Goal: Information Seeking & Learning: Find specific fact

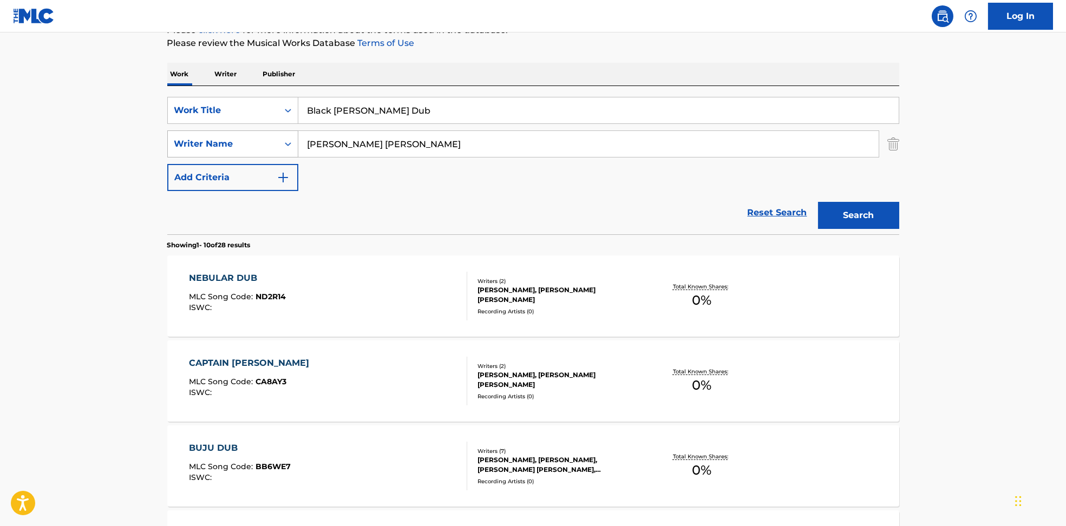
drag, startPoint x: 436, startPoint y: 143, endPoint x: 203, endPoint y: 144, distance: 232.8
click at [203, 144] on div "SearchWithCriteria594c747f-7121-4f51-88ee-f24a471e32c2 Writer Name [PERSON_NAME…" at bounding box center [533, 144] width 732 height 27
paste input "Illyus [PERSON_NAME] [PERSON_NAME] [PERSON_NAME]"
type input "Illyus [PERSON_NAME] [PERSON_NAME] [PERSON_NAME]"
click at [416, 121] on div "SearchWithCriteria6810af65-3269-4f1c-99b2-c66b6a334c3d Work Title Black [PERSON…" at bounding box center [533, 144] width 732 height 94
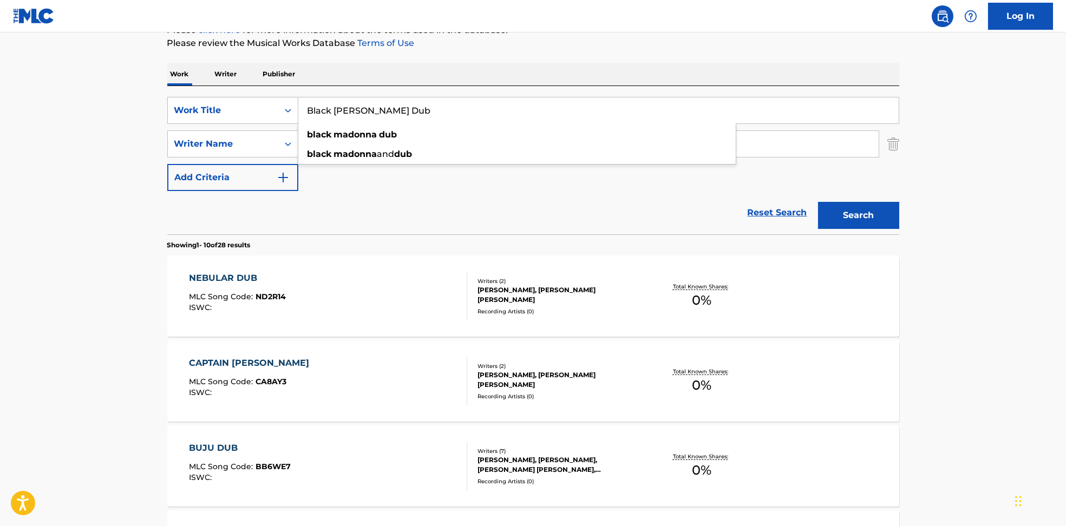
click at [357, 112] on input "Black [PERSON_NAME] Dub" at bounding box center [598, 110] width 601 height 26
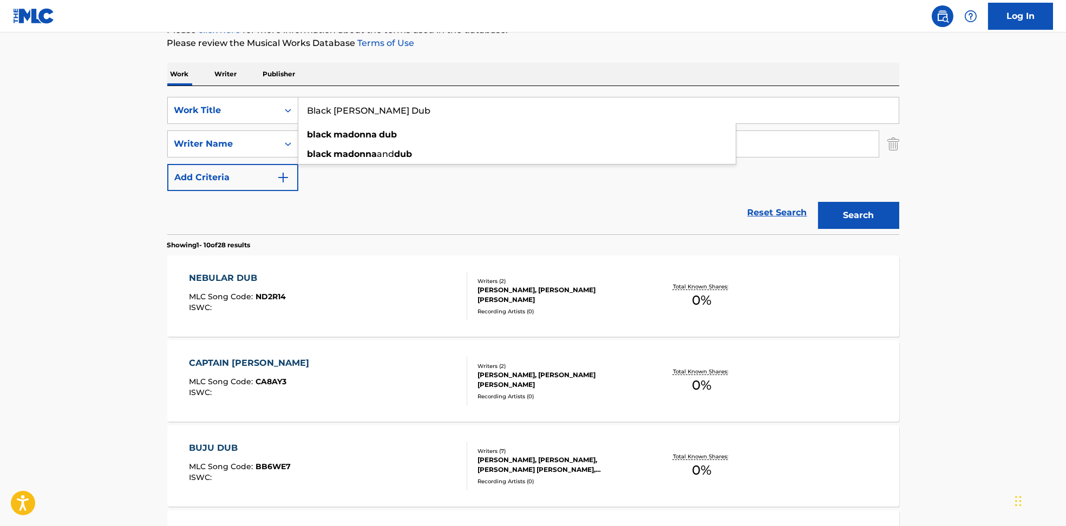
paste input "Capitale Illyus & [PERSON_NAME]"
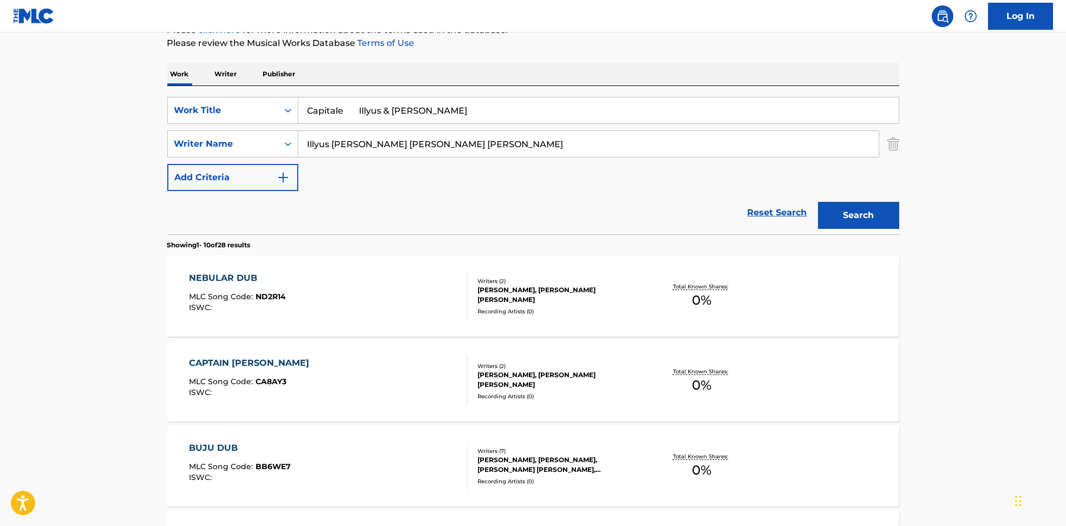
drag, startPoint x: 360, startPoint y: 107, endPoint x: 655, endPoint y: 93, distance: 295.4
click at [667, 102] on input "Capitale Illyus & [PERSON_NAME]" at bounding box center [598, 110] width 601 height 26
type input "Capitale"
drag, startPoint x: 395, startPoint y: 143, endPoint x: 1028, endPoint y: 184, distance: 633.8
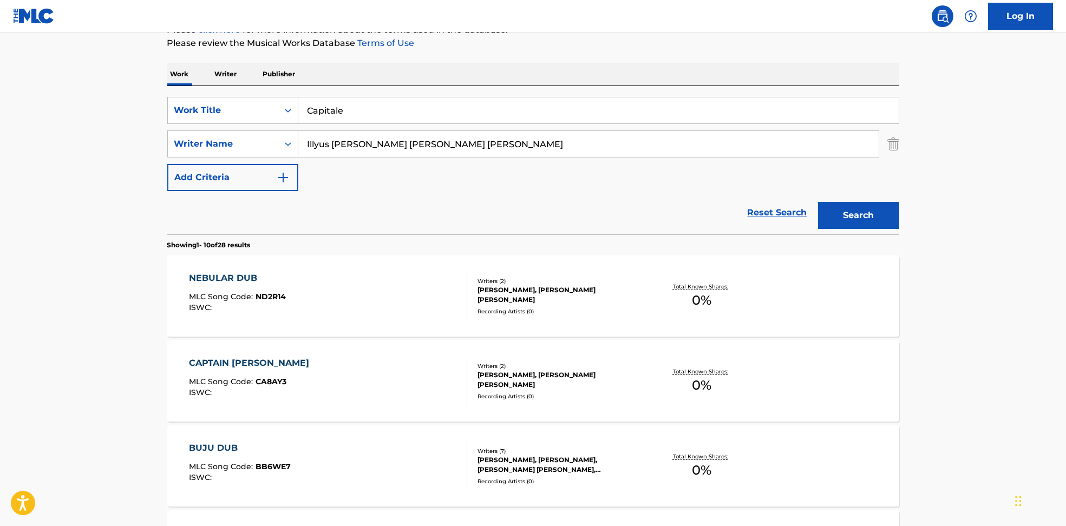
click at [1066, 159] on html "Accessibility Screen-Reader Guide, Feedback, and Issue Reporting | New window L…" at bounding box center [533, 119] width 1066 height 526
click at [851, 207] on button "Search" at bounding box center [858, 215] width 81 height 27
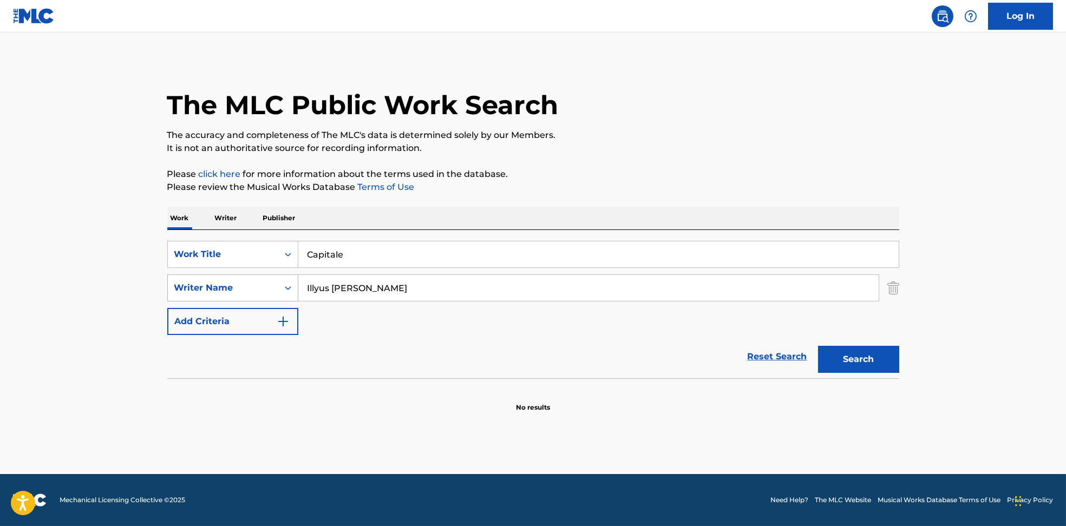
drag, startPoint x: 364, startPoint y: 285, endPoint x: 267, endPoint y: 297, distance: 97.7
click at [166, 284] on div "The MLC Public Work Search The accuracy and completeness of The MLC's data is d…" at bounding box center [533, 236] width 758 height 353
paste input "[PERSON_NAME]"
click at [860, 374] on div "Search" at bounding box center [856, 356] width 87 height 43
click at [861, 364] on button "Search" at bounding box center [858, 359] width 81 height 27
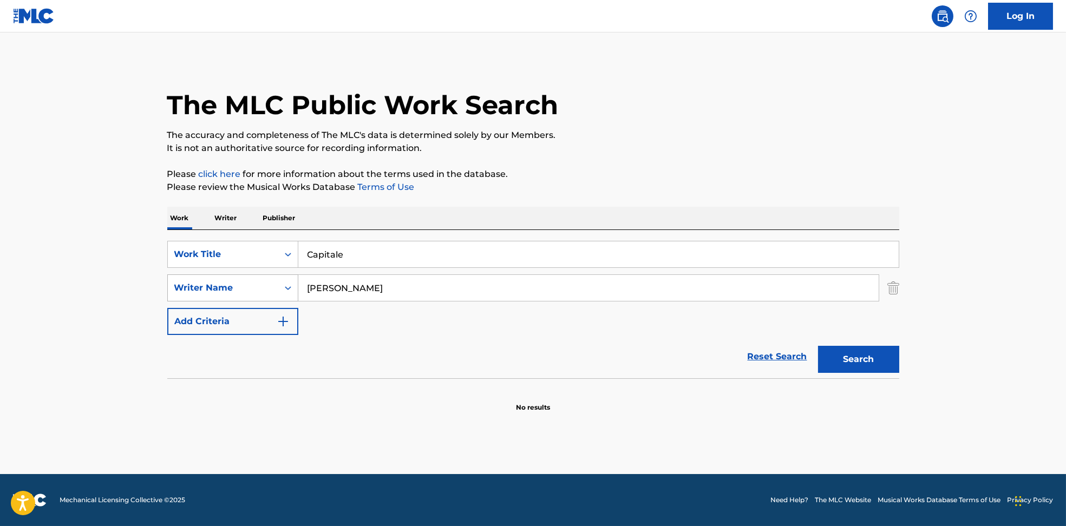
drag, startPoint x: 337, startPoint y: 277, endPoint x: 240, endPoint y: 282, distance: 97.1
click at [247, 282] on div "SearchWithCriteria594c747f-7121-4f51-88ee-f24a471e32c2 Writer Name [PERSON_NAME]" at bounding box center [533, 288] width 732 height 27
paste input "[PERSON_NAME]"
drag, startPoint x: 379, startPoint y: 288, endPoint x: 968, endPoint y: 406, distance: 601.4
click at [1040, 403] on main "The MLC Public Work Search The accuracy and completeness of The MLC's data is d…" at bounding box center [533, 253] width 1066 height 442
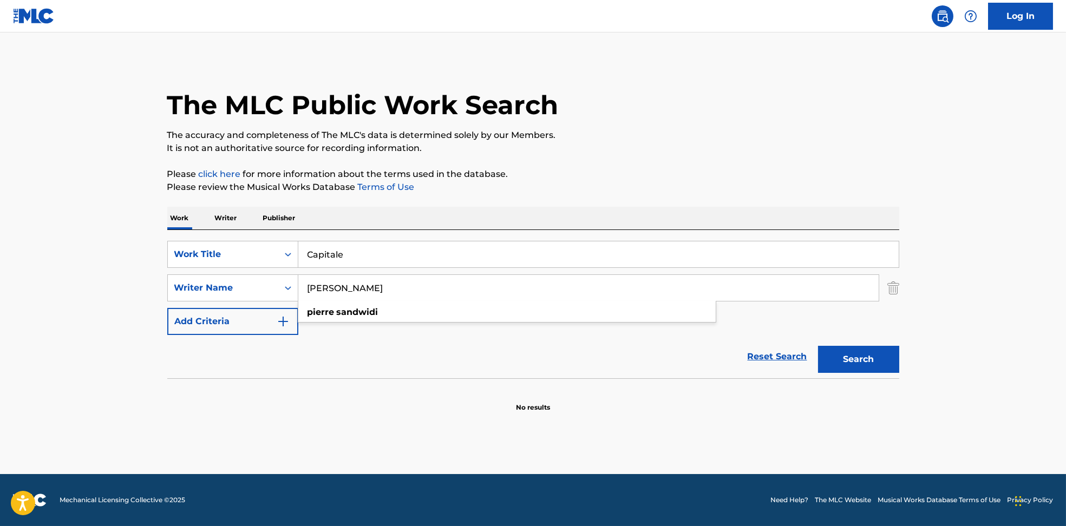
click at [867, 359] on button "Search" at bounding box center [858, 359] width 81 height 27
drag, startPoint x: 391, startPoint y: 290, endPoint x: 206, endPoint y: 286, distance: 184.7
click at [206, 286] on div "SearchWithCriteria594c747f-7121-4f51-88ee-f24a471e32c2 Writer Name [PERSON_NAME]" at bounding box center [533, 288] width 732 height 27
paste input "[PERSON_NAME]"
type input "[PERSON_NAME]"
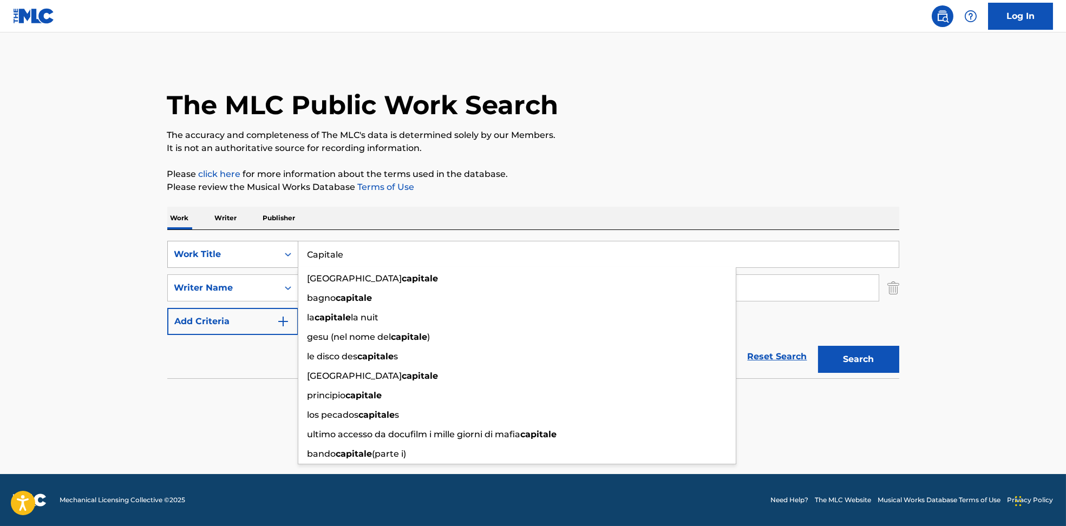
drag, startPoint x: 423, startPoint y: 260, endPoint x: 235, endPoint y: 248, distance: 188.9
click at [235, 248] on div "SearchWithCriteria6810af65-3269-4f1c-99b2-c66b6a334c3d Work Title Capitale [GEO…" at bounding box center [533, 254] width 732 height 27
paste input "In Silence [PERSON_NAME]"
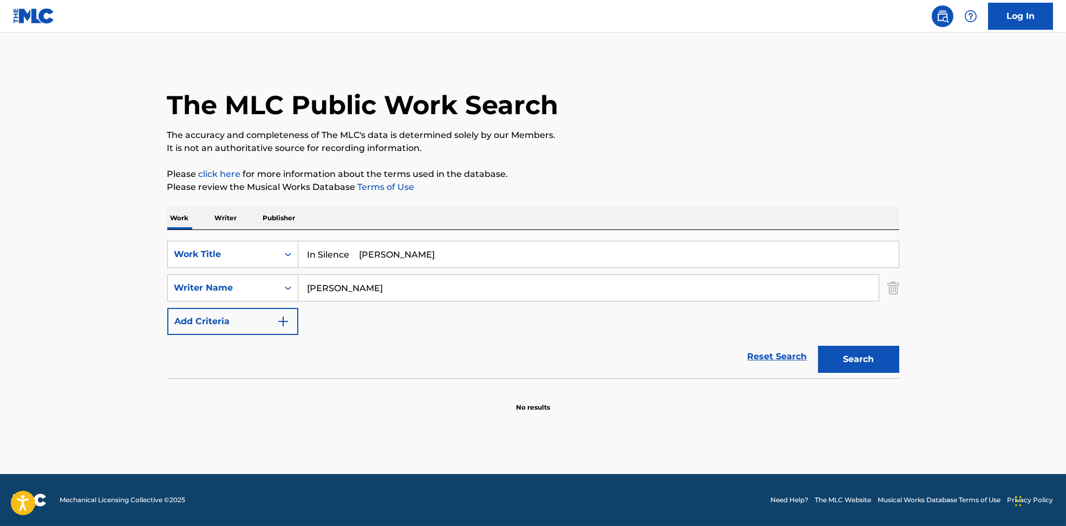
drag, startPoint x: 364, startPoint y: 249, endPoint x: 682, endPoint y: 225, distance: 318.3
click at [643, 236] on div "SearchWithCriteria6810af65-3269-4f1c-99b2-c66b6a334c3d Work Title In Silence [P…" at bounding box center [533, 304] width 732 height 148
type input "In Silence"
click at [759, 130] on p "The accuracy and completeness of The MLC's data is determined solely by our Mem…" at bounding box center [533, 135] width 732 height 13
click at [875, 360] on button "Search" at bounding box center [858, 359] width 81 height 27
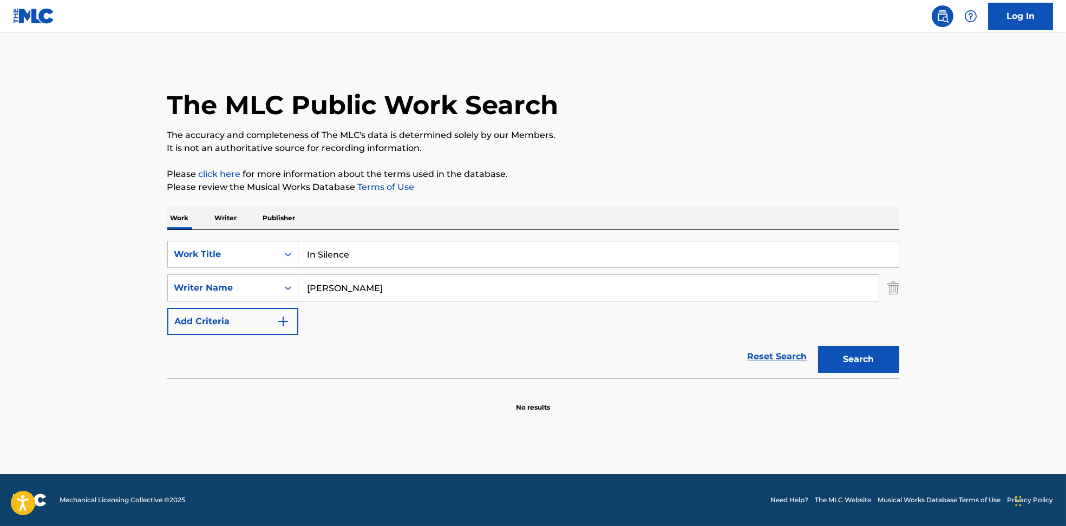
drag, startPoint x: 348, startPoint y: 289, endPoint x: 335, endPoint y: 293, distance: 14.1
click at [335, 293] on input "[PERSON_NAME]" at bounding box center [588, 288] width 580 height 26
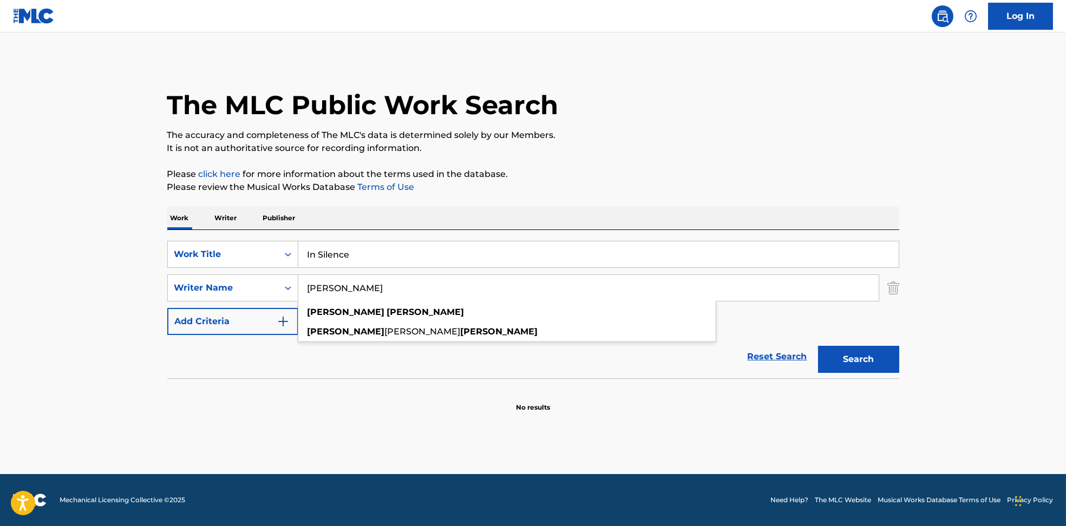
type input "[PERSON_NAME]"
click at [818, 346] on button "Search" at bounding box center [858, 359] width 81 height 27
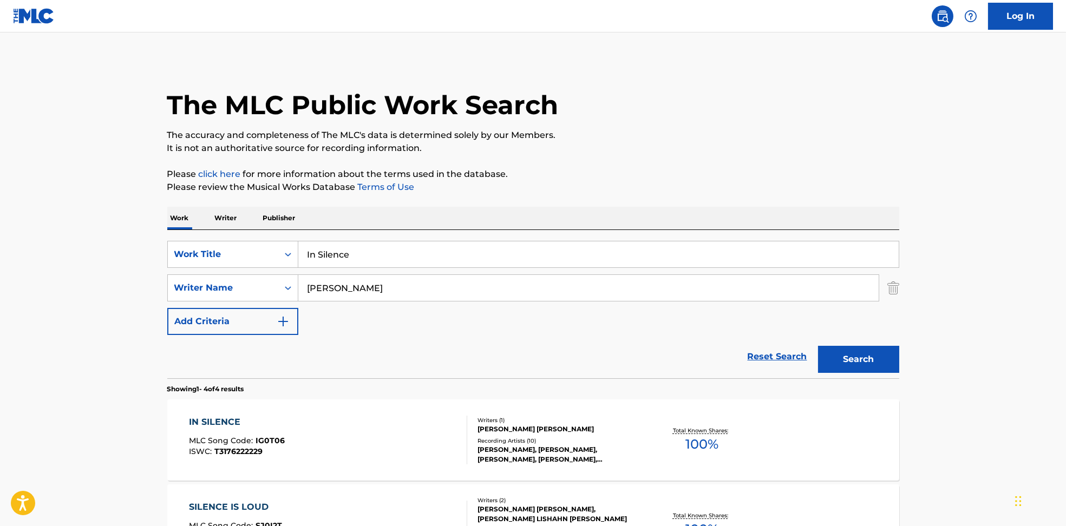
click at [343, 449] on div "IN SILENCE MLC Song Code : IG0T06 ISWC : T3176222229" at bounding box center [328, 440] width 278 height 49
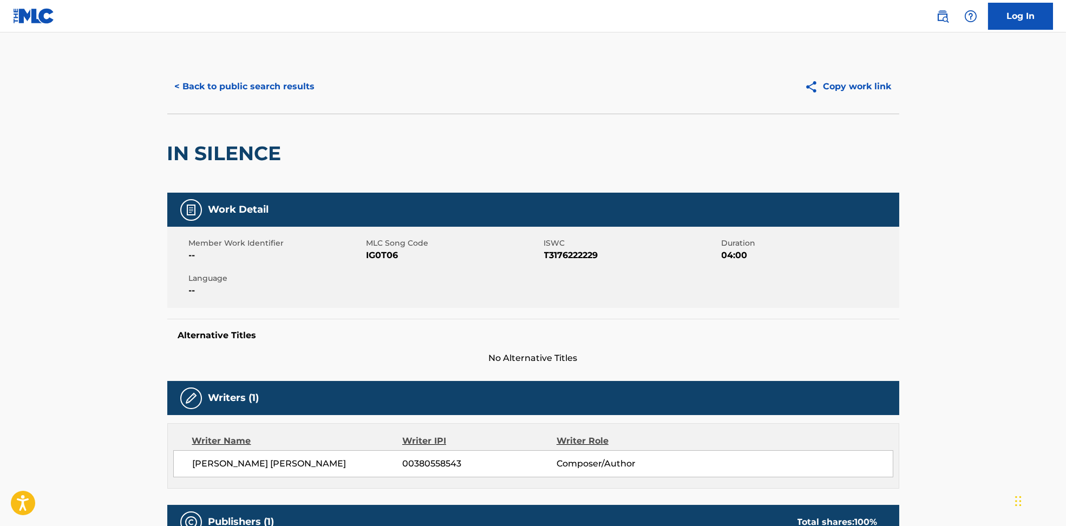
click at [382, 254] on span "IG0T06" at bounding box center [454, 255] width 175 height 13
copy span "IG0T06"
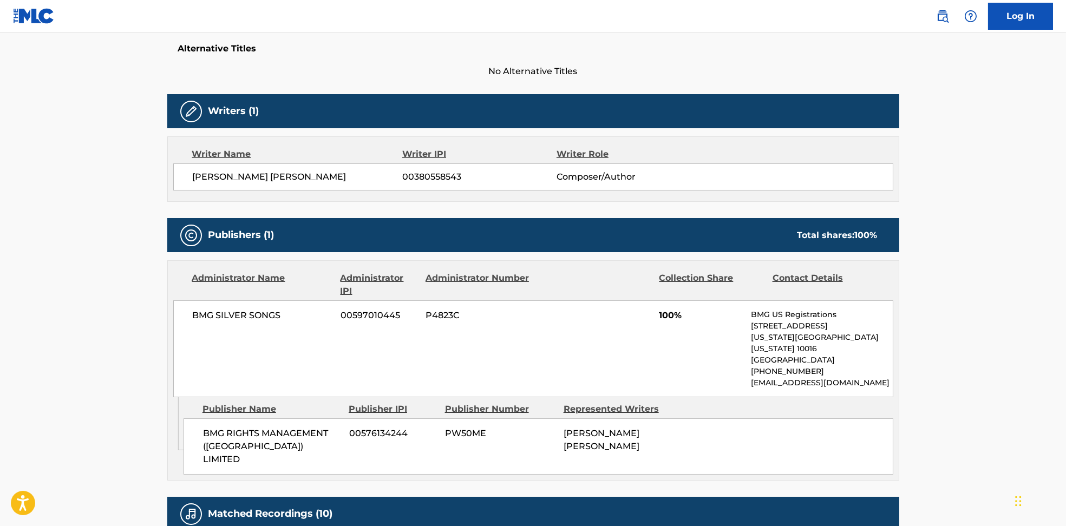
scroll to position [289, 0]
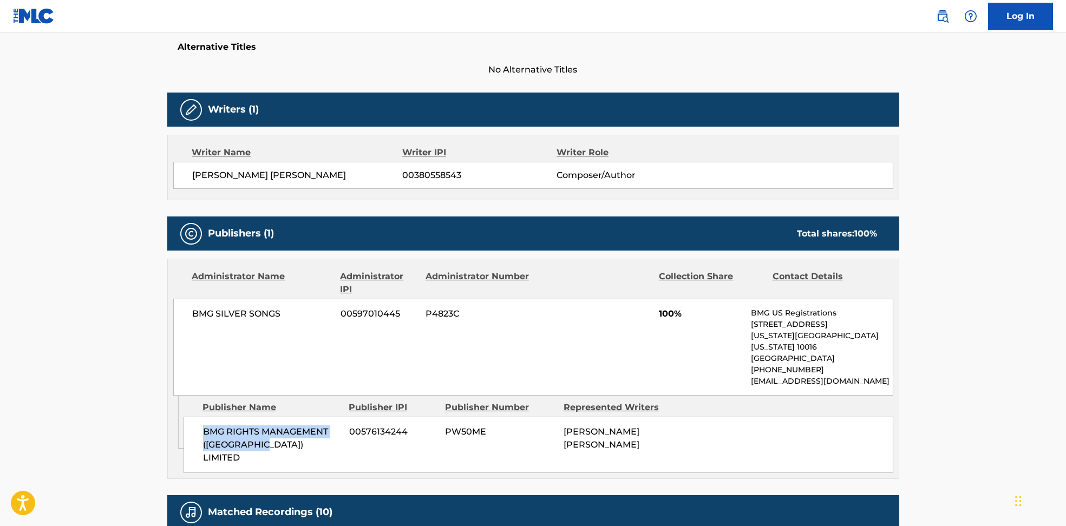
drag, startPoint x: 200, startPoint y: 418, endPoint x: 278, endPoint y: 449, distance: 83.9
click at [278, 449] on div "BMG RIGHTS MANAGEMENT (UK) LIMITED 00576134244 PW50ME [PERSON_NAME] [PERSON_NAM…" at bounding box center [539, 445] width 710 height 56
copy span "BMG RIGHTS MANAGEMENT ([GEOGRAPHIC_DATA]) LIMITED"
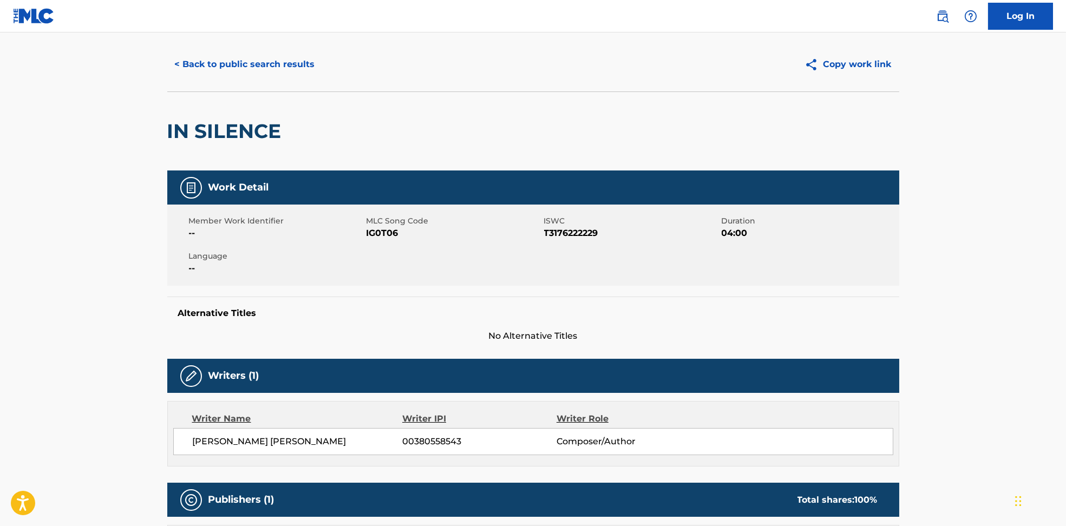
scroll to position [0, 0]
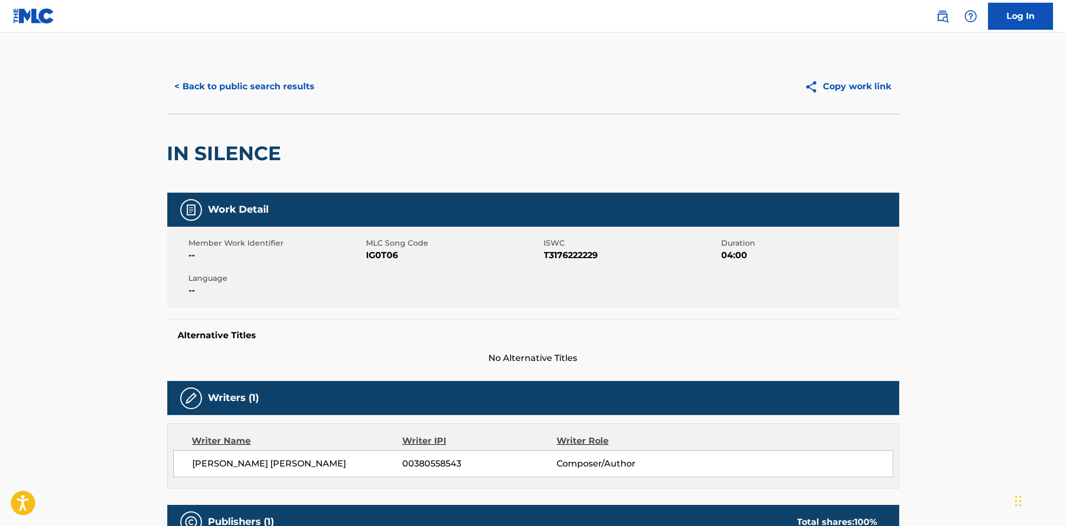
click at [250, 81] on button "< Back to public search results" at bounding box center [244, 86] width 155 height 27
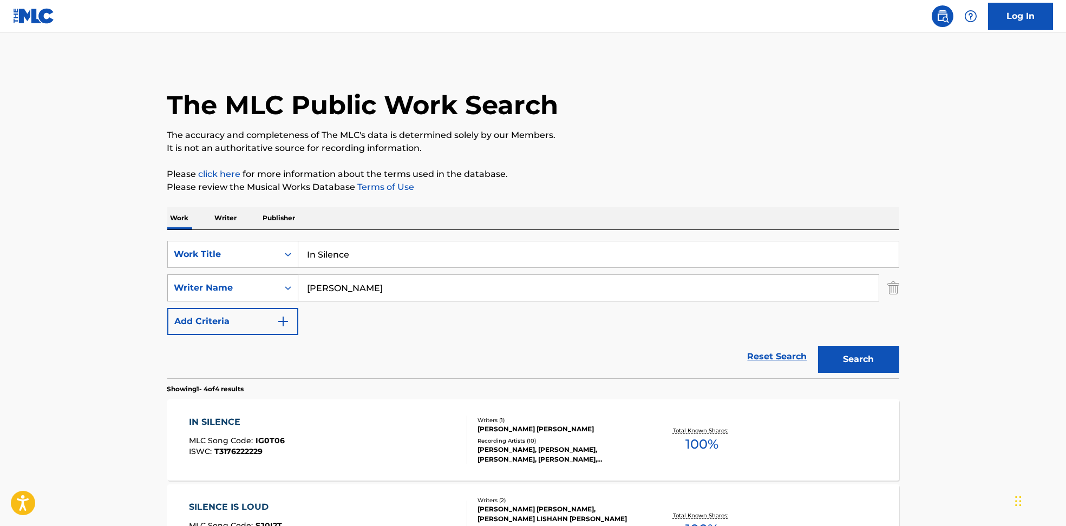
drag, startPoint x: 418, startPoint y: 291, endPoint x: 255, endPoint y: 290, distance: 163.0
click at [255, 290] on div "SearchWithCriteria594c747f-7121-4f51-88ee-f24a471e32c2 Writer Name [PERSON_NAME]" at bounding box center [533, 288] width 732 height 27
paste input "[PERSON_NAME] [PERSON_NAME] CarnerMark MollisonNick MillsRichard Spave"
type input "[PERSON_NAME] [PERSON_NAME] CarnerMark MollisonNick MillsRichard [PERSON_NAME]"
click at [239, 255] on div "SearchWithCriteria6810af65-3269-4f1c-99b2-c66b6a334c3d Work Title In Silence" at bounding box center [533, 254] width 732 height 27
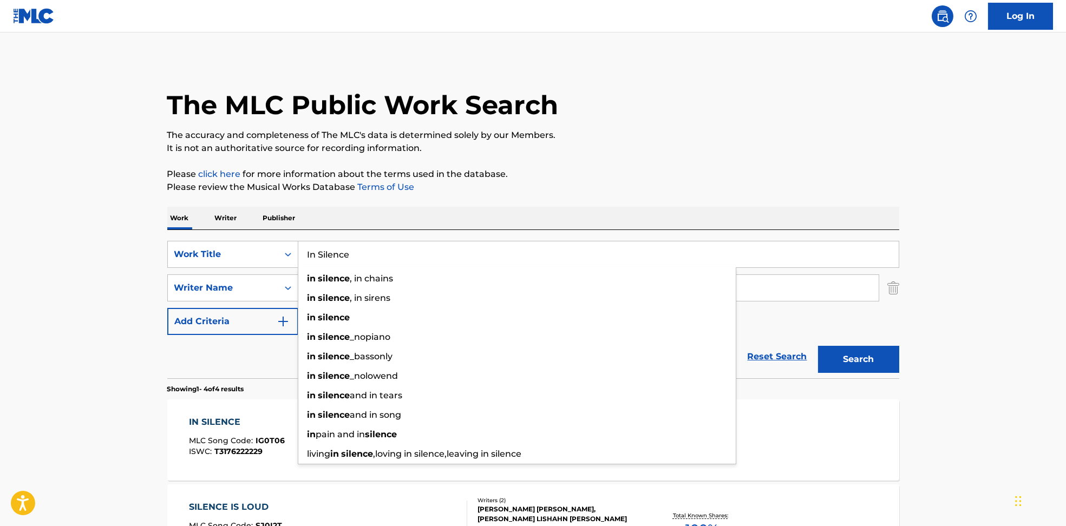
paste input "in my mind [PERSON_NAME]"
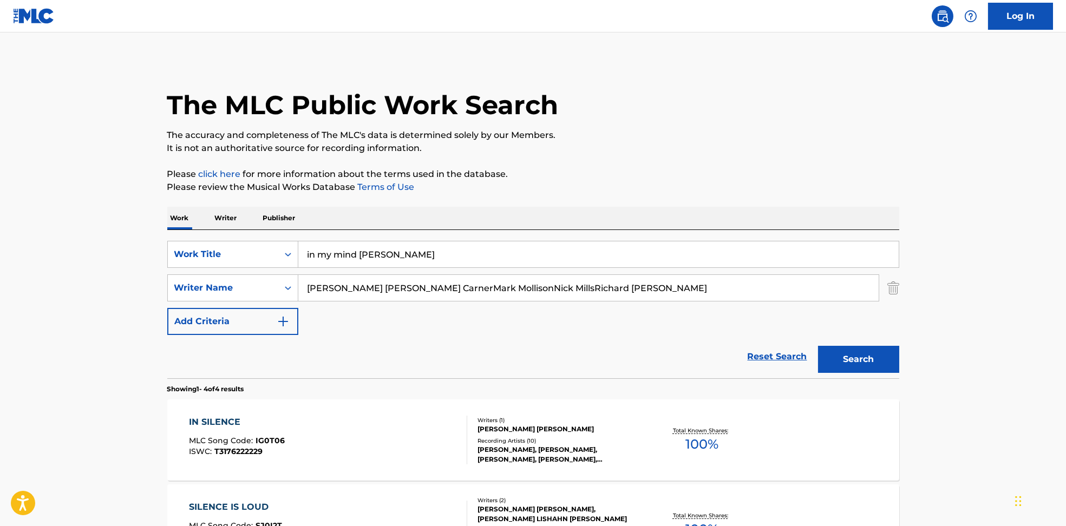
drag, startPoint x: 382, startPoint y: 253, endPoint x: 833, endPoint y: 224, distance: 452.5
click at [826, 233] on div "SearchWithCriteria6810af65-3269-4f1c-99b2-c66b6a334c3d Work Title in my mind [P…" at bounding box center [533, 304] width 732 height 148
type input "in my mind"
click at [694, 137] on p "The accuracy and completeness of The MLC's data is determined solely by our Mem…" at bounding box center [533, 135] width 732 height 13
drag, startPoint x: 370, startPoint y: 288, endPoint x: 1015, endPoint y: 310, distance: 645.8
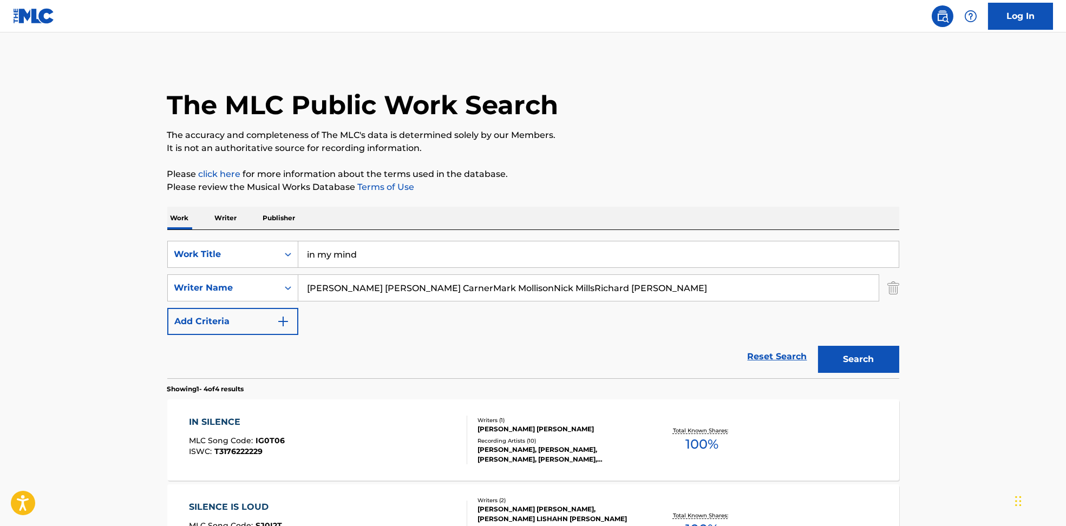
click at [1020, 309] on main "The MLC Public Work Search The accuracy and completeness of The MLC's data is d…" at bounding box center [533, 412] width 1066 height 760
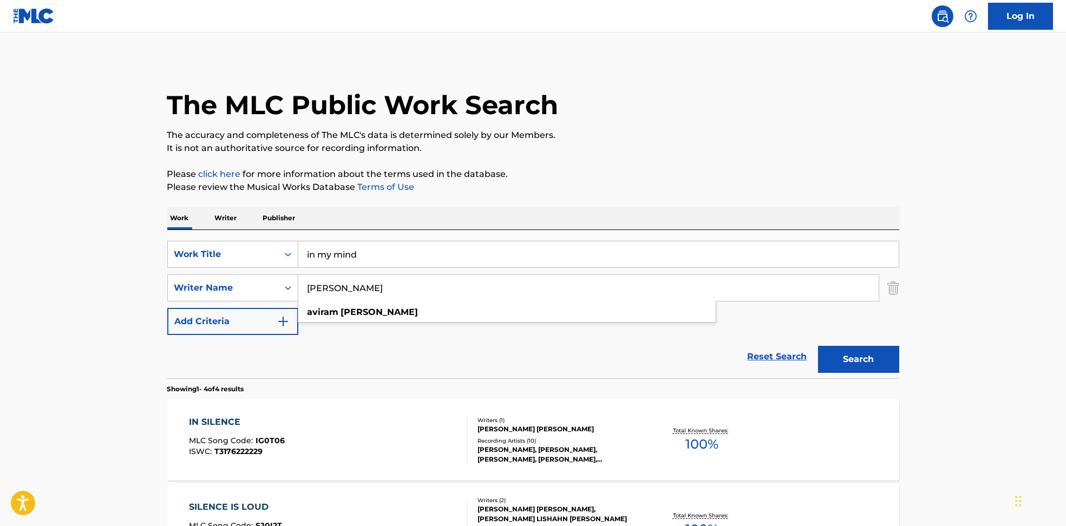
type input "[PERSON_NAME]"
click at [867, 362] on button "Search" at bounding box center [858, 359] width 81 height 27
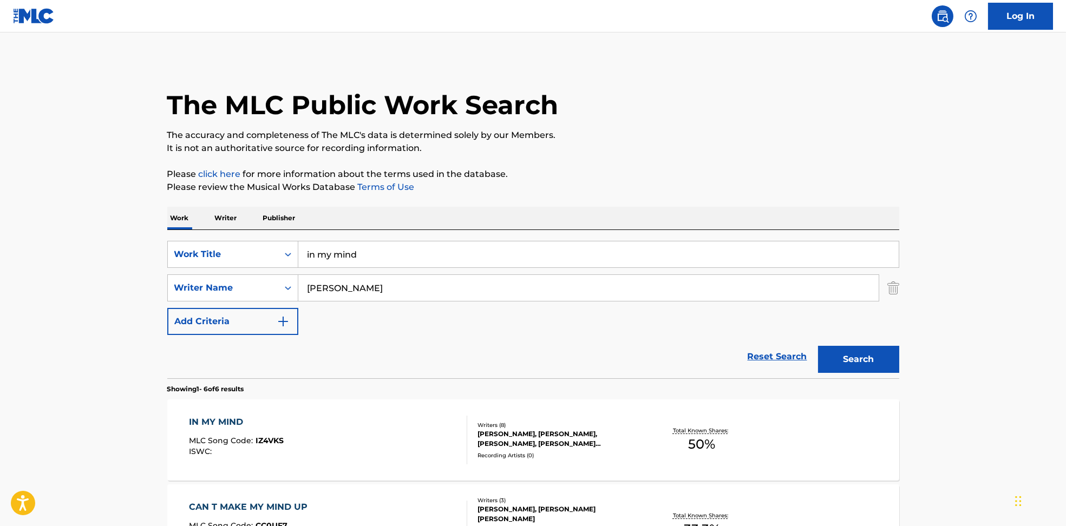
click at [338, 440] on div "IN MY MIND MLC Song Code : IZ4VKS ISWC :" at bounding box center [328, 440] width 278 height 49
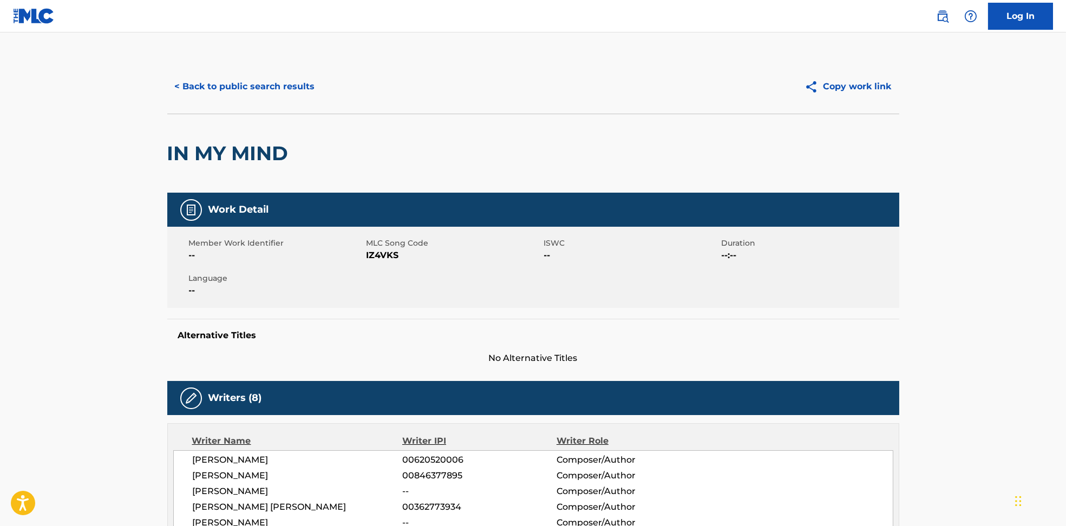
click at [382, 257] on span "IZ4VKS" at bounding box center [454, 255] width 175 height 13
copy span "IZ4VKS"
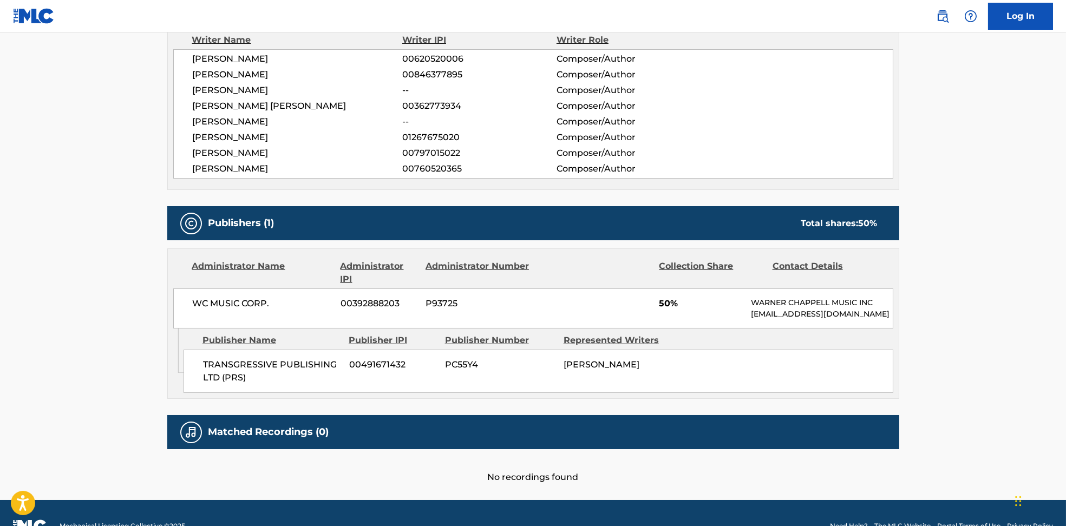
scroll to position [433, 0]
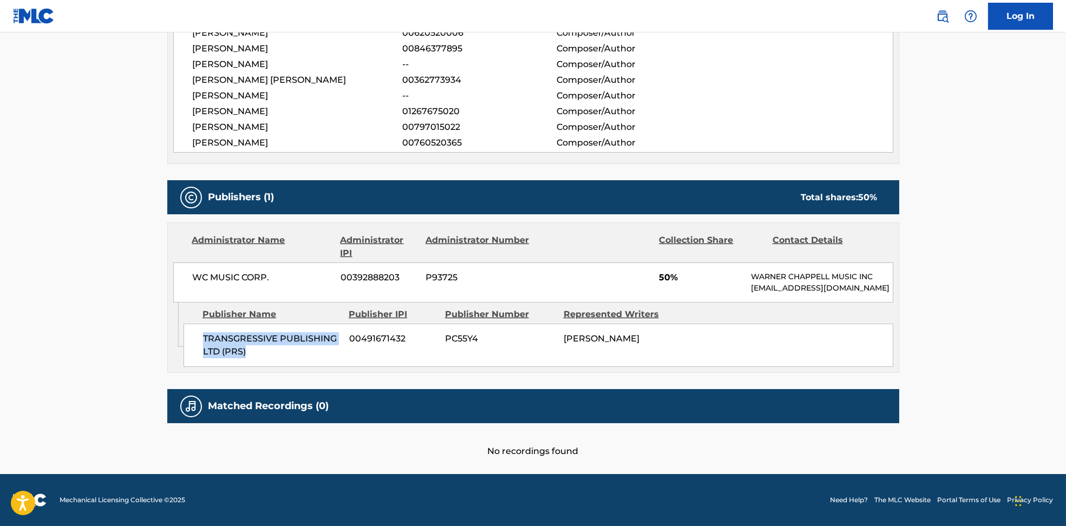
drag, startPoint x: 214, startPoint y: 343, endPoint x: 257, endPoint y: 367, distance: 48.7
click at [257, 367] on div "TRANSGRESSIVE PUBLISHING LTD (PRS) 00491671432 PC55Y4 [PERSON_NAME]" at bounding box center [539, 345] width 710 height 43
copy span "TRANSGRESSIVE PUBLISHING LTD (PRS)"
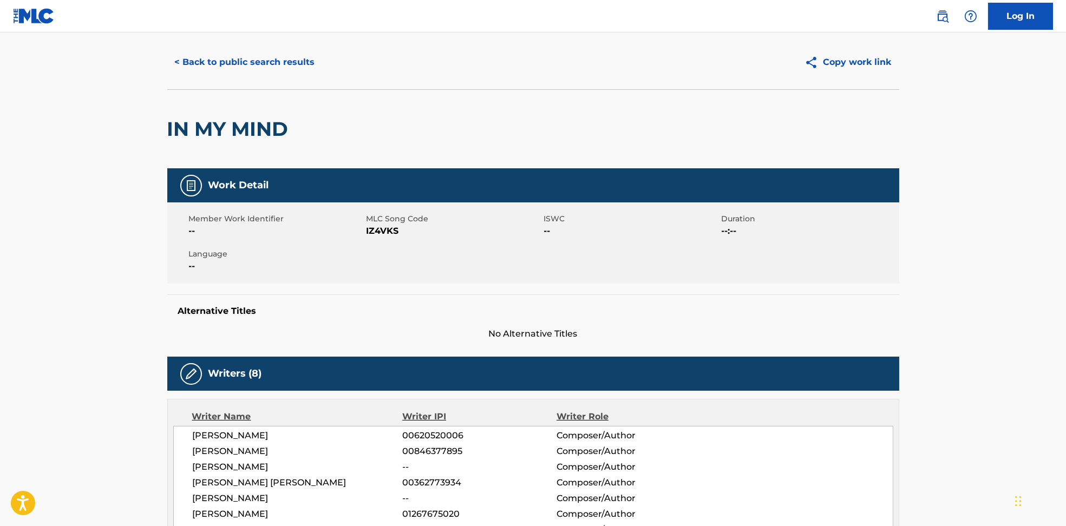
scroll to position [0, 0]
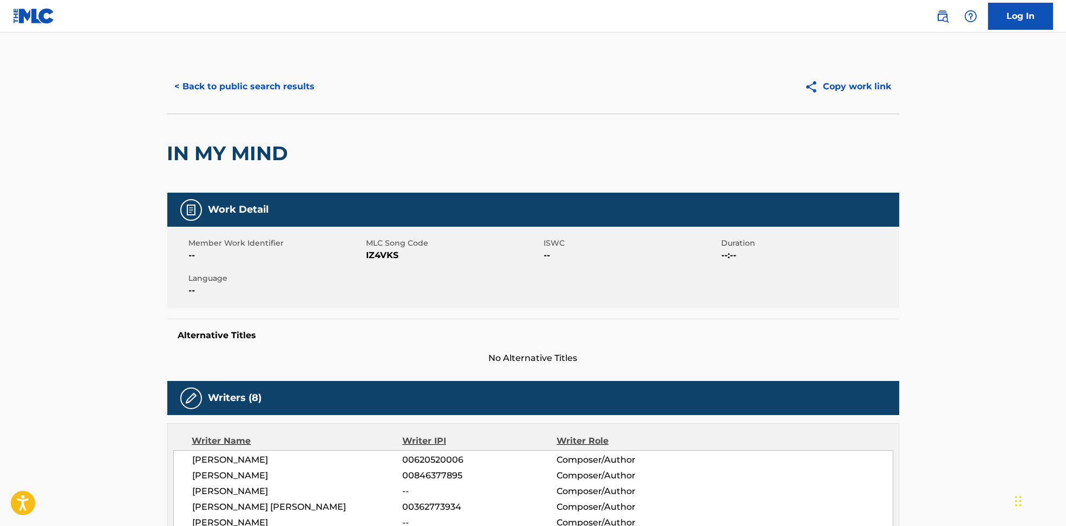
click at [246, 83] on button "< Back to public search results" at bounding box center [244, 86] width 155 height 27
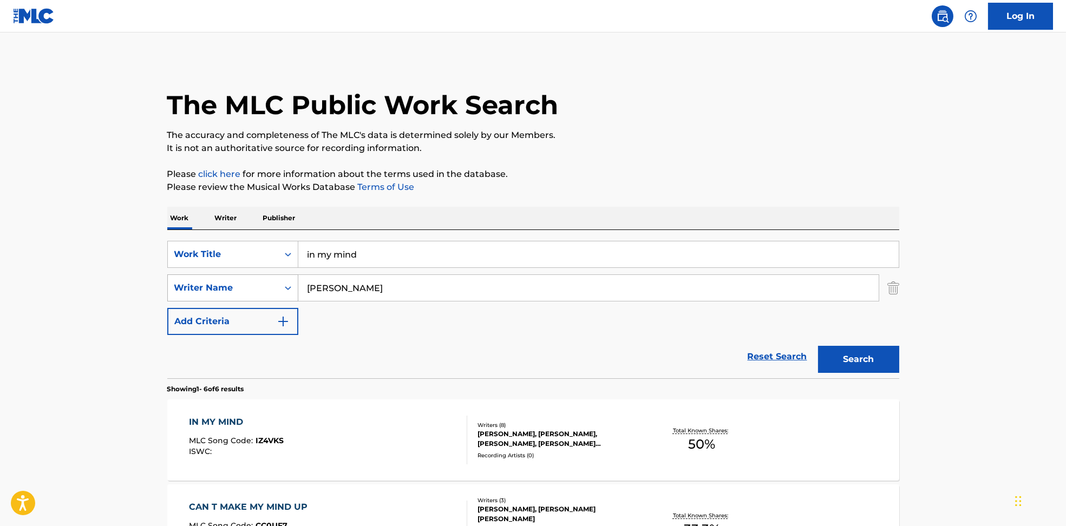
drag, startPoint x: 258, startPoint y: 289, endPoint x: 206, endPoint y: 289, distance: 51.4
click at [207, 289] on div "SearchWithCriteria594c747f-7121-4f51-88ee-f24a471e32c2 Writer Name [PERSON_NAME]" at bounding box center [533, 288] width 732 height 27
paste input "[PERSON_NAME] RossoSteve Gurl"
type input "[PERSON_NAME] RossoSteve Gurl"
drag, startPoint x: 435, startPoint y: 256, endPoint x: 210, endPoint y: 253, distance: 225.3
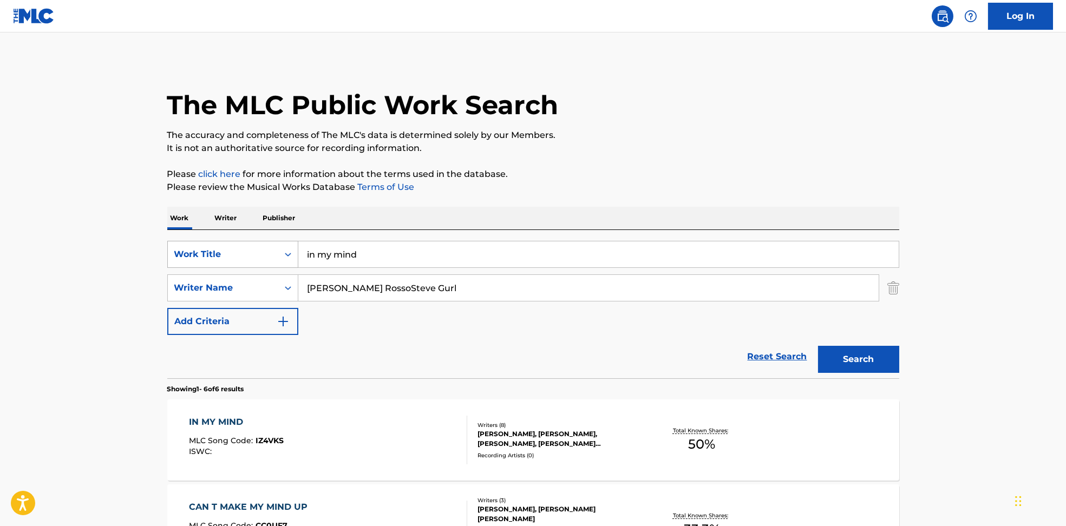
click at [210, 253] on div "SearchWithCriteria6810af65-3269-4f1c-99b2-c66b6a334c3d Work Title in my mind" at bounding box center [533, 254] width 732 height 27
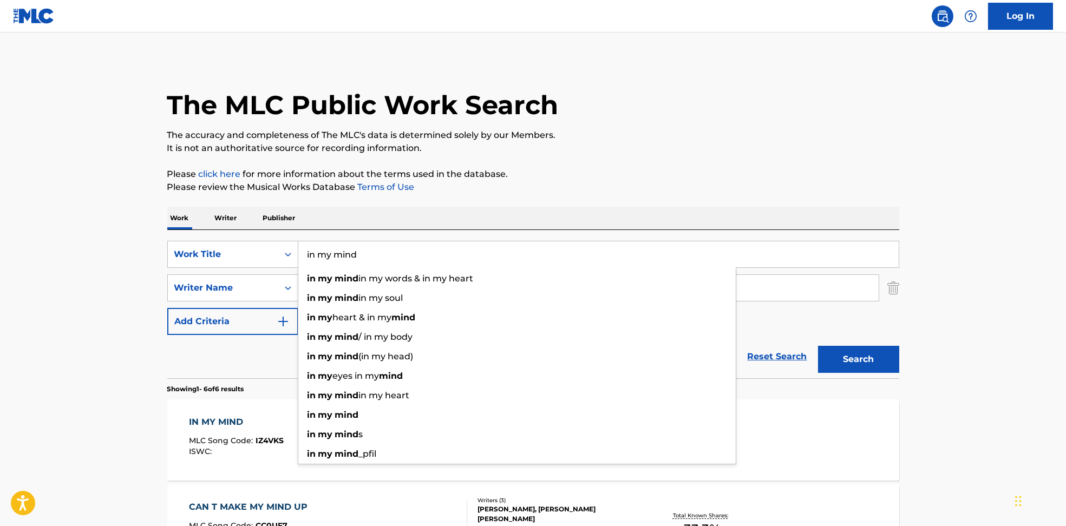
paste input "Away [PERSON_NAME]"
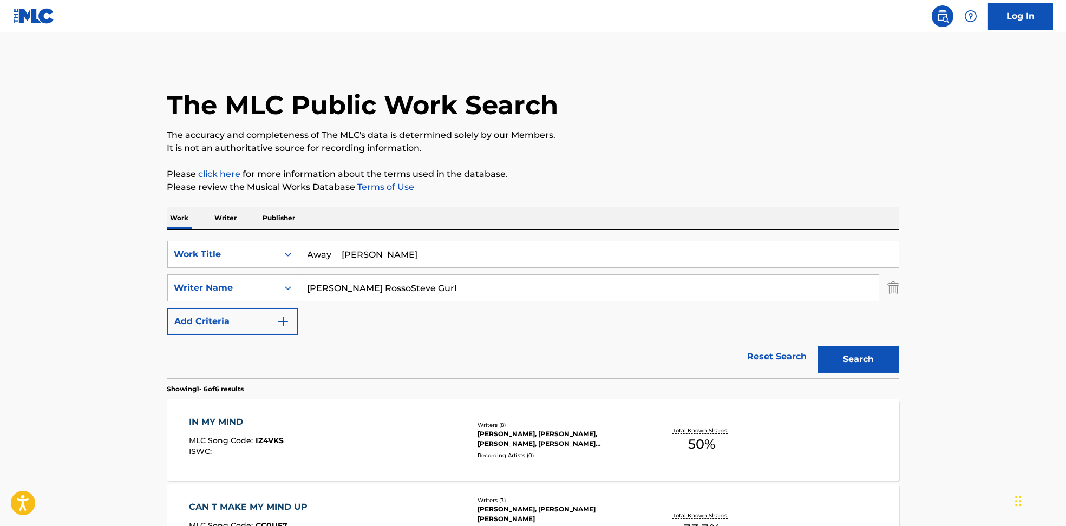
drag, startPoint x: 340, startPoint y: 251, endPoint x: 799, endPoint y: 152, distance: 469.6
type input "Away"
drag, startPoint x: 799, startPoint y: 152, endPoint x: 603, endPoint y: 234, distance: 212.6
click at [799, 152] on p "It is not an authoritative source for recording information." at bounding box center [533, 148] width 732 height 13
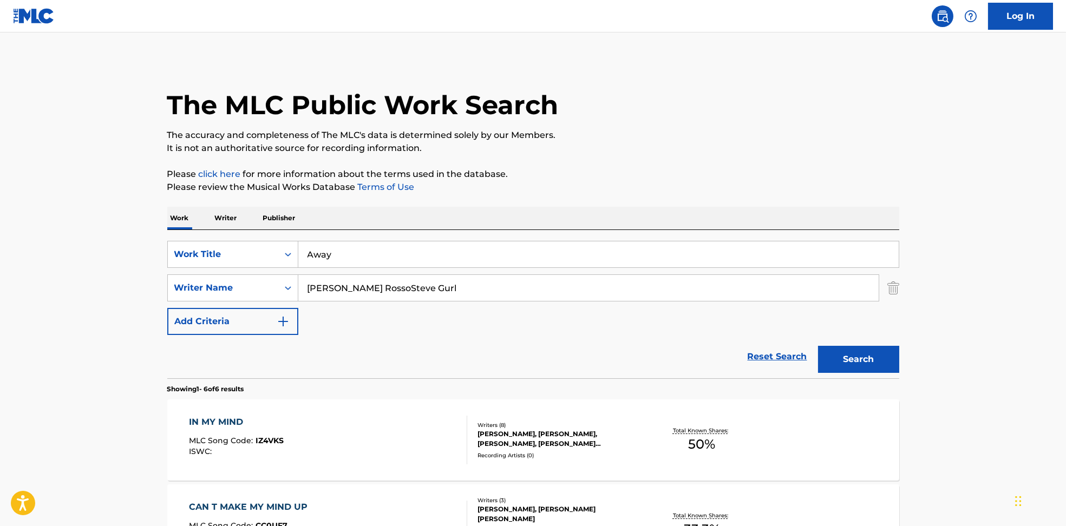
drag, startPoint x: 358, startPoint y: 290, endPoint x: 886, endPoint y: 337, distance: 530.6
click at [882, 336] on form "SearchWithCriteria6810af65-3269-4f1c-99b2-c66b6a334c3d Work Title Away SearchWi…" at bounding box center [533, 310] width 732 height 138
type input "[PERSON_NAME]"
click at [832, 362] on button "Search" at bounding box center [858, 359] width 81 height 27
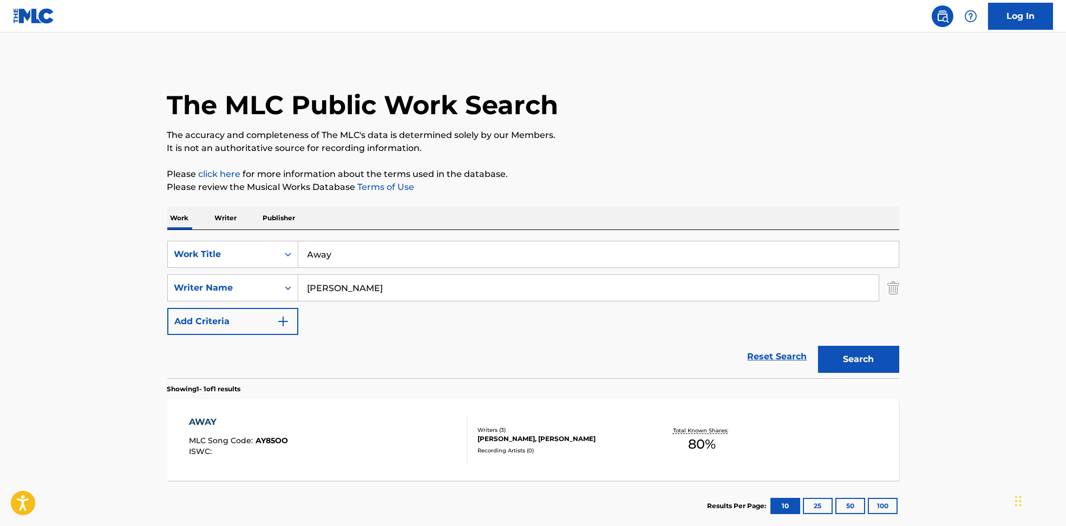
click at [408, 436] on div "AWAY MLC Song Code : AY85OO ISWC :" at bounding box center [328, 440] width 278 height 49
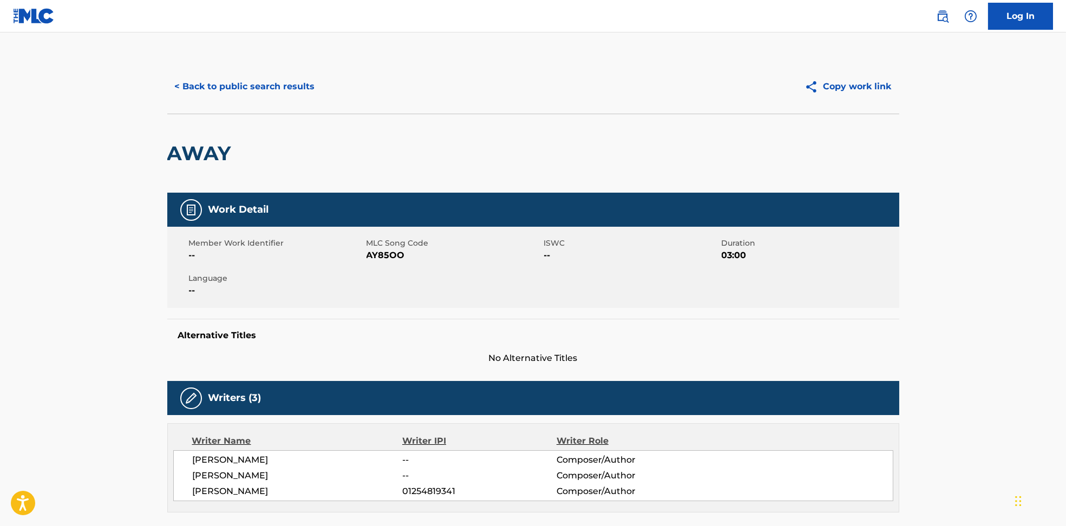
click at [377, 256] on span "AY85OO" at bounding box center [454, 255] width 175 height 13
copy span "AY85OO"
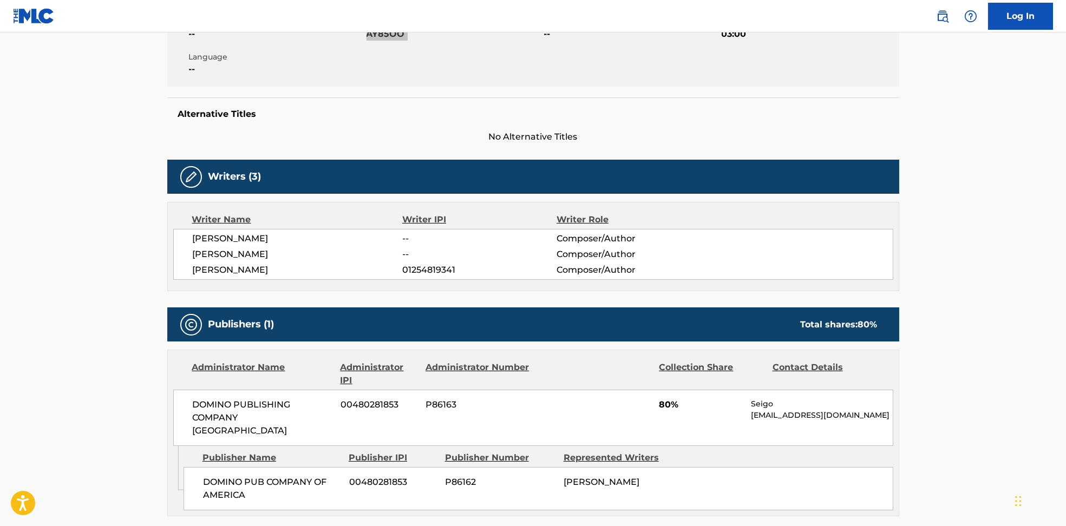
scroll to position [351, 0]
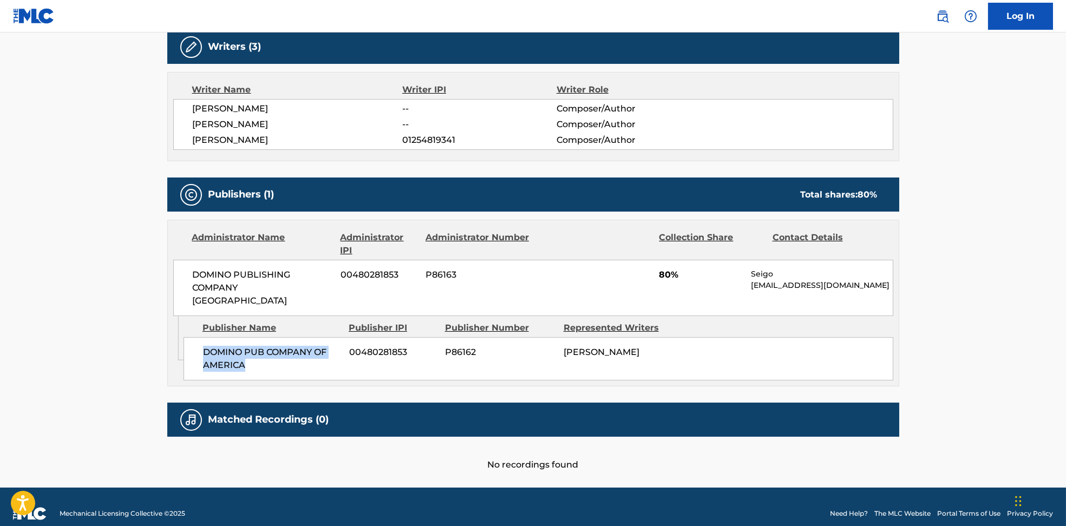
drag, startPoint x: 203, startPoint y: 338, endPoint x: 254, endPoint y: 356, distance: 53.8
click at [254, 356] on span "DOMINO PUB COMPANY OF AMERICA" at bounding box center [272, 359] width 138 height 26
copy span "DOMINO PUB COMPANY OF AMERICA"
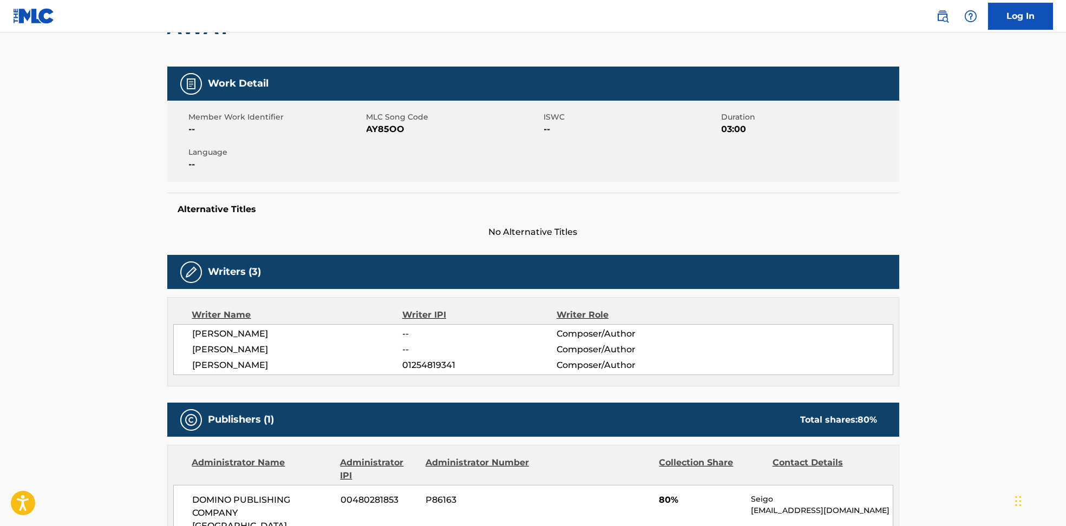
scroll to position [0, 0]
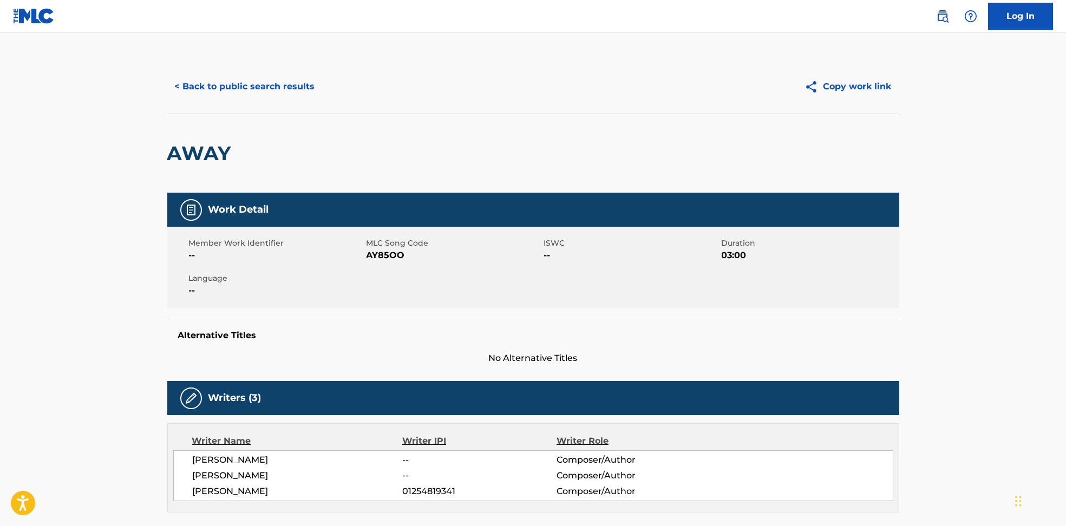
click at [263, 96] on button "< Back to public search results" at bounding box center [244, 86] width 155 height 27
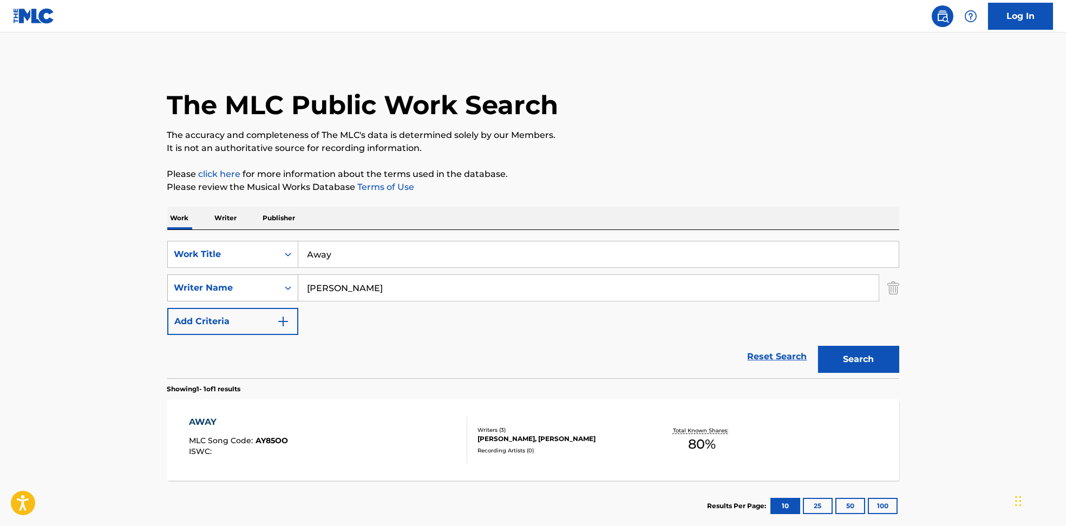
drag, startPoint x: 365, startPoint y: 293, endPoint x: 246, endPoint y: 293, distance: 118.6
click at [246, 293] on div "SearchWithCriteria594c747f-7121-4f51-88ee-f24a471e32c2 Writer Name [PERSON_NAME]" at bounding box center [533, 288] width 732 height 27
paste input "[PERSON_NAME] MbalaJosé [PERSON_NAME]"
type input "[PERSON_NAME] MbalaJosé [PERSON_NAME]"
click at [280, 256] on div "SearchWithCriteria6810af65-3269-4f1c-99b2-c66b6a334c3d Work Title Away" at bounding box center [533, 254] width 732 height 27
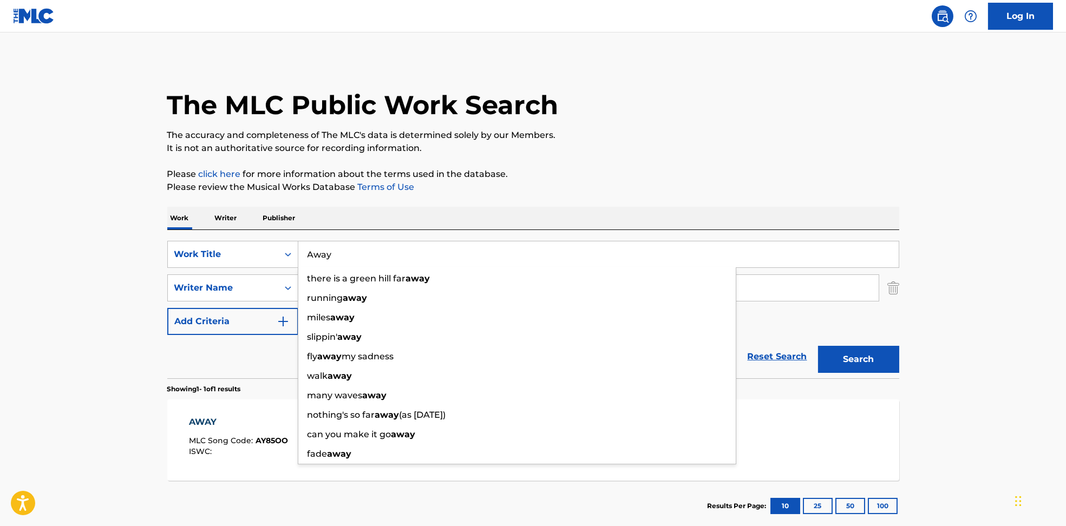
paste input "Deep Breath Mangabey"
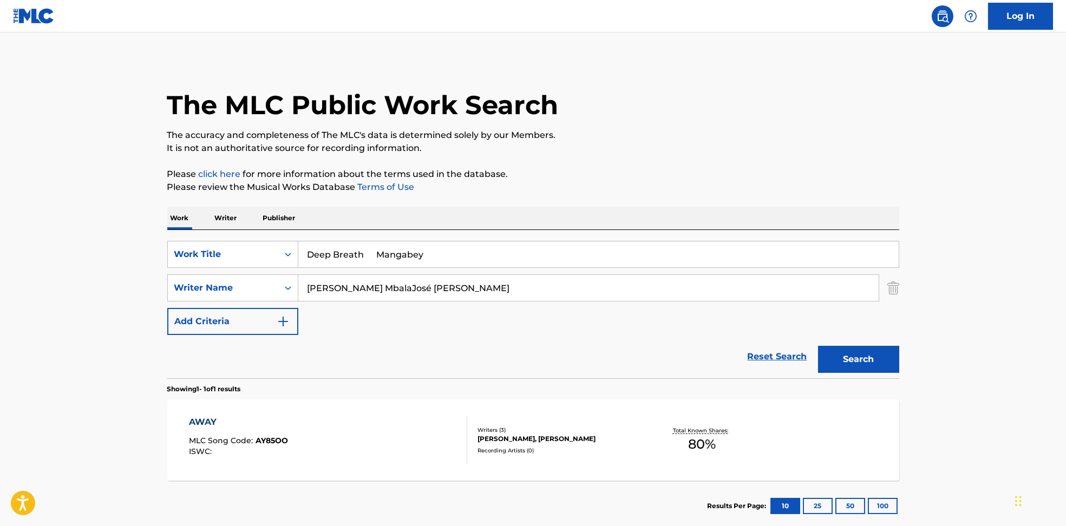
drag, startPoint x: 376, startPoint y: 253, endPoint x: 740, endPoint y: 229, distance: 365.2
click at [716, 245] on input "Deep Breath Mangabey" at bounding box center [598, 255] width 601 height 26
type input "Deep Breath"
click at [650, 125] on div "The MLC Public Work Search" at bounding box center [533, 99] width 732 height 79
drag, startPoint x: 367, startPoint y: 285, endPoint x: 807, endPoint y: 330, distance: 442.0
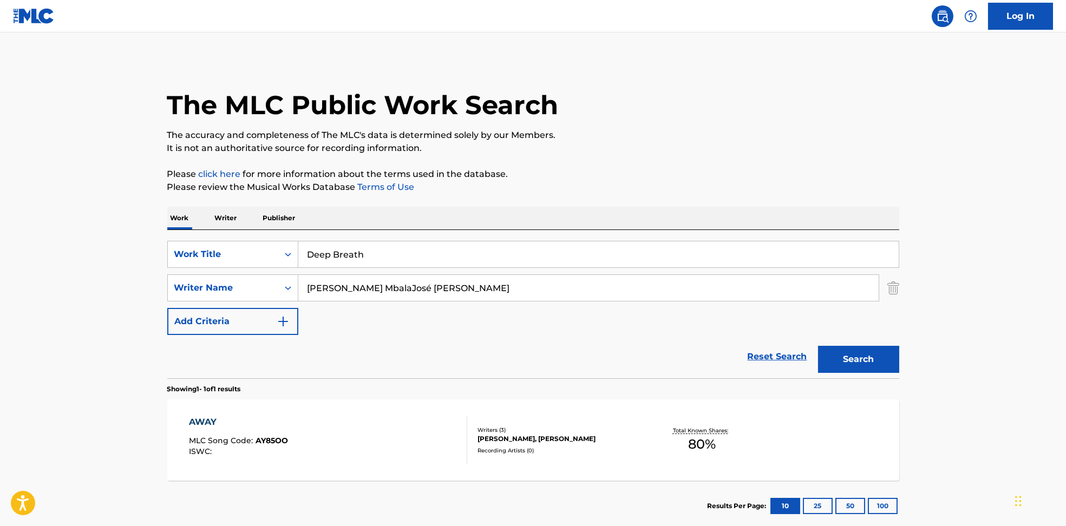
click at [801, 327] on div "SearchWithCriteria6810af65-3269-4f1c-99b2-c66b6a334c3d Work Title Deep Breath S…" at bounding box center [533, 288] width 732 height 94
click at [859, 362] on button "Search" at bounding box center [858, 359] width 81 height 27
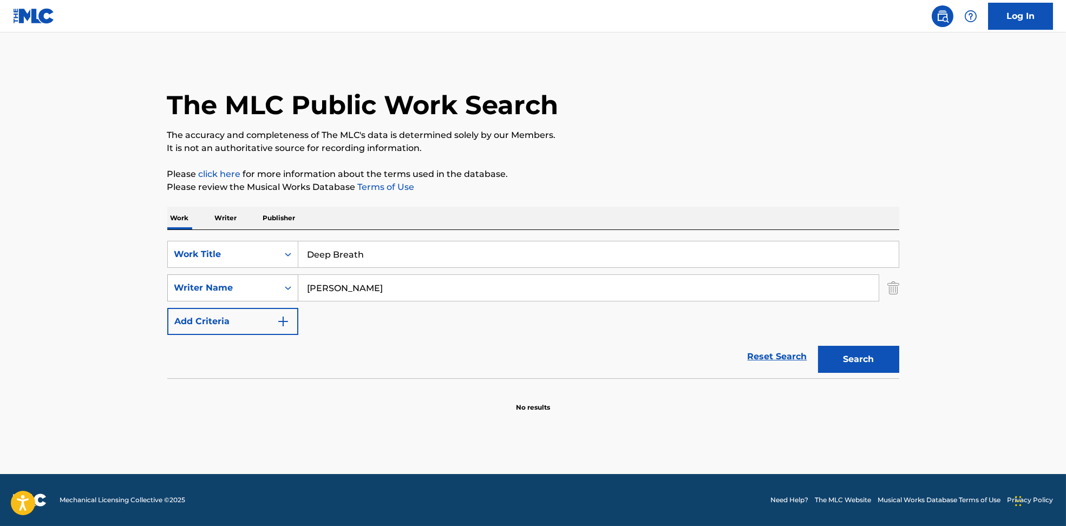
drag, startPoint x: 420, startPoint y: 283, endPoint x: 246, endPoint y: 288, distance: 173.9
click at [246, 288] on div "SearchWithCriteria594c747f-7121-4f51-88ee-f24a471e32c2 Writer Name [PERSON_NAME]" at bounding box center [533, 288] width 732 height 27
paste input "[PERSON_NAME]"
click at [323, 289] on input "[PERSON_NAME]" at bounding box center [588, 288] width 580 height 26
click at [324, 288] on input "[PERSON_NAME]" at bounding box center [588, 288] width 580 height 26
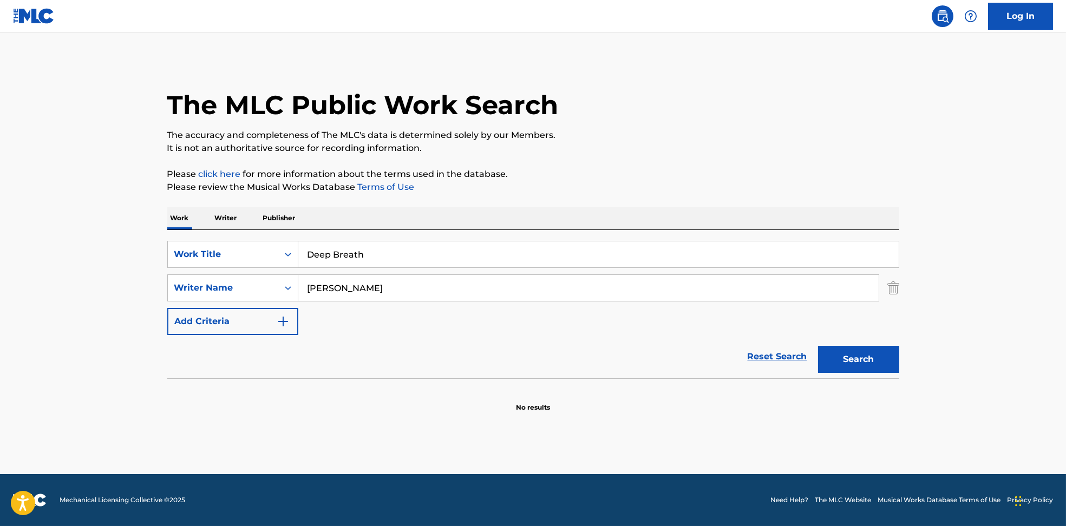
click at [324, 288] on input "[PERSON_NAME]" at bounding box center [588, 288] width 580 height 26
click at [325, 288] on input "[PERSON_NAME]" at bounding box center [588, 288] width 580 height 26
click at [882, 365] on button "Search" at bounding box center [858, 359] width 81 height 27
drag, startPoint x: 371, startPoint y: 288, endPoint x: 323, endPoint y: 286, distance: 48.2
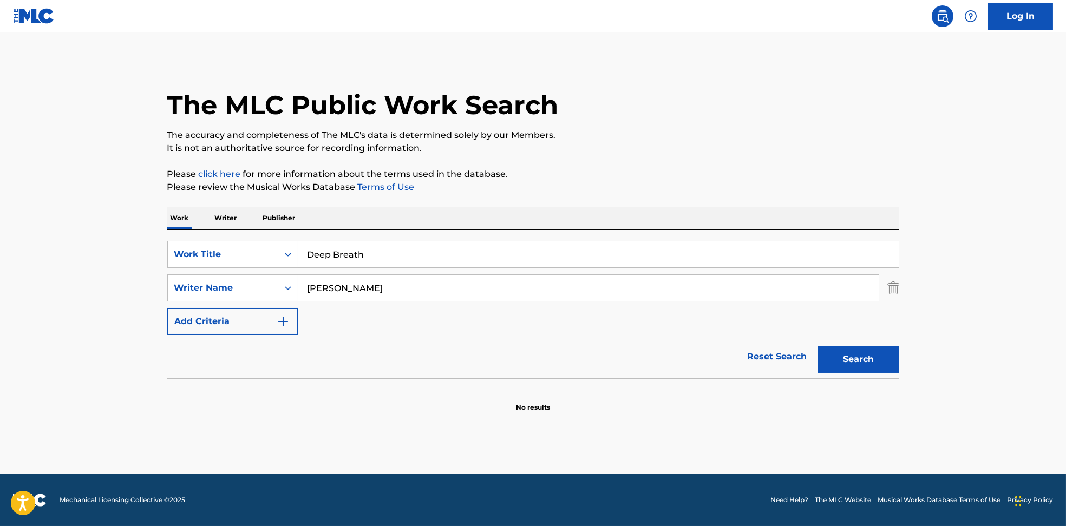
click at [256, 286] on div "SearchWithCriteria594c747f-7121-4f51-88ee-f24a471e32c2 Writer Name [PERSON_NAME]" at bounding box center [533, 288] width 732 height 27
paste input "[PERSON_NAME]"
type input "[PERSON_NAME]"
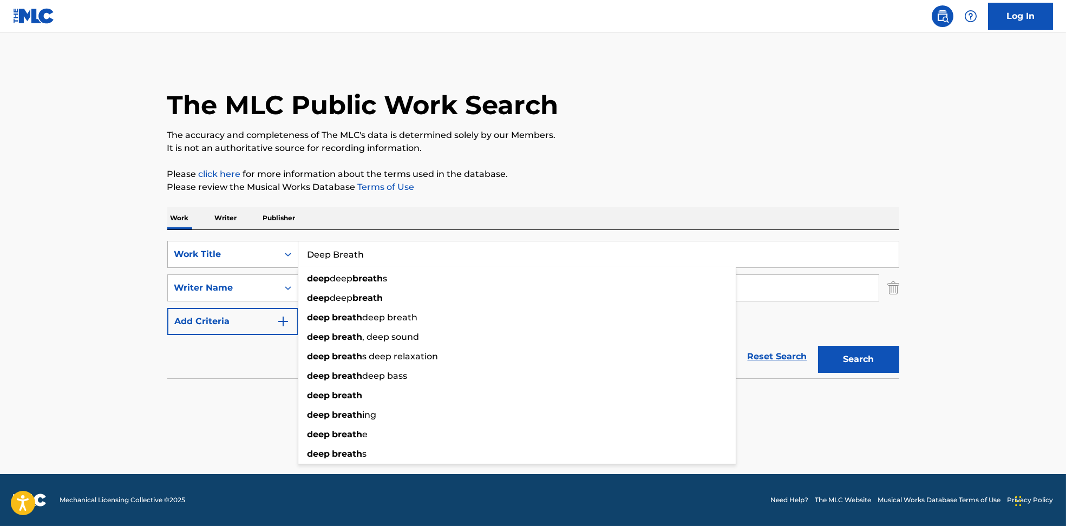
drag, startPoint x: 420, startPoint y: 250, endPoint x: 231, endPoint y: 259, distance: 188.7
click at [231, 259] on div "SearchWithCriteria6810af65-3269-4f1c-99b2-c66b6a334c3d Work Title Deep Breath d…" at bounding box center [533, 254] width 732 height 27
paste input "Got Me Like [PERSON_NAME]"
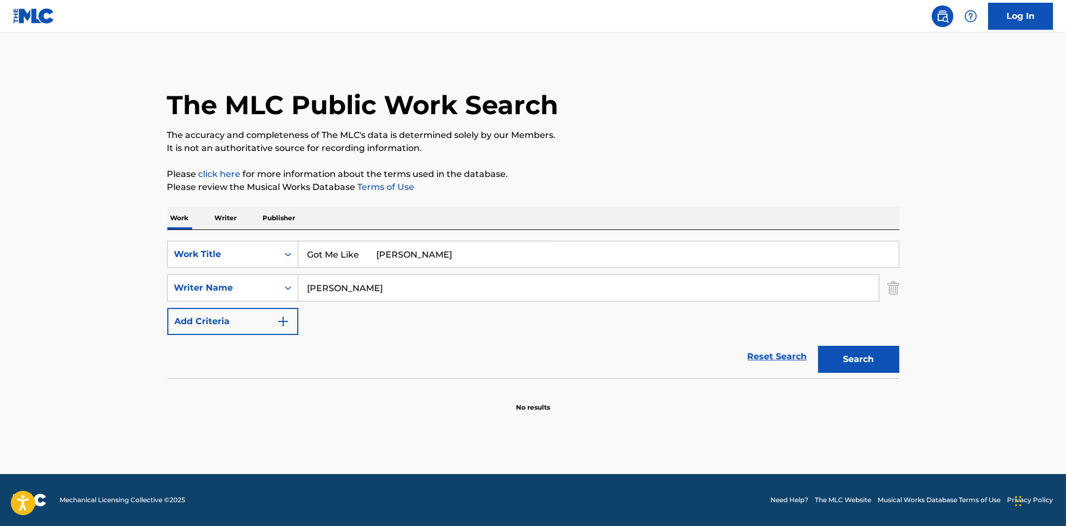
drag, startPoint x: 379, startPoint y: 255, endPoint x: 672, endPoint y: 180, distance: 302.3
click at [653, 221] on div "Work Writer Publisher SearchWithCriteria6810af65-3269-4f1c-99b2-c66b6a334c3d Wo…" at bounding box center [533, 310] width 732 height 206
type input "Got Me Like"
click at [671, 177] on p "Please click here for more information about the terms used in the database." at bounding box center [533, 174] width 732 height 13
click at [872, 364] on button "Search" at bounding box center [858, 359] width 81 height 27
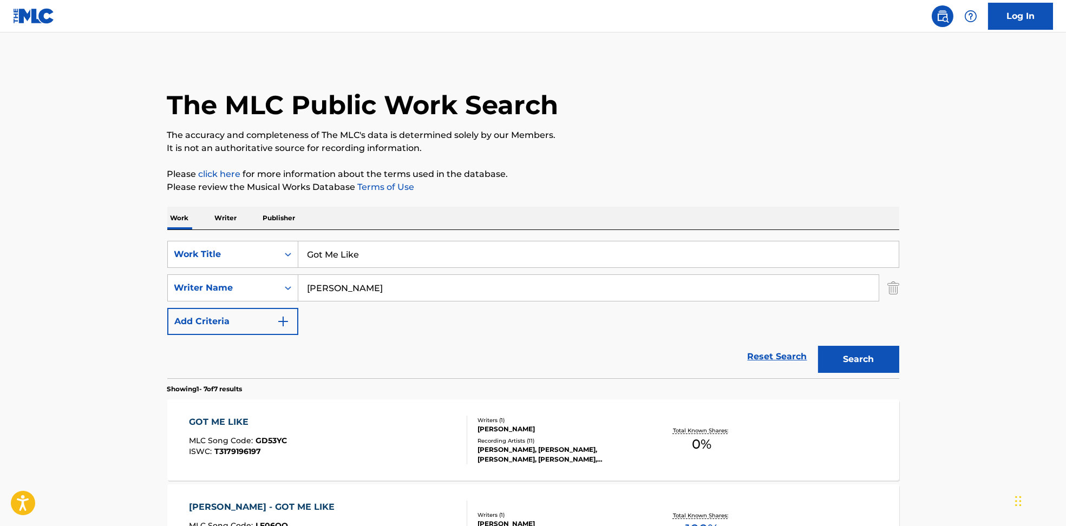
click at [396, 436] on div "GOT ME LIKE MLC Song Code : GD53YC ISWC : T3179196197" at bounding box center [328, 440] width 278 height 49
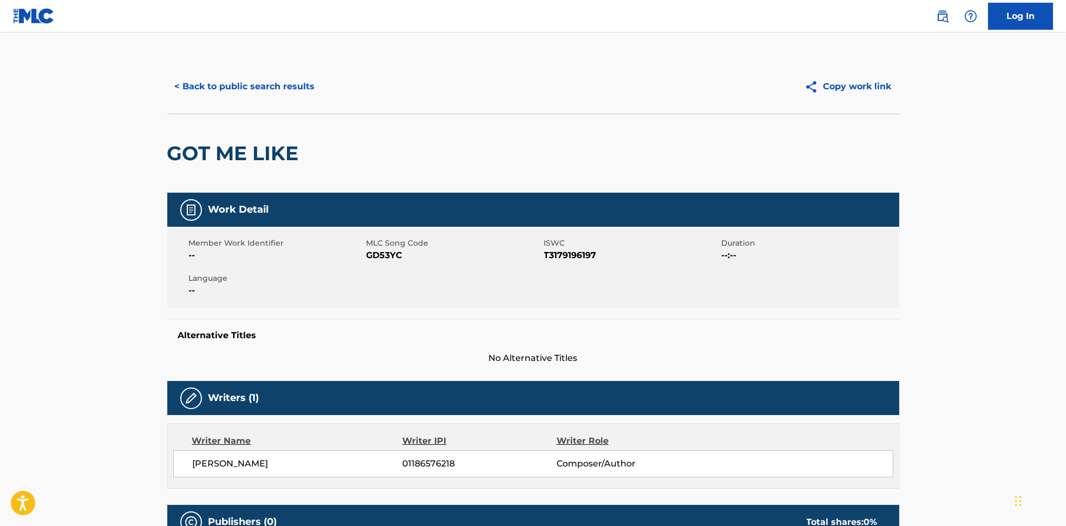
click at [236, 89] on button "< Back to public search results" at bounding box center [244, 86] width 155 height 27
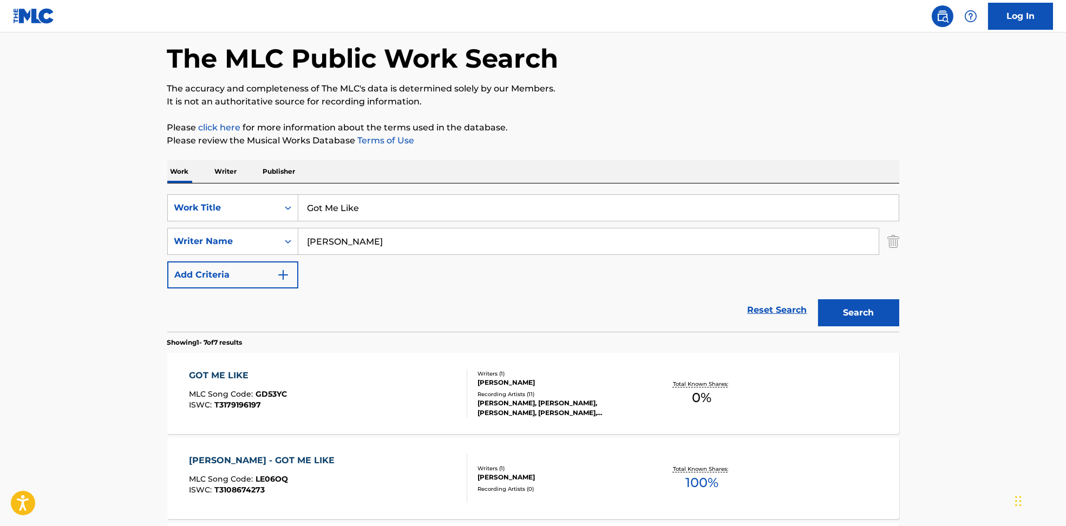
scroll to position [72, 0]
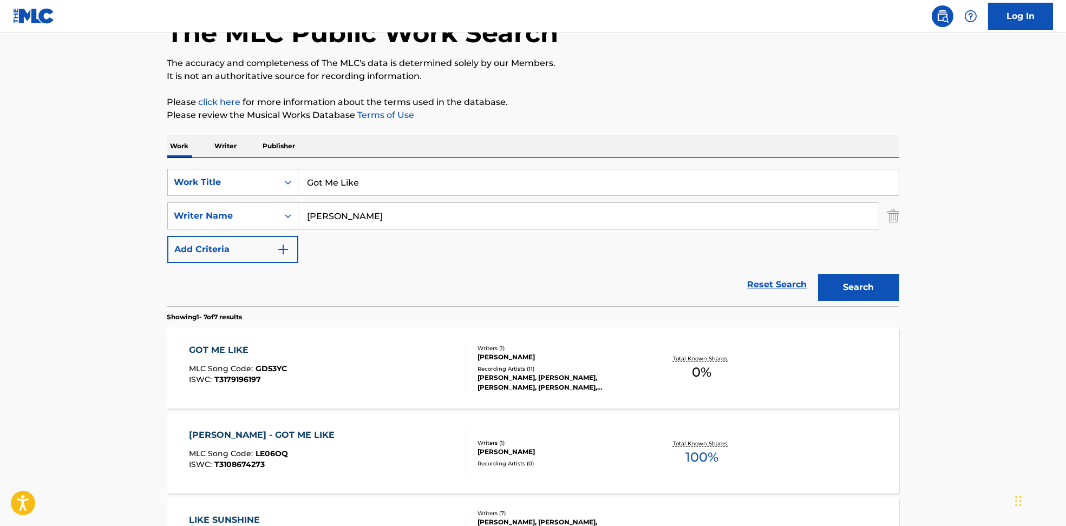
click at [388, 458] on div "[PERSON_NAME] - GOT ME LIKE MLC Song Code : LE06OQ ISWC : T3108674273" at bounding box center [328, 453] width 278 height 49
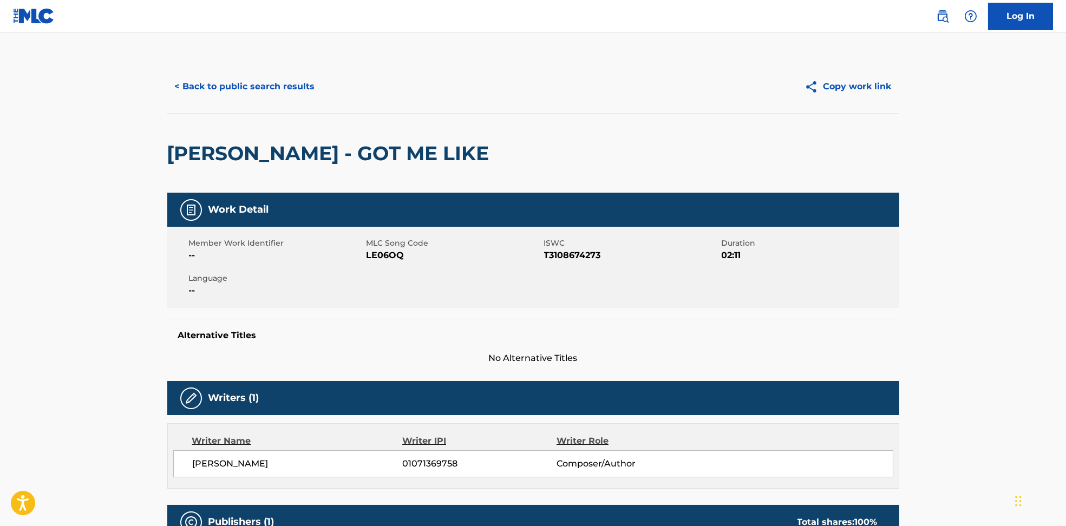
click at [386, 257] on span "LE06OQ" at bounding box center [454, 255] width 175 height 13
copy span "LE06OQ"
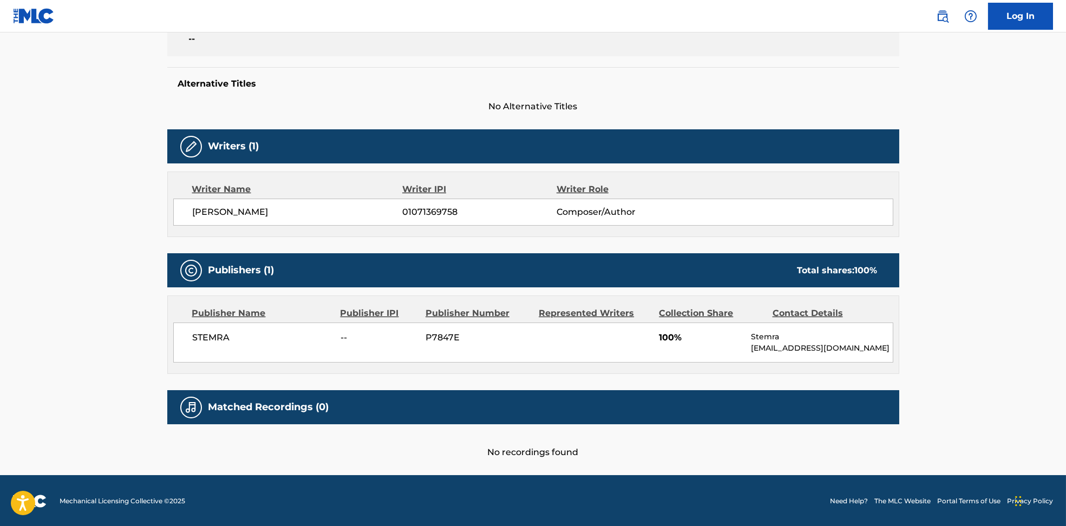
scroll to position [253, 0]
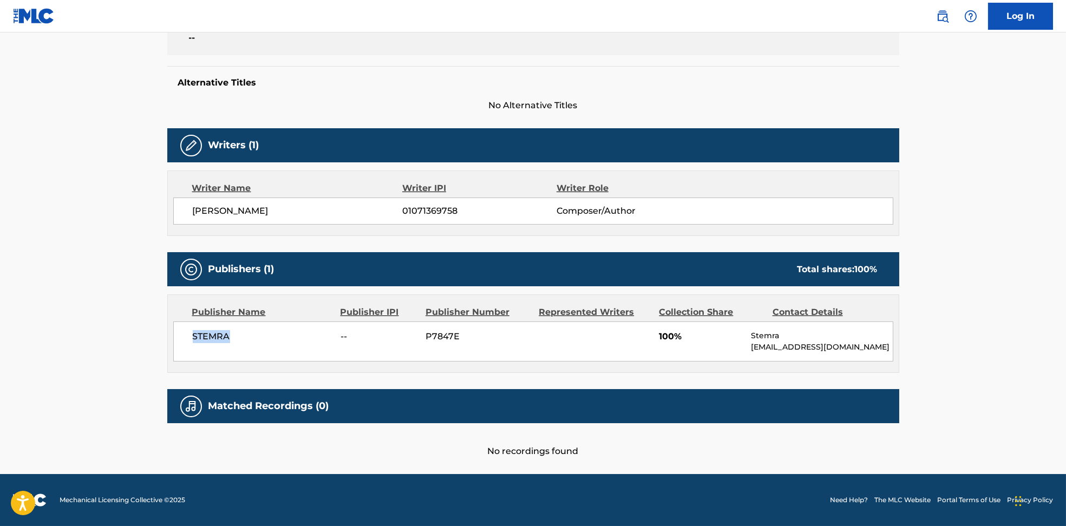
drag, startPoint x: 193, startPoint y: 331, endPoint x: 245, endPoint y: 334, distance: 51.5
click at [245, 334] on span "STEMRA" at bounding box center [263, 336] width 140 height 13
copy span "STEMRA"
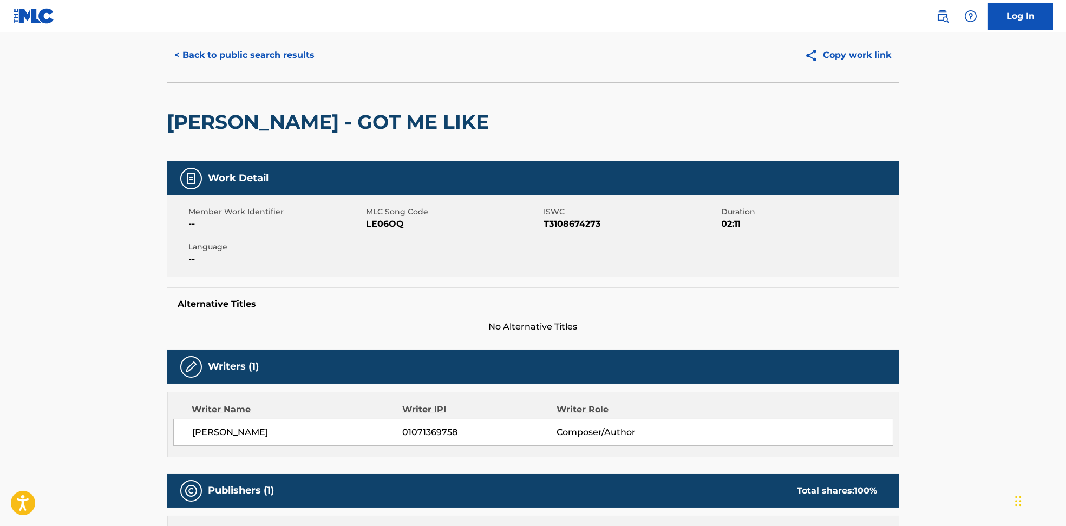
scroll to position [0, 0]
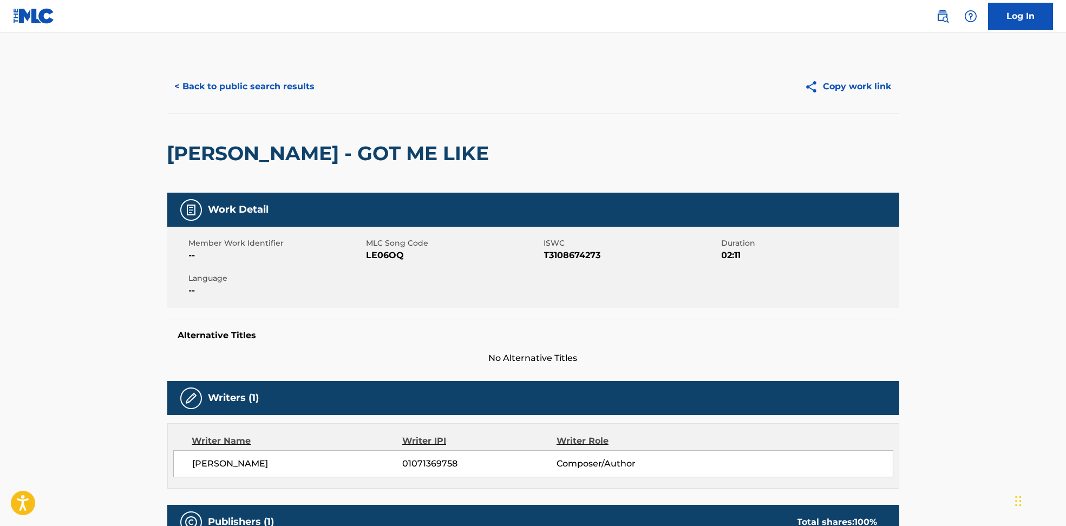
click at [260, 80] on button "< Back to public search results" at bounding box center [244, 86] width 155 height 27
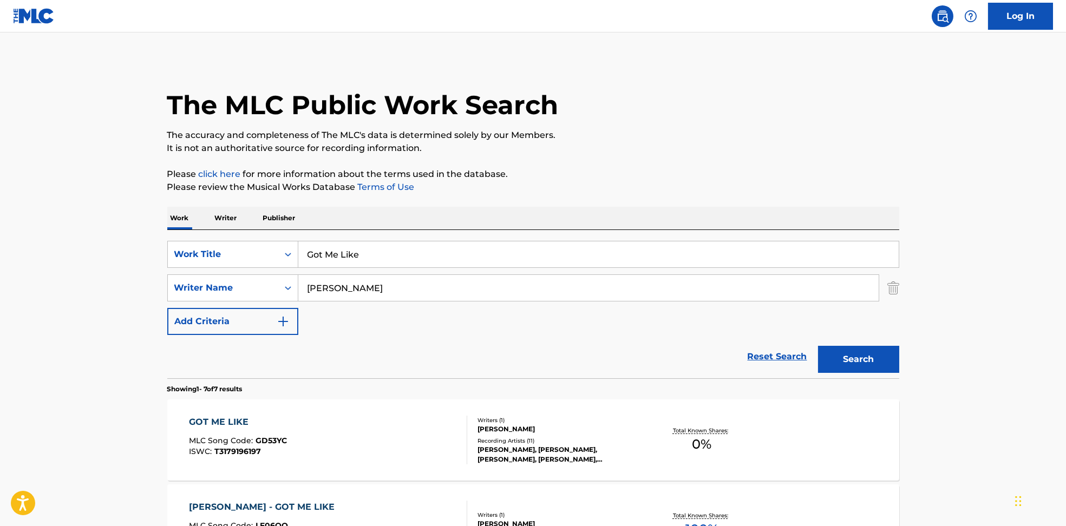
scroll to position [72, 0]
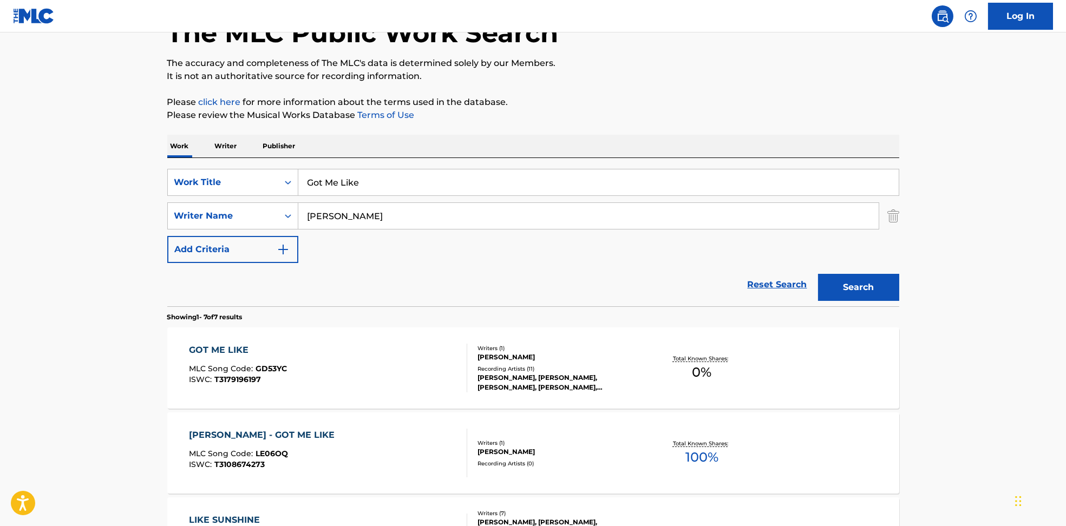
drag, startPoint x: 369, startPoint y: 223, endPoint x: 514, endPoint y: 220, distance: 145.2
click at [247, 220] on div "SearchWithCriteria594c747f-7121-4f51-88ee-f24a471e32c2 Writer Name [PERSON_NAME]" at bounding box center [533, 216] width 732 height 27
drag, startPoint x: 514, startPoint y: 218, endPoint x: 275, endPoint y: 216, distance: 239.9
click at [275, 216] on div "SearchWithCriteria594c747f-7121-4f51-88ee-f24a471e32c2 Writer Name [PERSON_NAME…" at bounding box center [533, 216] width 732 height 27
paste input "a [PERSON_NAME]"
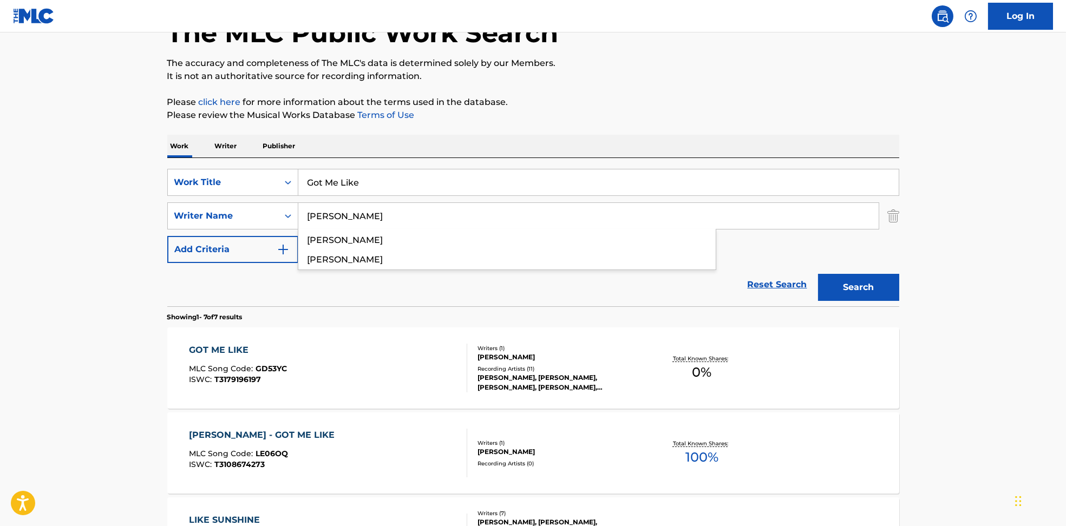
type input "[PERSON_NAME]"
drag, startPoint x: 403, startPoint y: 160, endPoint x: 407, endPoint y: 174, distance: 14.7
click at [393, 162] on div "SearchWithCriteria6810af65-3269-4f1c-99b2-c66b6a334c3d Work Title Got Me Like S…" at bounding box center [533, 232] width 732 height 148
drag, startPoint x: 425, startPoint y: 186, endPoint x: 245, endPoint y: 185, distance: 179.8
click at [245, 185] on div "SearchWithCriteria6810af65-3269-4f1c-99b2-c66b6a334c3d Work Title Got Me Like" at bounding box center [533, 182] width 732 height 27
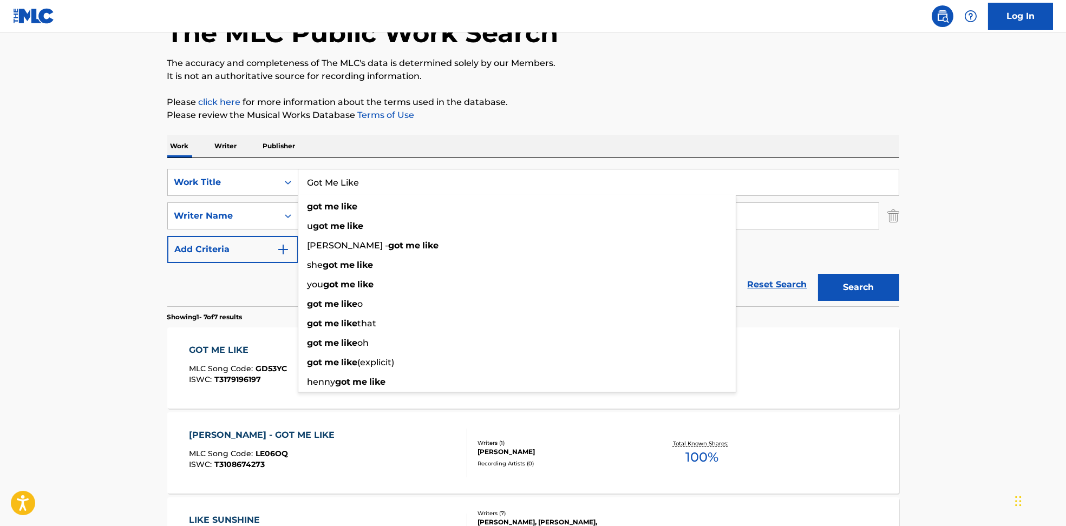
paste input "Heaven [MESSIE Remix] KUČKA"
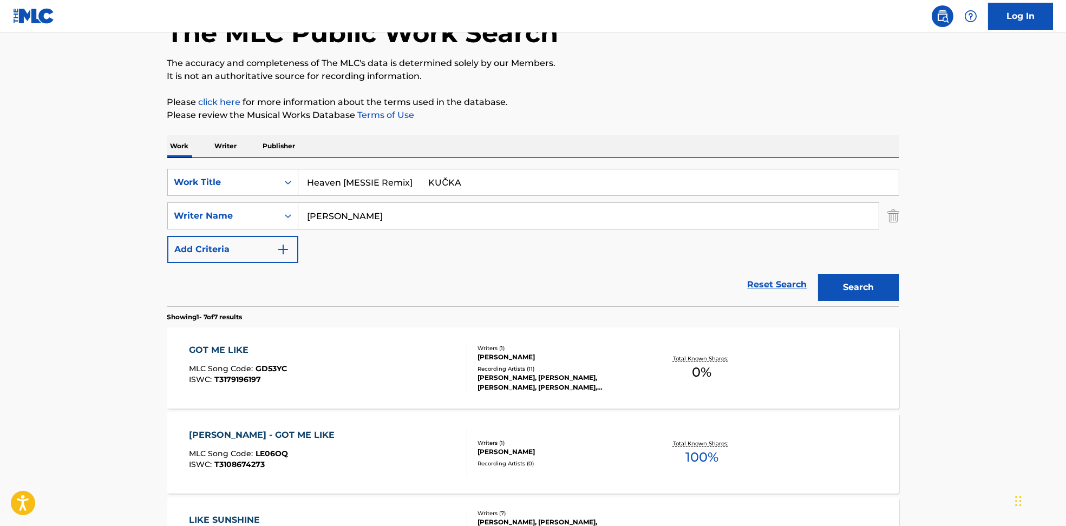
drag, startPoint x: 347, startPoint y: 182, endPoint x: 731, endPoint y: 192, distance: 384.0
click at [730, 193] on input "Heaven [MESSIE Remix] KUČKA" at bounding box center [598, 182] width 601 height 26
type input "Heaven"
click at [736, 120] on p "Please review the Musical Works Database Terms of Use" at bounding box center [533, 115] width 732 height 13
drag, startPoint x: 855, startPoint y: 294, endPoint x: 899, endPoint y: 284, distance: 45.5
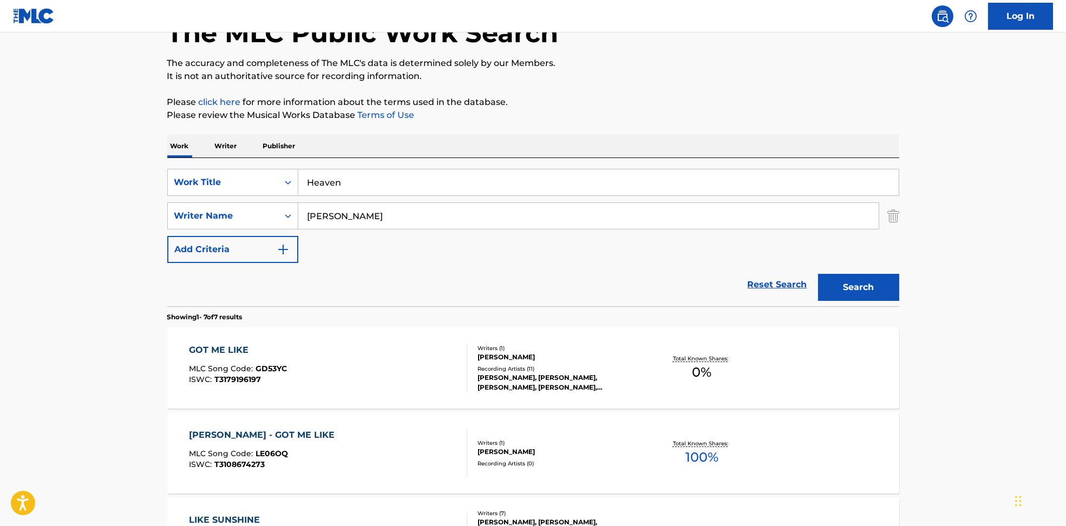
click at [856, 293] on button "Search" at bounding box center [858, 287] width 81 height 27
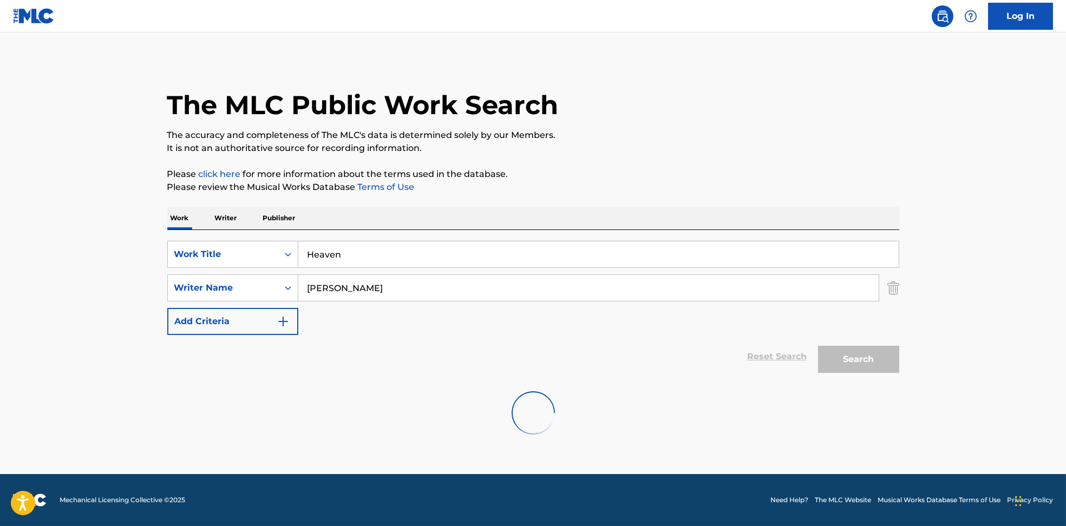
scroll to position [0, 0]
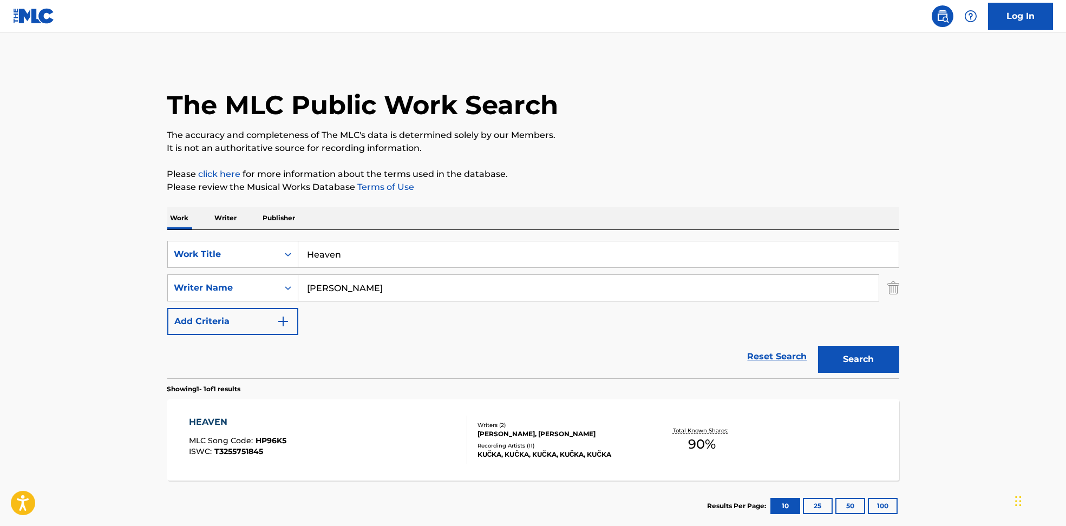
click at [423, 421] on div "HEAVEN MLC Song Code : HP96K5 ISWC : T3255751845" at bounding box center [328, 440] width 278 height 49
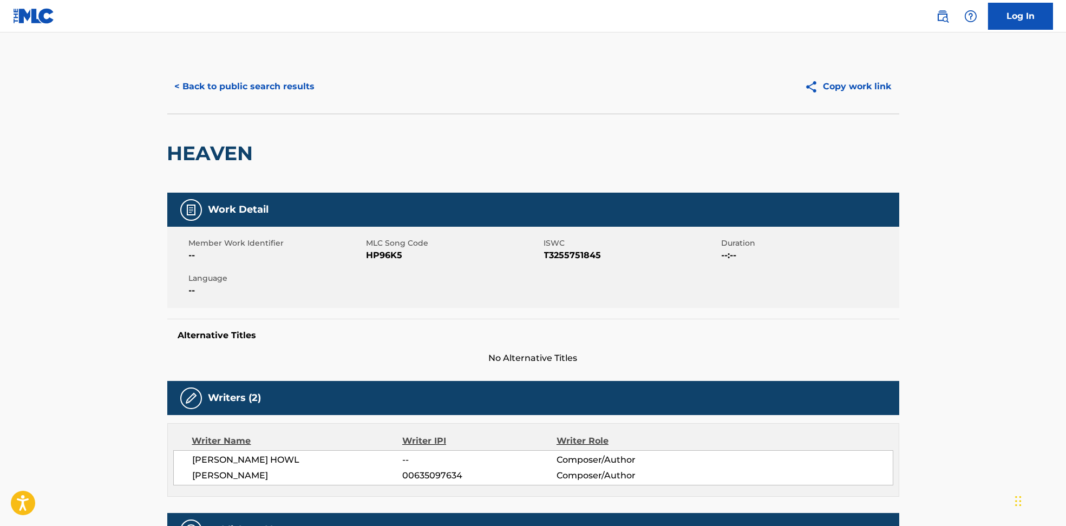
click at [388, 259] on span "HP96K5" at bounding box center [454, 255] width 175 height 13
copy span "HP96K5"
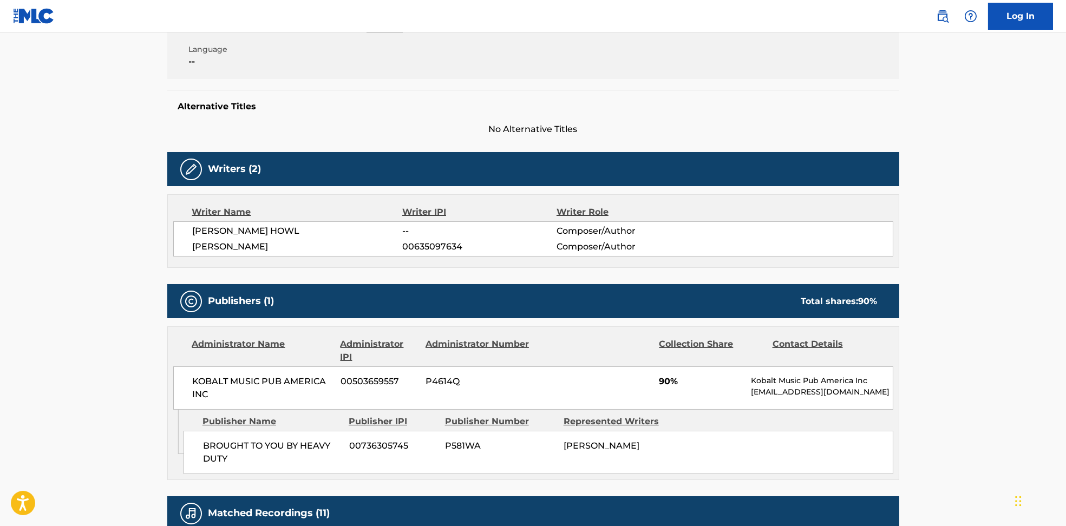
scroll to position [361, 0]
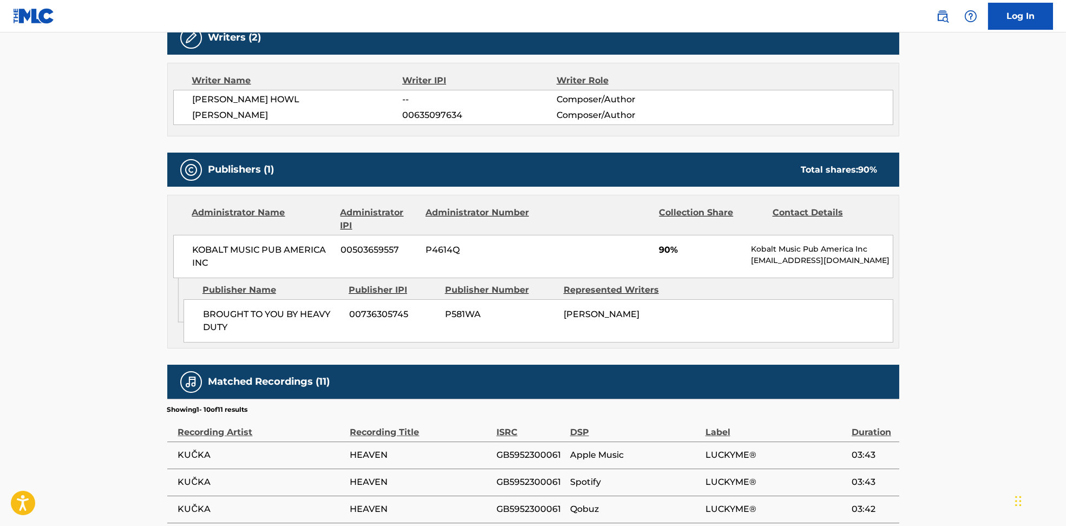
click at [226, 105] on span "[PERSON_NAME] HOWL" at bounding box center [298, 99] width 210 height 13
copy div "[PERSON_NAME] HOWL"
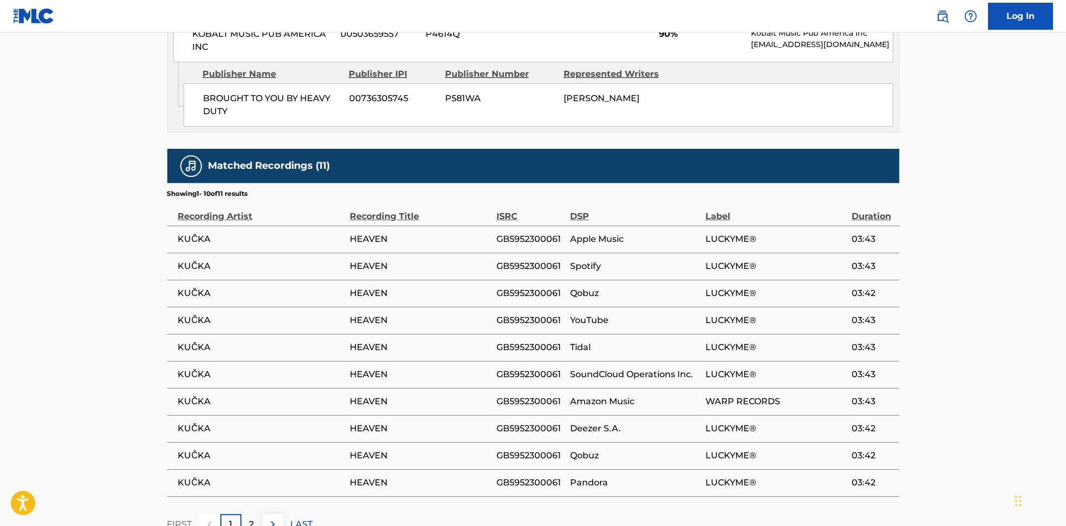
scroll to position [577, 0]
drag, startPoint x: 209, startPoint y: 92, endPoint x: 221, endPoint y: 101, distance: 14.7
click at [221, 101] on span "BROUGHT TO YOU BY HEAVY DUTY" at bounding box center [272, 105] width 138 height 26
click at [221, 102] on span "BROUGHT TO YOU BY HEAVY DUTY" at bounding box center [272, 105] width 138 height 26
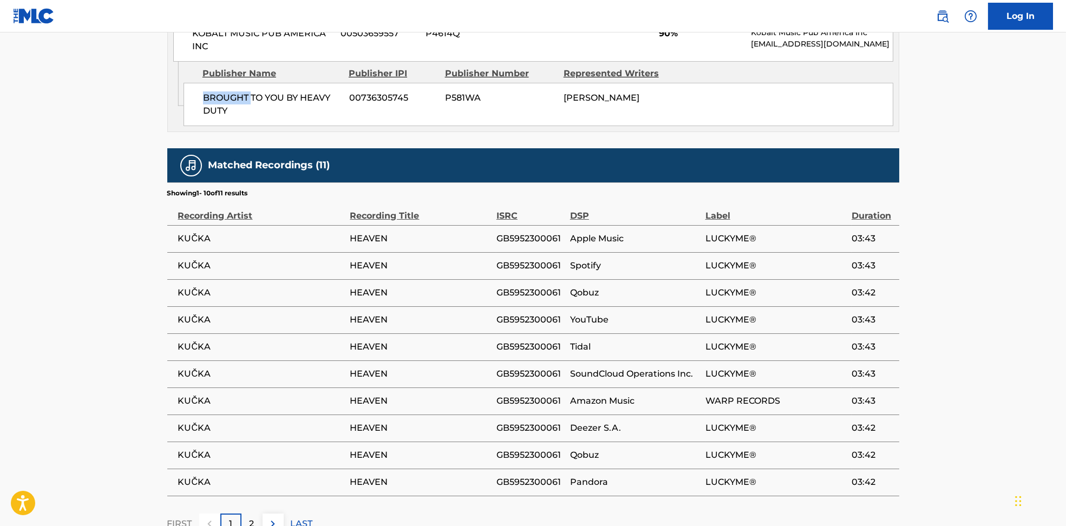
click at [221, 102] on span "BROUGHT TO YOU BY HEAVY DUTY" at bounding box center [272, 105] width 138 height 26
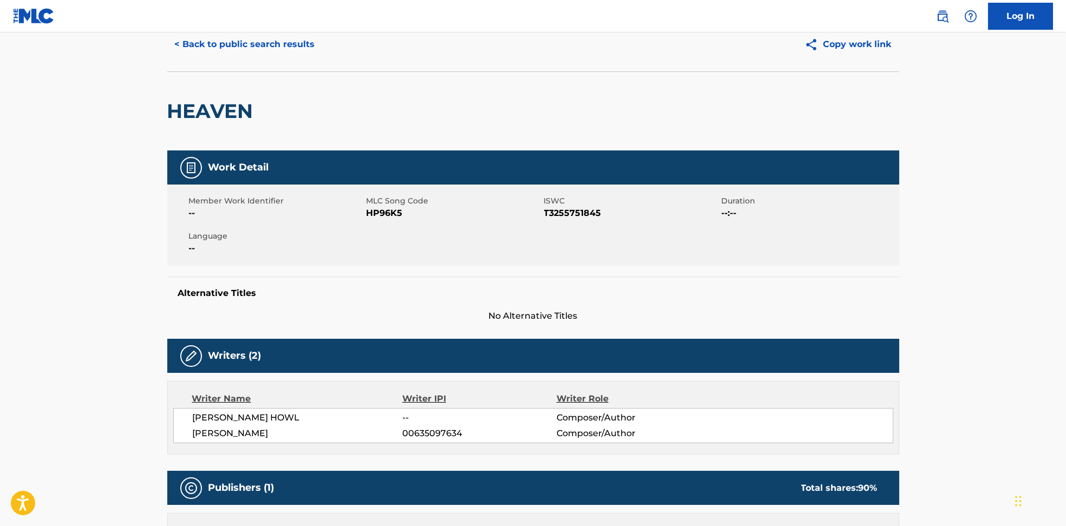
scroll to position [0, 0]
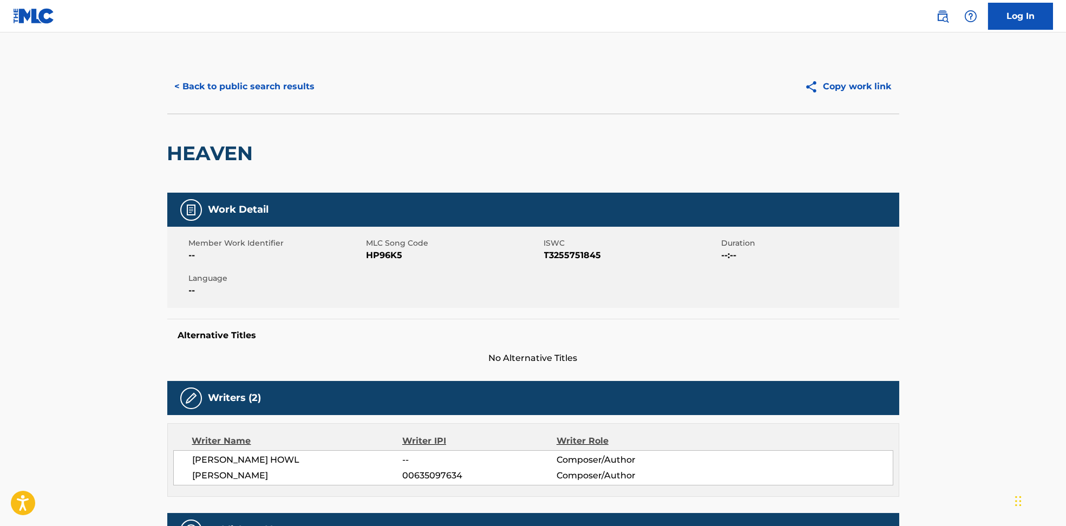
click at [271, 81] on button "< Back to public search results" at bounding box center [244, 86] width 155 height 27
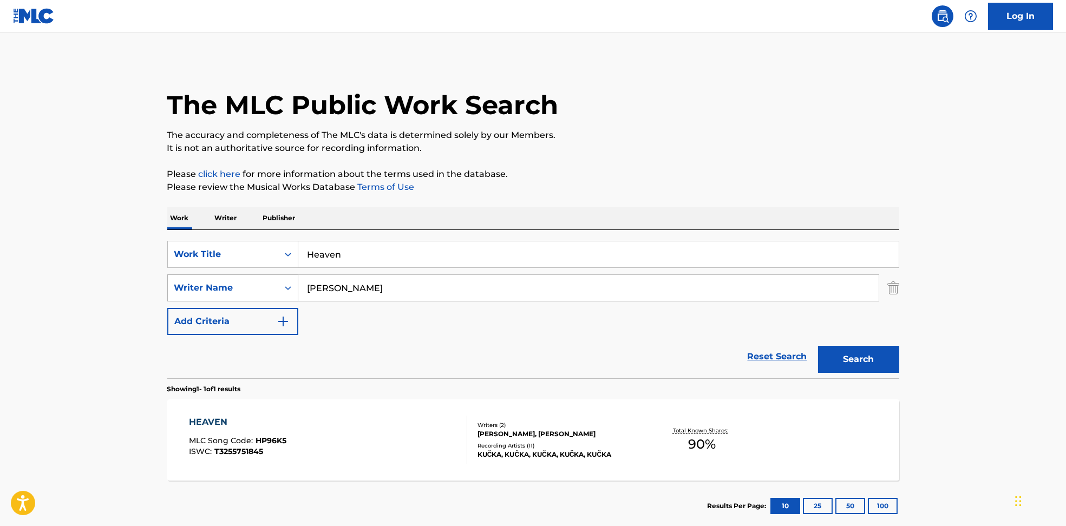
drag, startPoint x: 406, startPoint y: 289, endPoint x: 238, endPoint y: 289, distance: 167.9
click at [238, 289] on div "SearchWithCriteria594c747f-7121-4f51-88ee-f24a471e32c2 Writer Name [PERSON_NAME]" at bounding box center [533, 288] width 732 height 27
paste input "[PERSON_NAME] HarperEdgar FerreraGregory Aldae HeinJason CornettLarry [PERSON_N…"
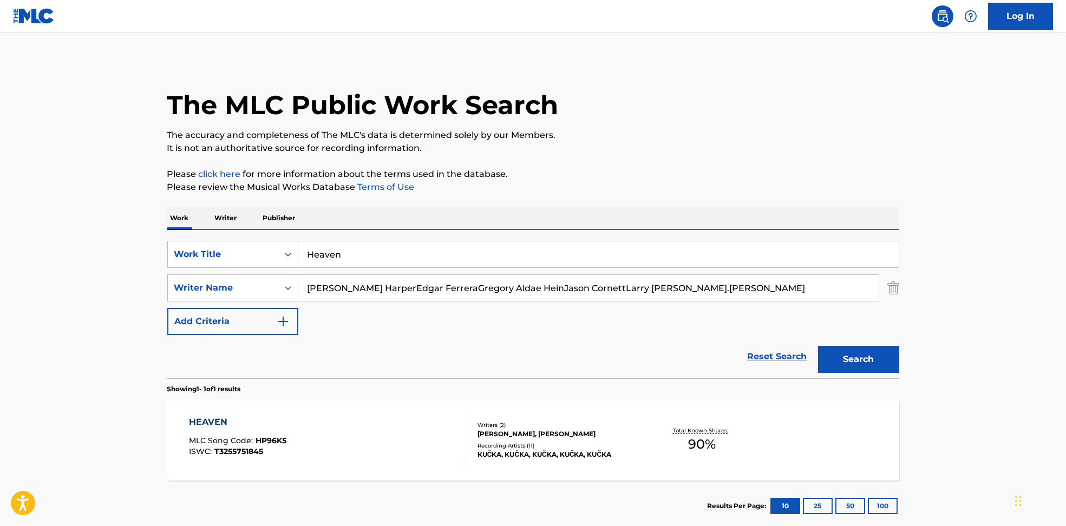
type input "[PERSON_NAME] HarperEdgar FerreraGregory Aldae HeinJason CornettLarry [PERSON_N…"
drag, startPoint x: 394, startPoint y: 254, endPoint x: 269, endPoint y: 252, distance: 125.1
click at [269, 252] on div "SearchWithCriteria6810af65-3269-4f1c-99b2-c66b6a334c3d Work Title Heaven" at bounding box center [533, 254] width 732 height 27
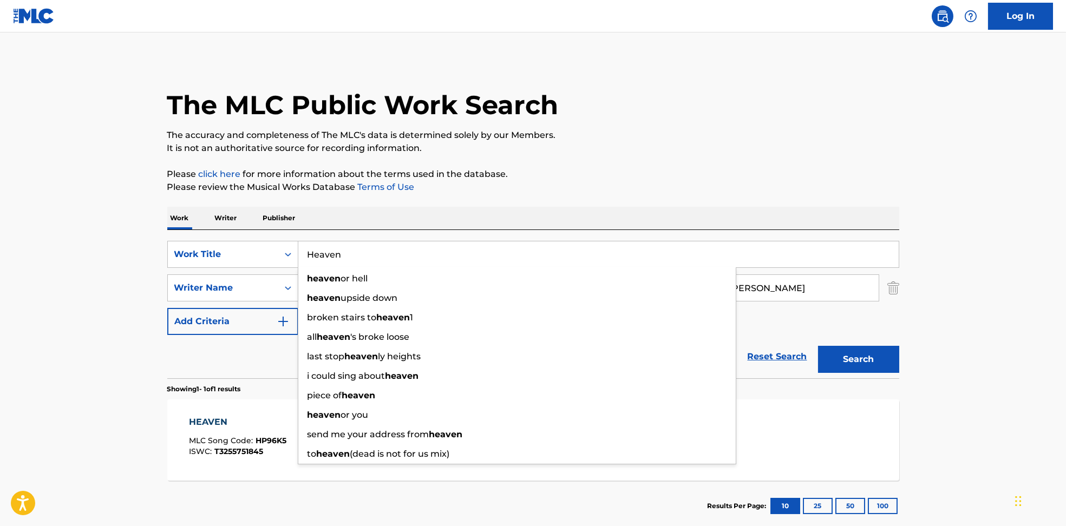
paste input "superstars [PERSON_NAME]"
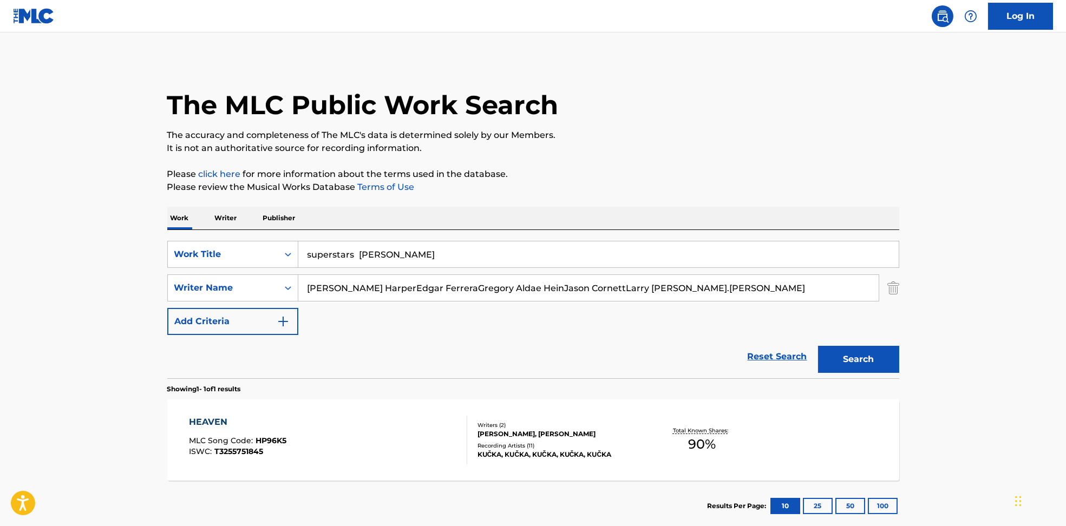
drag, startPoint x: 381, startPoint y: 248, endPoint x: 622, endPoint y: 217, distance: 243.0
click at [601, 226] on div "Work Writer Publisher SearchWithCriteria6810af65-3269-4f1c-99b2-c66b6a334c3d Wo…" at bounding box center [533, 369] width 732 height 325
type input "superstars"
click at [646, 184] on p "Please review the Musical Works Database Terms of Use" at bounding box center [533, 187] width 732 height 13
drag, startPoint x: 383, startPoint y: 290, endPoint x: 834, endPoint y: 362, distance: 456.7
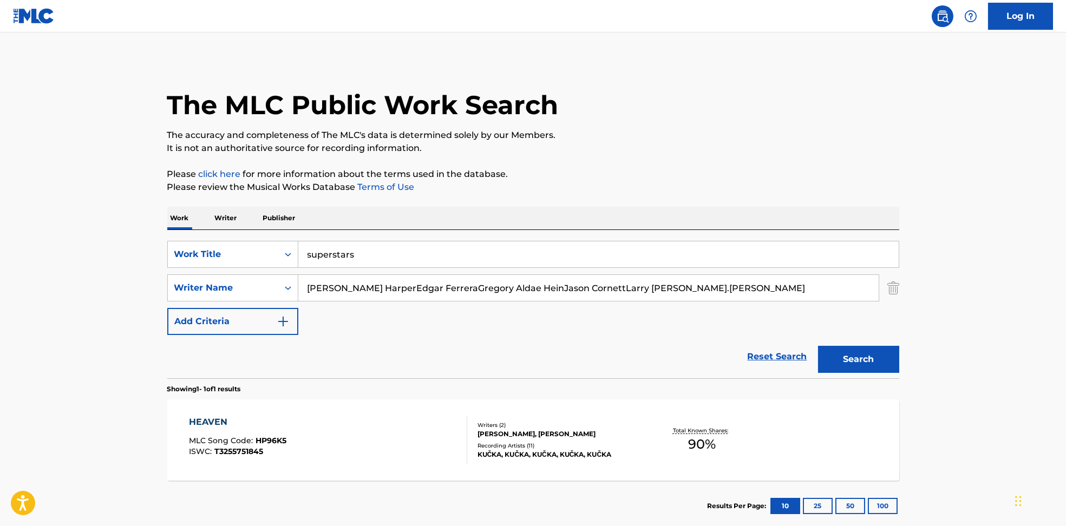
click at [880, 340] on form "SearchWithCriteria6810af65-3269-4f1c-99b2-c66b6a334c3d Work Title superstars Se…" at bounding box center [533, 310] width 732 height 138
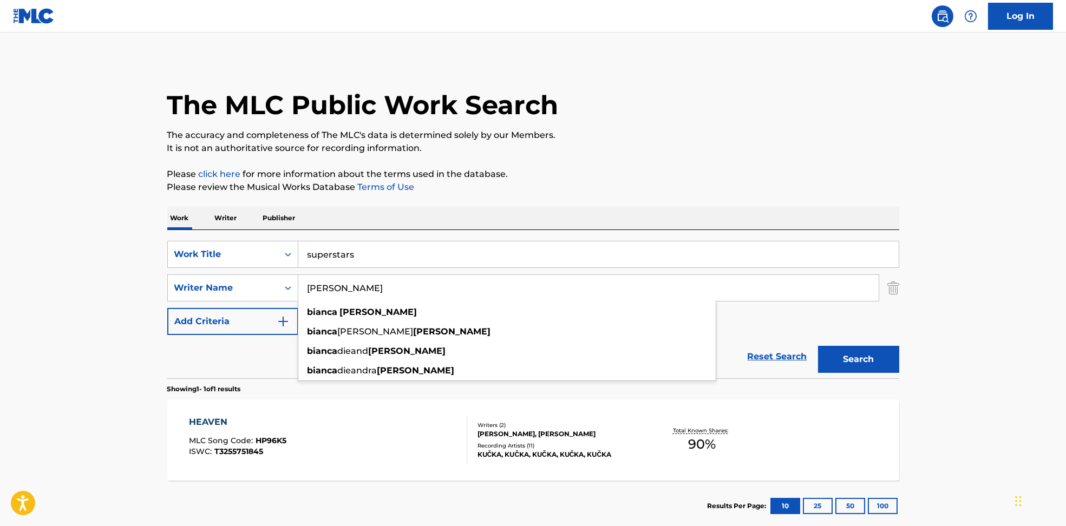
click at [868, 358] on button "Search" at bounding box center [858, 359] width 81 height 27
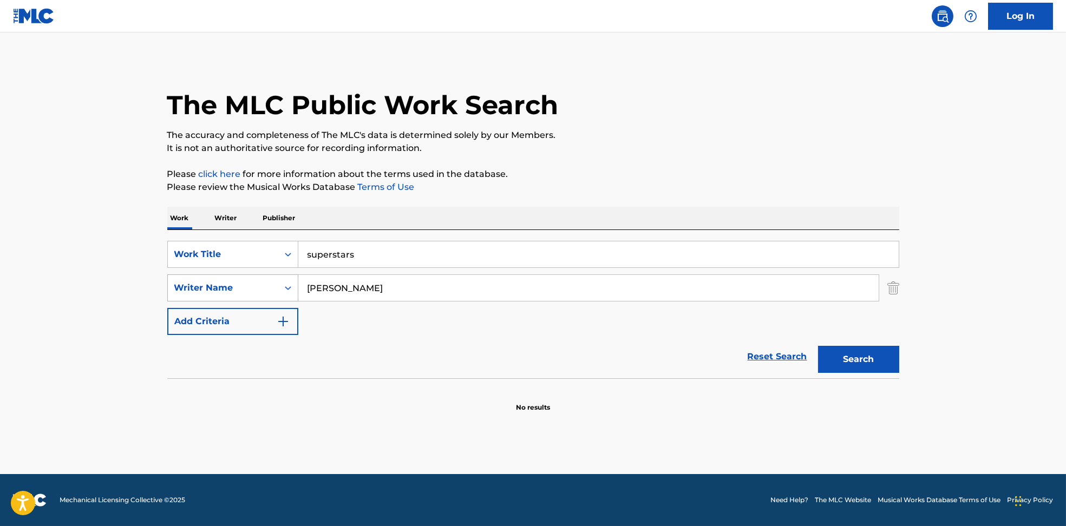
drag, startPoint x: 420, startPoint y: 291, endPoint x: 274, endPoint y: 291, distance: 146.2
click at [257, 291] on div "SearchWithCriteria594c747f-7121-4f51-88ee-f24a471e32c2 Writer Name [PERSON_NAME]" at bounding box center [533, 288] width 732 height 27
paste input "Diamonté HarperEdgar FerreraGregory Aldae HeinJason CornettLarry [PERSON_NAME].…"
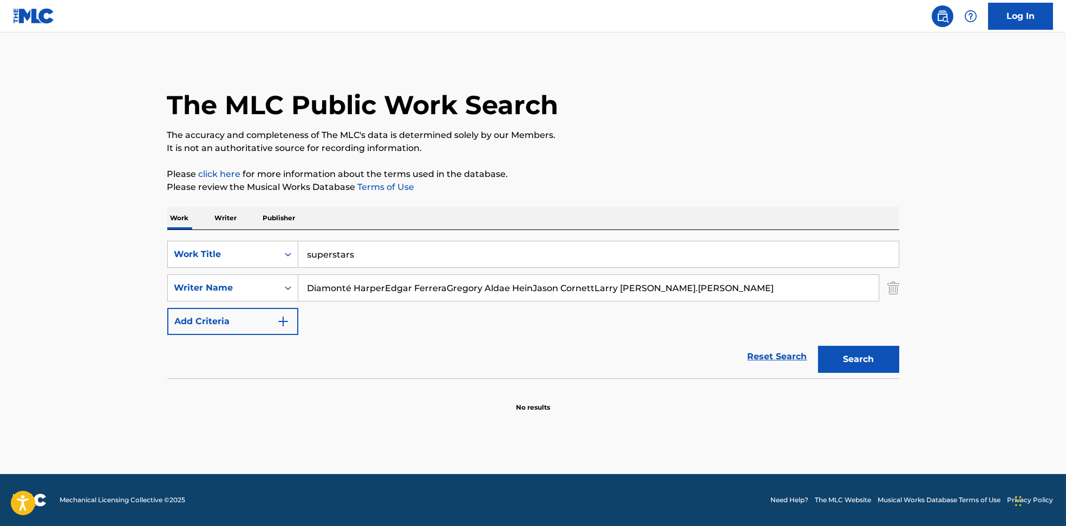
drag, startPoint x: 382, startPoint y: 287, endPoint x: 1068, endPoint y: 299, distance: 685.6
click at [1066, 299] on html "Accessibility Screen-Reader Guide, Feedback, and Issue Reporting | New window L…" at bounding box center [533, 263] width 1066 height 526
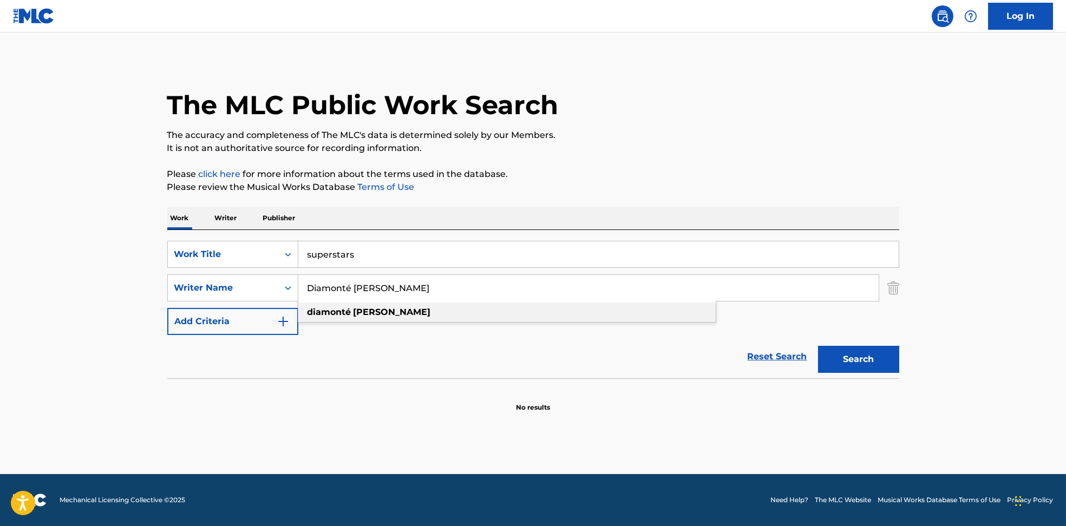
click at [360, 316] on strong "[PERSON_NAME]" at bounding box center [392, 312] width 77 height 10
drag, startPoint x: 830, startPoint y: 371, endPoint x: 880, endPoint y: 358, distance: 51.9
click at [830, 369] on button "Search" at bounding box center [858, 359] width 81 height 27
drag, startPoint x: 397, startPoint y: 288, endPoint x: 286, endPoint y: 287, distance: 111.0
click at [222, 287] on div "SearchWithCriteria594c747f-7121-4f51-88ee-f24a471e32c2 Writer Name [PERSON_NAME]" at bounding box center [533, 288] width 732 height 27
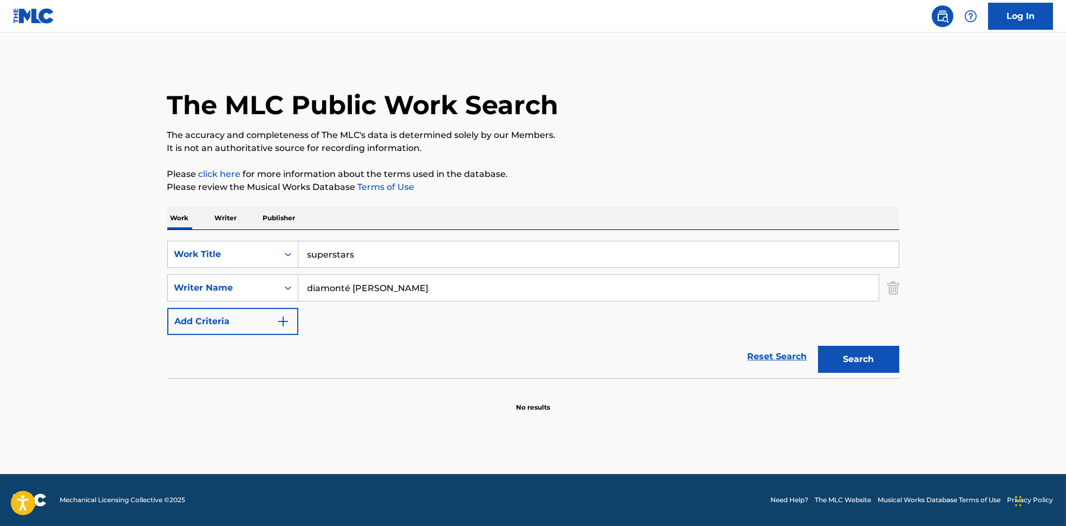
paste input "[PERSON_NAME]"
type input "[PERSON_NAME]"
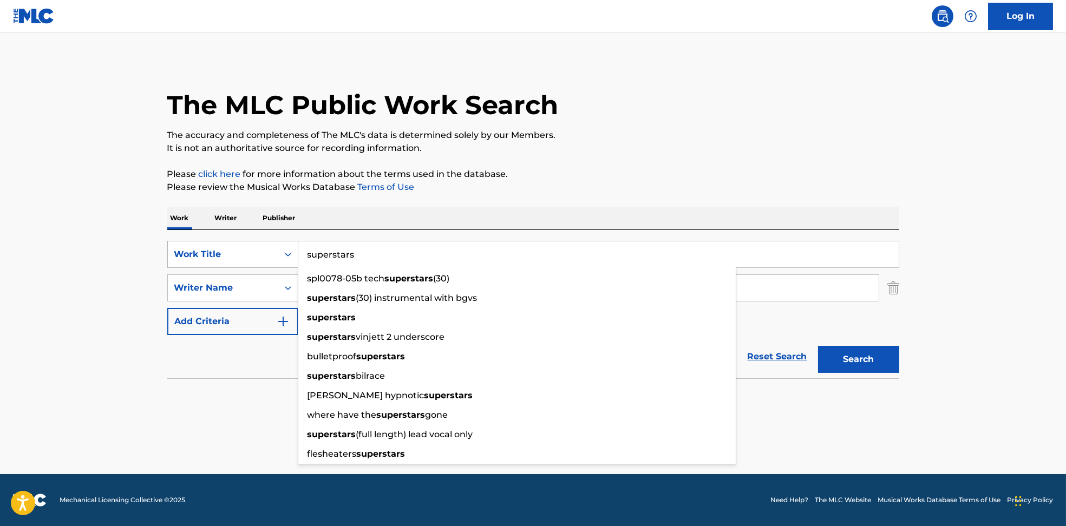
drag, startPoint x: 413, startPoint y: 265, endPoint x: 244, endPoint y: 265, distance: 169.5
click at [244, 265] on div "SearchWithCriteria6810af65-3269-4f1c-99b2-c66b6a334c3d Work Title superstars sp…" at bounding box center [533, 254] width 732 height 27
paste input "Catania C.Y.M."
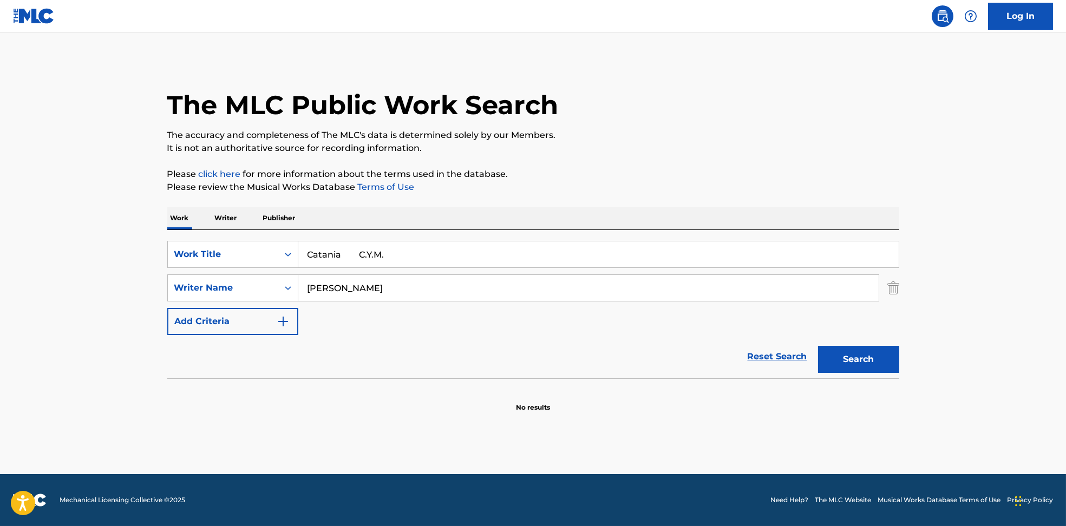
drag, startPoint x: 343, startPoint y: 258, endPoint x: 739, endPoint y: 224, distance: 397.3
click at [696, 239] on div "SearchWithCriteria6810af65-3269-4f1c-99b2-c66b6a334c3d Work Title Catania C.Y.M…" at bounding box center [533, 304] width 732 height 148
type input "[GEOGRAPHIC_DATA]"
drag, startPoint x: 734, startPoint y: 177, endPoint x: 781, endPoint y: 291, distance: 123.6
click at [733, 176] on p "Please click here for more information about the terms used in the database." at bounding box center [533, 174] width 732 height 13
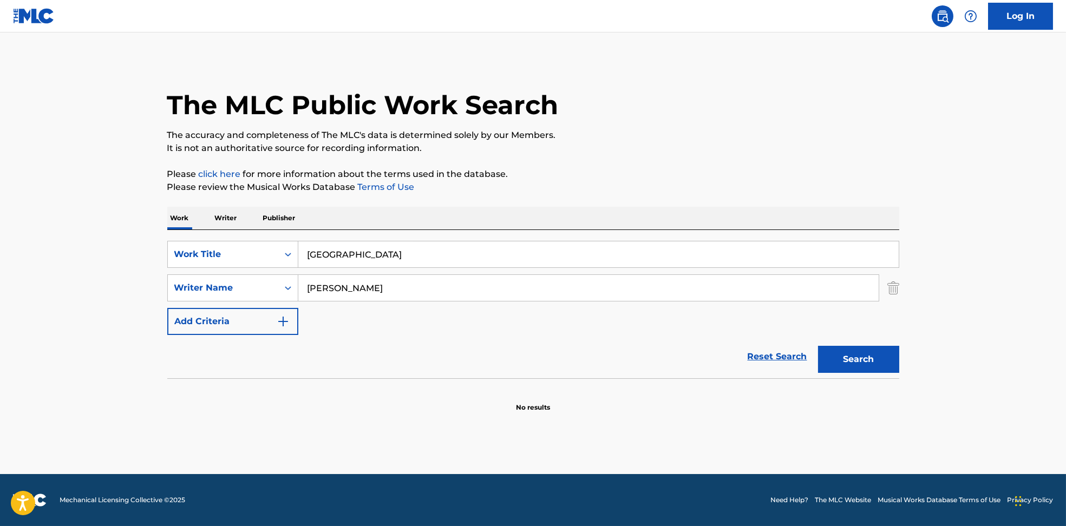
click at [860, 366] on button "Search" at bounding box center [858, 359] width 81 height 27
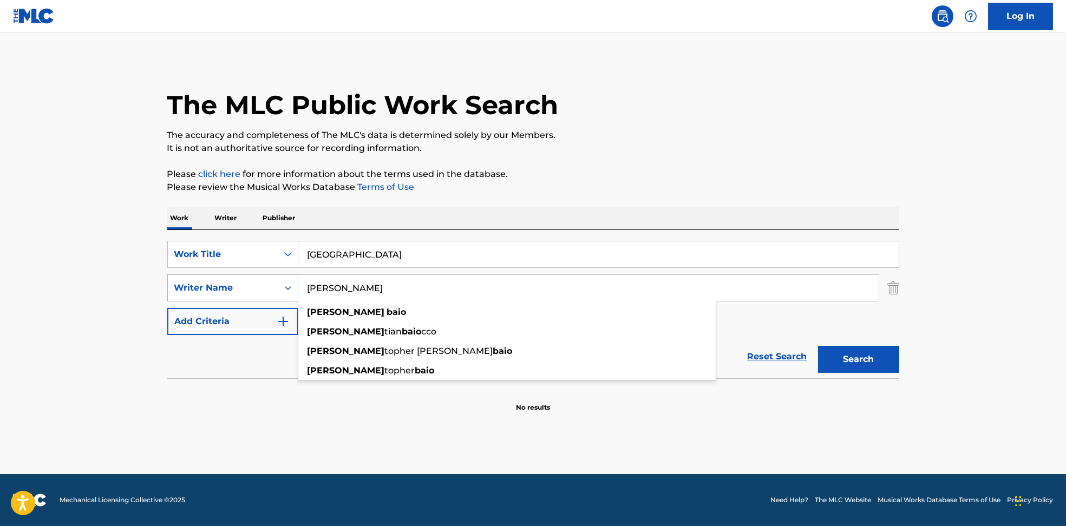
drag, startPoint x: 356, startPoint y: 294, endPoint x: 201, endPoint y: 294, distance: 154.9
click at [201, 294] on div "SearchWithCriteria594c747f-7121-4f51-88ee-f24a471e32c2 Writer Name [PERSON_NAME…" at bounding box center [533, 288] width 732 height 27
paste input "[PERSON_NAME]"
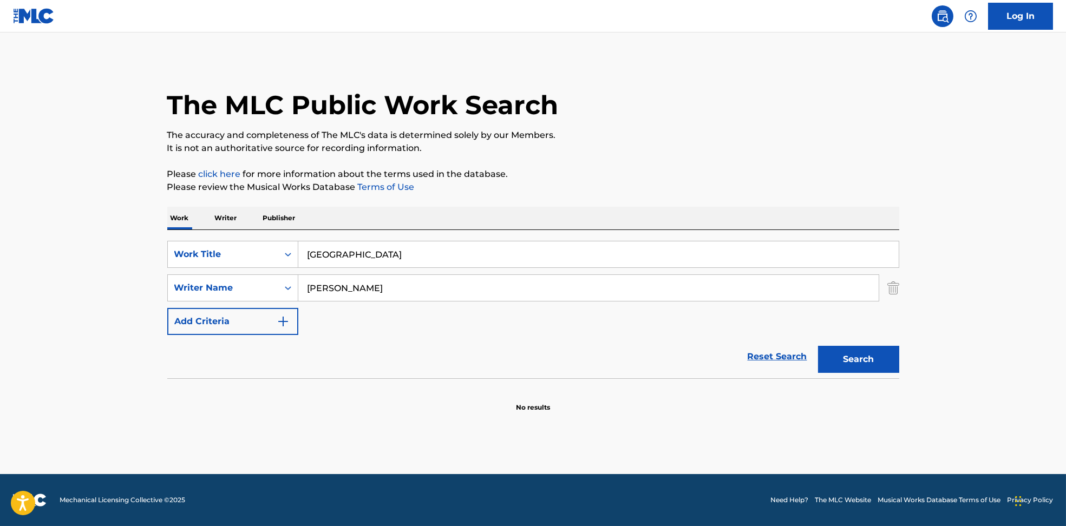
click at [877, 366] on button "Search" at bounding box center [858, 359] width 81 height 27
drag, startPoint x: 403, startPoint y: 297, endPoint x: 36, endPoint y: 295, distance: 367.1
click at [34, 295] on main "The MLC Public Work Search The accuracy and completeness of The MLC's data is d…" at bounding box center [533, 253] width 1066 height 442
paste input "KILLALEA"
click at [863, 373] on div "Search" at bounding box center [856, 356] width 87 height 43
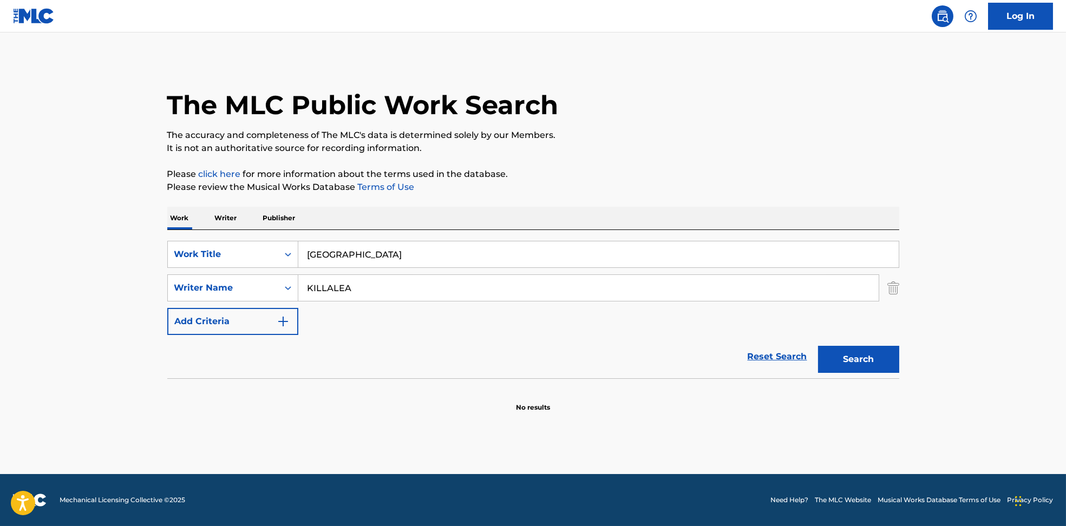
click at [859, 368] on button "Search" at bounding box center [858, 359] width 81 height 27
drag, startPoint x: 354, startPoint y: 293, endPoint x: 270, endPoint y: 282, distance: 85.2
click at [251, 289] on div "SearchWithCriteria594c747f-7121-4f51-88ee-f24a471e32c2 Writer Name KILLALEA" at bounding box center [533, 288] width 732 height 27
paste input "[PERSON_NAME] [PERSON_NAME]"
type input "[PERSON_NAME] [PERSON_NAME]"
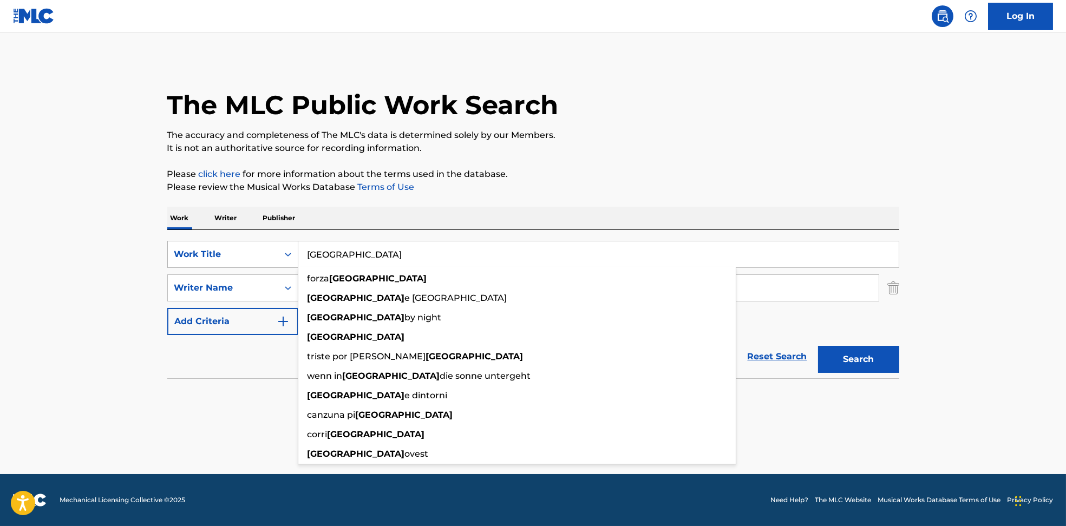
drag, startPoint x: 378, startPoint y: 246, endPoint x: 213, endPoint y: 258, distance: 165.0
click at [213, 258] on div "SearchWithCriteria6810af65-3269-4f1c-99b2-c66b6a334c3d Work Title Catania forza…" at bounding box center [533, 254] width 732 height 27
paste input "Last Time [PERSON_NAME]"
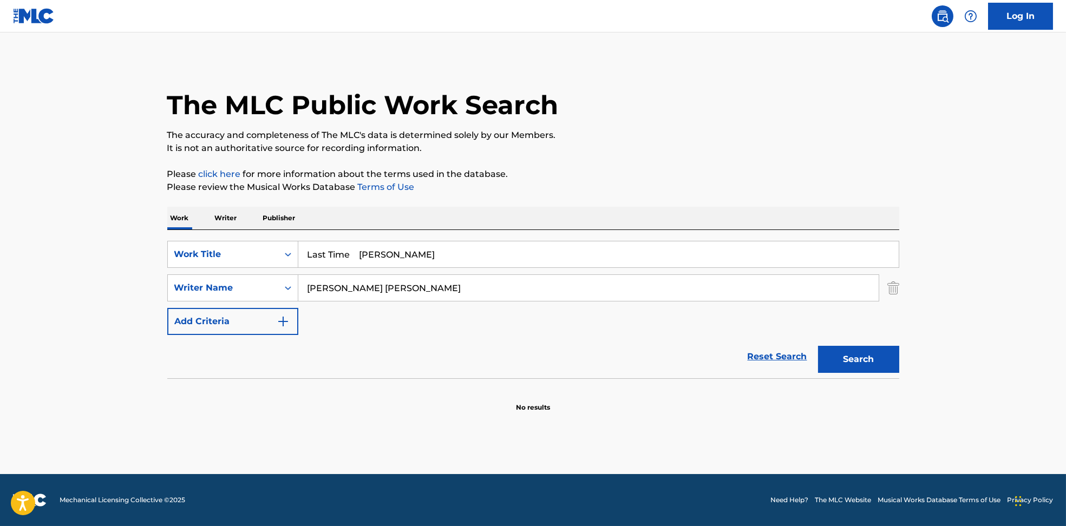
drag, startPoint x: 361, startPoint y: 256, endPoint x: 763, endPoint y: 193, distance: 406.7
click at [745, 211] on div "Work Writer Publisher SearchWithCriteria6810af65-3269-4f1c-99b2-c66b6a334c3d Wo…" at bounding box center [533, 310] width 732 height 206
type input "Last Time"
click at [748, 136] on p "The accuracy and completeness of The MLC's data is determined solely by our Mem…" at bounding box center [533, 135] width 732 height 13
drag, startPoint x: 373, startPoint y: 289, endPoint x: 766, endPoint y: 372, distance: 401.3
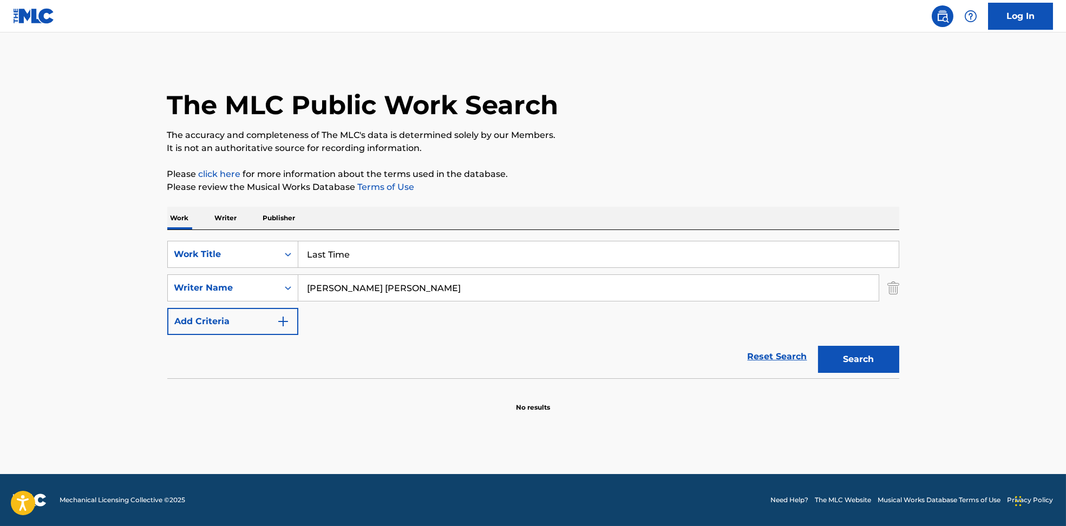
click at [639, 330] on div "SearchWithCriteria6810af65-3269-4f1c-99b2-c66b6a334c3d Work Title Last Time Sea…" at bounding box center [533, 288] width 732 height 94
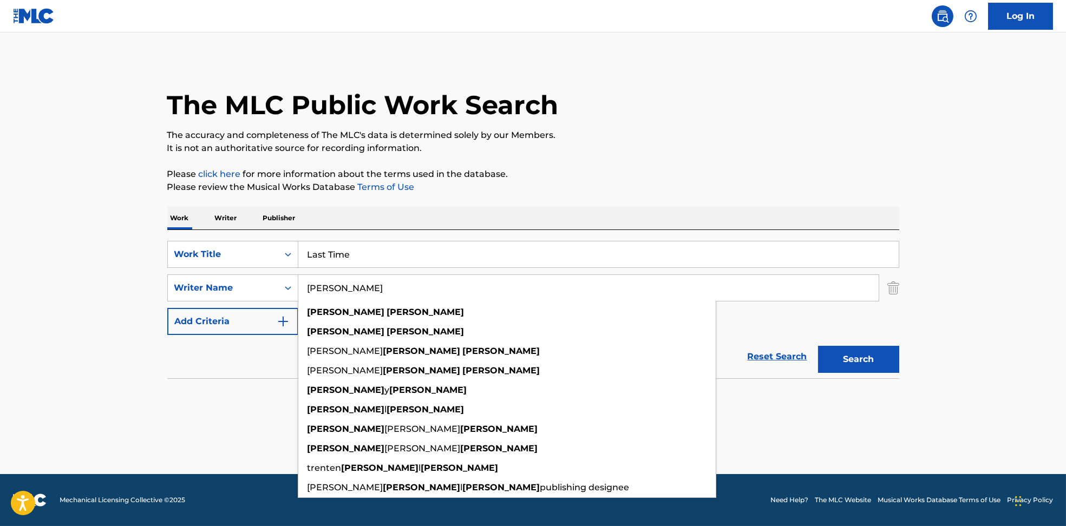
click at [857, 367] on button "Search" at bounding box center [858, 359] width 81 height 27
drag, startPoint x: 402, startPoint y: 294, endPoint x: 159, endPoint y: 297, distance: 242.6
click at [159, 297] on div "The MLC Public Work Search The accuracy and completeness of The MLC's data is d…" at bounding box center [533, 236] width 758 height 353
paste input "[PERSON_NAME]"
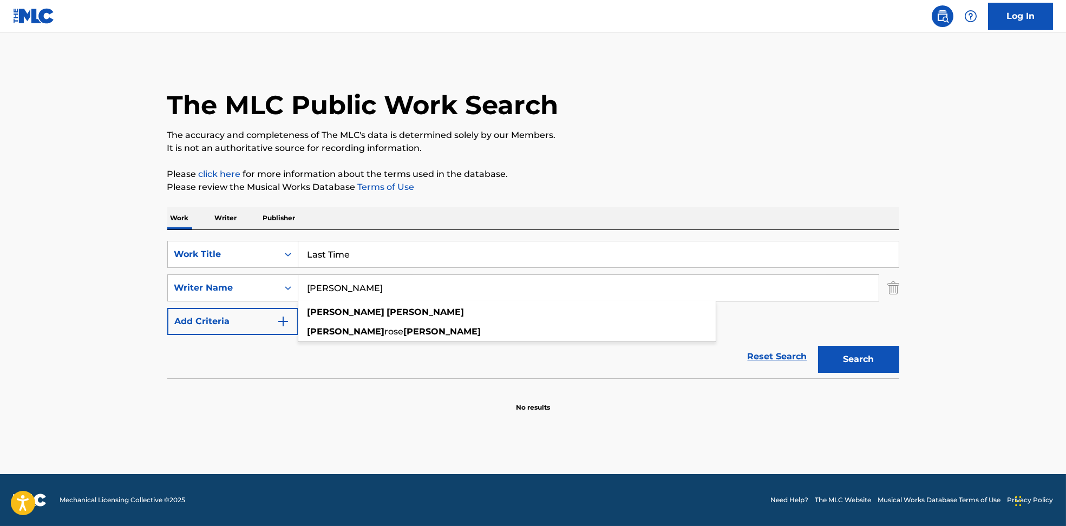
click at [883, 368] on button "Search" at bounding box center [858, 359] width 81 height 27
drag, startPoint x: 385, startPoint y: 295, endPoint x: 258, endPoint y: 288, distance: 126.9
click at [258, 288] on div "SearchWithCriteria594c747f-7121-4f51-88ee-f24a471e32c2 Writer Name [PERSON_NAME]" at bounding box center [533, 288] width 732 height 27
paste input "[PERSON_NAME]"
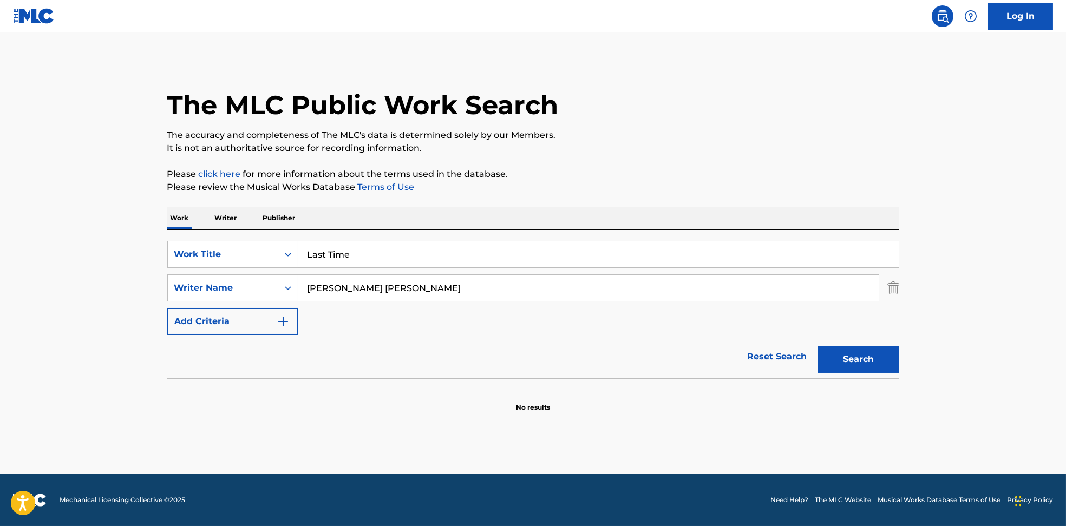
drag, startPoint x: 376, startPoint y: 284, endPoint x: 862, endPoint y: 371, distance: 493.6
click at [784, 357] on form "SearchWithCriteria6810af65-3269-4f1c-99b2-c66b6a334c3d Work Title Last Time Sea…" at bounding box center [533, 310] width 732 height 138
click at [861, 363] on button "Search" at bounding box center [858, 359] width 81 height 27
drag, startPoint x: 384, startPoint y: 290, endPoint x: 382, endPoint y: 262, distance: 27.7
click at [259, 288] on div "SearchWithCriteria594c747f-7121-4f51-88ee-f24a471e32c2 Writer Name [PERSON_NAME]" at bounding box center [533, 288] width 732 height 27
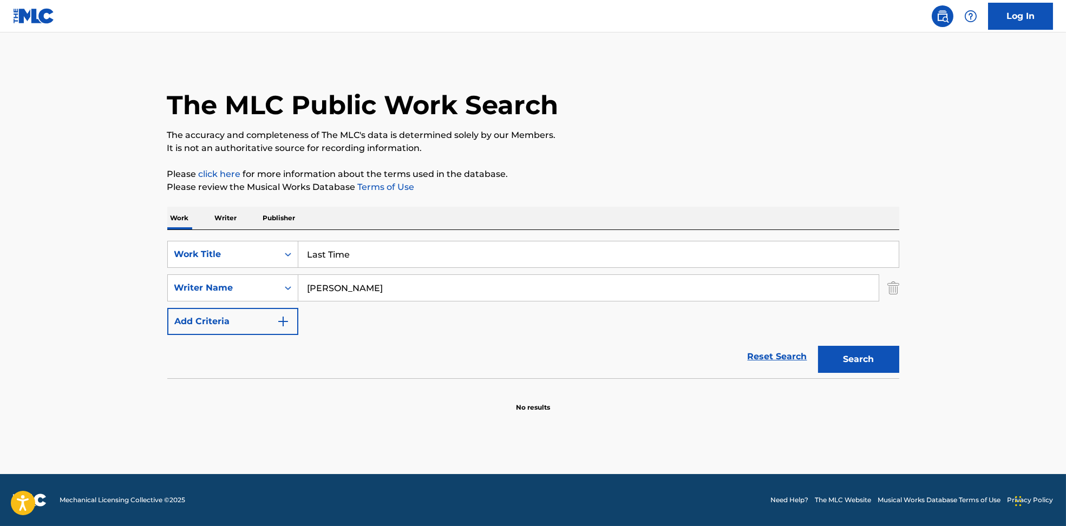
paste input "[PERSON_NAME] KirbyJoshua [PERSON_NAME] Tshabola"
type input "[PERSON_NAME] [PERSON_NAME] Tshabola"
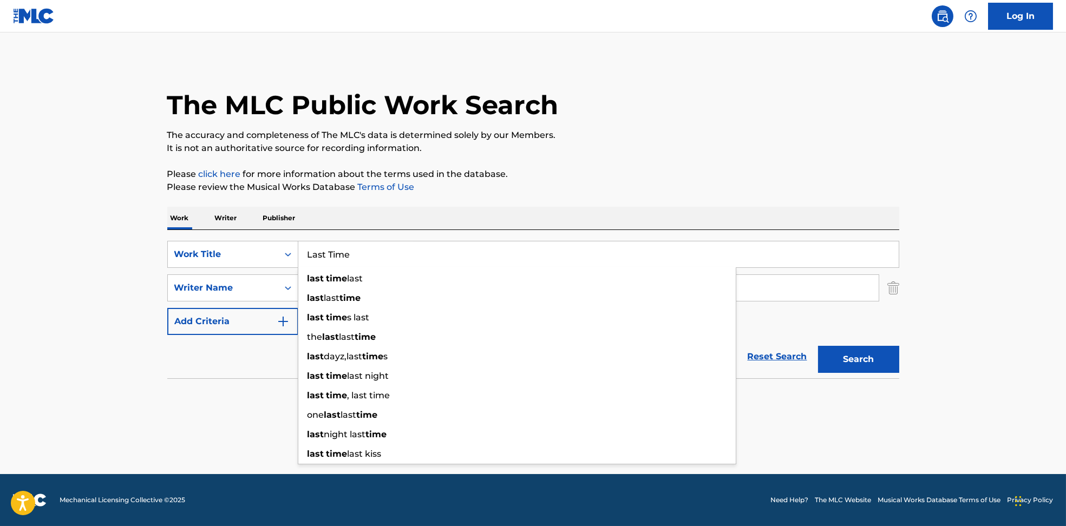
drag, startPoint x: 411, startPoint y: 259, endPoint x: 380, endPoint y: 246, distance: 33.3
click at [238, 250] on div "SearchWithCriteria6810af65-3269-4f1c-99b2-c66b6a334c3d Work Title Last Time las…" at bounding box center [533, 254] width 732 height 27
paste input "et Me Down Joviale"
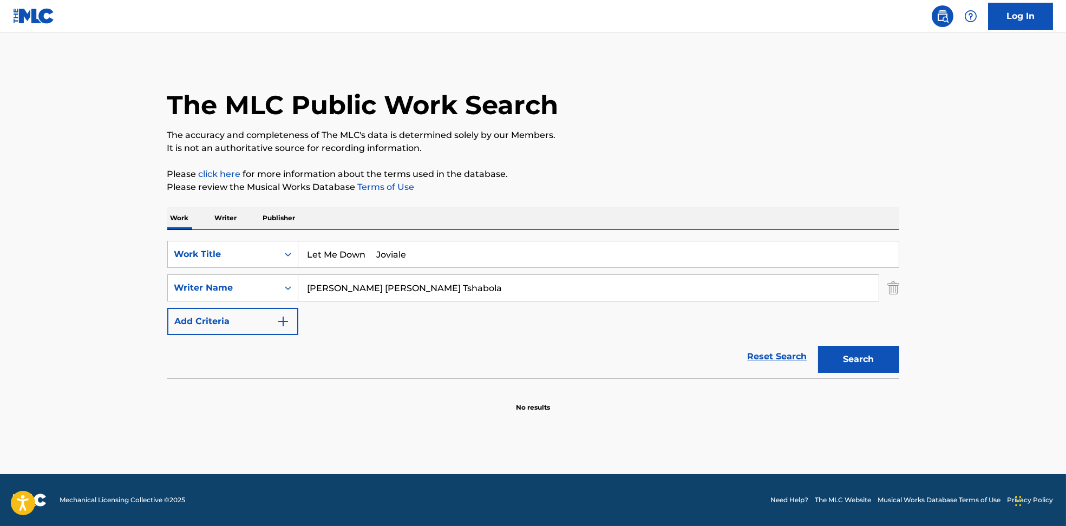
drag, startPoint x: 379, startPoint y: 254, endPoint x: 639, endPoint y: 215, distance: 263.4
click at [629, 221] on div "Work Writer Publisher SearchWithCriteria6810af65-3269-4f1c-99b2-c66b6a334c3d Wo…" at bounding box center [533, 310] width 732 height 206
type input "Let Me Down"
click at [642, 152] on p "It is not an authoritative source for recording information." at bounding box center [533, 148] width 732 height 13
drag, startPoint x: 384, startPoint y: 287, endPoint x: 1077, endPoint y: 388, distance: 700.4
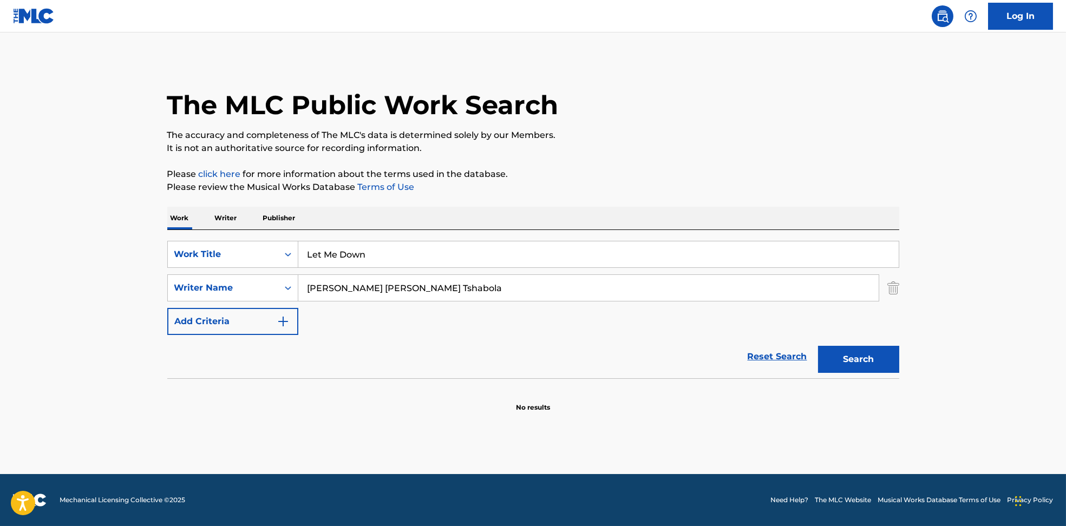
click at [1066, 388] on html "Accessibility Screen-Reader Guide, Feedback, and Issue Reporting | New window L…" at bounding box center [533, 263] width 1066 height 526
click at [845, 355] on button "Search" at bounding box center [858, 359] width 81 height 27
drag, startPoint x: 458, startPoint y: 292, endPoint x: 213, endPoint y: 289, distance: 244.2
click at [213, 289] on div "SearchWithCriteria594c747f-7121-4f51-88ee-f24a471e32c2 Writer Name [PERSON_NAME…" at bounding box center [533, 288] width 732 height 27
paste input "[PERSON_NAME] Tshabola"
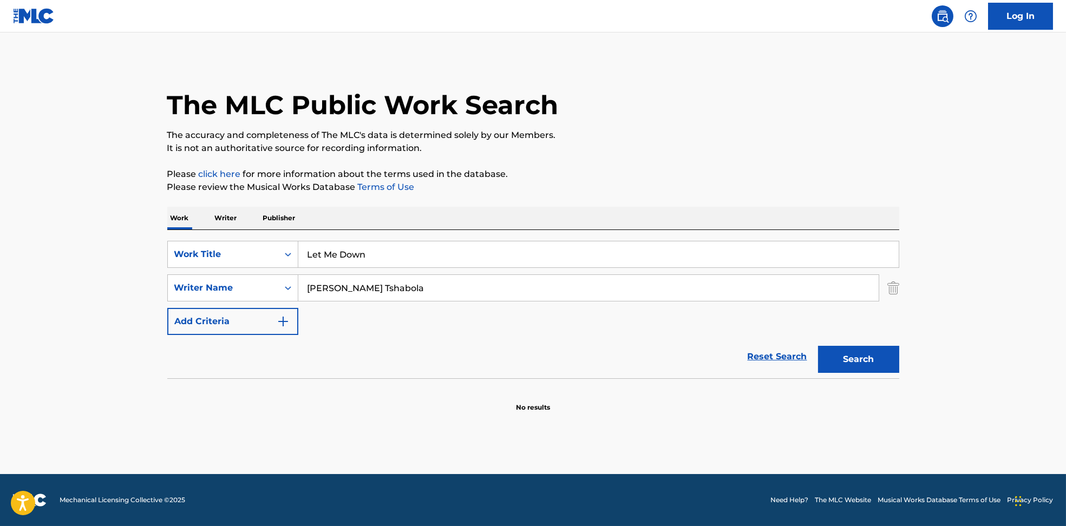
drag, startPoint x: 402, startPoint y: 291, endPoint x: 759, endPoint y: 350, distance: 361.7
click at [726, 338] on form "SearchWithCriteria6810af65-3269-4f1c-99b2-c66b6a334c3d Work Title Let Me Down S…" at bounding box center [533, 310] width 732 height 138
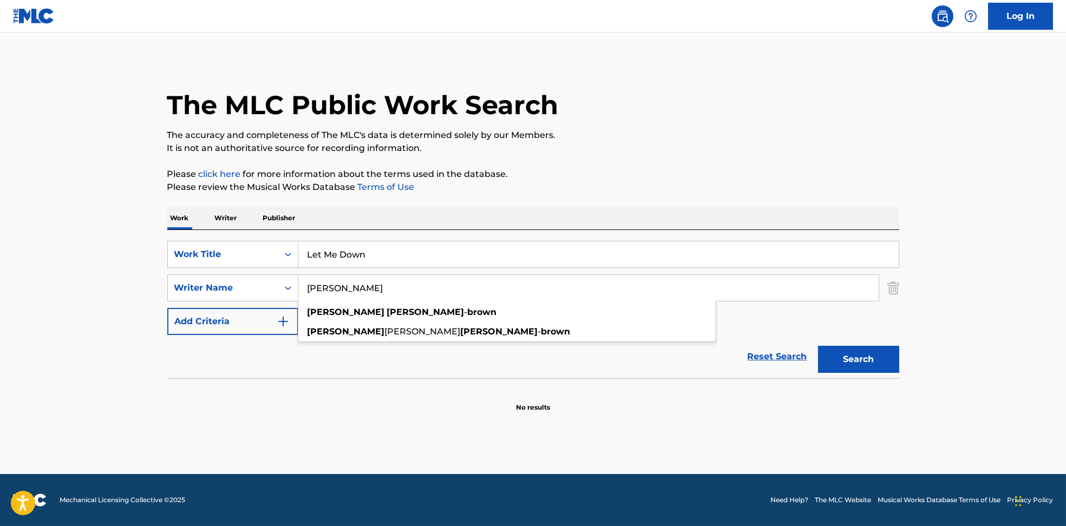
click at [853, 360] on button "Search" at bounding box center [858, 359] width 81 height 27
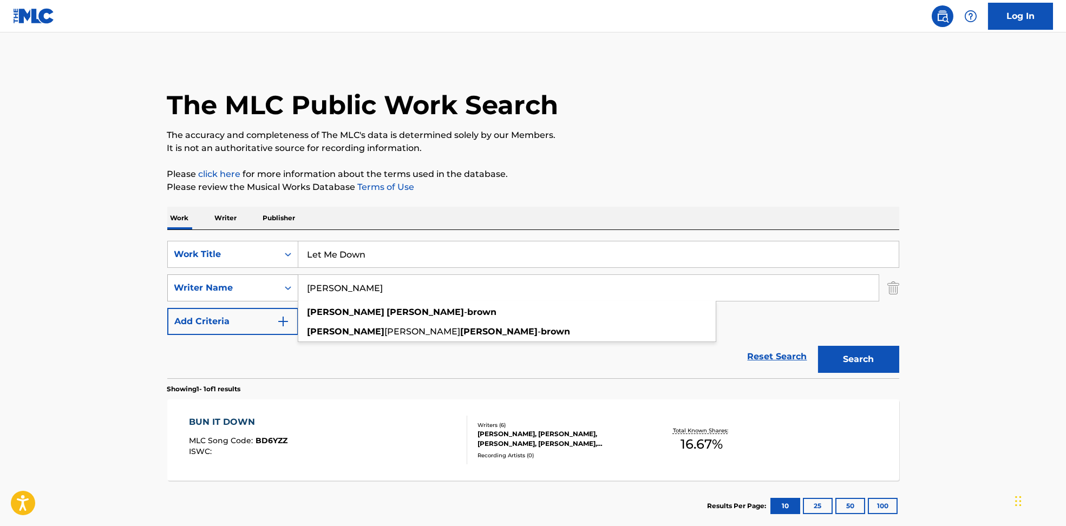
drag, startPoint x: 229, startPoint y: 293, endPoint x: 232, endPoint y: 301, distance: 8.5
click at [175, 293] on div "SearchWithCriteria594c747f-7121-4f51-88ee-f24a471e32c2 Writer Name [PERSON_NAME…" at bounding box center [533, 288] width 732 height 27
paste input "[GEOGRAPHIC_DATA]"
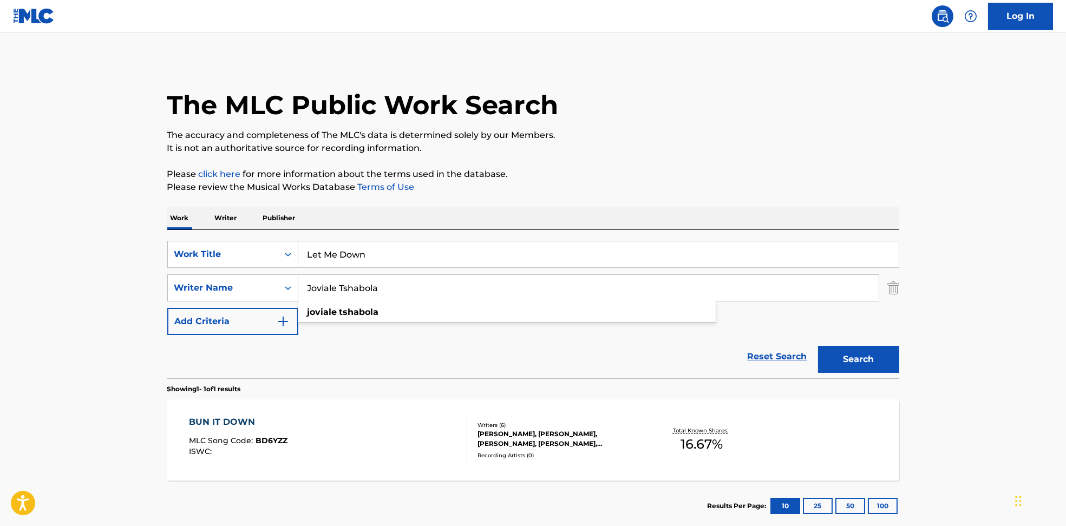
click at [878, 355] on button "Search" at bounding box center [858, 359] width 81 height 27
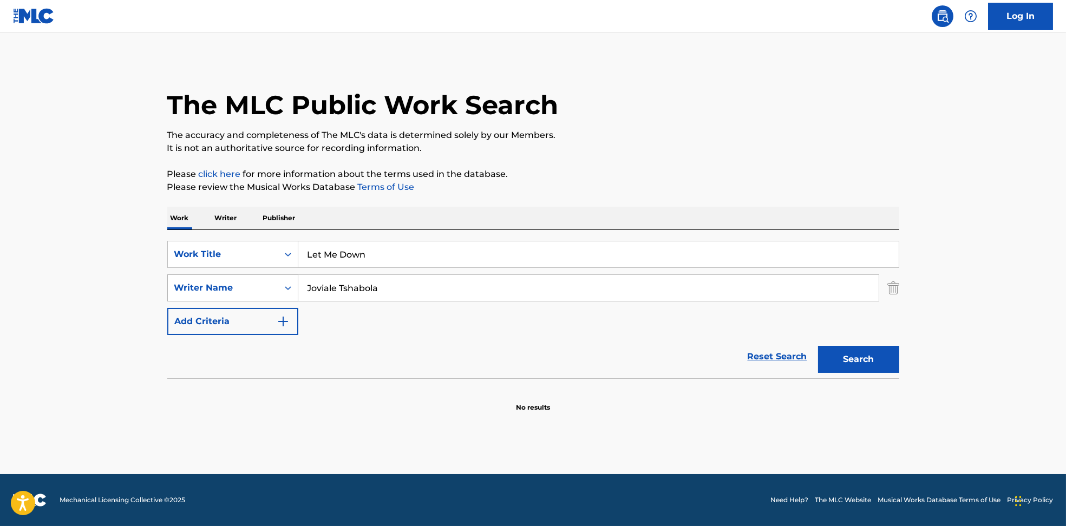
drag, startPoint x: 262, startPoint y: 289, endPoint x: 220, endPoint y: 285, distance: 41.9
click at [192, 286] on div "SearchWithCriteria594c747f-7121-4f51-88ee-f24a471e32c2 Writer Name [PERSON_NAME]" at bounding box center [533, 288] width 732 height 27
paste input "[PERSON_NAME]"
drag, startPoint x: 402, startPoint y: 287, endPoint x: 949, endPoint y: 368, distance: 553.4
click at [949, 368] on main "The MLC Public Work Search The accuracy and completeness of The MLC's data is d…" at bounding box center [533, 253] width 1066 height 442
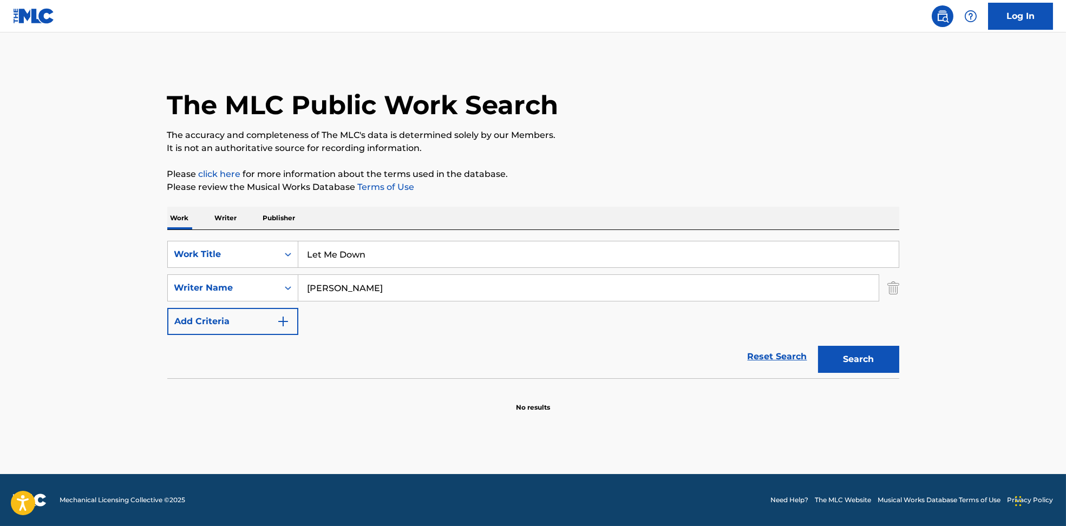
click at [847, 362] on button "Search" at bounding box center [858, 359] width 81 height 27
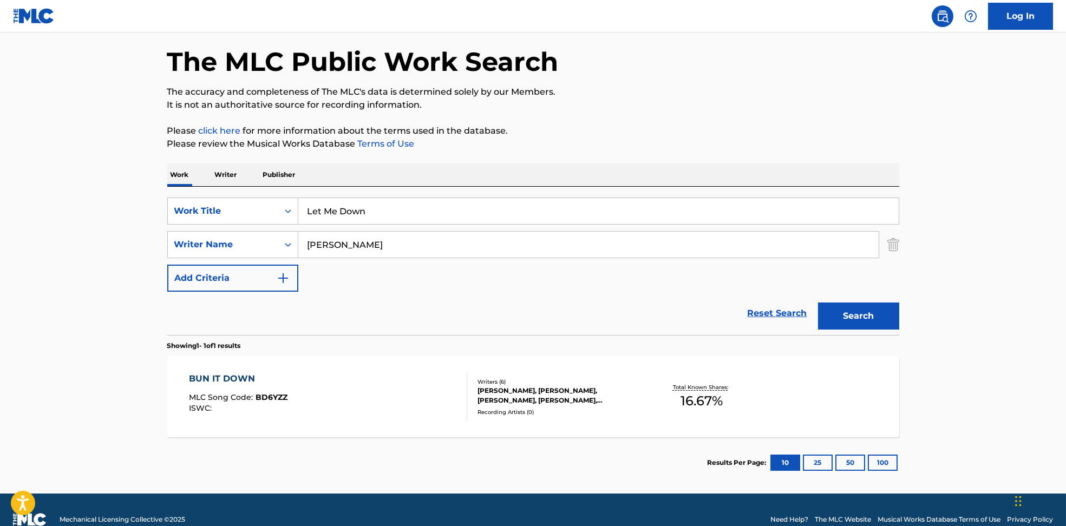
scroll to position [62, 0]
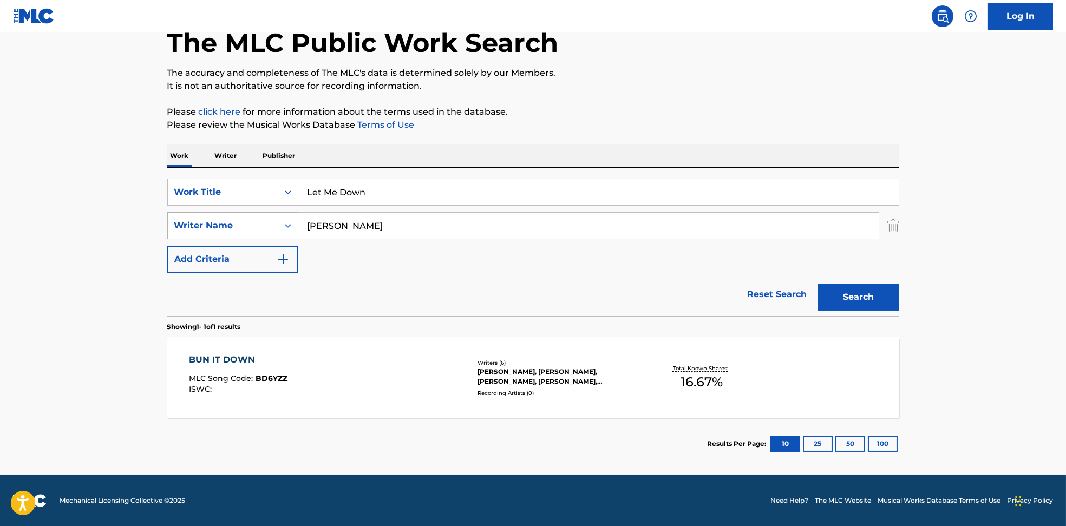
drag, startPoint x: 344, startPoint y: 225, endPoint x: 234, endPoint y: 225, distance: 110.5
click at [234, 225] on div "SearchWithCriteria594c747f-7121-4f51-88ee-f24a471e32c2 Writer Name [PERSON_NAME]" at bounding box center [533, 225] width 732 height 27
paste input "[PERSON_NAME]"
type input "[PERSON_NAME]"
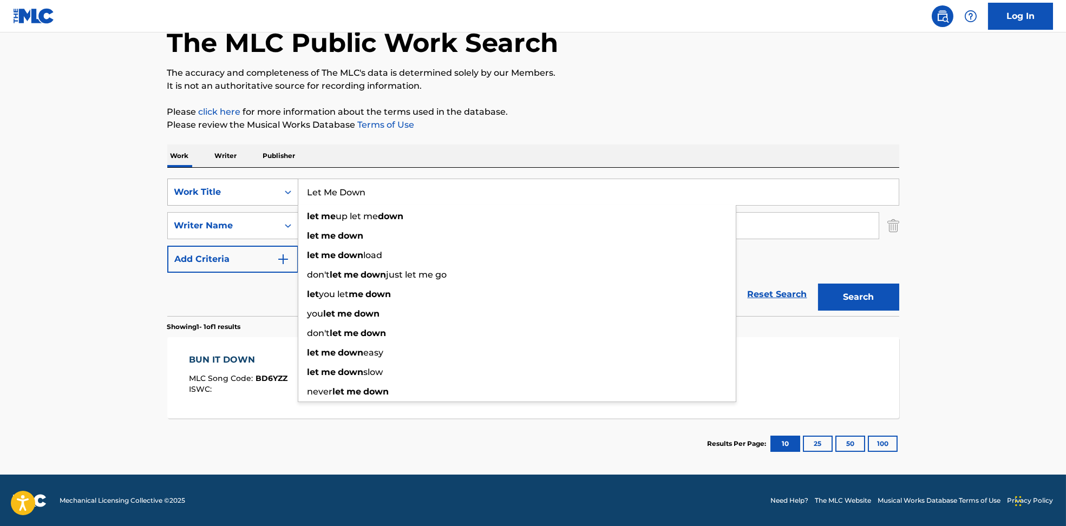
drag, startPoint x: 427, startPoint y: 201, endPoint x: 243, endPoint y: 196, distance: 184.2
click at [243, 196] on div "SearchWithCriteria6810af65-3269-4f1c-99b2-c66b6a334c3d Work Title Let Me Down l…" at bounding box center [533, 192] width 732 height 27
paste input "Love Me Gentle [PERSON_NAME]"
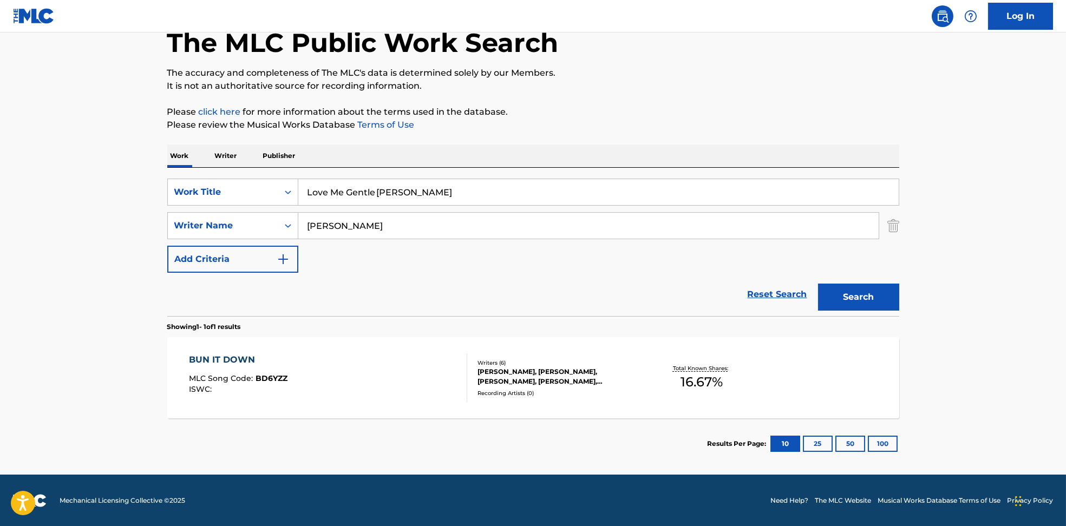
drag, startPoint x: 413, startPoint y: 193, endPoint x: 679, endPoint y: 184, distance: 266.6
click at [677, 185] on input "Love Me Gentle [PERSON_NAME]" at bounding box center [598, 192] width 601 height 26
type input "Love Me Gentle"
click at [646, 104] on div "The MLC Public Work Search The accuracy and completeness of The MLC's data is d…" at bounding box center [533, 233] width 758 height 472
drag, startPoint x: 362, startPoint y: 227, endPoint x: 771, endPoint y: 248, distance: 409.9
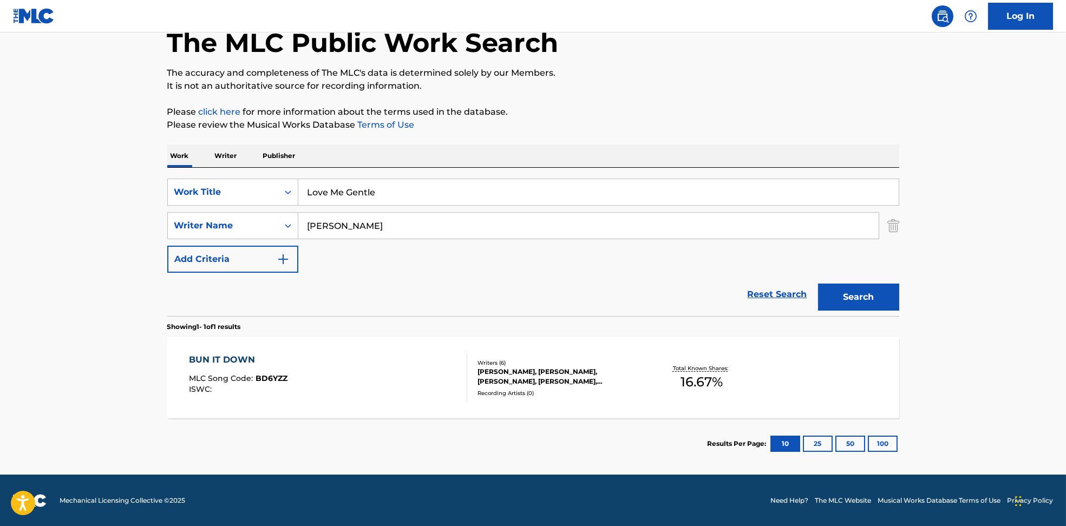
click at [771, 248] on div "SearchWithCriteria6810af65-3269-4f1c-99b2-c66b6a334c3d Work Title Love Me Gentl…" at bounding box center [533, 226] width 732 height 94
type input "[PERSON_NAME]"
click at [859, 299] on button "Search" at bounding box center [858, 297] width 81 height 27
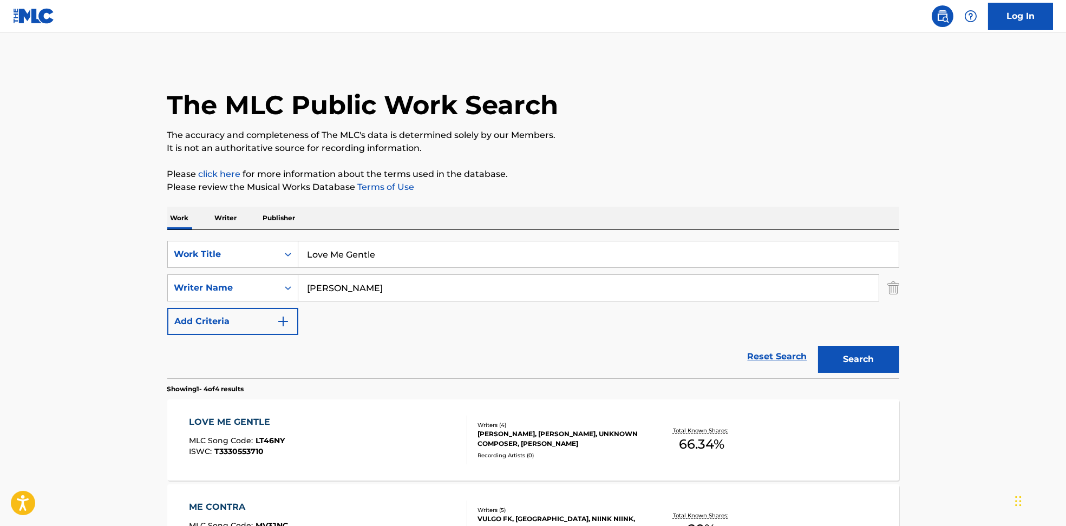
click at [348, 444] on div "LOVE ME GENTLE MLC Song Code : LT46NY ISWC : T3330553710" at bounding box center [328, 440] width 278 height 49
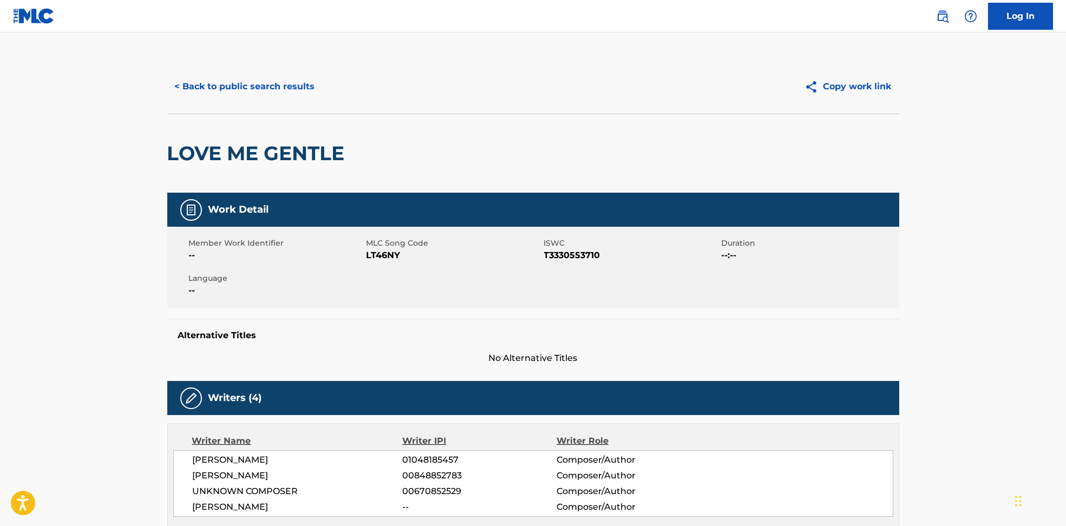
click at [368, 253] on span "LT46NY" at bounding box center [454, 255] width 175 height 13
click at [375, 259] on span "LT46NY" at bounding box center [454, 255] width 175 height 13
click at [375, 258] on span "LT46NY" at bounding box center [454, 255] width 175 height 13
click at [283, 87] on button "< Back to public search results" at bounding box center [244, 86] width 155 height 27
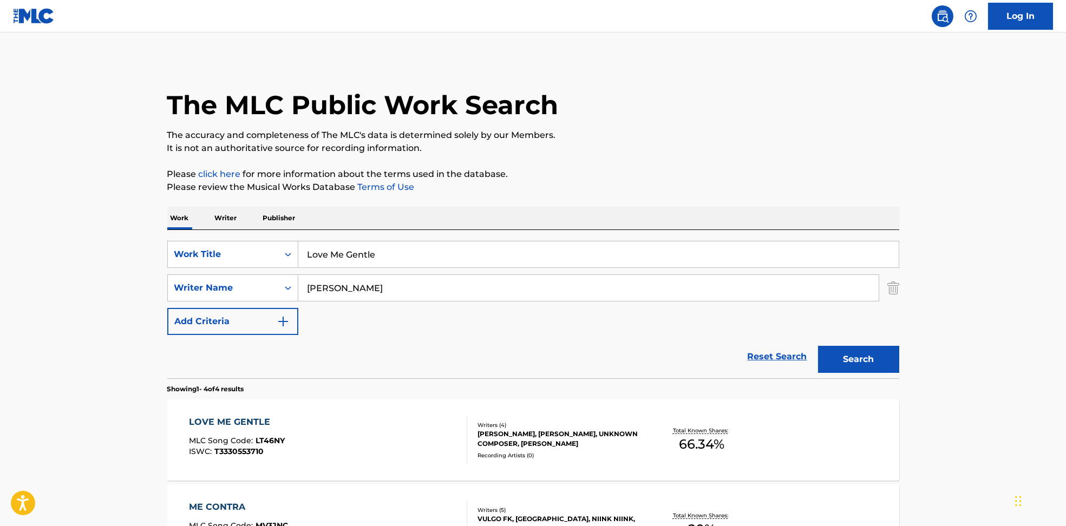
click at [364, 440] on div "LOVE ME GENTLE MLC Song Code : LT46NY ISWC : T3330553710" at bounding box center [328, 440] width 278 height 49
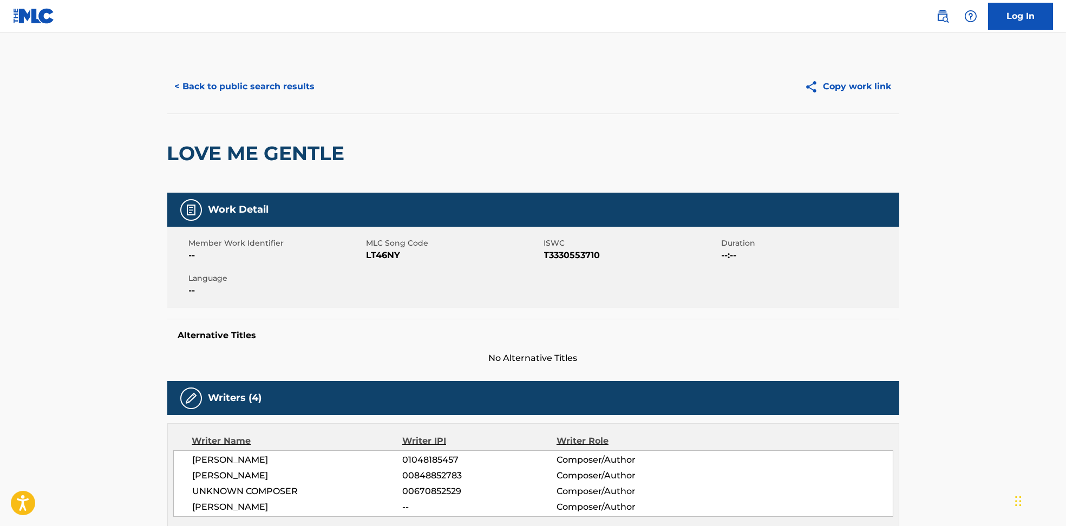
click at [389, 251] on span "LT46NY" at bounding box center [454, 255] width 175 height 13
click at [247, 86] on button "< Back to public search results" at bounding box center [244, 86] width 155 height 27
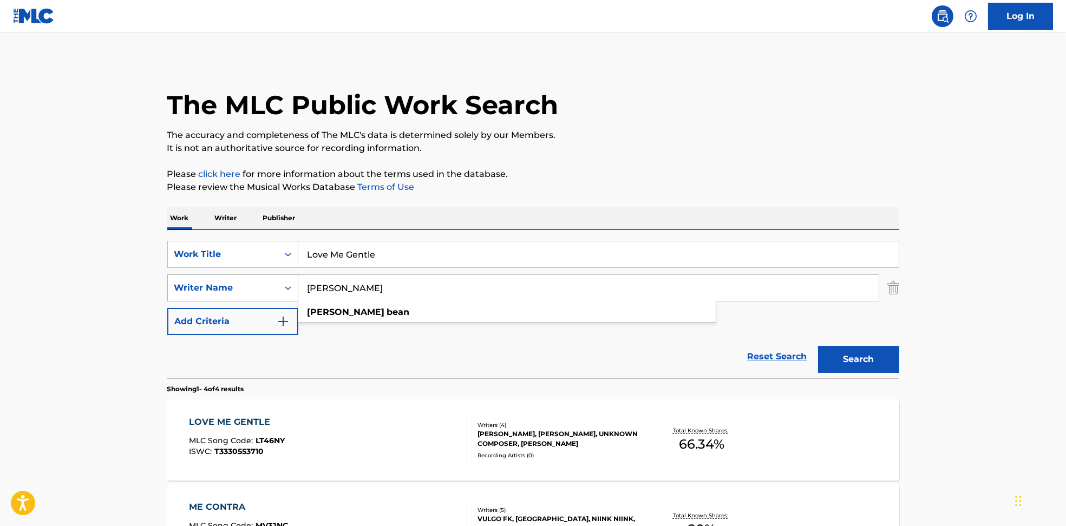
drag, startPoint x: 400, startPoint y: 285, endPoint x: 250, endPoint y: 284, distance: 150.0
click at [250, 284] on div "SearchWithCriteria594c747f-7121-4f51-88ee-f24a471e32c2 Writer Name [PERSON_NAME…" at bounding box center [533, 288] width 732 height 27
click at [403, 280] on input "[PERSON_NAME]" at bounding box center [588, 288] width 580 height 26
drag, startPoint x: 445, startPoint y: 250, endPoint x: 221, endPoint y: 252, distance: 224.2
click at [221, 252] on div "SearchWithCriteria6810af65-3269-4f1c-99b2-c66b6a334c3d Work Title Love Me Gentle" at bounding box center [533, 254] width 732 height 27
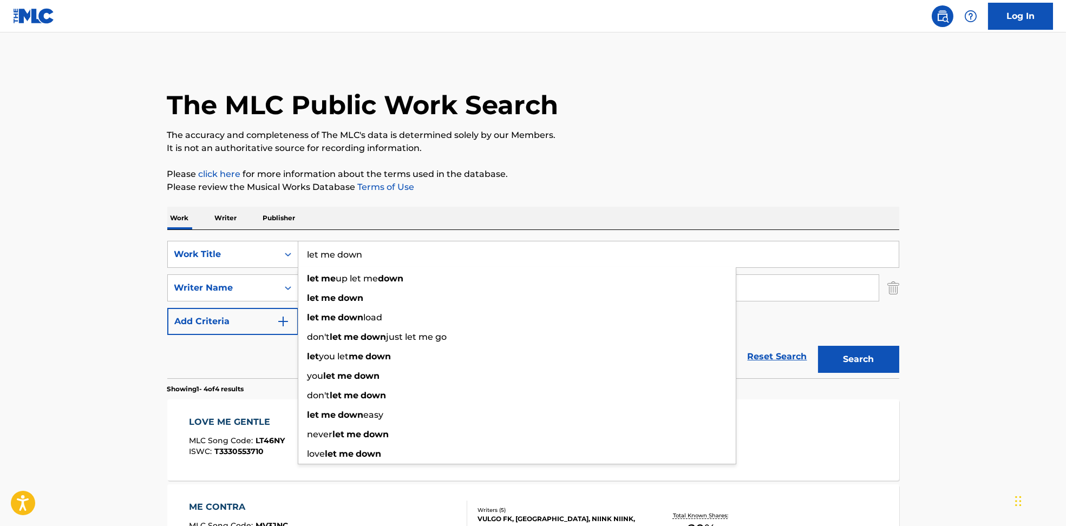
type input "let me down"
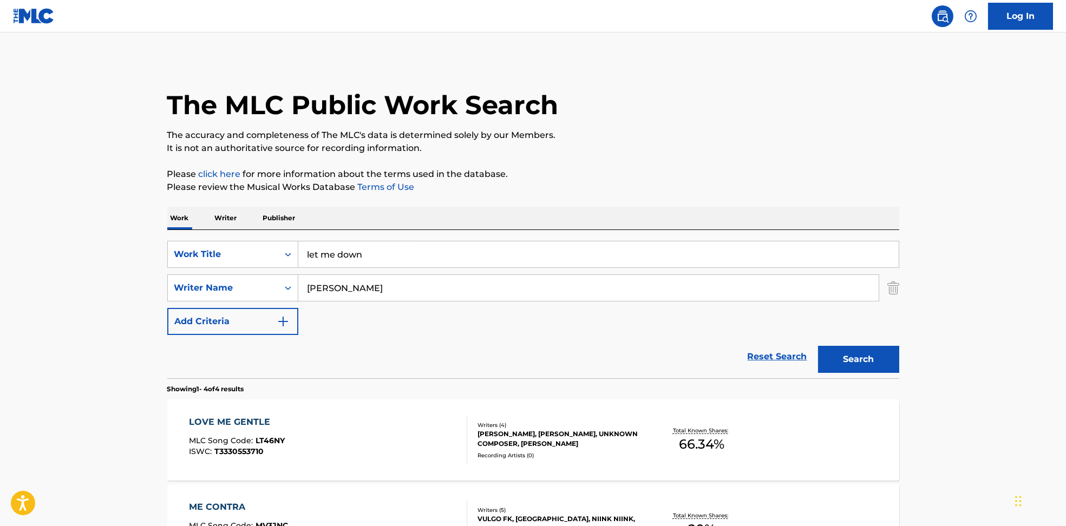
click at [634, 174] on p "Please click here for more information about the terms used in the database." at bounding box center [533, 174] width 732 height 13
drag, startPoint x: 425, startPoint y: 293, endPoint x: 251, endPoint y: 278, distance: 174.5
click at [243, 278] on div "SearchWithCriteria594c747f-7121-4f51-88ee-f24a471e32c2 Writer Name [PERSON_NAME]" at bounding box center [533, 288] width 732 height 27
paste input "[PERSON_NAME] [PERSON_NAME] Tshabola"
drag, startPoint x: 385, startPoint y: 288, endPoint x: 784, endPoint y: 351, distance: 403.5
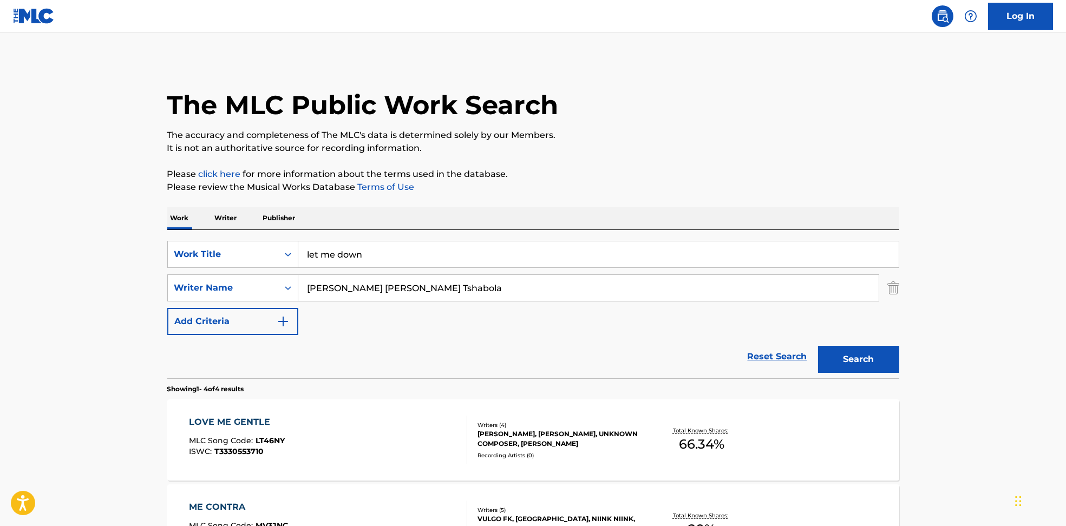
click at [742, 332] on div "SearchWithCriteria6810af65-3269-4f1c-99b2-c66b6a334c3d Work Title let me down S…" at bounding box center [533, 288] width 732 height 94
click at [862, 367] on button "Search" at bounding box center [858, 359] width 81 height 27
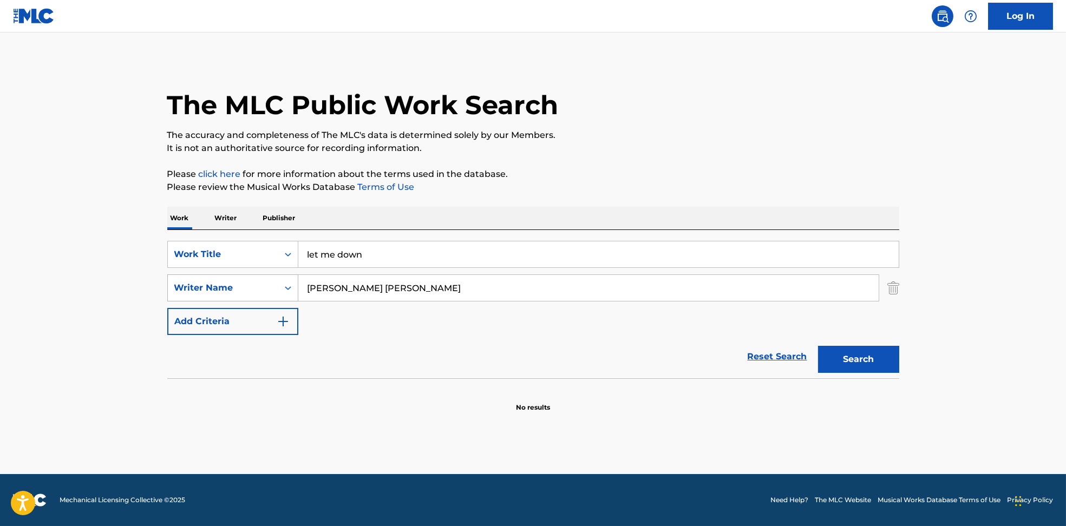
drag, startPoint x: 416, startPoint y: 289, endPoint x: 307, endPoint y: 297, distance: 109.7
click at [224, 288] on div "SearchWithCriteria594c747f-7121-4f51-88ee-f24a471e32c2 Writer Name [PERSON_NAME…" at bounding box center [533, 288] width 732 height 27
paste input "[PERSON_NAME] Tshabola"
drag, startPoint x: 402, startPoint y: 289, endPoint x: 862, endPoint y: 319, distance: 461.3
click at [863, 317] on div "SearchWithCriteria6810af65-3269-4f1c-99b2-c66b6a334c3d Work Title let me down S…" at bounding box center [533, 288] width 732 height 94
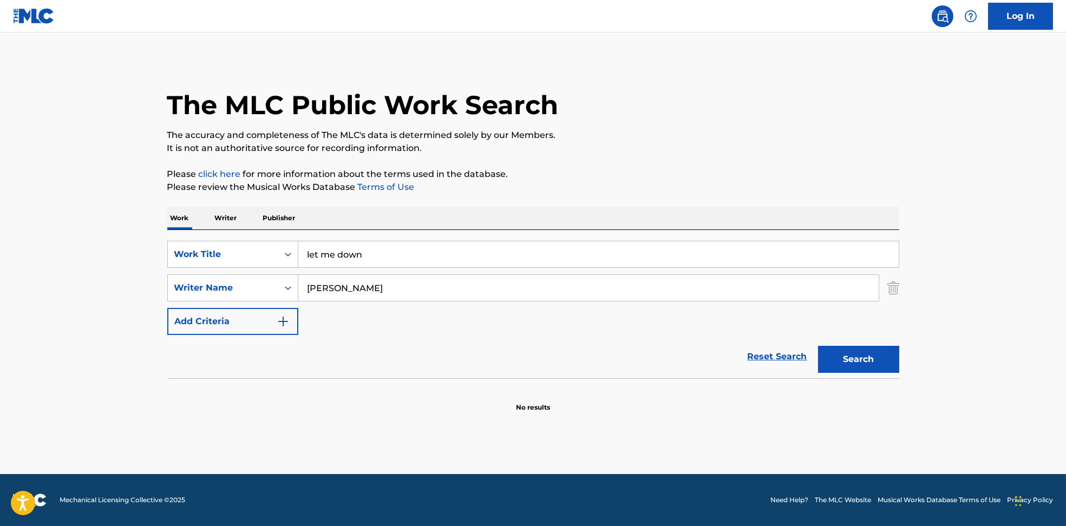
click at [864, 354] on button "Search" at bounding box center [858, 359] width 81 height 27
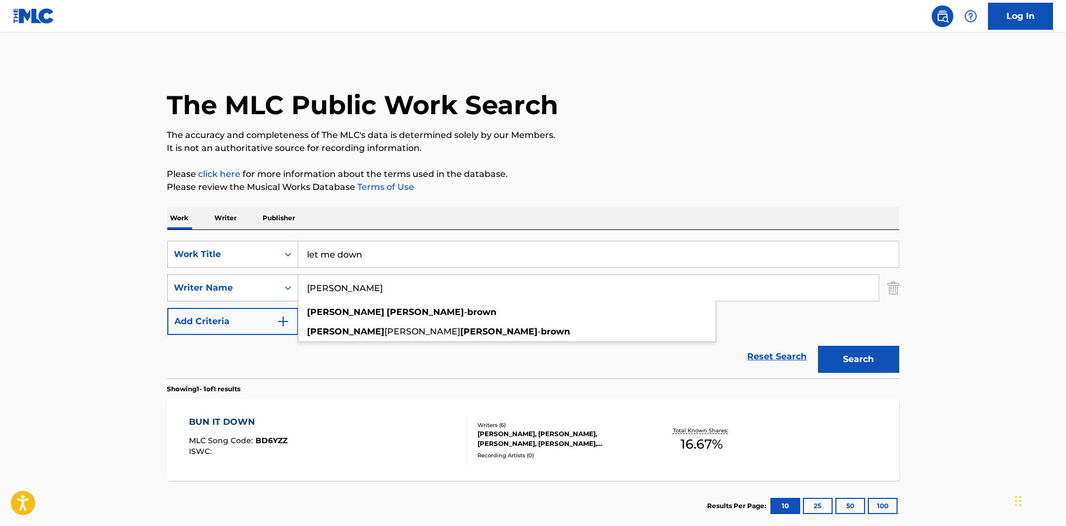
drag, startPoint x: 215, startPoint y: 280, endPoint x: 417, endPoint y: 345, distance: 212.9
click at [205, 280] on div "SearchWithCriteria594c747f-7121-4f51-88ee-f24a471e32c2 Writer Name [PERSON_NAME…" at bounding box center [533, 288] width 732 height 27
paste input "[GEOGRAPHIC_DATA]"
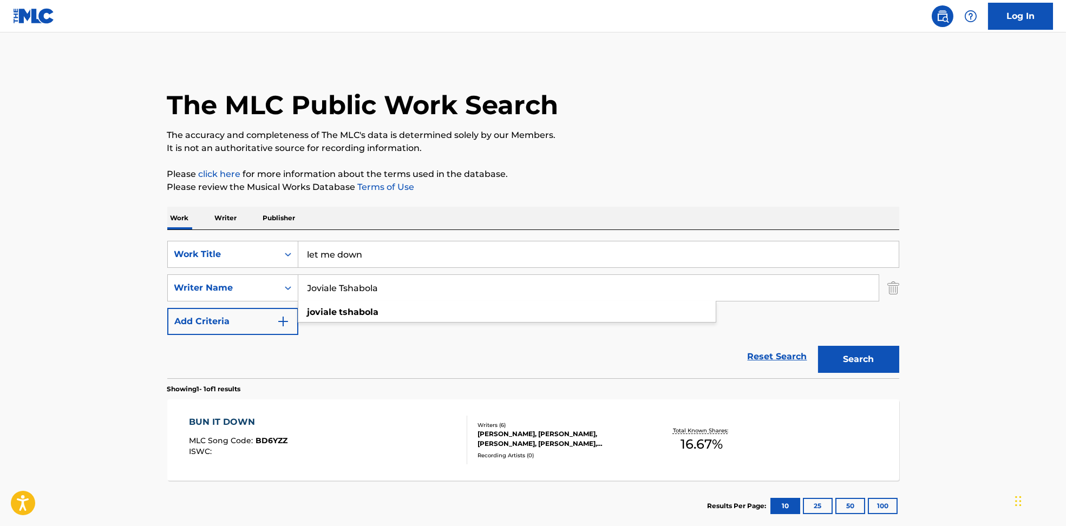
type input "Joviale Tshabola"
click at [806, 352] on link "Reset Search" at bounding box center [777, 357] width 70 height 24
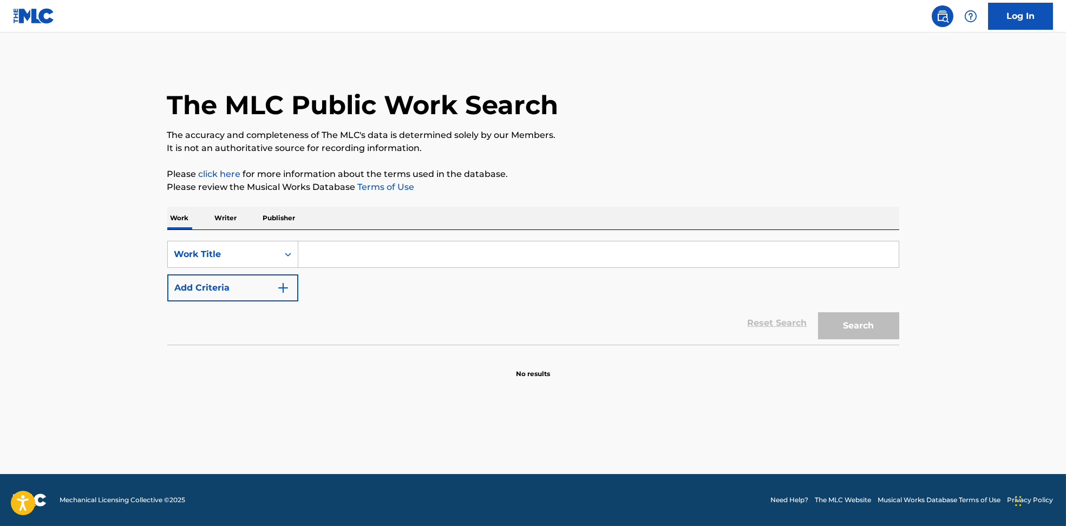
click at [825, 351] on section "No results" at bounding box center [533, 365] width 732 height 28
click at [271, 298] on button "Add Criteria" at bounding box center [232, 288] width 131 height 27
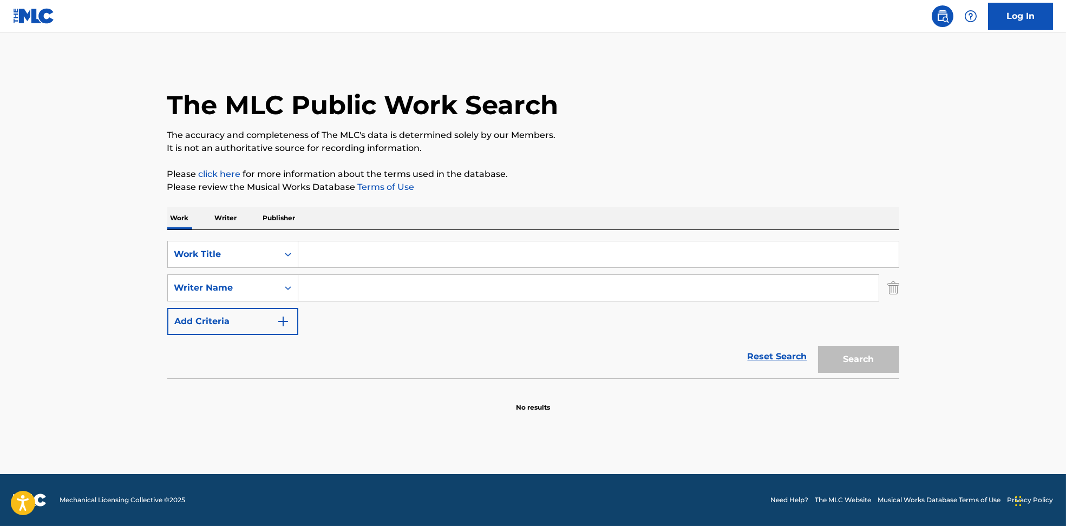
click at [324, 284] on input "Search Form" at bounding box center [588, 288] width 580 height 26
paste input "Joviale Tshabola"
type input "Joviale Tshabola"
click at [324, 264] on input "Search Form" at bounding box center [598, 255] width 601 height 26
paste input "Let Me Down Joviale"
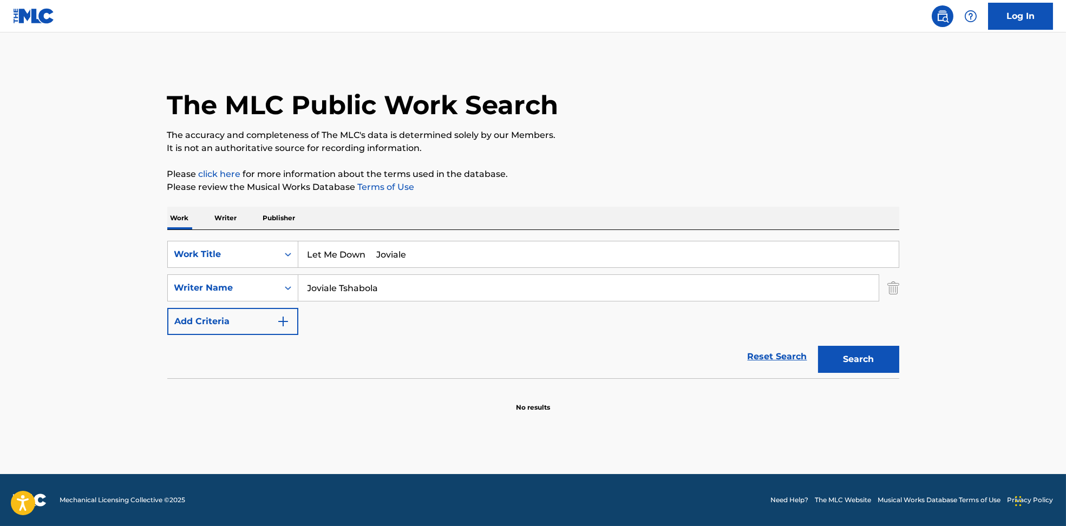
drag, startPoint x: 395, startPoint y: 250, endPoint x: 723, endPoint y: 194, distance: 332.9
click at [663, 273] on div "SearchWithCriteria6810af65-3269-4f1c-99b2-c66b6a334c3d Work Title Let Me Down J…" at bounding box center [533, 288] width 732 height 94
type input "Let Me Down"
click at [725, 191] on div "The MLC Public Work Search The accuracy and completeness of The MLC's data is d…" at bounding box center [533, 236] width 758 height 353
click at [858, 366] on button "Search" at bounding box center [858, 359] width 81 height 27
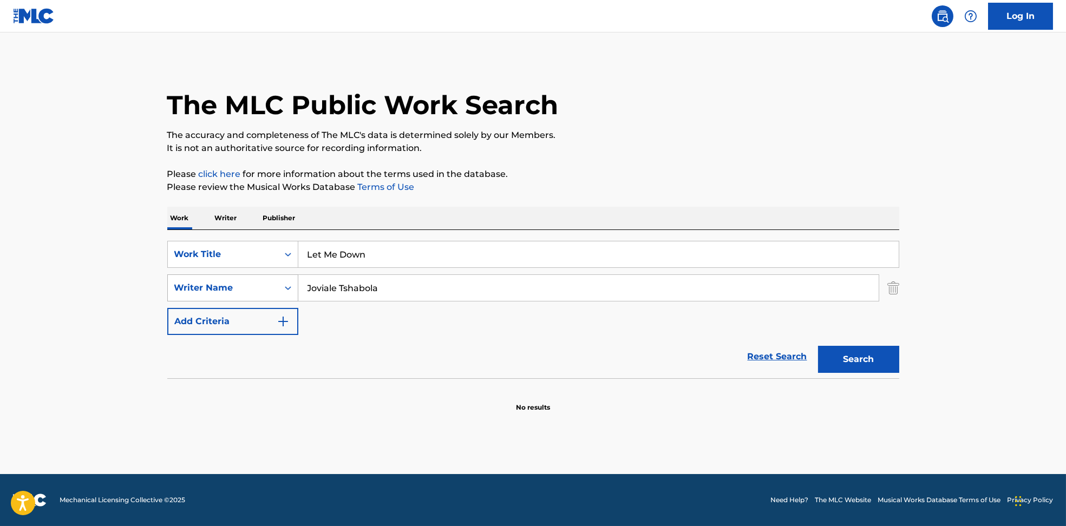
drag, startPoint x: 406, startPoint y: 288, endPoint x: 247, endPoint y: 288, distance: 158.7
click at [247, 288] on div "SearchWithCriteria594c747f-7121-4f51-88ee-f24a471e32c2 Writer Name [PERSON_NAME]" at bounding box center [533, 288] width 732 height 27
paste input "[PERSON_NAME]"
type input "[PERSON_NAME]"
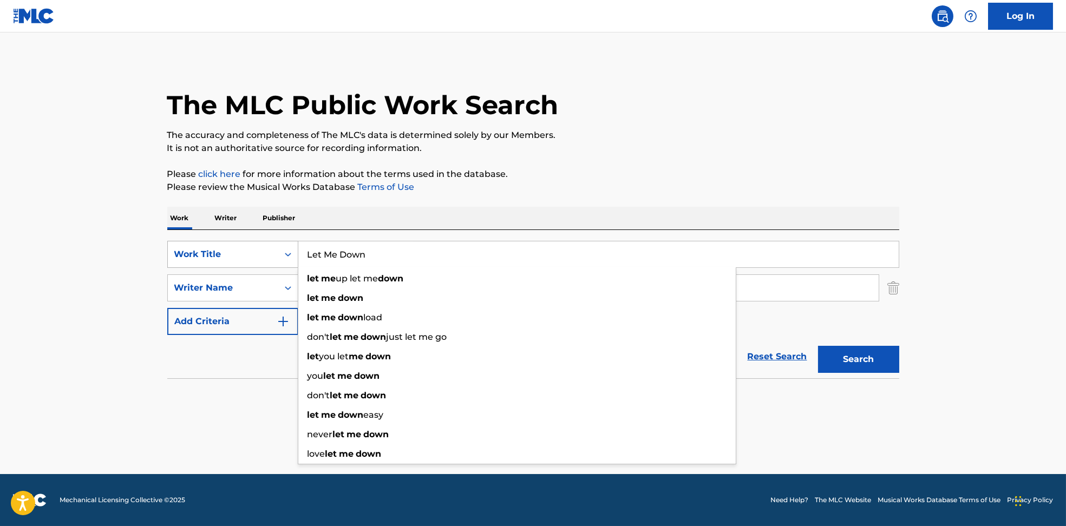
drag, startPoint x: 258, startPoint y: 258, endPoint x: 233, endPoint y: 258, distance: 25.5
click at [233, 258] on div "SearchWithCriteria6810af65-3269-4f1c-99b2-c66b6a334c3d Work Title Let Me Down l…" at bounding box center [533, 254] width 732 height 27
paste input "Love Me Gentle [PERSON_NAME]"
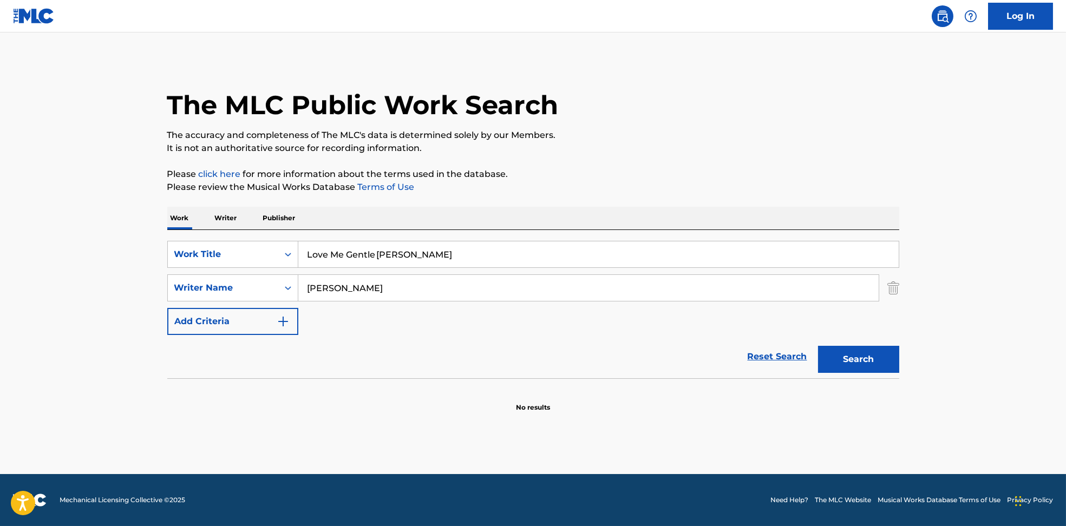
drag, startPoint x: 379, startPoint y: 255, endPoint x: 605, endPoint y: 229, distance: 227.9
click at [603, 230] on div "SearchWithCriteria6810af65-3269-4f1c-99b2-c66b6a334c3d Work Title Love Me Gentl…" at bounding box center [533, 304] width 732 height 148
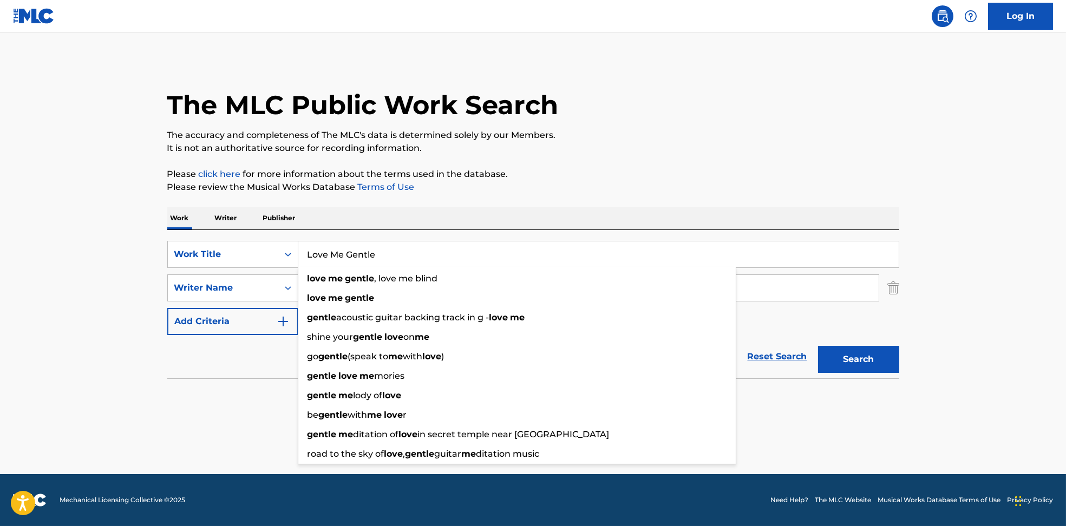
type input "Love Me Gentle"
click at [676, 133] on p "The accuracy and completeness of The MLC's data is determined solely by our Mem…" at bounding box center [533, 135] width 732 height 13
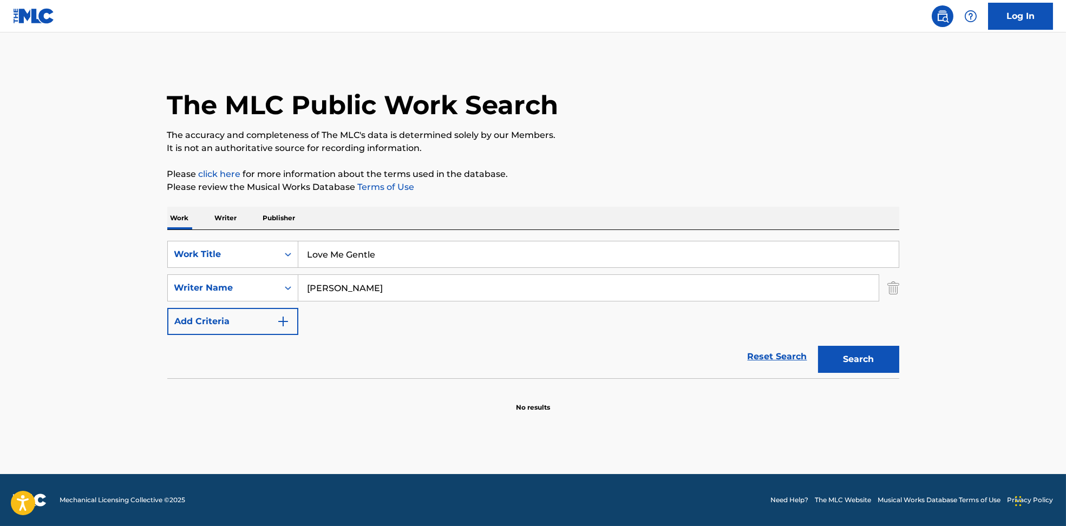
drag, startPoint x: 362, startPoint y: 288, endPoint x: 876, endPoint y: 357, distance: 518.5
click at [872, 357] on form "SearchWithCriteria6810af65-3269-4f1c-99b2-c66b6a334c3d Work Title Love Me Gentl…" at bounding box center [533, 310] width 732 height 138
type input "[PERSON_NAME]"
click at [847, 358] on button "Search" at bounding box center [858, 359] width 81 height 27
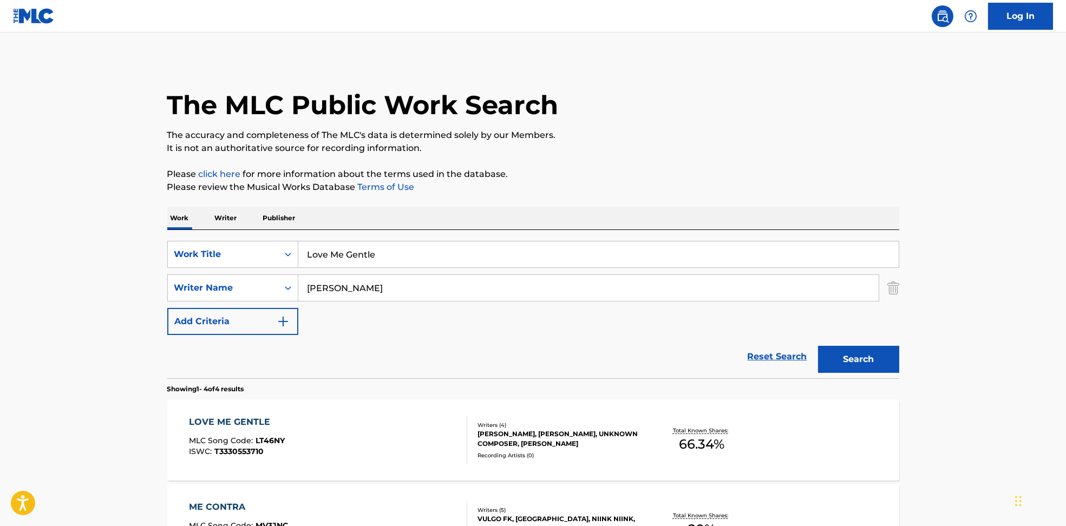
click at [376, 436] on div "LOVE ME GENTLE MLC Song Code : LT46NY ISWC : T3330553710" at bounding box center [328, 440] width 278 height 49
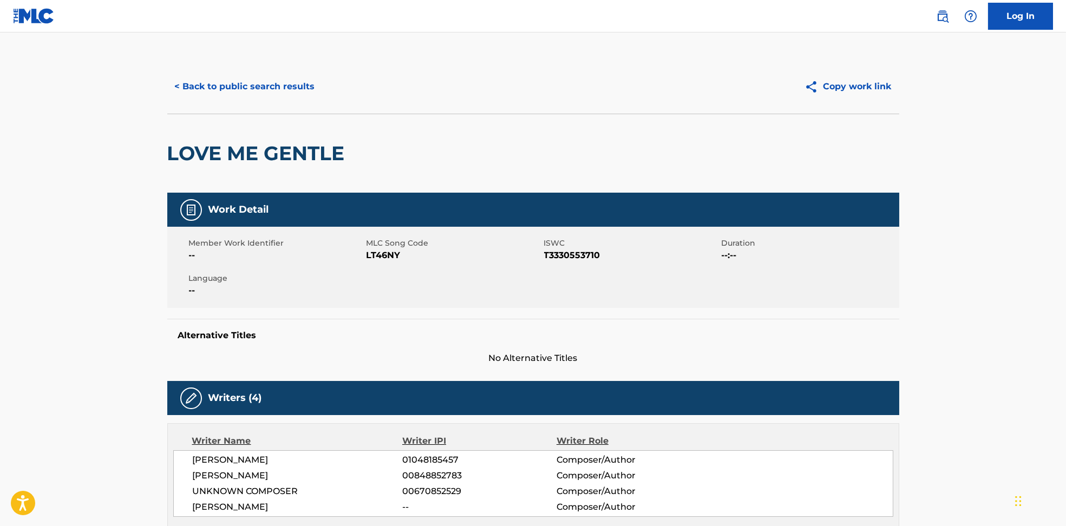
click at [379, 258] on span "LT46NY" at bounding box center [454, 255] width 175 height 13
click at [262, 79] on button "< Back to public search results" at bounding box center [244, 86] width 155 height 27
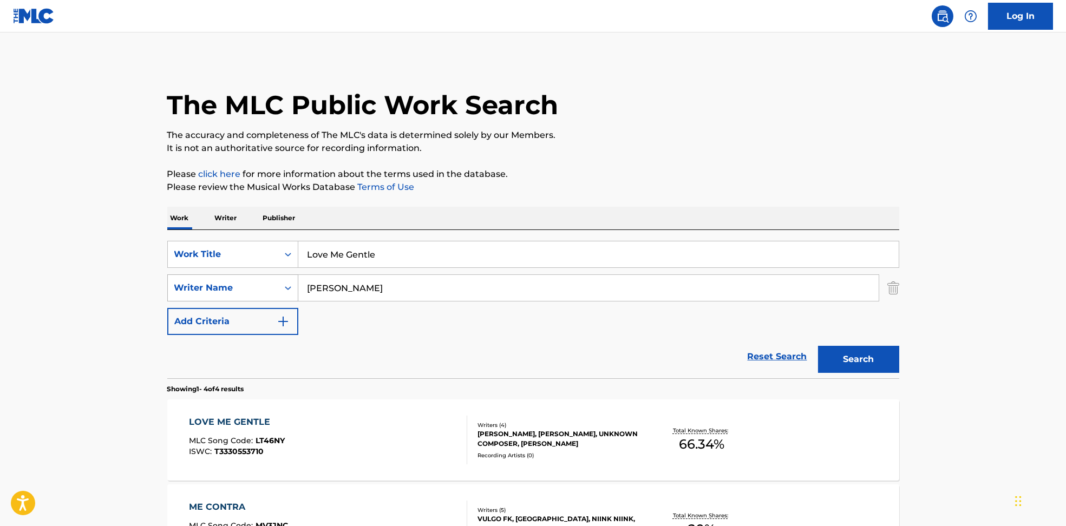
drag, startPoint x: 387, startPoint y: 291, endPoint x: 238, endPoint y: 290, distance: 148.9
click at [238, 290] on div "SearchWithCriteria594c747f-7121-4f51-88ee-f24a471e32c2 Writer Name [PERSON_NAME]" at bounding box center [533, 288] width 732 height 27
paste input "[PERSON_NAME] [PERSON_NAME]"
type input "[PERSON_NAME] [PERSON_NAME]"
drag, startPoint x: 552, startPoint y: 252, endPoint x: 249, endPoint y: 251, distance: 302.7
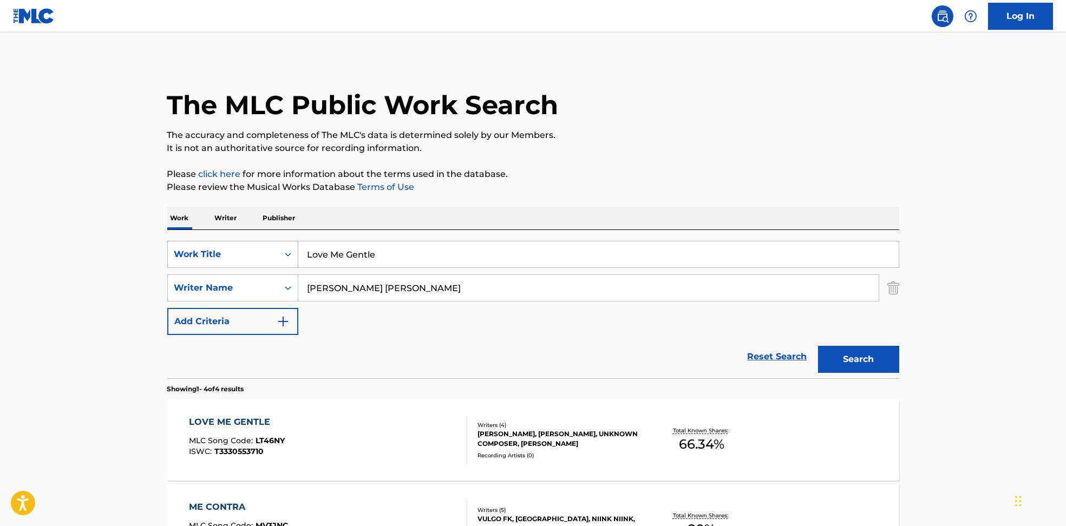
click at [249, 251] on div "SearchWithCriteria6810af65-3269-4f1c-99b2-c66b6a334c3d Work Title Love Me Gentle" at bounding box center [533, 254] width 732 height 27
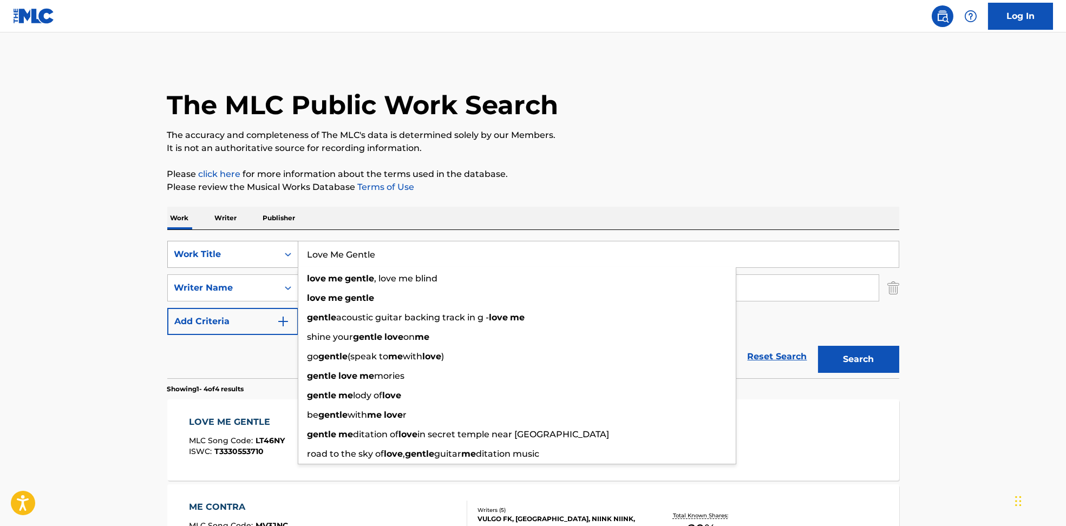
paste input "SPACE INVADER KAYTRANADA AIN'T NO"
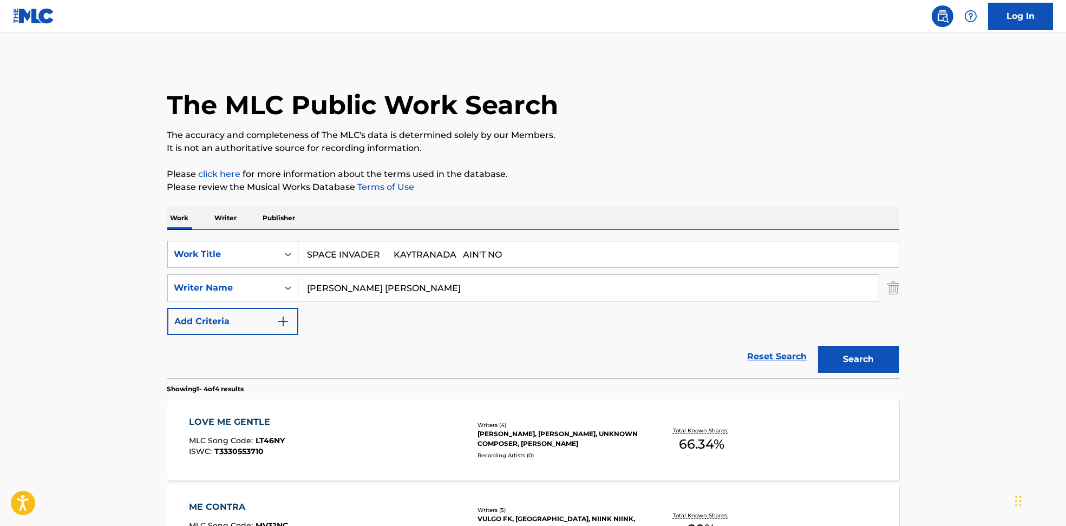
drag, startPoint x: 403, startPoint y: 251, endPoint x: 773, endPoint y: 185, distance: 375.8
click at [775, 243] on input "SPACE INVADER KAYTRANADA AIN'T NO" at bounding box center [598, 255] width 601 height 26
type input "SPACE INVADER"
click at [759, 167] on div "The MLC Public Work Search The accuracy and completeness of The MLC's data is d…" at bounding box center [533, 423] width 758 height 727
drag, startPoint x: 353, startPoint y: 288, endPoint x: 227, endPoint y: 283, distance: 125.7
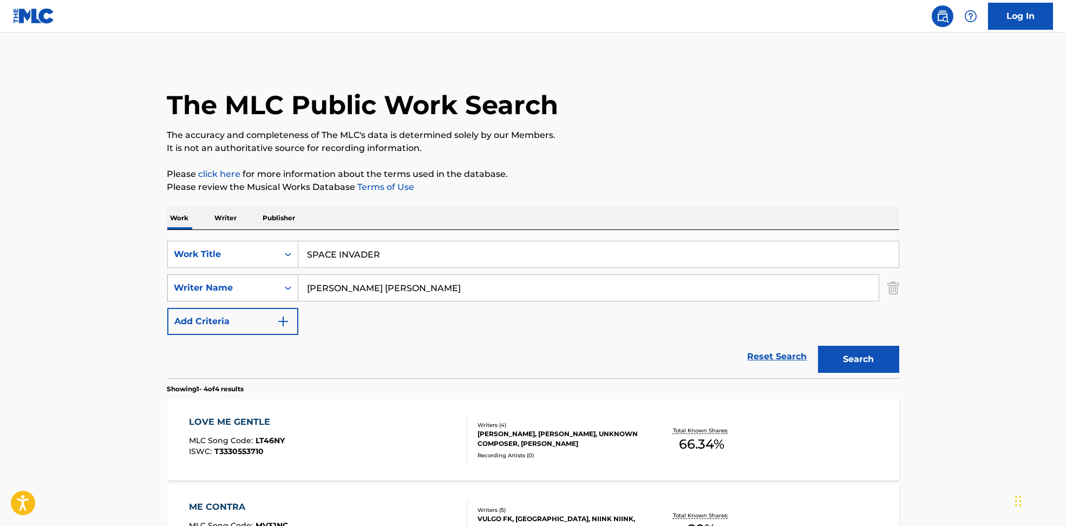
click at [227, 283] on div "SearchWithCriteria594c747f-7121-4f51-88ee-f24a471e32c2 Writer Name [PERSON_NAME…" at bounding box center [533, 288] width 732 height 27
type input "[PERSON_NAME] [PERSON_NAME]"
click at [858, 359] on button "Search" at bounding box center [858, 359] width 81 height 27
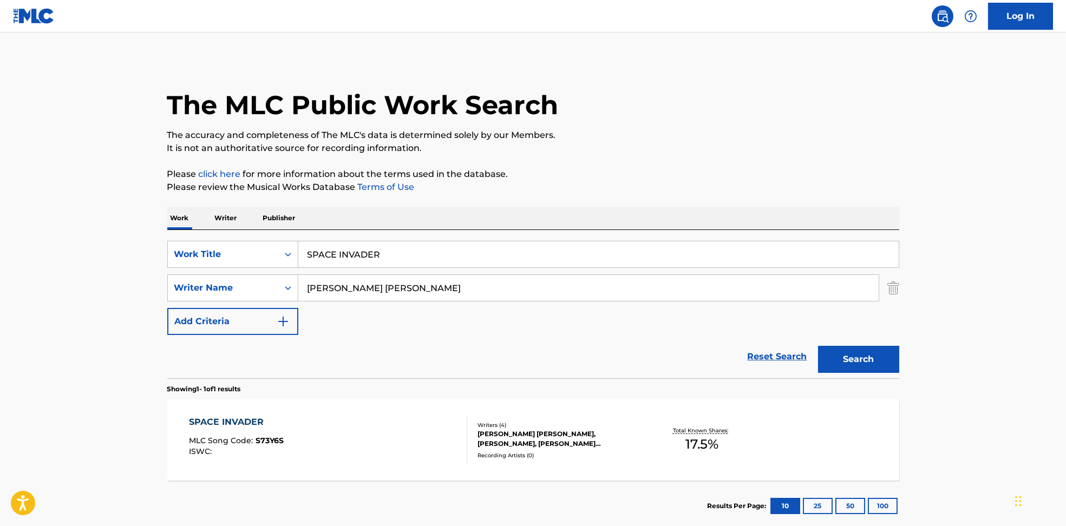
click at [374, 458] on div "SPACE INVADER MLC Song Code : S73Y6S ISWC :" at bounding box center [328, 440] width 278 height 49
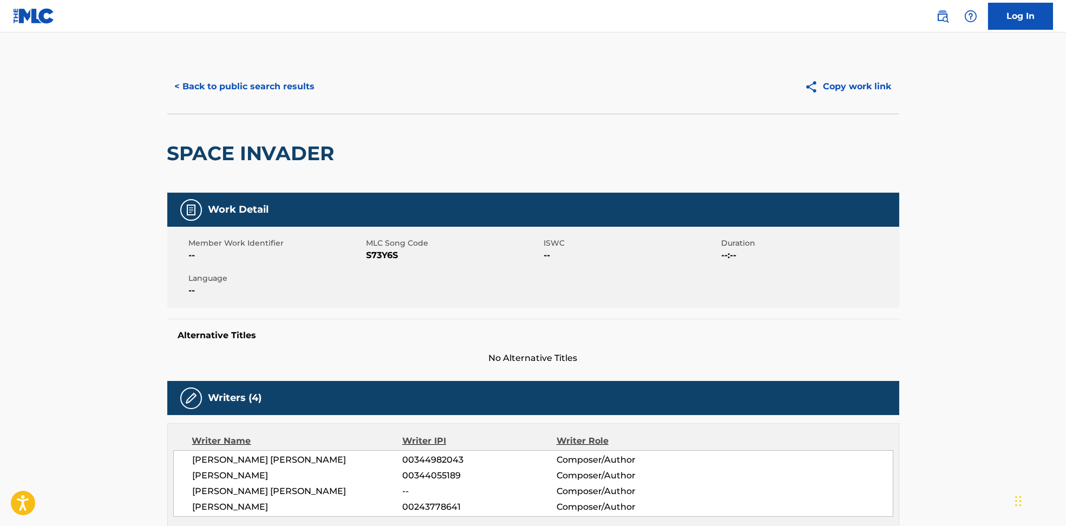
click at [392, 256] on span "S73Y6S" at bounding box center [454, 255] width 175 height 13
click at [392, 255] on span "S73Y6S" at bounding box center [454, 255] width 175 height 13
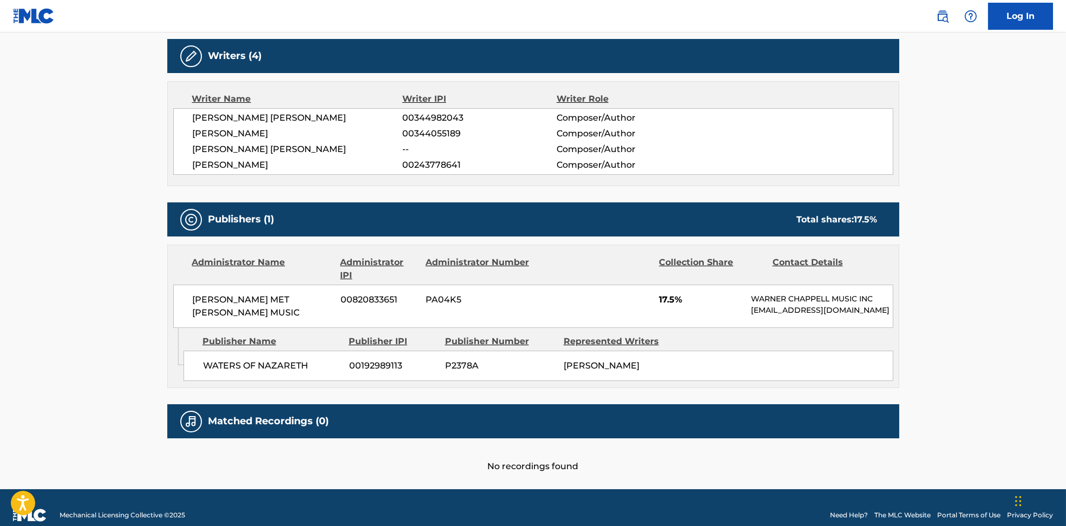
scroll to position [361, 0]
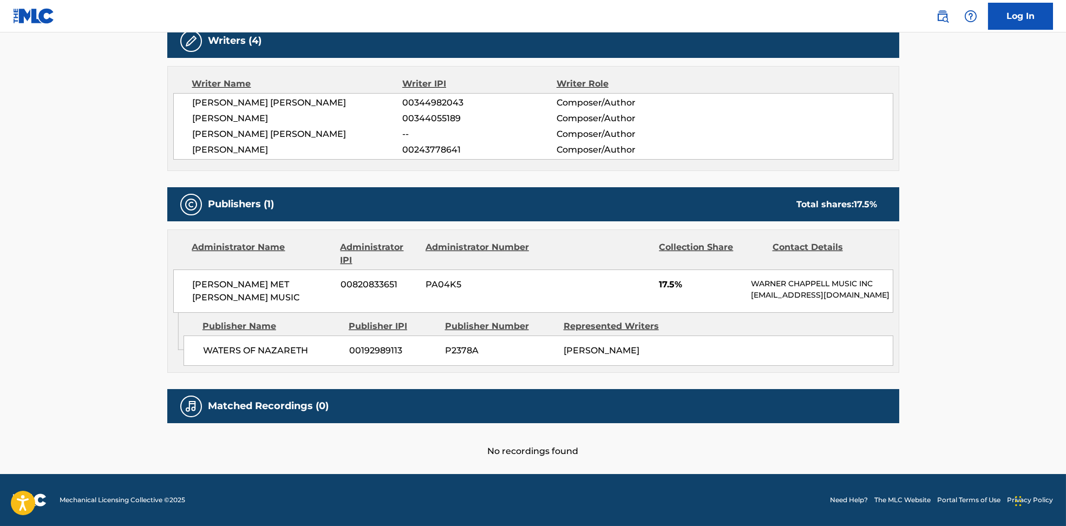
click at [223, 354] on span "WATERS OF NAZARETH" at bounding box center [272, 350] width 138 height 13
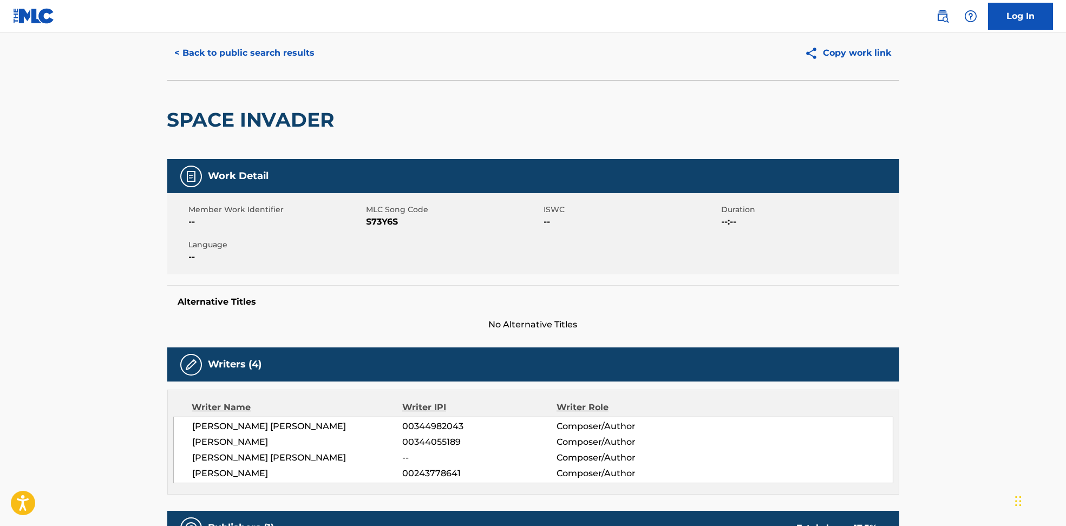
scroll to position [0, 0]
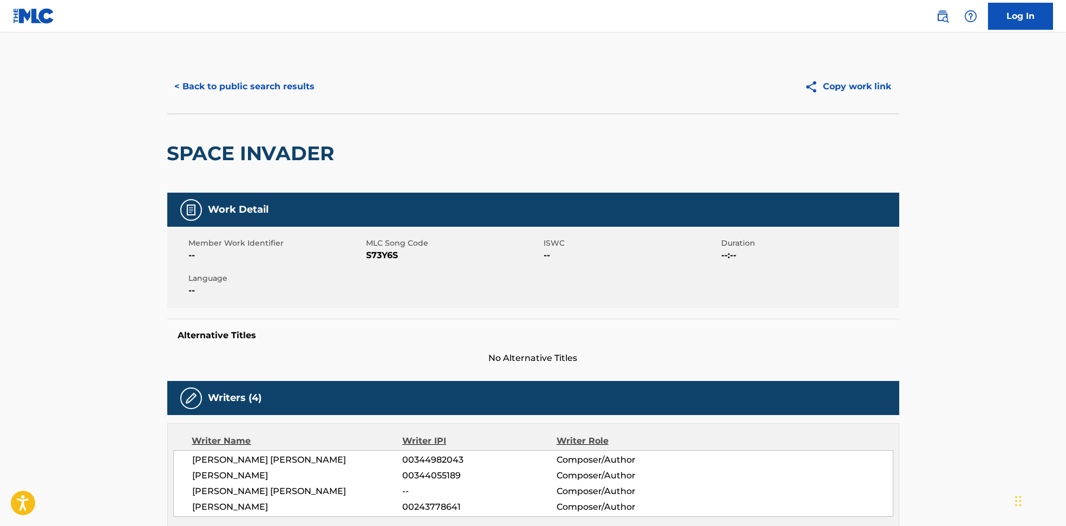
click at [246, 87] on button "< Back to public search results" at bounding box center [244, 86] width 155 height 27
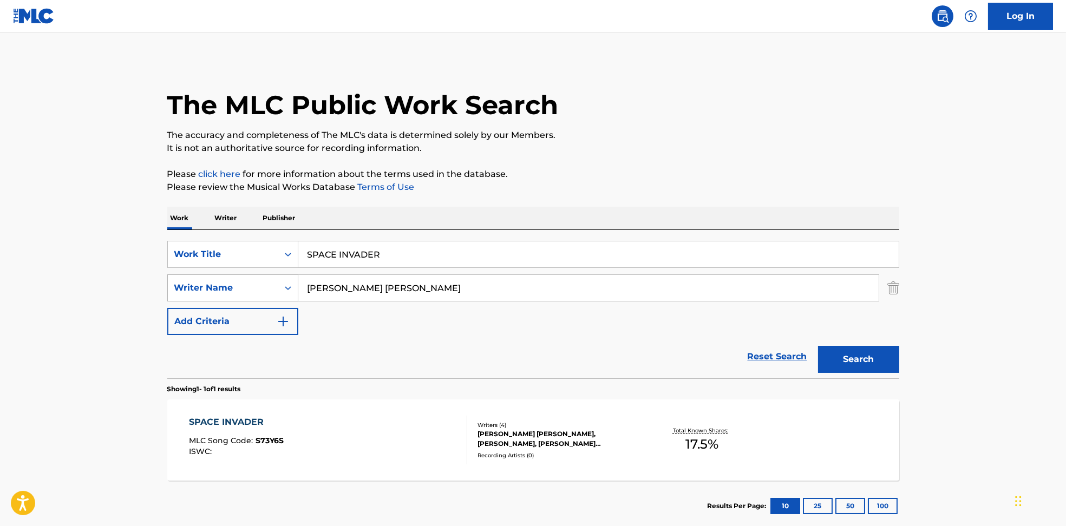
drag, startPoint x: 414, startPoint y: 285, endPoint x: 234, endPoint y: 286, distance: 179.8
click at [234, 286] on div "SearchWithCriteria594c747f-7121-4f51-88ee-f24a471e32c2 Writer Name [PERSON_NAME…" at bounding box center [533, 288] width 732 height 27
paste input "[PERSON_NAME] [PERSON_NAME]"
type input "[PERSON_NAME] EdmondsLouis [PERSON_NAME]"
drag, startPoint x: 465, startPoint y: 257, endPoint x: 263, endPoint y: 255, distance: 201.4
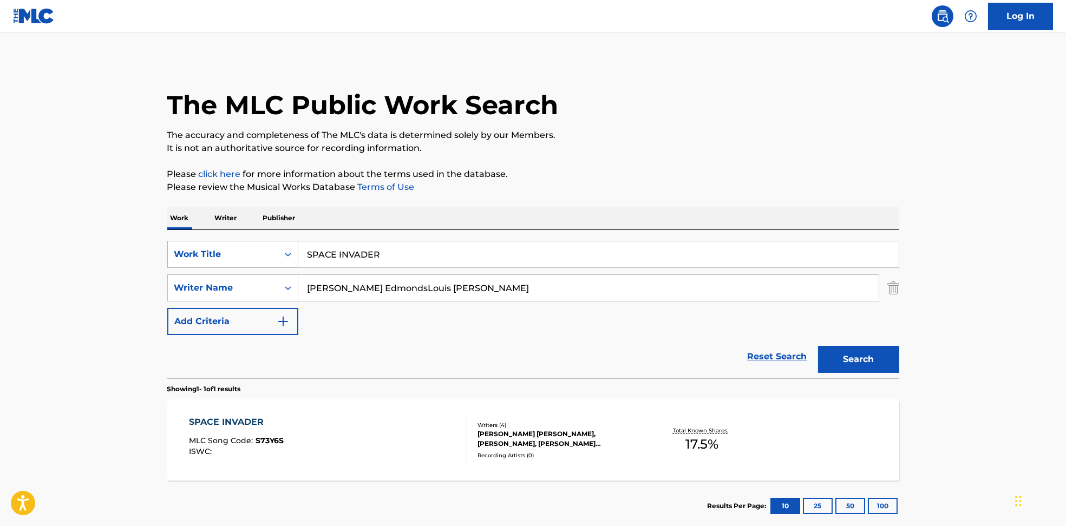
click at [263, 255] on div "SearchWithCriteria6810af65-3269-4f1c-99b2-c66b6a334c3d Work Title SPACE INVADER" at bounding box center [533, 254] width 732 height 27
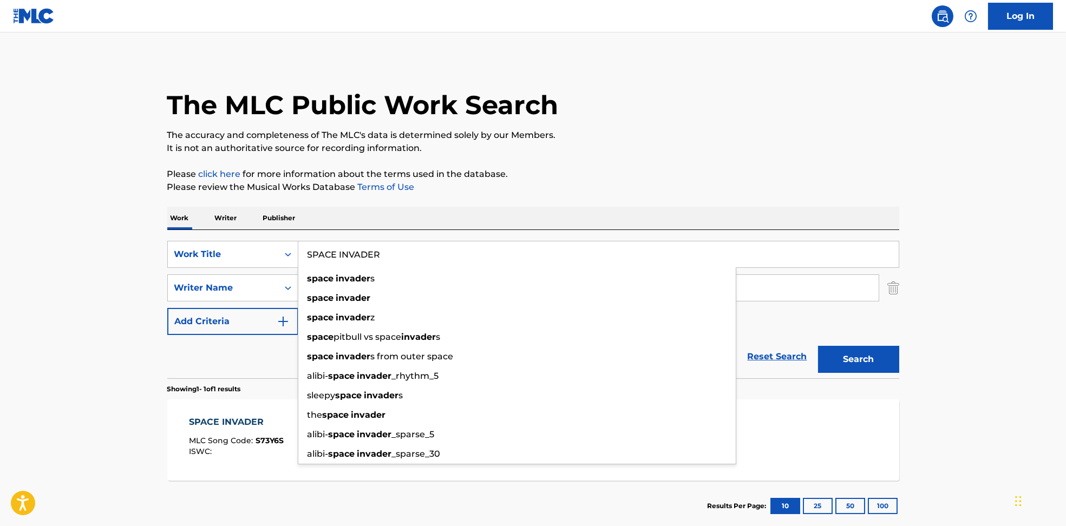
paste input "DO IT! (AGAIN!) KAYTRANADA"
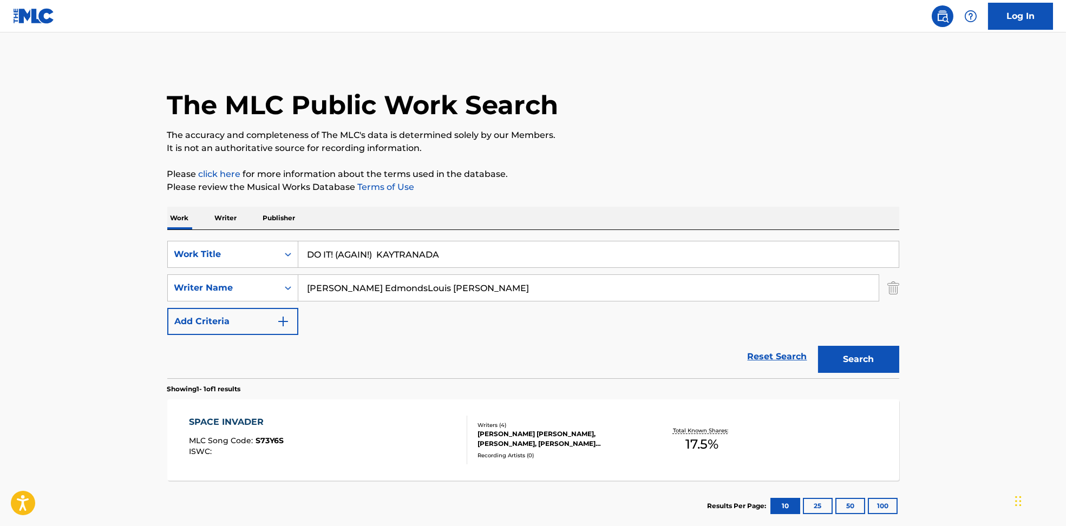
drag, startPoint x: 380, startPoint y: 250, endPoint x: 780, endPoint y: 243, distance: 400.8
click at [769, 250] on input "DO IT! (AGAIN!) KAYTRANADA" at bounding box center [598, 255] width 601 height 26
type input "DO IT! (AGAIN!)"
click at [758, 157] on div "The MLC Public Work Search The accuracy and completeness of The MLC's data is d…" at bounding box center [533, 296] width 758 height 472
drag, startPoint x: 394, startPoint y: 288, endPoint x: 922, endPoint y: 354, distance: 532.1
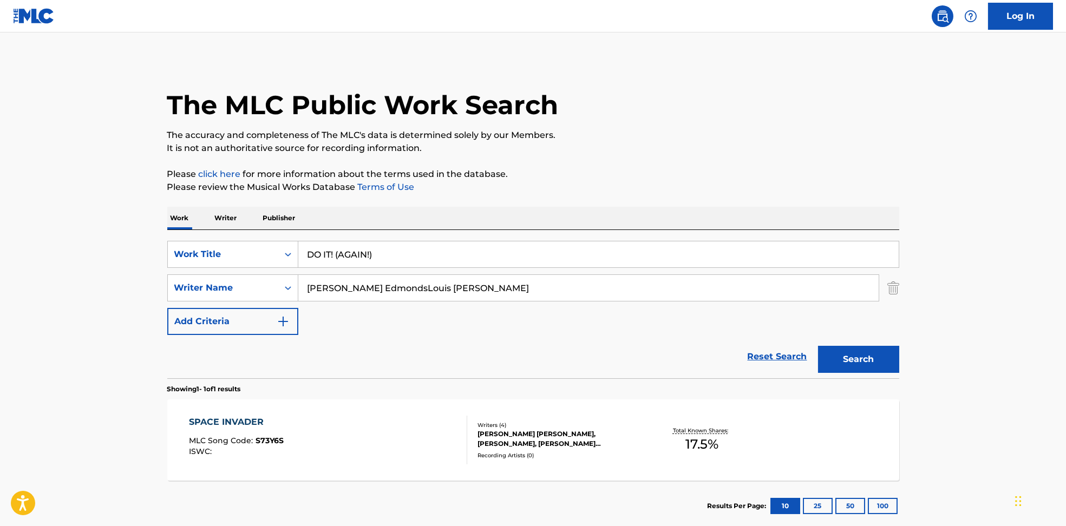
click at [918, 352] on main "The MLC Public Work Search The accuracy and completeness of The MLC's data is d…" at bounding box center [533, 284] width 1066 height 505
type input "[PERSON_NAME]"
click at [879, 363] on button "Search" at bounding box center [858, 359] width 81 height 27
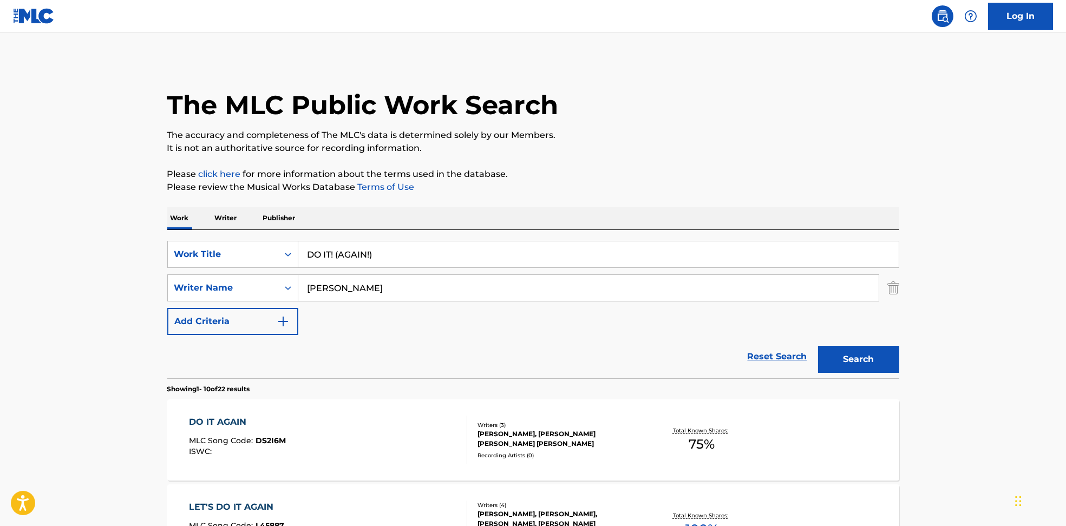
click at [355, 412] on div "DO IT AGAIN MLC Song Code : DS2I6M ISWC : Writers ( 3 ) [PERSON_NAME], [PERSON_…" at bounding box center [533, 440] width 732 height 81
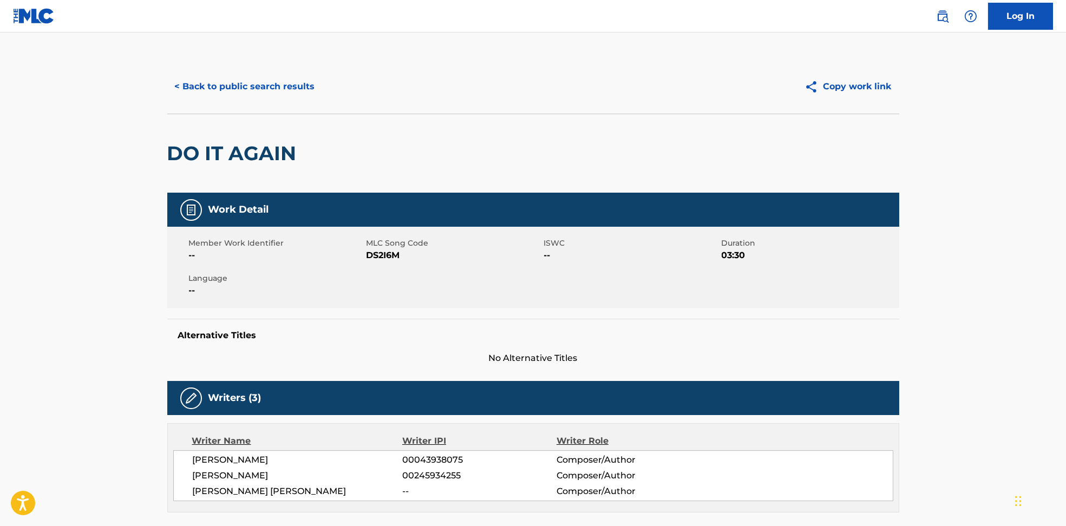
click at [380, 251] on span "DS2I6M" at bounding box center [454, 255] width 175 height 13
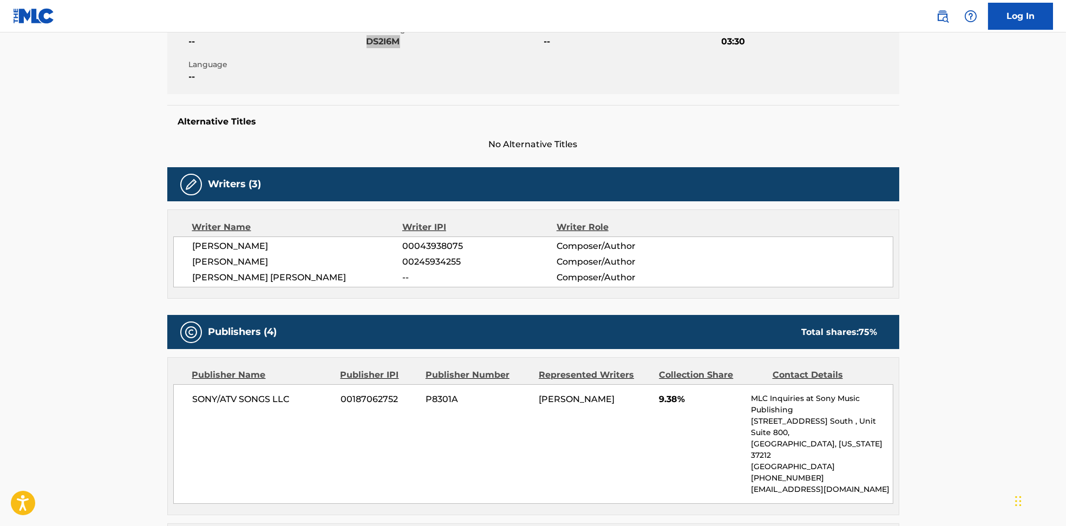
scroll to position [361, 0]
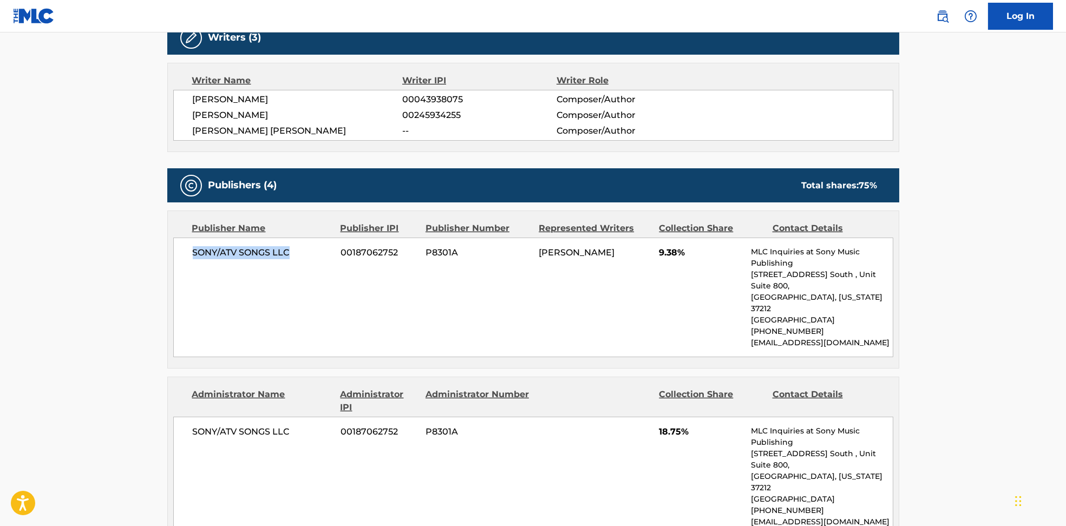
drag, startPoint x: 201, startPoint y: 246, endPoint x: 303, endPoint y: 256, distance: 102.3
click at [303, 256] on div "SONY/ATV SONGS LLC 00187062752 P8301A [PERSON_NAME] 9.38% MLC Inquiries at Sony…" at bounding box center [533, 298] width 720 height 120
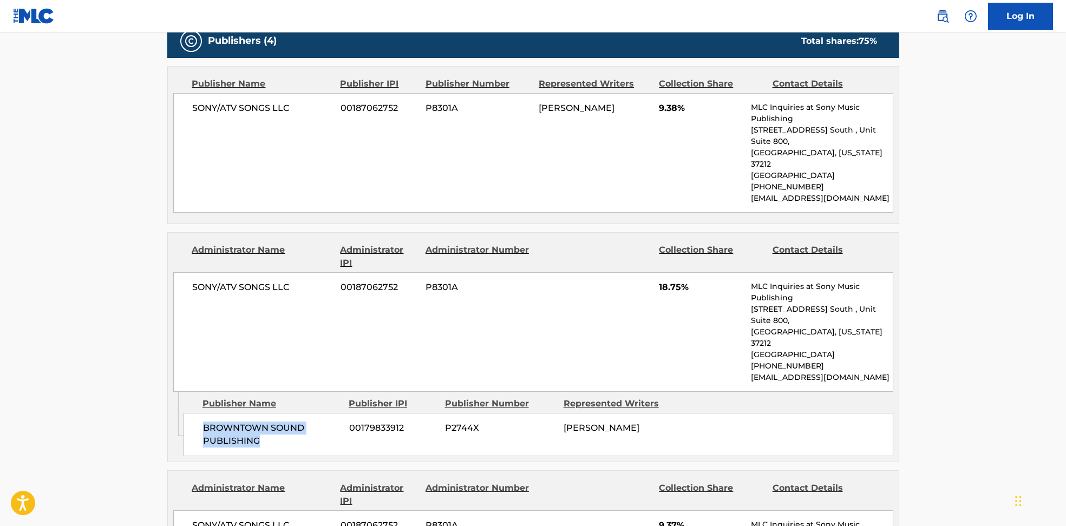
drag, startPoint x: 193, startPoint y: 381, endPoint x: 286, endPoint y: 398, distance: 94.7
click at [286, 413] on div "BROWNTOWN SOUND PUBLISHING 00179833912 P2744X [PERSON_NAME]" at bounding box center [539, 434] width 710 height 43
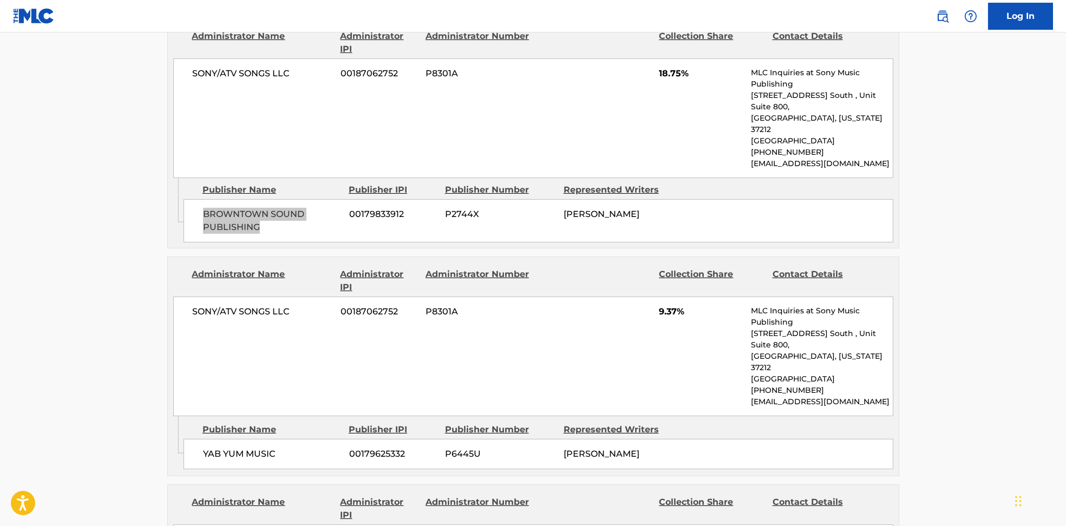
scroll to position [722, 0]
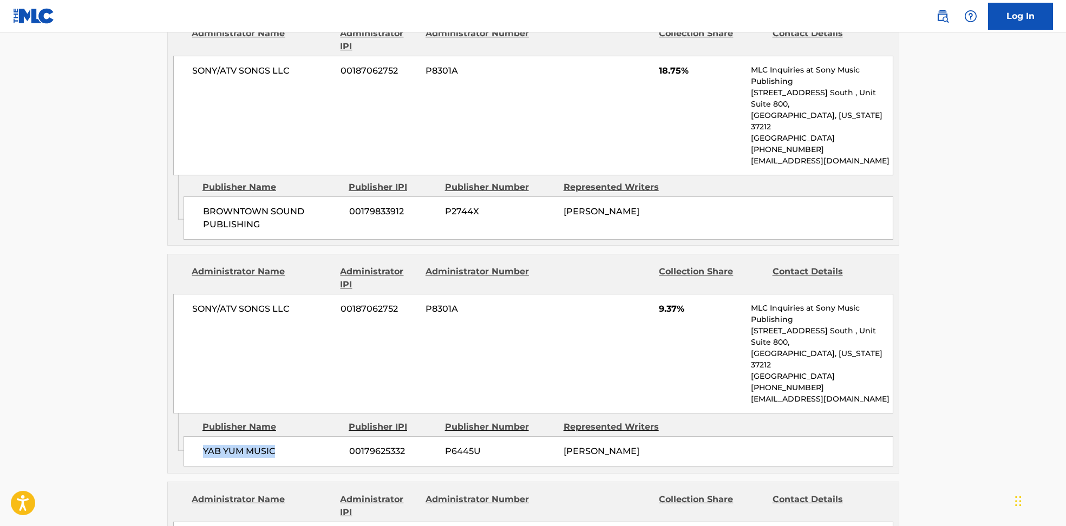
drag, startPoint x: 191, startPoint y: 373, endPoint x: 322, endPoint y: 388, distance: 131.4
click at [322, 436] on div "YAB YUM MUSIC 00179625332 P6445U [PERSON_NAME]" at bounding box center [539, 451] width 710 height 30
click at [645, 294] on div "SONY/ATV SONGS LLC 00187062752 P8301A 9.37% MLC Inquiries at Sony Music Publish…" at bounding box center [533, 354] width 720 height 120
drag, startPoint x: 656, startPoint y: 265, endPoint x: 698, endPoint y: 263, distance: 42.3
click at [698, 294] on div "SONY/ATV SONGS LLC 00187062752 P8301A 9.37% MLC Inquiries at Sony Music Publish…" at bounding box center [533, 354] width 720 height 120
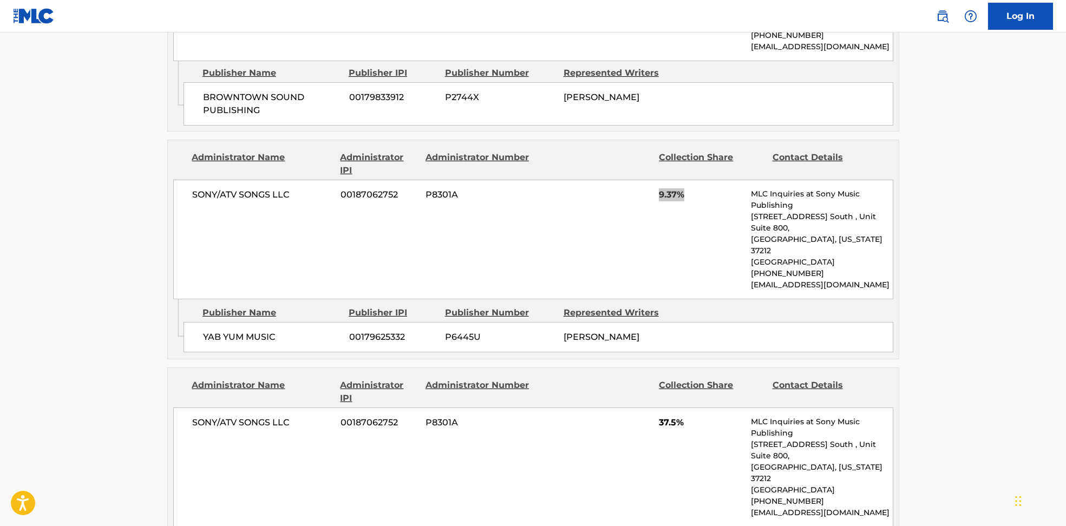
scroll to position [866, 0]
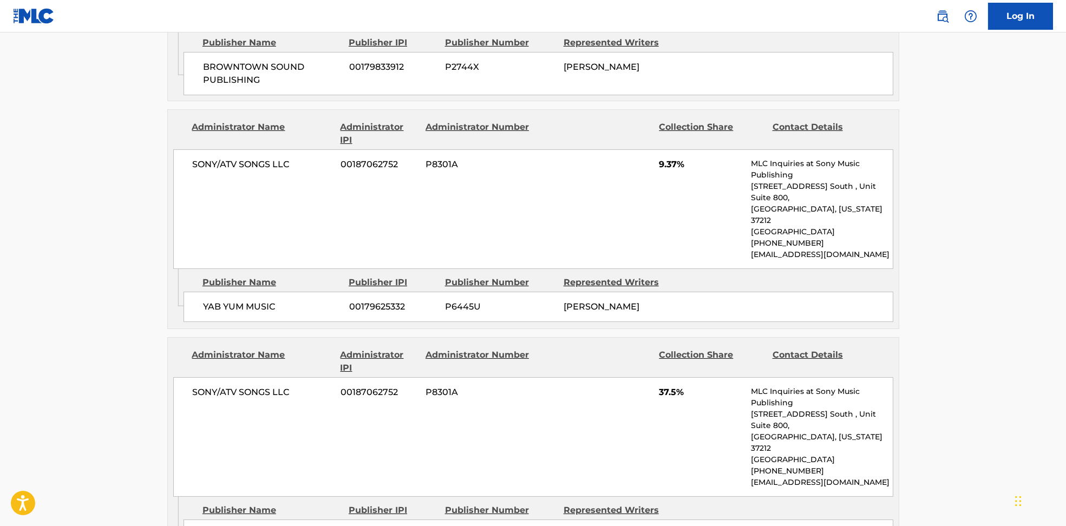
drag, startPoint x: 205, startPoint y: 449, endPoint x: 283, endPoint y: 459, distance: 78.0
click at [283, 526] on span "ECAF MUSIC" at bounding box center [272, 535] width 138 height 13
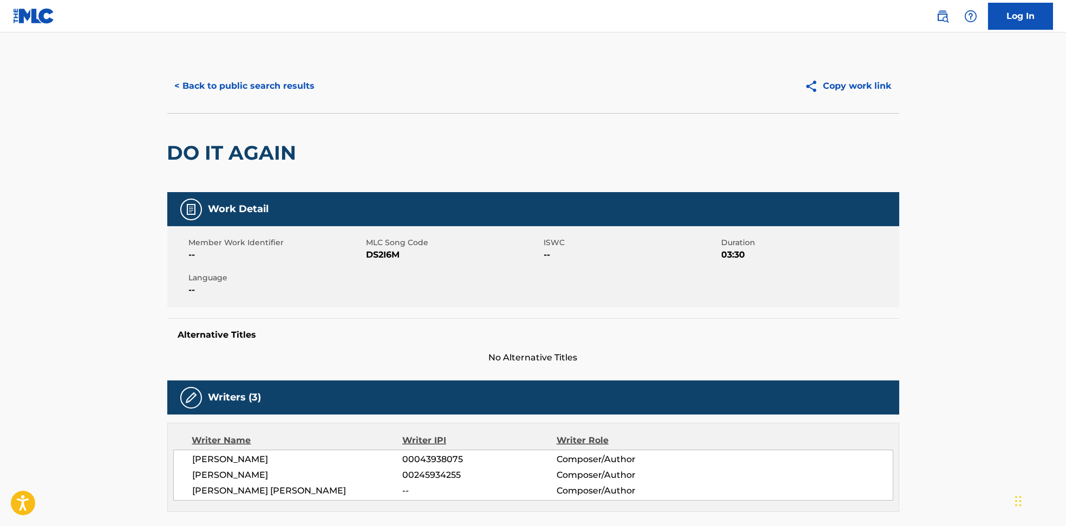
scroll to position [0, 0]
drag, startPoint x: 258, startPoint y: 97, endPoint x: 256, endPoint y: 92, distance: 6.3
click at [256, 92] on button "< Back to public search results" at bounding box center [244, 86] width 155 height 27
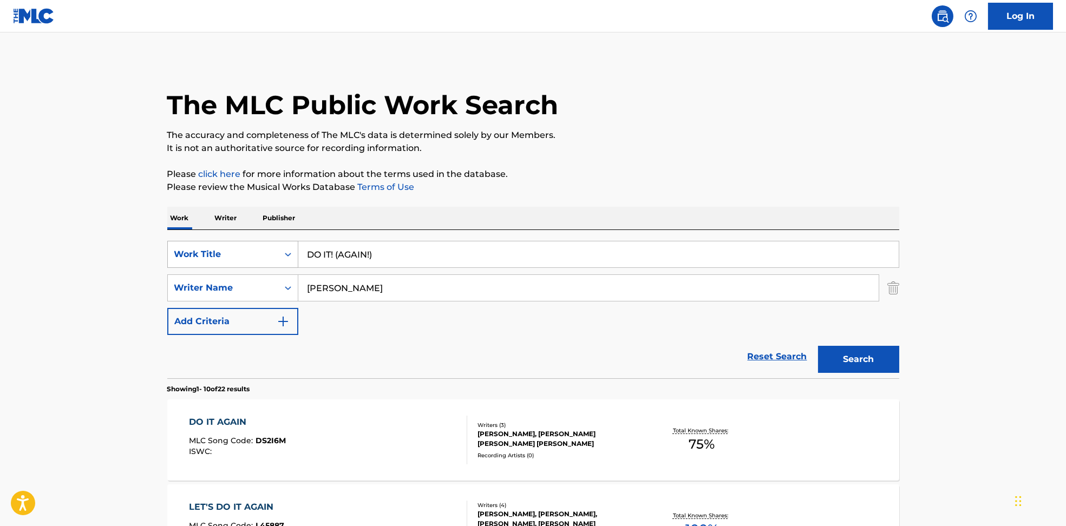
drag, startPoint x: 422, startPoint y: 250, endPoint x: 197, endPoint y: 250, distance: 225.8
click at [197, 250] on div "SearchWithCriteria6810af65-3269-4f1c-99b2-c66b6a334c3d Work Title DO IT! (AGAIN…" at bounding box center [533, 254] width 732 height 27
paste input "All This Love Cat Burns"
drag, startPoint x: 375, startPoint y: 257, endPoint x: 559, endPoint y: 254, distance: 184.1
click at [557, 255] on input "All This Love Cat Burns" at bounding box center [598, 255] width 601 height 26
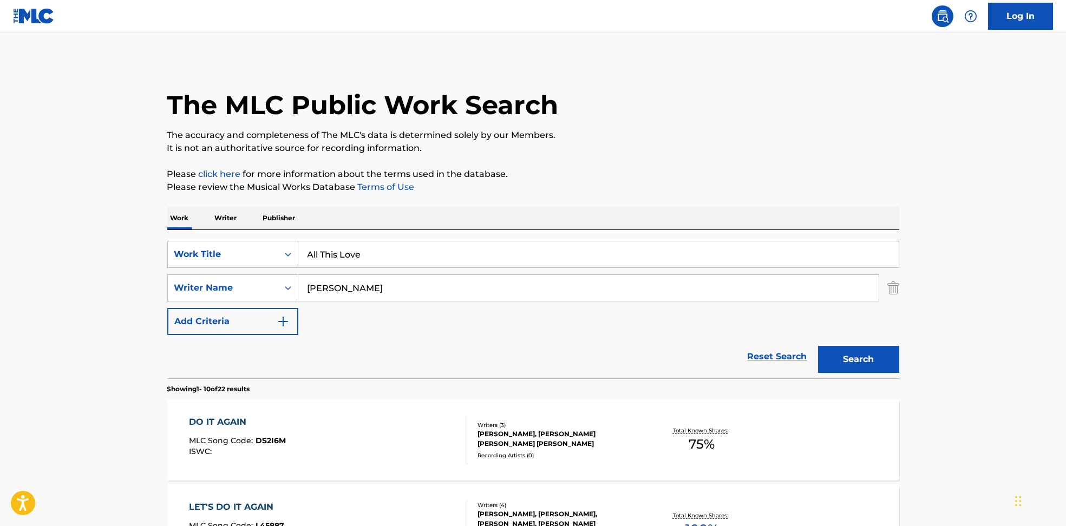
type input "All This Love"
drag, startPoint x: 610, startPoint y: 195, endPoint x: 579, endPoint y: 238, distance: 52.3
drag, startPoint x: 297, startPoint y: 284, endPoint x: 231, endPoint y: 284, distance: 66.1
click at [236, 284] on div "SearchWithCriteria594c747f-7121-4f51-88ee-f24a471e32c2 Writer Name [PERSON_NAME]" at bounding box center [533, 288] width 732 height 27
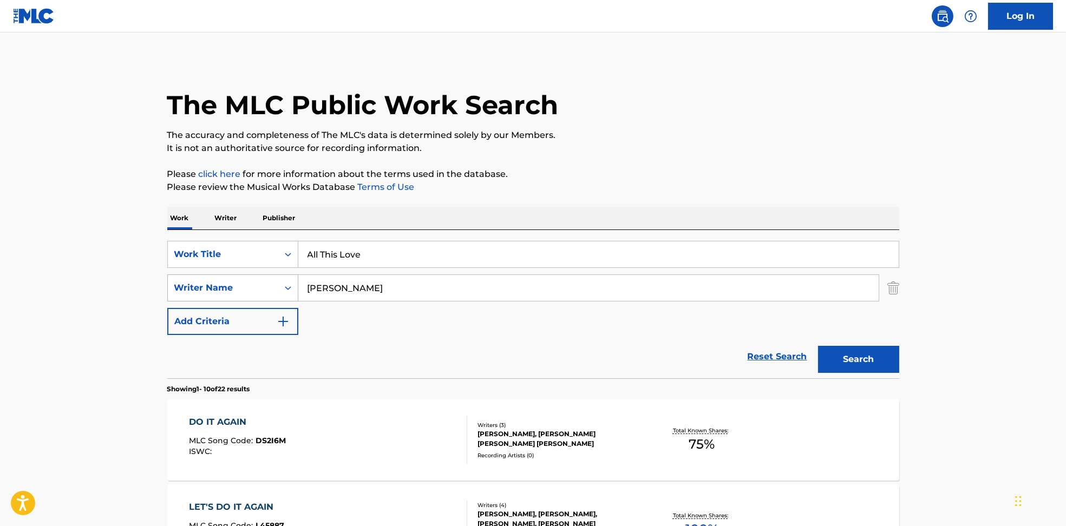
paste input "Cat Burns"
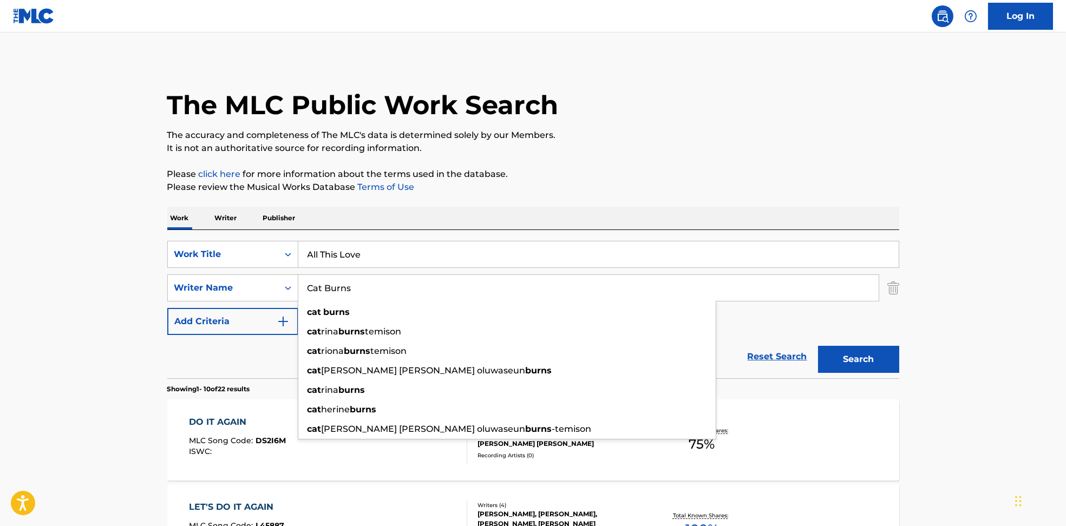
type input "Cat Burns"
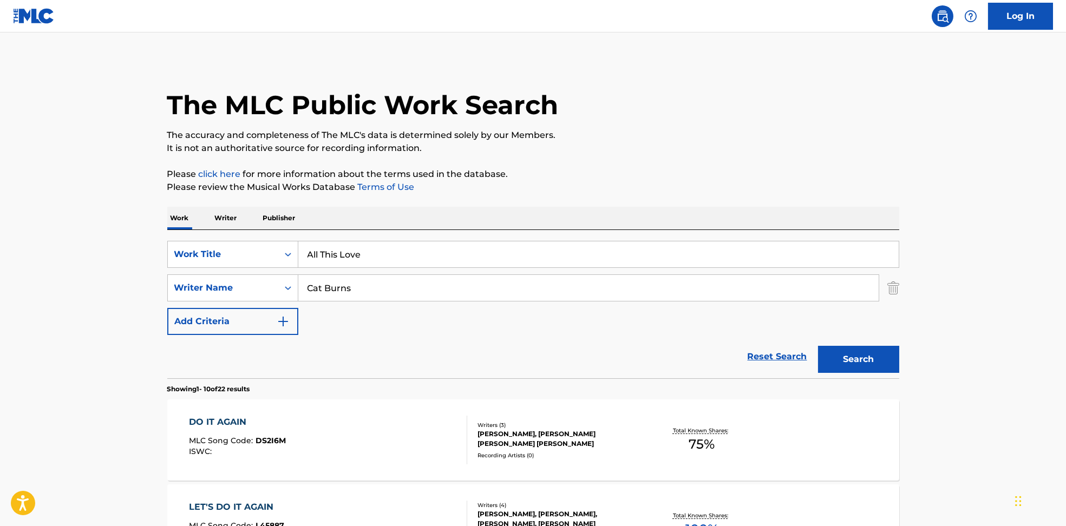
click at [847, 354] on button "Search" at bounding box center [858, 359] width 81 height 27
click at [363, 450] on div "ALL THIS LOVE MLC Song Code : AY628I ISWC : T3344875389" at bounding box center [328, 440] width 278 height 49
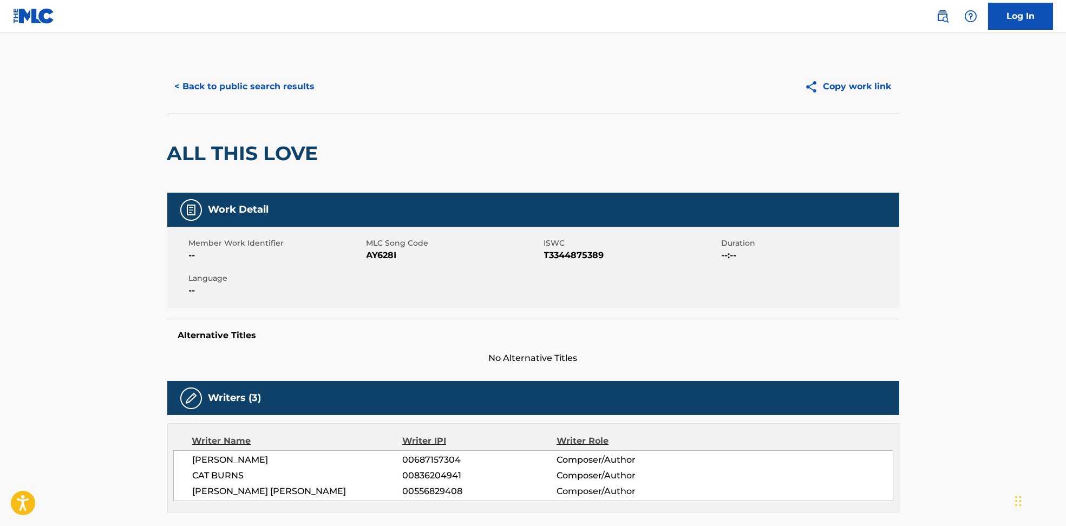
click at [383, 255] on span "AY628I" at bounding box center [454, 255] width 175 height 13
click at [382, 256] on span "AY628I" at bounding box center [454, 255] width 175 height 13
click at [380, 250] on span "AY628I" at bounding box center [454, 255] width 175 height 13
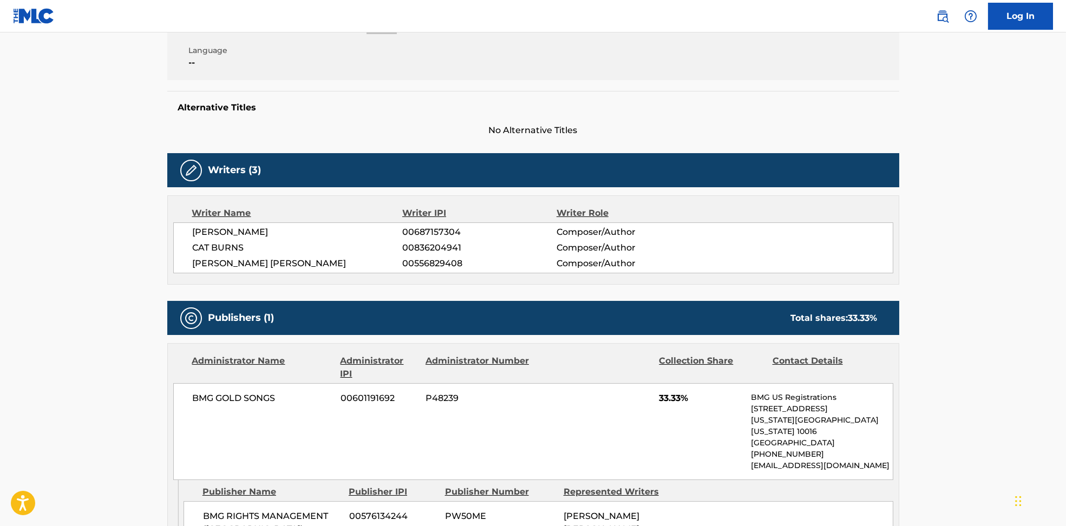
scroll to position [394, 0]
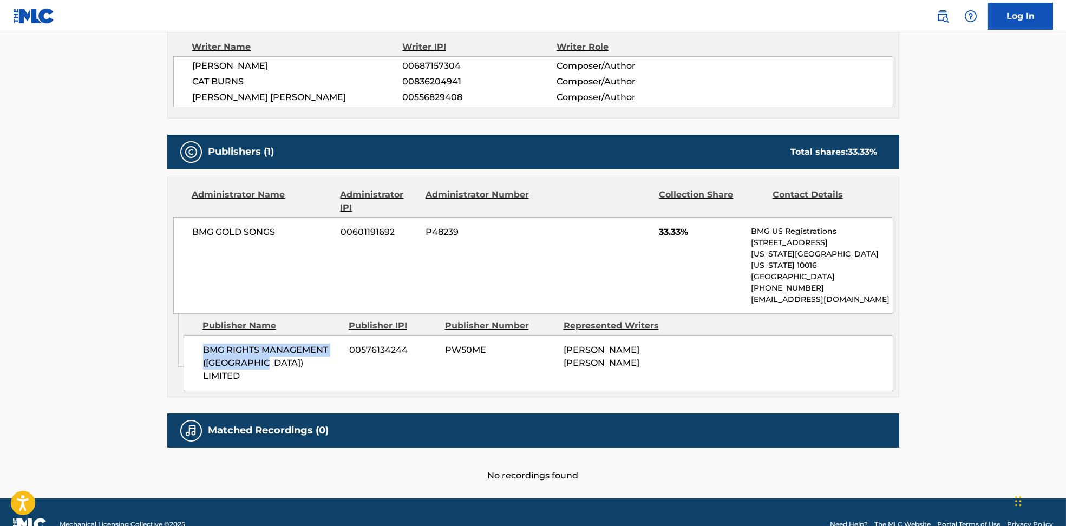
drag, startPoint x: 192, startPoint y: 336, endPoint x: 282, endPoint y: 367, distance: 94.7
click at [282, 367] on div "Admin Original Publisher Connecting Line Publisher Name Publisher IPI Publisher…" at bounding box center [533, 355] width 731 height 83
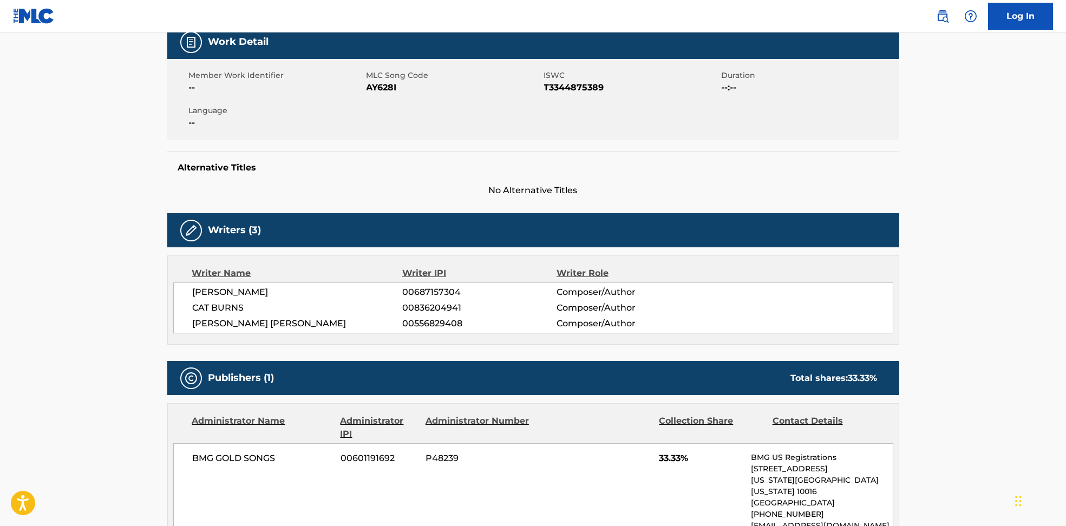
scroll to position [33, 0]
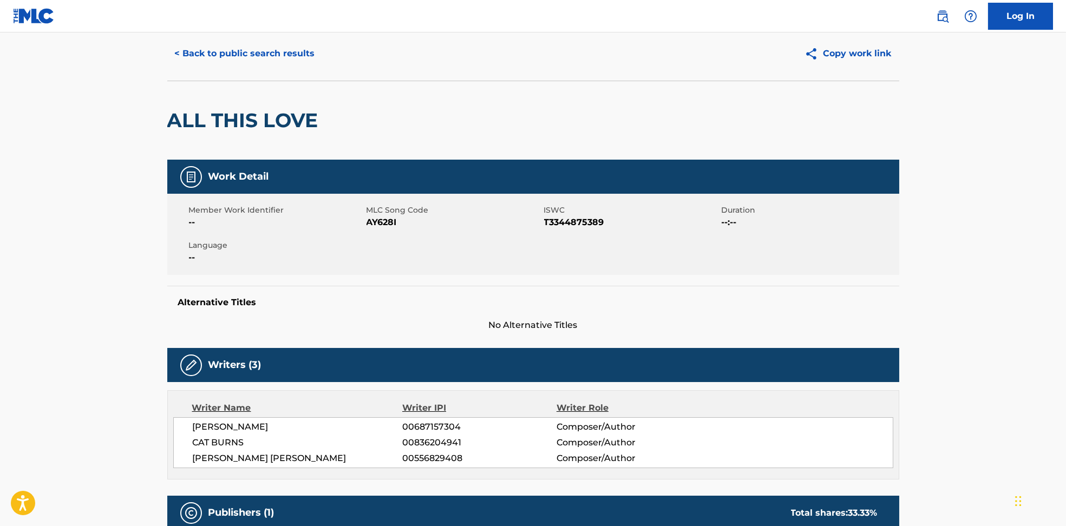
click at [241, 56] on button "< Back to public search results" at bounding box center [244, 53] width 155 height 27
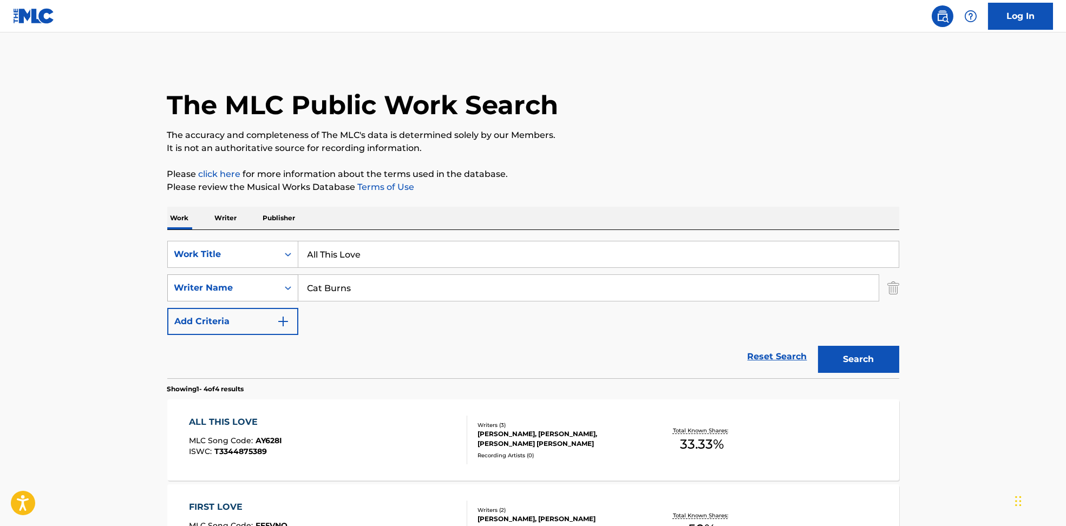
drag, startPoint x: 317, startPoint y: 294, endPoint x: 258, endPoint y: 288, distance: 58.8
click at [258, 288] on div "SearchWithCriteria594c747f-7121-4f51-88ee-f24a471e32c2 Writer Name [PERSON_NAME]" at bounding box center [533, 288] width 732 height 27
paste input "[PERSON_NAME]"
type input "[PERSON_NAME]"
drag, startPoint x: 423, startPoint y: 254, endPoint x: 236, endPoint y: 247, distance: 187.5
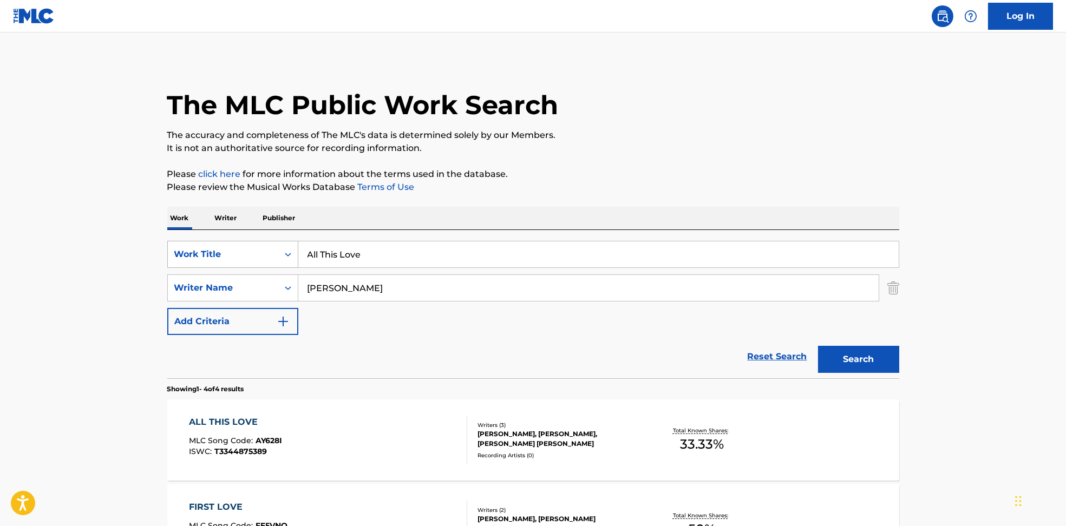
click at [236, 247] on div "SearchWithCriteria6810af65-3269-4f1c-99b2-c66b6a334c3d Work Title All This Love" at bounding box center [533, 254] width 732 height 27
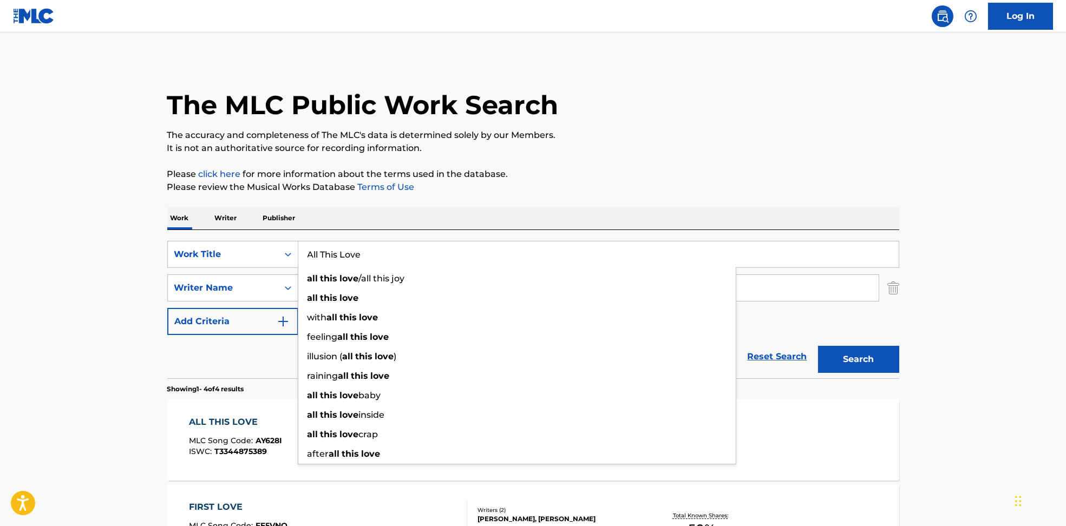
paste input "[PERSON_NAME]"
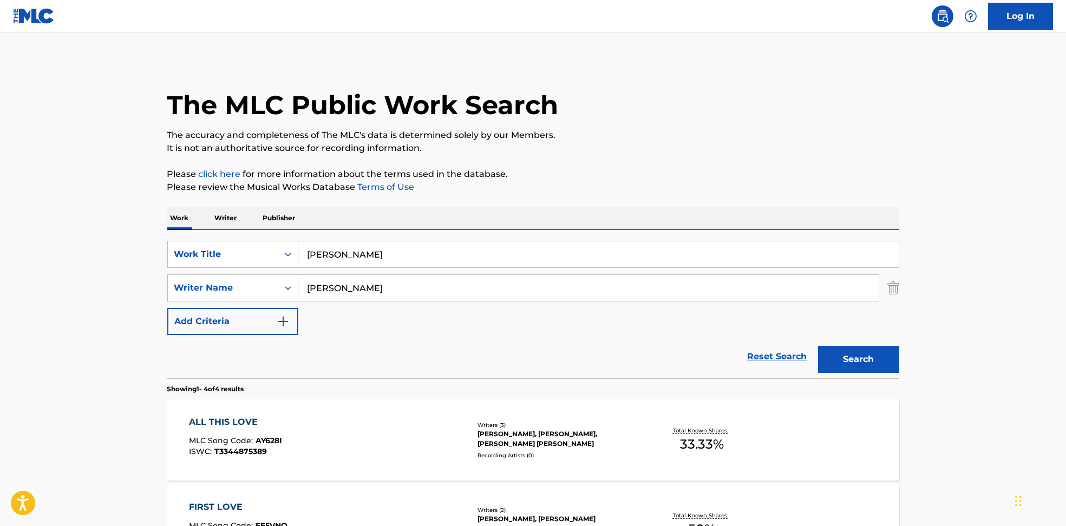
drag, startPoint x: 389, startPoint y: 255, endPoint x: 605, endPoint y: 219, distance: 218.9
click at [609, 246] on input "[PERSON_NAME]" at bounding box center [598, 255] width 601 height 26
type input "beibi"
click at [601, 216] on div "Work Writer Publisher" at bounding box center [533, 218] width 732 height 23
drag, startPoint x: 337, startPoint y: 288, endPoint x: 279, endPoint y: 288, distance: 57.4
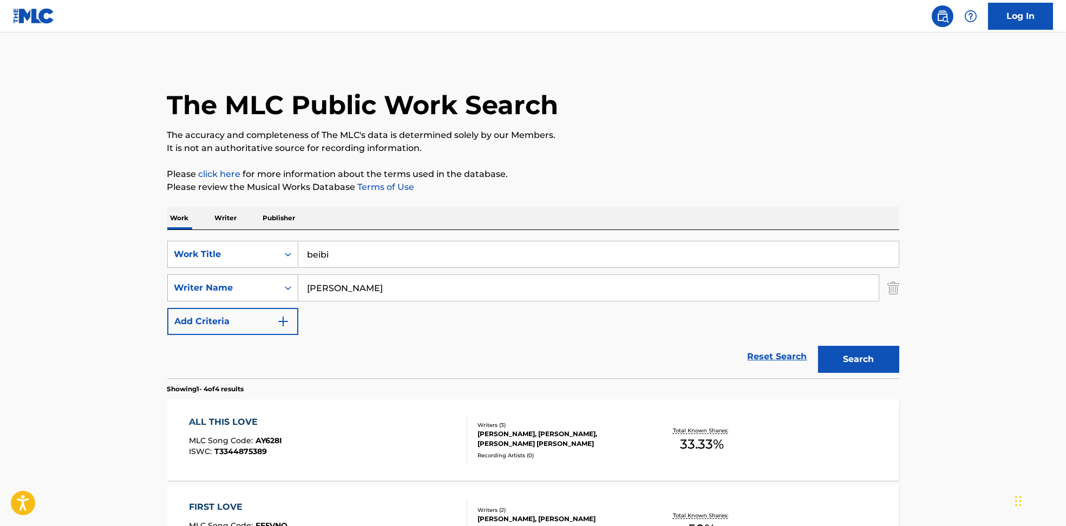
click at [279, 288] on div "SearchWithCriteria594c747f-7121-4f51-88ee-f24a471e32c2 Writer Name [PERSON_NAME]" at bounding box center [533, 288] width 732 height 27
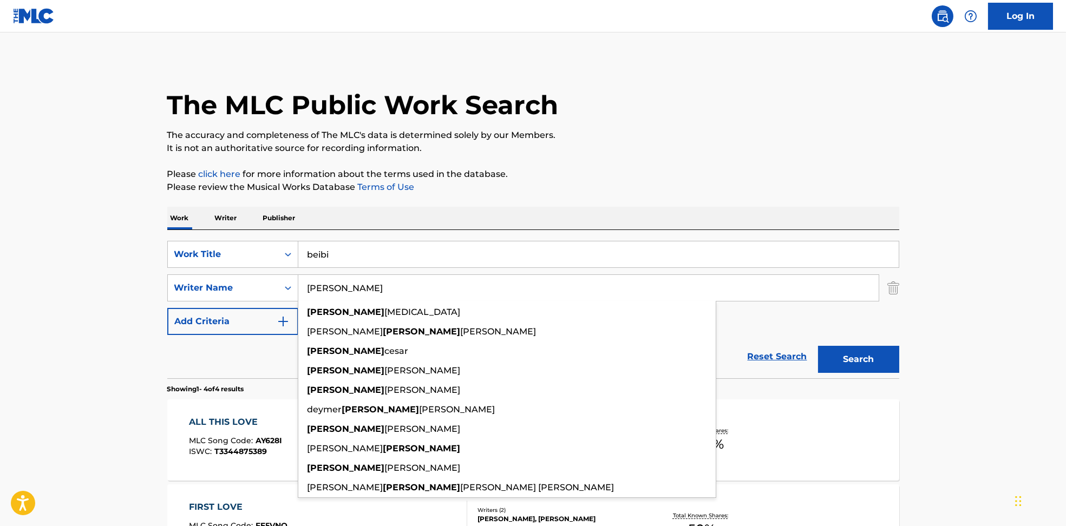
type input "[PERSON_NAME]"
click at [859, 368] on button "Search" at bounding box center [858, 359] width 81 height 27
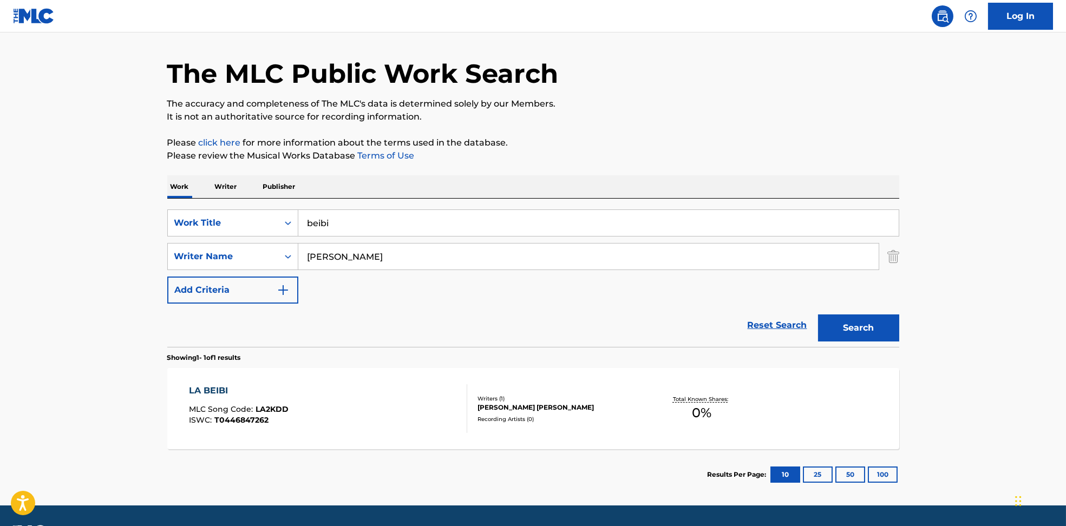
scroll to position [62, 0]
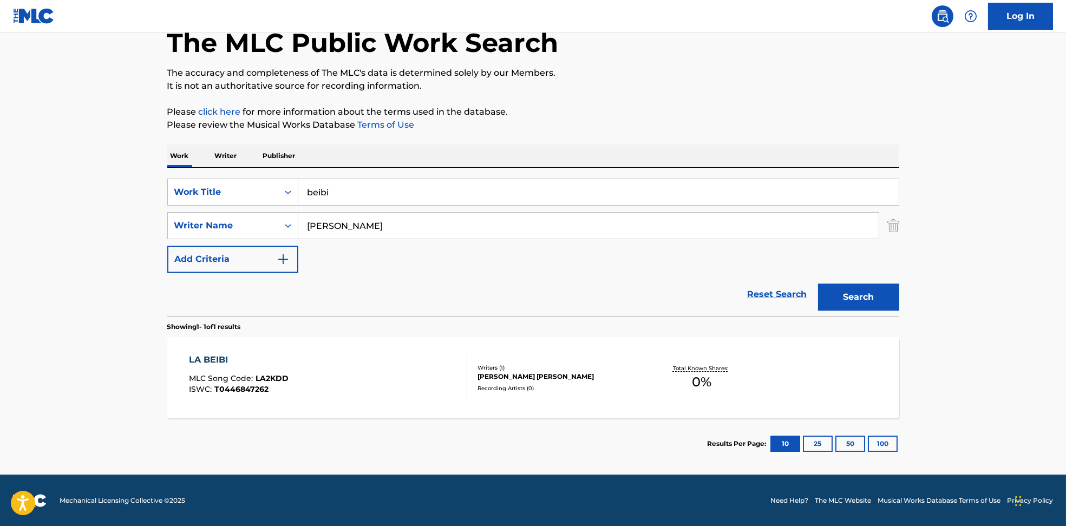
click at [373, 340] on div "LA BEIBI MLC Song Code : LA2KDD ISWC : T0446847262 Writers ( 1 ) [PERSON_NAME] …" at bounding box center [533, 377] width 732 height 81
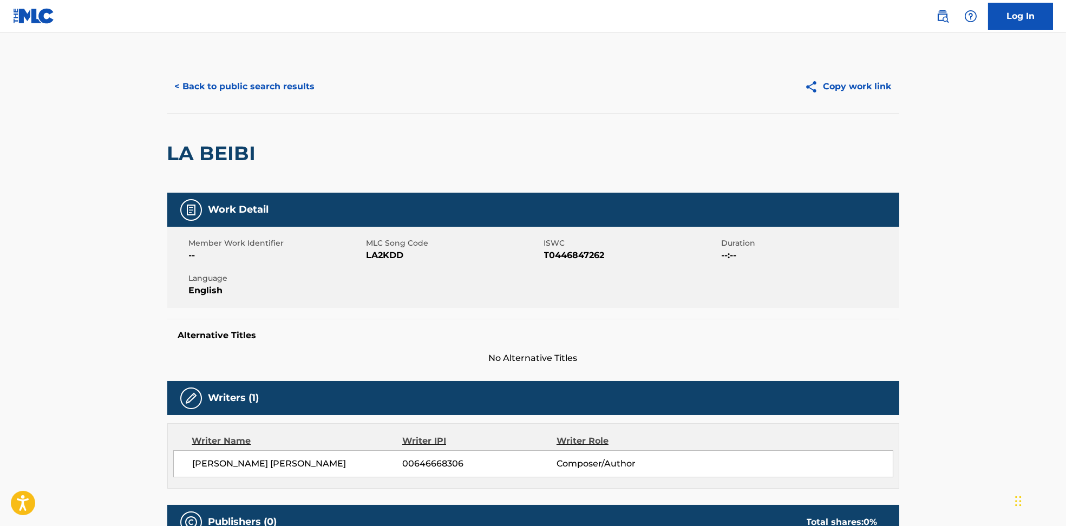
click at [226, 82] on button "< Back to public search results" at bounding box center [244, 86] width 155 height 27
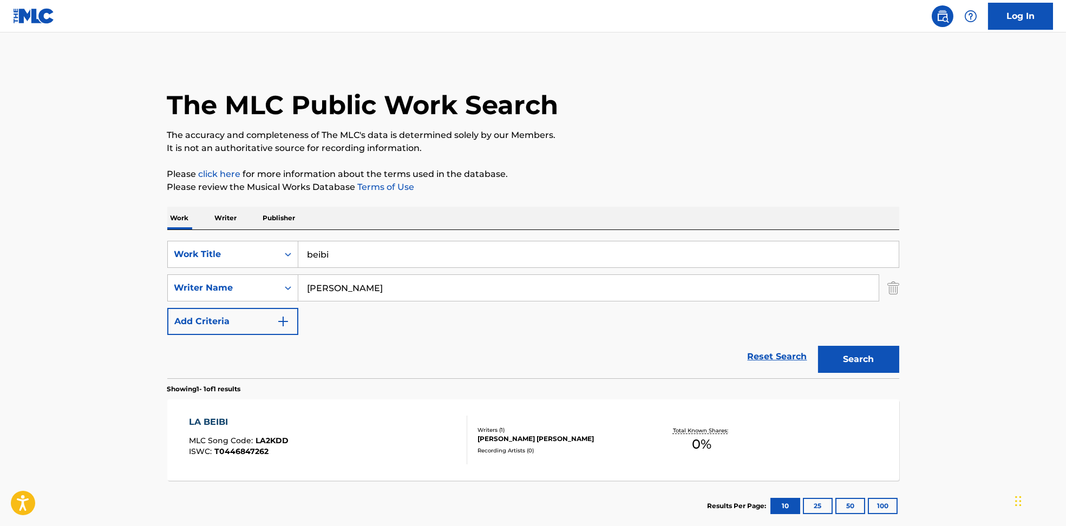
scroll to position [1, 0]
drag, startPoint x: 362, startPoint y: 292, endPoint x: 249, endPoint y: 295, distance: 113.7
click at [249, 295] on div "SearchWithCriteria594c747f-7121-4f51-88ee-f24a471e32c2 Writer Name [PERSON_NAME]" at bounding box center [533, 287] width 732 height 27
paste input "beibi"
click at [200, 286] on div "SearchWithCriteria594c747f-7121-4f51-88ee-f24a471e32c2 Writer Name [PERSON_NAME]" at bounding box center [533, 287] width 732 height 27
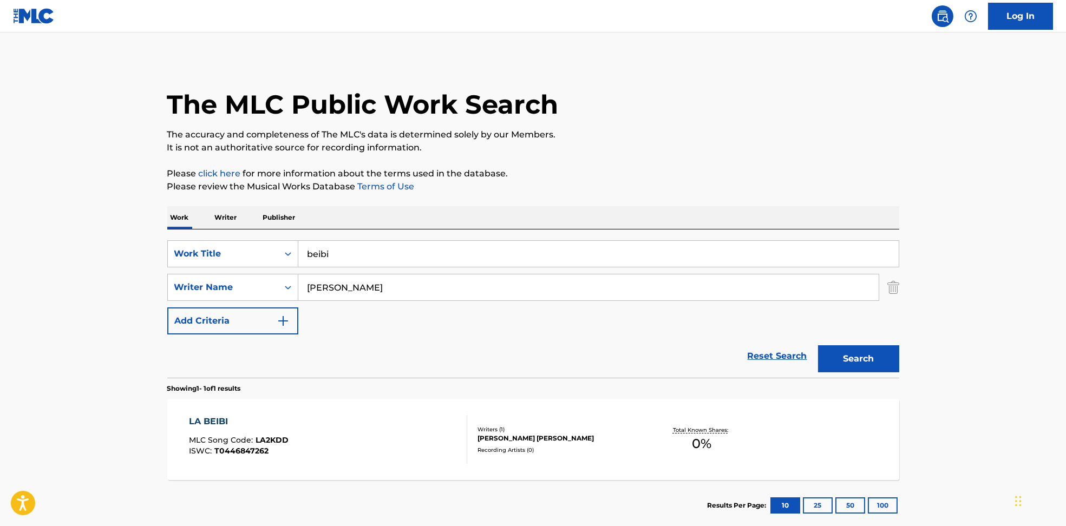
click at [382, 320] on div "SearchWithCriteria6810af65-3269-4f1c-99b2-c66b6a334c3d Work Title beibi SearchW…" at bounding box center [533, 287] width 732 height 94
drag, startPoint x: 420, startPoint y: 288, endPoint x: 210, endPoint y: 288, distance: 210.1
click at [210, 288] on div "SearchWithCriteria594c747f-7121-4f51-88ee-f24a471e32c2 Writer Name [PERSON_NAME]" at bounding box center [533, 287] width 732 height 27
paste input "[PERSON_NAME]"
click at [870, 366] on button "Search" at bounding box center [858, 358] width 81 height 27
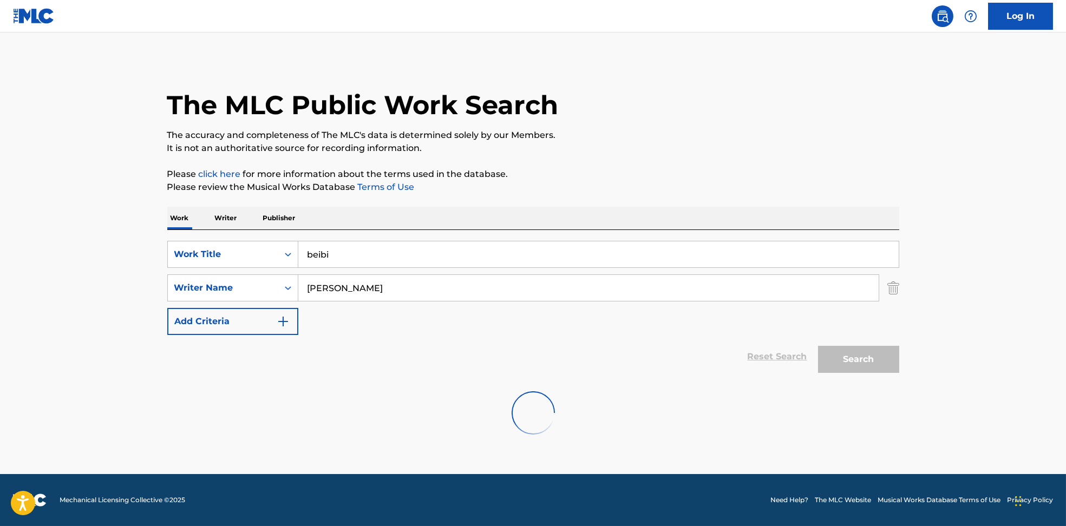
scroll to position [0, 0]
click at [324, 291] on input "[PERSON_NAME]" at bounding box center [588, 288] width 580 height 26
click at [875, 356] on button "Search" at bounding box center [858, 359] width 81 height 27
drag, startPoint x: 385, startPoint y: 288, endPoint x: 243, endPoint y: 282, distance: 142.6
click at [243, 284] on div "SearchWithCriteria594c747f-7121-4f51-88ee-f24a471e32c2 Writer Name [PERSON_NAME]" at bounding box center [533, 288] width 732 height 27
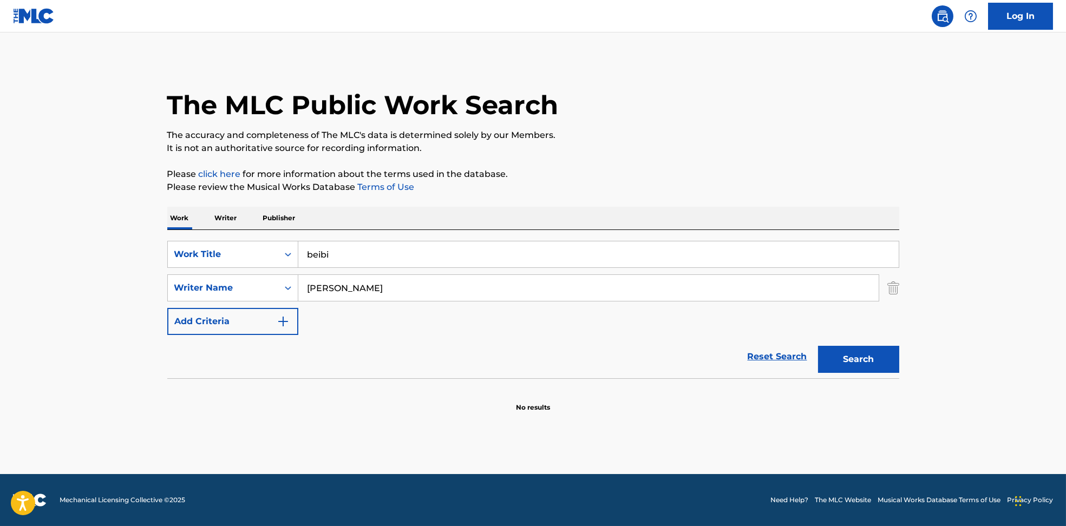
paste input "[PERSON_NAME] [PERSON_NAME] [PERSON_NAME] [PERSON_NAME] (Maluma)"
type input "[PERSON_NAME] [PERSON_NAME] [PERSON_NAME] [PERSON_NAME] (Maluma)"
drag, startPoint x: 371, startPoint y: 248, endPoint x: 278, endPoint y: 250, distance: 92.6
click at [273, 246] on div "SearchWithCriteria6810af65-3269-4f1c-99b2-c66b6a334c3d Work Title beibi" at bounding box center [533, 254] width 732 height 27
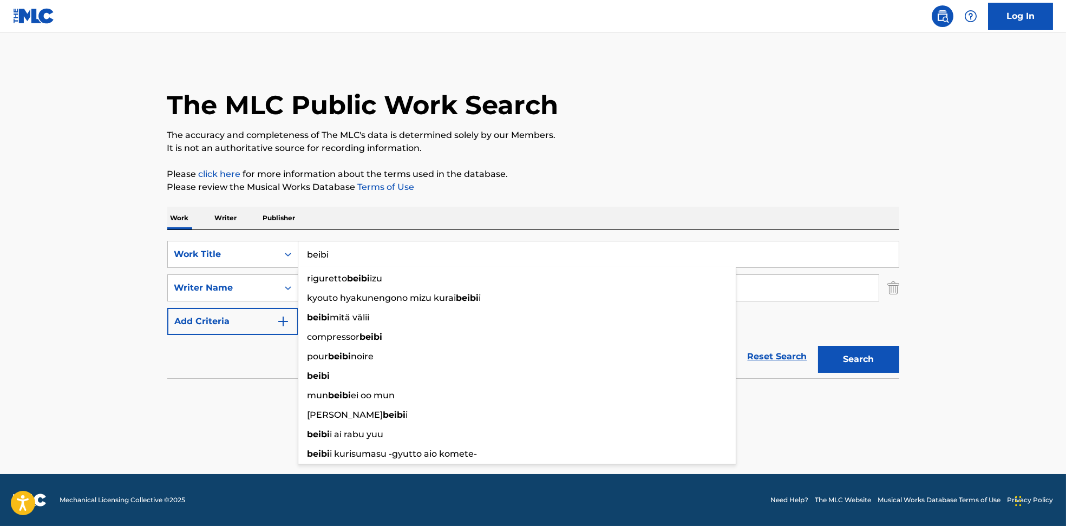
paste input "BRONCEADOR Maluma"
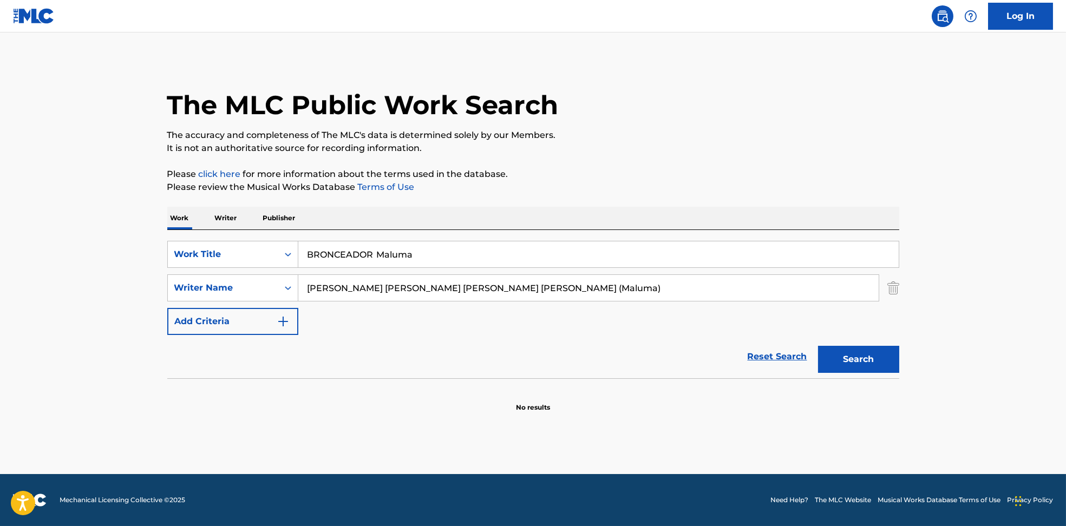
drag, startPoint x: 380, startPoint y: 255, endPoint x: 772, endPoint y: 223, distance: 392.8
click at [738, 242] on input "BRONCEADOR Maluma" at bounding box center [598, 255] width 601 height 26
type input "BRONCEADOR"
click at [767, 151] on p "It is not an authoritative source for recording information." at bounding box center [533, 148] width 732 height 13
drag, startPoint x: 382, startPoint y: 285, endPoint x: 957, endPoint y: 381, distance: 583.0
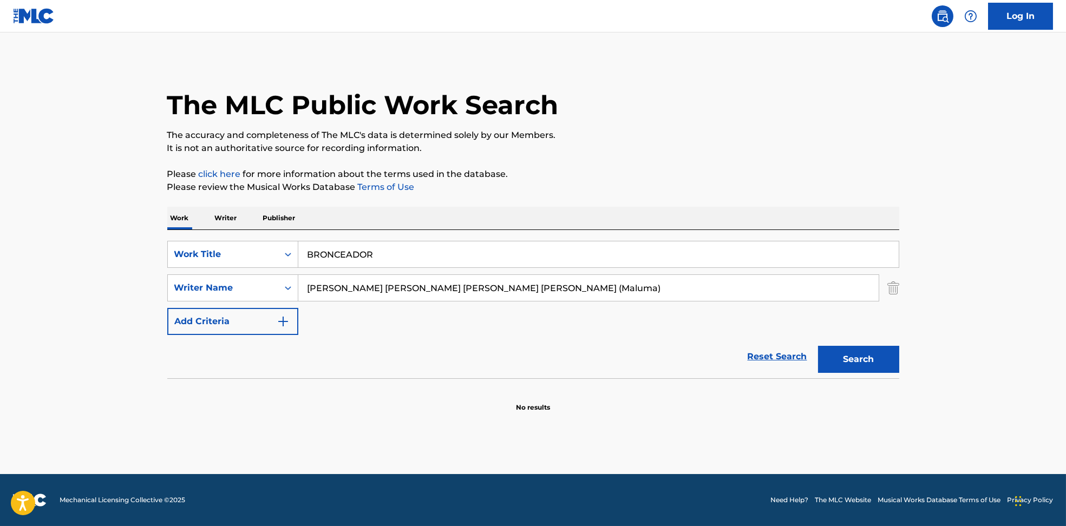
click at [986, 369] on main "The MLC Public Work Search The accuracy and completeness of The MLC's data is d…" at bounding box center [533, 253] width 1066 height 442
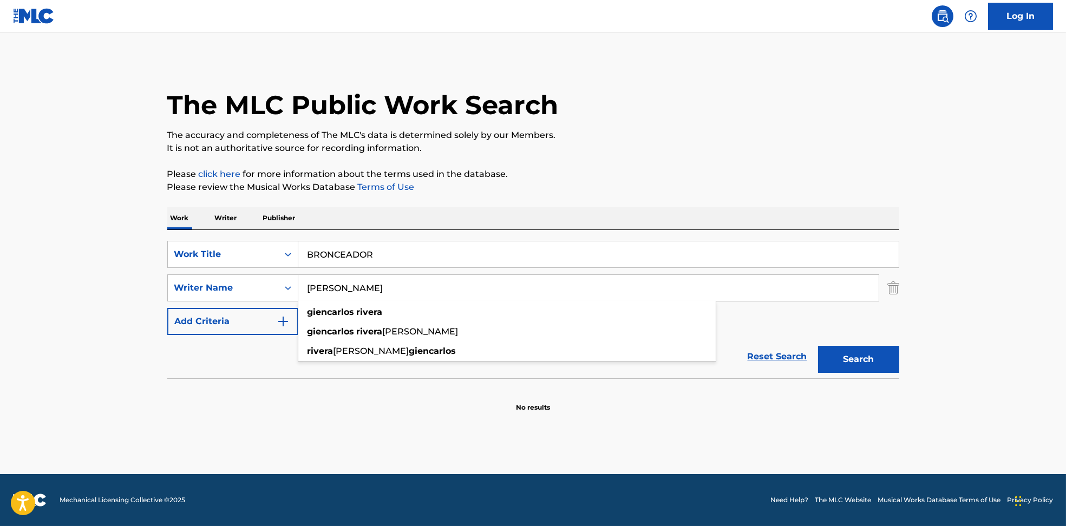
type input "[PERSON_NAME]"
click at [855, 366] on button "Search" at bounding box center [858, 359] width 81 height 27
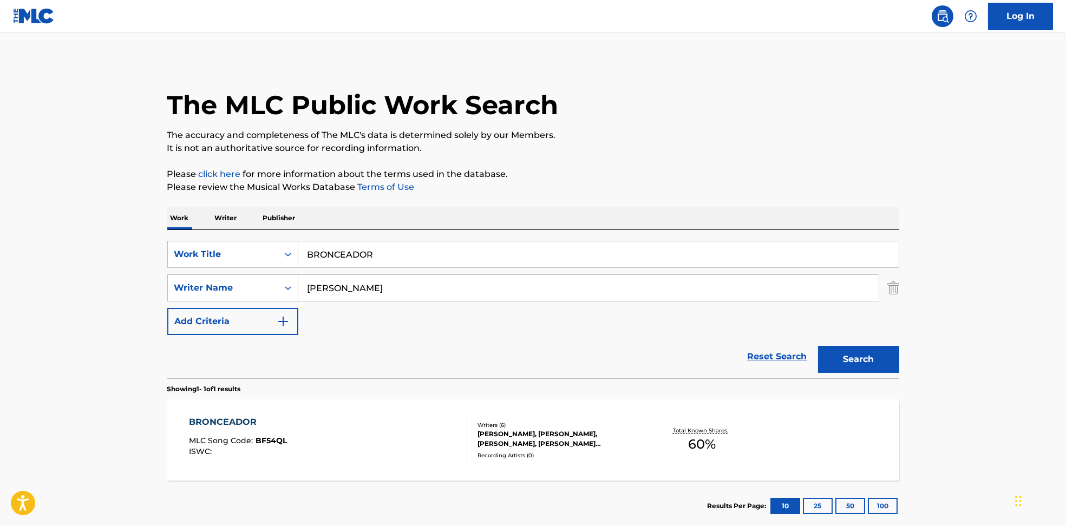
click at [413, 421] on div "BRONCEADOR MLC Song Code : BF54QL ISWC :" at bounding box center [328, 440] width 278 height 49
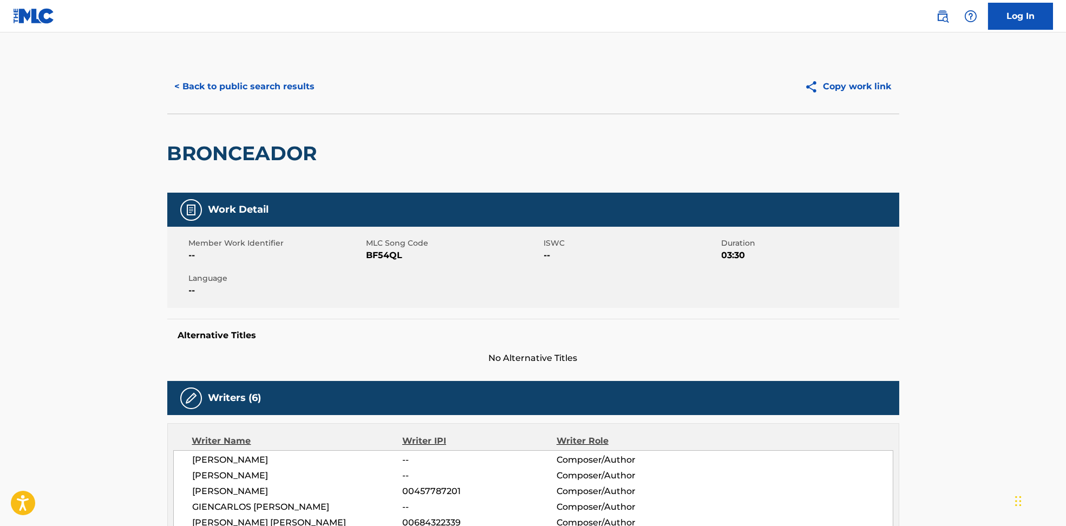
click at [380, 257] on span "BF54QL" at bounding box center [454, 255] width 175 height 13
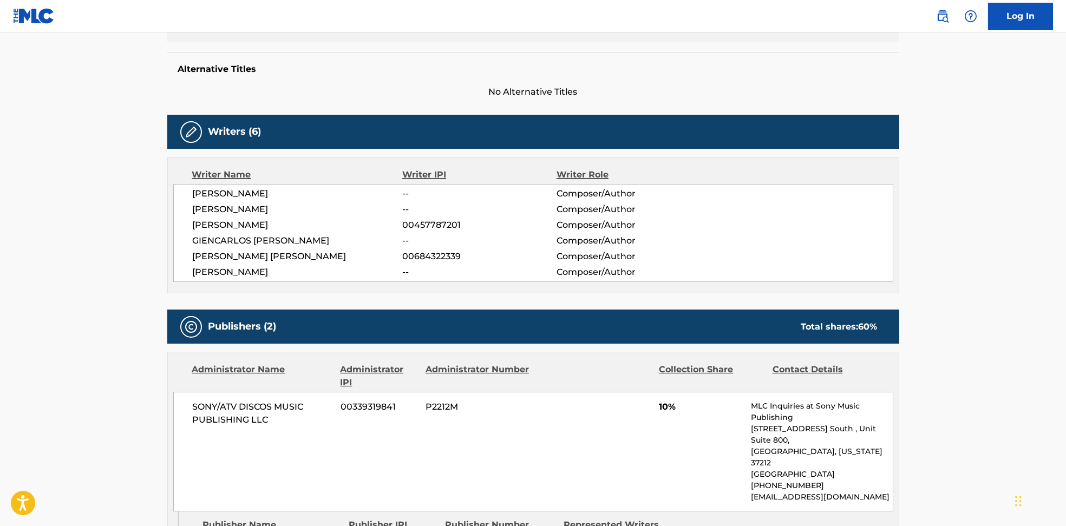
scroll to position [361, 0]
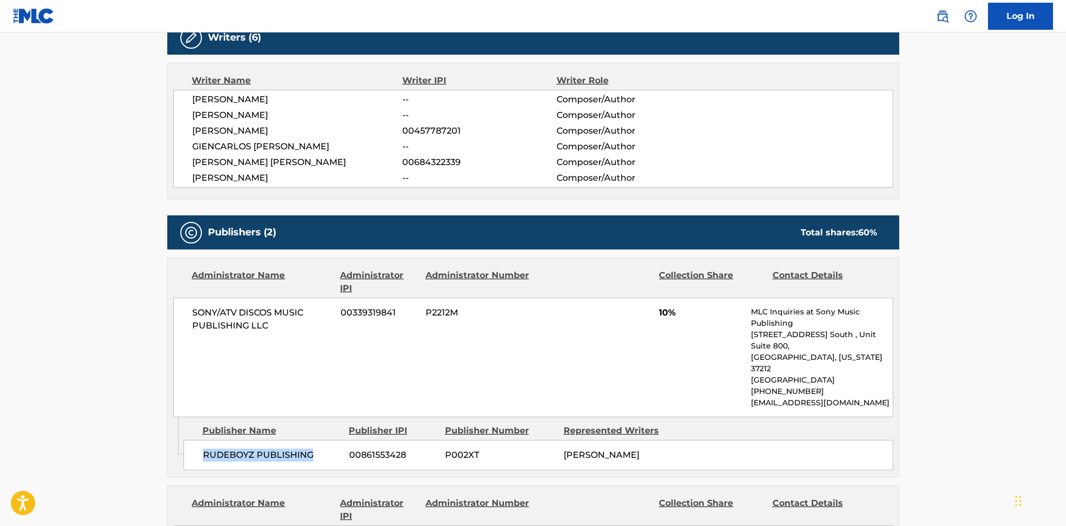
drag, startPoint x: 195, startPoint y: 435, endPoint x: 318, endPoint y: 434, distance: 122.4
click at [318, 440] on div "RUDEBOYZ PUBLISHING 00861553428 P002XT [PERSON_NAME]" at bounding box center [539, 455] width 710 height 30
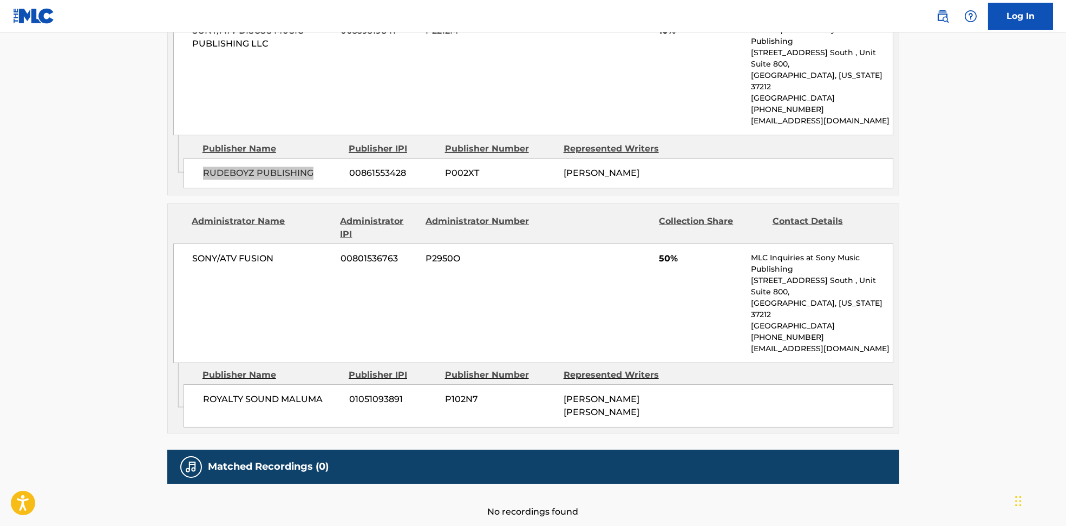
scroll to position [650, 0]
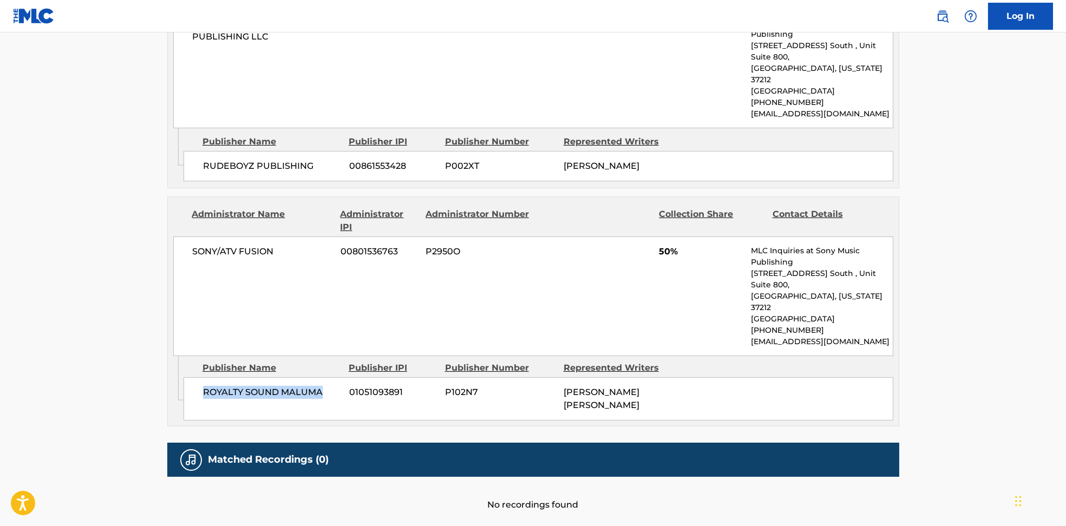
drag, startPoint x: 195, startPoint y: 355, endPoint x: 326, endPoint y: 354, distance: 130.5
click at [326, 377] on div "ROYALTY SOUND MALUMA 01051093891 P102N7 [PERSON_NAME] [PERSON_NAME]" at bounding box center [539, 398] width 710 height 43
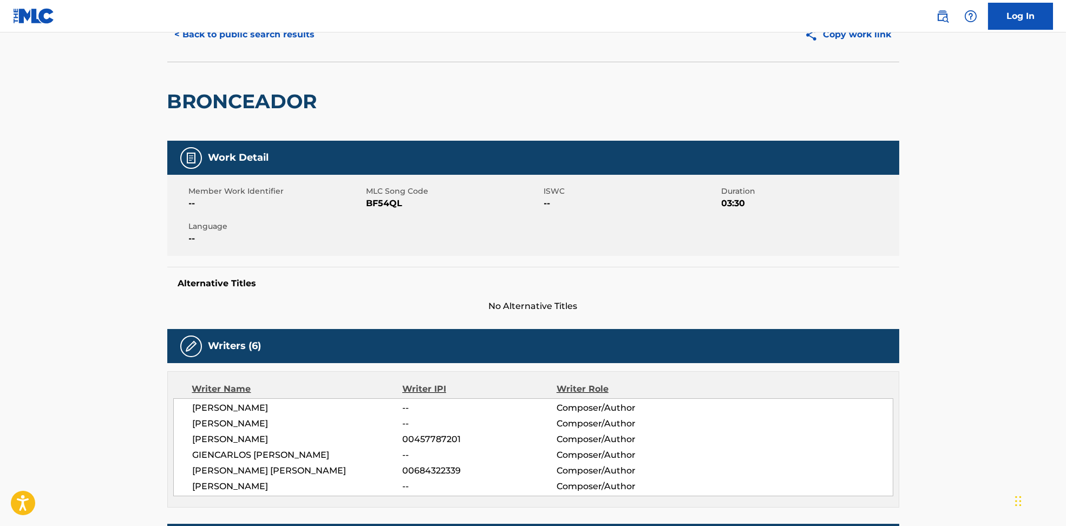
scroll to position [0, 0]
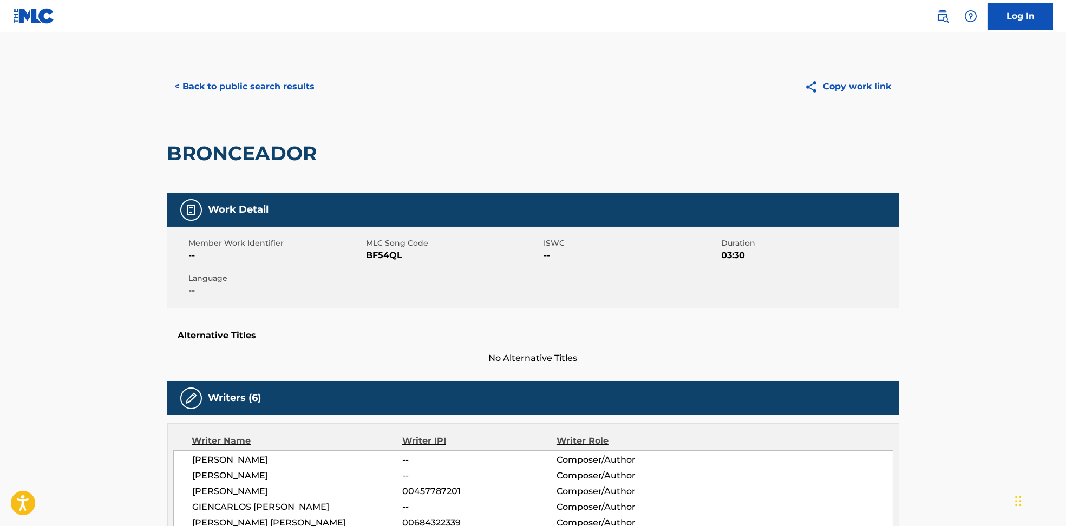
click at [217, 92] on button "< Back to public search results" at bounding box center [244, 86] width 155 height 27
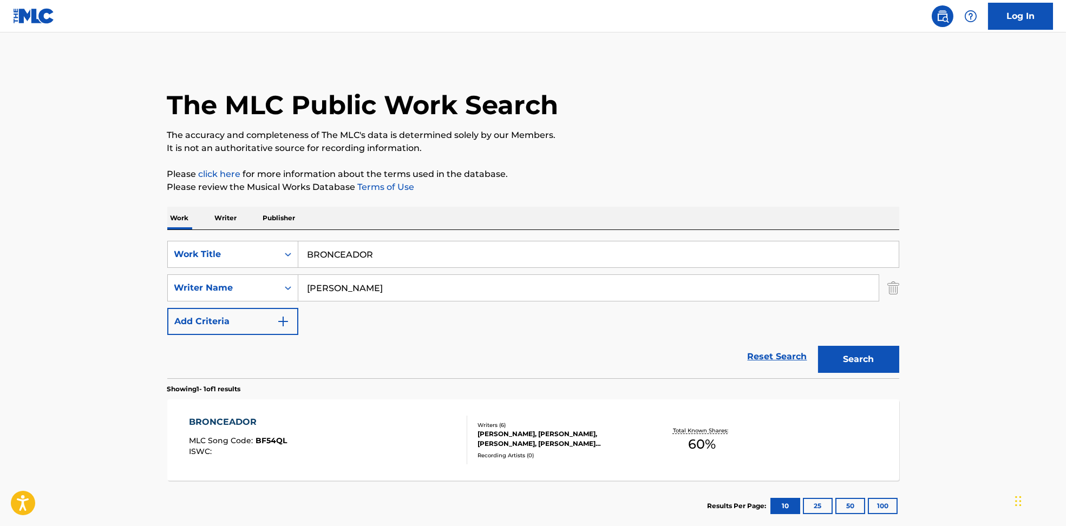
drag, startPoint x: 419, startPoint y: 277, endPoint x: 415, endPoint y: 280, distance: 5.8
click at [416, 277] on input "[PERSON_NAME]" at bounding box center [588, 288] width 580 height 26
drag, startPoint x: 411, startPoint y: 289, endPoint x: 252, endPoint y: 285, distance: 159.2
click at [252, 285] on div "SearchWithCriteria594c747f-7121-4f51-88ee-f24a471e32c2 Writer Name [PERSON_NAME]" at bounding box center [533, 288] width 732 height 27
paste input "[PERSON_NAME]"
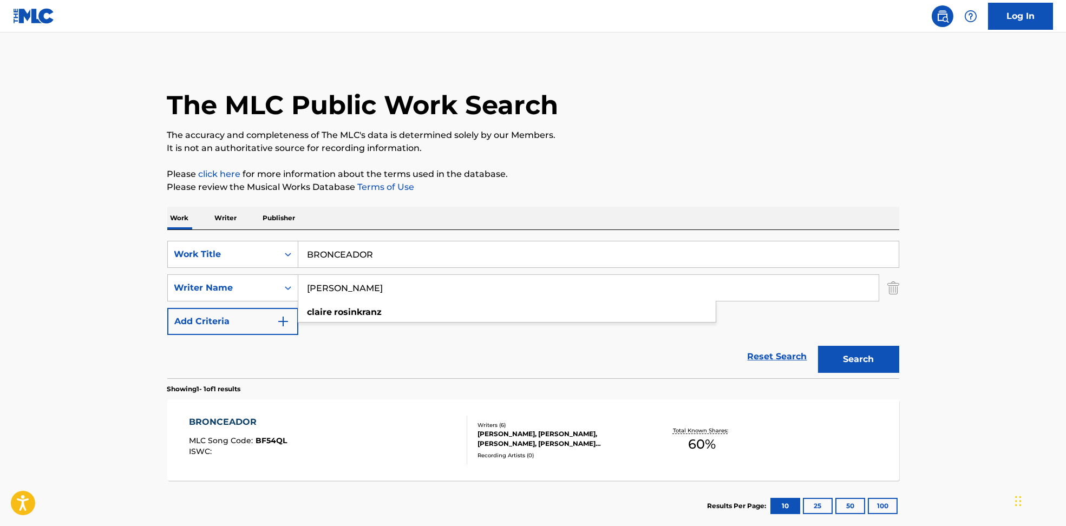
type input "[PERSON_NAME]"
drag, startPoint x: 433, startPoint y: 249, endPoint x: 236, endPoint y: 246, distance: 197.7
click at [236, 246] on div "SearchWithCriteria6810af65-3269-4f1c-99b2-c66b6a334c3d Work Title BRONCEADOR" at bounding box center [533, 254] width 732 height 27
paste input "Dancer [PERSON_NAME]"
drag, startPoint x: 347, startPoint y: 258, endPoint x: 694, endPoint y: 191, distance: 353.4
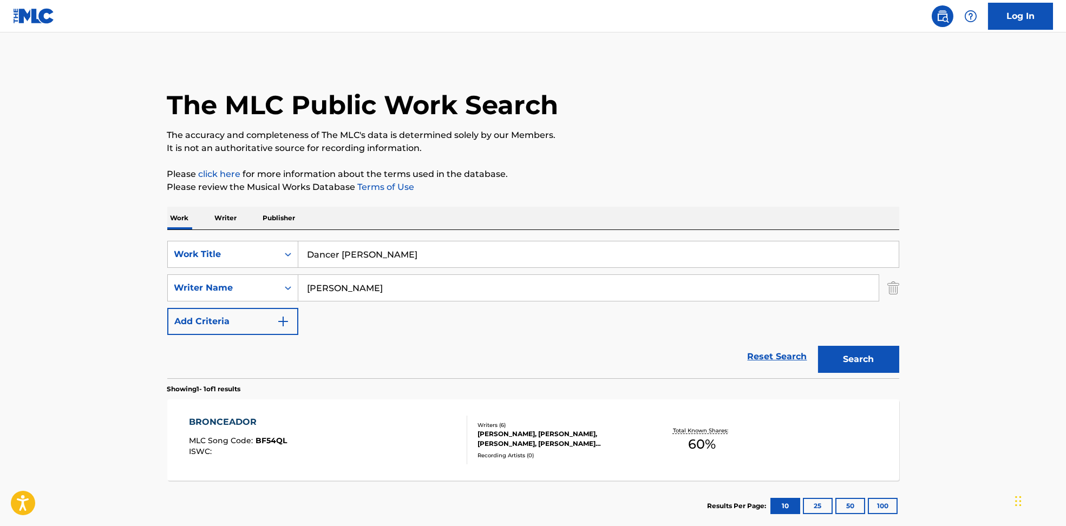
click at [707, 260] on input "Dancer [PERSON_NAME]" at bounding box center [598, 255] width 601 height 26
type input "Dancer"
click at [693, 177] on p "Please click here for more information about the terms used in the database." at bounding box center [533, 174] width 732 height 13
click at [854, 354] on button "Search" at bounding box center [858, 359] width 81 height 27
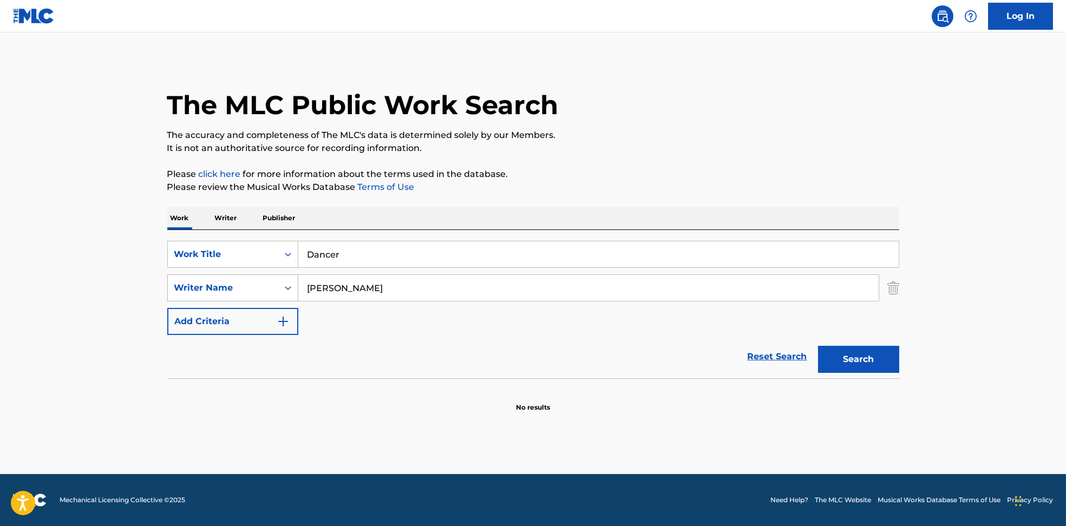
drag, startPoint x: 358, startPoint y: 282, endPoint x: 174, endPoint y: 298, distance: 184.3
click at [174, 298] on div "SearchWithCriteria594c747f-7121-4f51-88ee-f24a471e32c2 Writer Name [PERSON_NAME]" at bounding box center [533, 288] width 732 height 27
paste input "[PERSON_NAME]"
click at [863, 356] on button "Search" at bounding box center [858, 359] width 81 height 27
drag, startPoint x: 331, startPoint y: 290, endPoint x: 340, endPoint y: 367, distance: 77.4
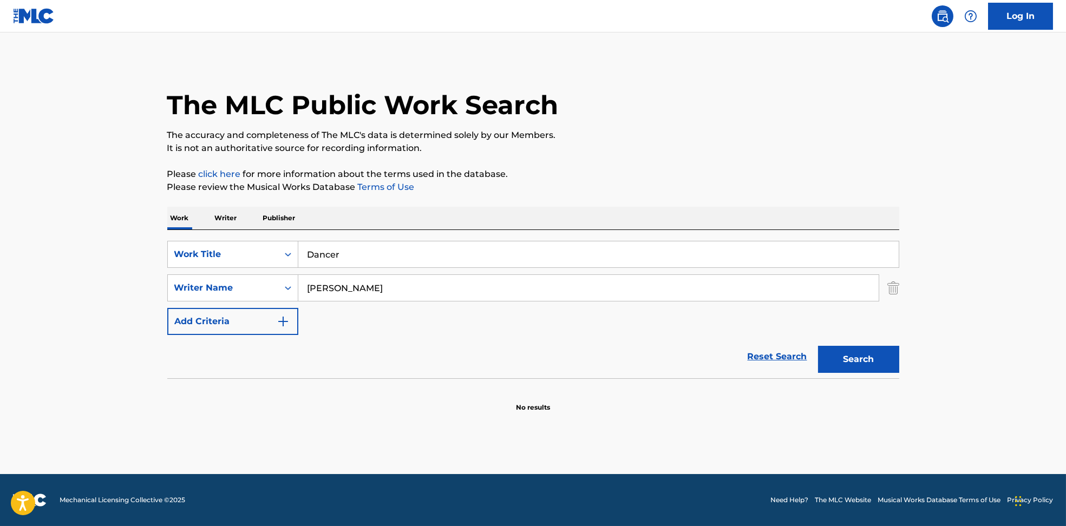
click at [197, 308] on div "SearchWithCriteria6810af65-3269-4f1c-99b2-c66b6a334c3d Work Title Dancer Search…" at bounding box center [533, 288] width 732 height 94
drag, startPoint x: 837, startPoint y: 359, endPoint x: 888, endPoint y: 377, distance: 53.4
click at [837, 358] on button "Search" at bounding box center [858, 359] width 81 height 27
click at [249, 293] on div "SearchWithCriteria594c747f-7121-4f51-88ee-f24a471e32c2 Writer Name Rosinkranz" at bounding box center [533, 288] width 732 height 27
paste input "[PERSON_NAME] PeñaMartinSAZZA"
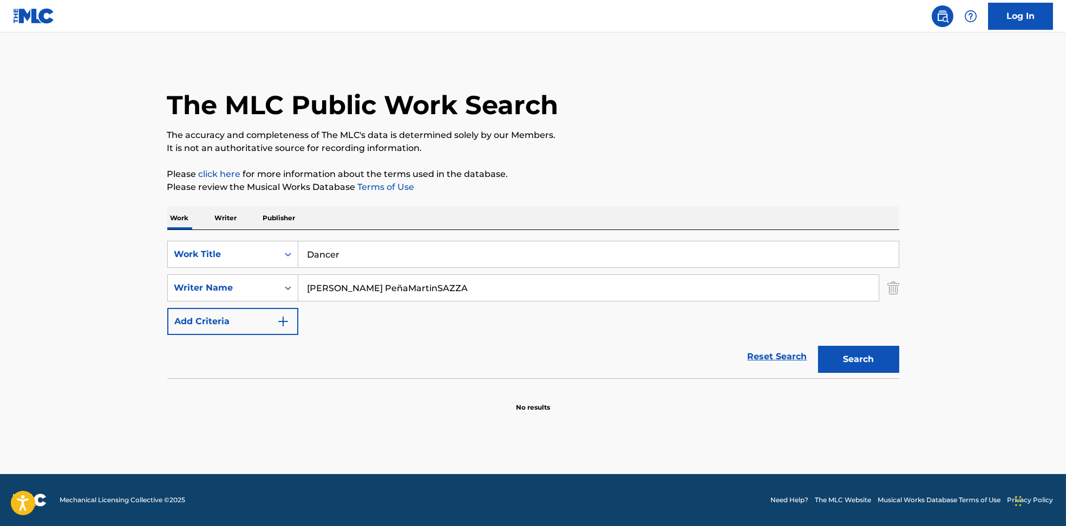
type input "[PERSON_NAME] PeñaMartinSAZZA"
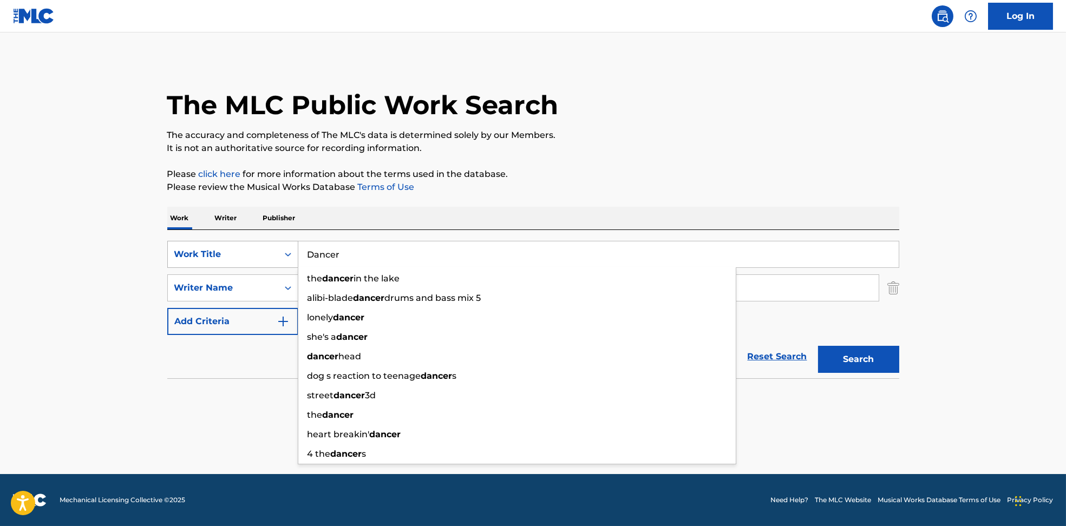
drag, startPoint x: 349, startPoint y: 246, endPoint x: 271, endPoint y: 246, distance: 78.5
click at [271, 246] on div "SearchWithCriteria6810af65-3269-4f1c-99b2-c66b6a334c3d Work Title Dancer the da…" at bounding box center [533, 254] width 732 height 27
paste input "el último t quiero [PERSON_NAME]"
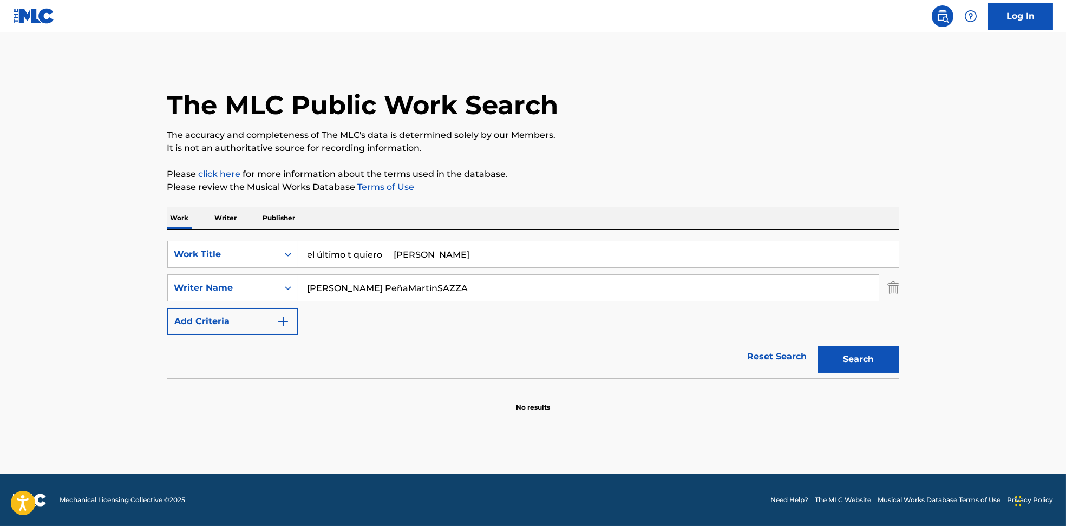
drag, startPoint x: 390, startPoint y: 249, endPoint x: 713, endPoint y: 144, distance: 339.4
click at [785, 233] on div "SearchWithCriteria6810af65-3269-4f1c-99b2-c66b6a334c3d Work Title el último t q…" at bounding box center [533, 304] width 732 height 148
click at [700, 129] on p "The accuracy and completeness of The MLC's data is determined solely by our Mem…" at bounding box center [533, 135] width 732 height 13
drag, startPoint x: 318, startPoint y: 258, endPoint x: 323, endPoint y: 259, distance: 5.7
click at [323, 259] on input "el último t quiero" at bounding box center [598, 255] width 601 height 26
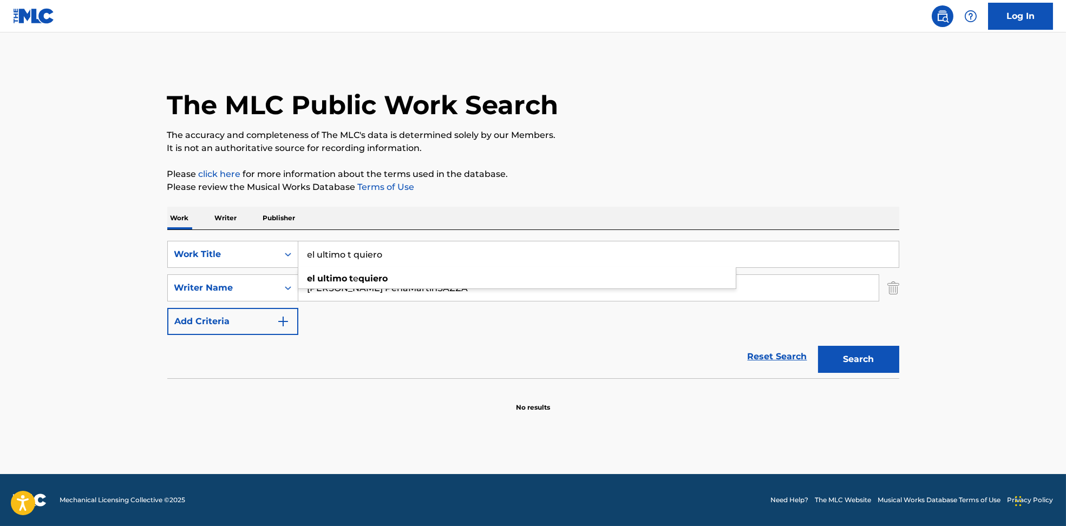
type input "el ultimo t quiero"
click at [624, 143] on p "It is not an authoritative source for recording information." at bounding box center [533, 148] width 732 height 13
drag, startPoint x: 373, startPoint y: 287, endPoint x: 871, endPoint y: 356, distance: 503.4
click at [877, 350] on form "SearchWithCriteria6810af65-3269-4f1c-99b2-c66b6a334c3d Work Title el ultimo t q…" at bounding box center [533, 310] width 732 height 138
click at [830, 369] on button "Search" at bounding box center [858, 359] width 81 height 27
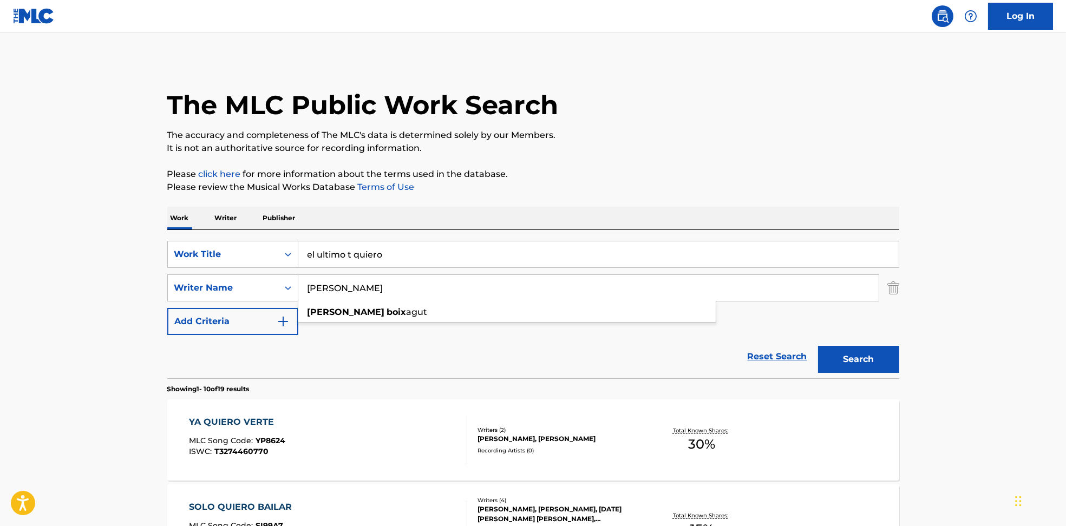
drag, startPoint x: 408, startPoint y: 288, endPoint x: 152, endPoint y: 286, distance: 256.1
paste input "[PERSON_NAME]"
drag, startPoint x: 364, startPoint y: 290, endPoint x: 711, endPoint y: 296, distance: 347.2
click at [828, 293] on input "[PERSON_NAME]" at bounding box center [588, 288] width 580 height 26
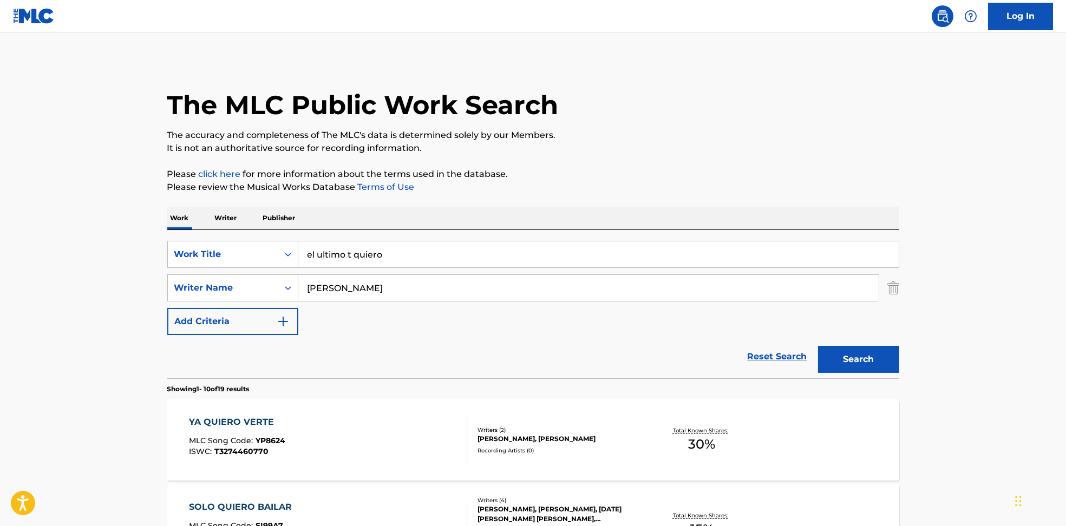
click at [358, 288] on input "[PERSON_NAME]" at bounding box center [588, 288] width 580 height 26
type input "[PERSON_NAME]"
click at [818, 346] on button "Search" at bounding box center [858, 359] width 81 height 27
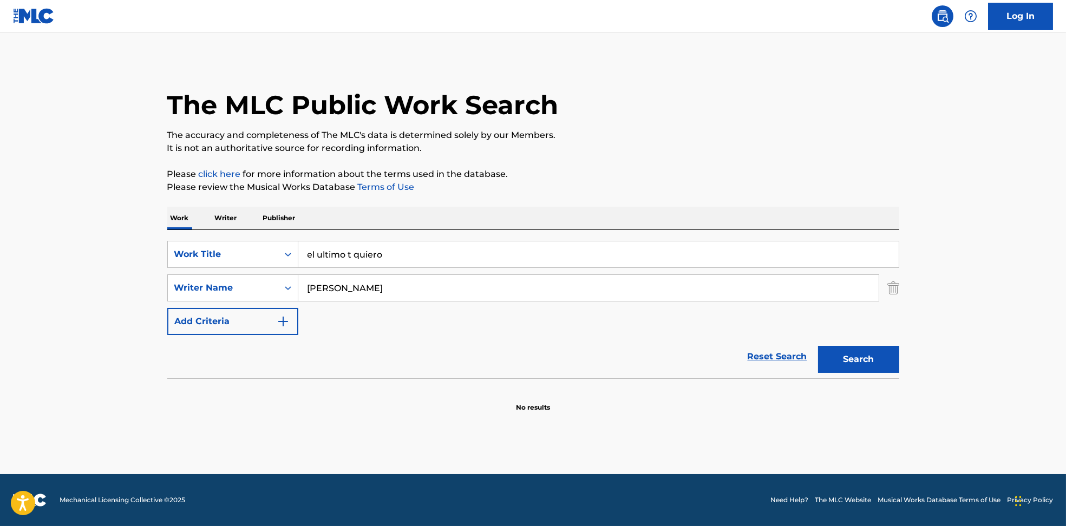
click at [324, 209] on div "Work Writer Publisher" at bounding box center [533, 218] width 732 height 23
drag, startPoint x: 397, startPoint y: 253, endPoint x: 245, endPoint y: 253, distance: 152.2
click at [245, 253] on div "SearchWithCriteria6810af65-3269-4f1c-99b2-c66b6a334c3d Work Title el ultimo t q…" at bounding box center [533, 254] width 732 height 27
paste input "high like heaven Adore"
drag, startPoint x: 400, startPoint y: 250, endPoint x: 708, endPoint y: 248, distance: 308.7
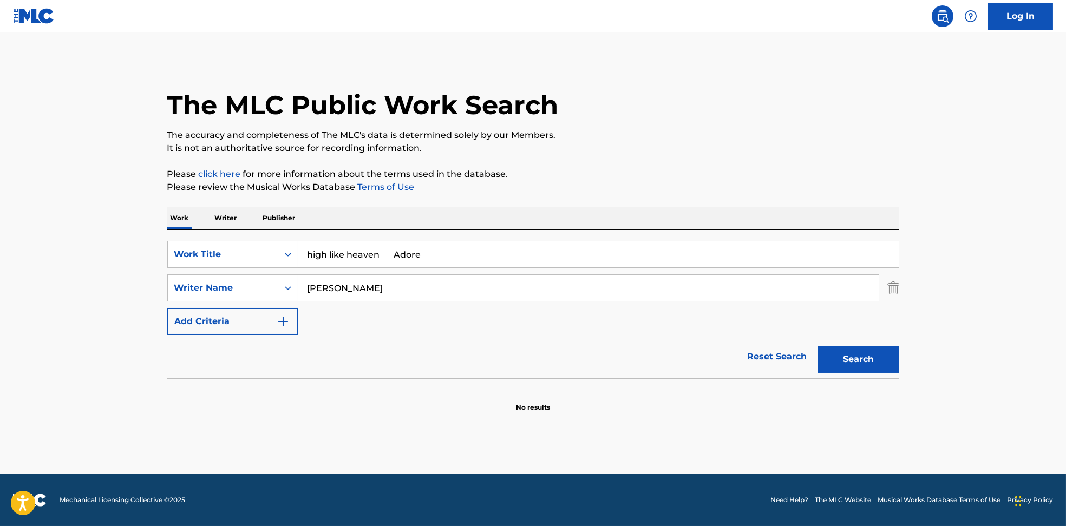
click at [670, 260] on input "high like heaven Adore" at bounding box center [598, 255] width 601 height 26
type input "high like heaven"
drag, startPoint x: 747, startPoint y: 178, endPoint x: 645, endPoint y: 211, distance: 107.2
click at [747, 177] on p "Please click here for more information about the terms used in the database." at bounding box center [533, 174] width 732 height 13
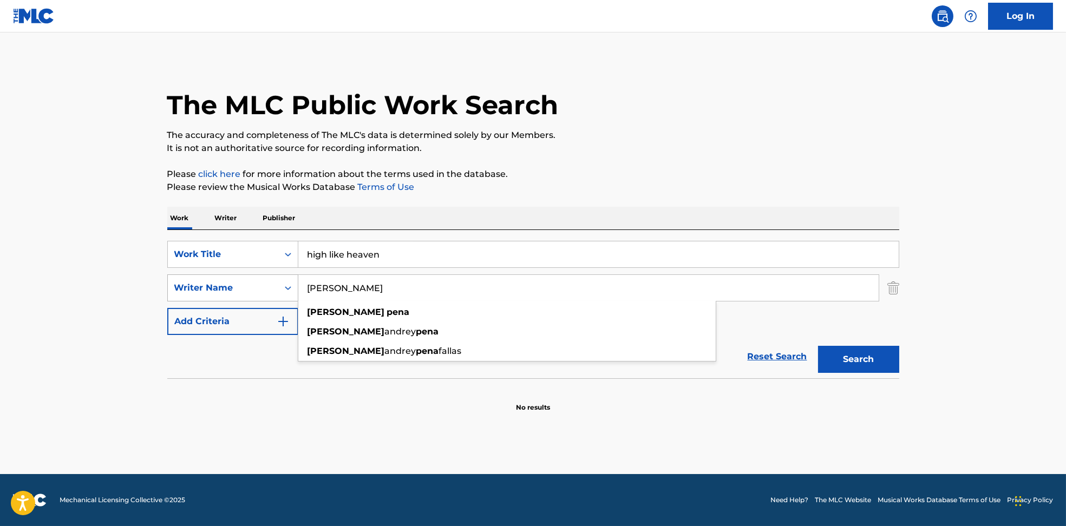
drag, startPoint x: 388, startPoint y: 279, endPoint x: 212, endPoint y: 279, distance: 176.5
click at [212, 279] on div "SearchWithCriteria594c747f-7121-4f51-88ee-f24a471e32c2 Writer Name [PERSON_NAME…" at bounding box center [533, 288] width 732 height 27
paste input "adoreBlu DeTigerRex DeTiger"
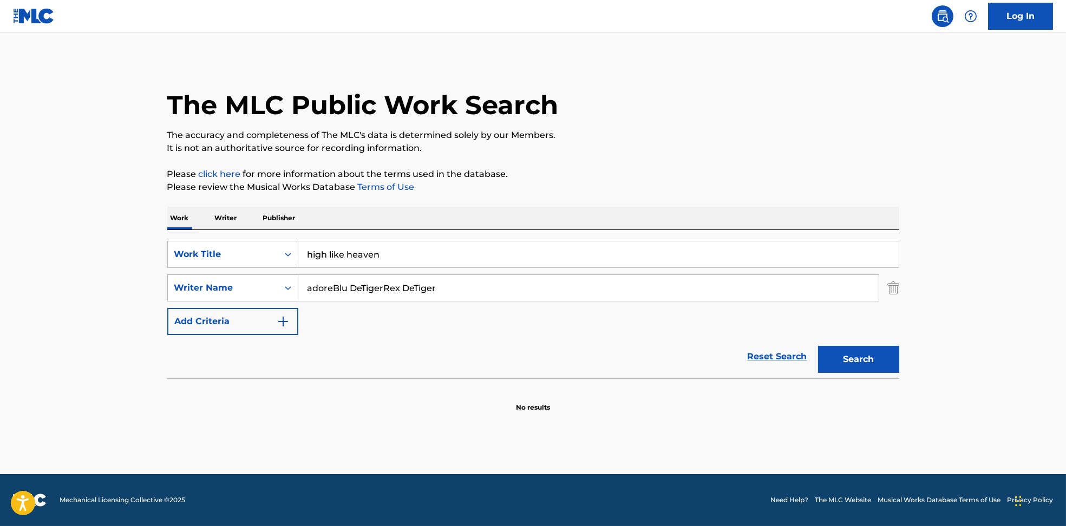
drag, startPoint x: 334, startPoint y: 288, endPoint x: 251, endPoint y: 291, distance: 82.9
click at [251, 291] on div "SearchWithCriteria594c747f-7121-4f51-88ee-f24a471e32c2 Writer Name adoreBlu DeT…" at bounding box center [533, 288] width 732 height 27
drag, startPoint x: 363, startPoint y: 285, endPoint x: 813, endPoint y: 374, distance: 459.2
click at [813, 374] on form "SearchWithCriteria6810af65-3269-4f1c-99b2-c66b6a334c3d Work Title high like hea…" at bounding box center [533, 310] width 732 height 138
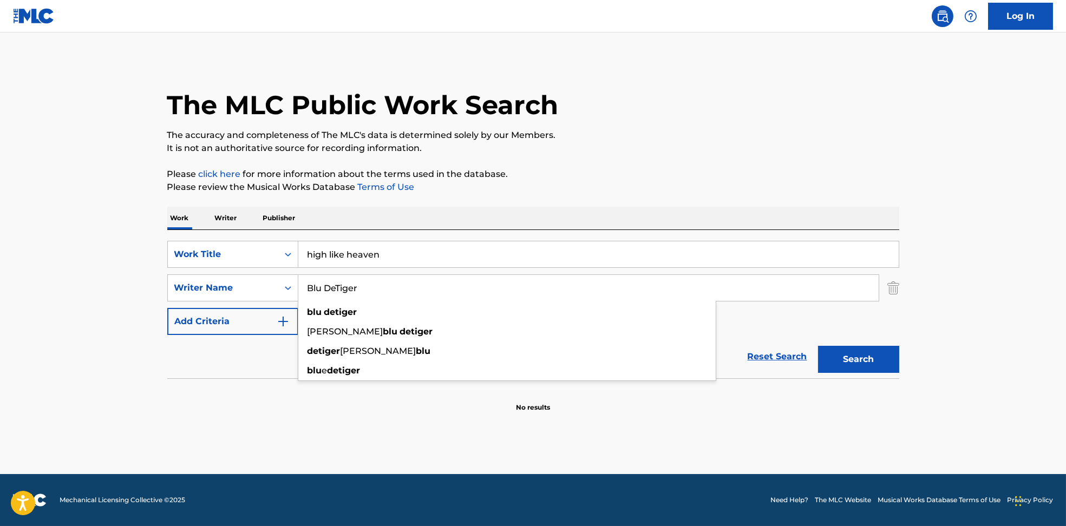
click at [857, 367] on button "Search" at bounding box center [858, 359] width 81 height 27
drag, startPoint x: 221, startPoint y: 285, endPoint x: 205, endPoint y: 285, distance: 16.2
click at [205, 285] on div "SearchWithCriteria594c747f-7121-4f51-88ee-f24a471e32c2 Writer Name Blu DeTiger" at bounding box center [533, 288] width 732 height 27
paste input "[PERSON_NAME]"
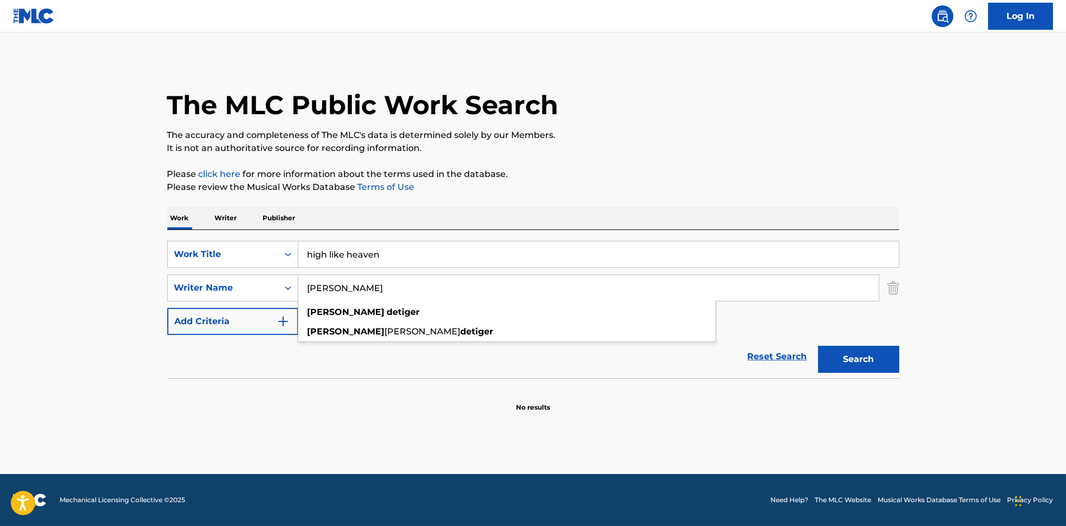
click at [853, 366] on button "Search" at bounding box center [858, 359] width 81 height 27
drag, startPoint x: 394, startPoint y: 293, endPoint x: 421, endPoint y: 258, distance: 43.6
click at [238, 286] on div "SearchWithCriteria594c747f-7121-4f51-88ee-f24a471e32c2 Writer Name [PERSON_NAME]" at bounding box center [533, 288] width 732 height 27
paste input "[PERSON_NAME] [PERSON_NAME] EviganJoey Valence & BraeLucas BankerPatrick [PERSO…"
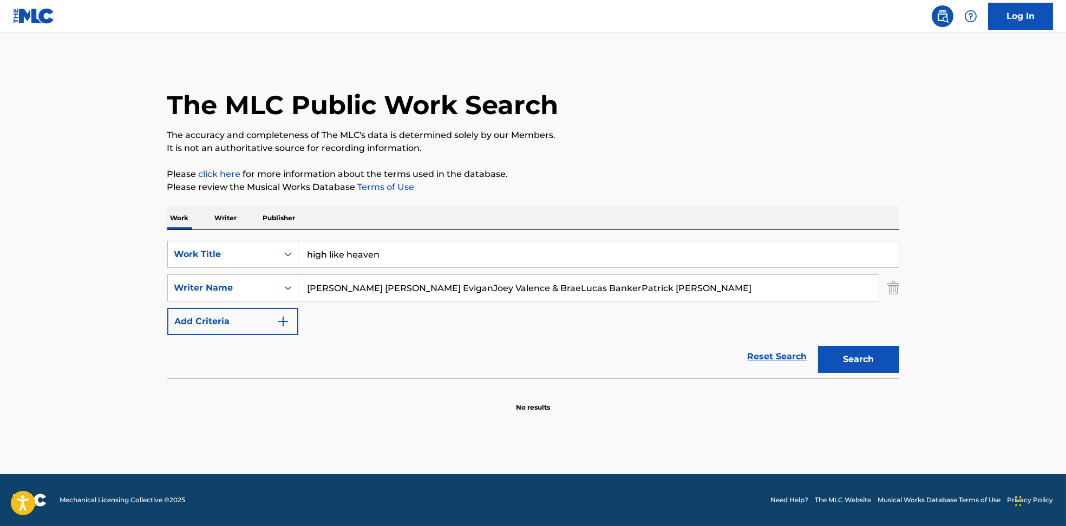
type input "[PERSON_NAME] [PERSON_NAME] EviganJoey Valence & BraeLucas BankerPatrick [PERSO…"
drag, startPoint x: 449, startPoint y: 259, endPoint x: 256, endPoint y: 255, distance: 193.4
click at [256, 254] on div "SearchWithCriteria6810af65-3269-4f1c-99b2-c66b6a334c3d Work Title high like hea…" at bounding box center [533, 254] width 732 height 27
paste input "LIVE RIGHT [PERSON_NAME] & Brae"
drag, startPoint x: 382, startPoint y: 256, endPoint x: 665, endPoint y: 229, distance: 283.9
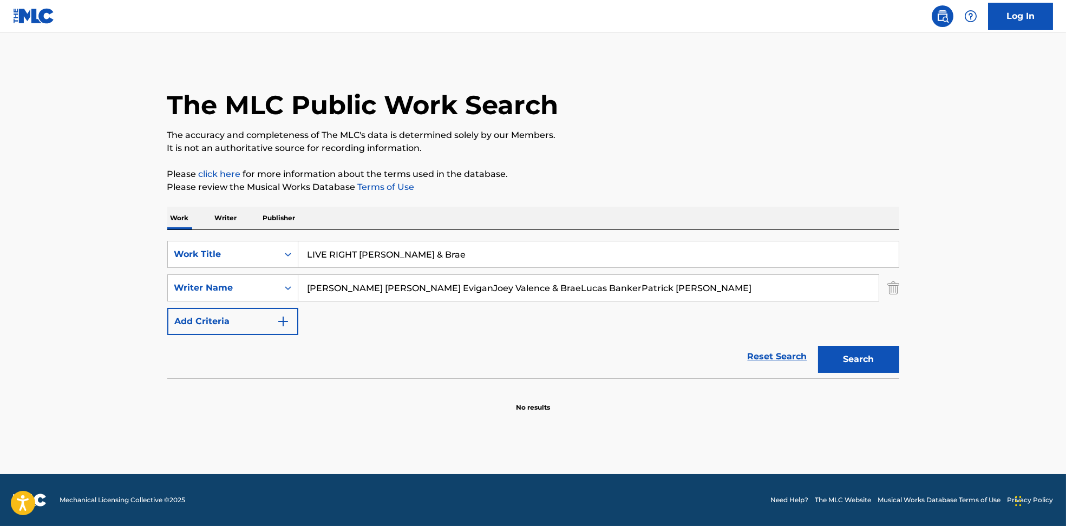
click at [625, 247] on input "LIVE RIGHT [PERSON_NAME] & Brae" at bounding box center [598, 255] width 601 height 26
type input "LIVE RIGHT"
click at [660, 177] on p "Please click here for more information about the terms used in the database." at bounding box center [533, 174] width 732 height 13
drag, startPoint x: 380, startPoint y: 290, endPoint x: 1014, endPoint y: 357, distance: 637.7
click at [1025, 349] on main "The MLC Public Work Search The accuracy and completeness of The MLC's data is d…" at bounding box center [533, 253] width 1066 height 442
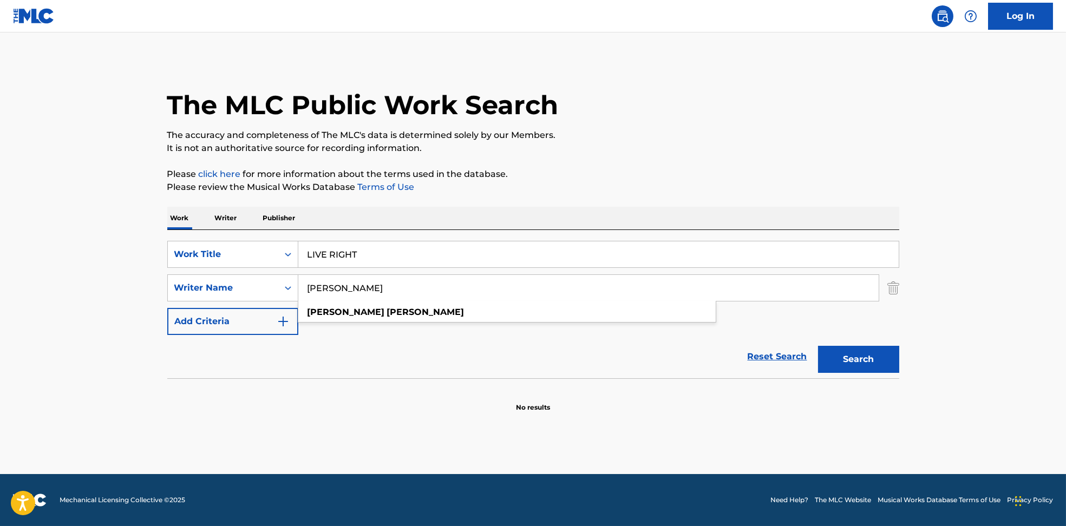
click at [328, 292] on input "[PERSON_NAME]" at bounding box center [588, 288] width 580 height 26
click at [837, 353] on button "Search" at bounding box center [858, 359] width 81 height 27
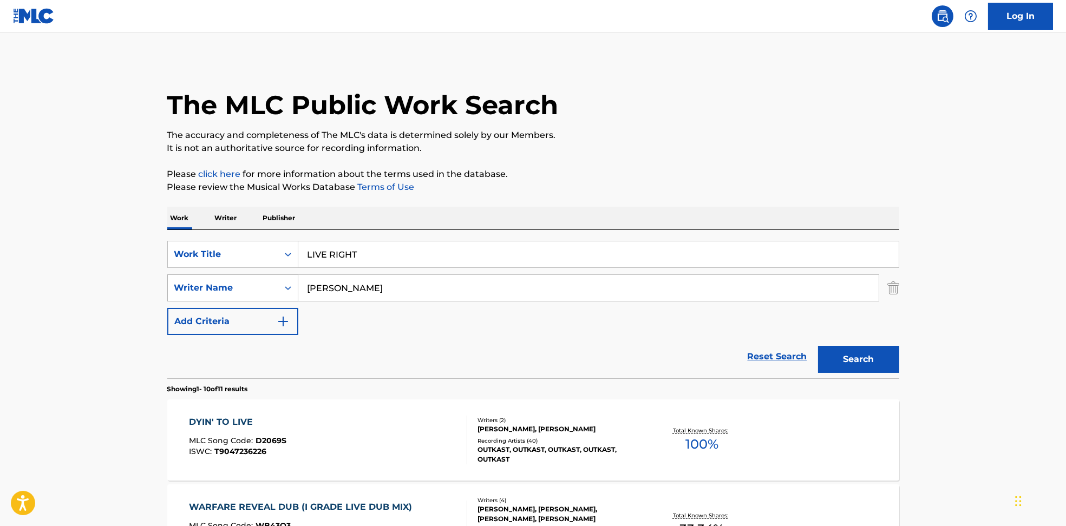
drag, startPoint x: 401, startPoint y: 288, endPoint x: 261, endPoint y: 283, distance: 139.8
click at [260, 283] on div "SearchWithCriteria594c747f-7121-4f51-88ee-f24a471e32c2 Writer Name [PERSON_NAME]" at bounding box center [533, 288] width 732 height 27
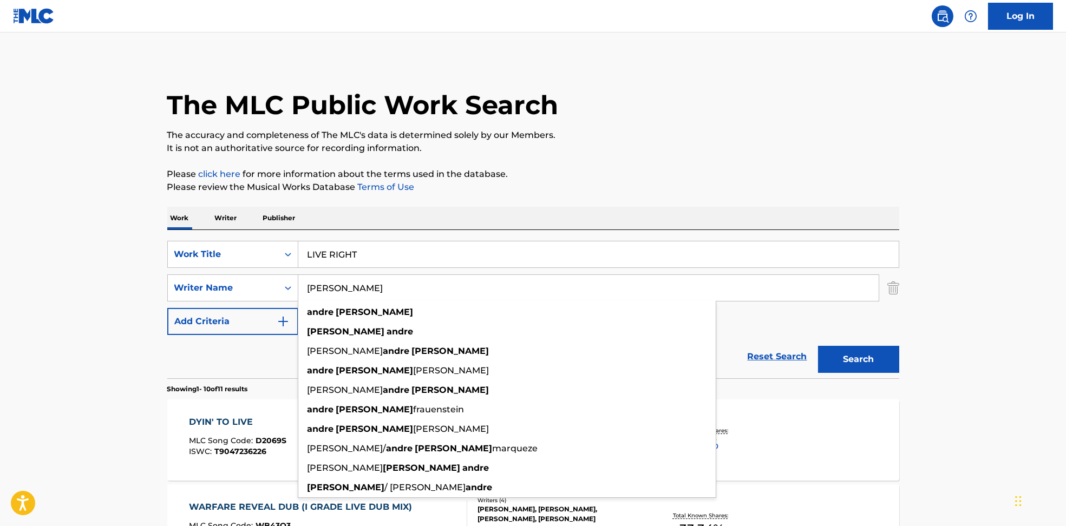
paste input "twan PattonDavid SheatsJason EviganJoey Valence & BraeLucas BankerPatrick [PERS…"
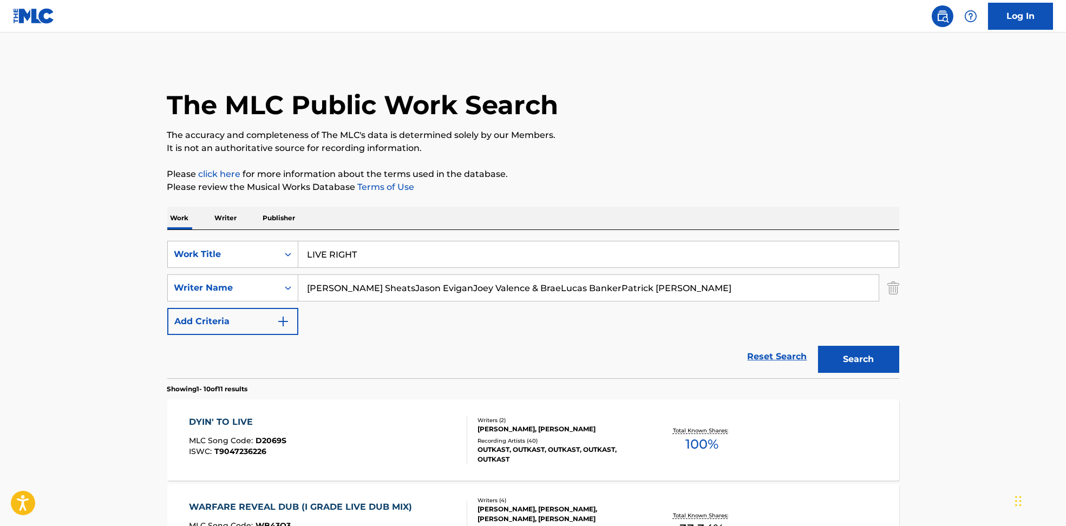
drag, startPoint x: 374, startPoint y: 288, endPoint x: 1027, endPoint y: 350, distance: 655.5
click at [876, 360] on button "Search" at bounding box center [858, 359] width 81 height 27
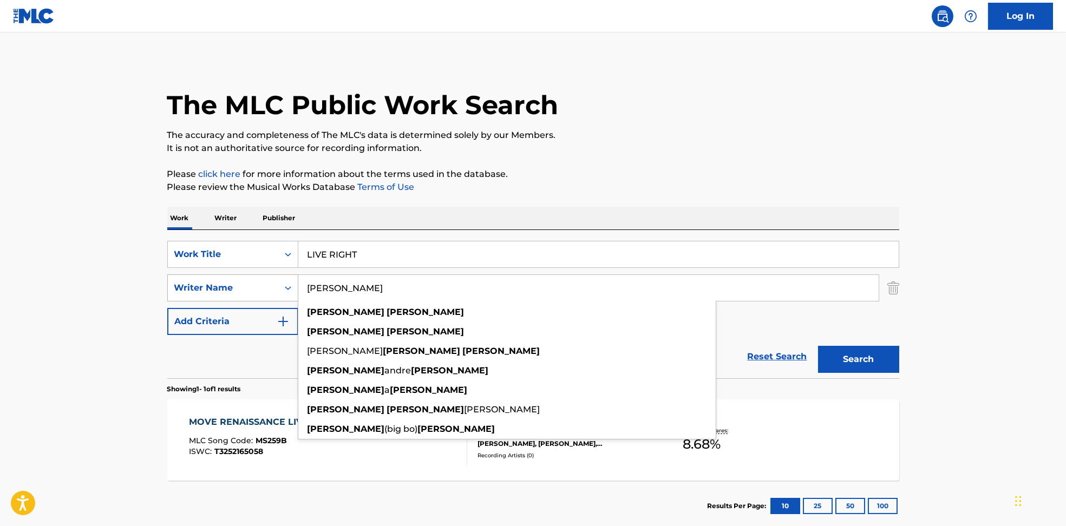
drag, startPoint x: 324, startPoint y: 280, endPoint x: 229, endPoint y: 280, distance: 95.3
click at [230, 280] on div "SearchWithCriteria594c747f-7121-4f51-88ee-f24a471e32c2 Writer Name [PERSON_NAME…" at bounding box center [533, 288] width 732 height 27
paste input "[PERSON_NAME] EviganJoey Valence & BraeLucas BankerPatrick [PERSON_NAME]"
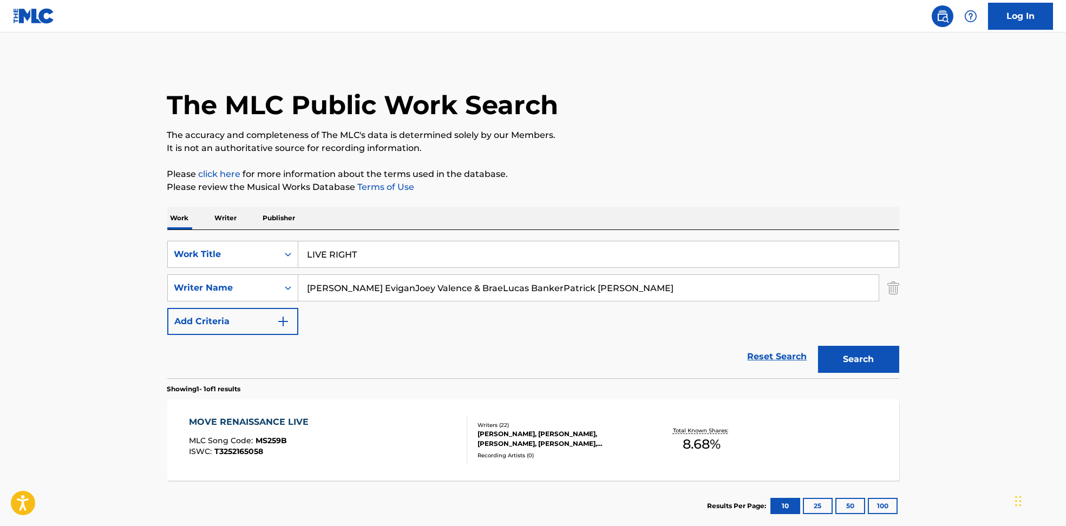
drag, startPoint x: 367, startPoint y: 291, endPoint x: 1052, endPoint y: 347, distance: 687.3
click at [1066, 334] on html "Accessibility Screen-Reader Guide, Feedback, and Issue Reporting | New window L…" at bounding box center [533, 263] width 1066 height 526
paste input "ason EviganJoey Valence & BraeLucas BankerPatrick [PERSON_NAME]"
drag, startPoint x: 365, startPoint y: 288, endPoint x: 928, endPoint y: 347, distance: 565.7
click at [931, 345] on main "The MLC Public Work Search The accuracy and completeness of The MLC's data is d…" at bounding box center [533, 284] width 1066 height 505
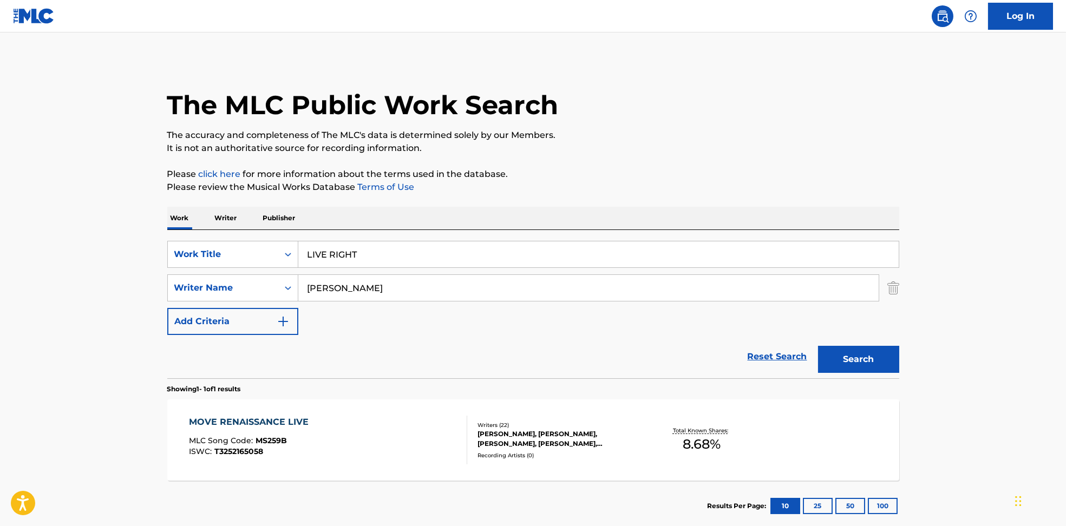
click at [859, 356] on button "Search" at bounding box center [858, 359] width 81 height 27
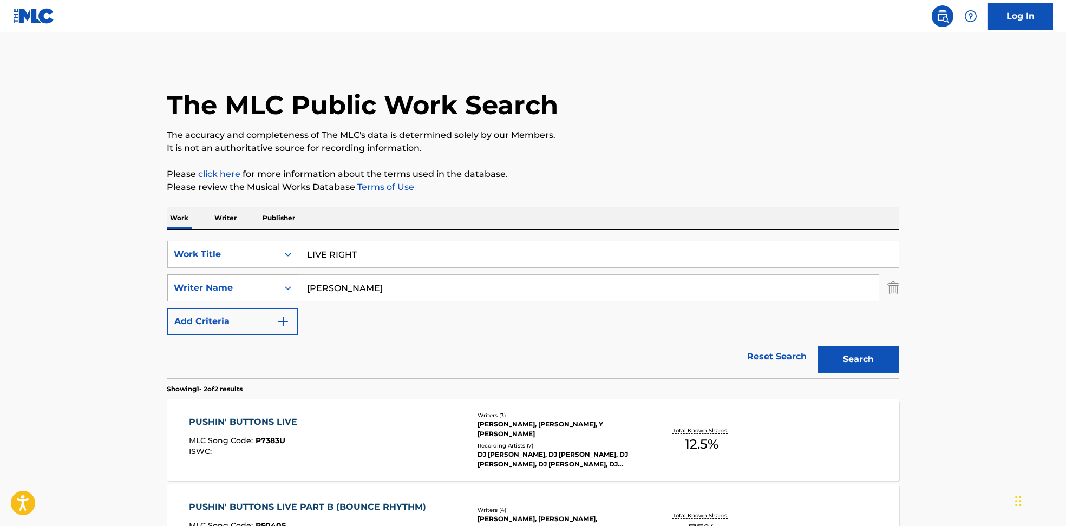
drag, startPoint x: 435, startPoint y: 290, endPoint x: 194, endPoint y: 284, distance: 241.6
click at [194, 284] on div "SearchWithCriteria594c747f-7121-4f51-88ee-f24a471e32c2 Writer Name [PERSON_NAME]" at bounding box center [533, 288] width 732 height 27
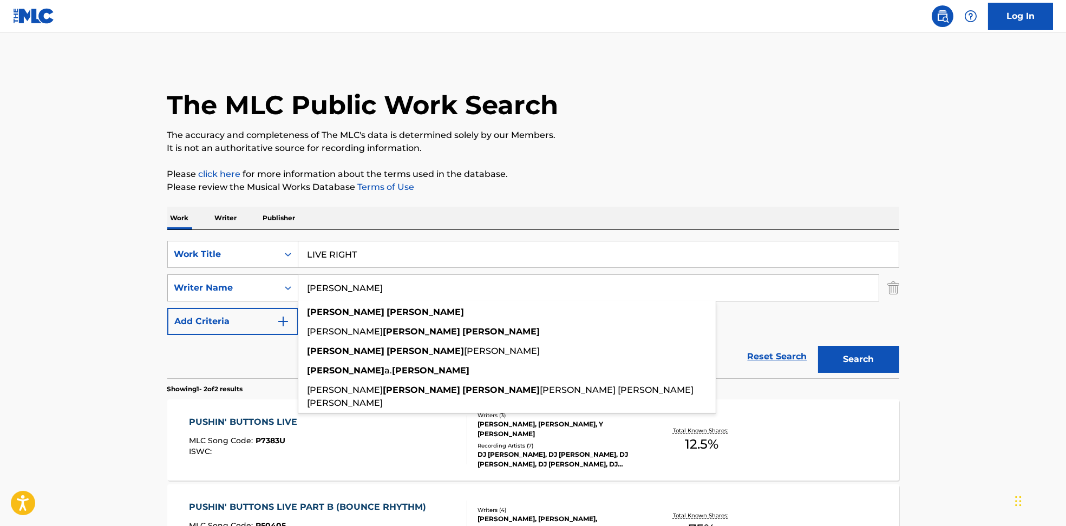
paste input "[PERSON_NAME] Valence & BraeLucas BankerPatrick [PERSON_NAME]"
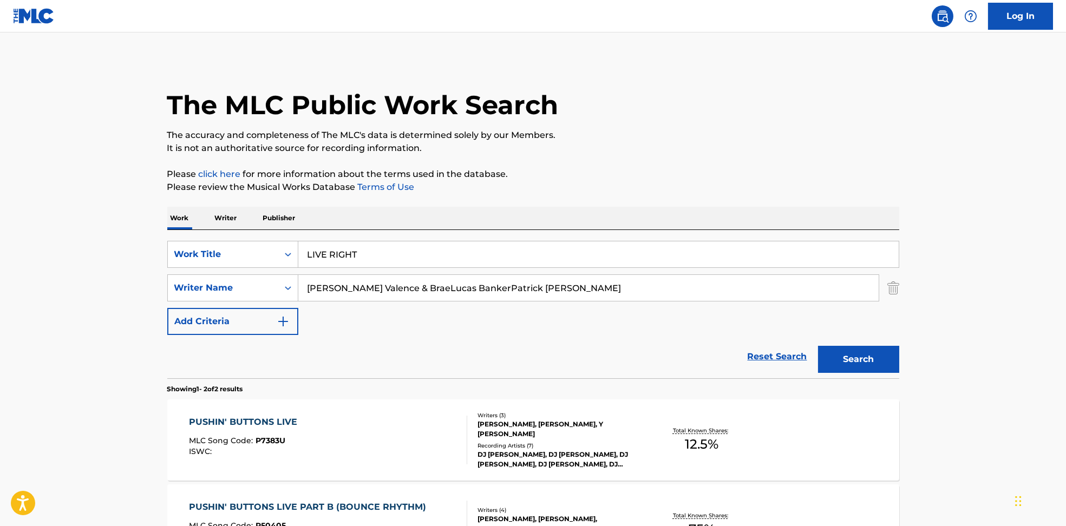
drag, startPoint x: 362, startPoint y: 288, endPoint x: 807, endPoint y: 336, distance: 447.8
click at [763, 321] on div "SearchWithCriteria6810af65-3269-4f1c-99b2-c66b6a334c3d Work Title LIVE RIGHT Se…" at bounding box center [533, 288] width 732 height 94
click at [847, 357] on button "Search" at bounding box center [858, 359] width 81 height 27
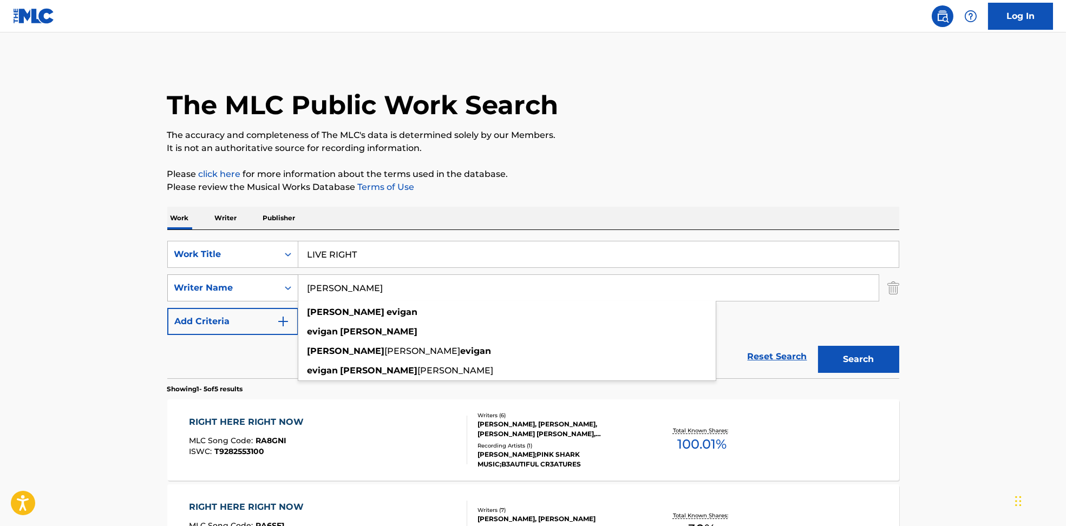
drag, startPoint x: 390, startPoint y: 286, endPoint x: 273, endPoint y: 286, distance: 117.5
click at [232, 285] on div "SearchWithCriteria594c747f-7121-4f51-88ee-f24a471e32c2 Writer Name [PERSON_NAME…" at bounding box center [533, 288] width 732 height 27
paste input "oey Valence & BraeLucas BankerPatrick [PERSON_NAME]"
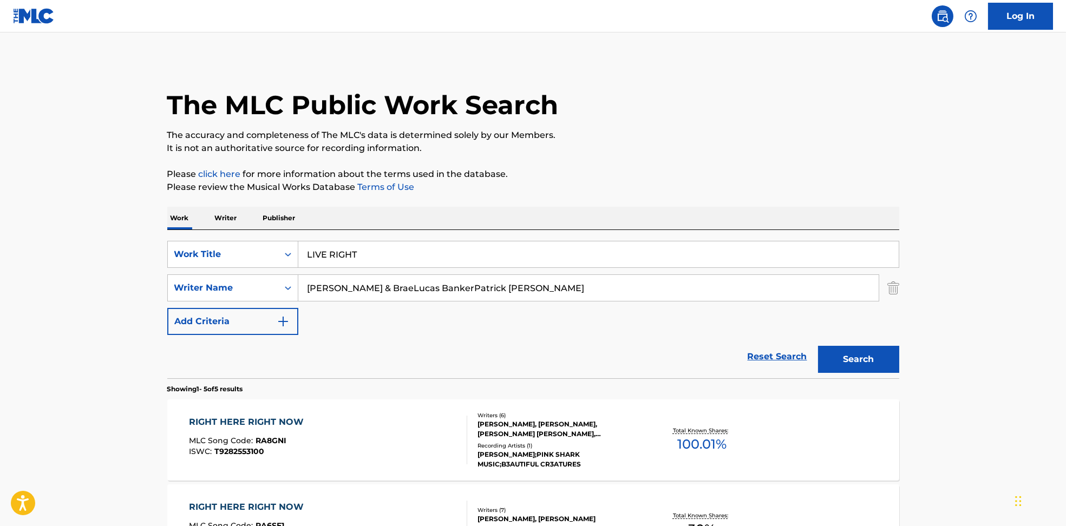
drag, startPoint x: 365, startPoint y: 286, endPoint x: 371, endPoint y: 286, distance: 6.5
click at [371, 286] on input "[PERSON_NAME] & BraeLucas BankerPatrick [PERSON_NAME]" at bounding box center [588, 288] width 580 height 26
drag, startPoint x: 368, startPoint y: 288, endPoint x: 851, endPoint y: 331, distance: 485.5
click at [867, 322] on div "SearchWithCriteria6810af65-3269-4f1c-99b2-c66b6a334c3d Work Title LIVE RIGHT Se…" at bounding box center [533, 288] width 732 height 94
click at [821, 364] on button "Search" at bounding box center [858, 359] width 81 height 27
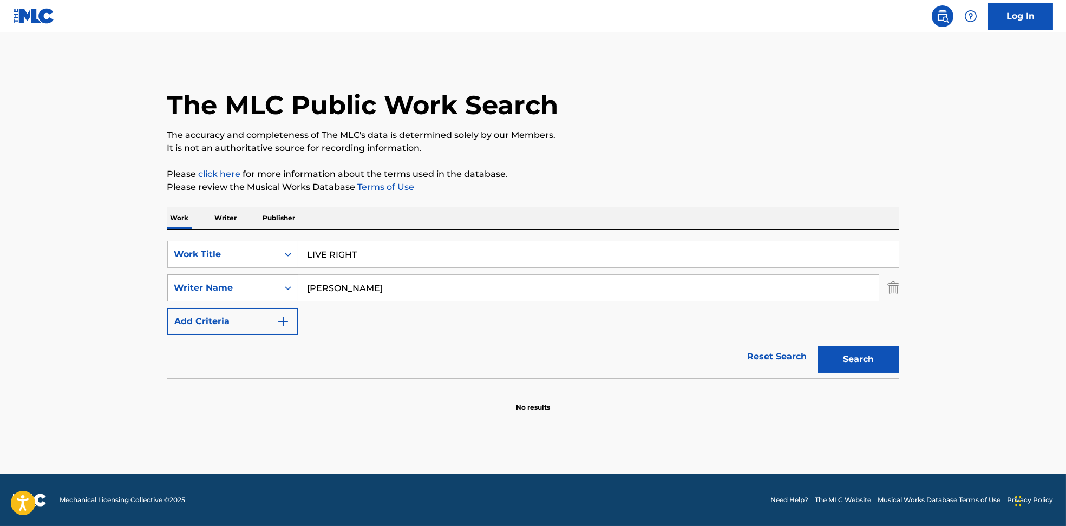
drag, startPoint x: 413, startPoint y: 288, endPoint x: 257, endPoint y: 291, distance: 156.0
click at [244, 288] on div "SearchWithCriteria594c747f-7121-4f51-88ee-f24a471e32c2 Writer Name [PERSON_NAME]" at bounding box center [533, 288] width 732 height 27
paste input "BraeLucas BankerPatrick [PERSON_NAME]"
drag, startPoint x: 385, startPoint y: 290, endPoint x: 445, endPoint y: 361, distance: 92.2
click at [187, 290] on div "SearchWithCriteria594c747f-7121-4f51-88ee-f24a471e32c2 Writer Name BraeLucas Ba…" at bounding box center [533, 288] width 732 height 27
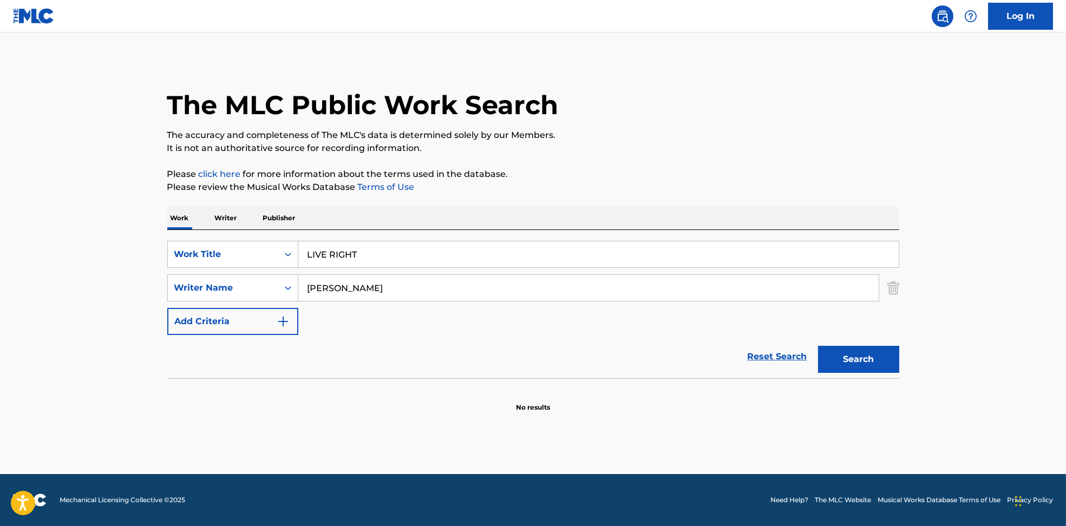
click at [854, 363] on button "Search" at bounding box center [858, 359] width 81 height 27
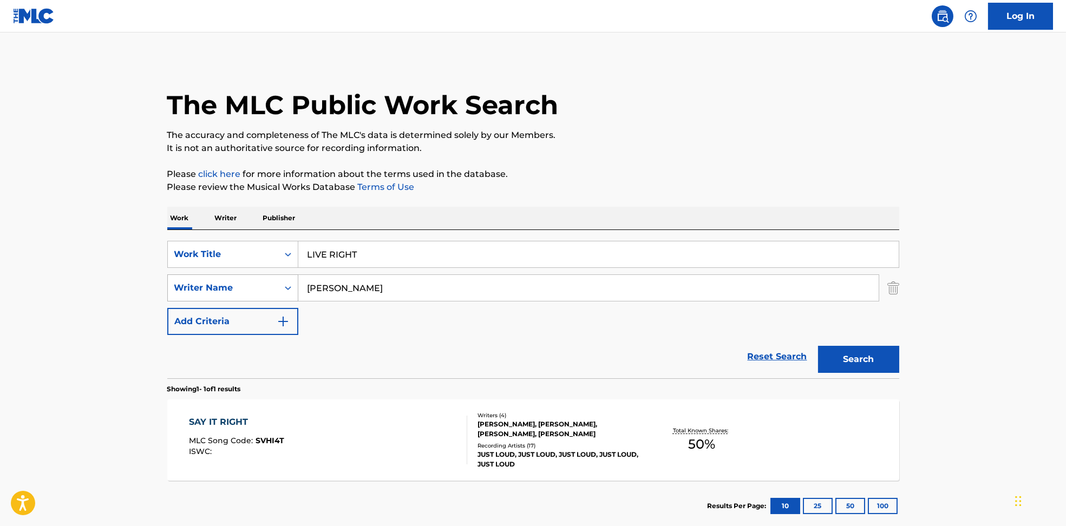
drag, startPoint x: 392, startPoint y: 291, endPoint x: 252, endPoint y: 286, distance: 140.3
click at [252, 286] on div "SearchWithCriteria594c747f-7121-4f51-88ee-f24a471e32c2 Writer Name [PERSON_NAME]" at bounding box center [533, 288] width 732 height 27
paste input "[PERSON_NAME] RoseAustin [PERSON_NAME]"
type input "[PERSON_NAME] RoseAustin [PERSON_NAME]"
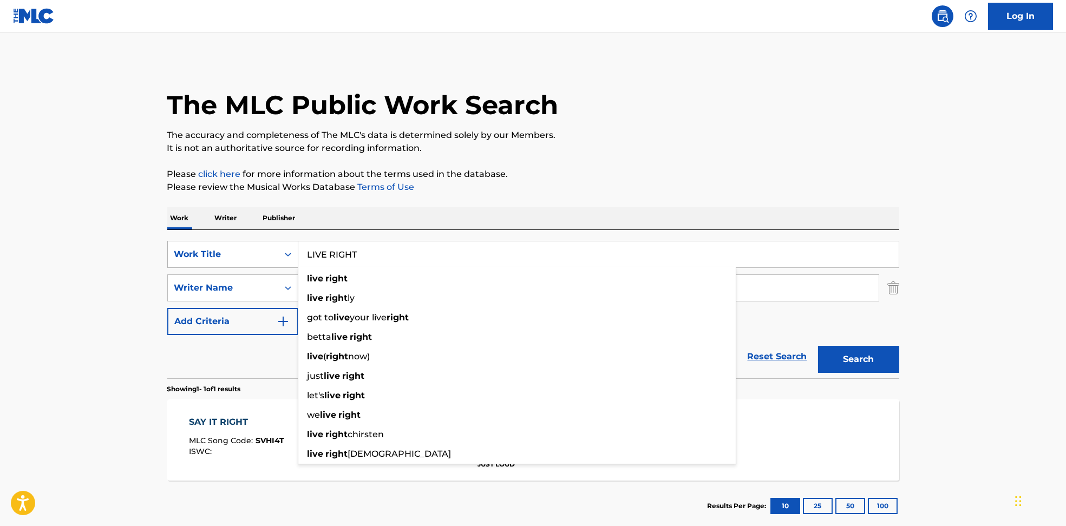
drag, startPoint x: 400, startPoint y: 253, endPoint x: 209, endPoint y: 253, distance: 190.6
click at [210, 253] on div "SearchWithCriteria6810af65-3269-4f1c-99b2-c66b6a334c3d Work Title LIVE RIGHT li…" at bounding box center [533, 254] width 732 height 27
paste input "I'M GOOD. I'M GREAT. [PERSON_NAME]"
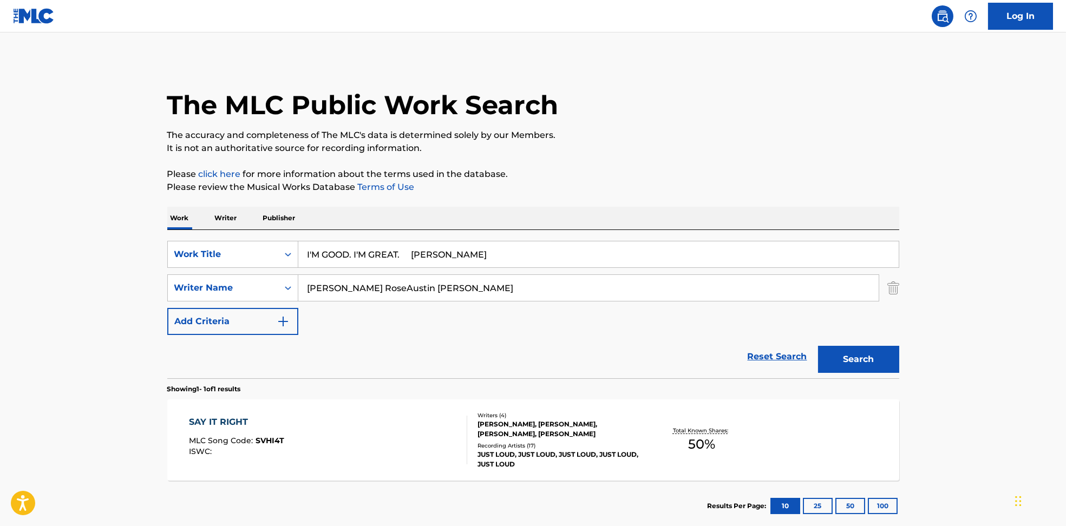
drag, startPoint x: 416, startPoint y: 252, endPoint x: 768, endPoint y: 213, distance: 354.7
click at [762, 260] on input "I'M GOOD. I'M GREAT. [PERSON_NAME]" at bounding box center [598, 255] width 601 height 26
type input "I'M GOOD. I'M GREAT."
click at [716, 155] on div "The MLC Public Work Search The accuracy and completeness of The MLC's data is d…" at bounding box center [533, 296] width 758 height 472
drag, startPoint x: 360, startPoint y: 289, endPoint x: 898, endPoint y: 329, distance: 539.2
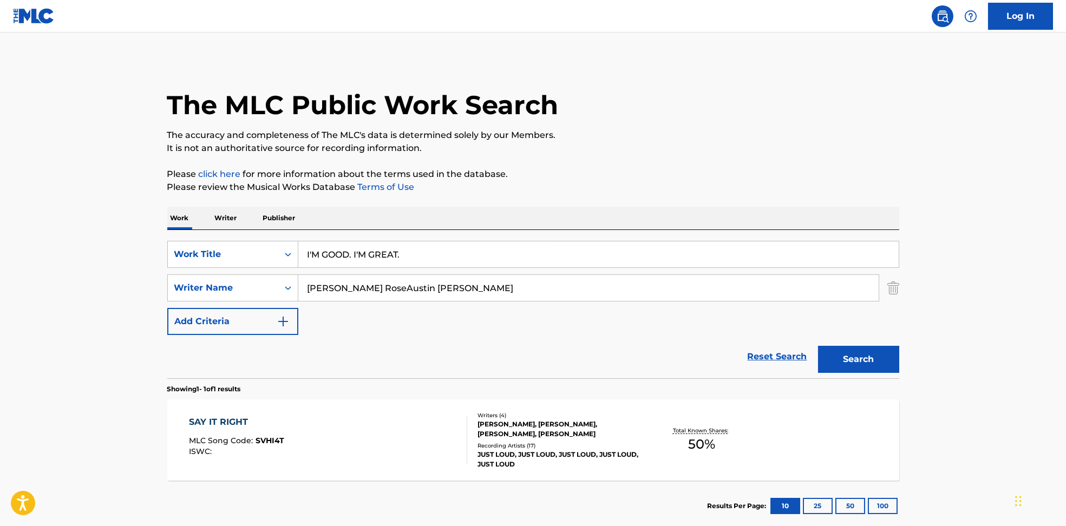
click at [898, 329] on div "SearchWithCriteria6810af65-3269-4f1c-99b2-c66b6a334c3d Work Title I'M GOOD. I'M…" at bounding box center [533, 288] width 732 height 94
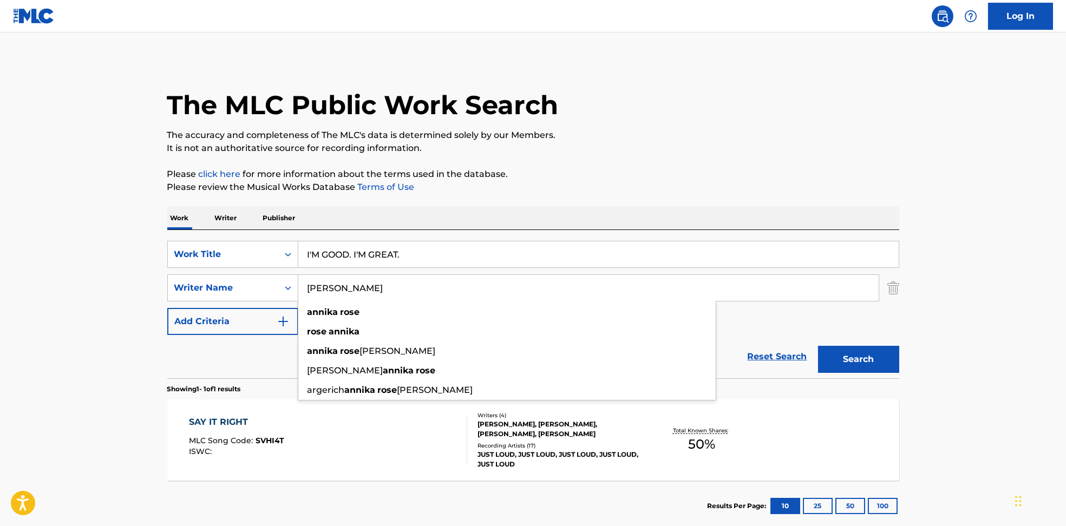
click at [851, 353] on button "Search" at bounding box center [858, 359] width 81 height 27
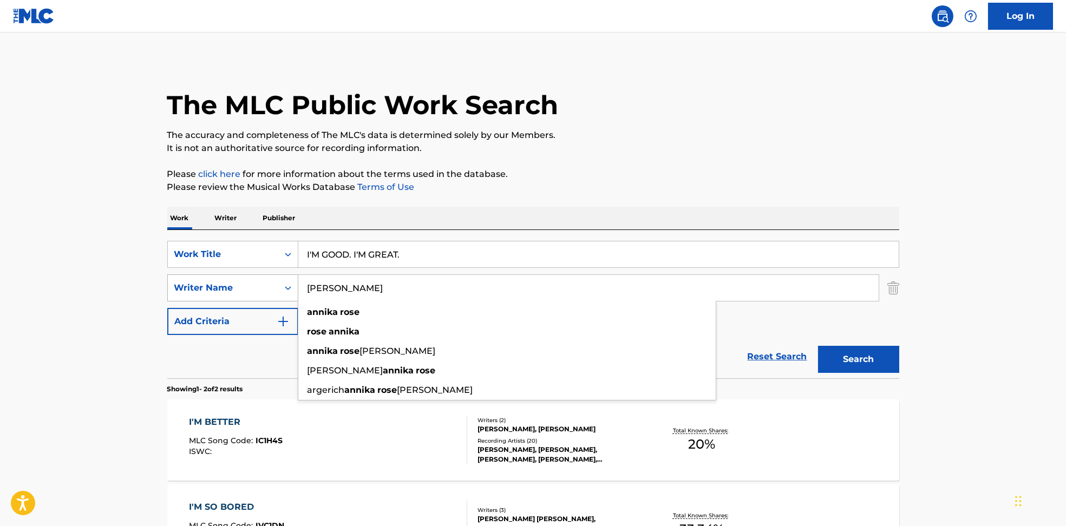
drag, startPoint x: 340, startPoint y: 279, endPoint x: 204, endPoint y: 282, distance: 135.9
click at [204, 280] on div "SearchWithCriteria594c747f-7121-4f51-88ee-f24a471e32c2 Writer Name [PERSON_NAME…" at bounding box center [533, 288] width 732 height 27
paste input "[PERSON_NAME]"
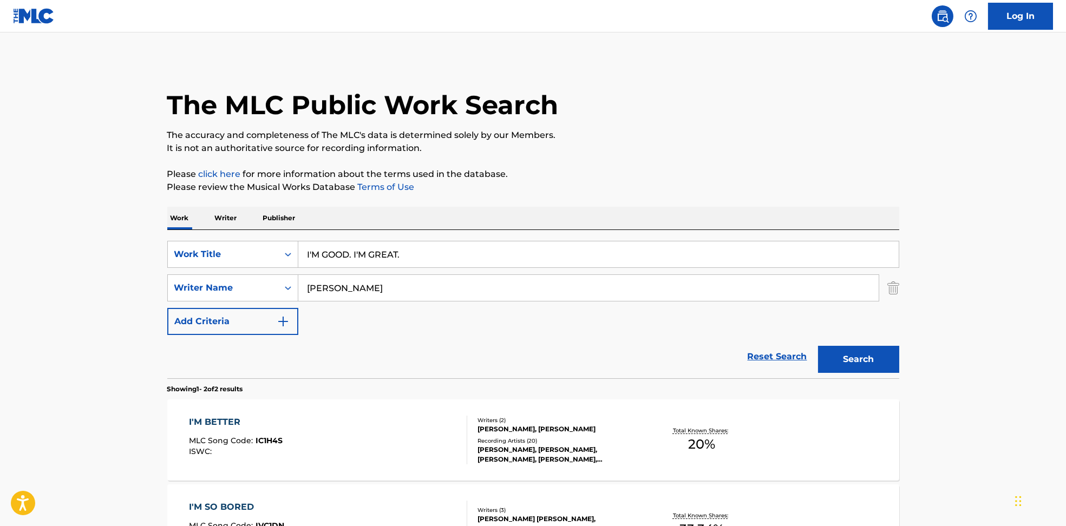
click at [877, 361] on button "Search" at bounding box center [858, 359] width 81 height 27
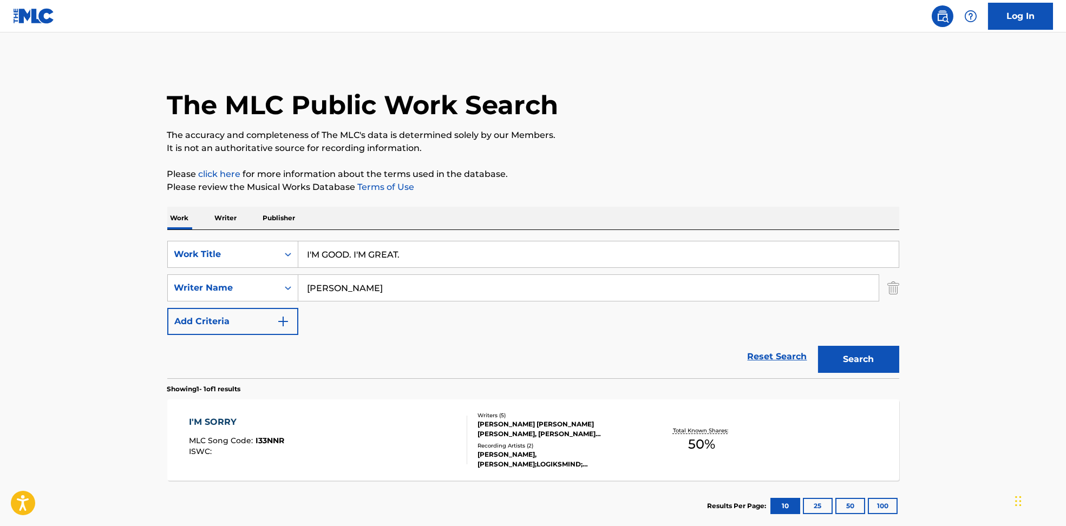
click at [380, 293] on input "[PERSON_NAME]" at bounding box center [588, 288] width 580 height 26
drag, startPoint x: 374, startPoint y: 293, endPoint x: 247, endPoint y: 293, distance: 127.3
click at [247, 293] on div "SearchWithCriteria594c747f-7121-4f51-88ee-f24a471e32c2 Writer Name [PERSON_NAME…" at bounding box center [533, 288] width 732 height 27
paste input "[PERSON_NAME]"
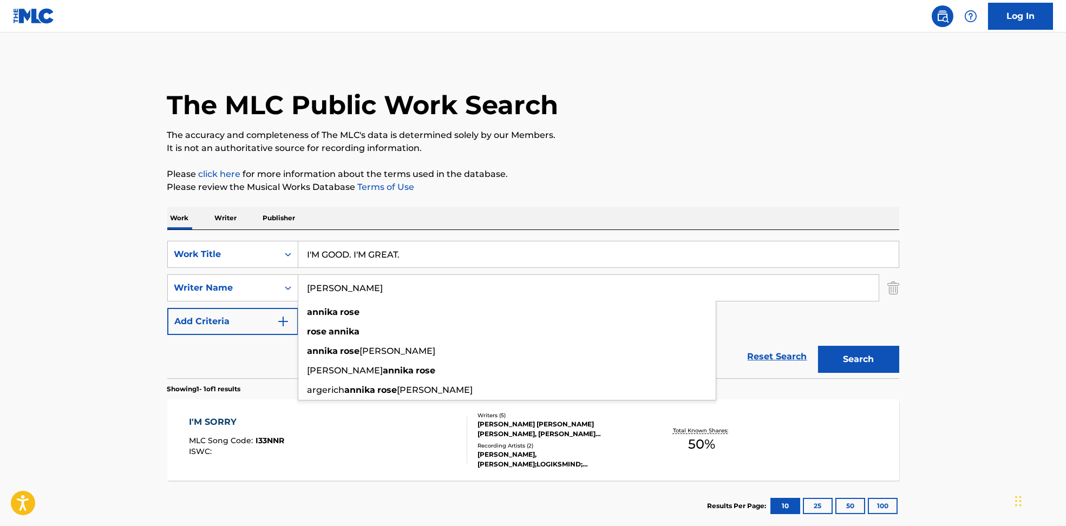
type input "[PERSON_NAME]"
click at [861, 361] on button "Search" at bounding box center [858, 359] width 81 height 27
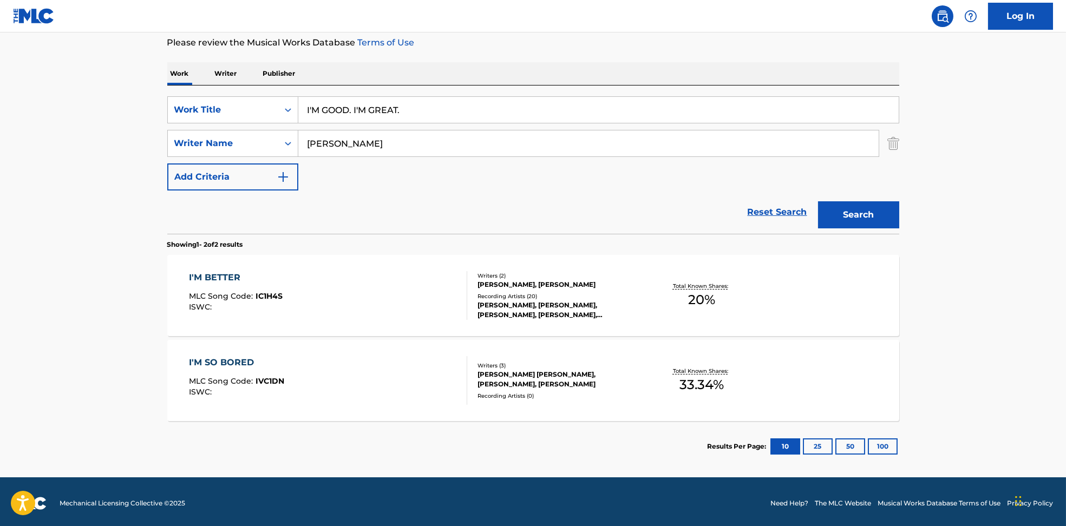
scroll to position [147, 0]
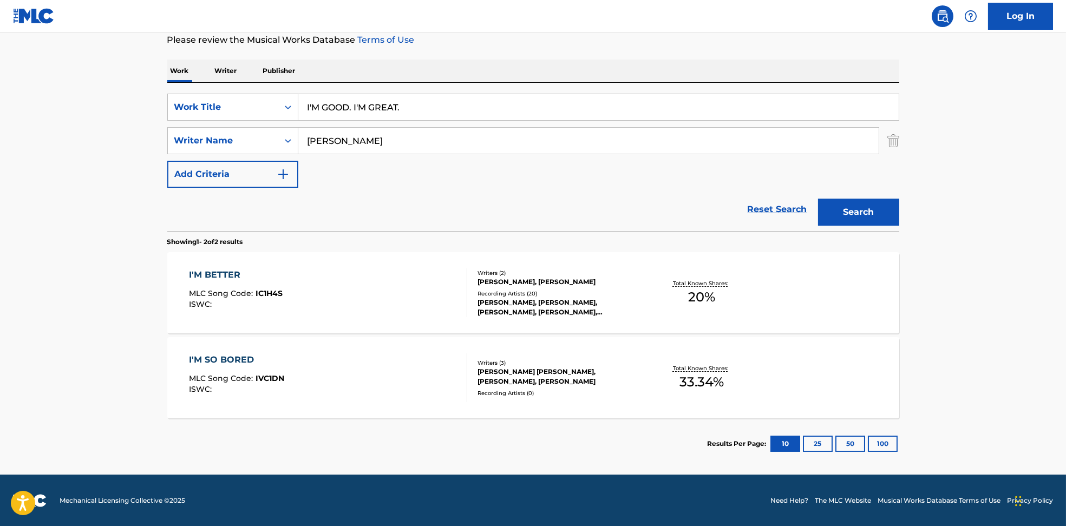
drag, startPoint x: 440, startPoint y: 102, endPoint x: 154, endPoint y: 104, distance: 285.9
click at [154, 104] on div "The MLC Public Work Search The accuracy and completeness of The MLC's data is d…" at bounding box center [533, 190] width 758 height 557
paste input "Lunática [PERSON_NAME]"
drag, startPoint x: 358, startPoint y: 105, endPoint x: 673, endPoint y: 102, distance: 315.2
click at [657, 107] on input "Lunática [PERSON_NAME]" at bounding box center [598, 107] width 601 height 26
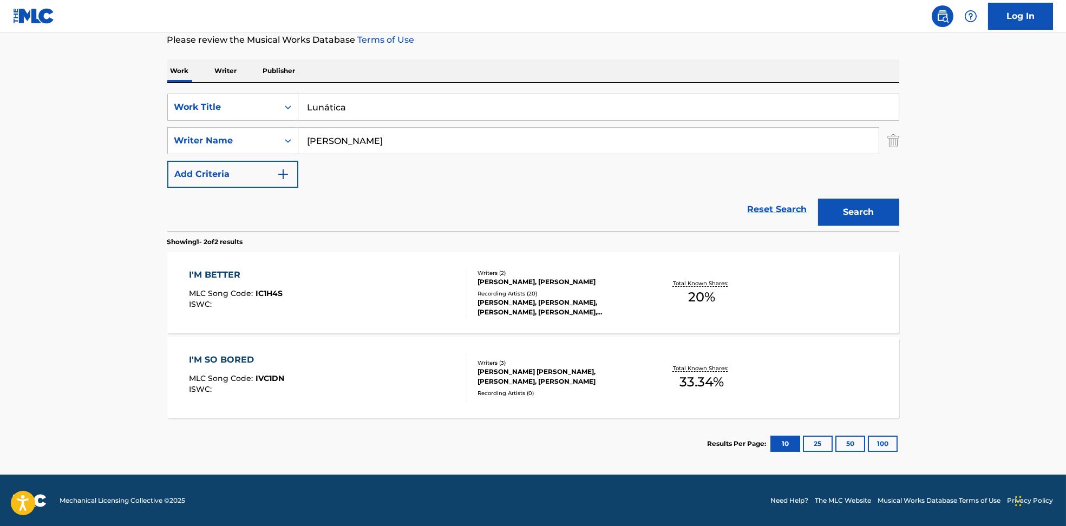
type input "Lunática"
click at [699, 60] on div "Work Writer Publisher" at bounding box center [533, 71] width 732 height 23
drag, startPoint x: 391, startPoint y: 149, endPoint x: 220, endPoint y: 147, distance: 170.6
click at [220, 147] on div "SearchWithCriteria594c747f-7121-4f51-88ee-f24a471e32c2 Writer Name [PERSON_NAME]" at bounding box center [533, 140] width 732 height 27
paste input "[PERSON_NAME]"
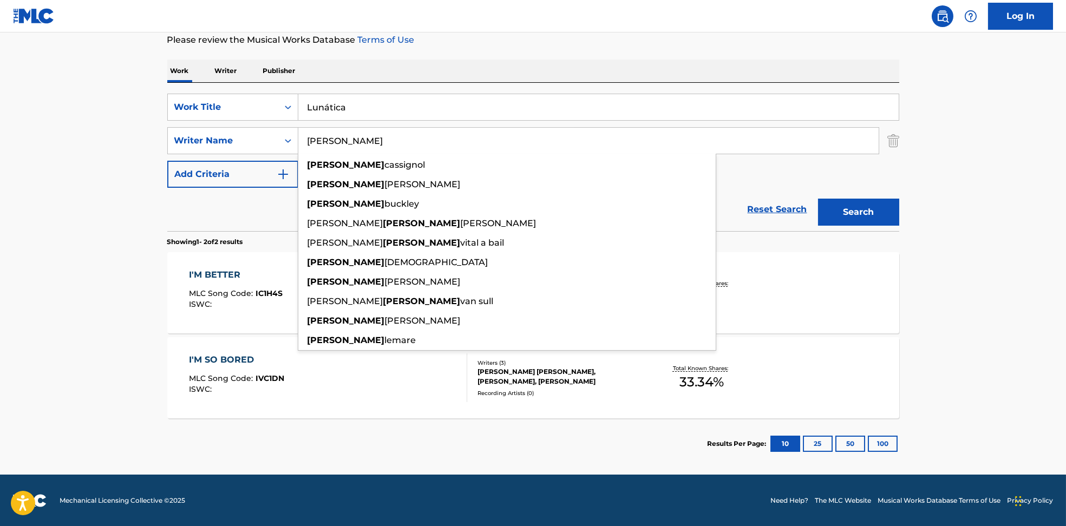
type input "[PERSON_NAME]"
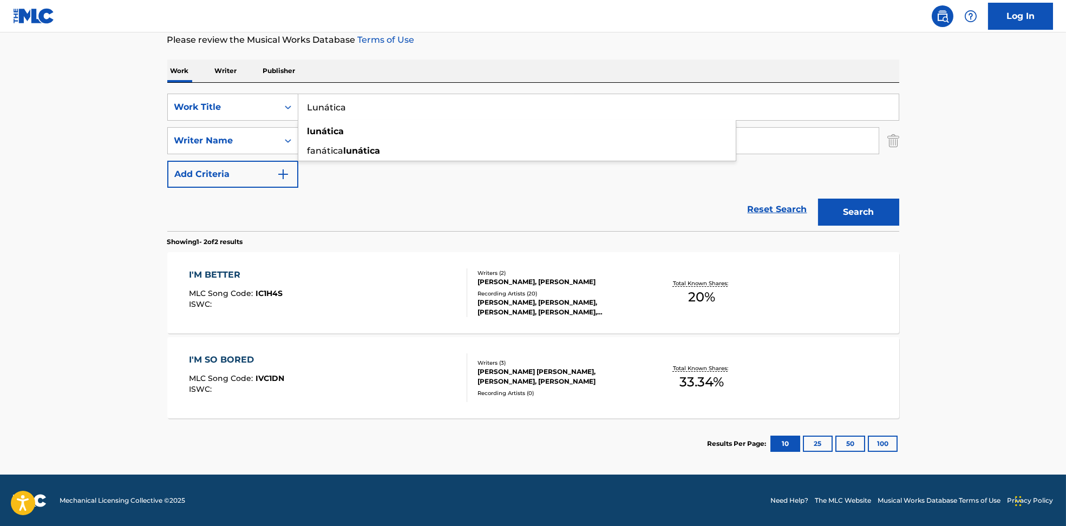
drag, startPoint x: 328, startPoint y: 109, endPoint x: 334, endPoint y: 108, distance: 6.1
click at [334, 108] on input "Lunática" at bounding box center [598, 107] width 601 height 26
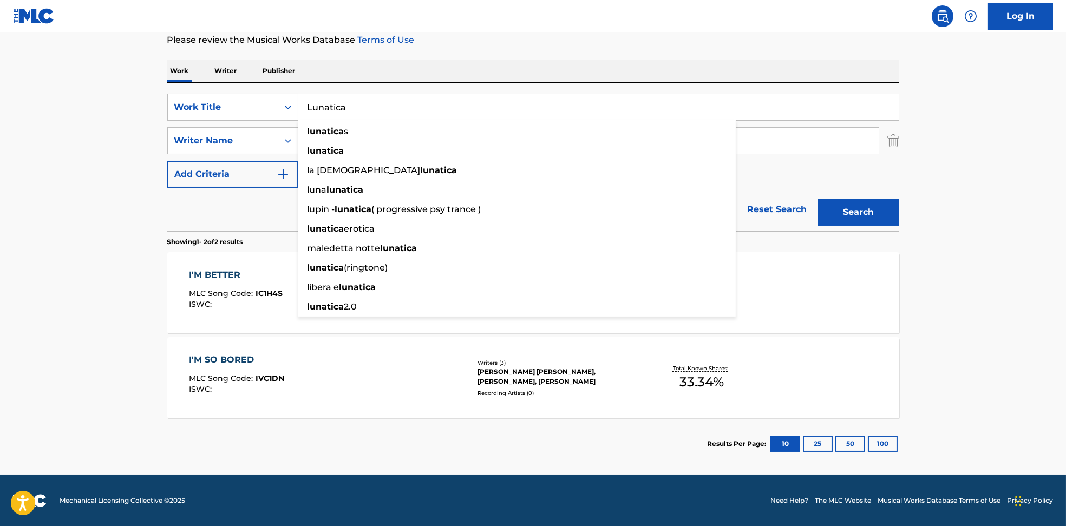
type input "Lunatica"
click at [739, 70] on div "Work Writer Publisher" at bounding box center [533, 71] width 732 height 23
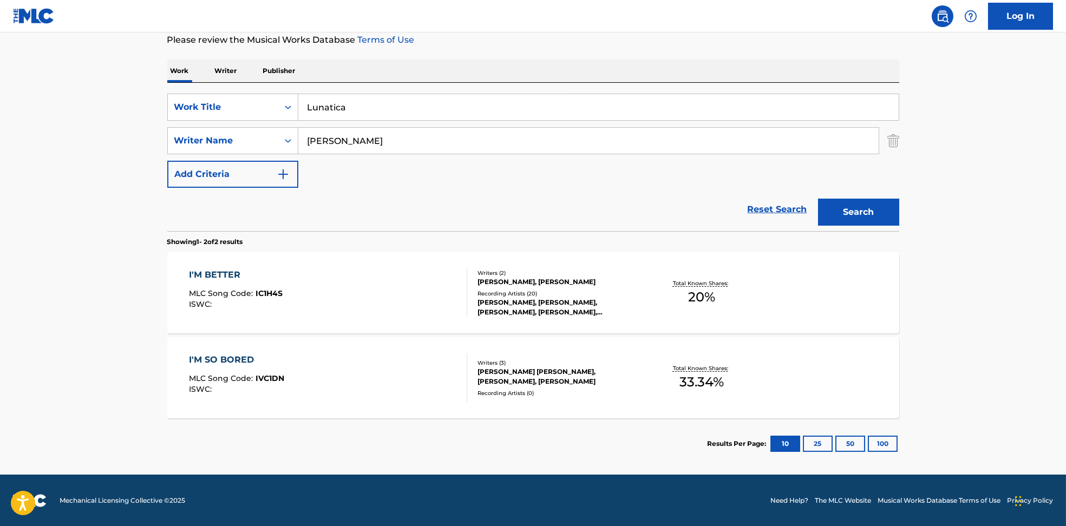
click at [865, 218] on button "Search" at bounding box center [858, 212] width 81 height 27
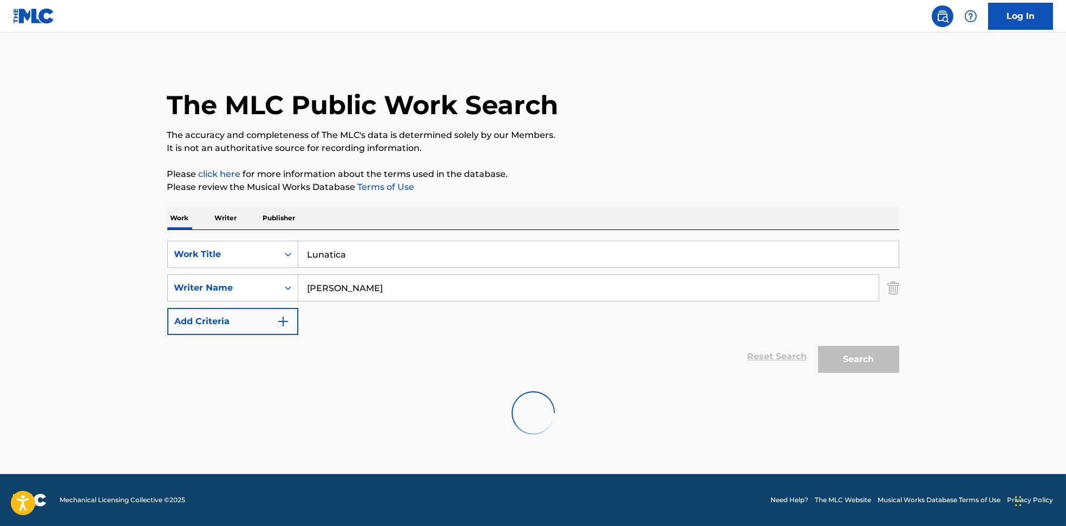
scroll to position [0, 0]
drag, startPoint x: 288, startPoint y: 291, endPoint x: 237, endPoint y: 288, distance: 51.0
click at [238, 289] on div "SearchWithCriteria594c747f-7121-4f51-88ee-f24a471e32c2 Writer Name [PERSON_NAME]" at bounding box center [533, 288] width 732 height 27
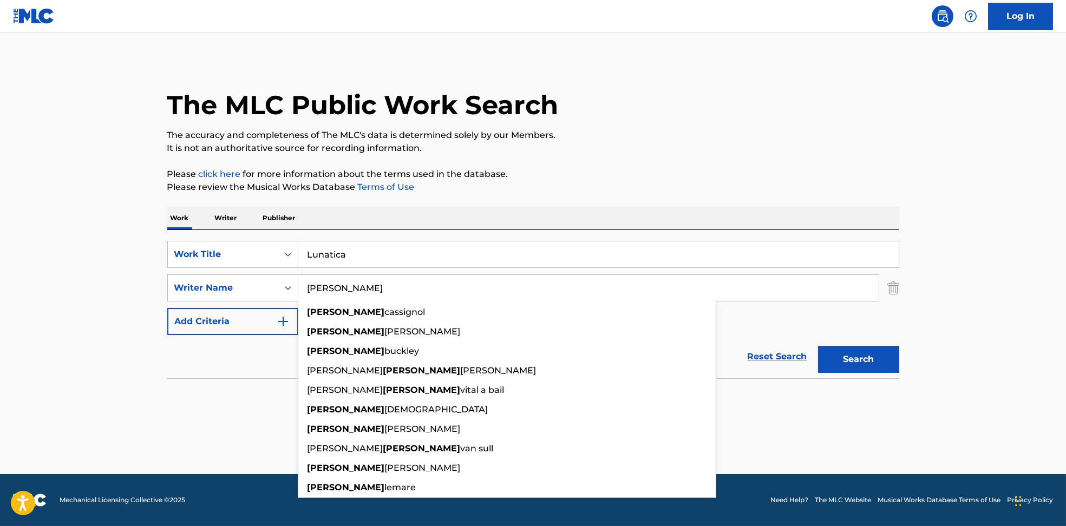
paste input "[PERSON_NAME]"
type input "[PERSON_NAME]"
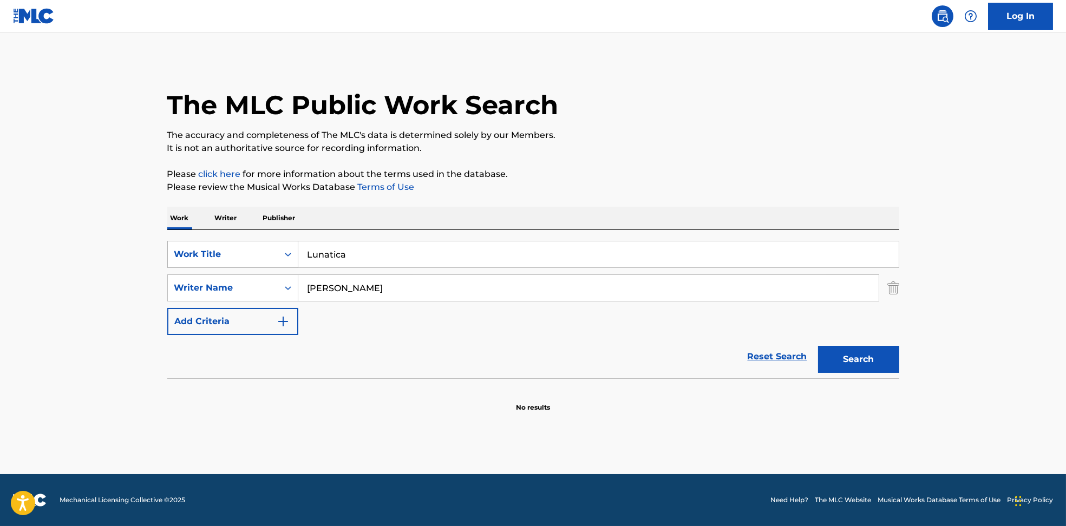
drag, startPoint x: 374, startPoint y: 258, endPoint x: 247, endPoint y: 253, distance: 127.3
click at [247, 253] on div "SearchWithCriteria6810af65-3269-4f1c-99b2-c66b6a334c3d Work Title Lunatica" at bounding box center [533, 254] width 732 height 27
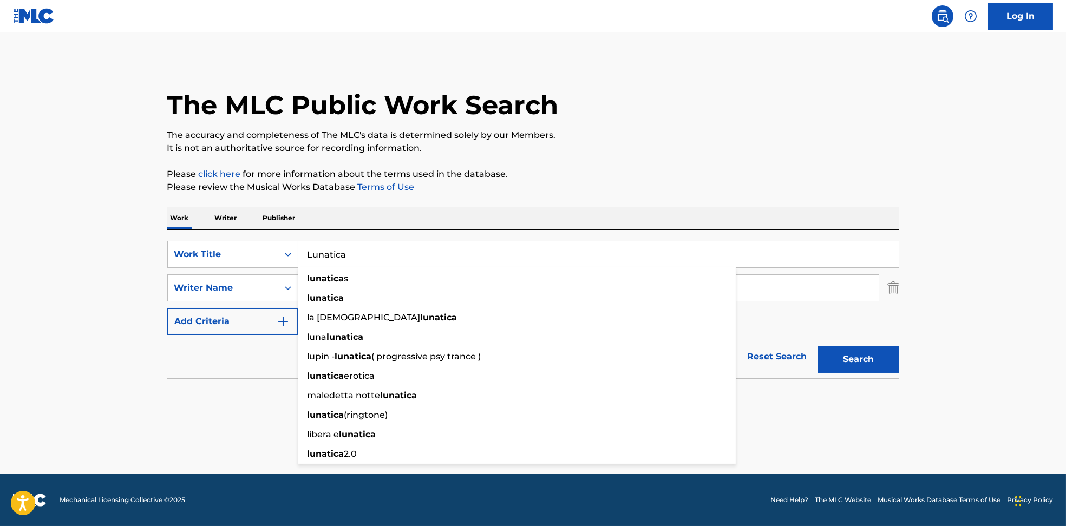
paste input "ática [PERSON_NAME]"
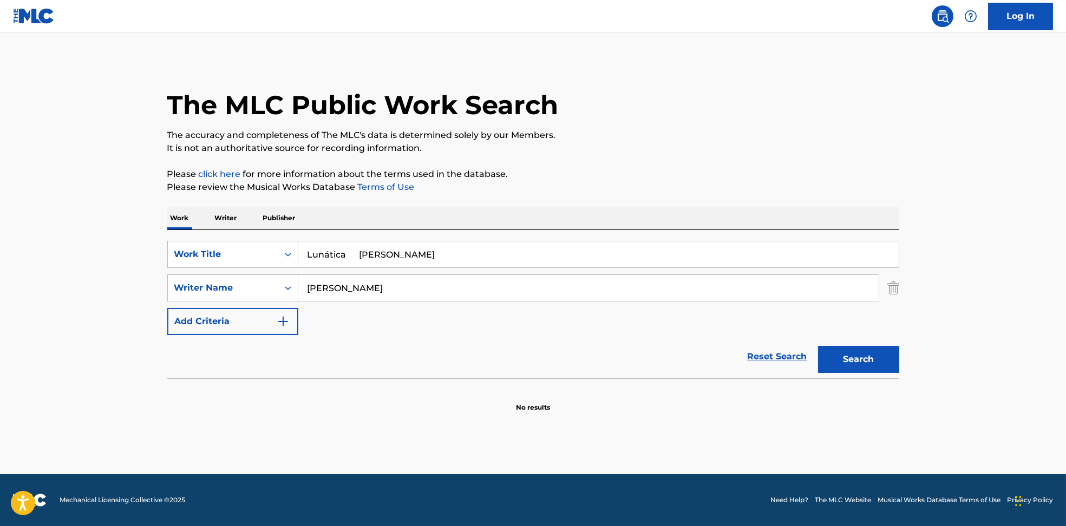
drag, startPoint x: 360, startPoint y: 242, endPoint x: 713, endPoint y: 213, distance: 354.2
click at [666, 236] on div "SearchWithCriteria6810af65-3269-4f1c-99b2-c66b6a334c3d Work Title Lunática Jule…" at bounding box center [533, 304] width 732 height 148
click at [712, 186] on p "Please review the Musical Works Database Terms of Use" at bounding box center [533, 187] width 732 height 13
click at [848, 349] on button "Search" at bounding box center [858, 359] width 81 height 27
click at [333, 253] on input "Lunática" at bounding box center [598, 255] width 601 height 26
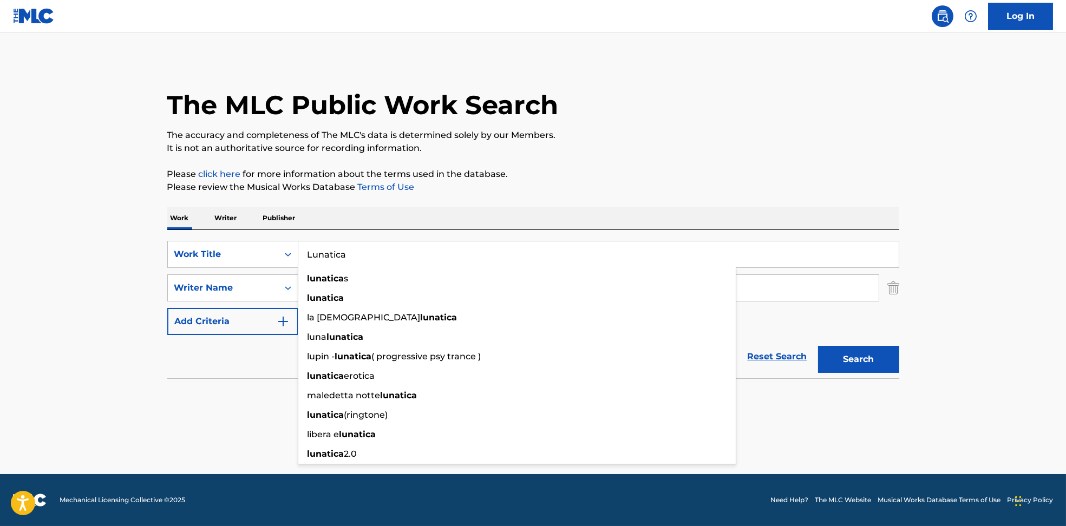
type input "Lunatica"
click at [818, 346] on button "Search" at bounding box center [858, 359] width 81 height 27
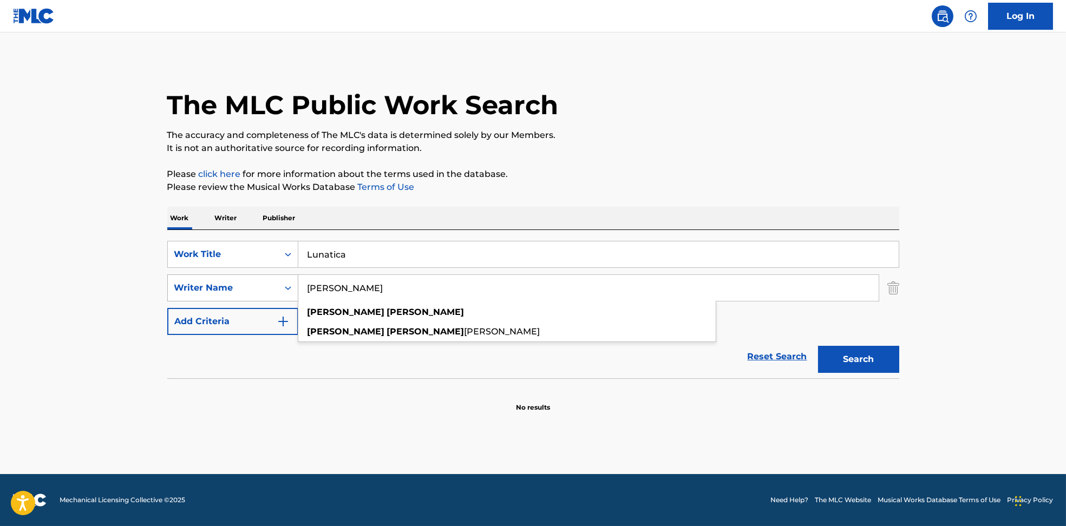
drag, startPoint x: 244, startPoint y: 269, endPoint x: 205, endPoint y: 278, distance: 40.2
click at [185, 265] on div "SearchWithCriteria6810af65-3269-4f1c-99b2-c66b6a334c3d Work Title Lunatica Sear…" at bounding box center [533, 288] width 732 height 94
paste input "[PERSON_NAME] [PERSON_NAME]"
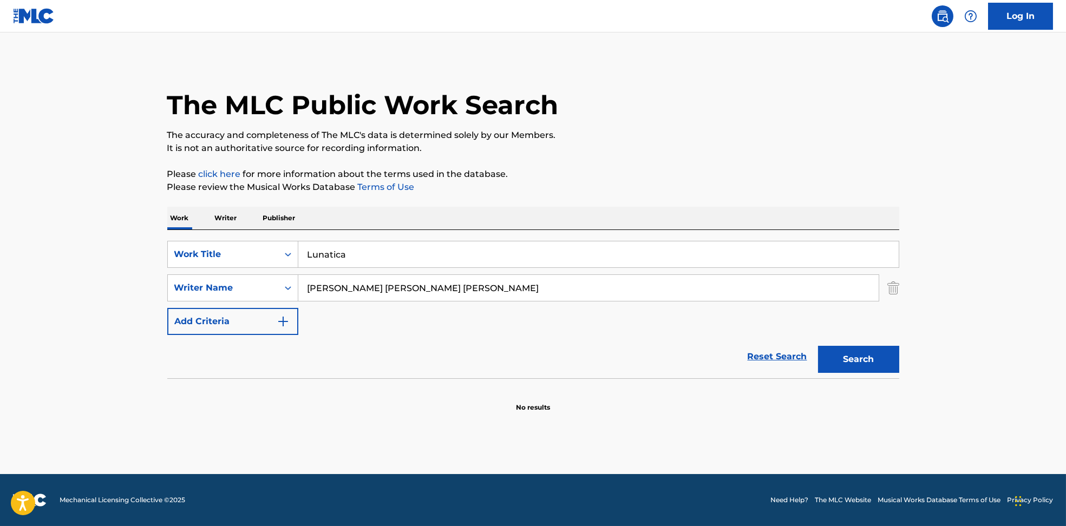
drag, startPoint x: 367, startPoint y: 289, endPoint x: 957, endPoint y: 311, distance: 590.1
click at [957, 311] on main "The MLC Public Work Search The accuracy and completeness of The MLC's data is d…" at bounding box center [533, 253] width 1066 height 442
click at [351, 285] on input "[PERSON_NAME]" at bounding box center [588, 288] width 580 height 26
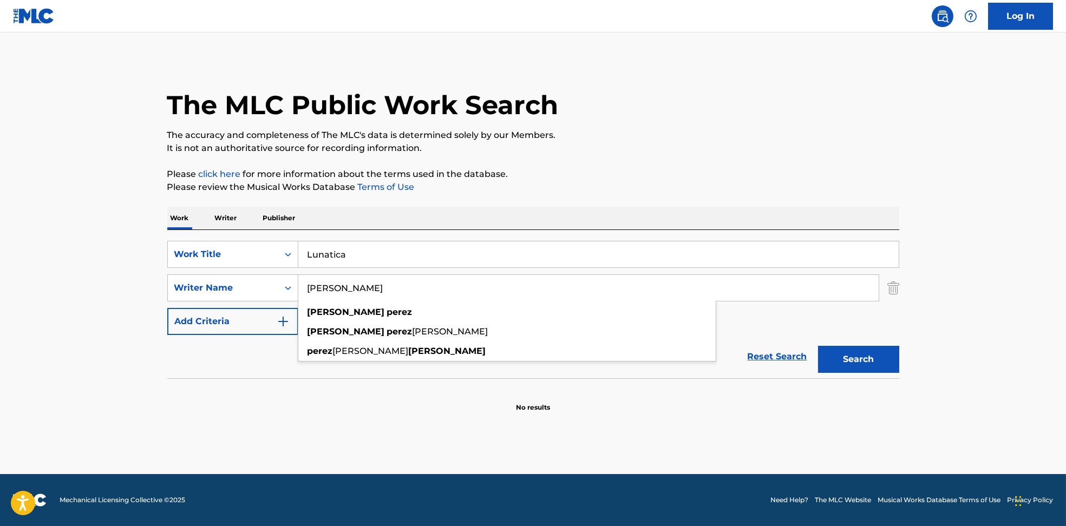
click at [841, 356] on button "Search" at bounding box center [858, 359] width 81 height 27
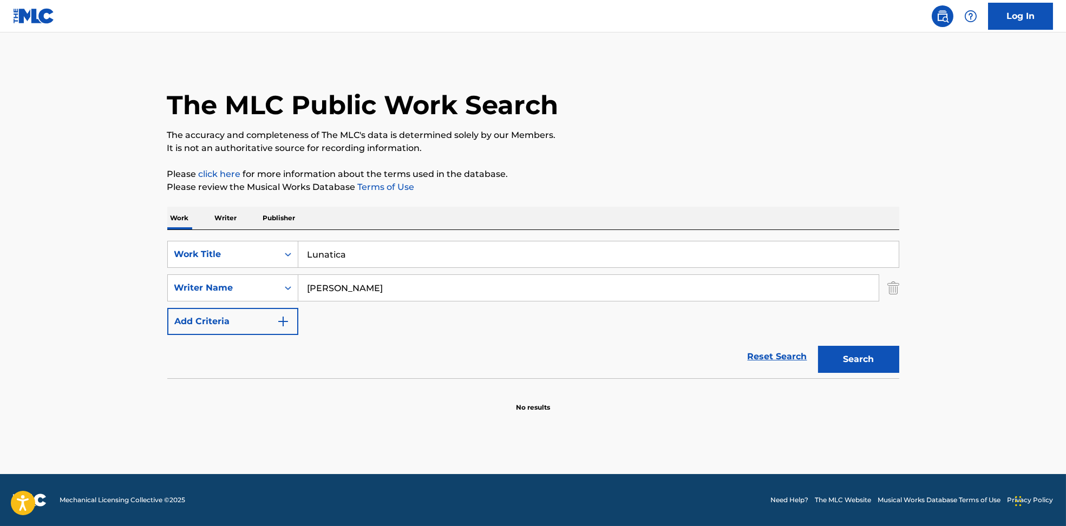
drag, startPoint x: 427, startPoint y: 280, endPoint x: 120, endPoint y: 280, distance: 307.0
click at [118, 280] on main "The MLC Public Work Search The accuracy and completeness of The MLC's data is d…" at bounding box center [533, 253] width 1066 height 442
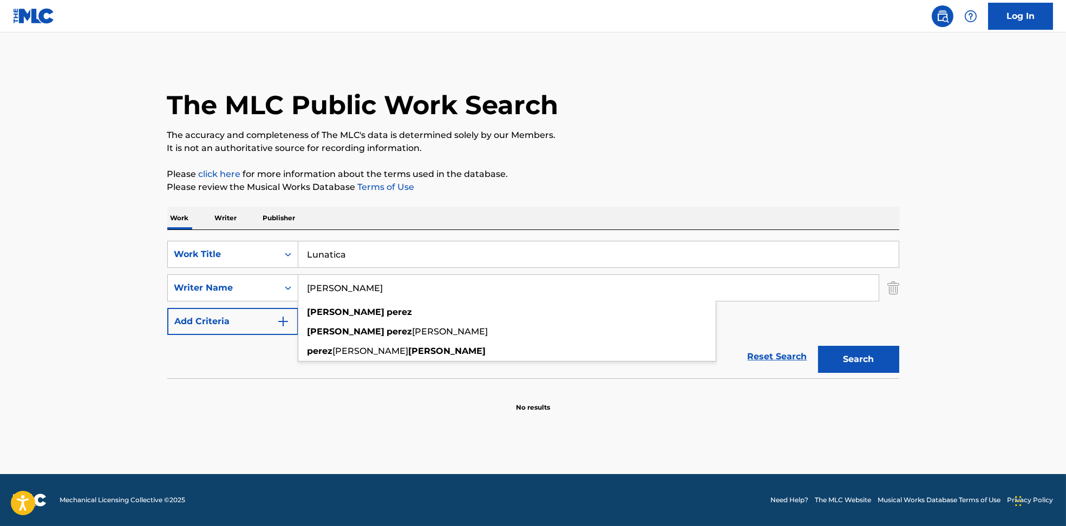
paste input "[PERSON_NAME] [PERSON_NAME] MejíaNatalia [PERSON_NAME]"
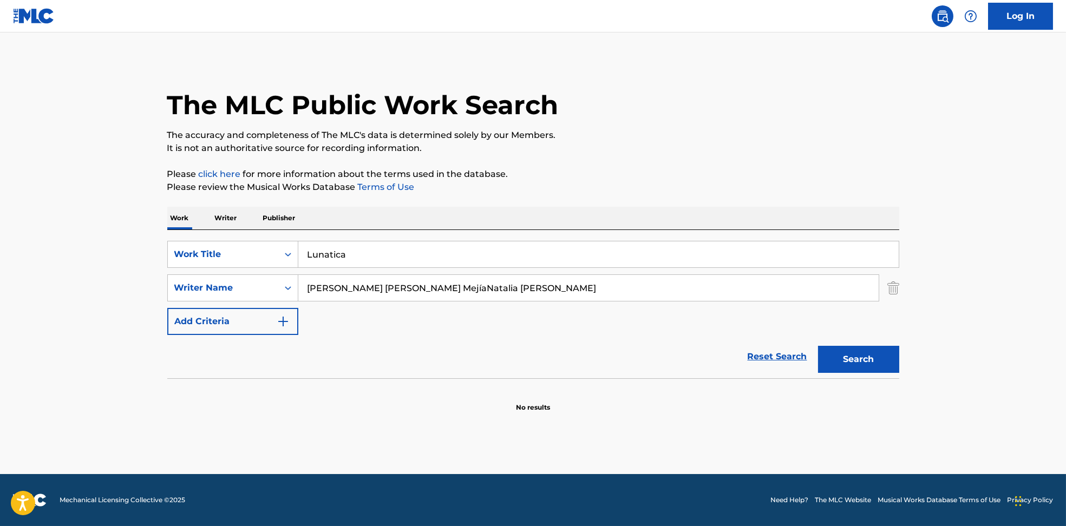
drag, startPoint x: 429, startPoint y: 290, endPoint x: 919, endPoint y: 337, distance: 492.3
click at [941, 304] on main "The MLC Public Work Search The accuracy and completeness of The MLC's data is d…" at bounding box center [533, 253] width 1066 height 442
click at [890, 361] on button "Search" at bounding box center [858, 359] width 81 height 27
drag, startPoint x: 206, startPoint y: 289, endPoint x: 194, endPoint y: 289, distance: 11.9
click at [194, 289] on div "SearchWithCriteria594c747f-7121-4f51-88ee-f24a471e32c2 Writer Name [PERSON_NAME…" at bounding box center [533, 288] width 732 height 27
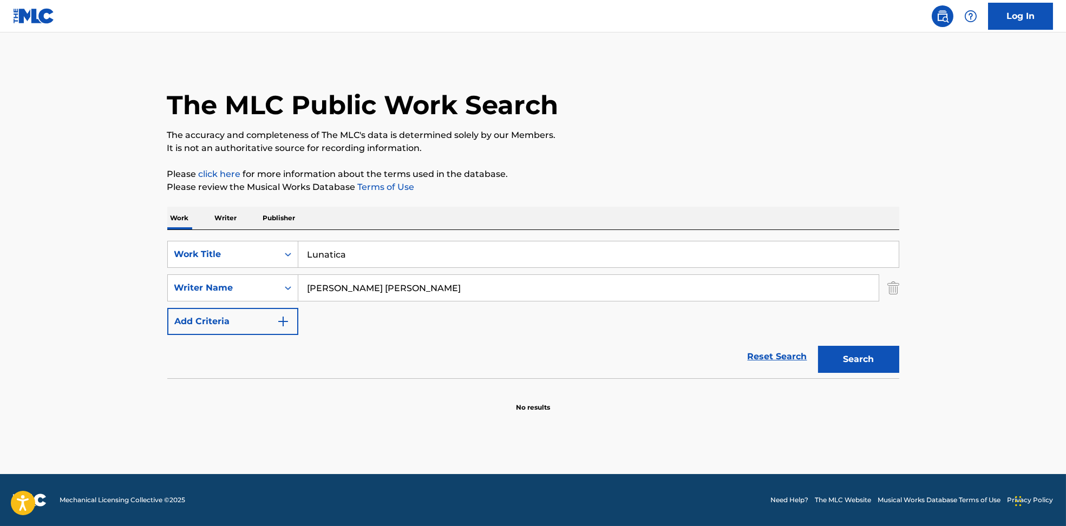
paste input "[PERSON_NAME]"
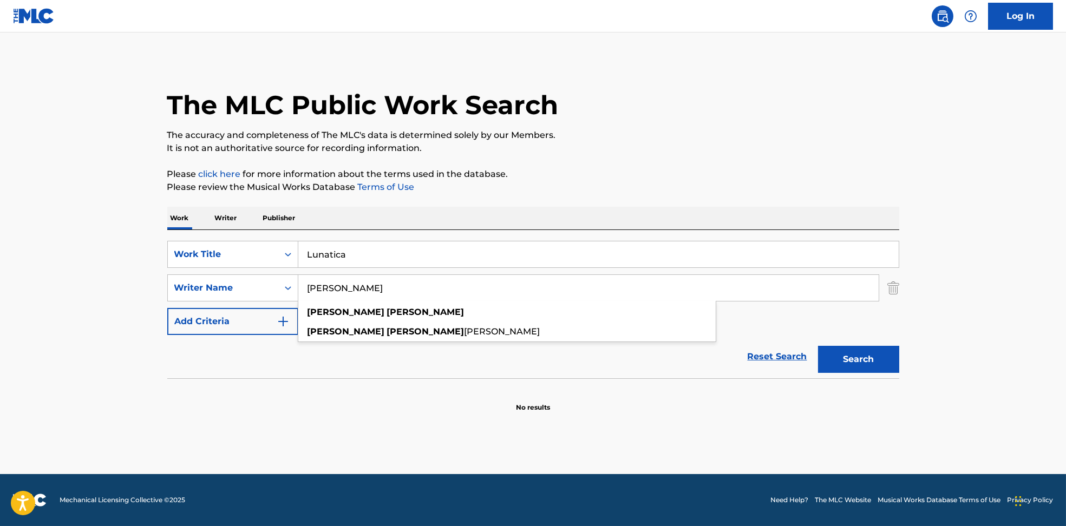
click at [835, 361] on button "Search" at bounding box center [858, 359] width 81 height 27
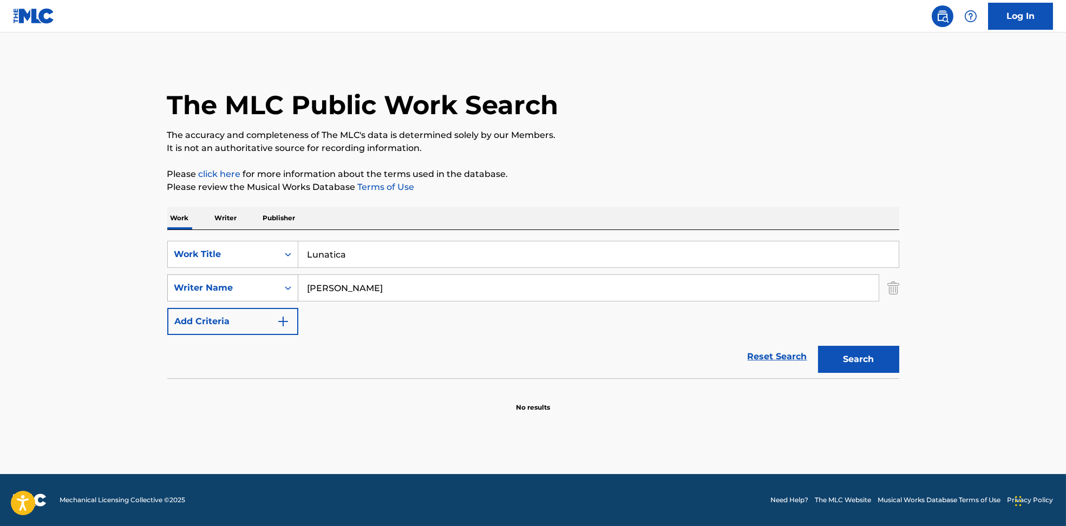
drag, startPoint x: 421, startPoint y: 293, endPoint x: 213, endPoint y: 289, distance: 208.0
click at [213, 289] on div "SearchWithCriteria594c747f-7121-4f51-88ee-f24a471e32c2 Writer Name [PERSON_NAME]" at bounding box center [533, 288] width 732 height 27
paste input "[PERSON_NAME] [PERSON_NAME] OchoaCristian [PERSON_NAME] O RuizJorge [PERSON_NAM…"
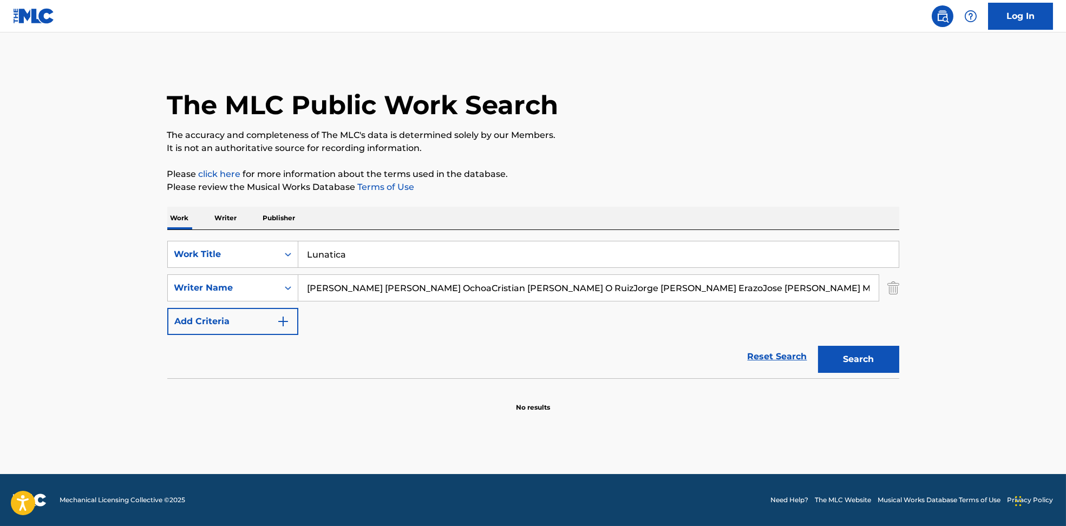
scroll to position [0, 322]
type input "[PERSON_NAME] [PERSON_NAME] OchoaCristian [PERSON_NAME] O RuizJorge [PERSON_NAM…"
drag, startPoint x: 317, startPoint y: 250, endPoint x: 257, endPoint y: 250, distance: 60.1
click at [257, 250] on div "SearchWithCriteria6810af65-3269-4f1c-99b2-c66b6a334c3d Work Title Lunatica" at bounding box center [533, 254] width 732 height 27
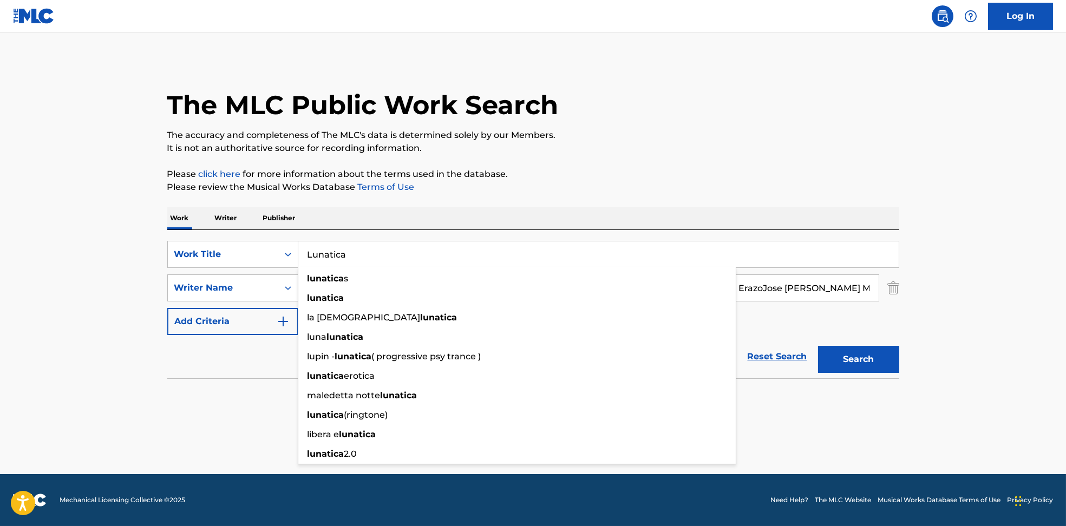
paste input "Si Te Vas J [PERSON_NAME]"
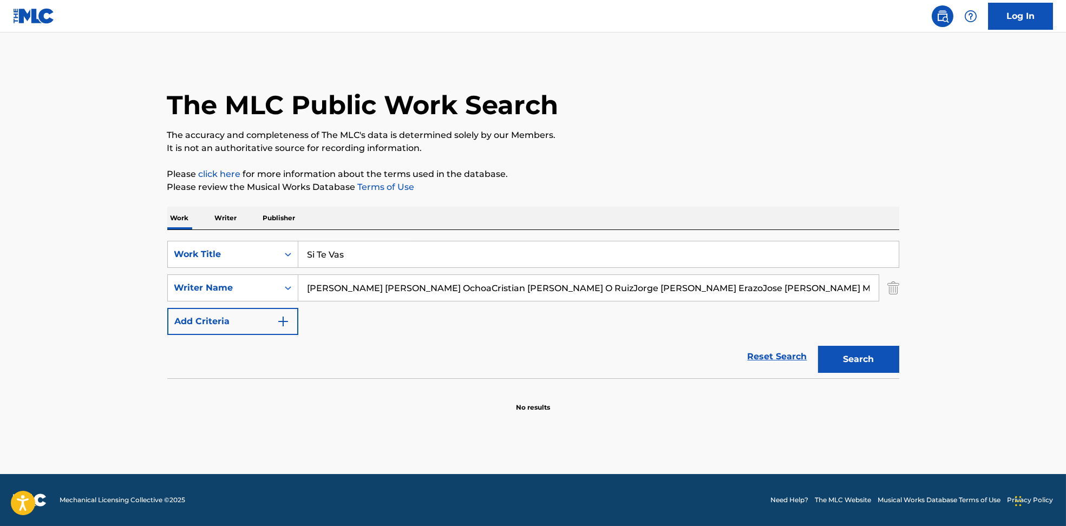
drag, startPoint x: 360, startPoint y: 257, endPoint x: 516, endPoint y: 271, distance: 156.0
click at [611, 270] on div "SearchWithCriteria6810af65-3269-4f1c-99b2-c66b6a334c3d Work Title Si Te Vas Sea…" at bounding box center [533, 288] width 732 height 94
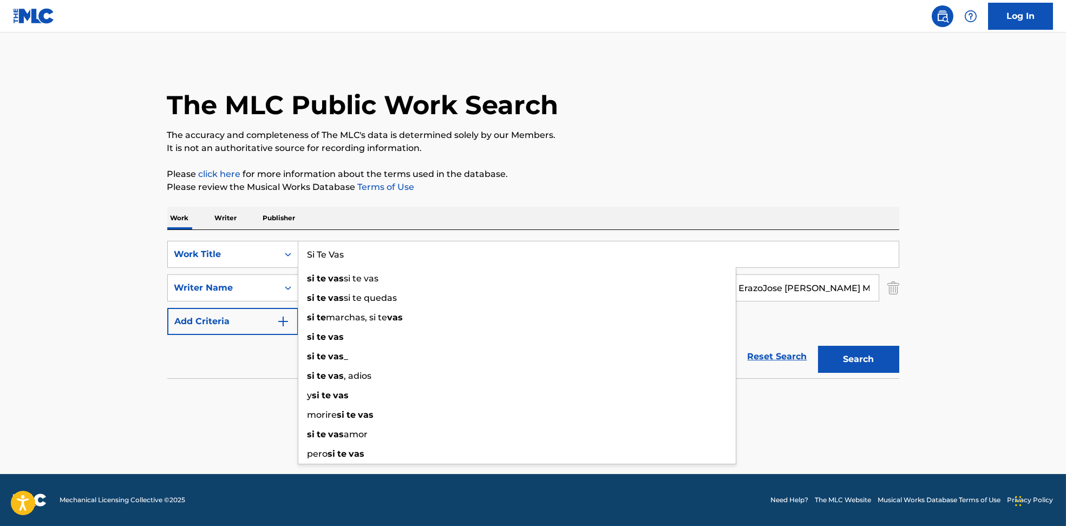
type input "Si Te Vas"
click at [633, 107] on div "The MLC Public Work Search" at bounding box center [533, 99] width 732 height 79
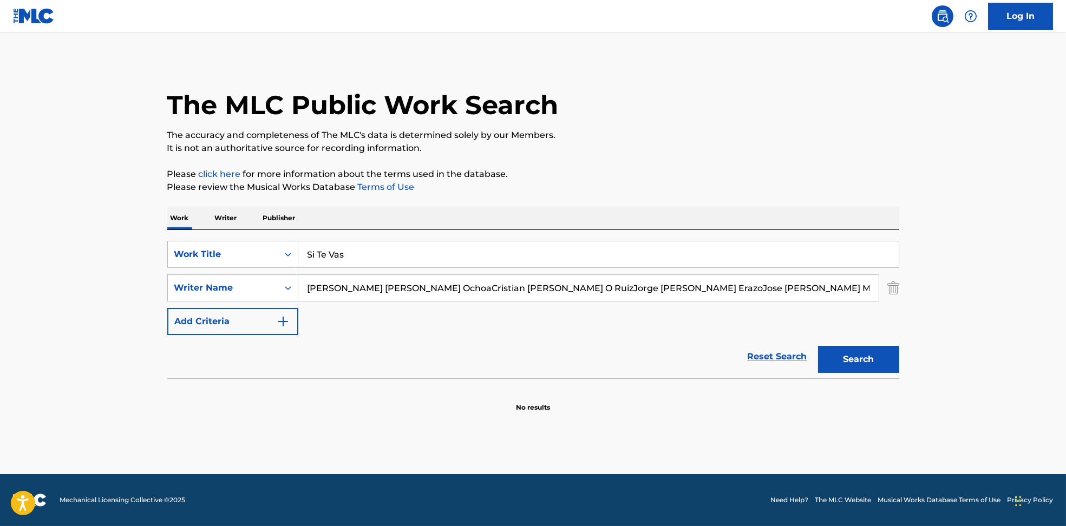
scroll to position [0, 322]
drag, startPoint x: 438, startPoint y: 288, endPoint x: 1002, endPoint y: 374, distance: 571.2
click at [1066, 356] on html "Accessibility Screen-Reader Guide, Feedback, and Issue Reporting | New window L…" at bounding box center [533, 263] width 1066 height 526
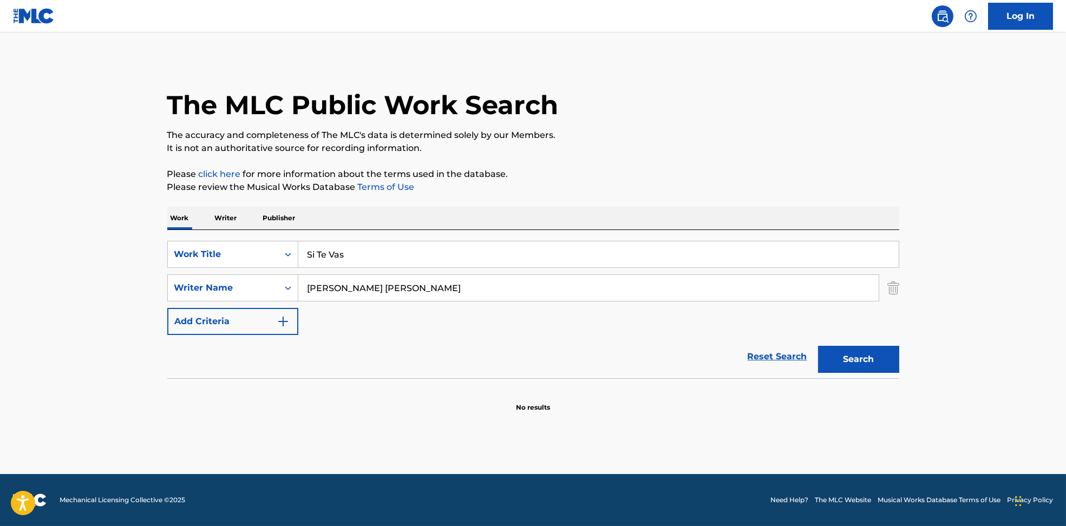
scroll to position [0, 0]
click at [857, 363] on button "Search" at bounding box center [858, 359] width 81 height 27
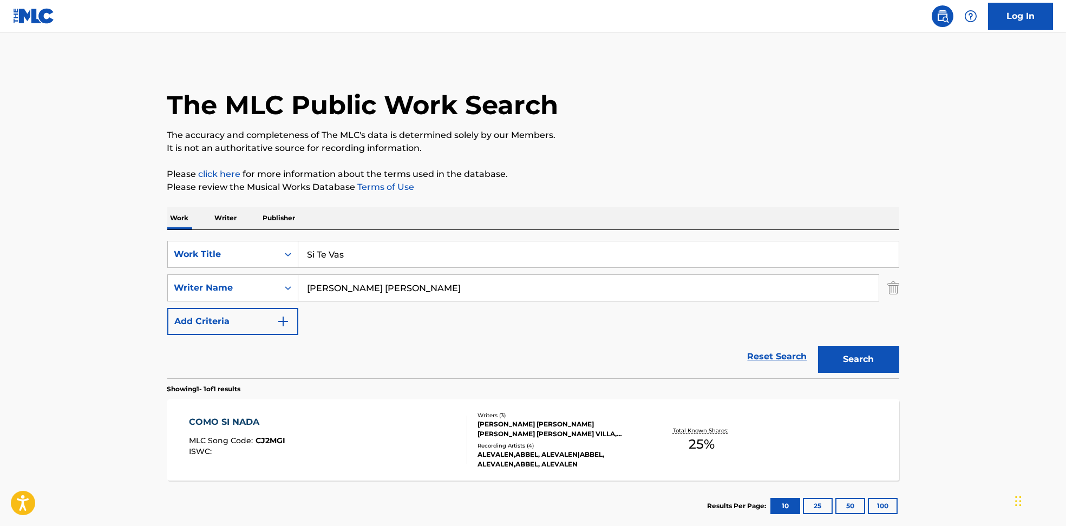
drag, startPoint x: 408, startPoint y: 290, endPoint x: 352, endPoint y: 296, distance: 56.2
click at [352, 296] on input "[PERSON_NAME] [PERSON_NAME]" at bounding box center [588, 288] width 580 height 26
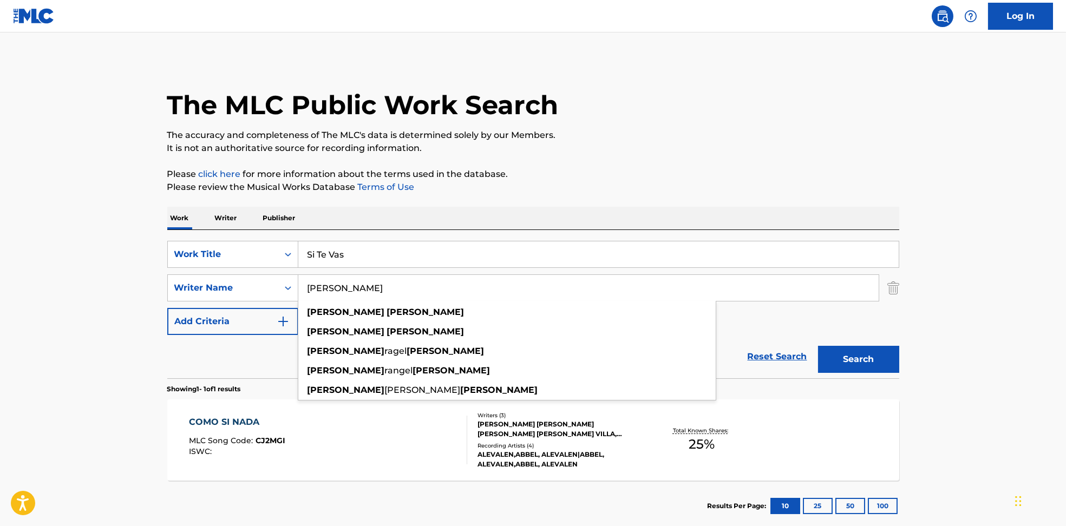
click at [818, 346] on button "Search" at bounding box center [858, 359] width 81 height 27
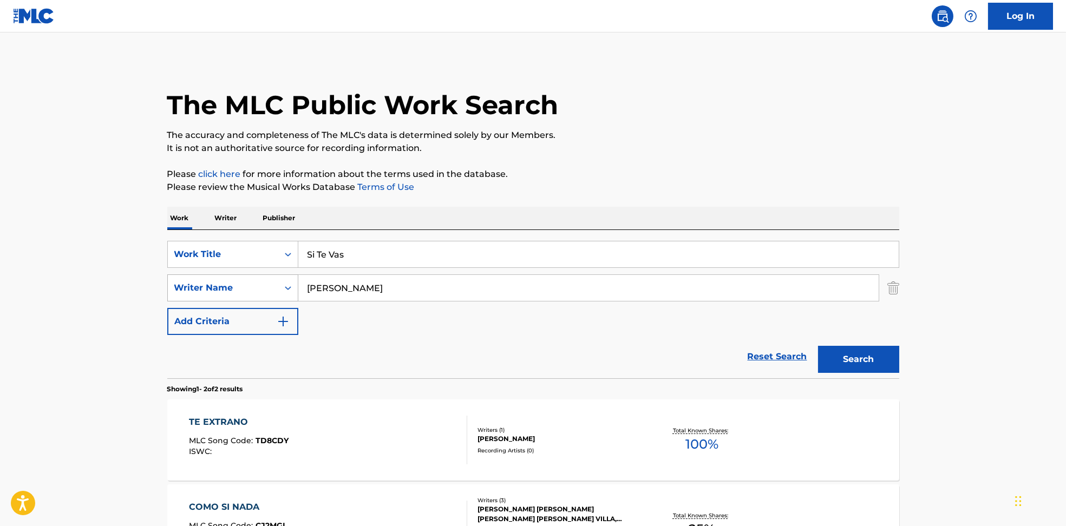
drag, startPoint x: 412, startPoint y: 293, endPoint x: 182, endPoint y: 292, distance: 230.1
click at [182, 292] on div "SearchWithCriteria594c747f-7121-4f51-88ee-f24a471e32c2 Writer Name [PERSON_NAME]" at bounding box center [533, 288] width 732 height 27
paste input "[PERSON_NAME] O RuizJorge [PERSON_NAME] ErazoJose [PERSON_NAME] MartinezJosé [P…"
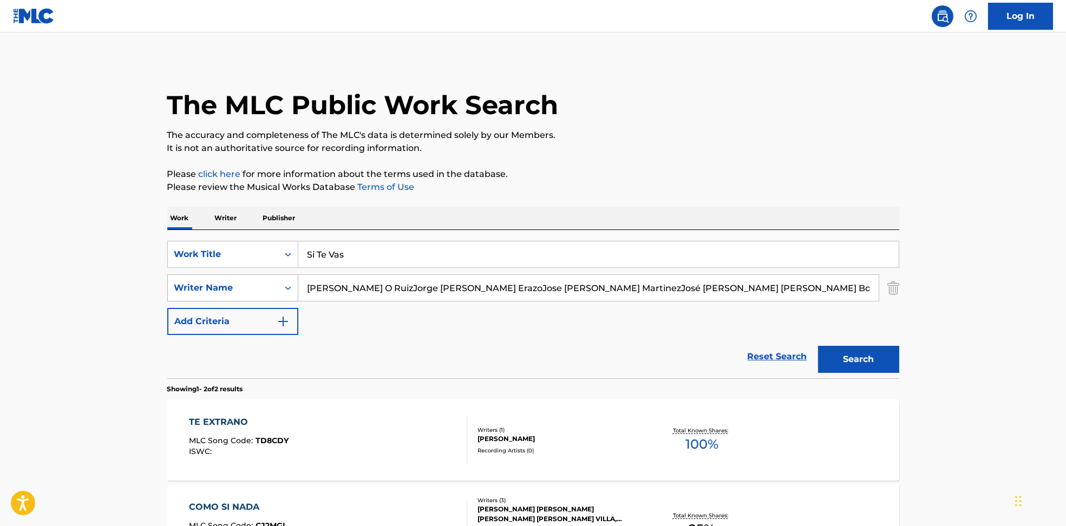
scroll to position [0, 191]
drag, startPoint x: 368, startPoint y: 289, endPoint x: 1153, endPoint y: 338, distance: 786.7
click at [1066, 338] on html "Accessibility Screen-Reader Guide, Feedback, and Issue Reporting | New window L…" at bounding box center [533, 263] width 1066 height 526
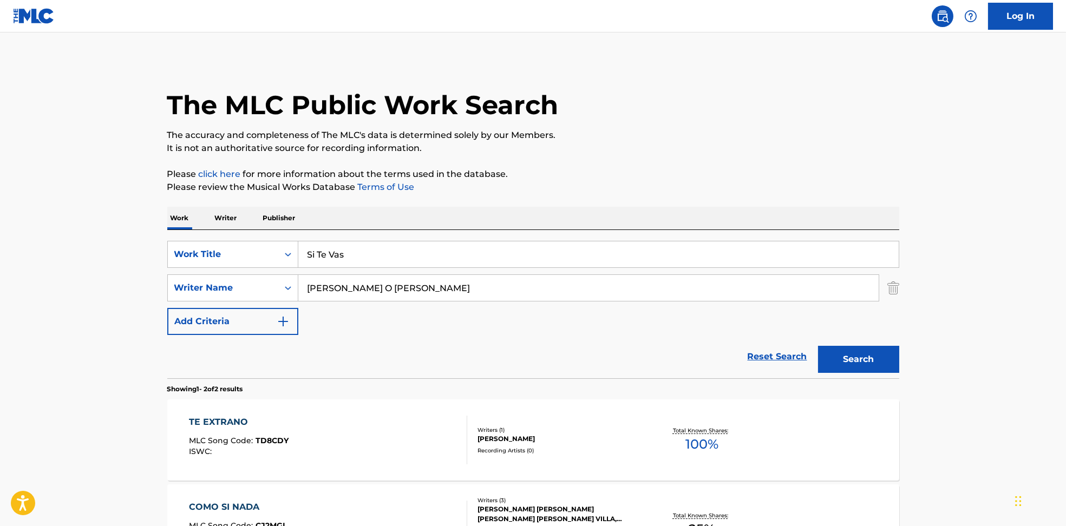
scroll to position [0, 0]
click at [831, 357] on button "Search" at bounding box center [858, 359] width 81 height 27
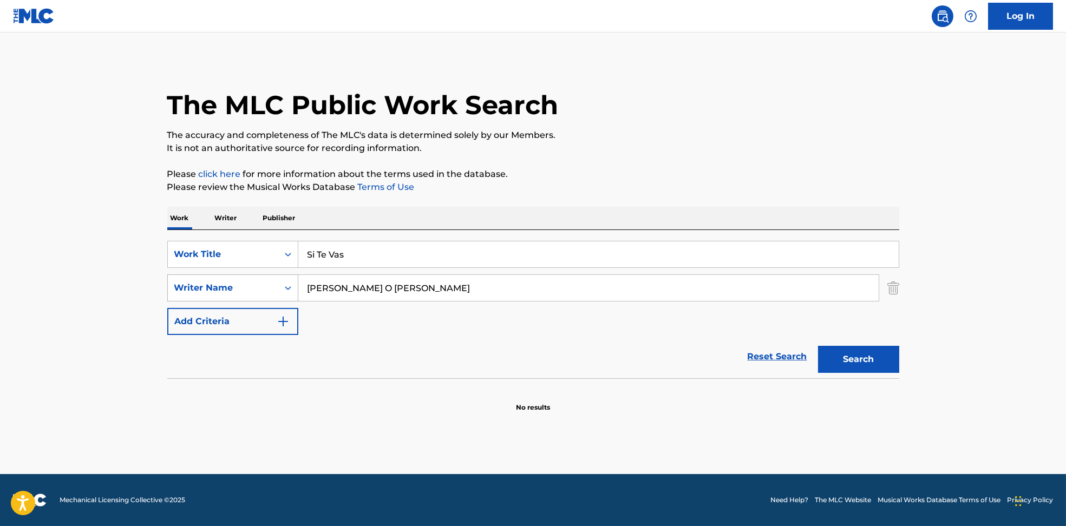
drag, startPoint x: 593, startPoint y: 290, endPoint x: 218, endPoint y: 288, distance: 375.8
click at [218, 288] on div "SearchWithCriteria594c747f-7121-4f51-88ee-f24a471e32c2 Writer Name [PERSON_NAME…" at bounding box center [533, 288] width 732 height 27
paste input "[PERSON_NAME] [PERSON_NAME] MartinezJosé [PERSON_NAME] [PERSON_NAME] [PERSON_NA…"
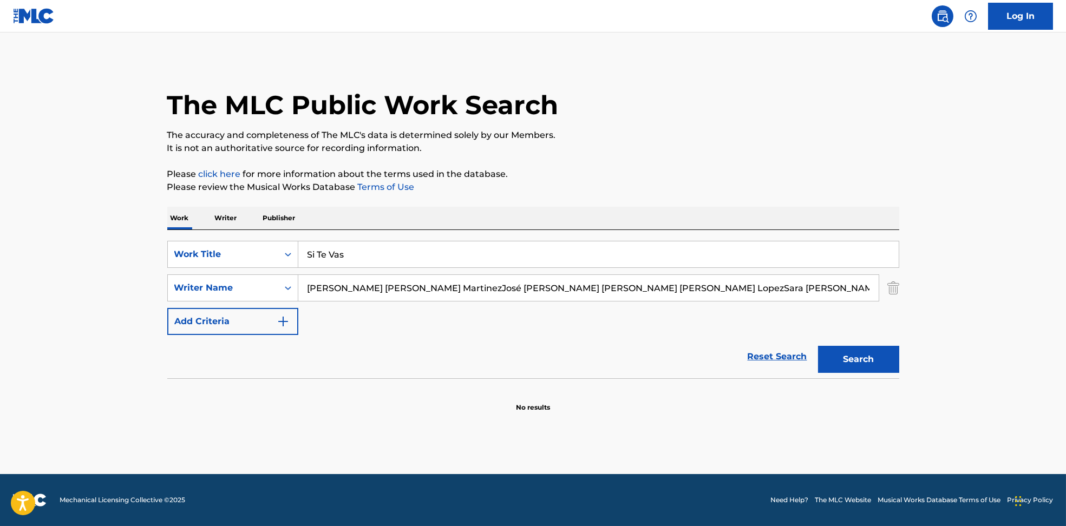
drag, startPoint x: 426, startPoint y: 289, endPoint x: 976, endPoint y: 364, distance: 555.3
click at [975, 356] on main "The MLC Public Work Search The accuracy and completeness of The MLC's data is d…" at bounding box center [533, 253] width 1066 height 442
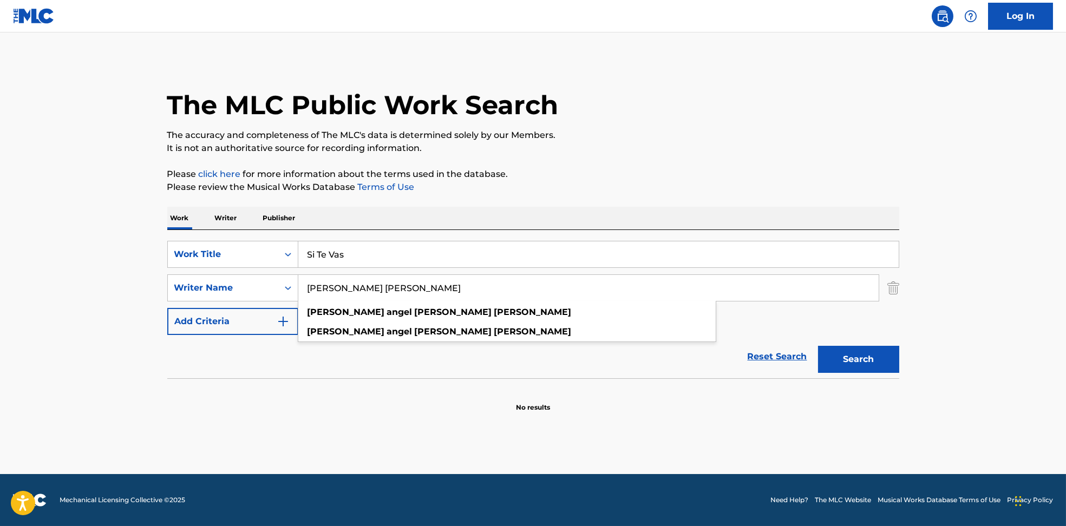
type input "[PERSON_NAME] [PERSON_NAME]"
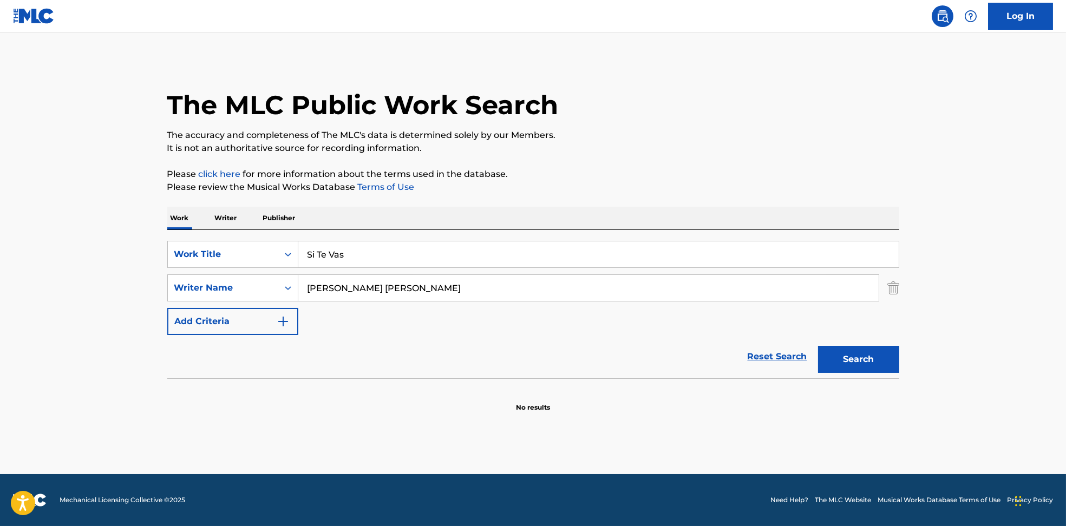
click at [864, 369] on button "Search" at bounding box center [858, 359] width 81 height 27
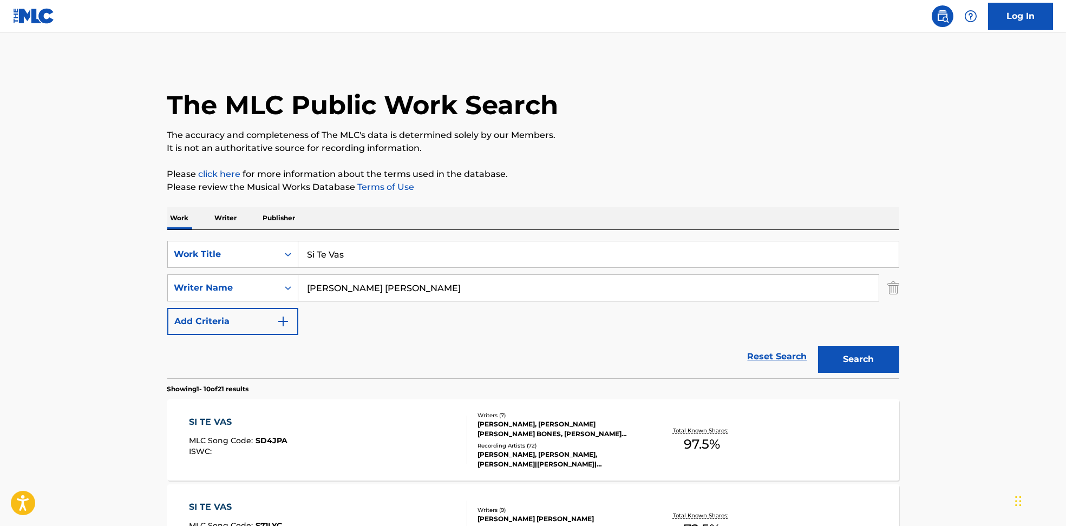
click at [362, 437] on div "SI TE VAS MLC Song Code : SD4JPA ISWC :" at bounding box center [328, 440] width 278 height 49
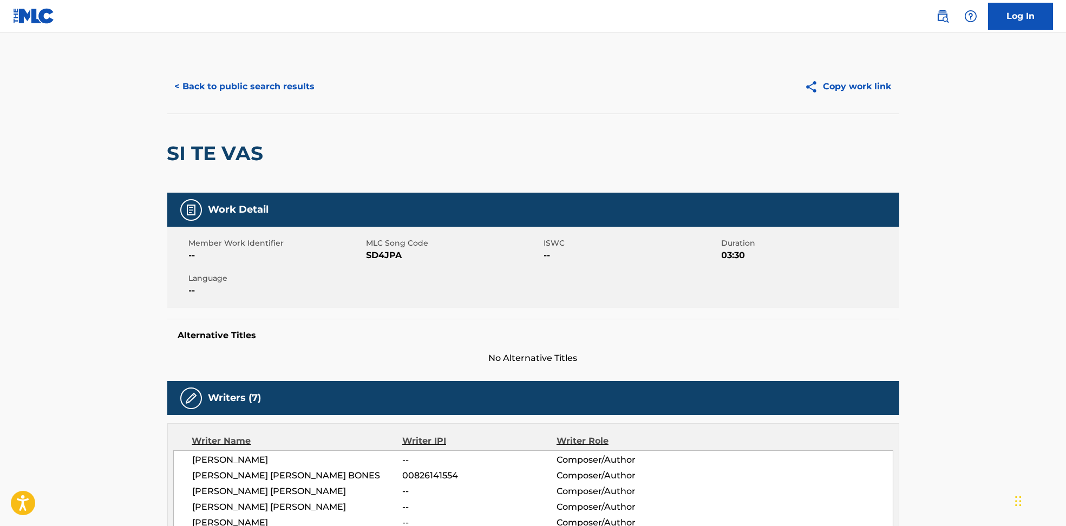
click at [386, 259] on span "SD4JPA" at bounding box center [454, 255] width 175 height 13
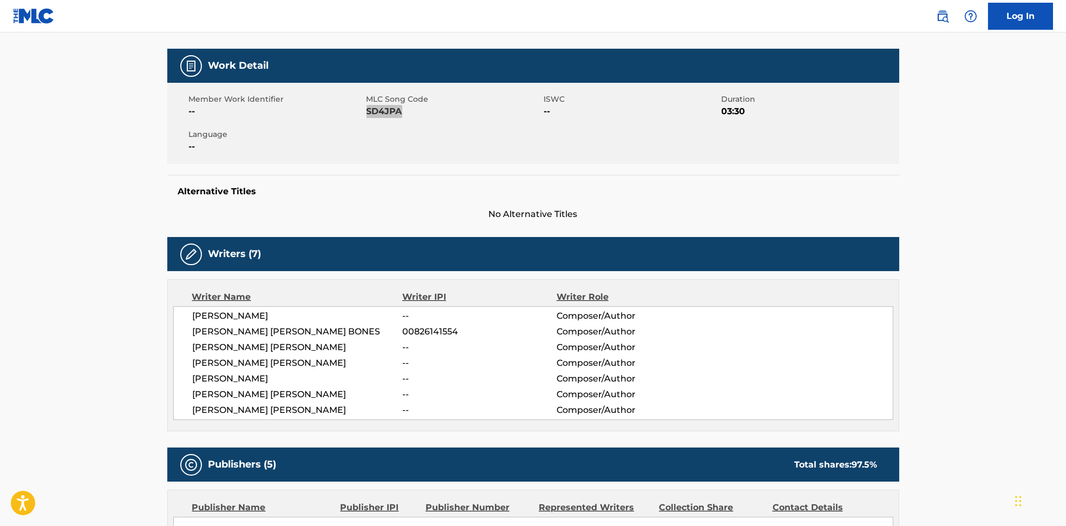
scroll to position [217, 0]
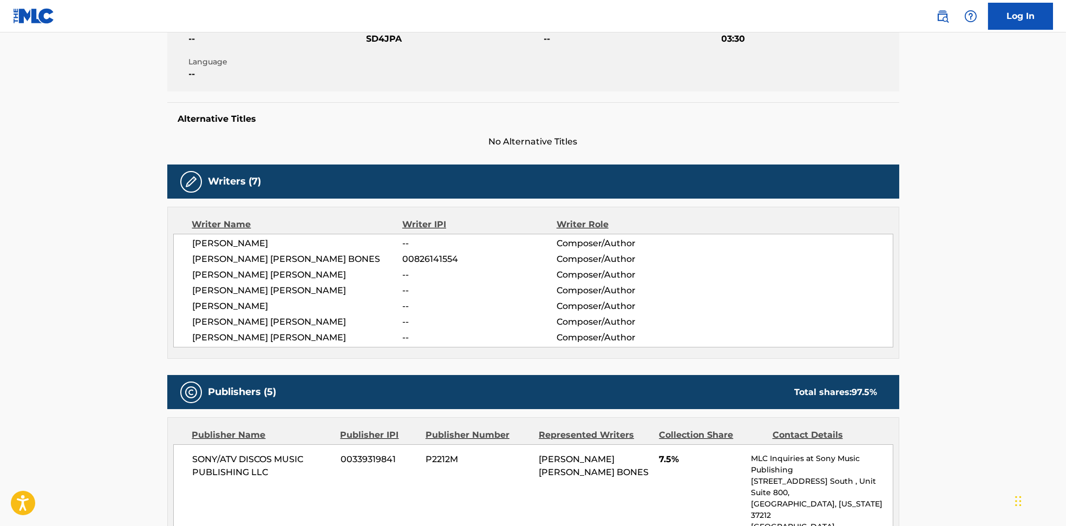
click at [239, 241] on span "[PERSON_NAME]" at bounding box center [298, 243] width 210 height 13
click at [238, 264] on span "[PERSON_NAME] [PERSON_NAME] BONES" at bounding box center [298, 259] width 210 height 13
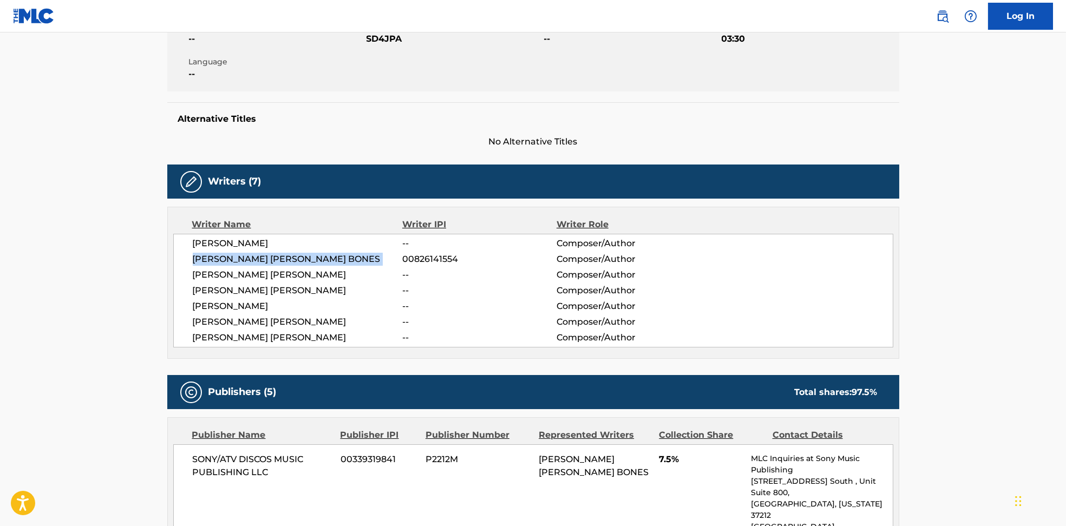
click at [238, 264] on span "[PERSON_NAME] [PERSON_NAME] BONES" at bounding box center [298, 259] width 210 height 13
click at [237, 264] on span "[PERSON_NAME] [PERSON_NAME] BONES" at bounding box center [298, 259] width 210 height 13
click at [240, 290] on span "[PERSON_NAME] [PERSON_NAME]" at bounding box center [298, 290] width 210 height 13
click at [239, 277] on span "[PERSON_NAME] [PERSON_NAME]" at bounding box center [298, 275] width 210 height 13
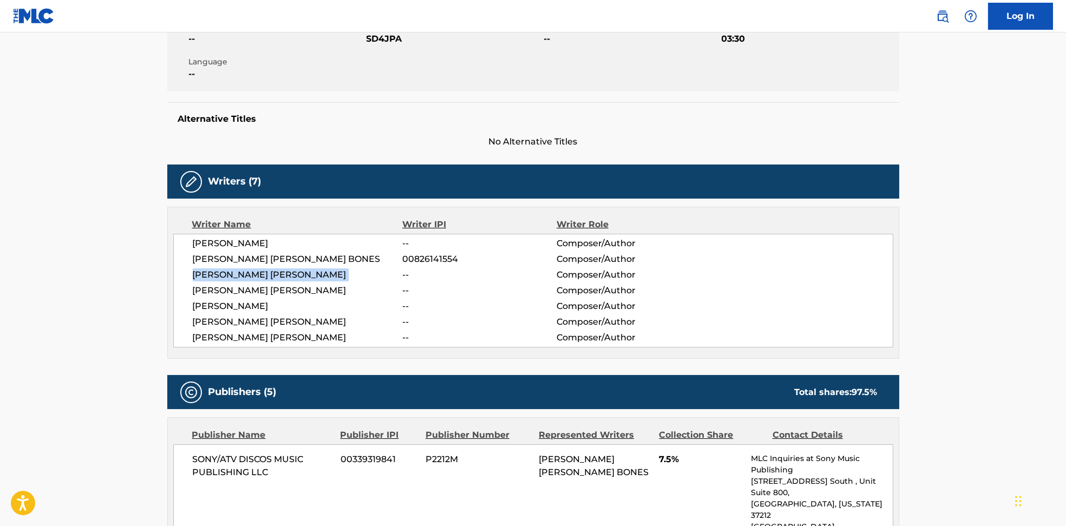
click at [239, 277] on span "[PERSON_NAME] [PERSON_NAME]" at bounding box center [298, 275] width 210 height 13
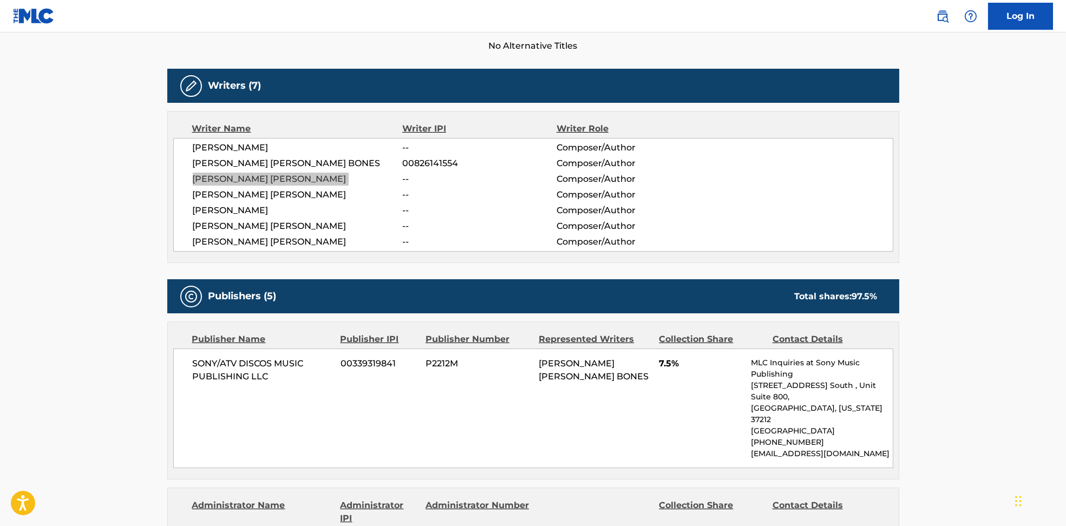
scroll to position [361, 0]
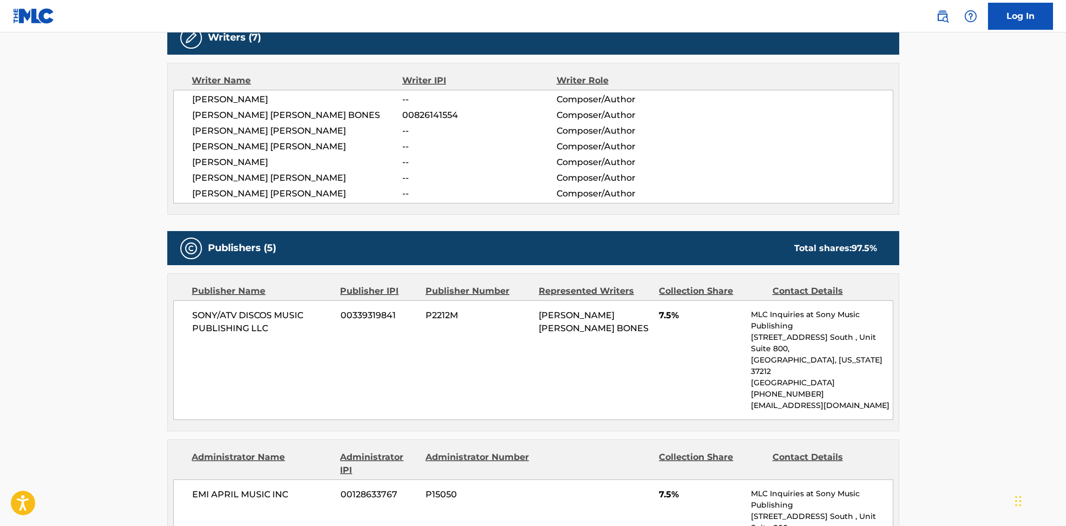
click at [246, 149] on span "[PERSON_NAME] [PERSON_NAME]" at bounding box center [298, 146] width 210 height 13
click at [237, 159] on span "[PERSON_NAME]" at bounding box center [298, 162] width 210 height 13
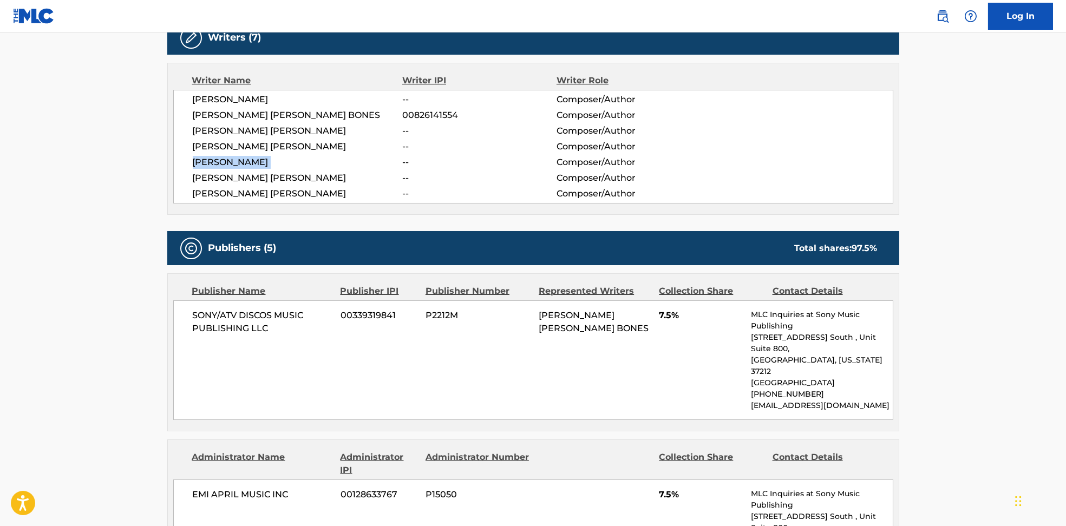
click at [237, 159] on span "[PERSON_NAME]" at bounding box center [298, 162] width 210 height 13
click at [247, 181] on span "[PERSON_NAME] [PERSON_NAME]" at bounding box center [298, 178] width 210 height 13
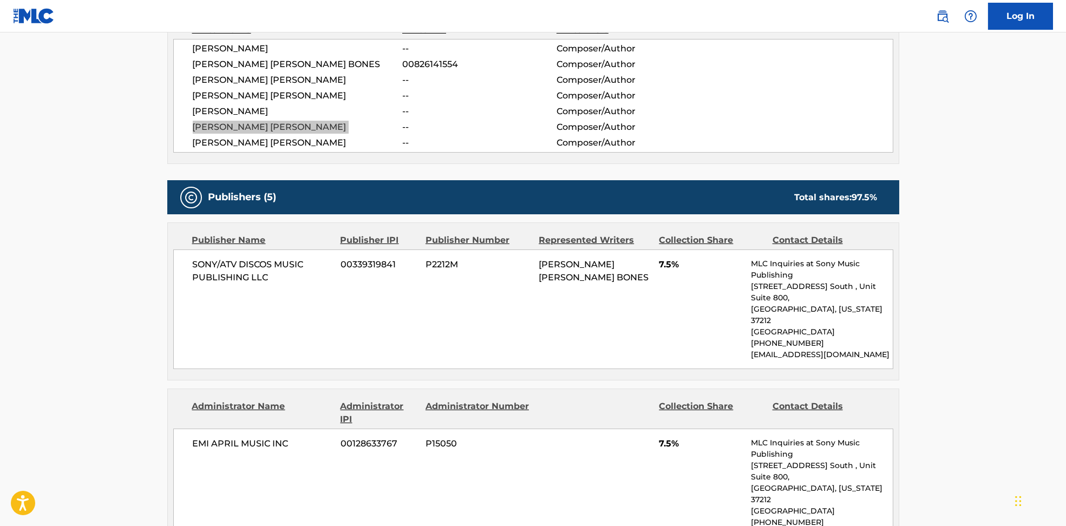
scroll to position [433, 0]
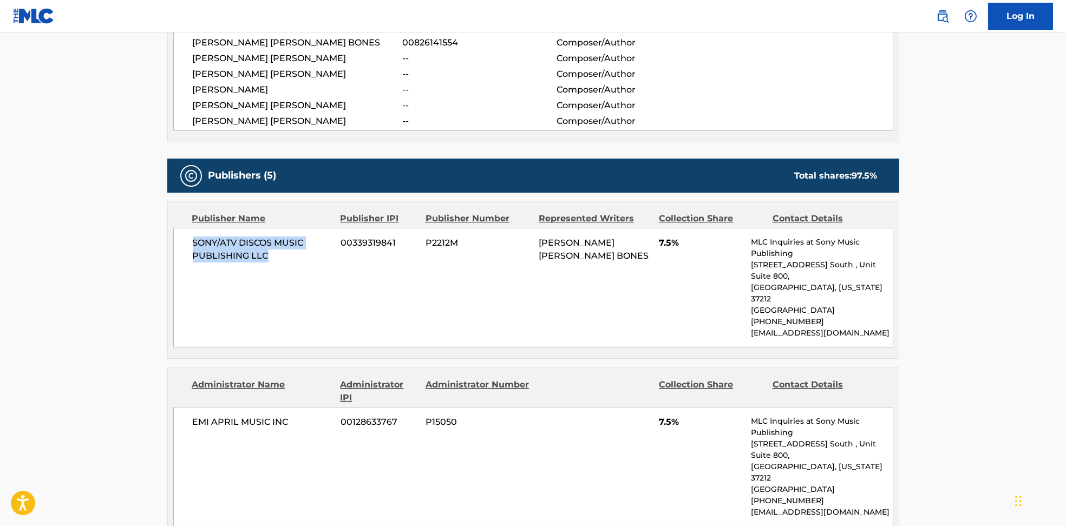
drag, startPoint x: 210, startPoint y: 246, endPoint x: 290, endPoint y: 269, distance: 83.2
click at [290, 269] on div "SONY/ATV DISCOS MUSIC PUBLISHING LLC 00339319841 P2212M [PERSON_NAME] [PERSON_N…" at bounding box center [533, 288] width 720 height 120
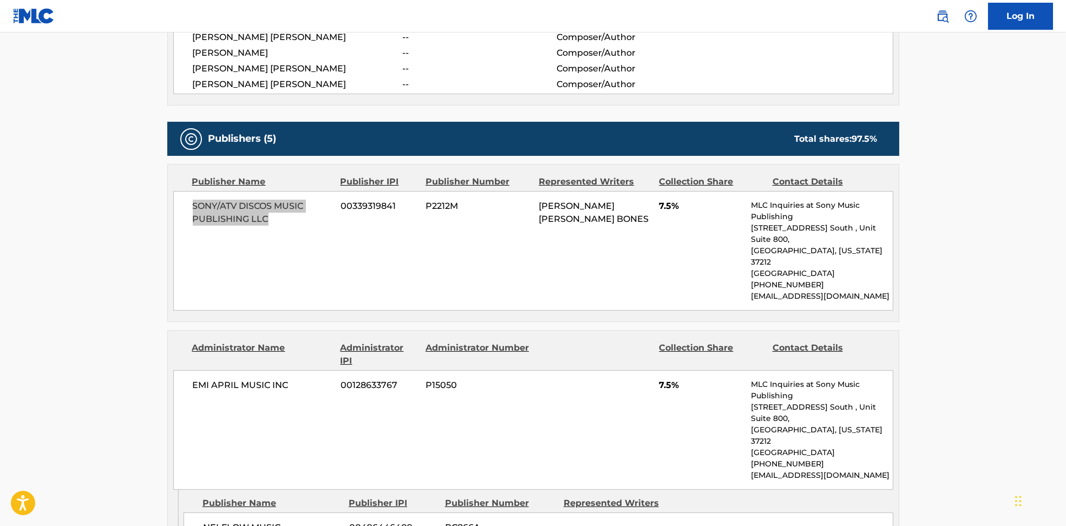
scroll to position [505, 0]
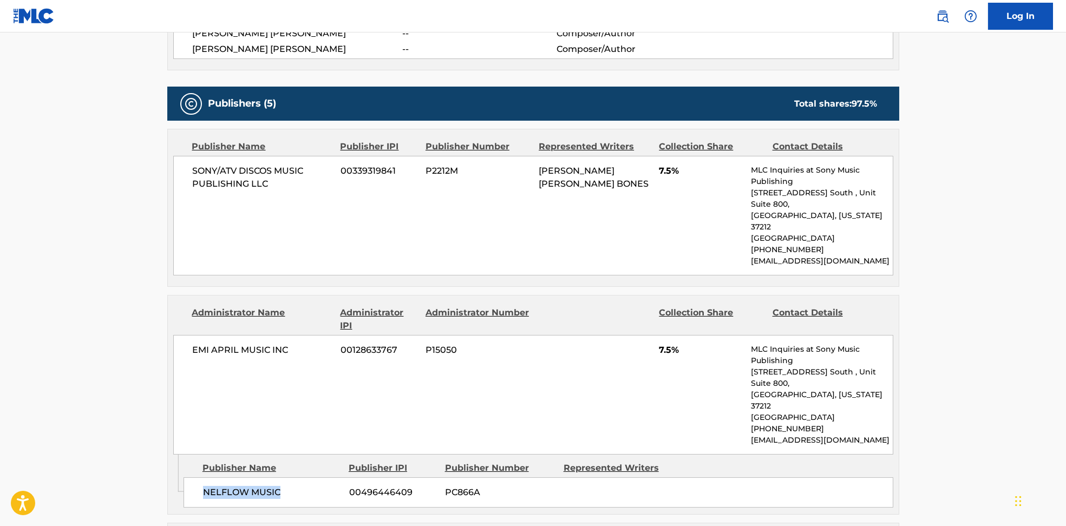
drag, startPoint x: 195, startPoint y: 448, endPoint x: 336, endPoint y: 461, distance: 141.3
click at [336, 478] on div "NELFLOW MUSIC 00496446409 PC866A" at bounding box center [539, 493] width 710 height 30
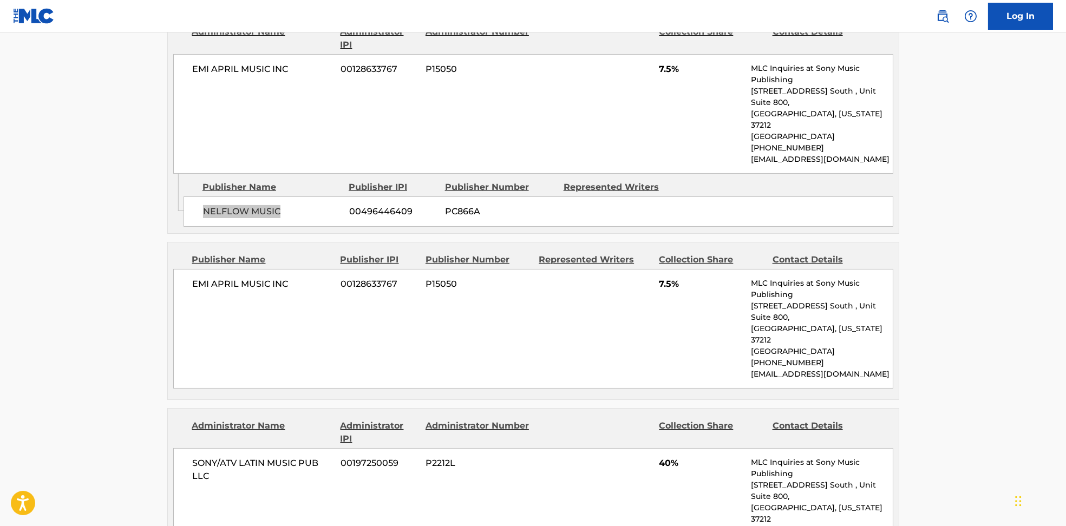
scroll to position [794, 0]
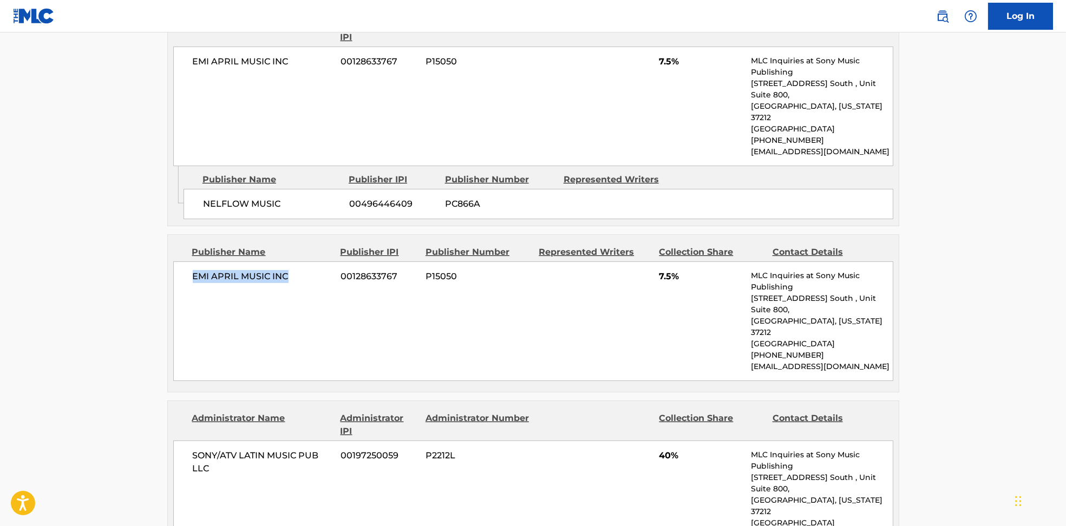
drag, startPoint x: 186, startPoint y: 229, endPoint x: 328, endPoint y: 250, distance: 143.0
click at [328, 262] on div "EMI APRIL MUSIC INC 00128633767 P15050 7.5% MLC Inquiries at Sony Music Publish…" at bounding box center [533, 322] width 720 height 120
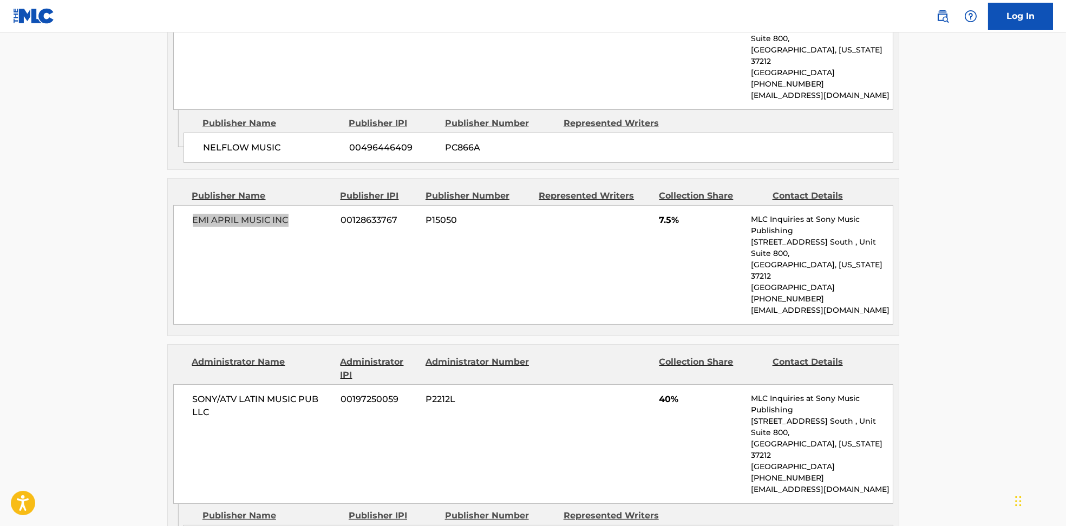
scroll to position [938, 0]
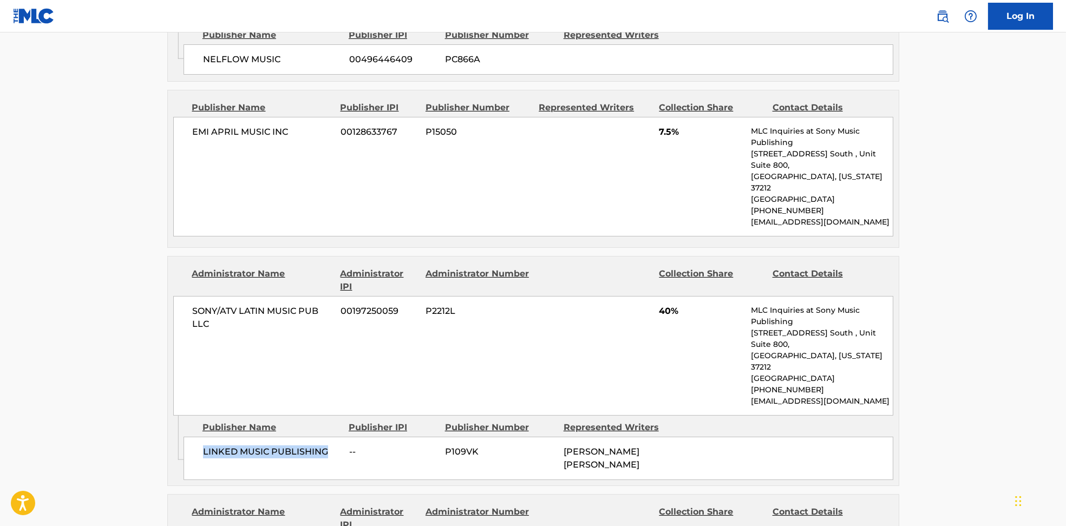
drag, startPoint x: 197, startPoint y: 366, endPoint x: 328, endPoint y: 371, distance: 131.2
click at [328, 437] on div "LINKED MUSIC PUBLISHING -- P109VK [PERSON_NAME] [PERSON_NAME]" at bounding box center [539, 458] width 710 height 43
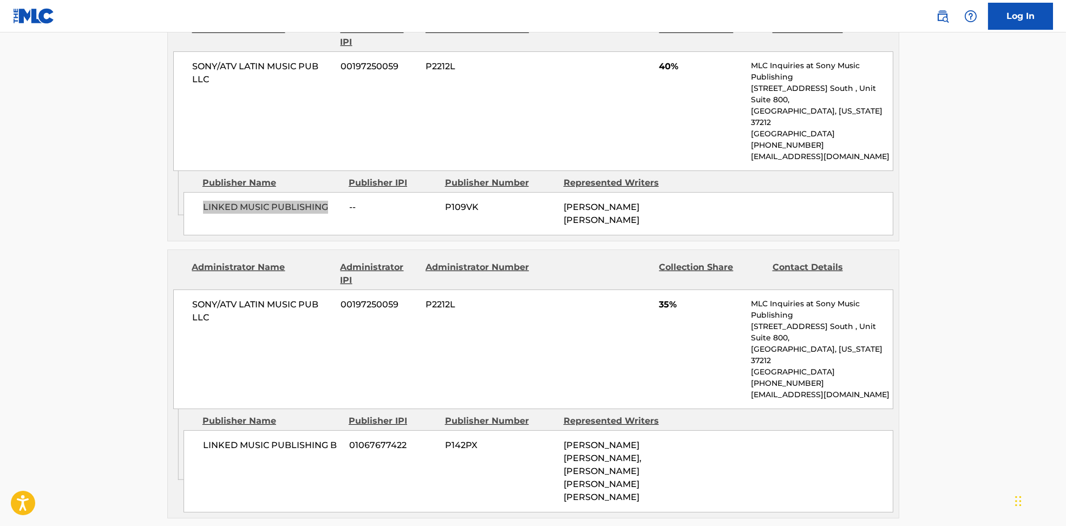
scroll to position [1300, 0]
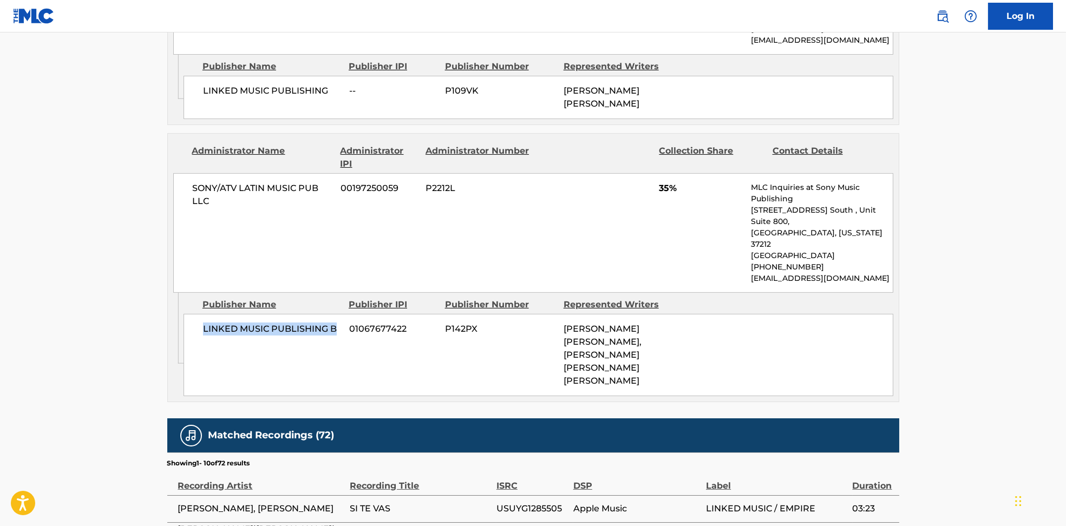
drag, startPoint x: 187, startPoint y: 225, endPoint x: 342, endPoint y: 227, distance: 155.4
click at [342, 314] on div "LINKED MUSIC PUBLISHING B 01067677422 P142PX [PERSON_NAME] [PERSON_NAME], [PERS…" at bounding box center [539, 355] width 710 height 82
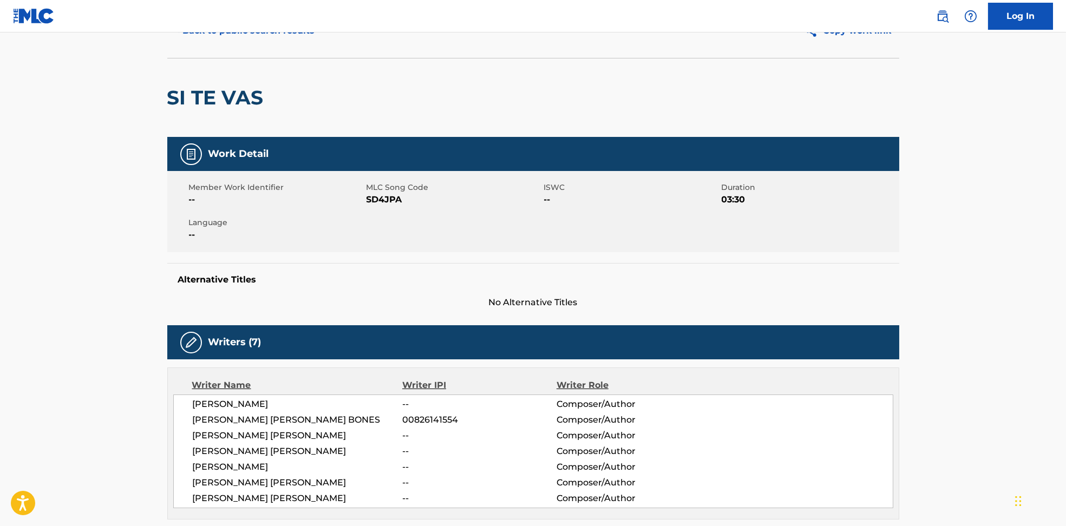
scroll to position [0, 0]
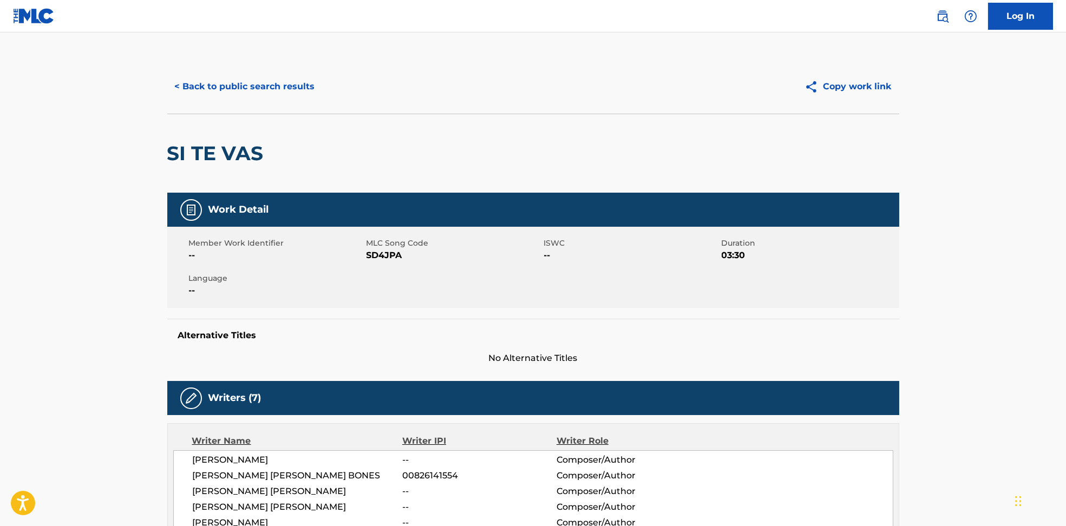
click at [257, 84] on button "< Back to public search results" at bounding box center [244, 86] width 155 height 27
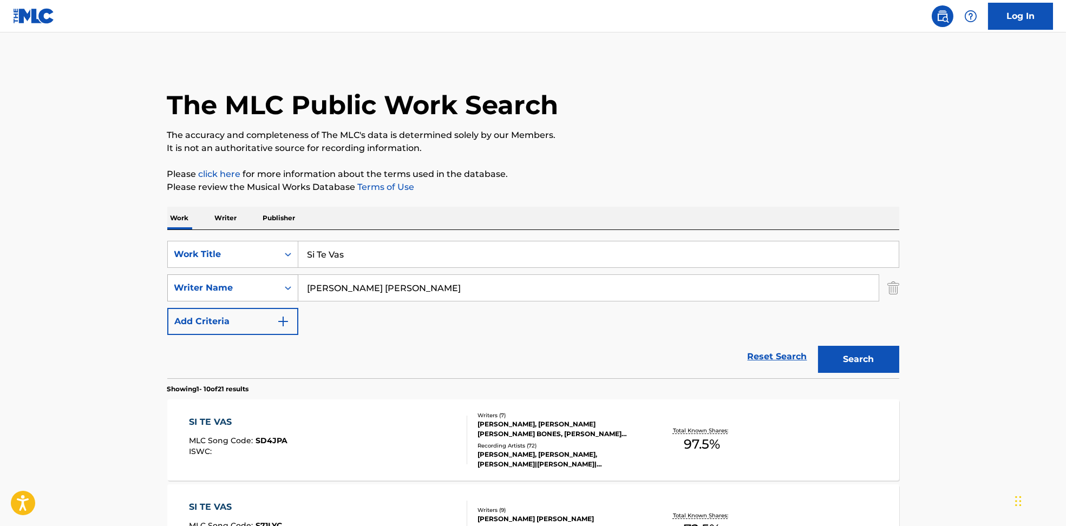
drag, startPoint x: 434, startPoint y: 294, endPoint x: 264, endPoint y: 284, distance: 170.9
click at [257, 287] on div "SearchWithCriteria594c747f-7121-4f51-88ee-f24a471e32c2 Writer Name [PERSON_NAME…" at bounding box center [533, 288] width 732 height 27
paste input "[PERSON_NAME] Brown III"
type input "[PERSON_NAME] Brown III"
drag, startPoint x: 367, startPoint y: 245, endPoint x: 267, endPoint y: 245, distance: 100.2
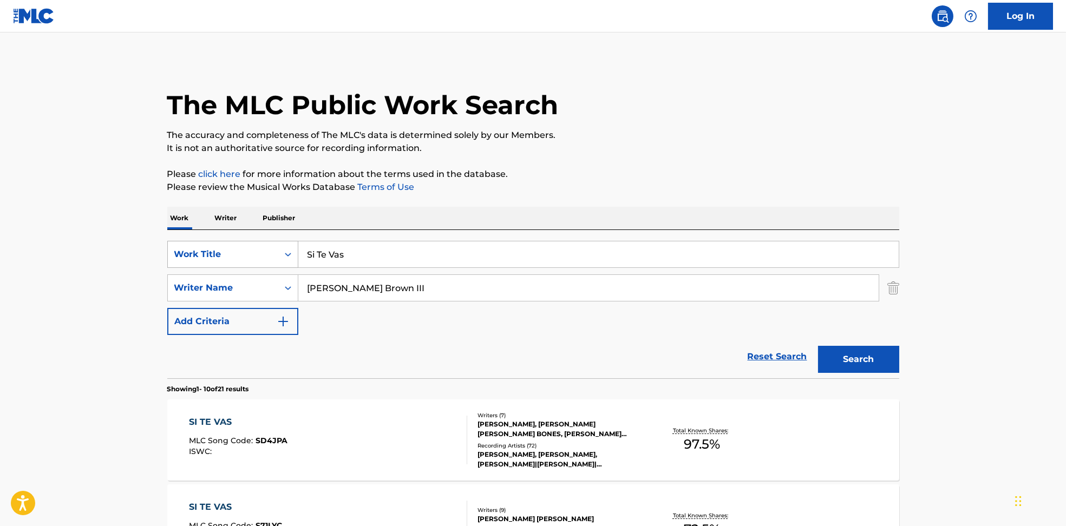
click at [267, 245] on div "SearchWithCriteria6810af65-3269-4f1c-99b2-c66b6a334c3d Work Title Si Te Vas" at bounding box center [533, 254] width 732 height 27
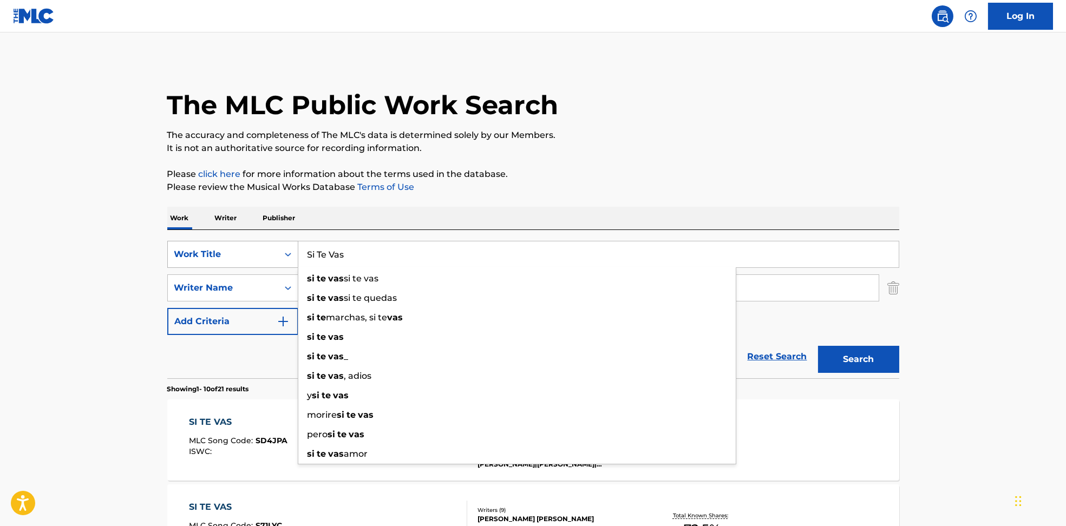
paste input "More Than Money [PERSON_NAME]"
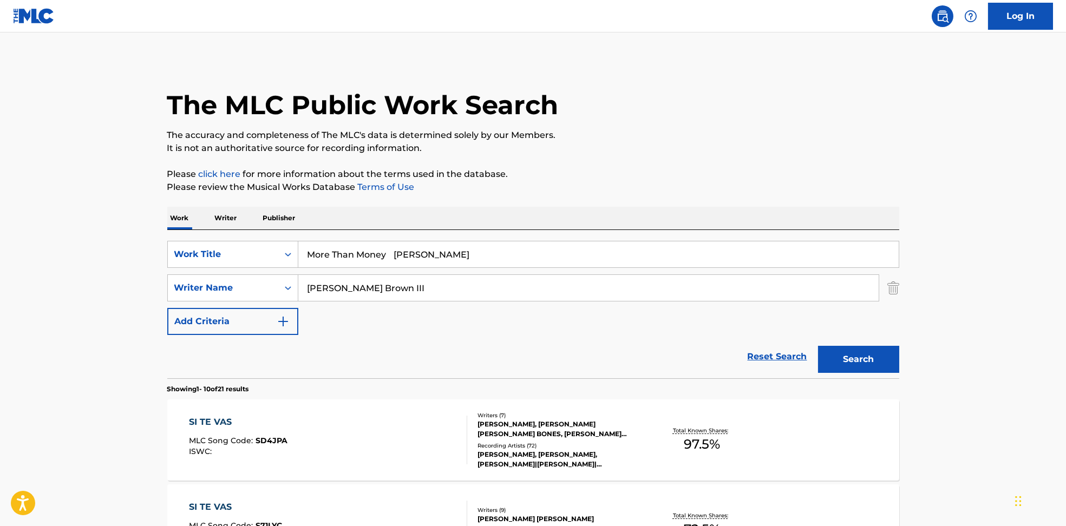
drag, startPoint x: 399, startPoint y: 251, endPoint x: 668, endPoint y: 164, distance: 282.7
type input "More Than Money"
drag, startPoint x: 668, startPoint y: 164, endPoint x: 559, endPoint y: 222, distance: 122.8
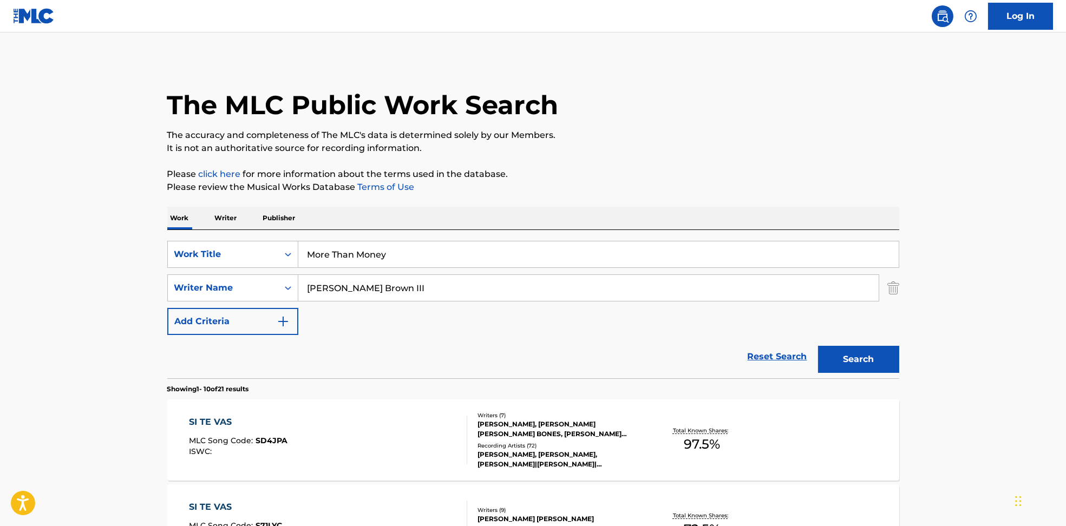
drag, startPoint x: 361, startPoint y: 290, endPoint x: 715, endPoint y: 304, distance: 353.9
click at [714, 304] on div "SearchWithCriteria6810af65-3269-4f1c-99b2-c66b6a334c3d Work Title More Than Mon…" at bounding box center [533, 288] width 732 height 94
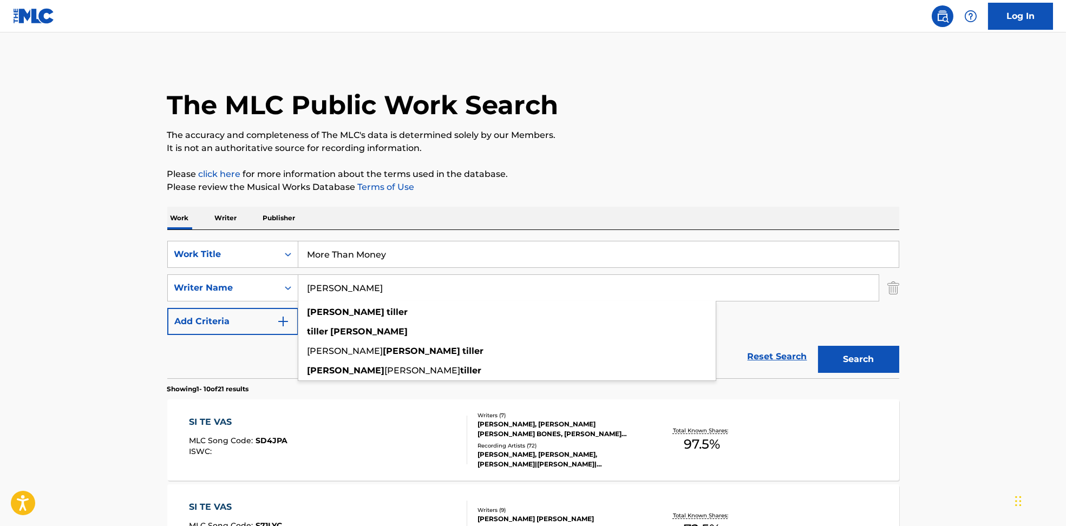
type input "[PERSON_NAME]"
drag, startPoint x: 839, startPoint y: 358, endPoint x: 845, endPoint y: 364, distance: 8.4
click at [845, 364] on button "Search" at bounding box center [858, 359] width 81 height 27
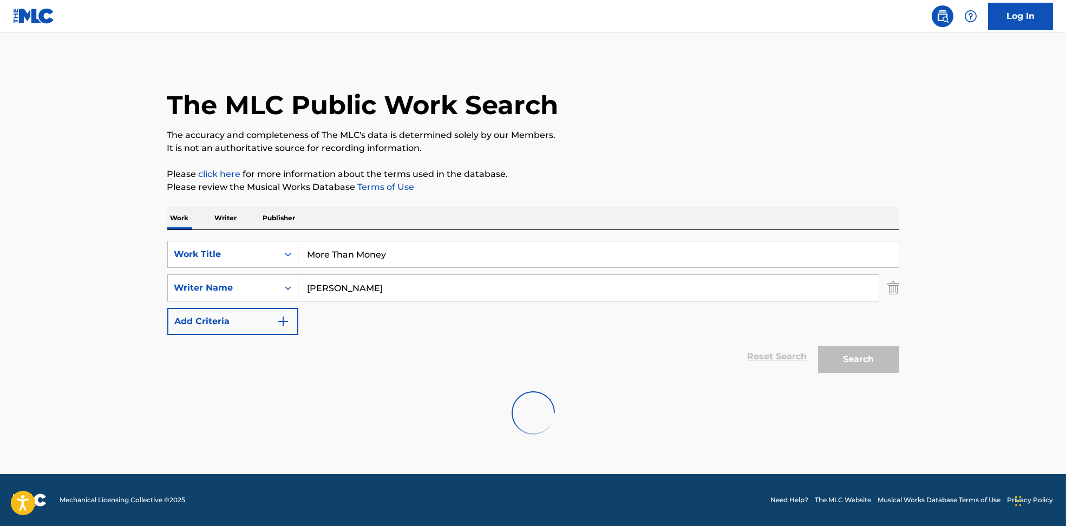
click at [848, 362] on div "Search" at bounding box center [856, 356] width 87 height 43
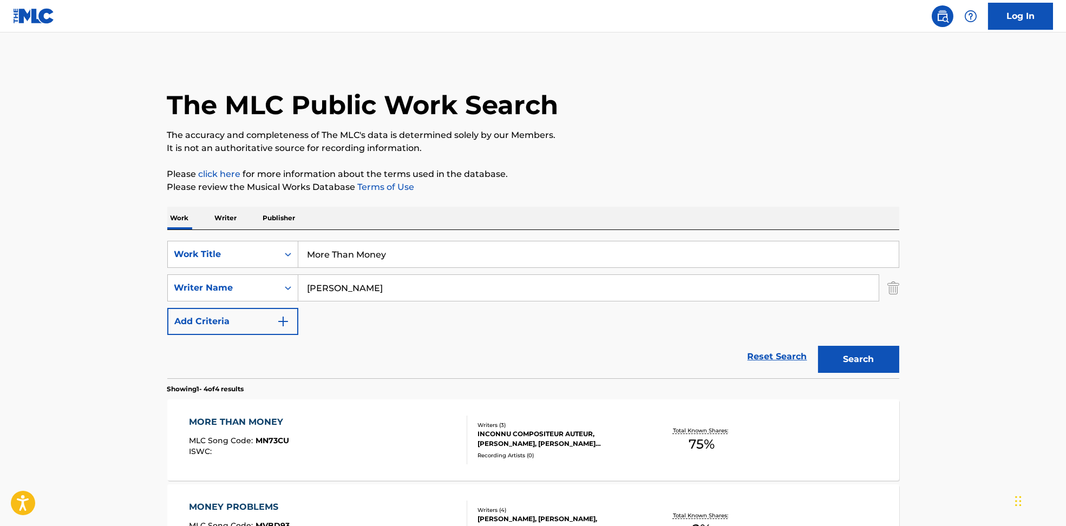
click at [314, 422] on div "MORE THAN MONEY MLC Song Code : MN73CU ISWC :" at bounding box center [328, 440] width 278 height 49
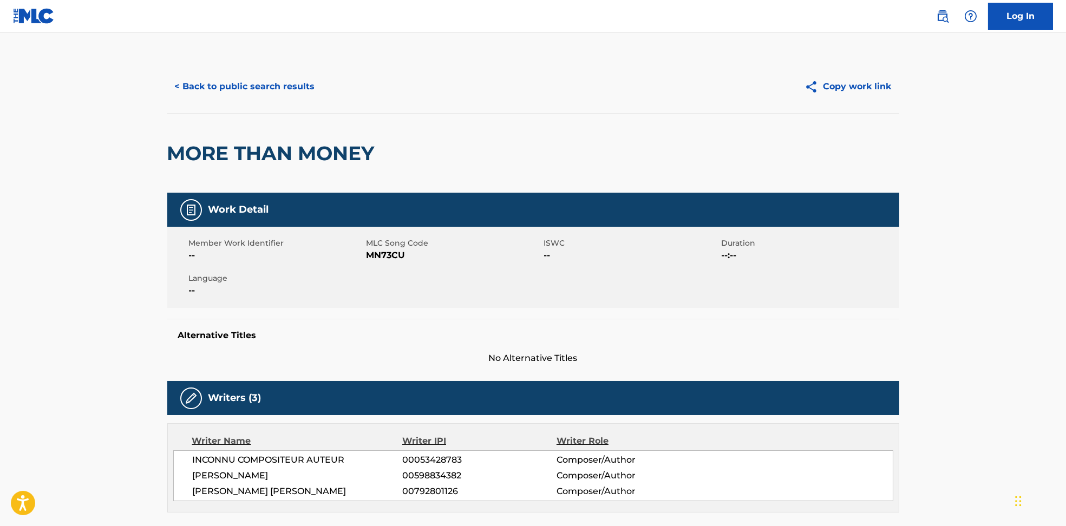
click at [385, 256] on span "MN73CU" at bounding box center [454, 255] width 175 height 13
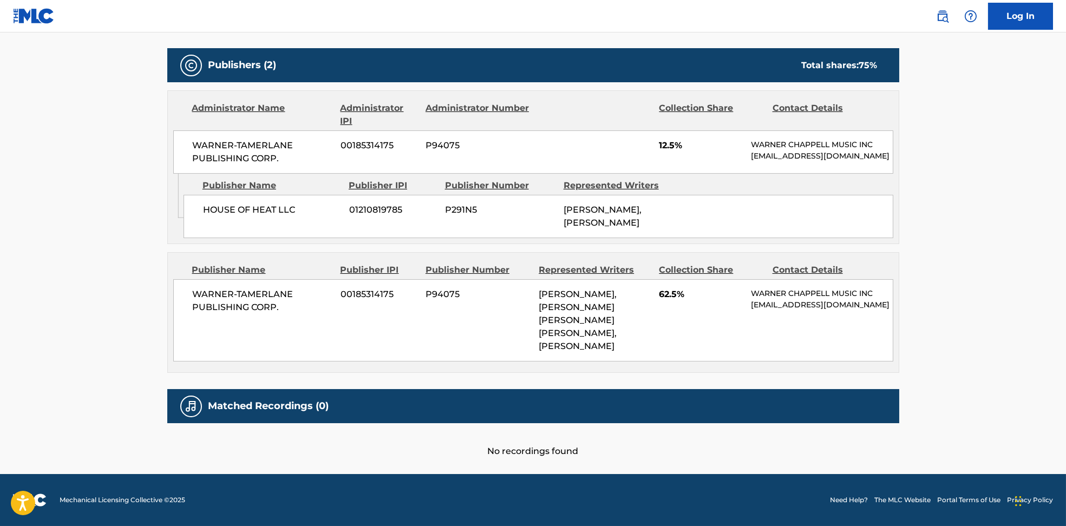
scroll to position [489, 0]
drag, startPoint x: 204, startPoint y: 213, endPoint x: 318, endPoint y: 213, distance: 114.3
click at [318, 213] on div "HOUSE OF HEAT LLC 01210819785 P291N5 [PERSON_NAME], [PERSON_NAME]" at bounding box center [539, 216] width 710 height 43
drag, startPoint x: 184, startPoint y: 298, endPoint x: 275, endPoint y: 316, distance: 93.1
click at [275, 316] on div "WARNER-[PERSON_NAME] PUBLISHING CORP. 00185314175 P94075 [PERSON_NAME], [PERSON…" at bounding box center [533, 320] width 720 height 82
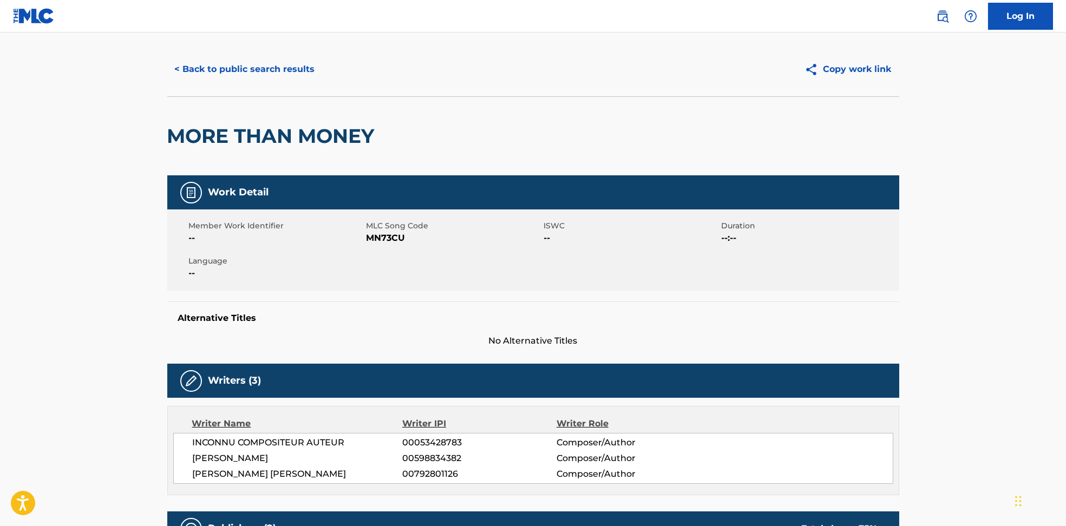
scroll to position [0, 0]
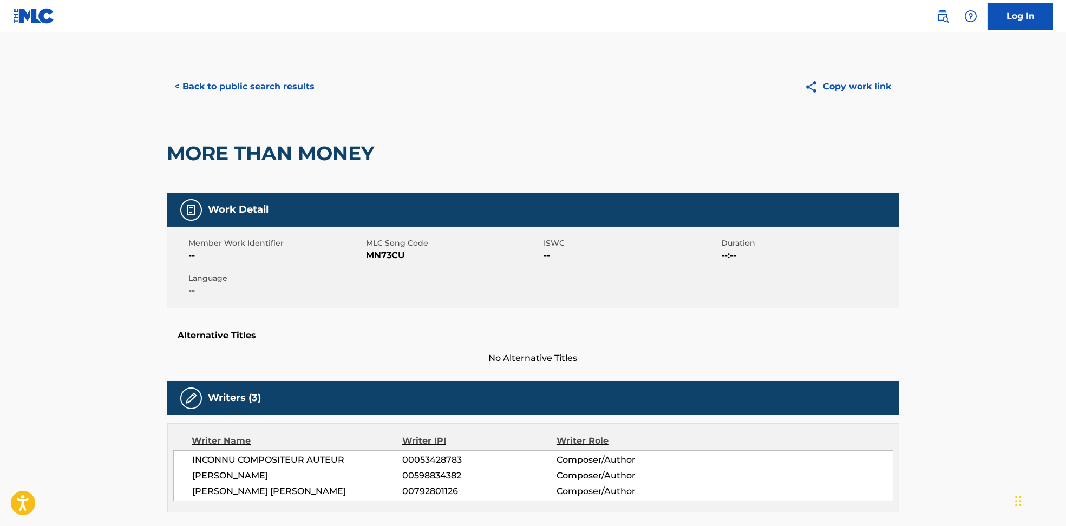
click at [247, 63] on div "< Back to public search results Copy work link" at bounding box center [533, 87] width 732 height 54
click at [256, 94] on button "< Back to public search results" at bounding box center [244, 86] width 155 height 27
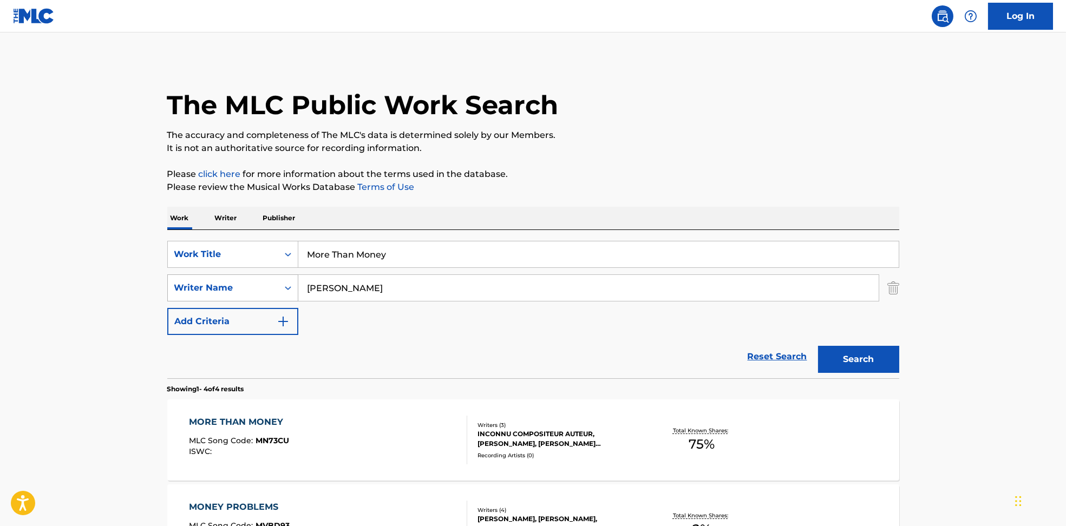
drag, startPoint x: 396, startPoint y: 296, endPoint x: 239, endPoint y: 290, distance: 156.6
click at [239, 290] on div "SearchWithCriteria594c747f-7121-4f51-88ee-f24a471e32c2 Writer Name [PERSON_NAME]" at bounding box center [533, 288] width 732 height 27
paste input "[PERSON_NAME] [PERSON_NAME]"
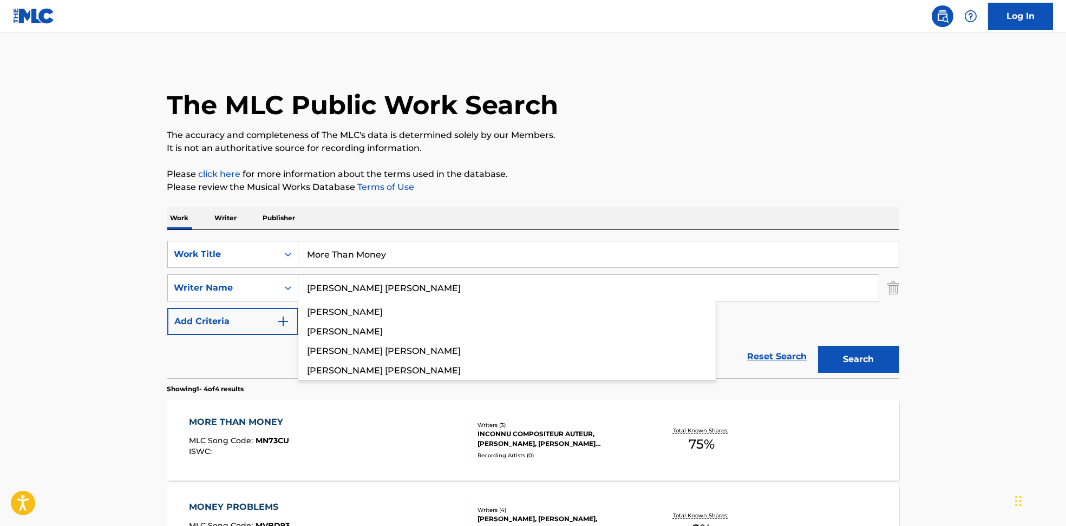
drag, startPoint x: 439, startPoint y: 277, endPoint x: 344, endPoint y: 270, distance: 95.0
click at [223, 277] on div "SearchWithCriteria594c747f-7121-4f51-88ee-f24a471e32c2 Writer Name [PERSON_NAME…" at bounding box center [533, 288] width 732 height 27
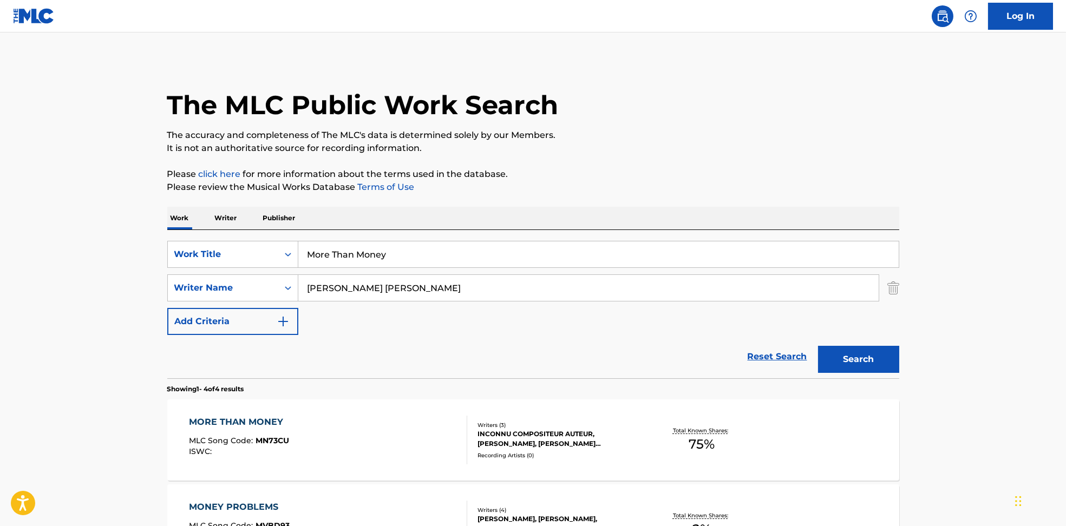
type input "[PERSON_NAME] [PERSON_NAME]"
drag, startPoint x: 392, startPoint y: 244, endPoint x: 209, endPoint y: 239, distance: 182.6
click at [209, 239] on div "SearchWithCriteria6810af65-3269-4f1c-99b2-c66b6a334c3d Work Title More Than Mon…" at bounding box center [533, 304] width 732 height 148
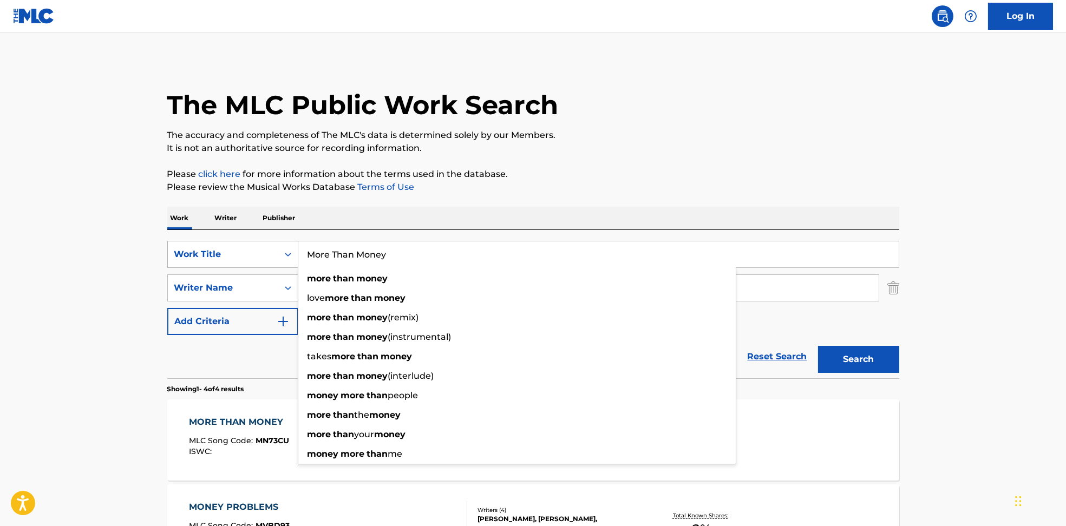
paste input "meteoro FaceBrooklyn no somos"
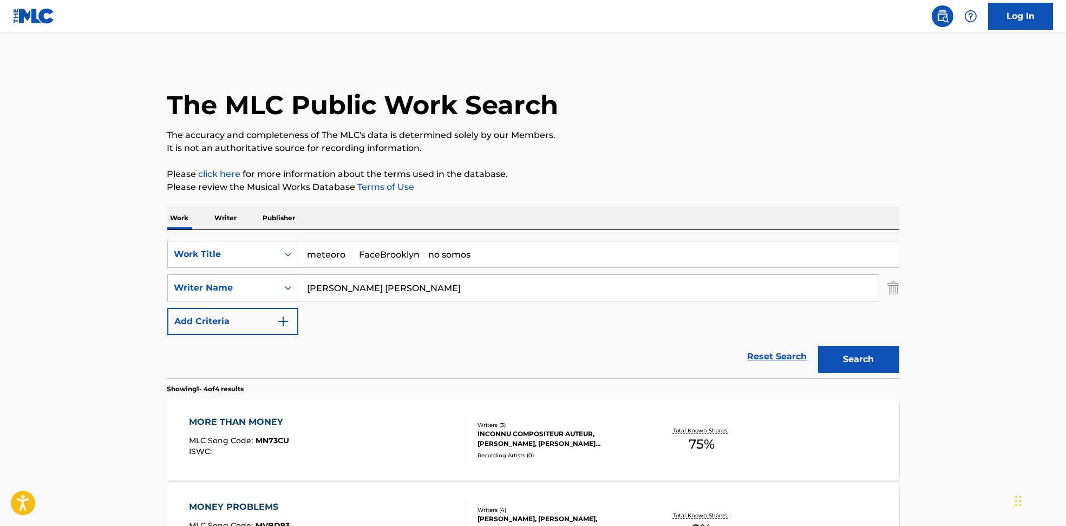
drag, startPoint x: 363, startPoint y: 246, endPoint x: 579, endPoint y: 278, distance: 218.4
click at [579, 278] on div "SearchWithCriteria6810af65-3269-4f1c-99b2-c66b6a334c3d Work Title meteoro FaceB…" at bounding box center [533, 288] width 732 height 94
type input "meteoro"
click at [672, 173] on p "Please click here for more information about the terms used in the database." at bounding box center [533, 174] width 732 height 13
drag, startPoint x: 380, startPoint y: 288, endPoint x: 800, endPoint y: 349, distance: 424.1
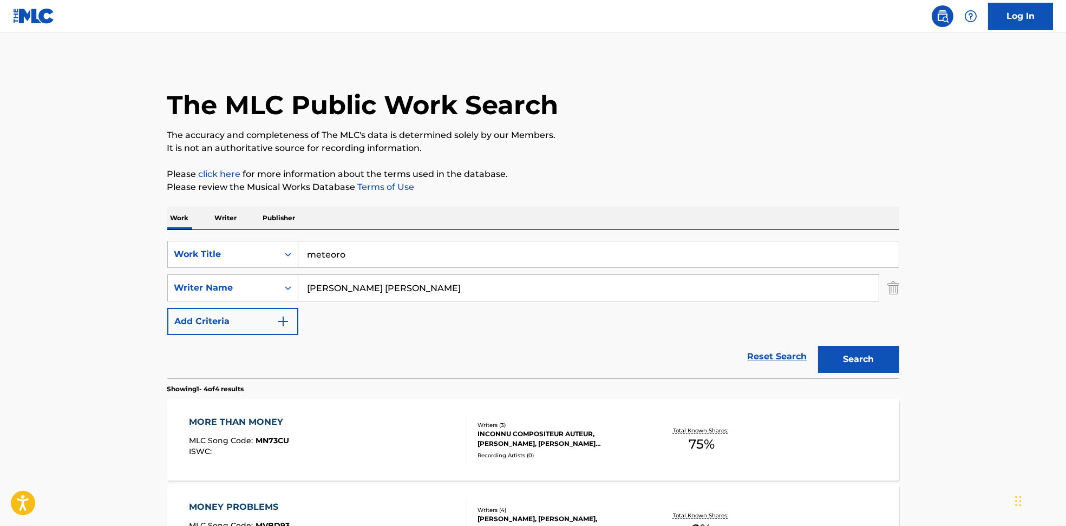
click at [795, 343] on form "SearchWithCriteria6810af65-3269-4f1c-99b2-c66b6a334c3d Work Title meteoro Searc…" at bounding box center [533, 310] width 732 height 138
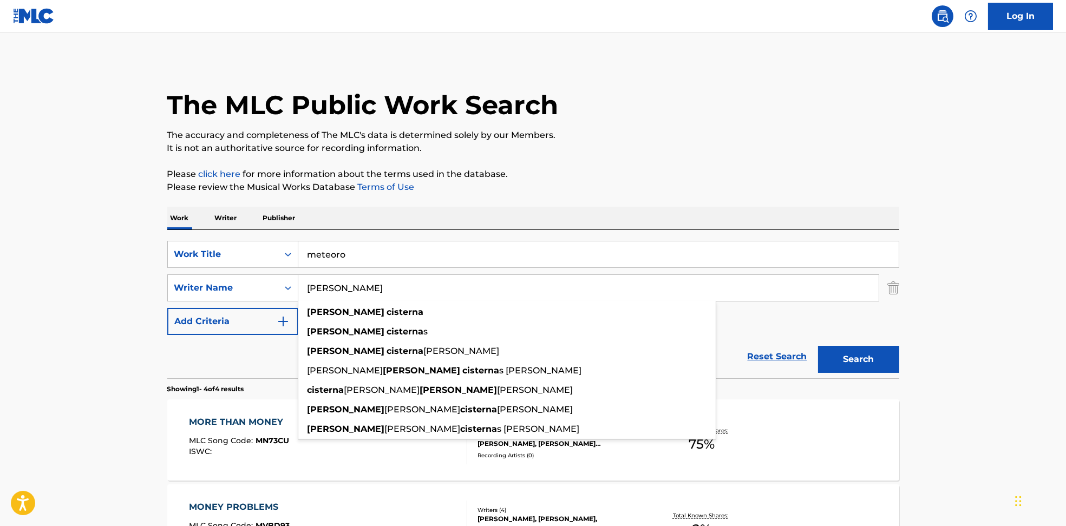
type input "[PERSON_NAME]"
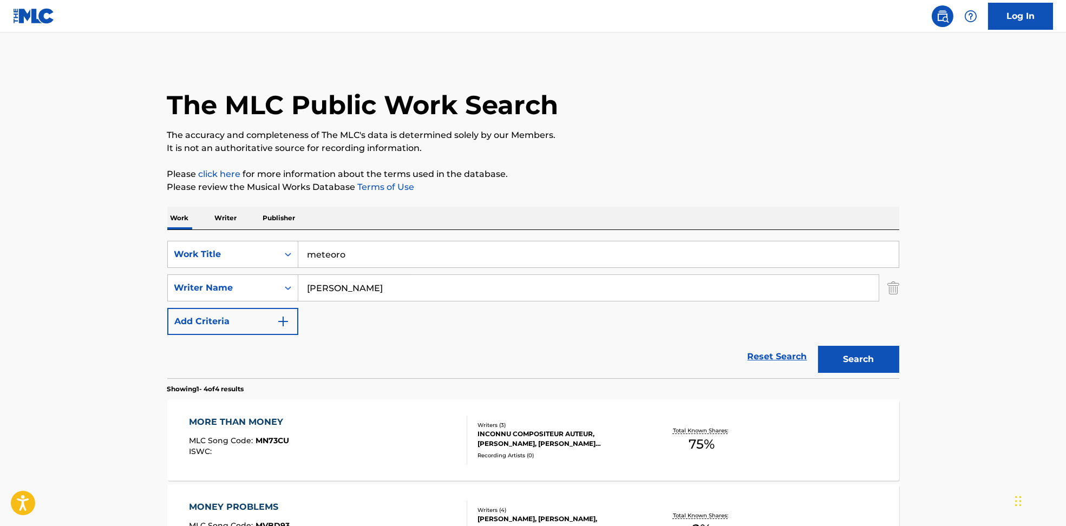
click at [869, 361] on button "Search" at bounding box center [858, 359] width 81 height 27
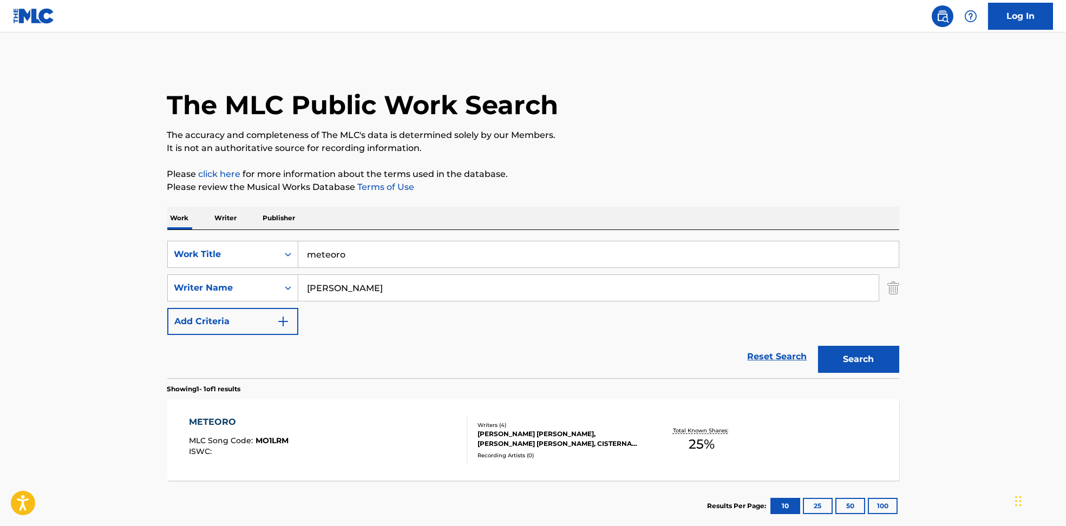
click at [348, 445] on div "METEORO MLC Song Code : MO1LRM ISWC :" at bounding box center [328, 440] width 278 height 49
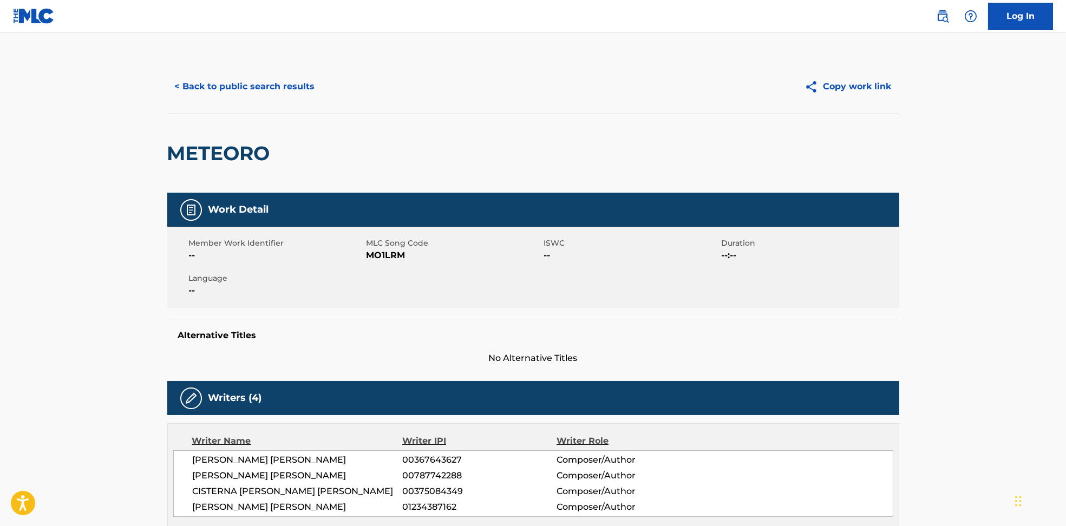
click at [375, 251] on span "MO1LRM" at bounding box center [454, 255] width 175 height 13
click at [376, 251] on span "MO1LRM" at bounding box center [454, 255] width 175 height 13
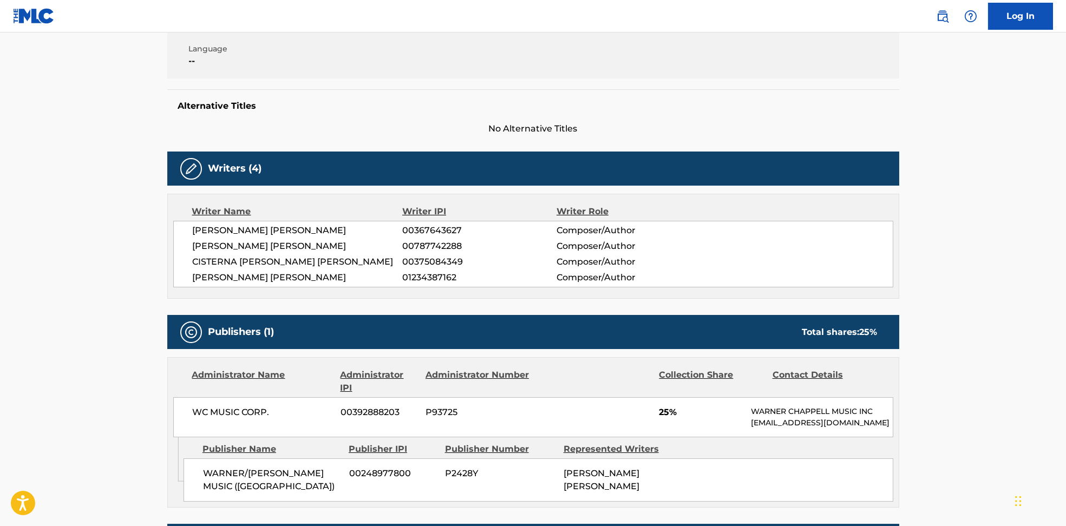
scroll to position [289, 0]
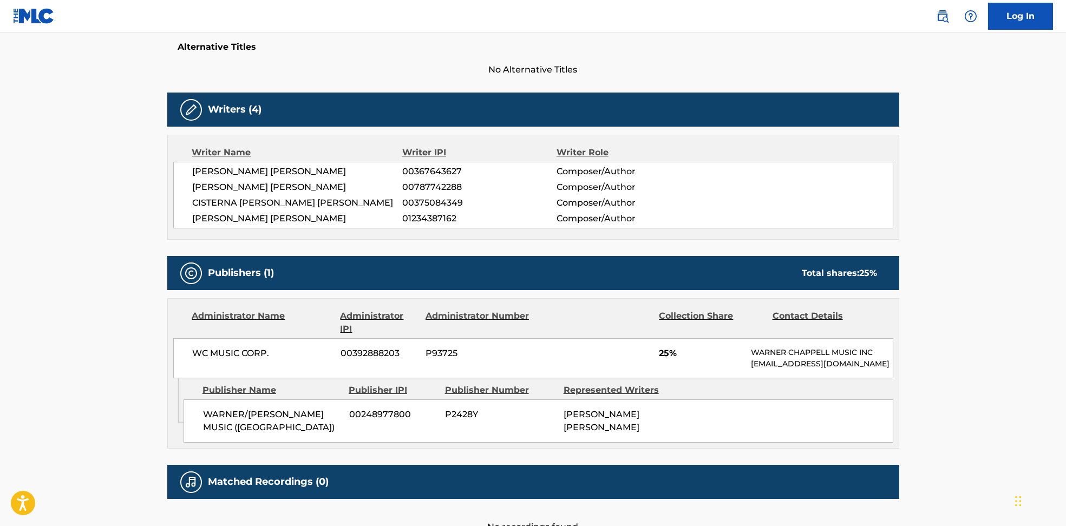
click at [220, 199] on span "CISTERNA [PERSON_NAME] [PERSON_NAME]" at bounding box center [298, 203] width 210 height 13
click at [220, 187] on span "[PERSON_NAME] [PERSON_NAME]" at bounding box center [298, 187] width 210 height 13
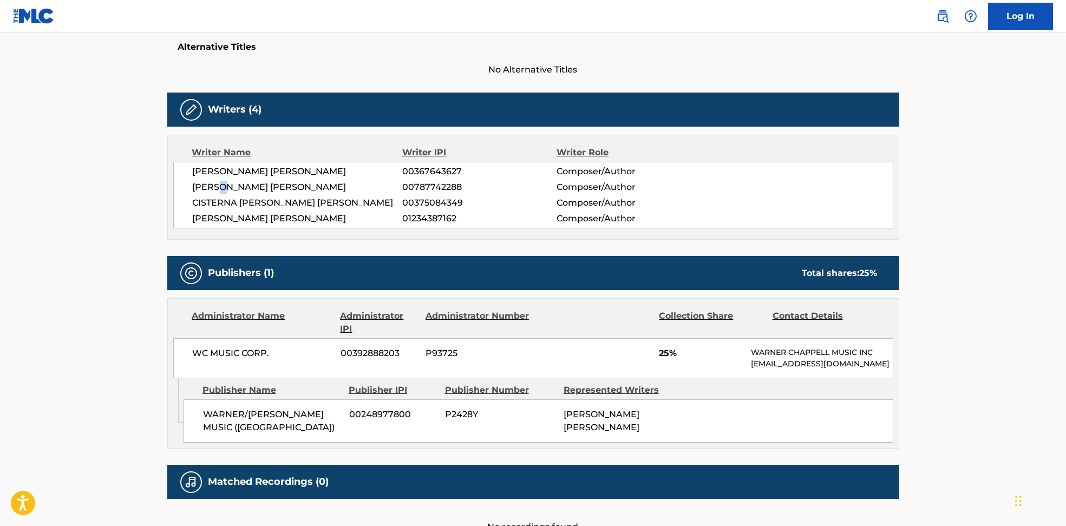
click at [220, 187] on span "[PERSON_NAME] [PERSON_NAME]" at bounding box center [298, 187] width 210 height 13
click at [243, 173] on span "[PERSON_NAME] [PERSON_NAME]" at bounding box center [298, 171] width 210 height 13
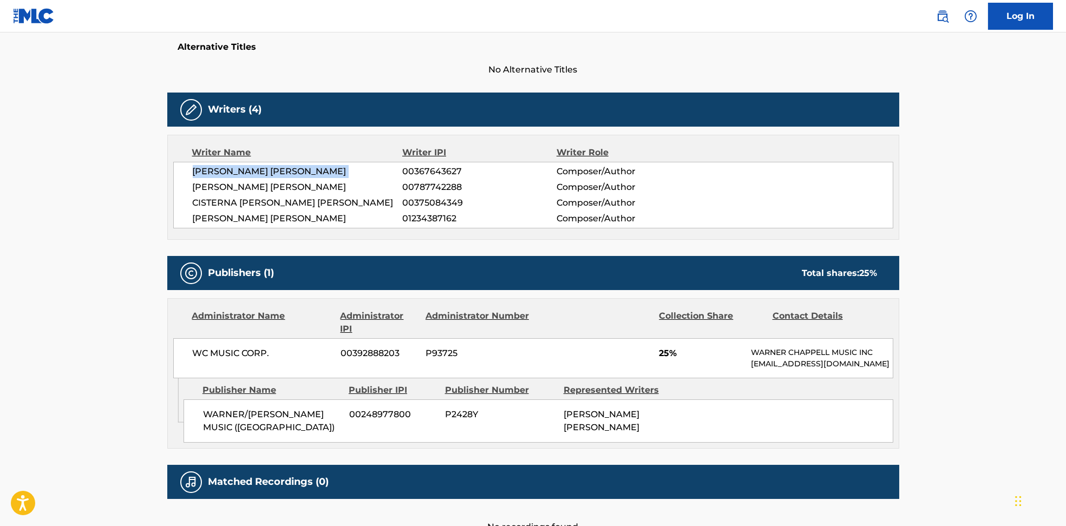
click at [243, 173] on span "[PERSON_NAME] [PERSON_NAME]" at bounding box center [298, 171] width 210 height 13
drag, startPoint x: 200, startPoint y: 429, endPoint x: 295, endPoint y: 454, distance: 97.5
click at [295, 443] on div "WARNER/[PERSON_NAME] MUSIC ([GEOGRAPHIC_DATA]) 00248977800 P2428Y [PERSON_NAME]…" at bounding box center [539, 421] width 710 height 43
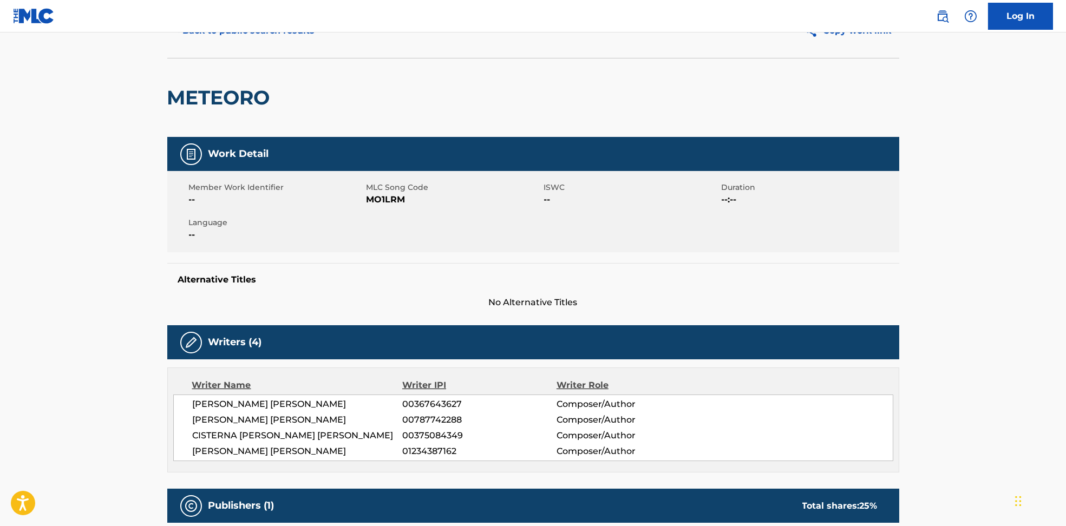
scroll to position [0, 0]
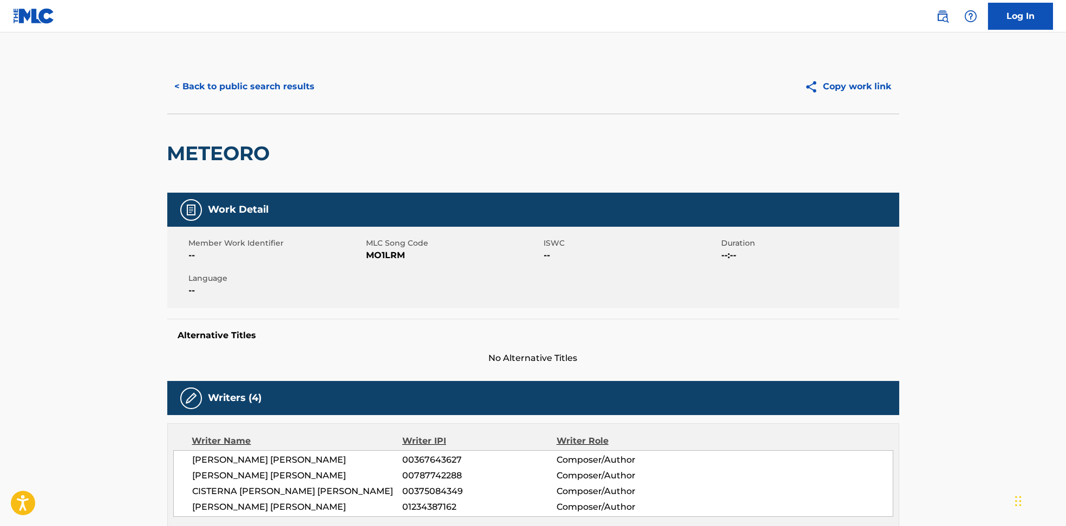
click at [253, 83] on button "< Back to public search results" at bounding box center [244, 86] width 155 height 27
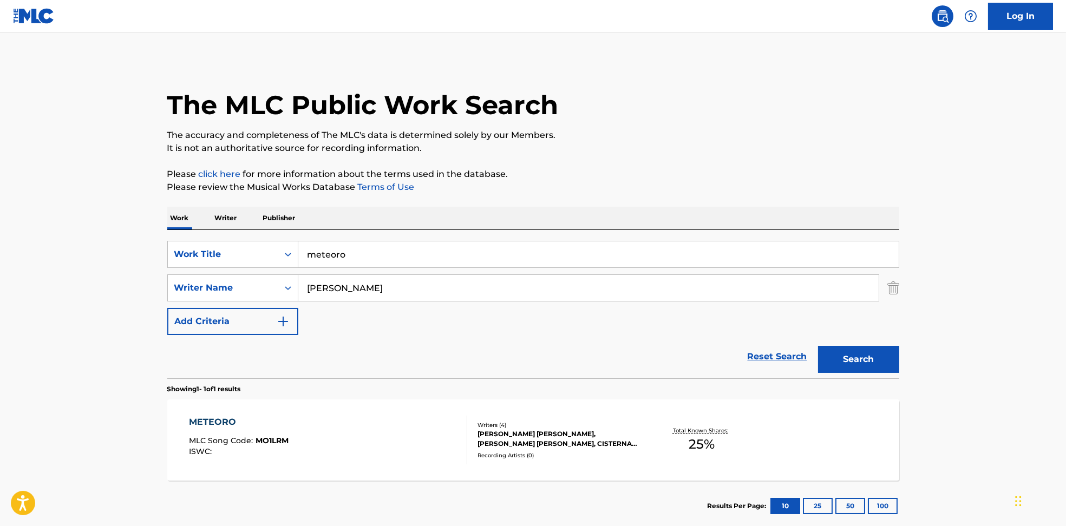
drag, startPoint x: 408, startPoint y: 288, endPoint x: 354, endPoint y: 288, distance: 54.1
click at [246, 288] on div "SearchWithCriteria594c747f-7121-4f51-88ee-f24a471e32c2 Writer Name [PERSON_NAME]" at bounding box center [533, 288] width 732 height 27
paste input "Deodato"
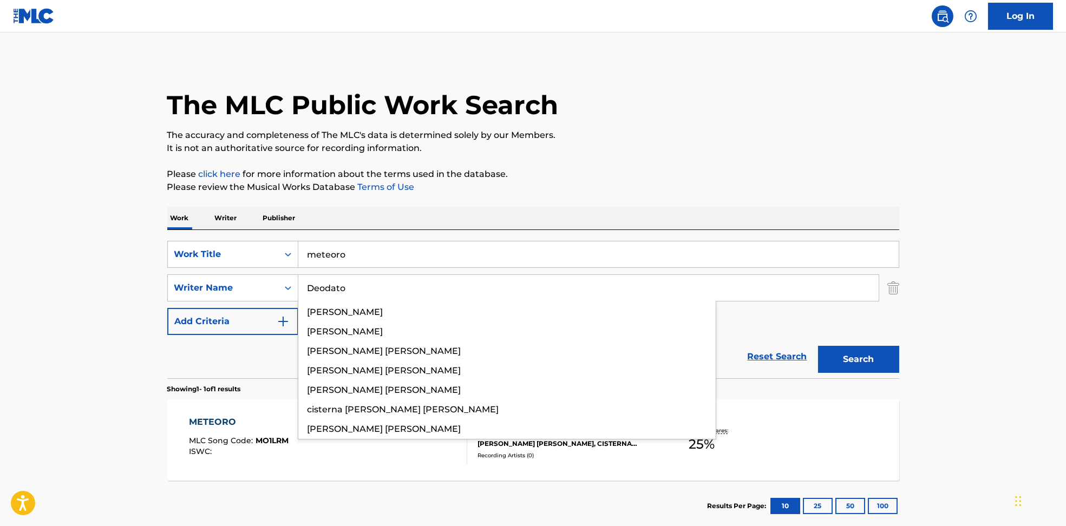
type input "Deodato"
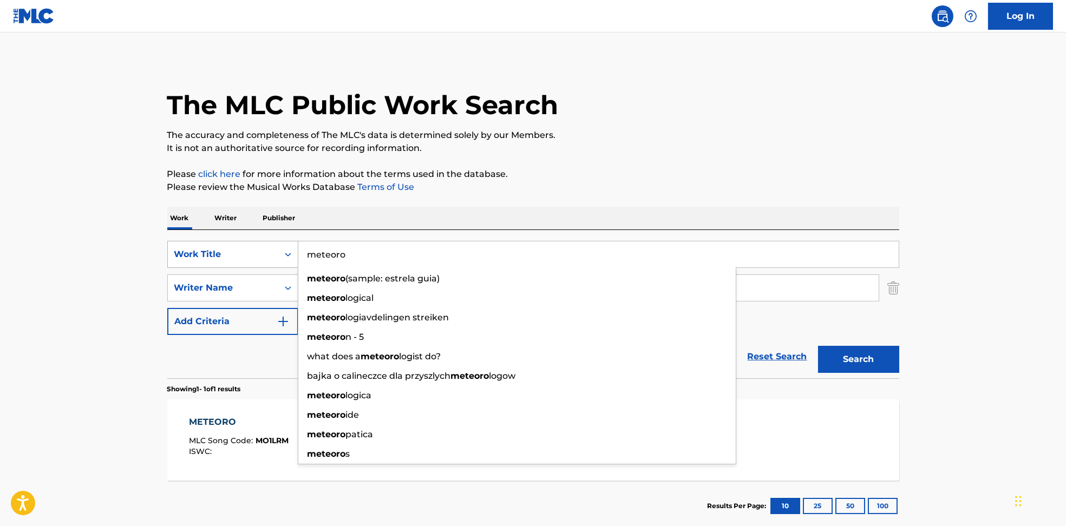
drag, startPoint x: 343, startPoint y: 251, endPoint x: 296, endPoint y: 251, distance: 47.1
click at [296, 251] on div "SearchWithCriteria6810af65-3269-4f1c-99b2-c66b6a334c3d Work Title meteoro meteo…" at bounding box center [533, 254] width 732 height 27
paste input "Nothing Better Than Music Blackchild ([GEOGRAPHIC_DATA])"
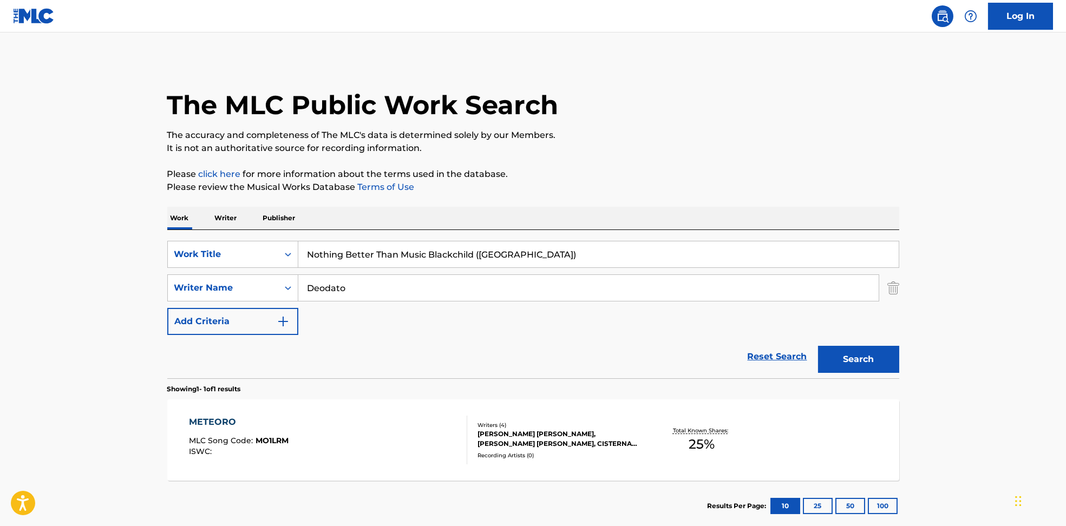
drag, startPoint x: 432, startPoint y: 257, endPoint x: 852, endPoint y: 169, distance: 428.7
click at [782, 209] on div "Work Writer Publisher SearchWithCriteria6810af65-3269-4f1c-99b2-c66b6a334c3d Wo…" at bounding box center [533, 369] width 732 height 325
type input "Nothing Better Than Music"
click at [843, 161] on div "The MLC Public Work Search The accuracy and completeness of The MLC's data is d…" at bounding box center [533, 296] width 758 height 472
click at [846, 353] on button "Search" at bounding box center [858, 359] width 81 height 27
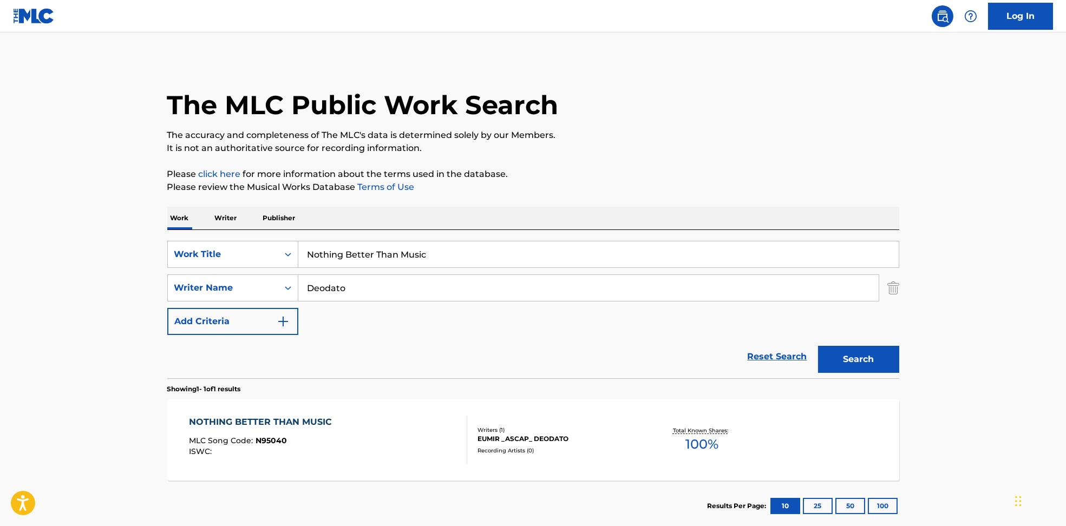
click at [370, 442] on div "NOTHING BETTER THAN MUSIC MLC Song Code : N95040 ISWC :" at bounding box center [328, 440] width 278 height 49
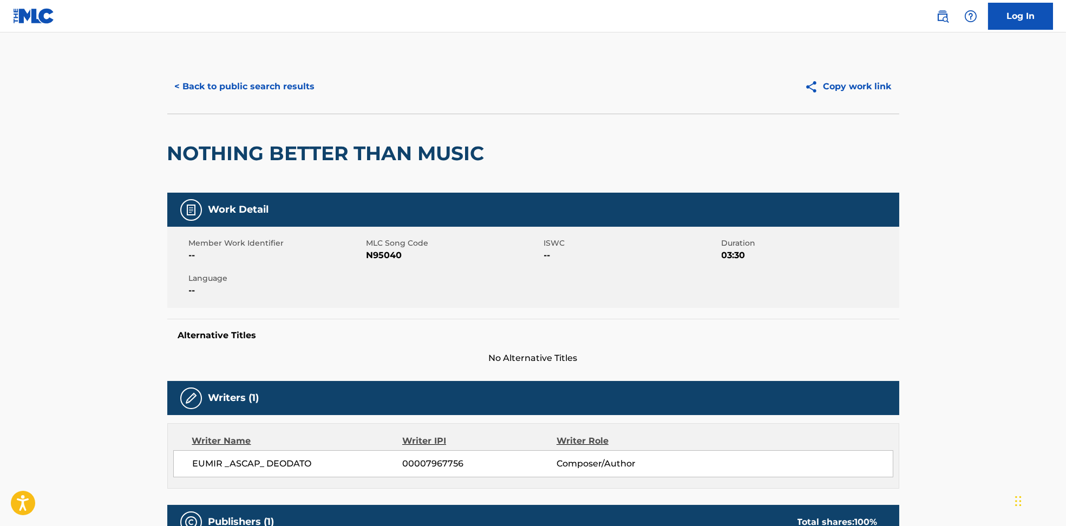
click at [368, 253] on span "N95040" at bounding box center [454, 255] width 175 height 13
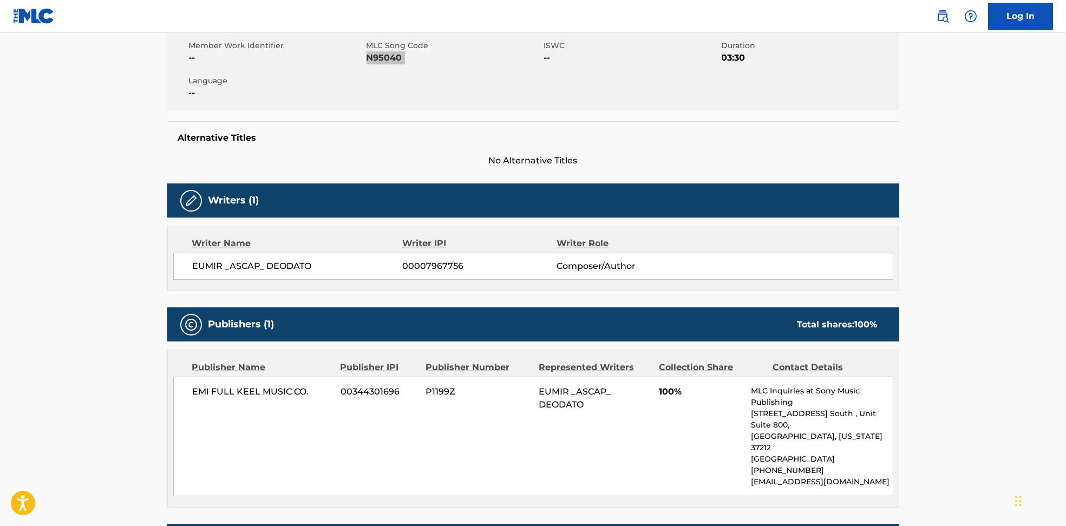
scroll to position [309, 0]
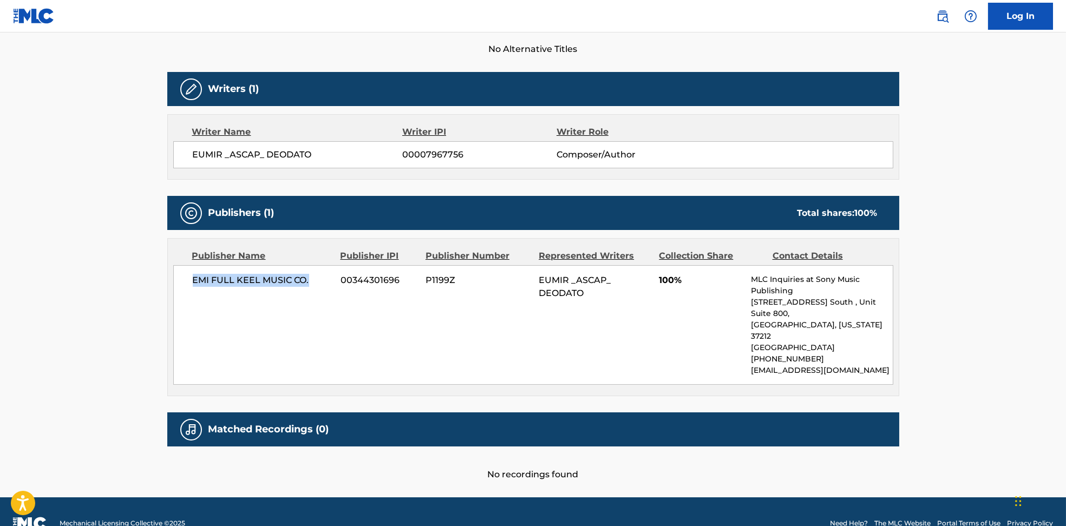
drag, startPoint x: 185, startPoint y: 283, endPoint x: 316, endPoint y: 288, distance: 130.6
click at [316, 288] on div "EMI FULL KEEL MUSIC CO. 00344301696 P1199Z EUMIR _ASCAP_ DEODATO 100% MLC Inqui…" at bounding box center [533, 325] width 720 height 120
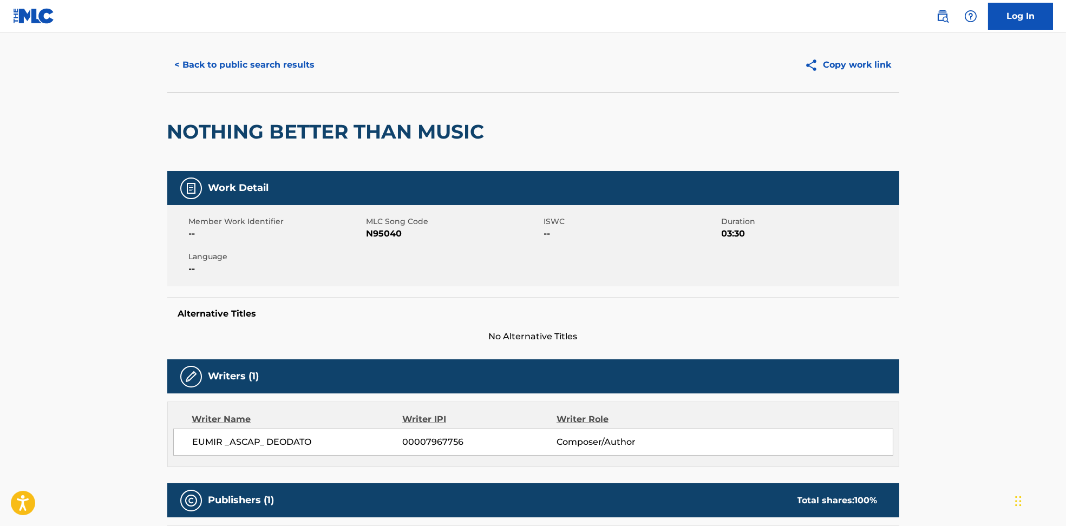
scroll to position [21, 0]
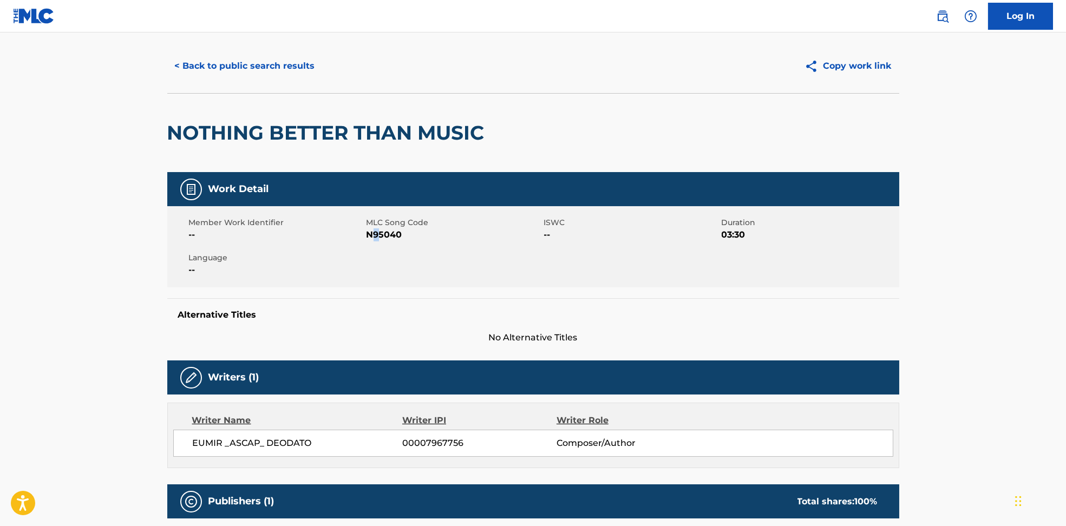
click at [376, 238] on span "N95040" at bounding box center [454, 235] width 175 height 13
click at [377, 237] on span "N95040" at bounding box center [454, 235] width 175 height 13
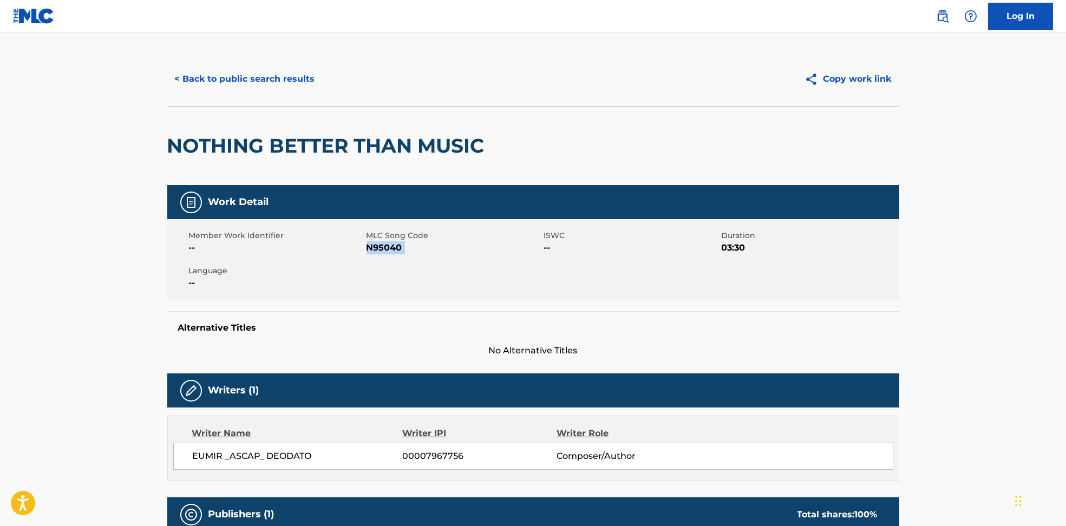
scroll to position [0, 0]
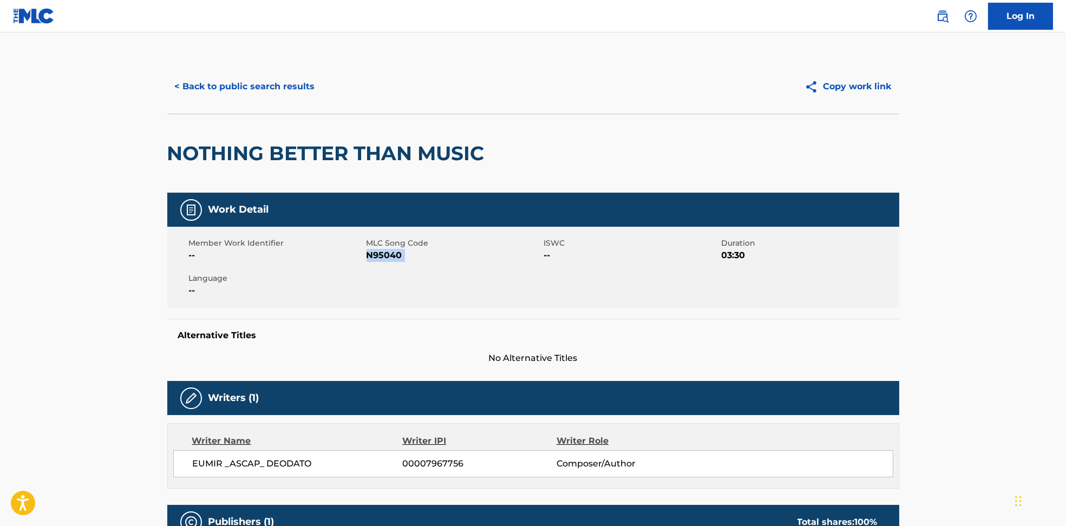
click at [269, 73] on button "< Back to public search results" at bounding box center [244, 86] width 155 height 27
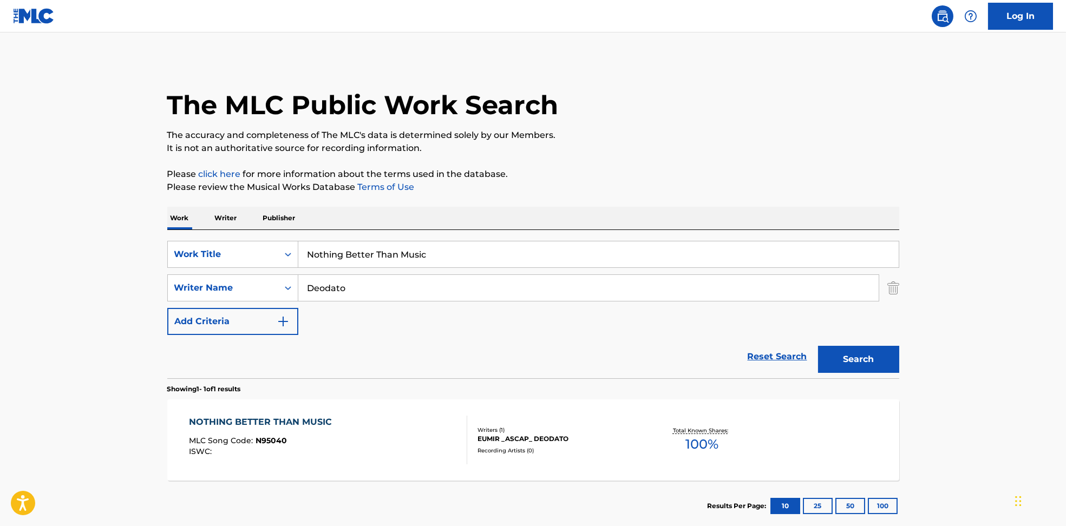
click at [270, 82] on div "The MLC Public Work Search" at bounding box center [533, 99] width 732 height 79
drag, startPoint x: 386, startPoint y: 286, endPoint x: 255, endPoint y: 284, distance: 131.6
click at [255, 284] on div "SearchWithCriteria594c747f-7121-4f51-88ee-f24a471e32c2 Writer Name Deodato" at bounding box center [533, 288] width 732 height 27
paste input "Planes [PERSON_NAME]"
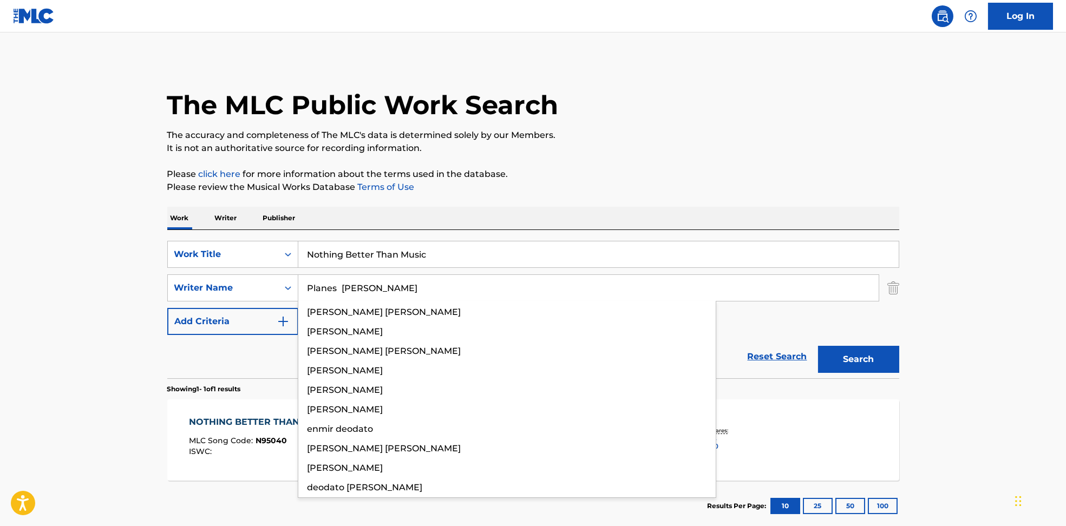
type input "Planes [PERSON_NAME]"
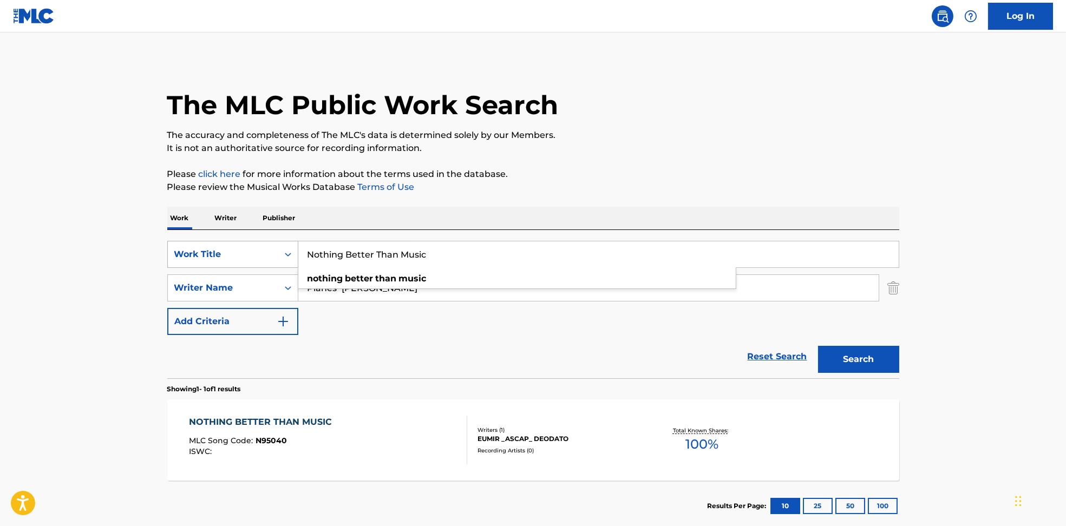
drag, startPoint x: 484, startPoint y: 257, endPoint x: 261, endPoint y: 264, distance: 223.2
click at [261, 264] on div "SearchWithCriteria6810af65-3269-4f1c-99b2-c66b6a334c3d Work Title Nothing Bette…" at bounding box center [533, 254] width 732 height 27
paste input "Planes [PERSON_NAME]"
drag, startPoint x: 362, startPoint y: 259, endPoint x: 595, endPoint y: 248, distance: 233.1
click at [577, 251] on input "Planes [PERSON_NAME]" at bounding box center [598, 255] width 601 height 26
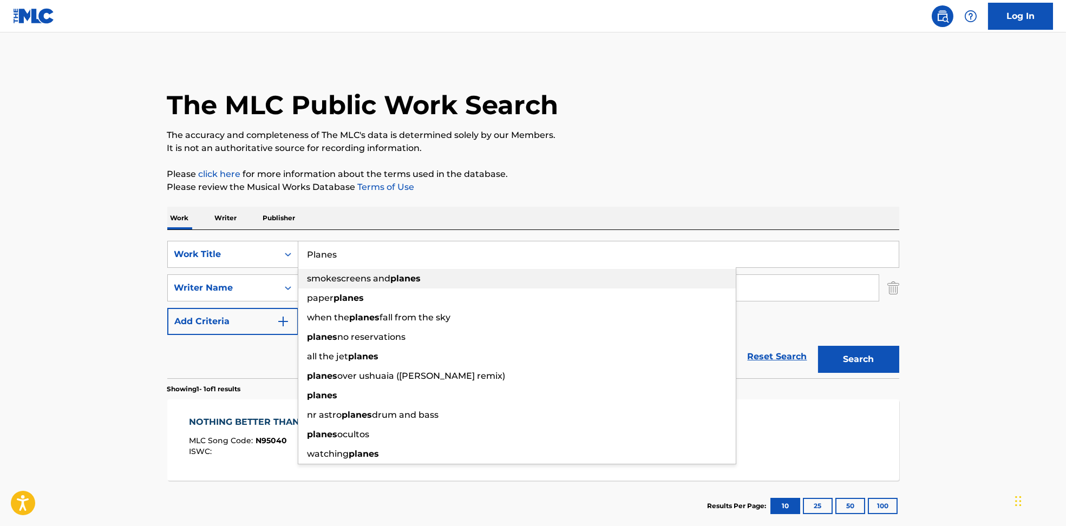
type input "Planes"
click at [639, 194] on div "The MLC Public Work Search The accuracy and completeness of The MLC's data is d…" at bounding box center [533, 296] width 758 height 472
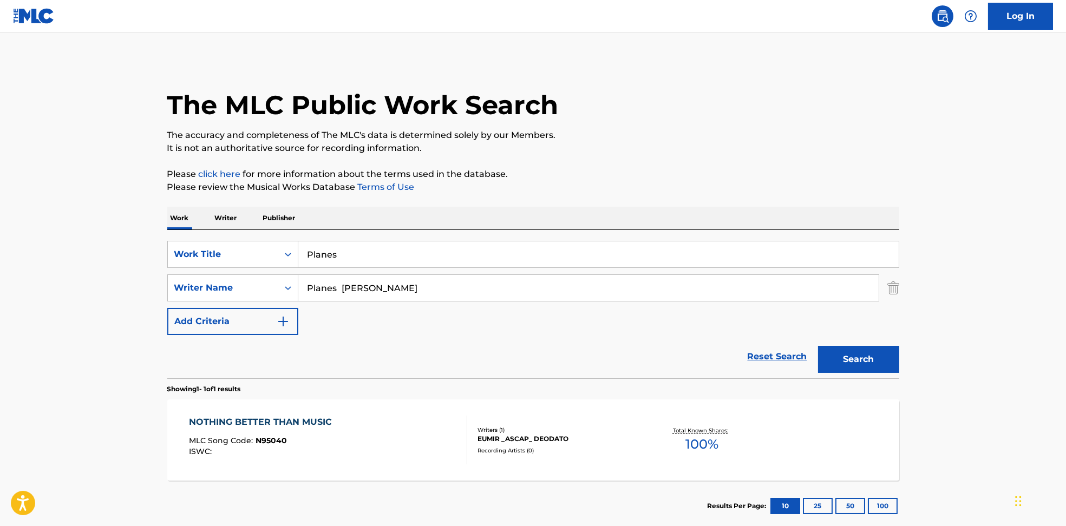
drag, startPoint x: 457, startPoint y: 285, endPoint x: 151, endPoint y: 291, distance: 306.5
click at [151, 291] on main "The MLC Public Work Search The accuracy and completeness of The MLC's data is d…" at bounding box center [533, 284] width 1066 height 505
click at [818, 346] on button "Search" at bounding box center [858, 359] width 81 height 27
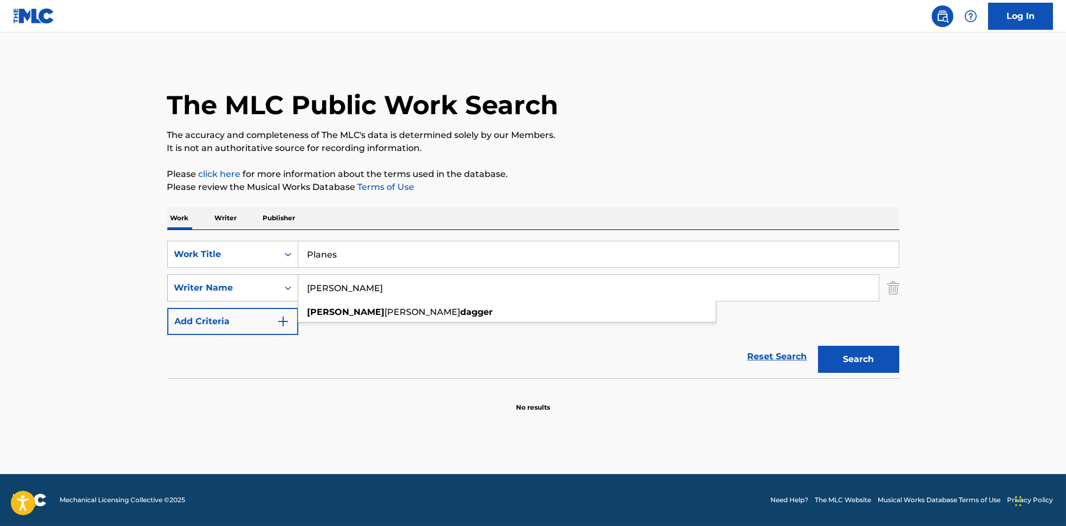
drag, startPoint x: 422, startPoint y: 290, endPoint x: 205, endPoint y: 293, distance: 216.6
click at [185, 290] on div "SearchWithCriteria594c747f-7121-4f51-88ee-f24a471e32c2 Writer Name [PERSON_NAME…" at bounding box center [533, 288] width 732 height 27
paste input "[PERSON_NAME]"
type input "[PERSON_NAME]"
click at [878, 355] on button "Search" at bounding box center [858, 359] width 81 height 27
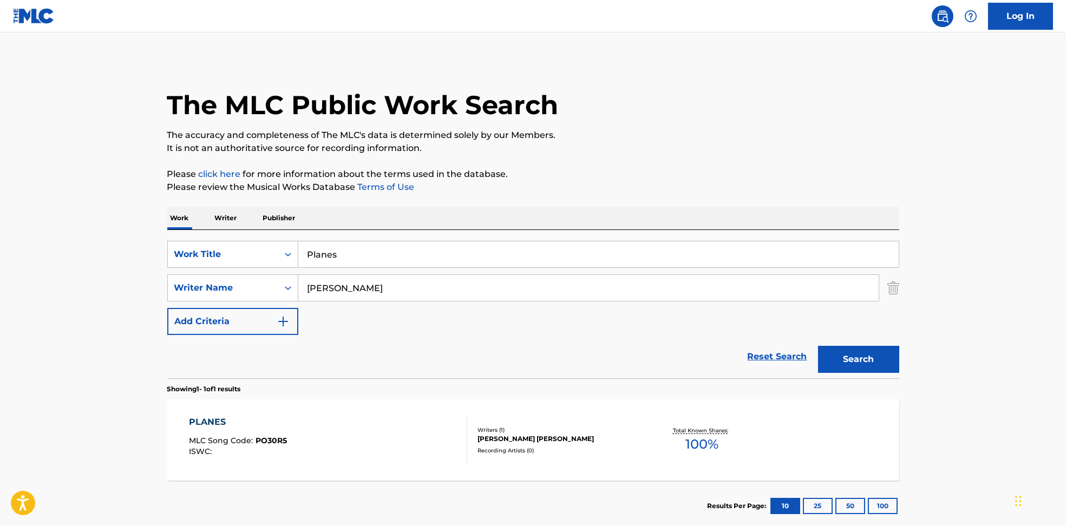
click at [381, 433] on div "PLANES MLC Song Code : PO30R5 ISWC :" at bounding box center [328, 440] width 278 height 49
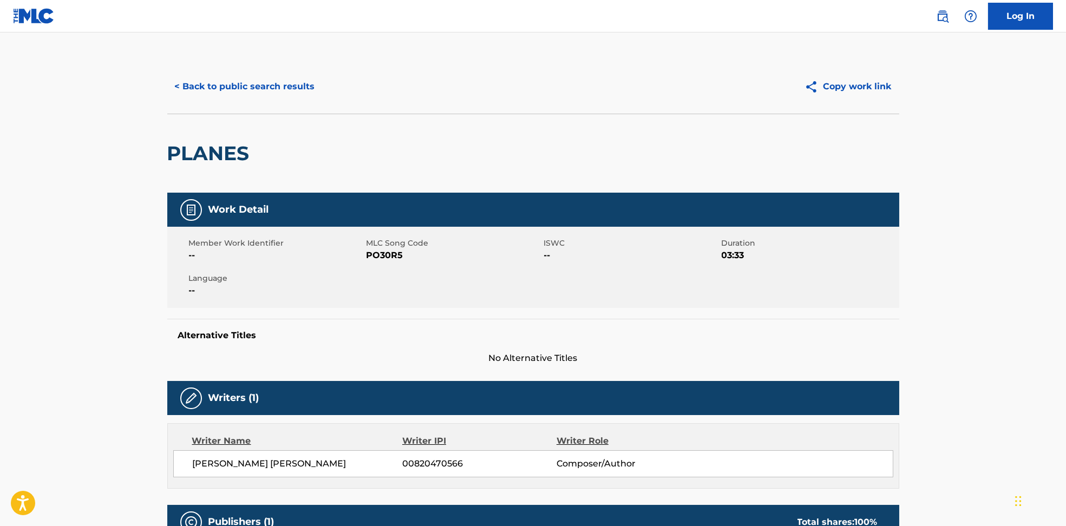
click at [383, 259] on span "PO30R5" at bounding box center [454, 255] width 175 height 13
click at [383, 258] on span "PO30R5" at bounding box center [454, 255] width 175 height 13
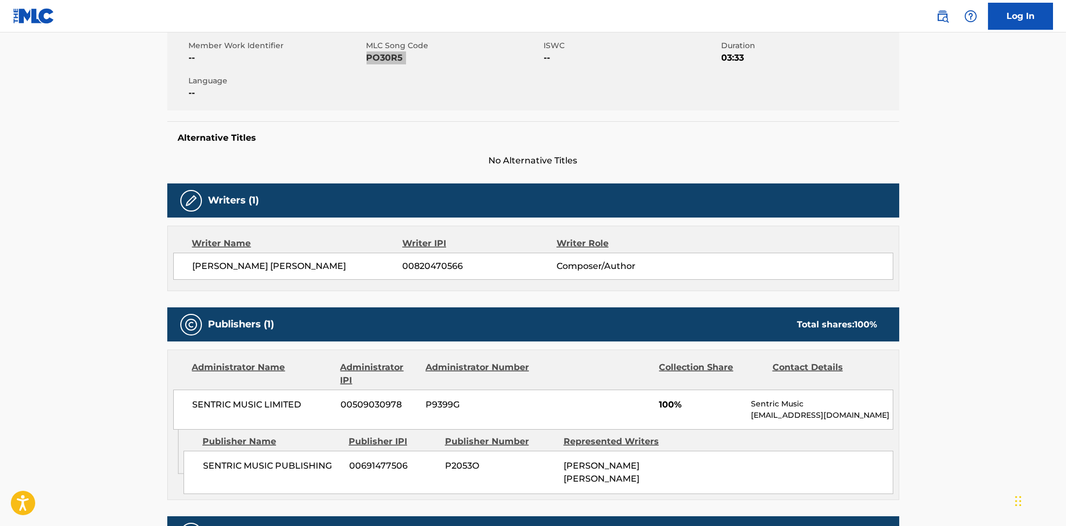
scroll to position [324, 0]
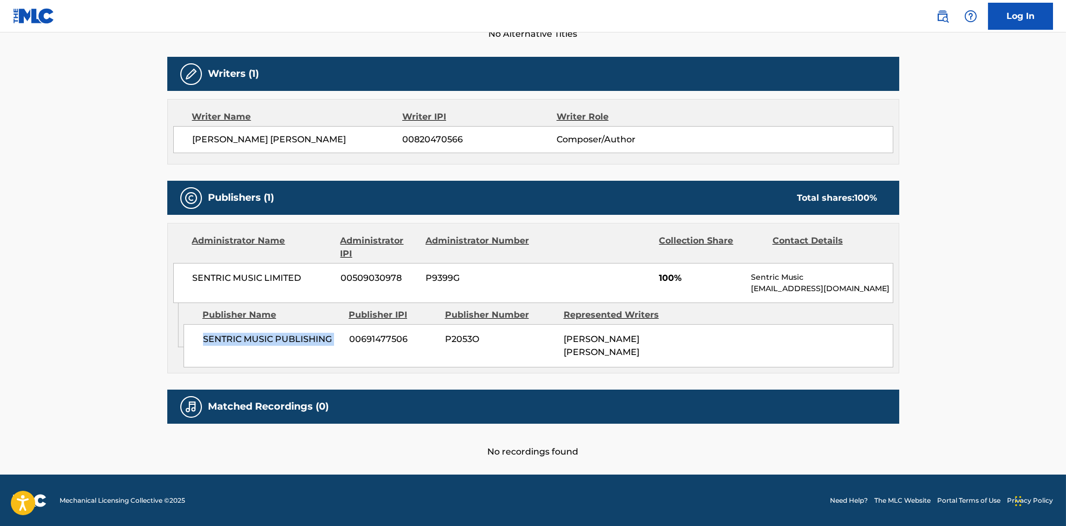
drag, startPoint x: 187, startPoint y: 341, endPoint x: 344, endPoint y: 341, distance: 157.0
click at [344, 341] on div "SENTRIC MUSIC PUBLISHING 00691477506 P2053O [PERSON_NAME] [PERSON_NAME]" at bounding box center [539, 345] width 710 height 43
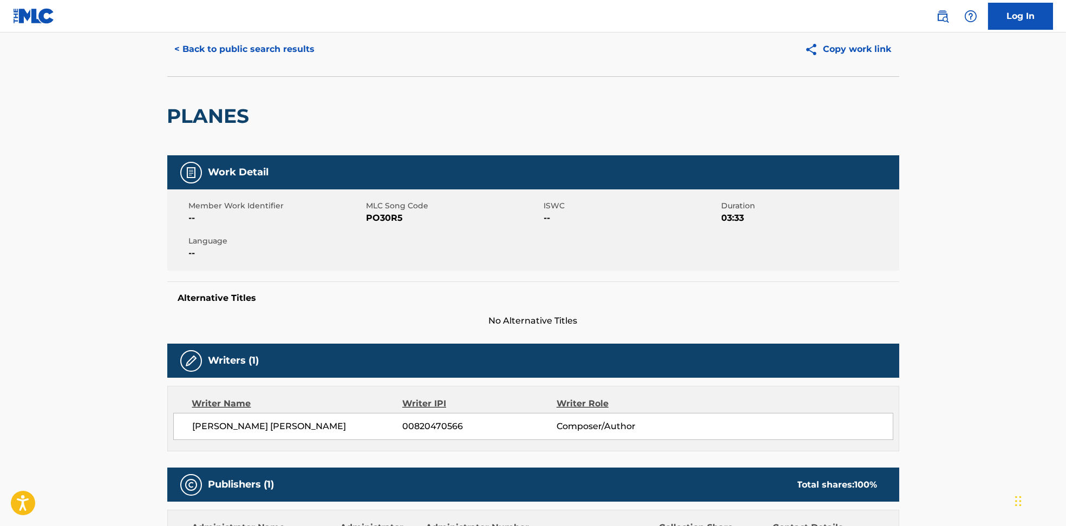
scroll to position [36, 0]
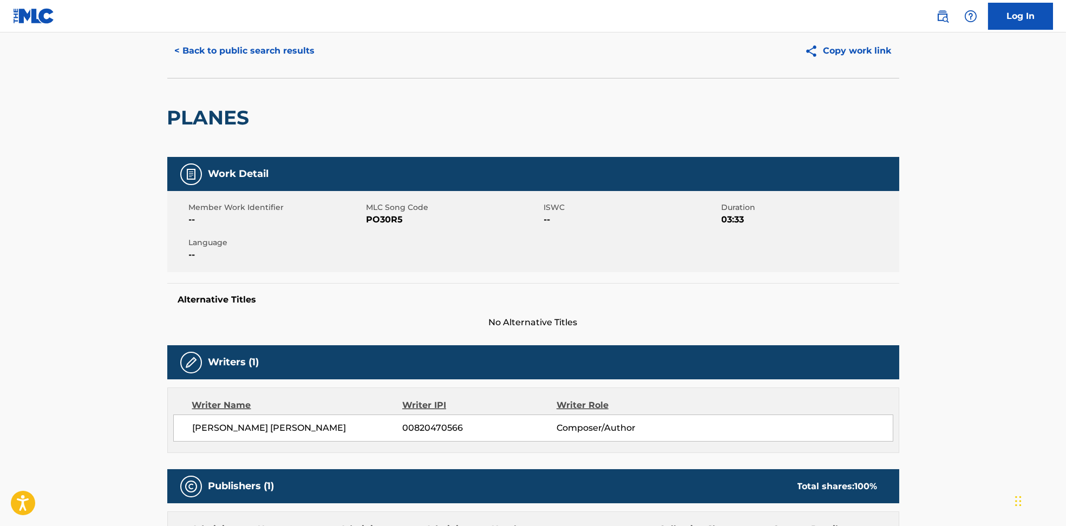
click at [249, 50] on button "< Back to public search results" at bounding box center [244, 50] width 155 height 27
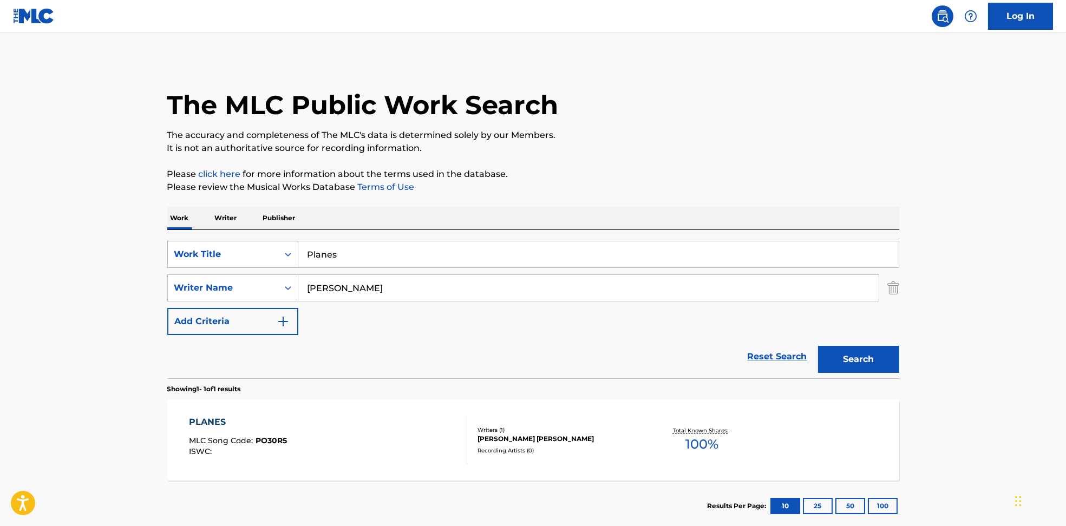
drag, startPoint x: 386, startPoint y: 268, endPoint x: 279, endPoint y: 251, distance: 108.0
click at [275, 251] on div "SearchWithCriteria6810af65-3269-4f1c-99b2-c66b6a334c3d Work Title Planes" at bounding box center [533, 254] width 732 height 27
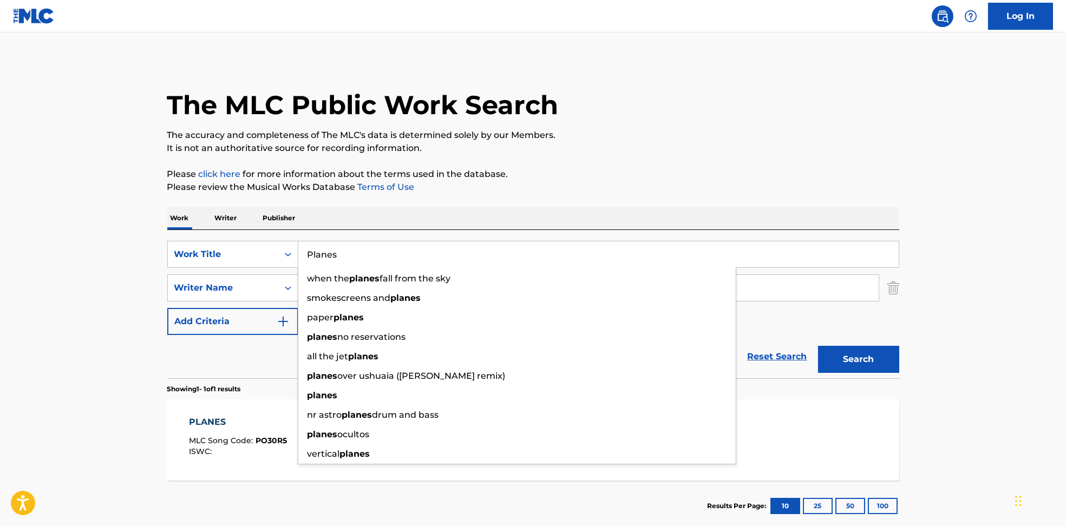
paste input "X TI Kapo"
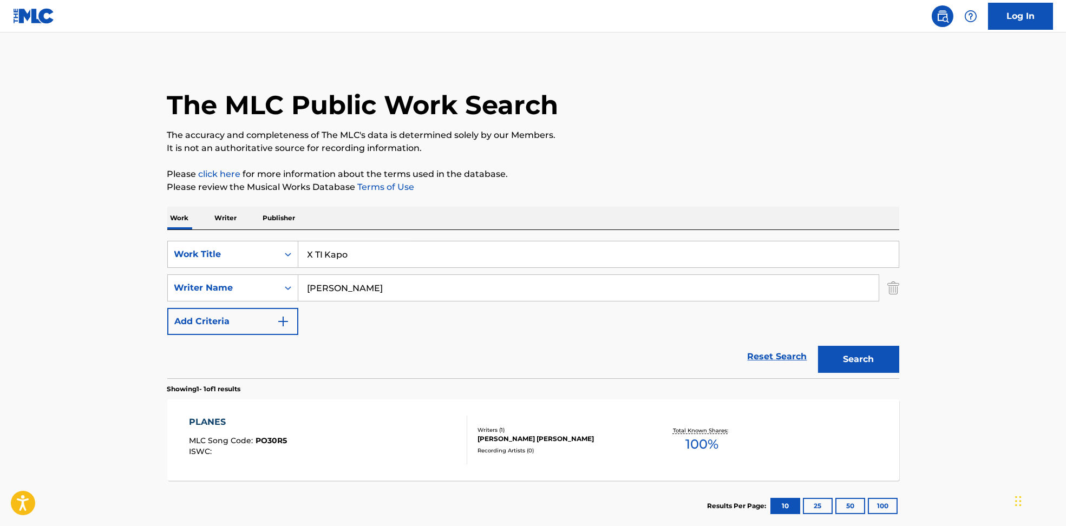
drag, startPoint x: 333, startPoint y: 255, endPoint x: 679, endPoint y: 164, distance: 357.8
click at [706, 256] on input "X TI Kapo" at bounding box center [598, 255] width 601 height 26
type input "X TI"
click at [673, 152] on p "It is not an authoritative source for recording information." at bounding box center [533, 148] width 732 height 13
drag, startPoint x: 427, startPoint y: 290, endPoint x: 262, endPoint y: 278, distance: 165.0
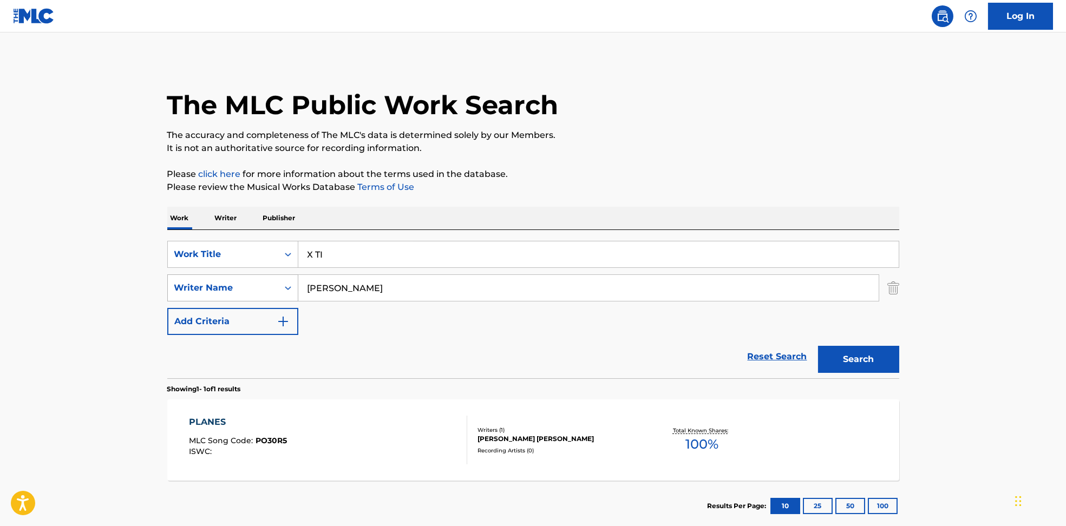
click at [261, 278] on div "SearchWithCriteria594c747f-7121-4f51-88ee-f24a471e32c2 Writer Name [PERSON_NAME]" at bounding box center [533, 288] width 732 height 27
paste input "X TI Kapo"
drag, startPoint x: 342, startPoint y: 283, endPoint x: 222, endPoint y: 290, distance: 120.5
click at [222, 290] on div "SearchWithCriteria594c747f-7121-4f51-88ee-f24a471e32c2 Writer Name X TI Kapo" at bounding box center [533, 288] width 732 height 27
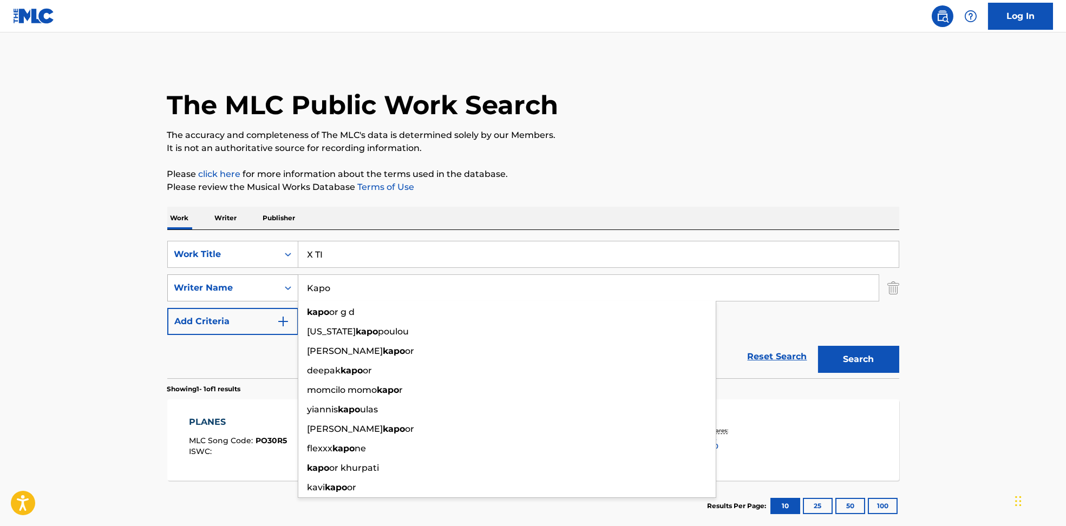
click at [818, 346] on button "Search" at bounding box center [858, 359] width 81 height 27
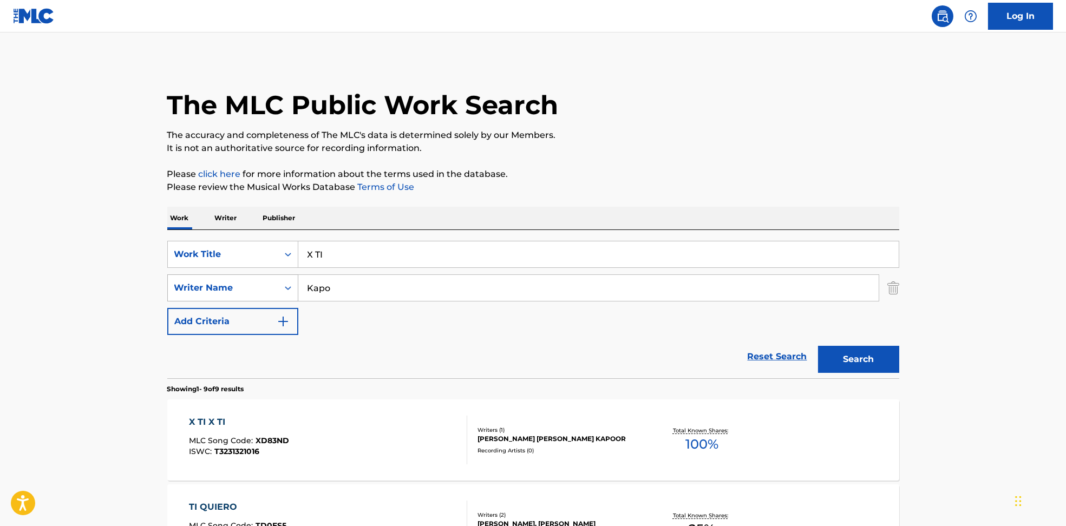
drag, startPoint x: 355, startPoint y: 290, endPoint x: 218, endPoint y: 282, distance: 137.8
click at [218, 282] on div "SearchWithCriteria594c747f-7121-4f51-88ee-f24a471e32c2 Writer Name [PERSON_NAME]" at bounding box center [533, 288] width 732 height 27
paste input "[PERSON_NAME] "Sky Rompiendo"Johan [PERSON_NAME] [PERSON_NAME] "Jowan"[PERSON_N…"
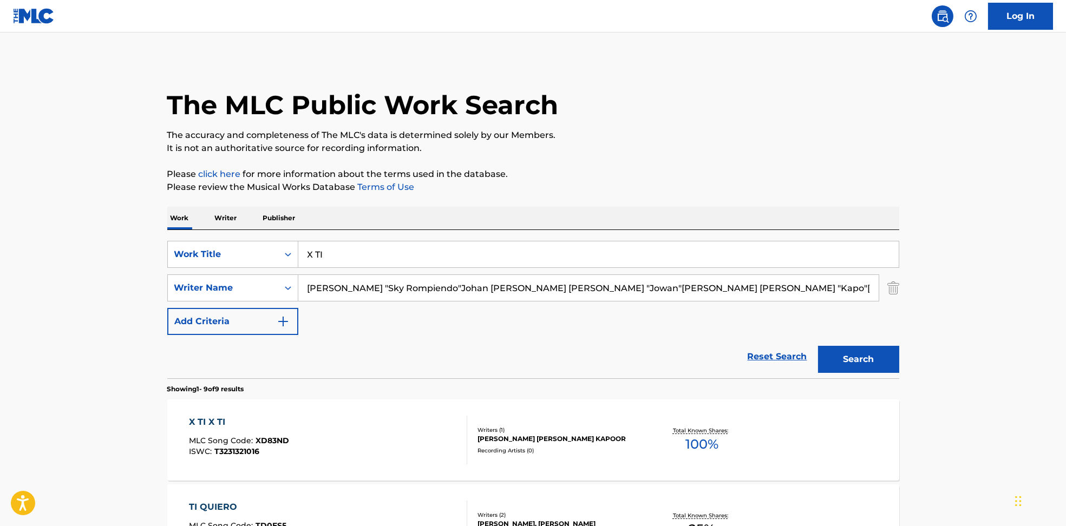
drag, startPoint x: 390, startPoint y: 289, endPoint x: 122, endPoint y: 296, distance: 268.1
click at [370, 293] on input "[PERSON_NAME] "Sky Rompiendo"Johan [PERSON_NAME] [PERSON_NAME] "Jowan"[PERSON_N…" at bounding box center [588, 288] width 580 height 26
drag, startPoint x: 422, startPoint y: 289, endPoint x: 1325, endPoint y: 304, distance: 902.3
click at [1066, 304] on html "Accessibility Screen-Reader Guide, Feedback, and Issue Reporting | New window L…" at bounding box center [533, 263] width 1066 height 526
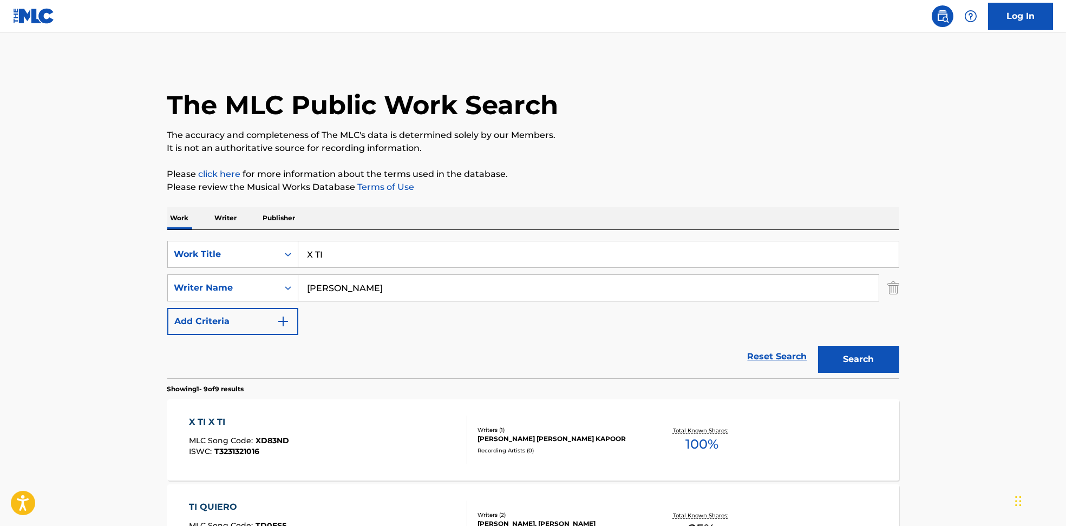
click at [872, 357] on button "Search" at bounding box center [858, 359] width 81 height 27
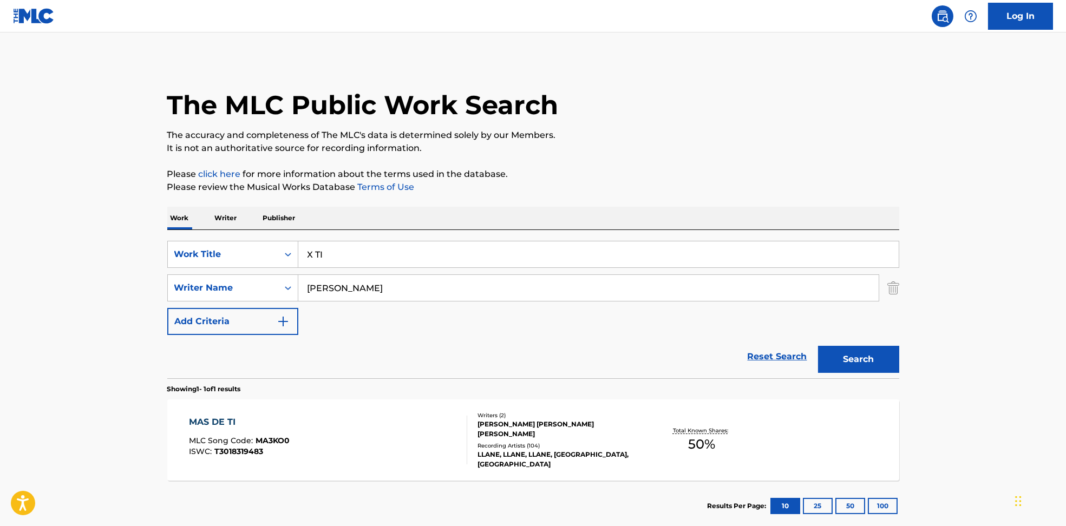
click at [402, 289] on input "[PERSON_NAME]" at bounding box center [588, 288] width 580 height 26
click at [856, 358] on button "Search" at bounding box center [858, 359] width 81 height 27
drag, startPoint x: 455, startPoint y: 286, endPoint x: 113, endPoint y: 286, distance: 342.2
click at [113, 286] on main "The MLC Public Work Search The accuracy and completeness of The MLC's data is d…" at bounding box center [533, 284] width 1066 height 505
paste input ""Sky Rompiendo"Johan [PERSON_NAME] [PERSON_NAME] "Jowan"[PERSON_NAME] [PERSON_N…"
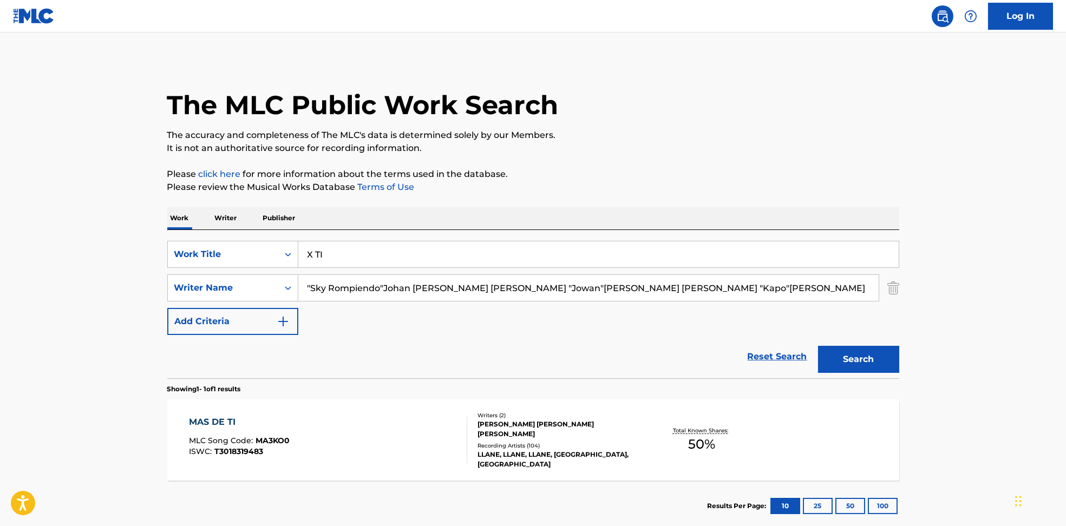
drag, startPoint x: 721, startPoint y: 285, endPoint x: 3, endPoint y: 343, distance: 720.4
click at [0, 334] on html "Accessibility Screen-Reader Guide, Feedback, and Issue Reporting | New window L…" at bounding box center [533, 263] width 1066 height 526
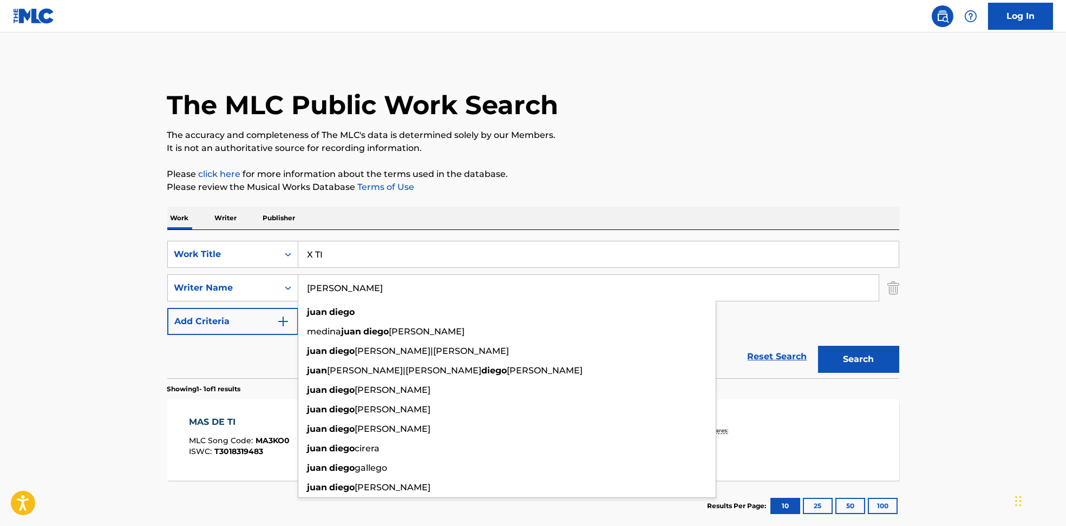
click at [838, 366] on button "Search" at bounding box center [858, 359] width 81 height 27
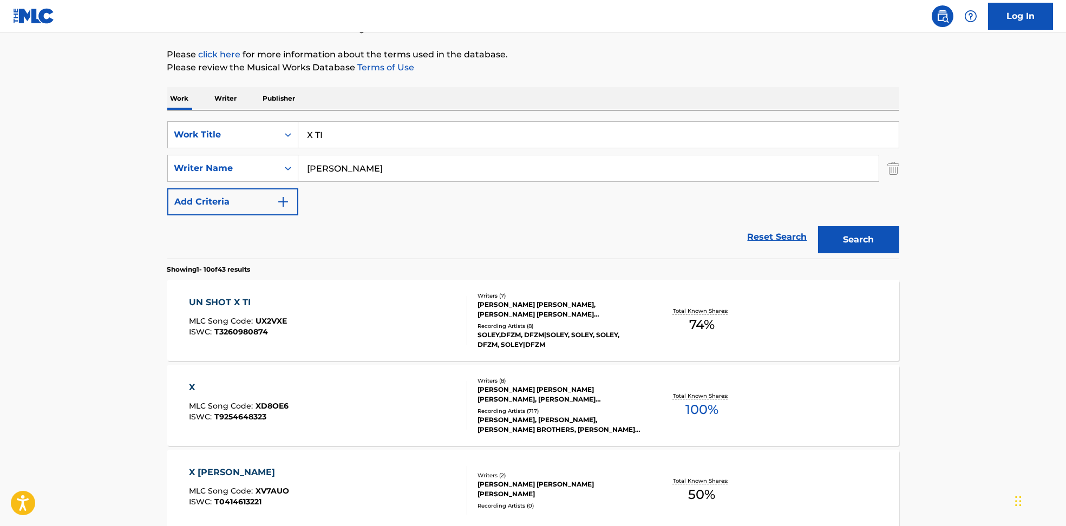
scroll to position [72, 0]
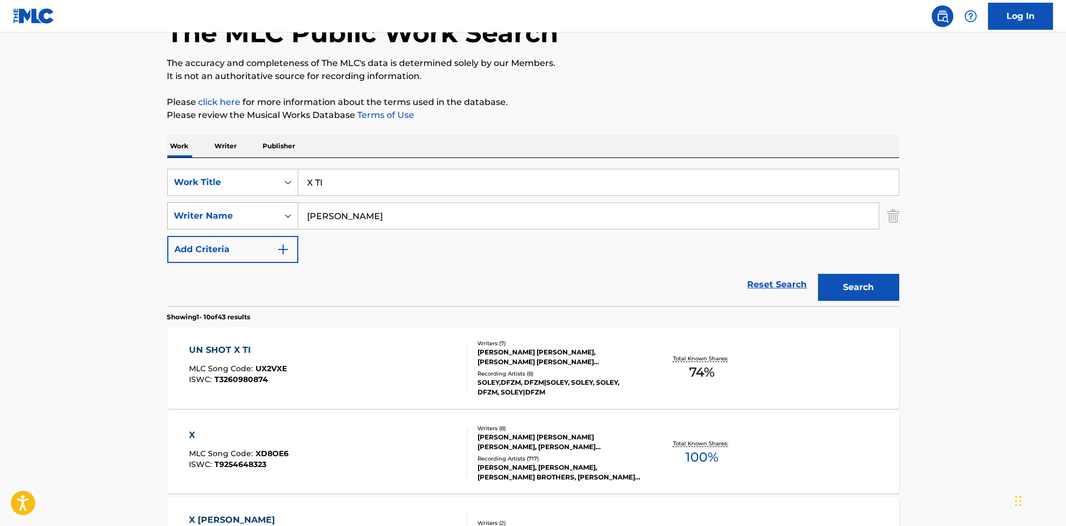
drag, startPoint x: 381, startPoint y: 208, endPoint x: 180, endPoint y: 213, distance: 201.5
click at [180, 213] on div "SearchWithCriteria594c747f-7121-4f51-88ee-f24a471e32c2 Writer Name [PERSON_NAME]" at bounding box center [533, 216] width 732 height 27
paste input ""Sky Rompiendo"Johan [PERSON_NAME] [PERSON_NAME] "Jowan"[PERSON_NAME] [PERSON_N…"
drag, startPoint x: 689, startPoint y: 218, endPoint x: 846, endPoint y: 221, distance: 157.1
click at [850, 220] on input ""Sky Rompiendo"Johan [PERSON_NAME] [PERSON_NAME] "Jowan"[PERSON_NAME] [PERSON_N…" at bounding box center [588, 216] width 580 height 26
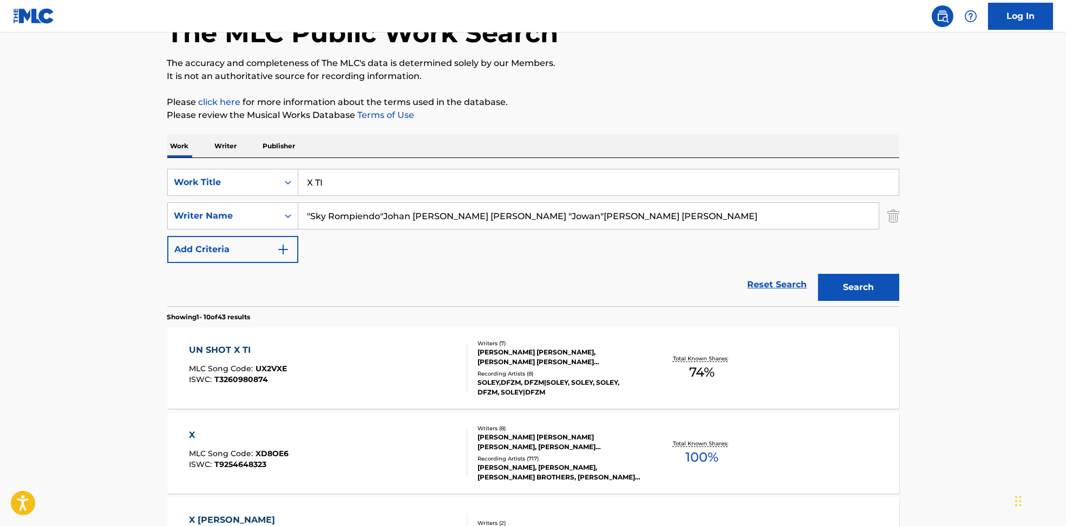
drag, startPoint x: 559, startPoint y: 218, endPoint x: 4, endPoint y: 217, distance: 555.0
click at [863, 284] on button "Search" at bounding box center [858, 287] width 81 height 27
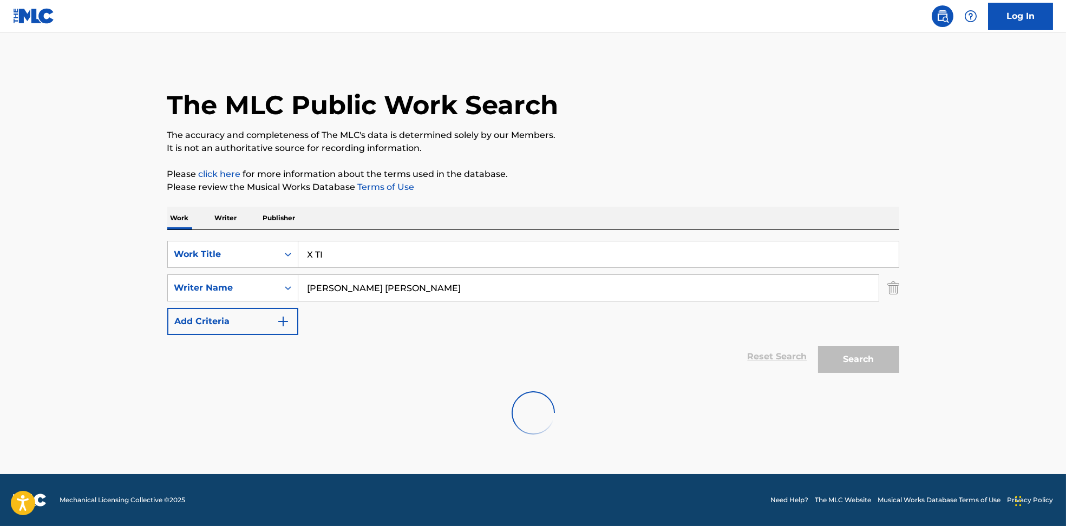
scroll to position [0, 0]
drag, startPoint x: 461, startPoint y: 288, endPoint x: 223, endPoint y: 291, distance: 237.7
click at [223, 291] on div "SearchWithCriteria594c747f-7121-4f51-88ee-f24a471e32c2 Writer Name [PERSON_NAME…" at bounding box center [533, 288] width 732 height 27
paste
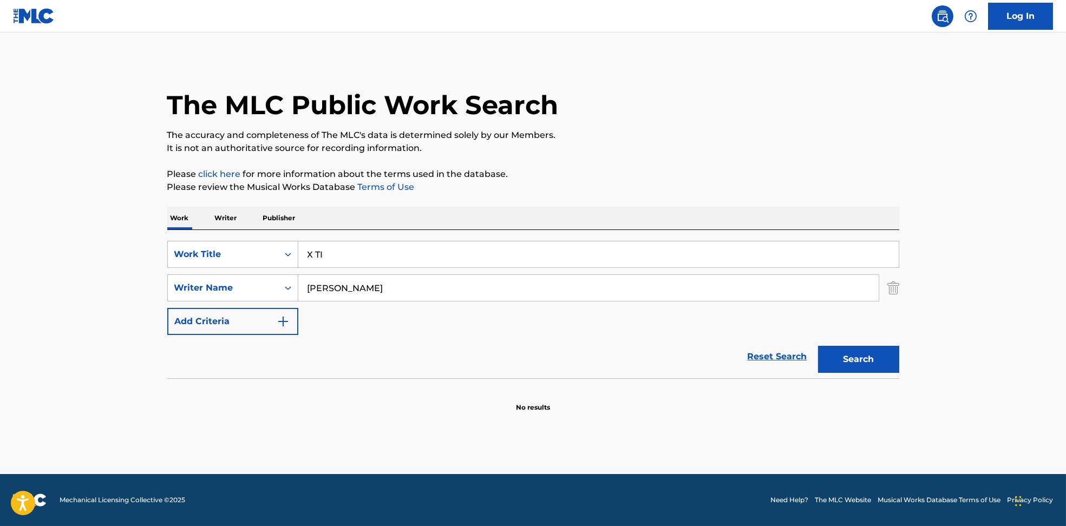
type input "[PERSON_NAME]"
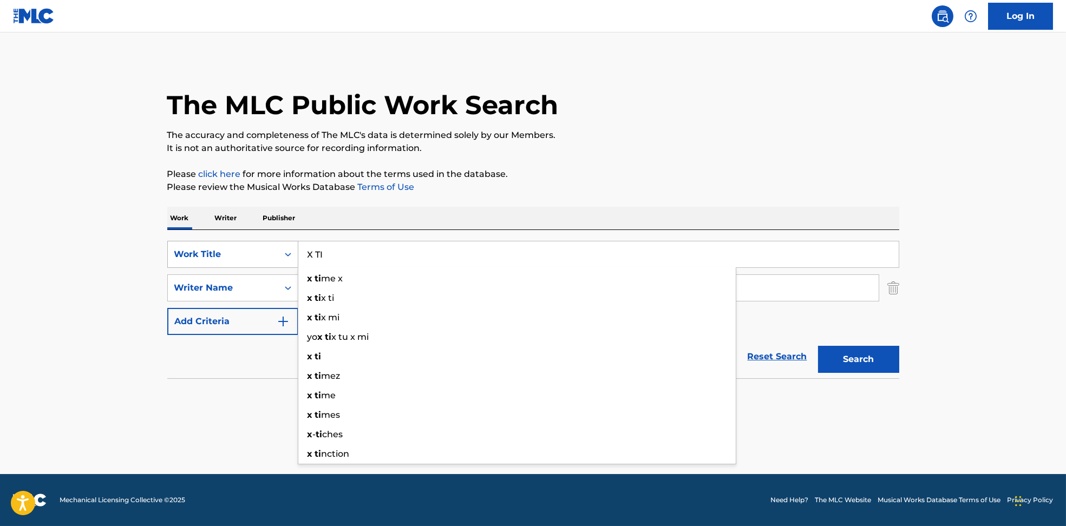
drag, startPoint x: 349, startPoint y: 260, endPoint x: 230, endPoint y: 248, distance: 119.8
click at [230, 248] on div "SearchWithCriteria6810af65-3269-4f1c-99b2-c66b6a334c3d Work Title X TI x ti me …" at bounding box center [533, 254] width 732 height 27
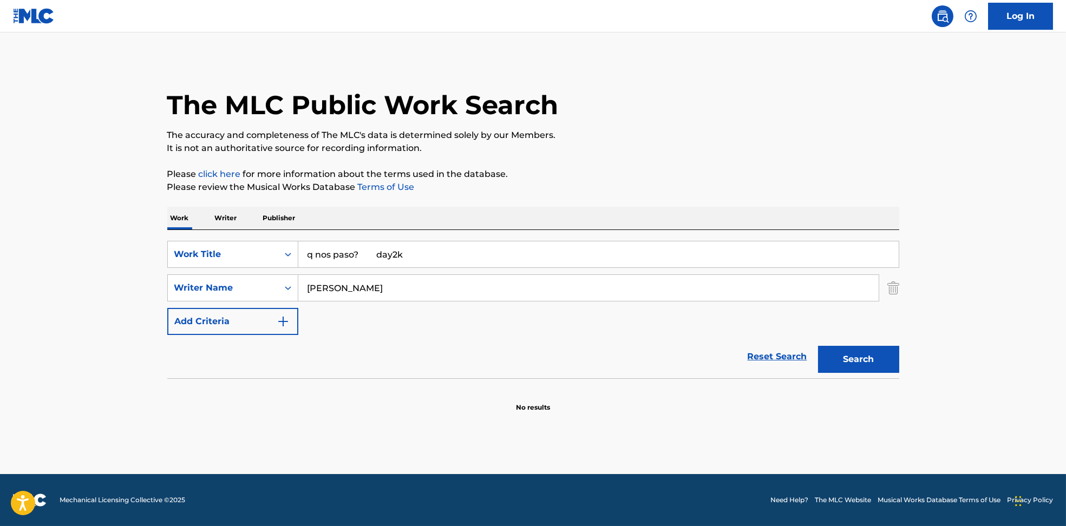
drag, startPoint x: 369, startPoint y: 253, endPoint x: 687, endPoint y: 194, distance: 323.2
click at [663, 210] on div "Work Writer Publisher SearchWithCriteria6810af65-3269-4f1c-99b2-c66b6a334c3d Wo…" at bounding box center [533, 310] width 732 height 206
type input "q nos paso?"
click at [693, 176] on p "Please click here for more information about the terms used in the database." at bounding box center [533, 174] width 732 height 13
click at [839, 355] on button "Search" at bounding box center [858, 359] width 81 height 27
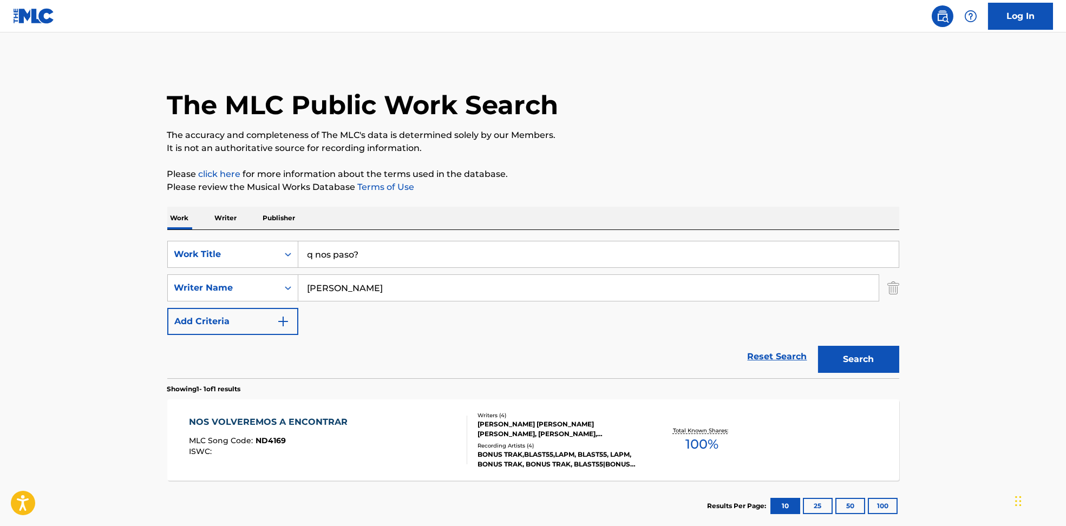
scroll to position [62, 0]
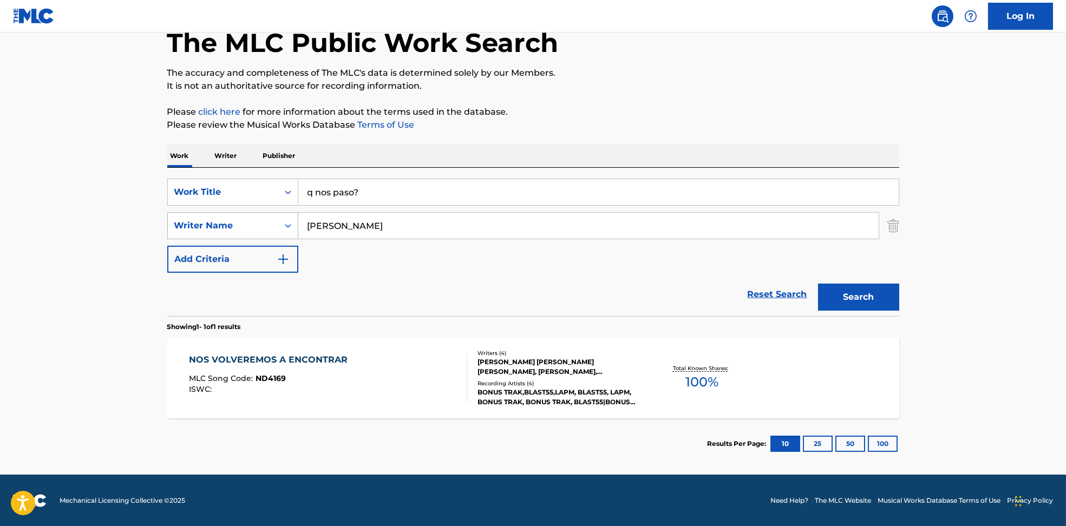
drag, startPoint x: 401, startPoint y: 225, endPoint x: 259, endPoint y: 212, distance: 143.0
click at [259, 212] on div "SearchWithCriteria594c747f-7121-4f51-88ee-f24a471e32c2 Writer Name [PERSON_NAME]" at bounding box center [533, 225] width 732 height 27
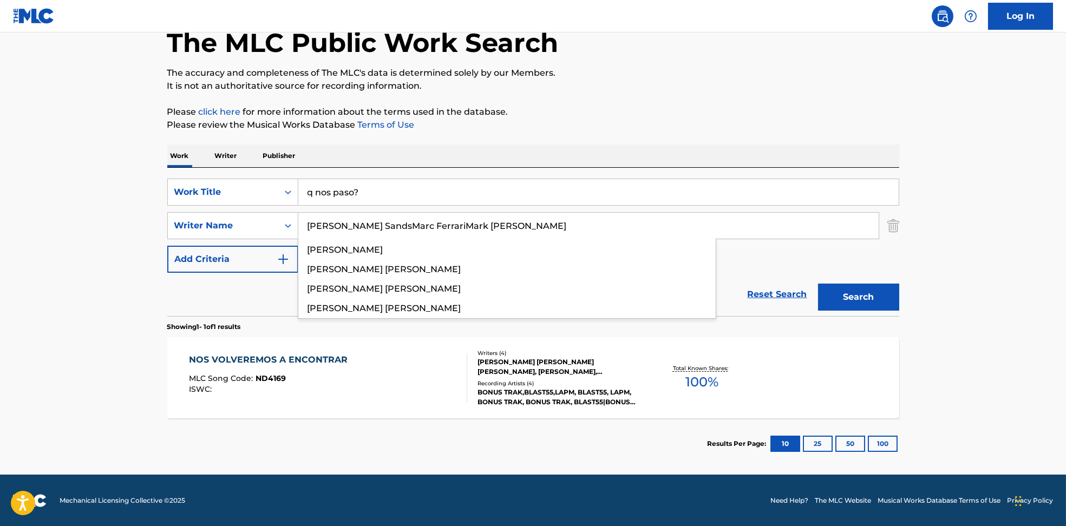
type input "[PERSON_NAME] SandsMarc FerrariMark [PERSON_NAME]"
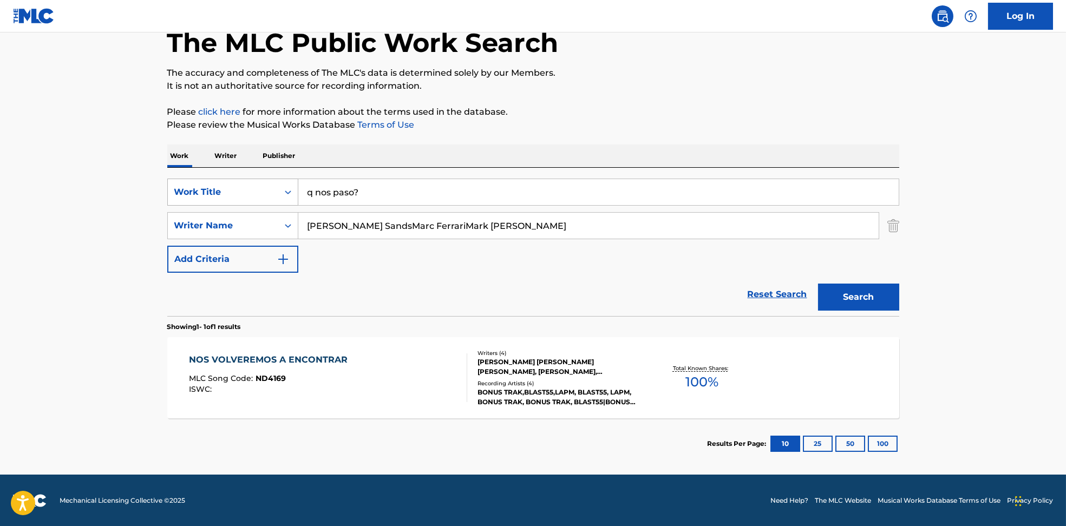
drag, startPoint x: 376, startPoint y: 184, endPoint x: 266, endPoint y: 184, distance: 110.5
click at [266, 184] on div "SearchWithCriteria6810af65-3269-4f1c-99b2-c66b6a334c3d Work Title q nos paso?" at bounding box center [533, 192] width 732 height 27
drag, startPoint x: 388, startPoint y: 194, endPoint x: 749, endPoint y: 209, distance: 361.5
click at [732, 200] on input "Sweet As Honey [PERSON_NAME]" at bounding box center [598, 192] width 601 height 26
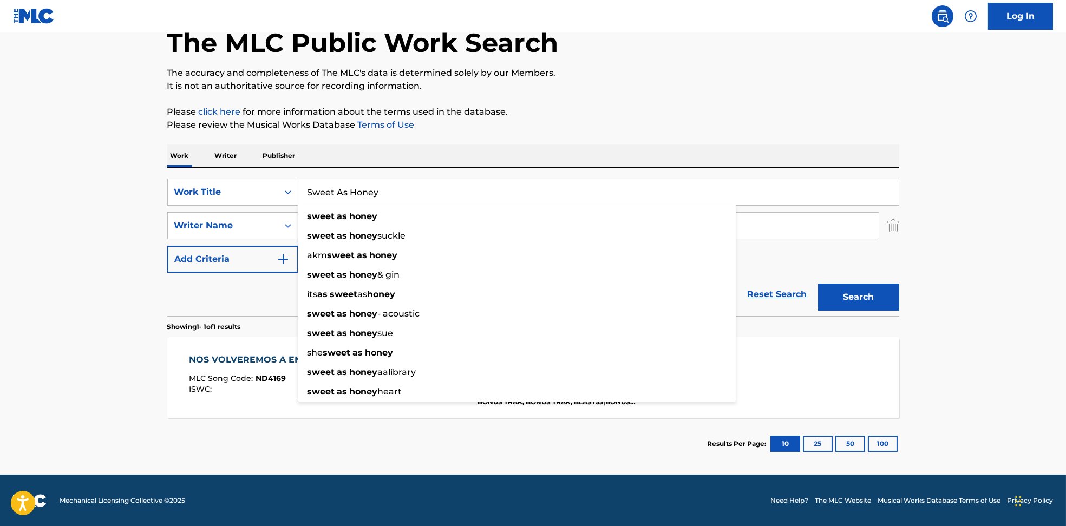
type input "Sweet As Honey"
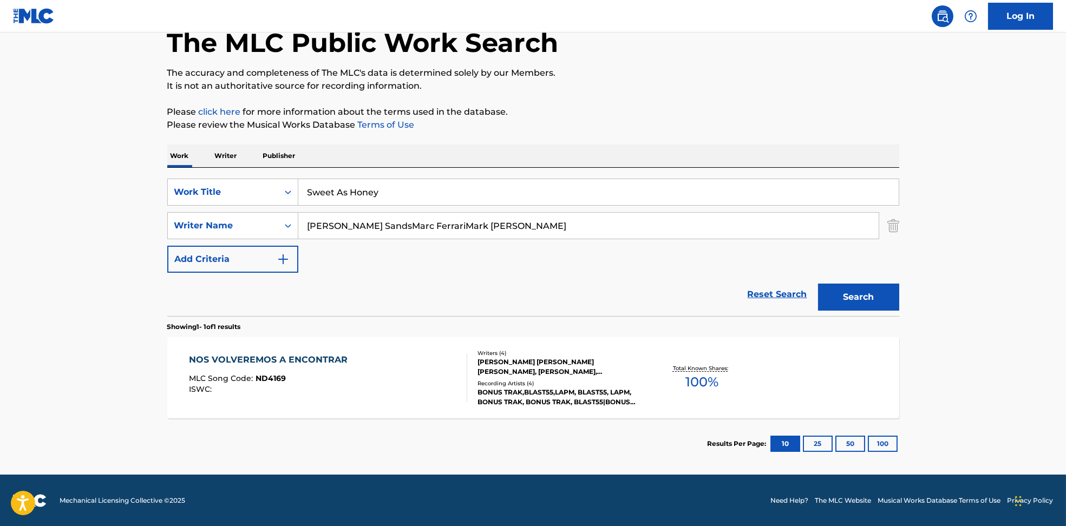
click at [857, 124] on p "Please review the Musical Works Database Terms of Use" at bounding box center [533, 125] width 732 height 13
drag, startPoint x: 422, startPoint y: 228, endPoint x: 801, endPoint y: 271, distance: 381.5
click at [800, 271] on div "SearchWithCriteria6810af65-3269-4f1c-99b2-c66b6a334c3d Work Title Sweet As Hone…" at bounding box center [533, 226] width 732 height 94
type input "[PERSON_NAME] [PERSON_NAME]"
click at [877, 297] on button "Search" at bounding box center [858, 297] width 81 height 27
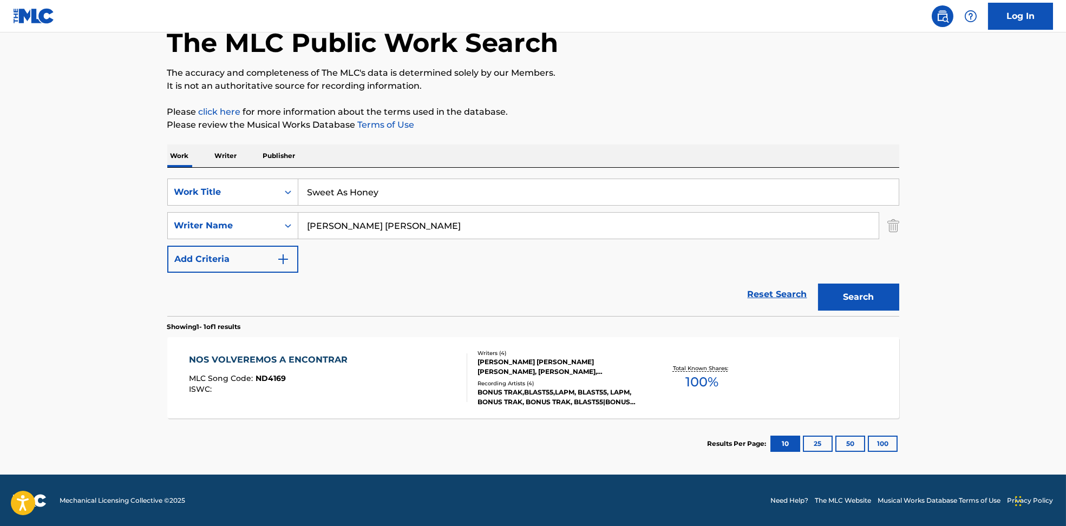
scroll to position [0, 0]
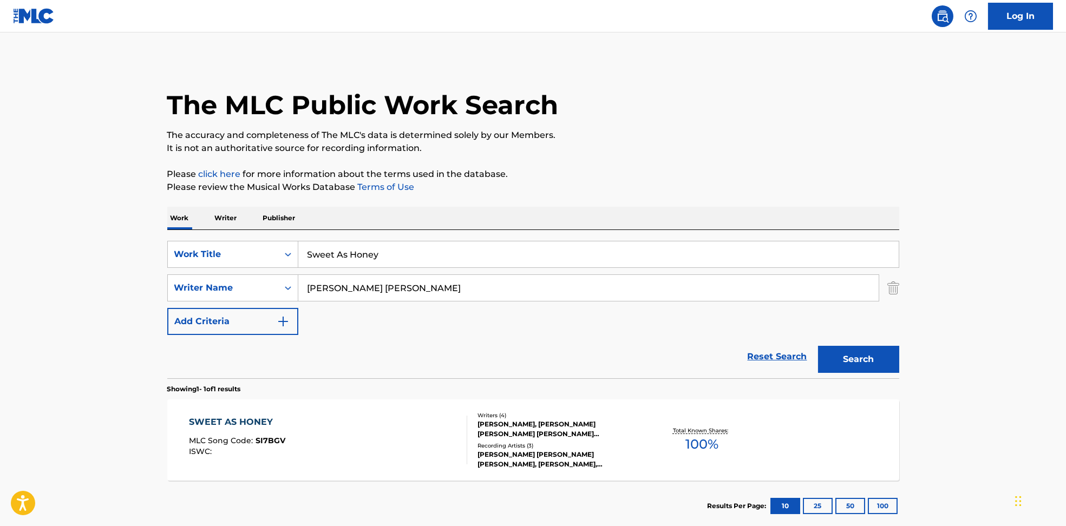
click at [326, 447] on div "SWEET AS HONEY MLC Song Code : SI7BGV ISWC :" at bounding box center [328, 440] width 278 height 49
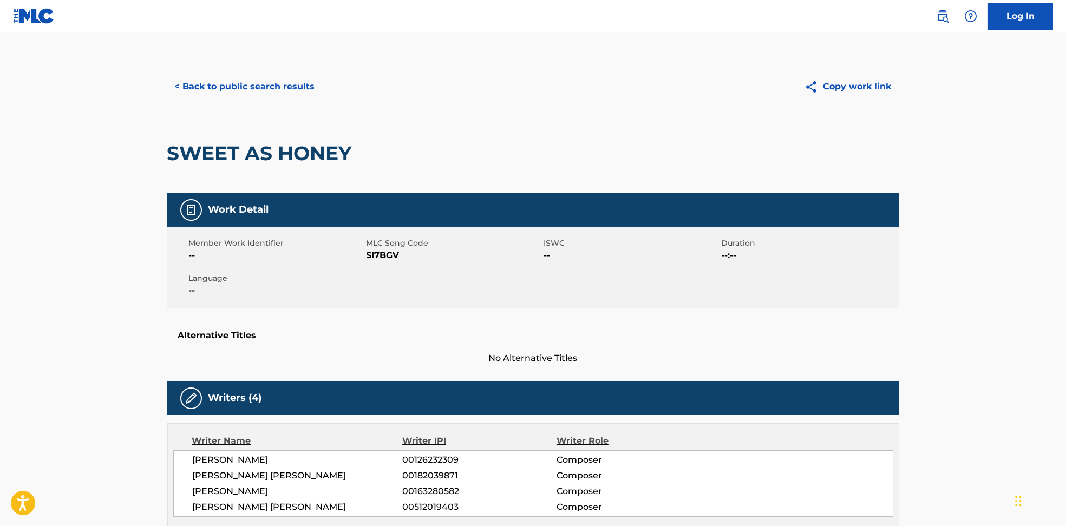
click at [374, 253] on span "SI7BGV" at bounding box center [454, 255] width 175 height 13
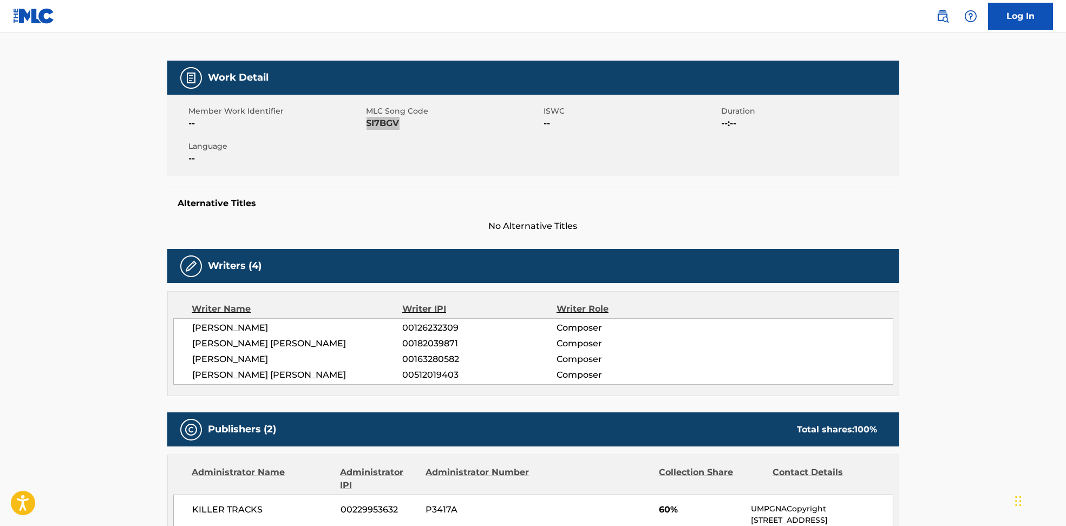
scroll to position [289, 0]
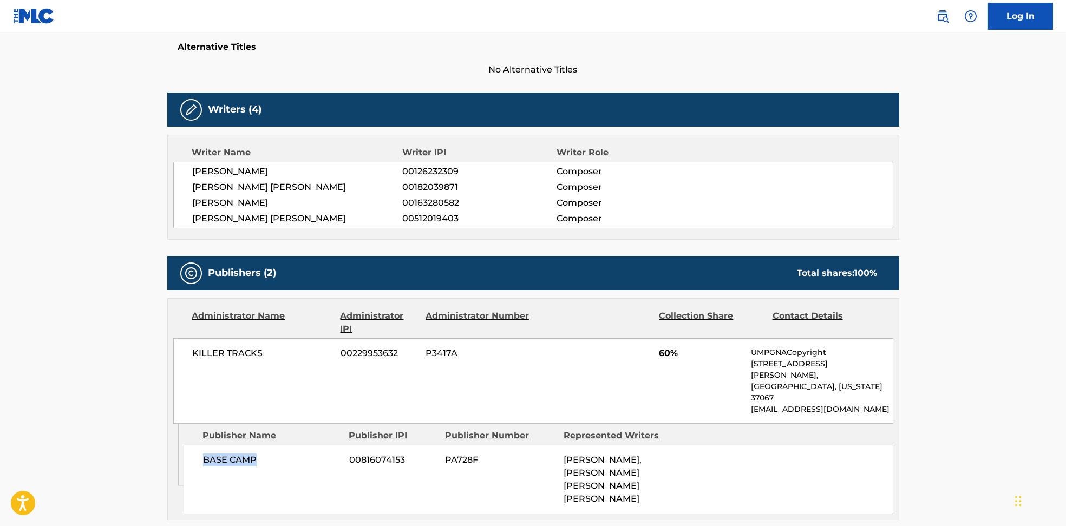
drag, startPoint x: 200, startPoint y: 434, endPoint x: 281, endPoint y: 441, distance: 81.0
click at [281, 445] on div "BASE CAMP 00816074153 PA728F [PERSON_NAME], [PERSON_NAME] [PERSON_NAME] [PERSON…" at bounding box center [539, 479] width 710 height 69
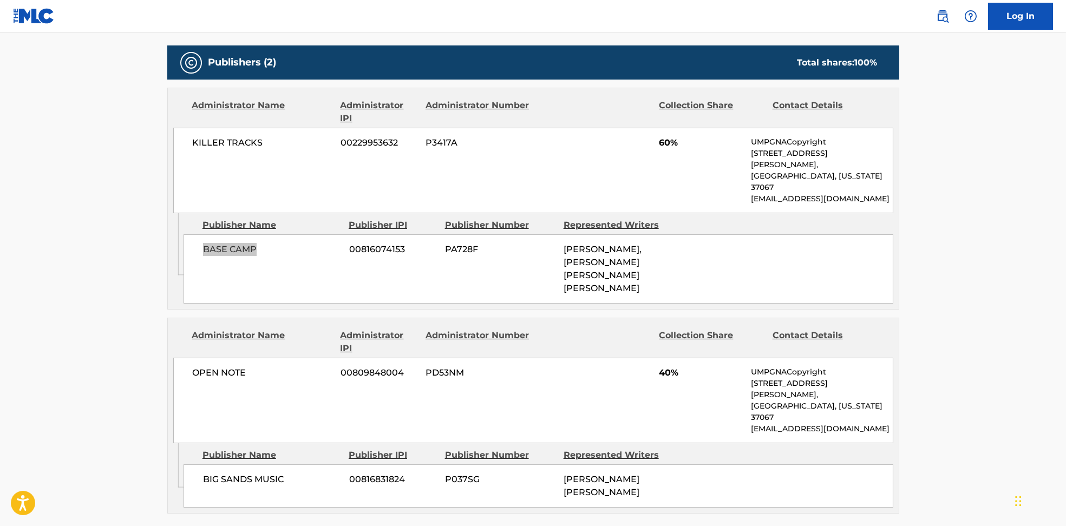
scroll to position [505, 0]
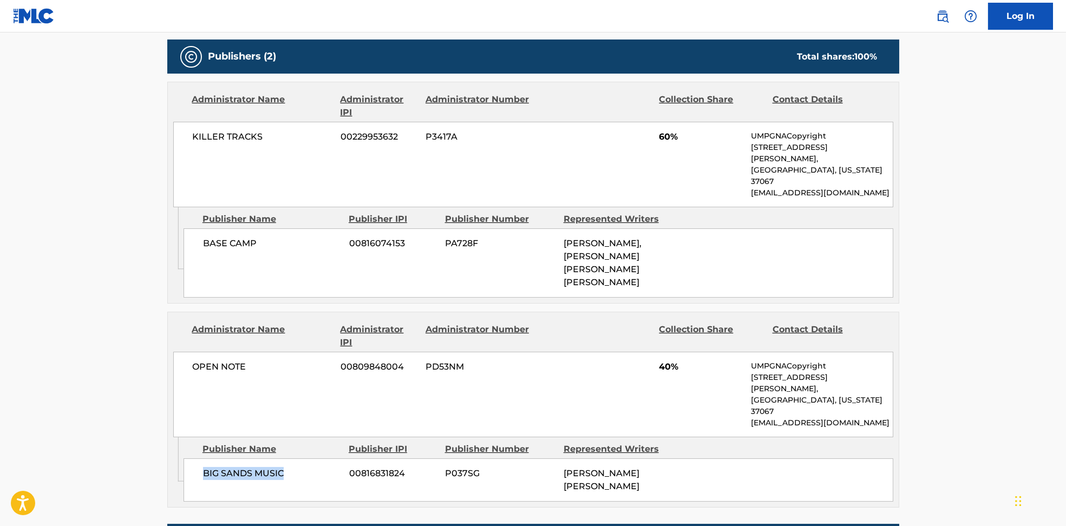
drag, startPoint x: 189, startPoint y: 412, endPoint x: 310, endPoint y: 421, distance: 121.7
click at [310, 459] on div "BIG SANDS MUSIC 00816831824 P037SG [PERSON_NAME] [PERSON_NAME]" at bounding box center [539, 480] width 710 height 43
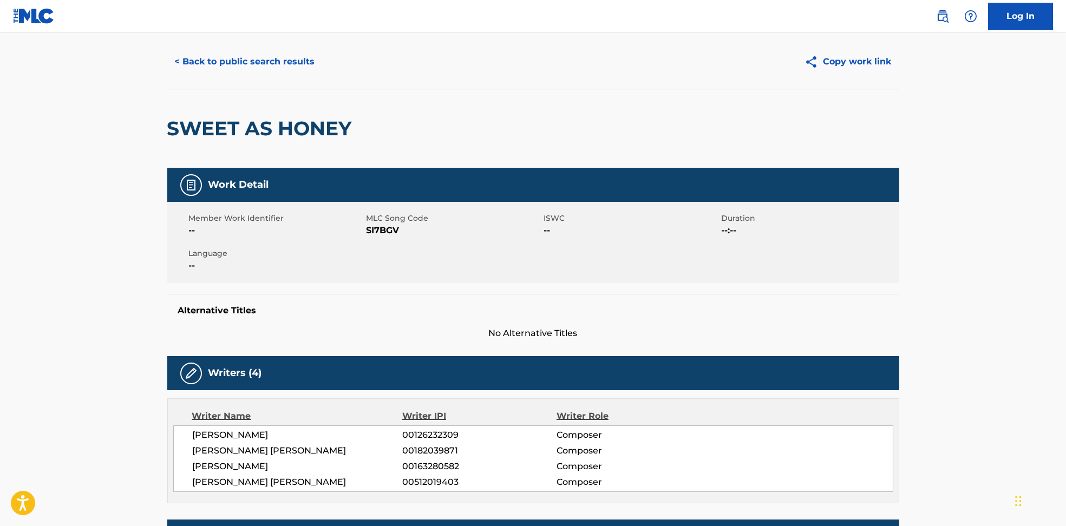
scroll to position [0, 0]
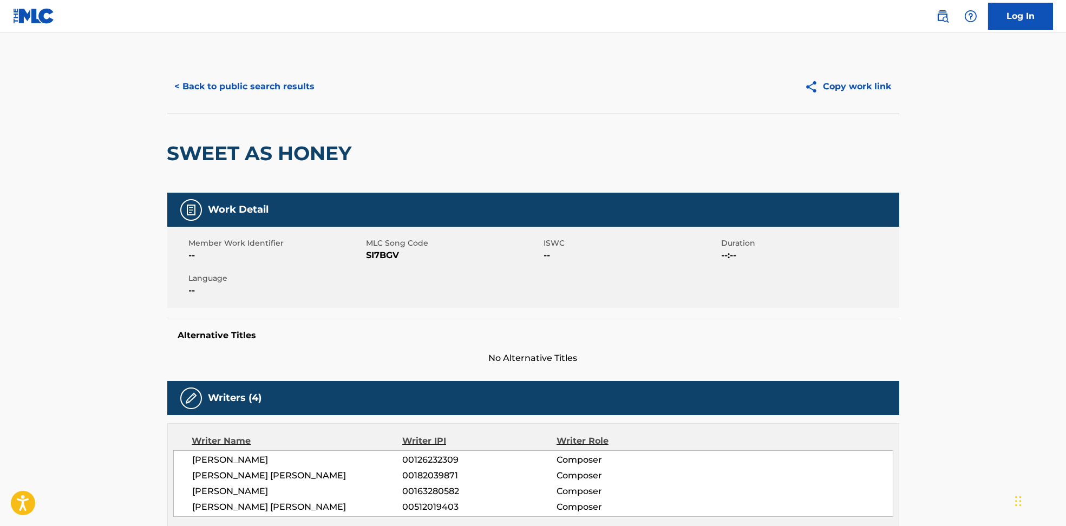
click at [272, 89] on button "< Back to public search results" at bounding box center [244, 86] width 155 height 27
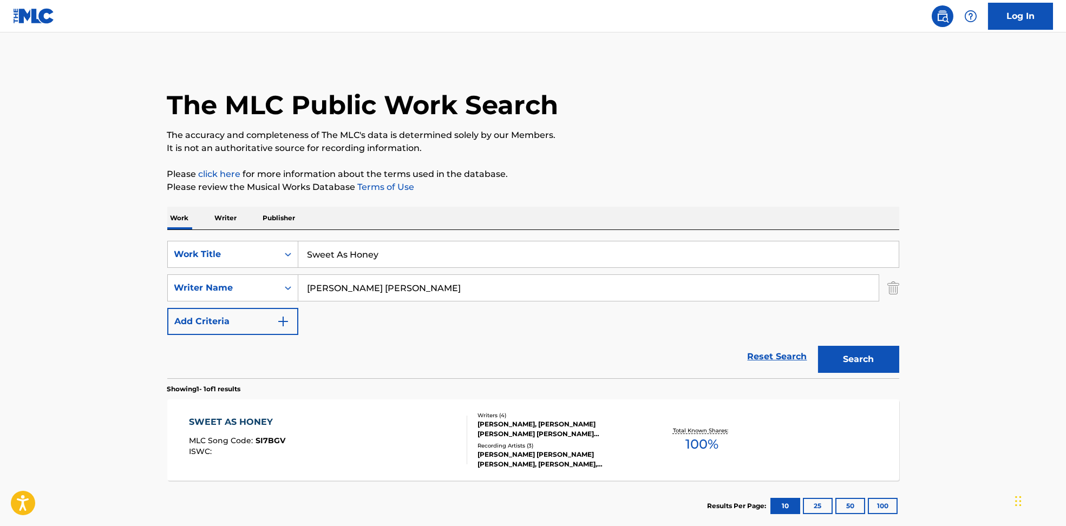
drag, startPoint x: 371, startPoint y: 251, endPoint x: 314, endPoint y: 251, distance: 57.9
click at [314, 251] on input "Sweet As Honey" at bounding box center [598, 255] width 601 height 26
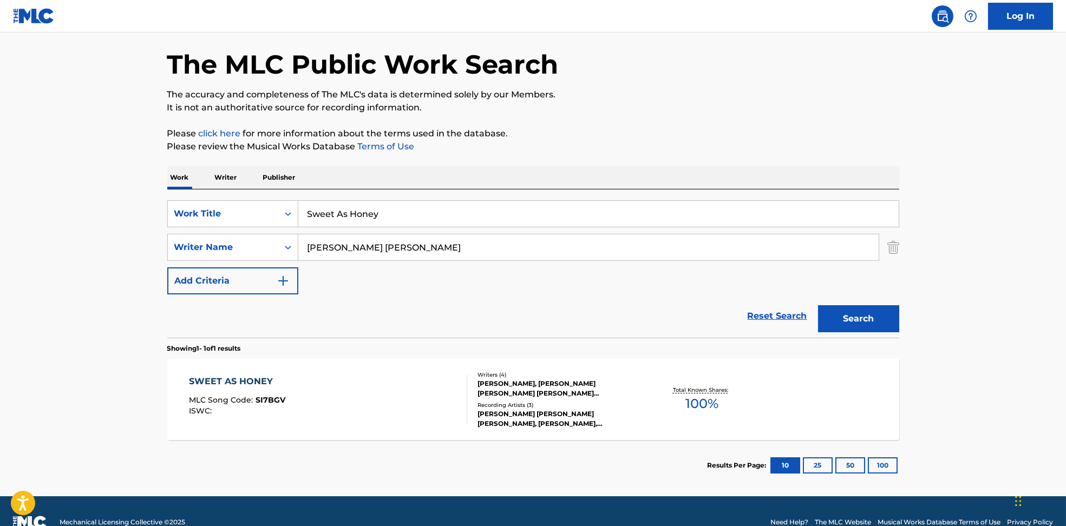
scroll to position [62, 0]
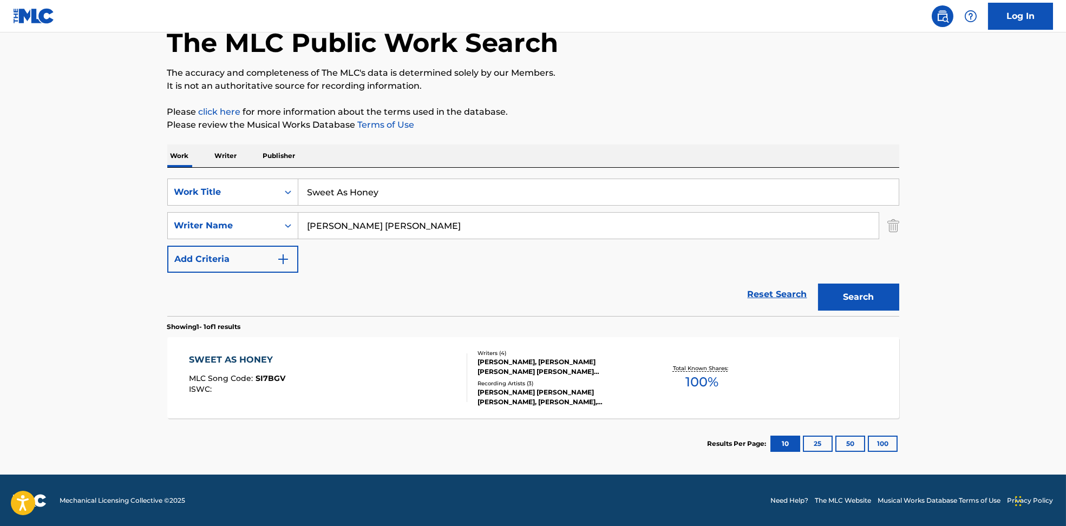
click at [443, 195] on input "Sweet As Honey" at bounding box center [598, 192] width 601 height 26
drag, startPoint x: 387, startPoint y: 192, endPoint x: 948, endPoint y: 155, distance: 562.2
click at [964, 194] on main "The MLC Public Work Search The accuracy and completeness of The MLC's data is d…" at bounding box center [533, 222] width 1066 height 505
drag, startPoint x: 382, startPoint y: 198, endPoint x: 396, endPoint y: 196, distance: 14.7
click at [396, 196] on input "Recuerdo de Ti (" at bounding box center [598, 192] width 601 height 26
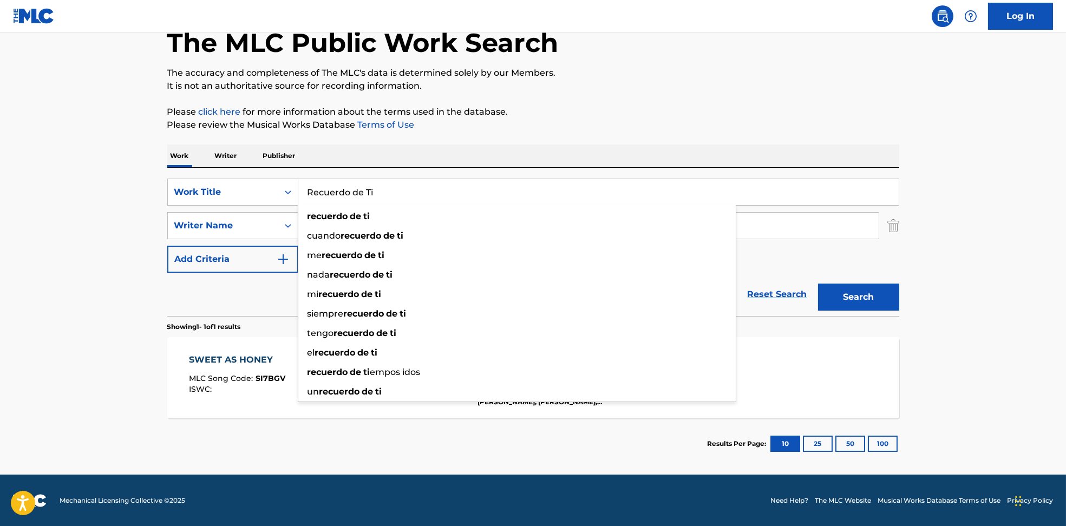
type input "Recuerdo de Ti"
click at [601, 93] on div "The MLC Public Work Search The accuracy and completeness of The MLC's data is d…" at bounding box center [533, 233] width 758 height 472
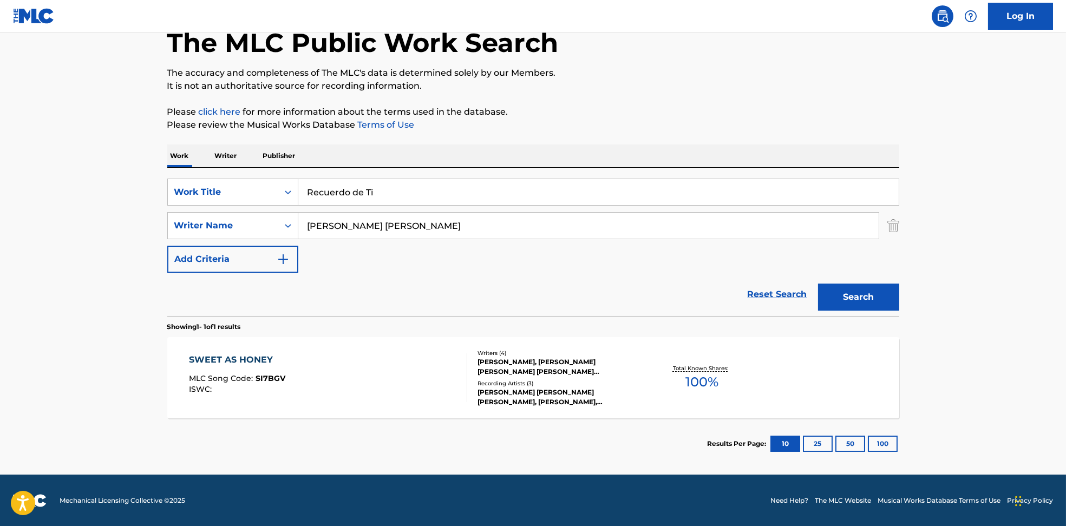
click at [862, 293] on button "Search" at bounding box center [858, 297] width 81 height 27
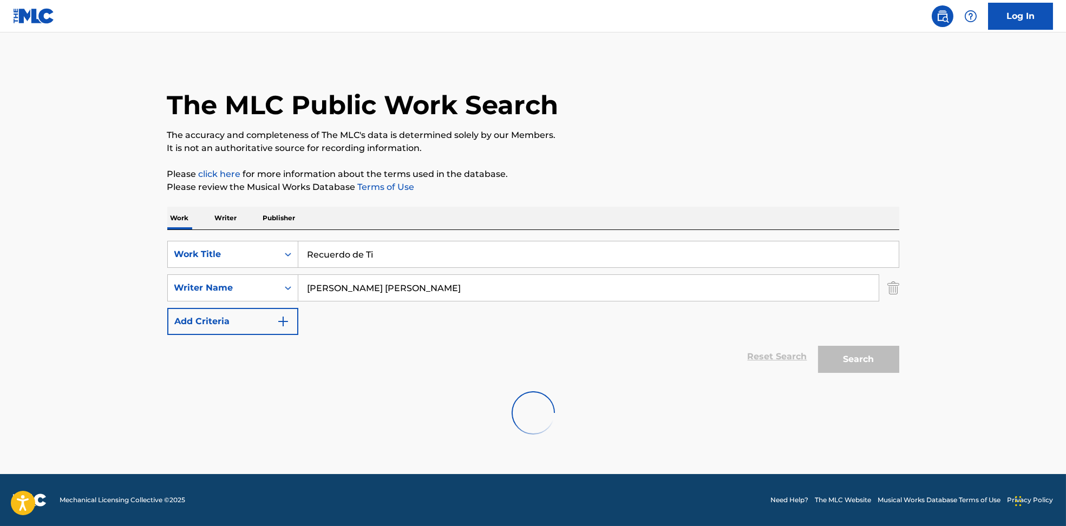
scroll to position [0, 0]
drag, startPoint x: 282, startPoint y: 288, endPoint x: 253, endPoint y: 288, distance: 28.7
click at [253, 288] on div "SearchWithCriteria594c747f-7121-4f51-88ee-f24a471e32c2 Writer Name [PERSON_NAME…" at bounding box center [533, 288] width 732 height 27
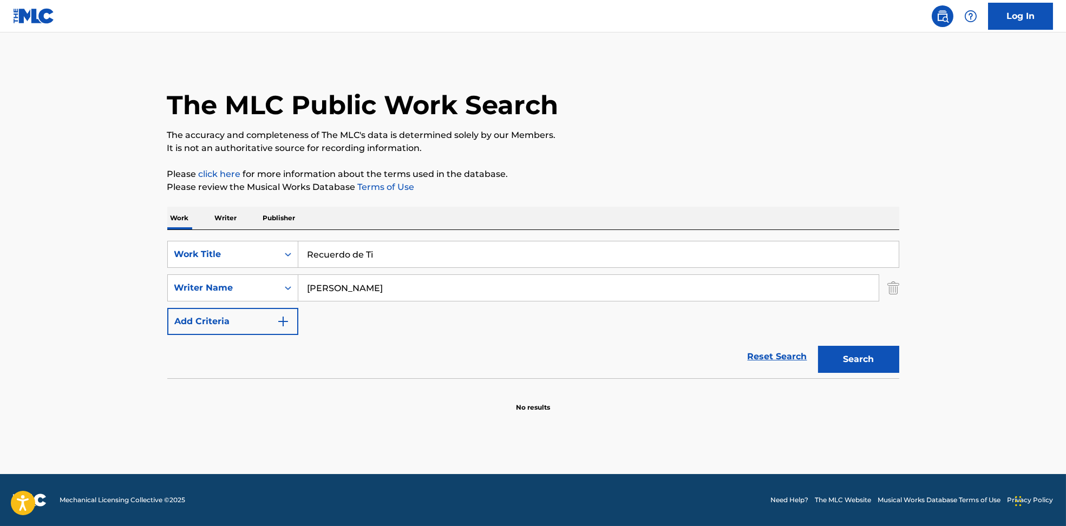
type input "[PERSON_NAME]"
click at [828, 360] on button "Search" at bounding box center [858, 359] width 81 height 27
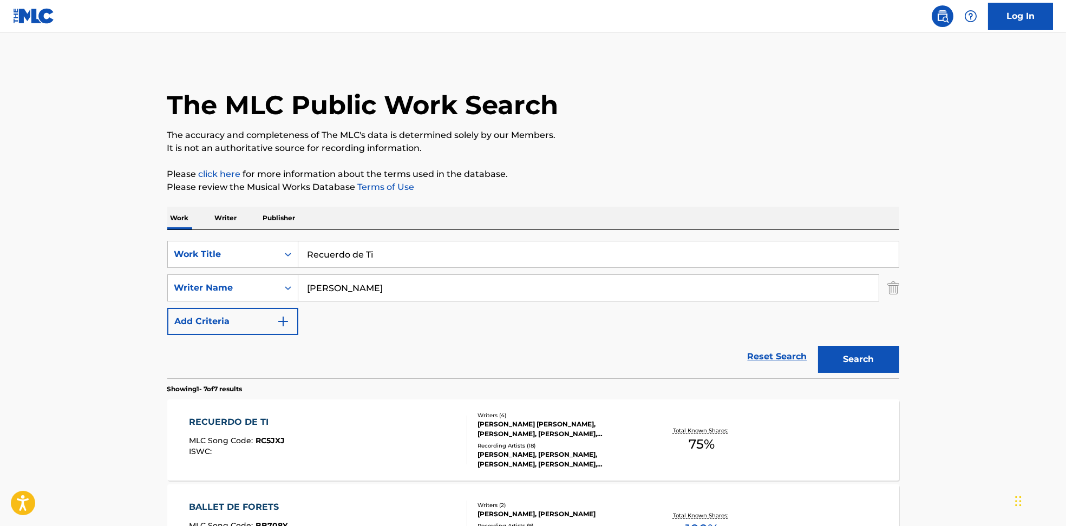
click at [383, 447] on div "RECUERDO DE TI MLC Song Code : RC5JXJ ISWC :" at bounding box center [328, 440] width 278 height 49
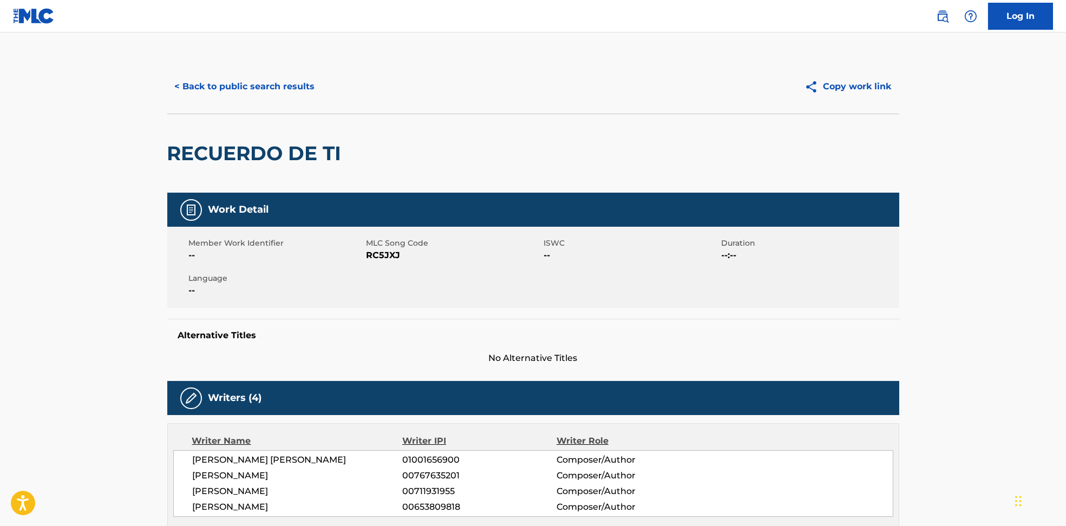
click at [385, 253] on span "RC5JXJ" at bounding box center [454, 255] width 175 height 13
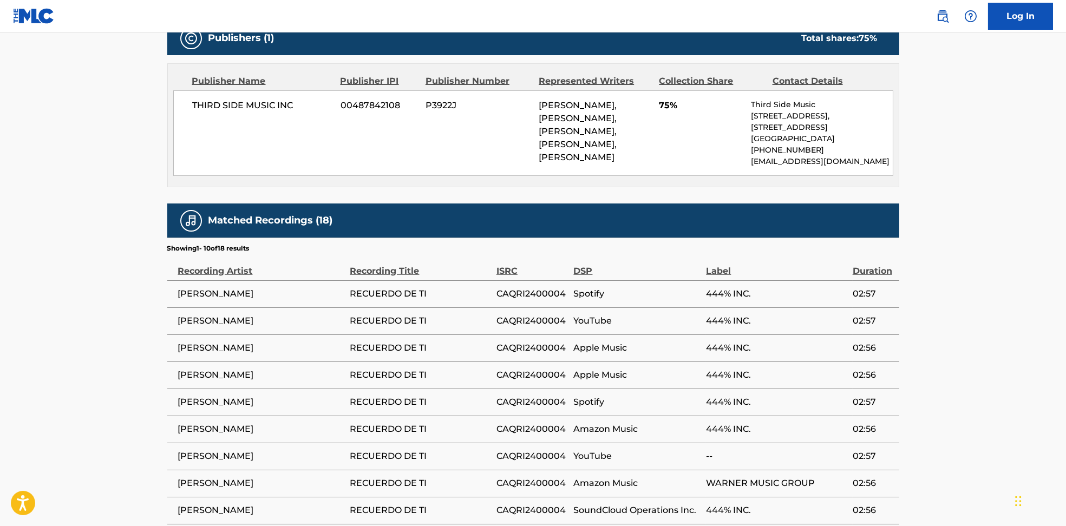
scroll to position [433, 0]
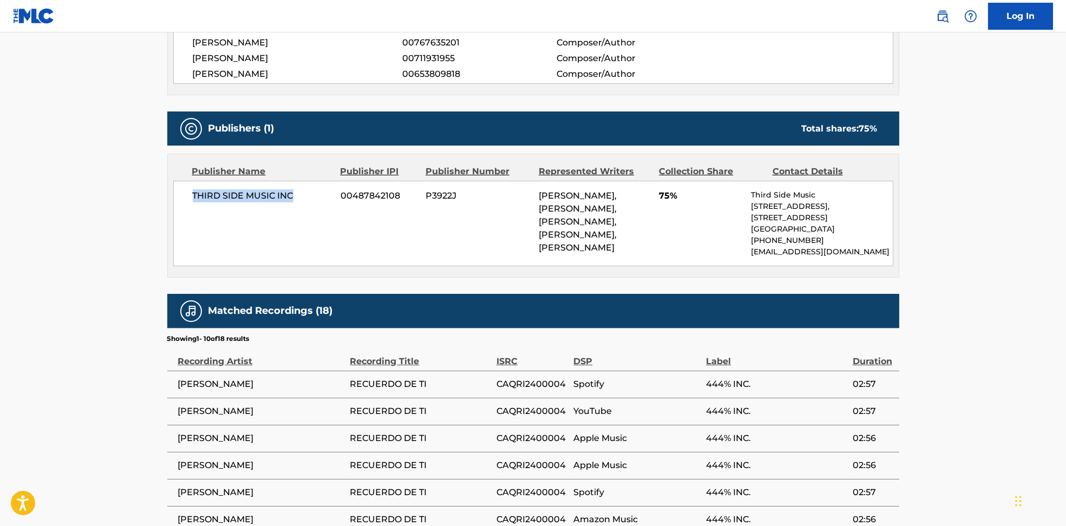
drag, startPoint x: 208, startPoint y: 193, endPoint x: 334, endPoint y: 206, distance: 126.4
click at [319, 196] on div "THIRD SIDE MUSIC INC 00487842108 P3922J [PERSON_NAME], [PERSON_NAME], [PERSON_N…" at bounding box center [533, 224] width 720 height 86
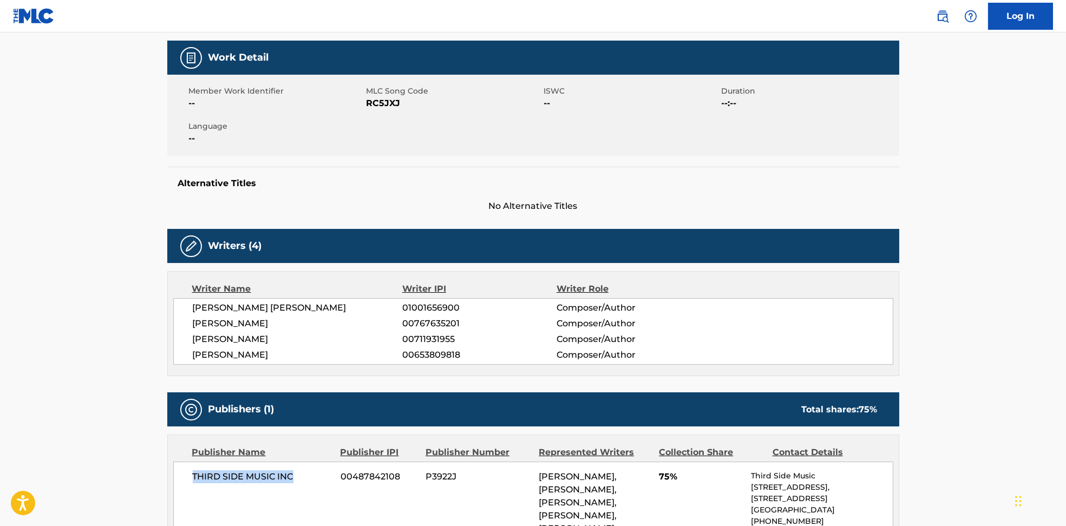
scroll to position [0, 0]
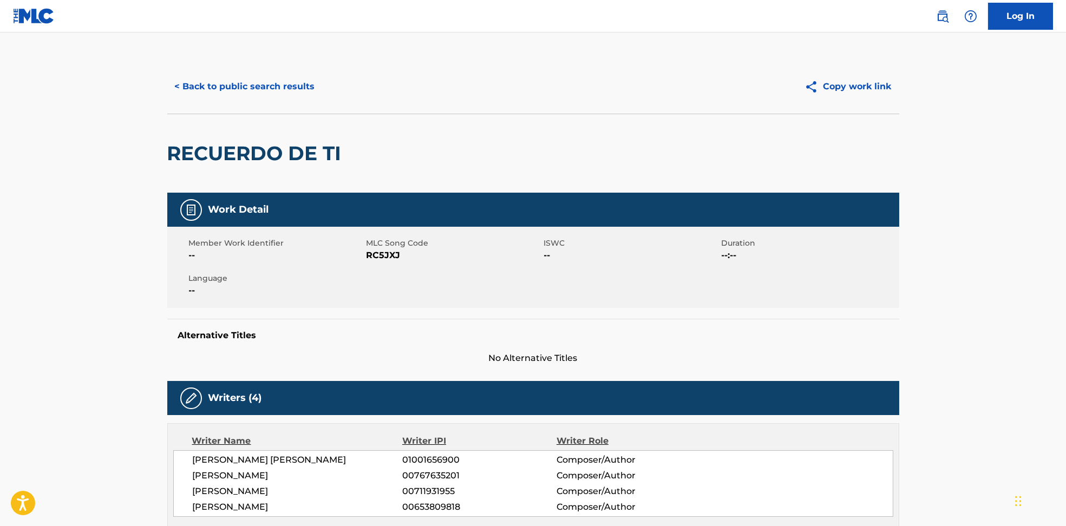
click at [232, 84] on button "< Back to public search results" at bounding box center [244, 86] width 155 height 27
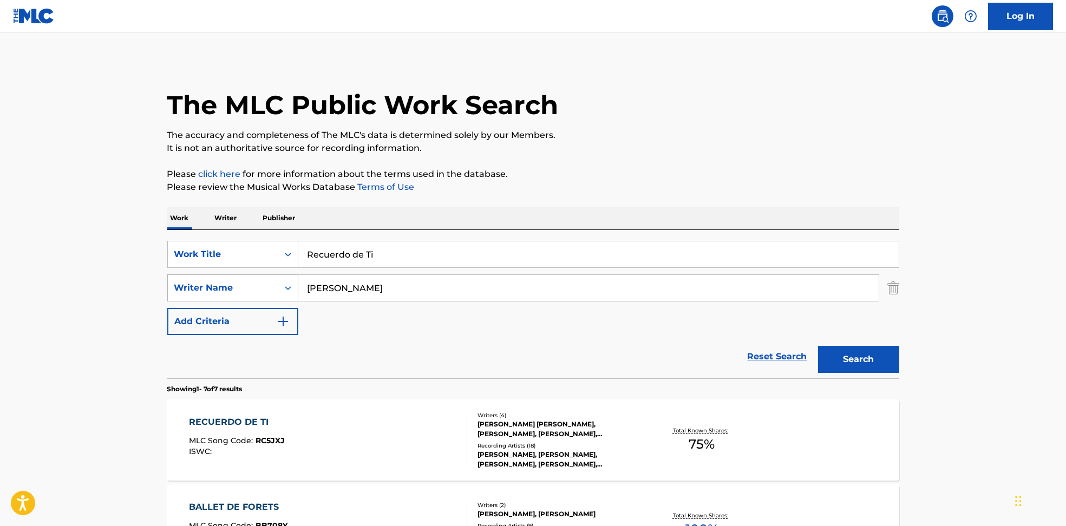
drag, startPoint x: 404, startPoint y: 291, endPoint x: 253, endPoint y: 286, distance: 150.6
click at [253, 286] on div "SearchWithCriteria594c747f-7121-4f51-88ee-f24a471e32c2 Writer Name [PERSON_NAME]" at bounding box center [533, 288] width 732 height 27
type input "[PERSON_NAME] [PERSON_NAME]"
drag, startPoint x: 432, startPoint y: 253, endPoint x: 249, endPoint y: 240, distance: 183.5
click at [249, 240] on div "SearchWithCriteria6810af65-3269-4f1c-99b2-c66b6a334c3d Work Title Recuerdo de T…" at bounding box center [533, 304] width 732 height 148
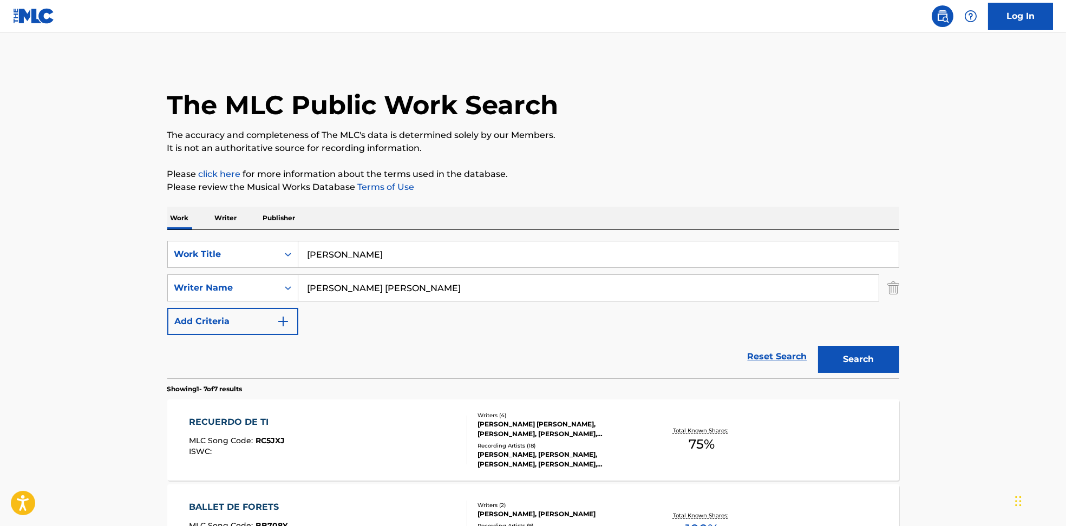
drag, startPoint x: 347, startPoint y: 259, endPoint x: 704, endPoint y: 250, distance: 357.5
click at [694, 252] on input "[PERSON_NAME]" at bounding box center [598, 255] width 601 height 26
type input "Rerun"
click at [728, 174] on p "Please click here for more information about the terms used in the database." at bounding box center [533, 174] width 732 height 13
click at [856, 356] on button "Search" at bounding box center [858, 359] width 81 height 27
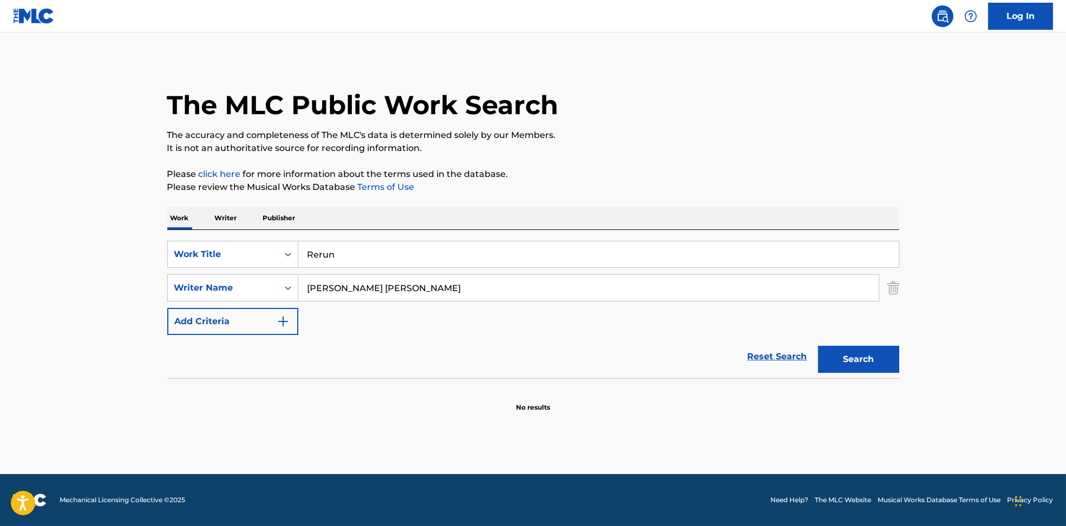
drag, startPoint x: 446, startPoint y: 286, endPoint x: 162, endPoint y: 284, distance: 284.3
click at [162, 284] on div "The MLC Public Work Search The accuracy and completeness of The MLC's data is d…" at bounding box center [533, 236] width 758 height 353
click at [358, 283] on input "[PERSON_NAME] [PERSON_NAME]" at bounding box center [588, 288] width 580 height 26
drag, startPoint x: 359, startPoint y: 286, endPoint x: 752, endPoint y: 323, distance: 394.8
click at [752, 323] on div "SearchWithCriteria6810af65-3269-4f1c-99b2-c66b6a334c3d Work Title Rerun SearchW…" at bounding box center [533, 288] width 732 height 94
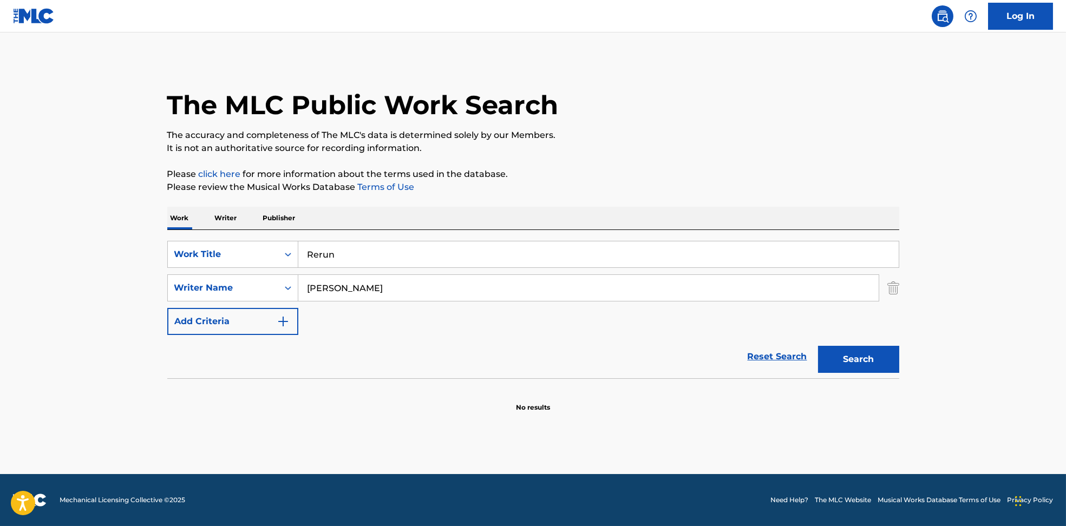
type input "[PERSON_NAME]"
click at [836, 346] on button "Search" at bounding box center [858, 359] width 81 height 27
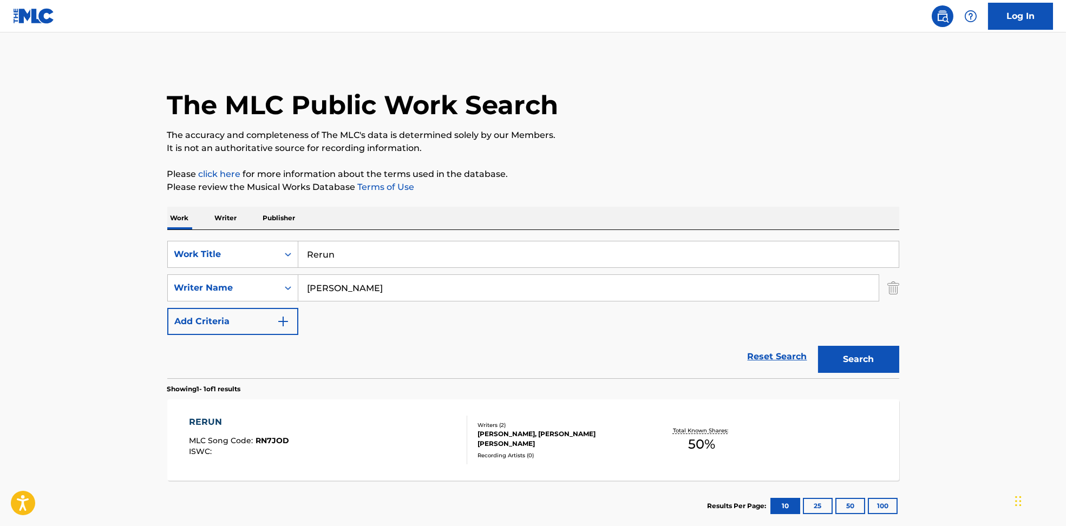
click at [354, 452] on div "RERUN MLC Song Code : RN7JOD ISWC :" at bounding box center [328, 440] width 278 height 49
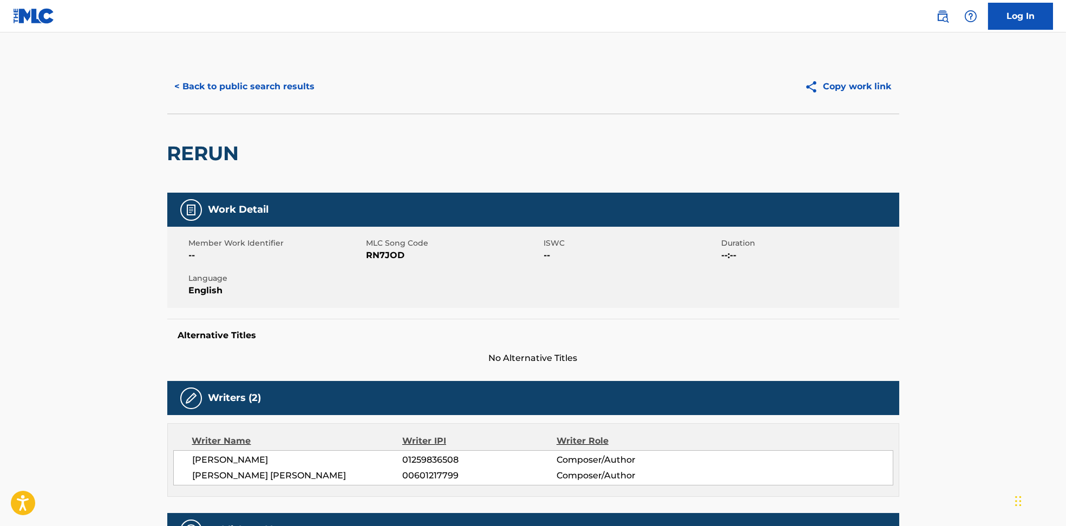
click at [390, 250] on span "RN7JOD" at bounding box center [454, 255] width 175 height 13
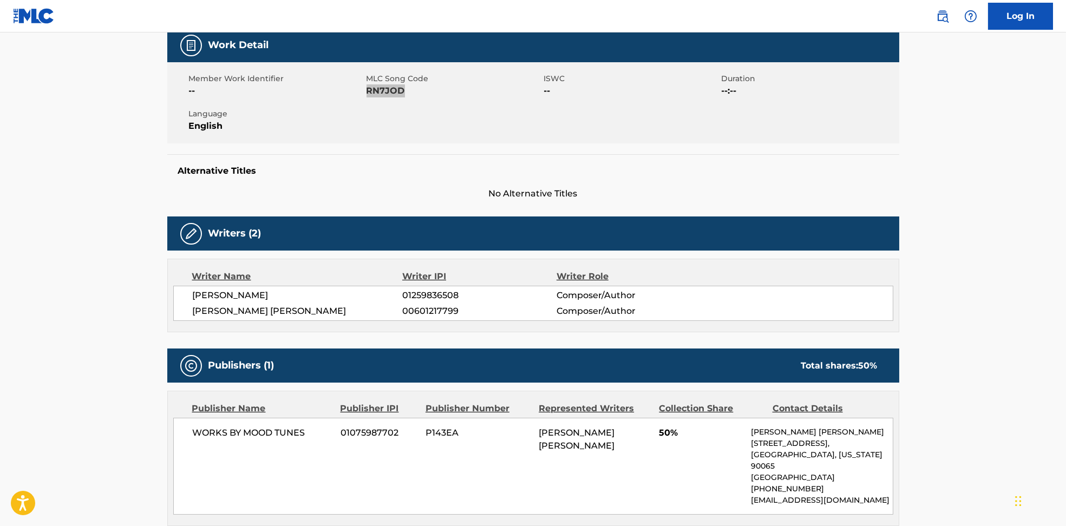
scroll to position [306, 0]
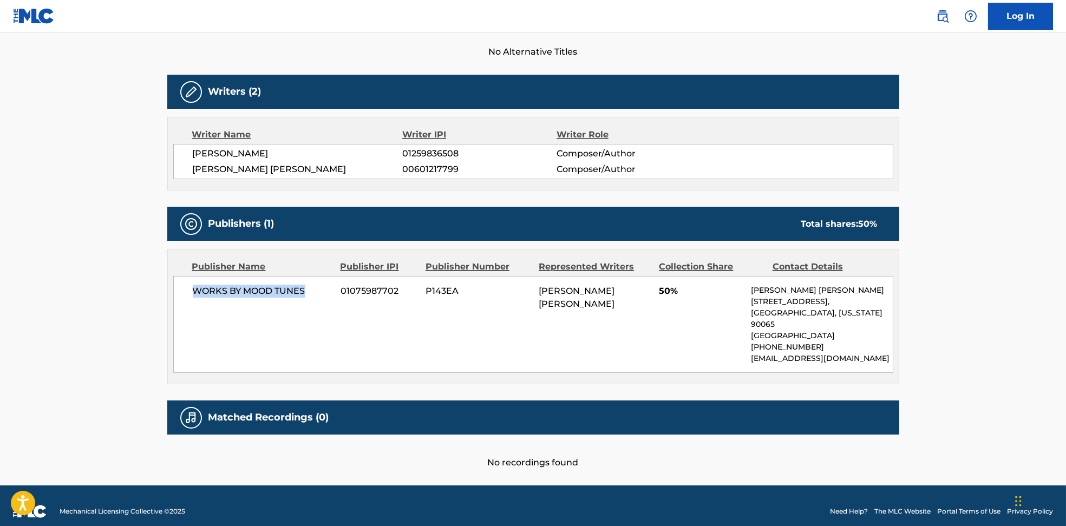
drag, startPoint x: 189, startPoint y: 298, endPoint x: 306, endPoint y: 296, distance: 117.0
click at [306, 296] on div "WORKS BY MOOD TUNES 01075987702 P143EA [PERSON_NAME] [PERSON_NAME] 50% [PERSON_…" at bounding box center [533, 324] width 720 height 97
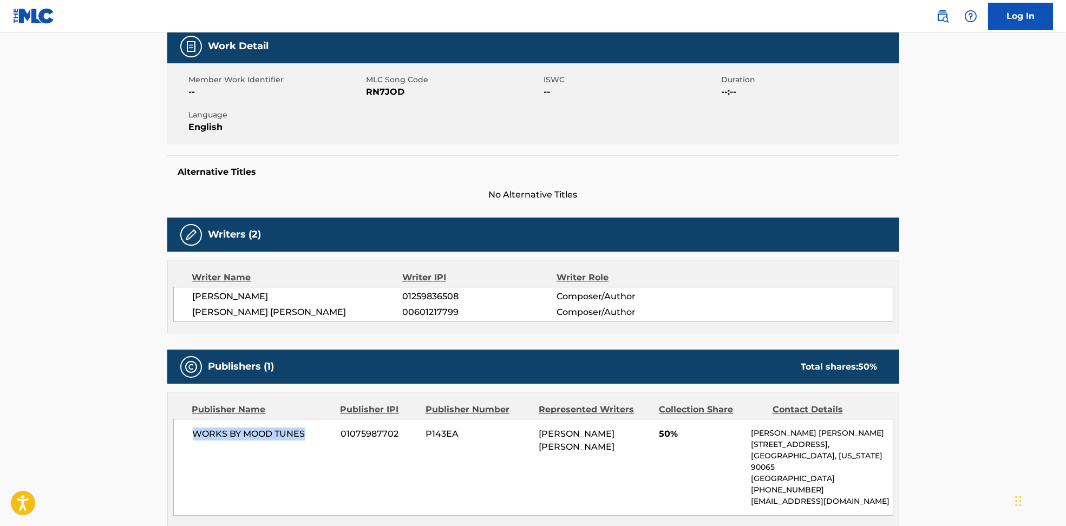
scroll to position [0, 0]
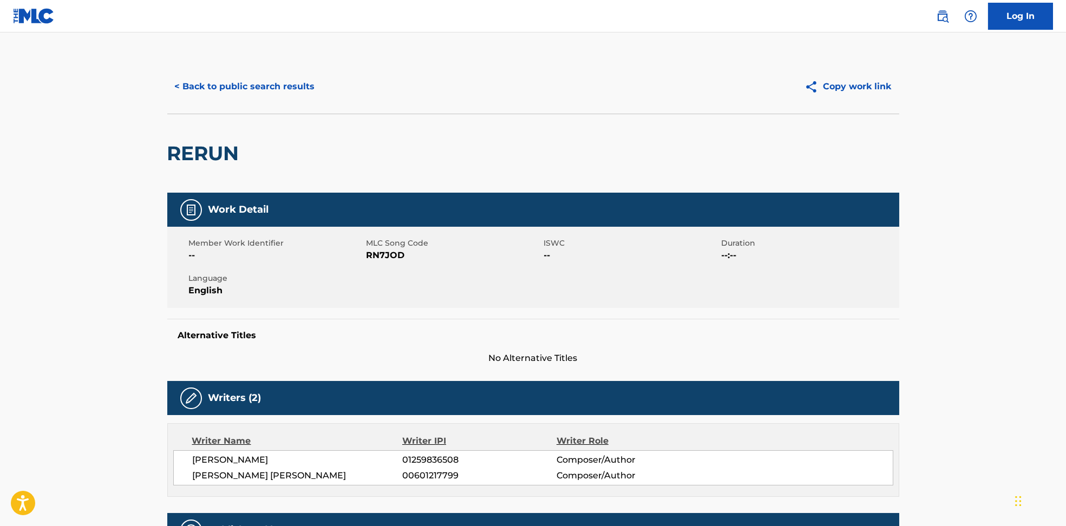
click at [263, 78] on button "< Back to public search results" at bounding box center [244, 86] width 155 height 27
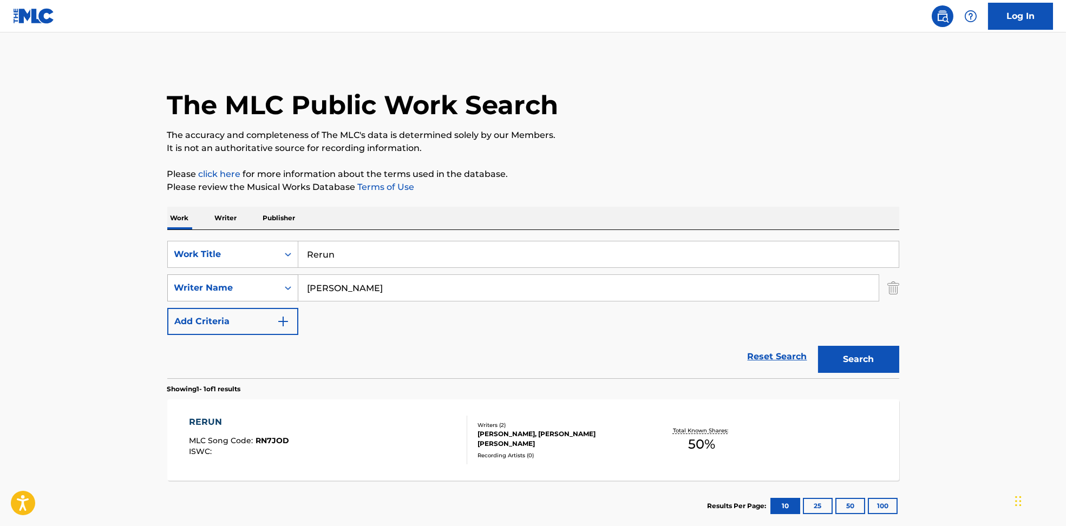
drag, startPoint x: 312, startPoint y: 291, endPoint x: 234, endPoint y: 277, distance: 79.9
click at [158, 286] on div "The MLC Public Work Search The accuracy and completeness of The MLC's data is d…" at bounding box center [533, 296] width 758 height 472
type input "[PERSON_NAME]"
drag, startPoint x: 361, startPoint y: 248, endPoint x: 187, endPoint y: 247, distance: 173.8
click at [187, 247] on div "SearchWithCriteria6810af65-3269-4f1c-99b2-c66b6a334c3d Work Title Rerun" at bounding box center [533, 254] width 732 height 27
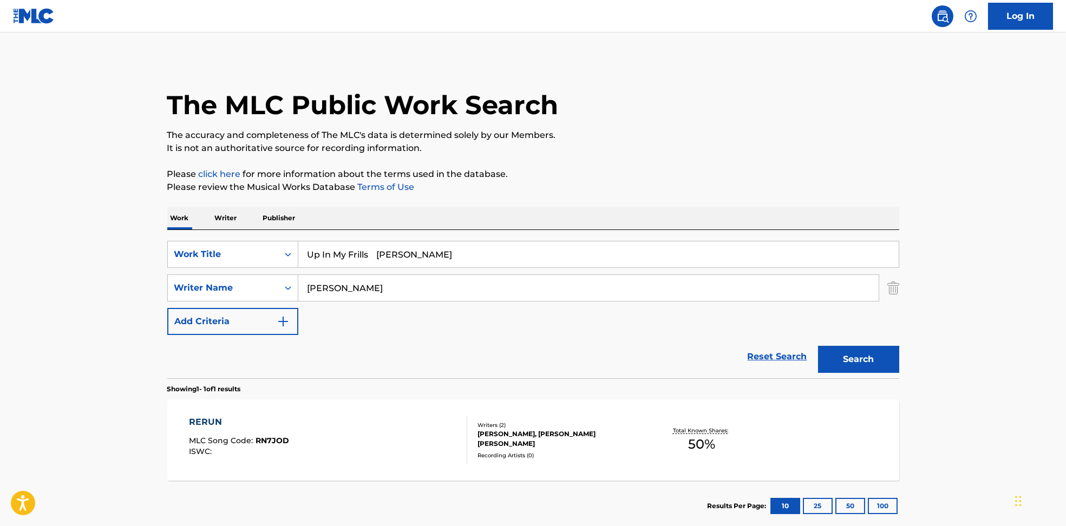
drag, startPoint x: 377, startPoint y: 254, endPoint x: 783, endPoint y: 177, distance: 412.8
click at [744, 238] on div "SearchWithCriteria6810af65-3269-4f1c-99b2-c66b6a334c3d Work Title Up In My Fril…" at bounding box center [533, 304] width 732 height 148
drag, startPoint x: 783, startPoint y: 177, endPoint x: 838, endPoint y: 268, distance: 106.4
click at [783, 177] on p "Please click here for more information about the terms used in the database." at bounding box center [533, 174] width 732 height 13
click at [867, 356] on button "Search" at bounding box center [858, 359] width 81 height 27
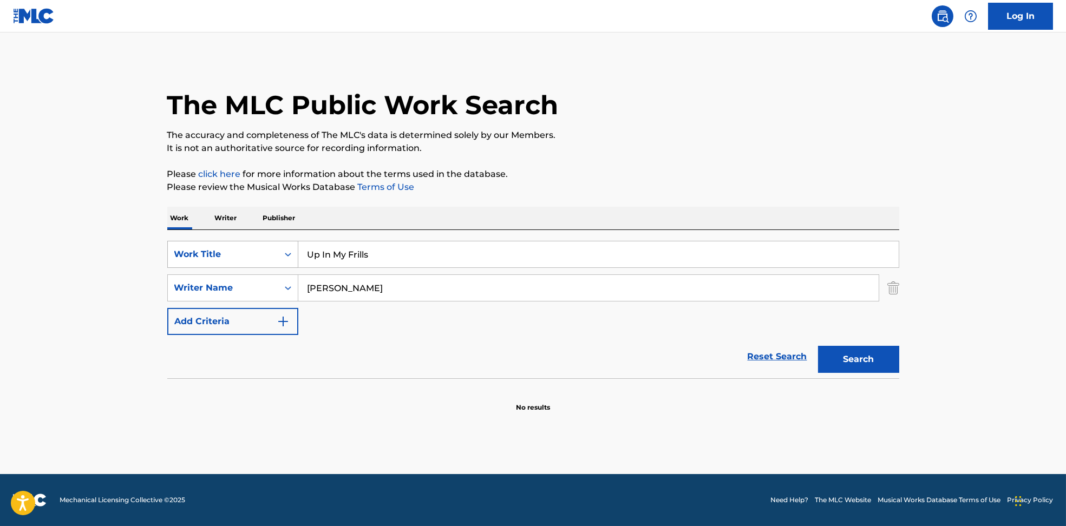
drag, startPoint x: 385, startPoint y: 254, endPoint x: 256, endPoint y: 256, distance: 129.4
click at [256, 256] on div "SearchWithCriteria6810af65-3269-4f1c-99b2-c66b6a334c3d Work Title Up In My Fril…" at bounding box center [533, 254] width 732 height 27
drag, startPoint x: 375, startPoint y: 258, endPoint x: 603, endPoint y: 213, distance: 231.7
click at [605, 262] on input "Work It Out [PERSON_NAME]" at bounding box center [598, 255] width 601 height 26
type input "Work It Out"
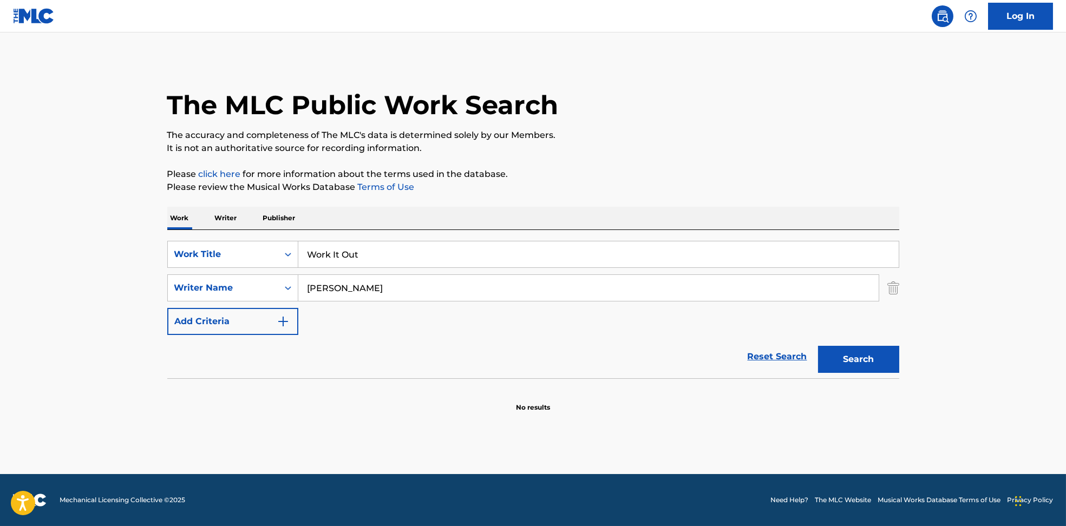
click at [622, 174] on p "Please click here for more information about the terms used in the database." at bounding box center [533, 174] width 732 height 13
drag, startPoint x: 408, startPoint y: 287, endPoint x: 203, endPoint y: 287, distance: 205.2
click at [203, 287] on div "SearchWithCriteria594c747f-7121-4f51-88ee-f24a471e32c2 Writer Name [PERSON_NAME]" at bounding box center [533, 288] width 732 height 27
click at [851, 359] on button "Search" at bounding box center [858, 359] width 81 height 27
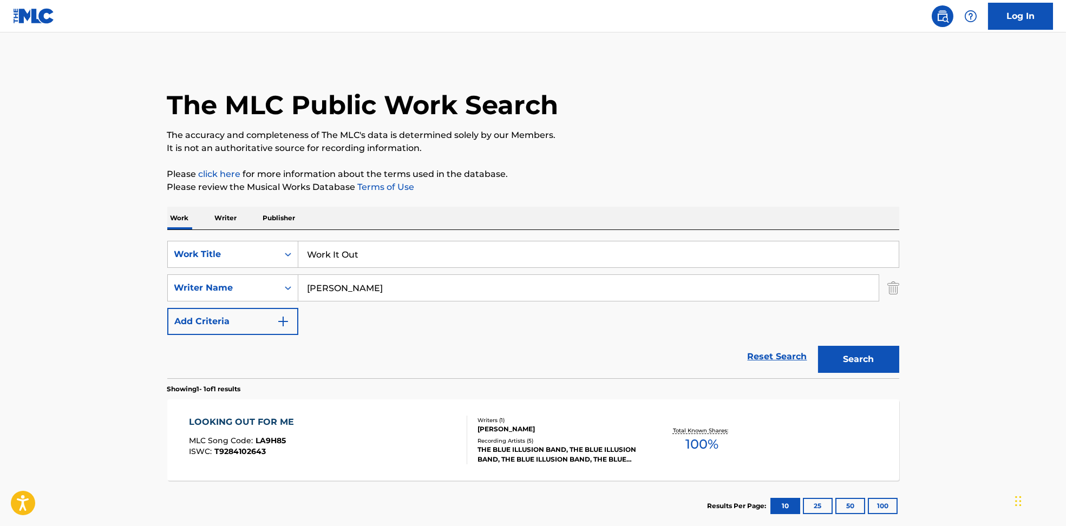
drag, startPoint x: 391, startPoint y: 295, endPoint x: 159, endPoint y: 294, distance: 231.8
click at [158, 294] on div "The MLC Public Work Search The accuracy and completeness of The MLC's data is d…" at bounding box center [533, 296] width 758 height 472
click at [867, 367] on button "Search" at bounding box center [858, 359] width 81 height 27
click at [852, 374] on div "Search" at bounding box center [856, 356] width 87 height 43
click at [848, 369] on button "Search" at bounding box center [858, 359] width 81 height 27
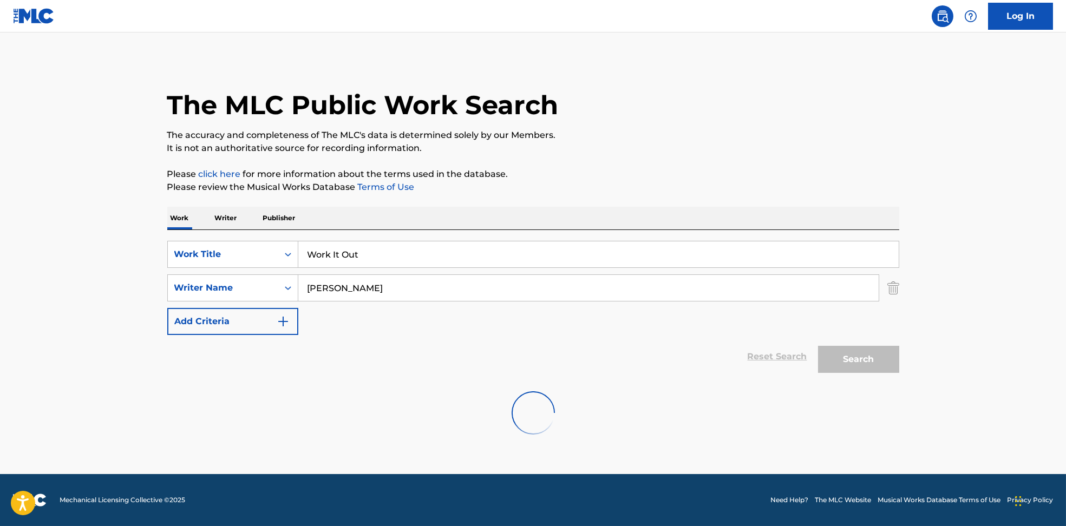
click at [847, 357] on div "Search" at bounding box center [856, 356] width 87 height 43
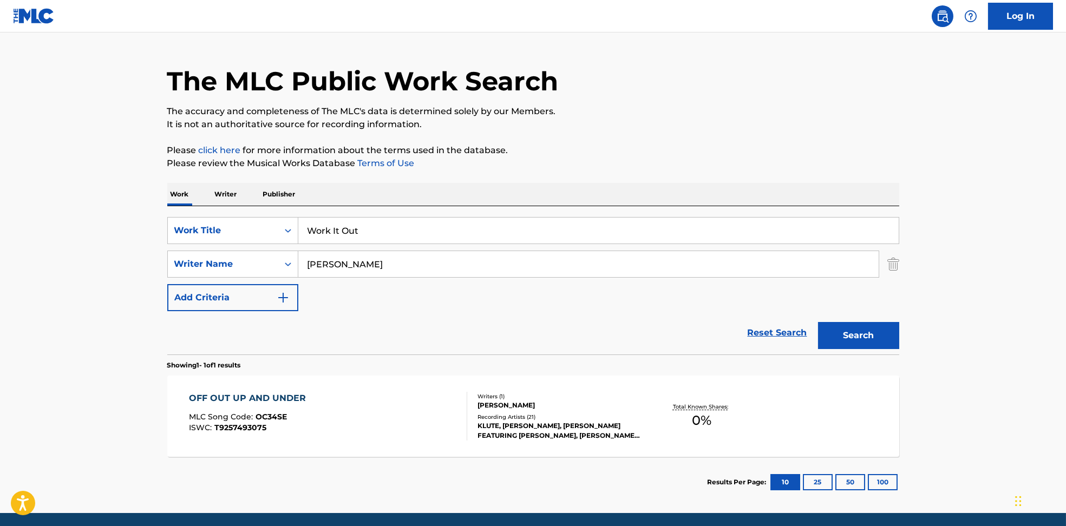
scroll to position [62, 0]
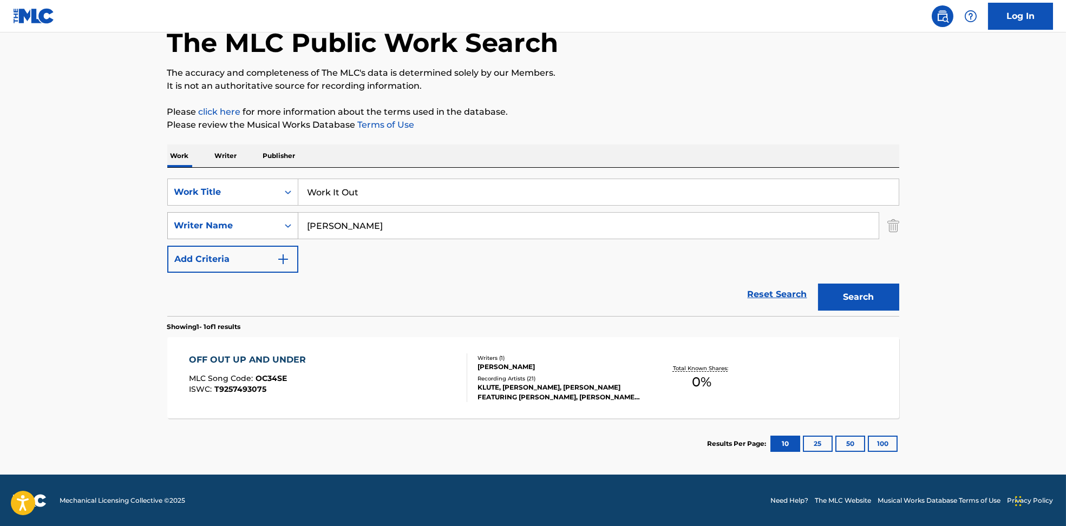
drag, startPoint x: 405, startPoint y: 224, endPoint x: 268, endPoint y: 232, distance: 137.3
click at [268, 232] on div "SearchWithCriteria594c747f-7121-4f51-88ee-f24a471e32c2 Writer Name [PERSON_NAME]" at bounding box center [533, 225] width 732 height 27
type input "[PERSON_NAME] [PERSON_NAME]"
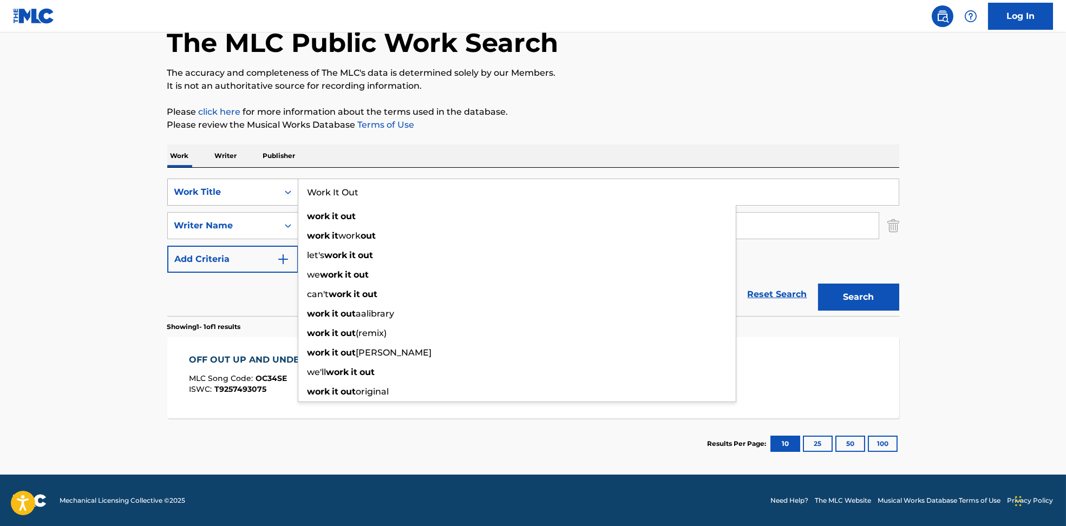
drag, startPoint x: 434, startPoint y: 186, endPoint x: 264, endPoint y: 183, distance: 170.1
click at [264, 183] on div "SearchWithCriteria6810af65-3269-4f1c-99b2-c66b6a334c3d Work Title Work It Out w…" at bounding box center [533, 192] width 732 height 27
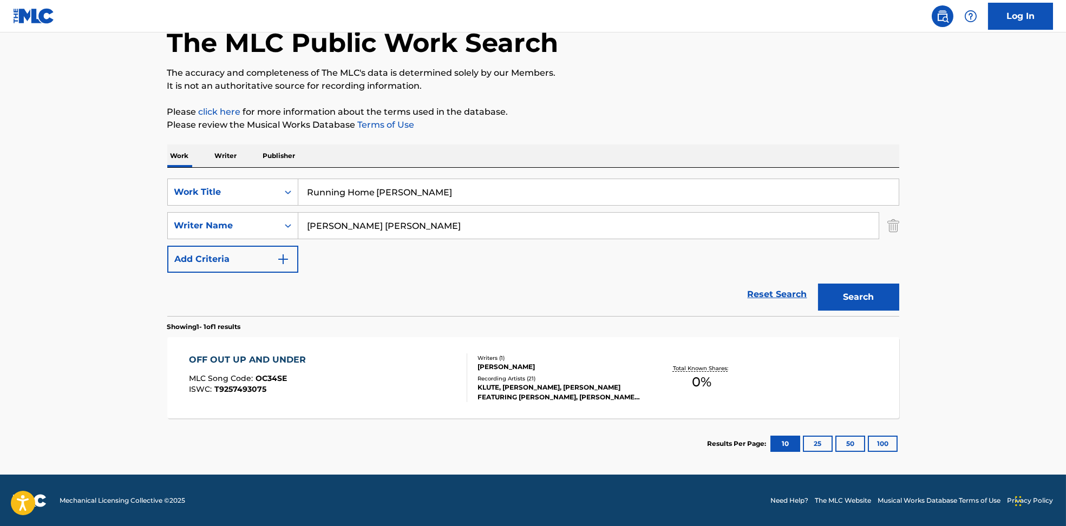
drag, startPoint x: 382, startPoint y: 192, endPoint x: 760, endPoint y: 101, distance: 388.9
click at [708, 182] on input "Running Home [PERSON_NAME]" at bounding box center [598, 192] width 601 height 26
type input "Running Home"
click at [760, 101] on div "The MLC Public Work Search The accuracy and completeness of The MLC's data is d…" at bounding box center [533, 233] width 758 height 472
drag, startPoint x: 384, startPoint y: 225, endPoint x: 877, endPoint y: 255, distance: 494.2
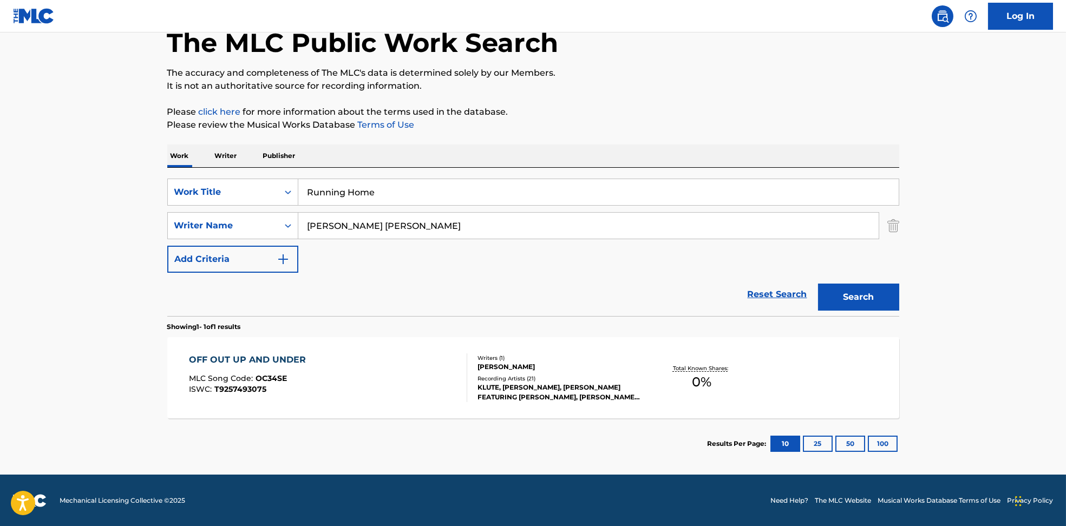
click at [877, 255] on div "SearchWithCriteria6810af65-3269-4f1c-99b2-c66b6a334c3d Work Title Running Home …" at bounding box center [533, 226] width 732 height 94
click at [836, 289] on button "Search" at bounding box center [858, 297] width 81 height 27
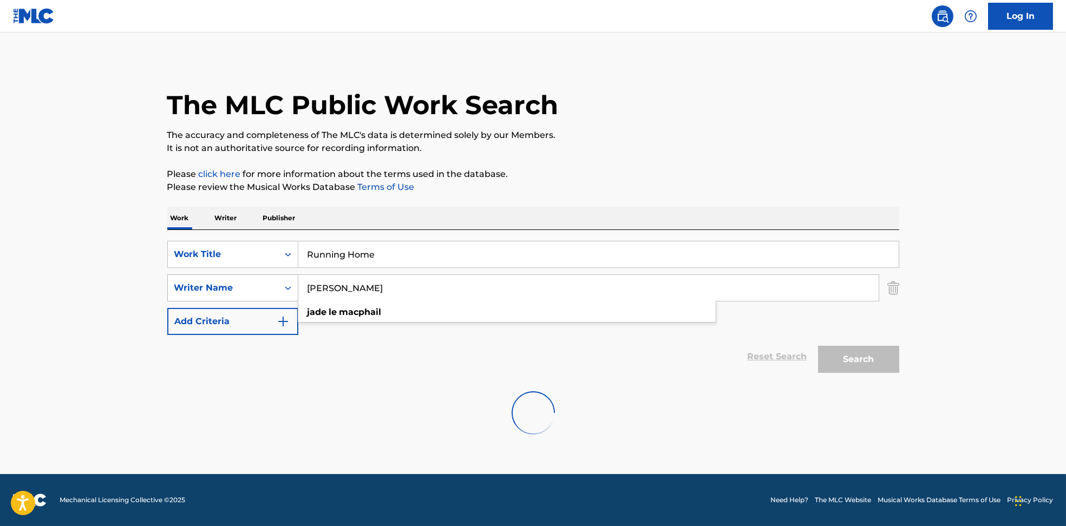
drag, startPoint x: 408, startPoint y: 290, endPoint x: 237, endPoint y: 284, distance: 171.8
click at [237, 284] on div "SearchWithCriteria594c747f-7121-4f51-88ee-f24a471e32c2 Writer Name [PERSON_NAME…" at bounding box center [533, 288] width 732 height 27
click at [356, 314] on strong "macphail" at bounding box center [361, 312] width 42 height 10
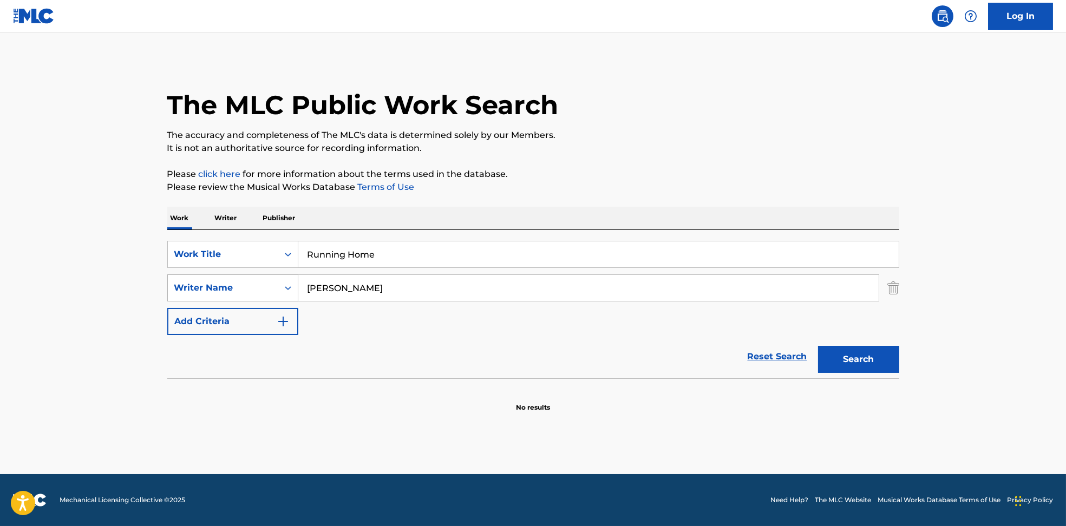
drag, startPoint x: 405, startPoint y: 291, endPoint x: 236, endPoint y: 288, distance: 169.5
click at [236, 288] on div "SearchWithCriteria594c747f-7121-4f51-88ee-f24a471e32c2 Writer Name [PERSON_NAME]" at bounding box center [533, 288] width 732 height 27
click at [846, 358] on button "Search" at bounding box center [858, 359] width 81 height 27
drag, startPoint x: 451, startPoint y: 285, endPoint x: 253, endPoint y: 284, distance: 198.2
click at [253, 284] on div "SearchWithCriteria594c747f-7121-4f51-88ee-f24a471e32c2 Writer Name [PERSON_NAME]" at bounding box center [533, 288] width 732 height 27
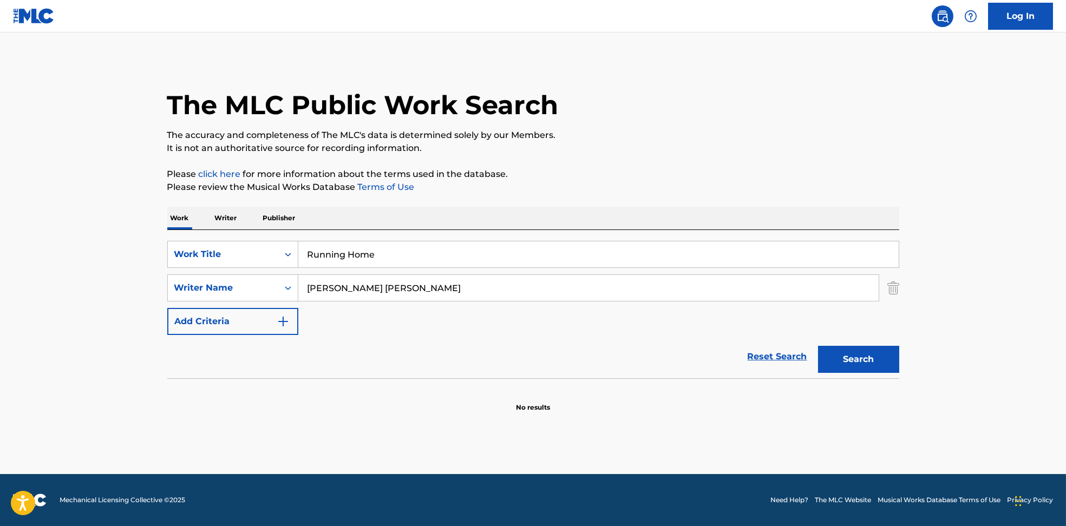
type input "[PERSON_NAME] [PERSON_NAME]"
drag, startPoint x: 393, startPoint y: 240, endPoint x: 226, endPoint y: 244, distance: 166.3
click at [226, 244] on div "SearchWithCriteria6810af65-3269-4f1c-99b2-c66b6a334c3d Work Title Running Home …" at bounding box center [533, 304] width 732 height 148
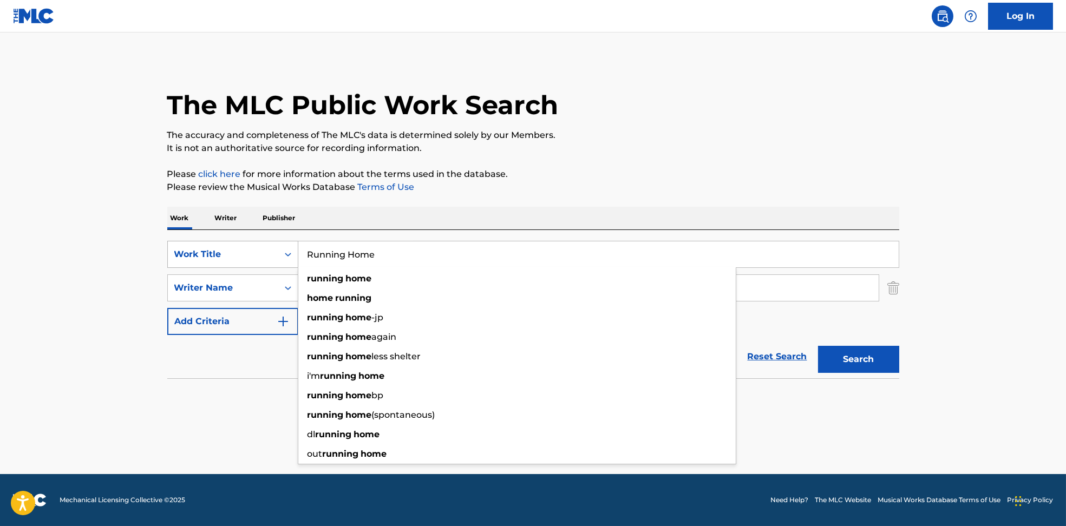
click at [192, 252] on div "SearchWithCriteria6810af65-3269-4f1c-99b2-c66b6a334c3d Work Title Running Home …" at bounding box center [533, 254] width 732 height 27
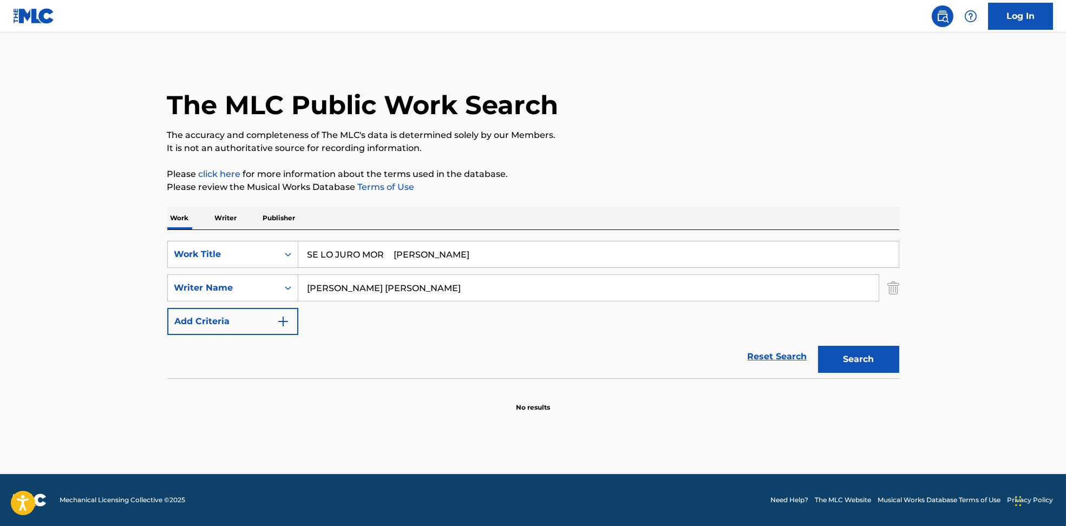
drag, startPoint x: 399, startPoint y: 247, endPoint x: 628, endPoint y: 210, distance: 232.7
click at [581, 226] on div "Work Writer Publisher SearchWithCriteria6810af65-3269-4f1c-99b2-c66b6a334c3d Wo…" at bounding box center [533, 310] width 732 height 206
type input "SE LO JURO MOR"
click at [625, 129] on p "The accuracy and completeness of The MLC's data is determined solely by our Mem…" at bounding box center [533, 135] width 732 height 13
drag, startPoint x: 414, startPoint y: 288, endPoint x: 947, endPoint y: 326, distance: 534.2
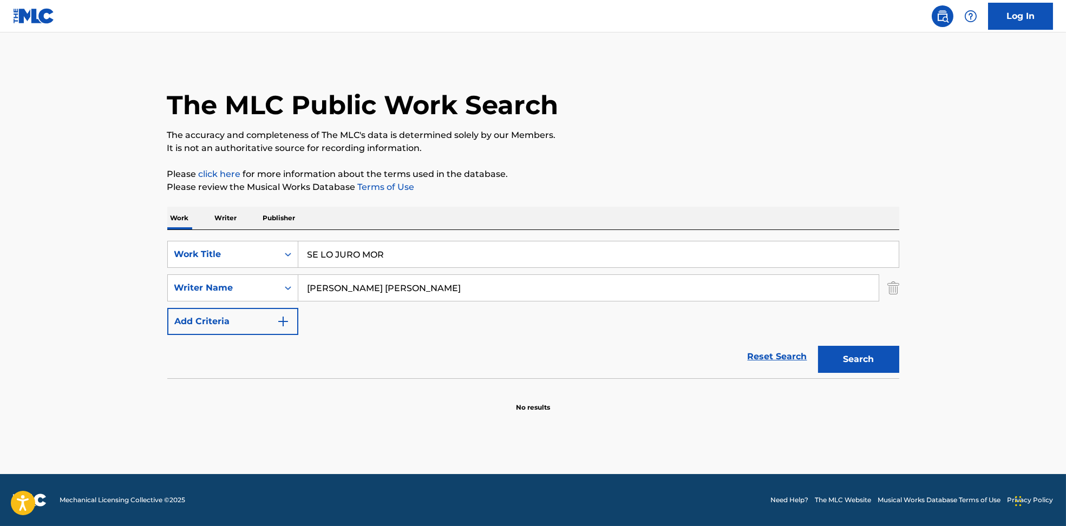
click at [944, 324] on main "The MLC Public Work Search The accuracy and completeness of The MLC's data is d…" at bounding box center [533, 253] width 1066 height 442
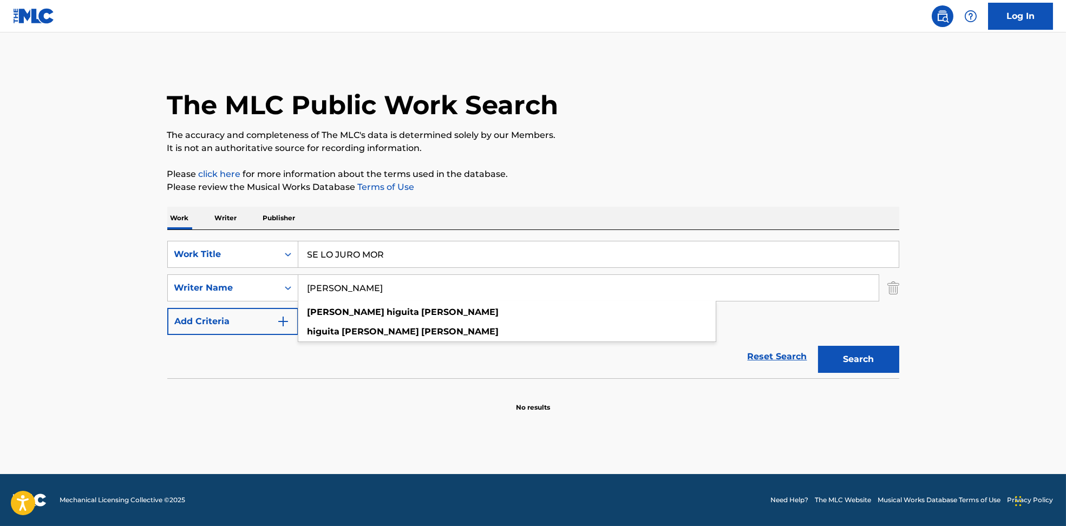
click at [877, 360] on button "Search" at bounding box center [858, 359] width 81 height 27
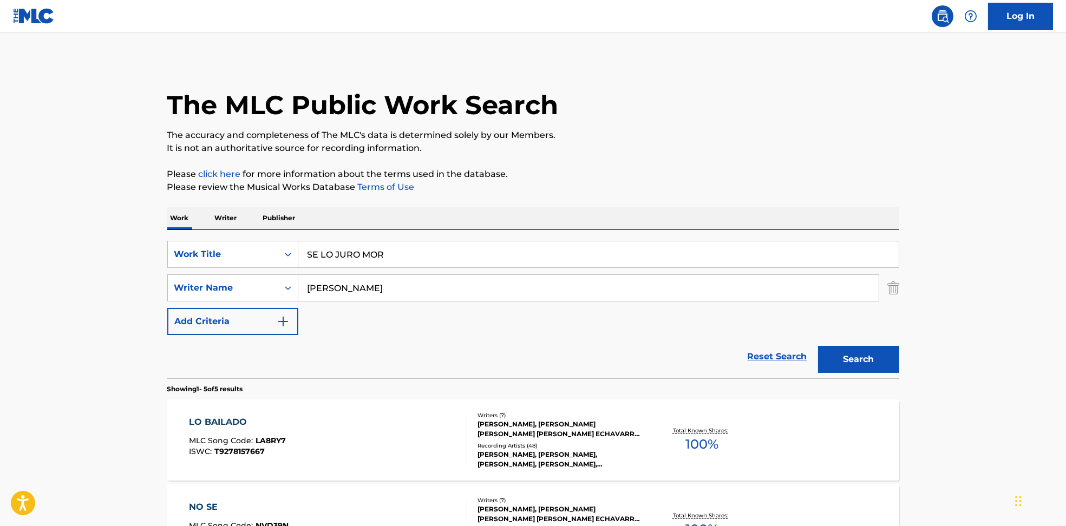
drag, startPoint x: 300, startPoint y: 287, endPoint x: 332, endPoint y: 261, distance: 41.2
click at [247, 289] on div "SearchWithCriteria594c747f-7121-4f51-88ee-f24a471e32c2 Writer Name [PERSON_NAME]" at bounding box center [533, 288] width 732 height 27
type input "[PERSON_NAME] Valence & BraeLucas BankerPatrick NissleyRebecca Black"
drag, startPoint x: 383, startPoint y: 251, endPoint x: 247, endPoint y: 251, distance: 135.9
click at [247, 251] on div "SearchWithCriteria6810af65-3269-4f1c-99b2-c66b6a334c3d Work Title SE LO JURO MOR" at bounding box center [533, 254] width 732 height 27
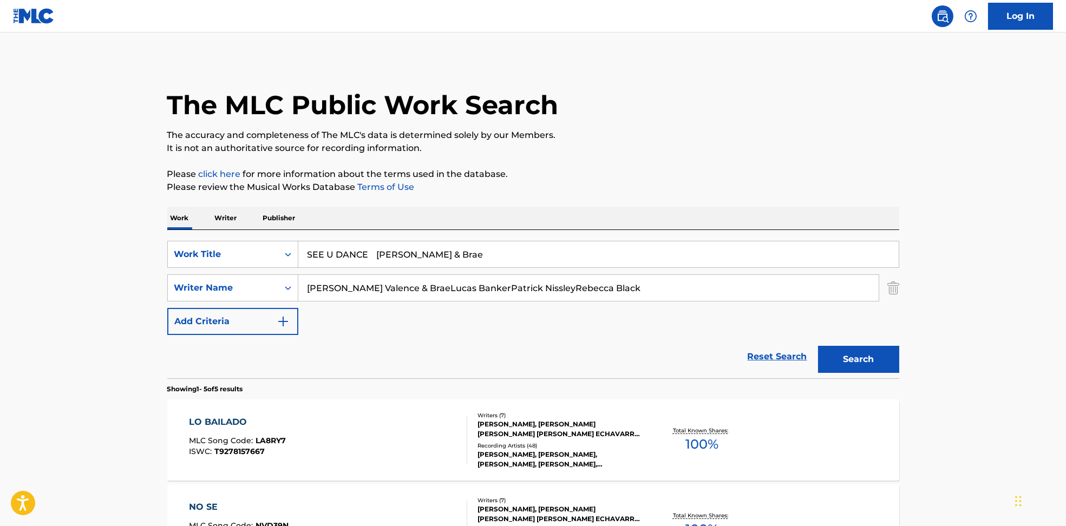
drag, startPoint x: 377, startPoint y: 250, endPoint x: 758, endPoint y: 180, distance: 387.7
type input "SEE U DANCE"
drag, startPoint x: 740, startPoint y: 151, endPoint x: 691, endPoint y: 203, distance: 71.3
click at [740, 150] on p "It is not an authoritative source for recording information." at bounding box center [533, 148] width 732 height 13
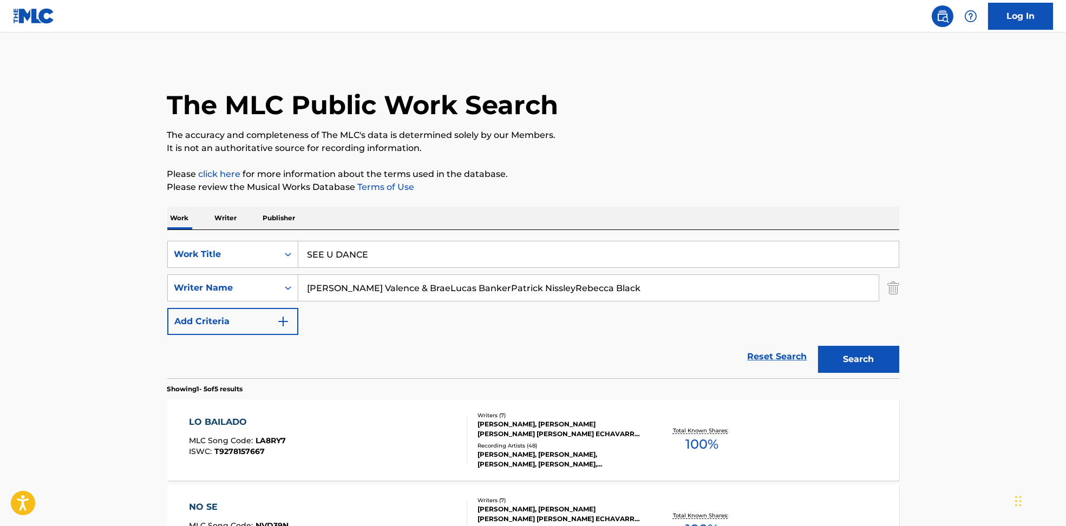
drag, startPoint x: 376, startPoint y: 287, endPoint x: 938, endPoint y: 360, distance: 566.7
click at [948, 348] on main "The MLC Public Work Search The accuracy and completeness of The MLC's data is d…" at bounding box center [533, 454] width 1066 height 845
click at [872, 369] on button "Search" at bounding box center [858, 359] width 81 height 27
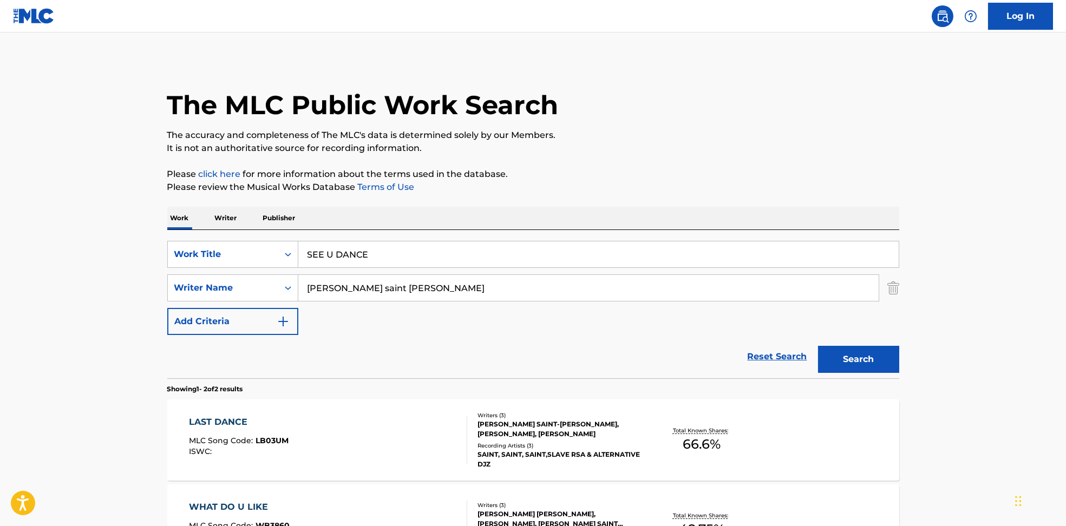
drag, startPoint x: 399, startPoint y: 290, endPoint x: 123, endPoint y: 302, distance: 276.4
click at [123, 302] on main "The MLC Public Work Search The accuracy and completeness of The MLC's data is d…" at bounding box center [533, 327] width 1066 height 590
drag, startPoint x: 516, startPoint y: 288, endPoint x: 152, endPoint y: 305, distance: 364.8
click at [152, 305] on main "The MLC Public Work Search The accuracy and completeness of The MLC's data is d…" at bounding box center [533, 327] width 1066 height 590
click at [867, 359] on button "Search" at bounding box center [858, 359] width 81 height 27
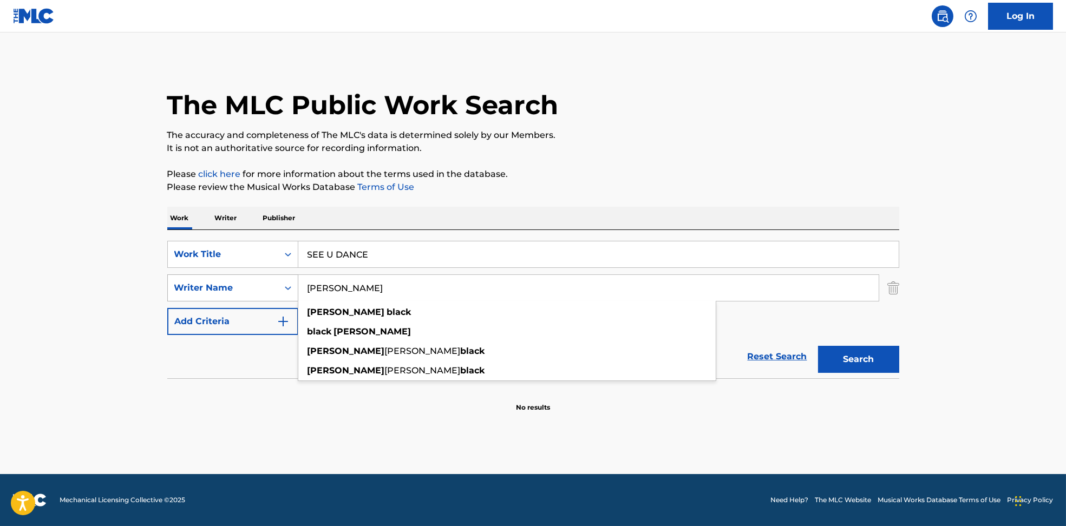
drag, startPoint x: 246, startPoint y: 288, endPoint x: 188, endPoint y: 285, distance: 58.0
click at [170, 288] on div "SearchWithCriteria594c747f-7121-4f51-88ee-f24a471e32c2 Writer Name [PERSON_NAME…" at bounding box center [533, 288] width 732 height 27
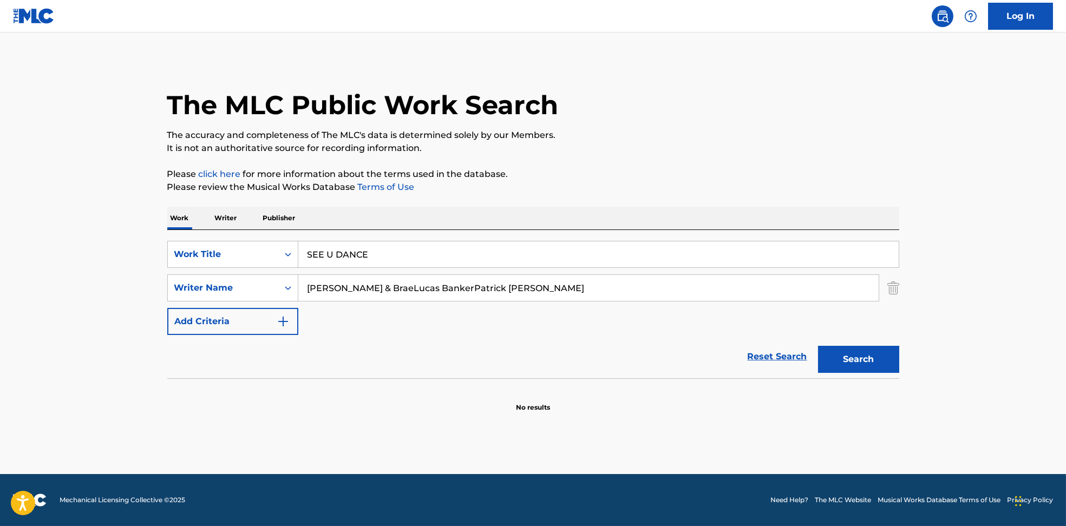
drag, startPoint x: 454, startPoint y: 285, endPoint x: 378, endPoint y: 381, distance: 122.1
click at [0, 334] on html "Accessibility Screen-Reader Guide, Feedback, and Issue Reporting | New window L…" at bounding box center [533, 263] width 1066 height 526
click at [867, 362] on button "Search" at bounding box center [858, 359] width 81 height 27
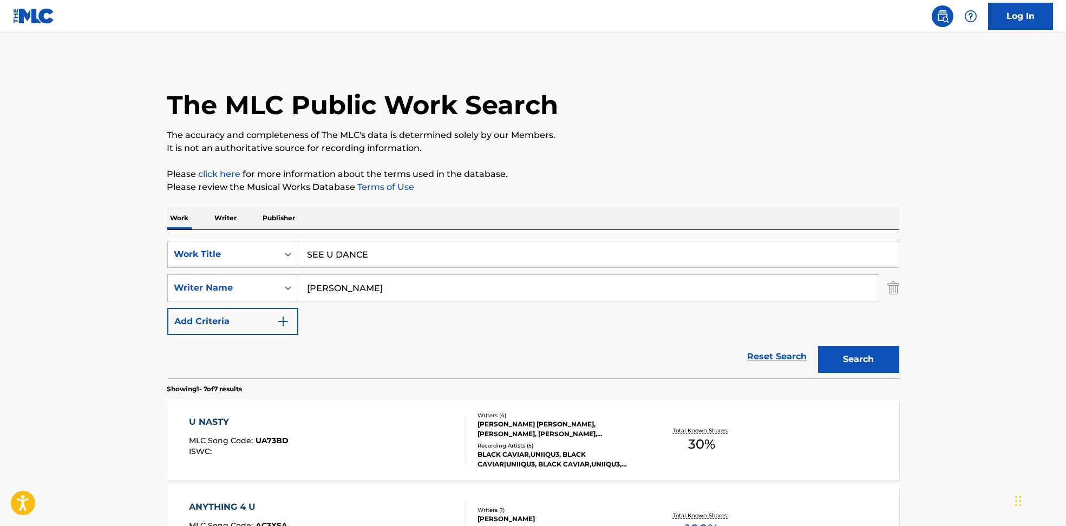
drag, startPoint x: 451, startPoint y: 288, endPoint x: 108, endPoint y: 317, distance: 344.0
drag, startPoint x: 371, startPoint y: 290, endPoint x: 361, endPoint y: 290, distance: 9.8
click at [361, 290] on input "[PERSON_NAME] & BraeLucas Banker" at bounding box center [588, 288] width 580 height 26
drag, startPoint x: 410, startPoint y: 288, endPoint x: 903, endPoint y: 388, distance: 502.8
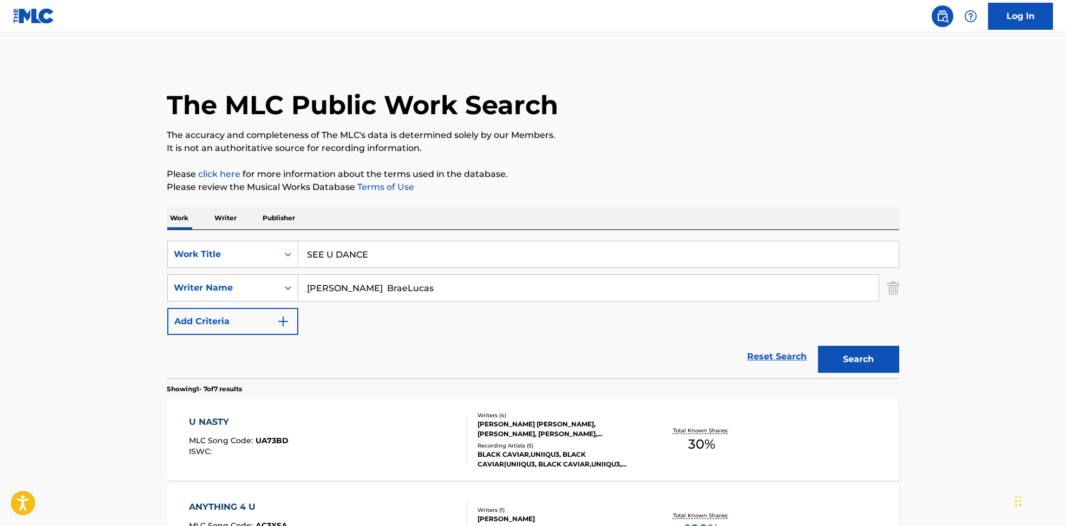
click at [799, 317] on div "SearchWithCriteria6810af65-3269-4f1c-99b2-c66b6a334c3d Work Title SEE U DANCE S…" at bounding box center [533, 288] width 732 height 94
type input "[PERSON_NAME] BraeLucas"
click at [883, 351] on button "Search" at bounding box center [858, 359] width 81 height 27
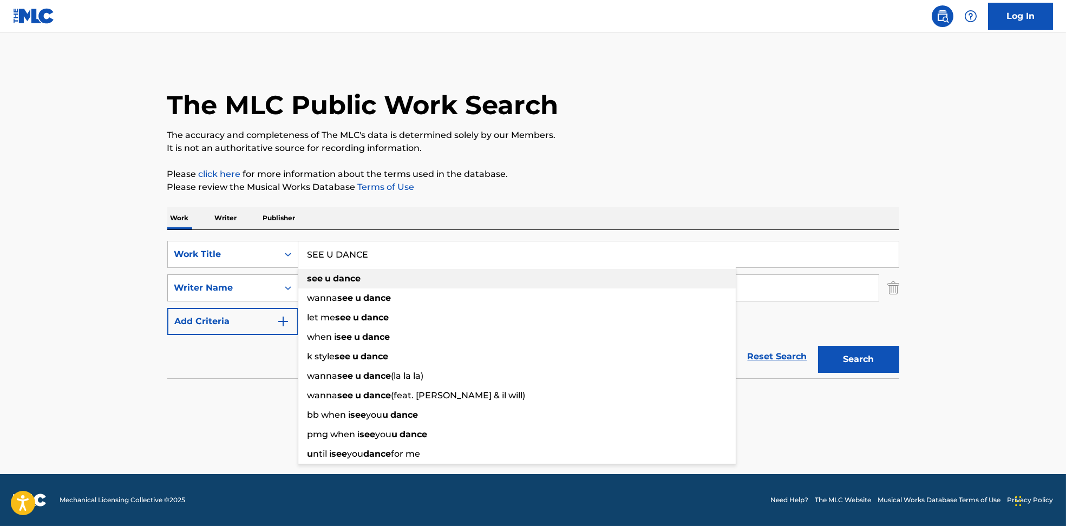
drag, startPoint x: 451, startPoint y: 266, endPoint x: 283, endPoint y: 277, distance: 168.2
click at [283, 277] on div "SearchWithCriteria6810af65-3269-4f1c-99b2-c66b6a334c3d Work Title SEE U DANCE s…" at bounding box center [533, 288] width 732 height 94
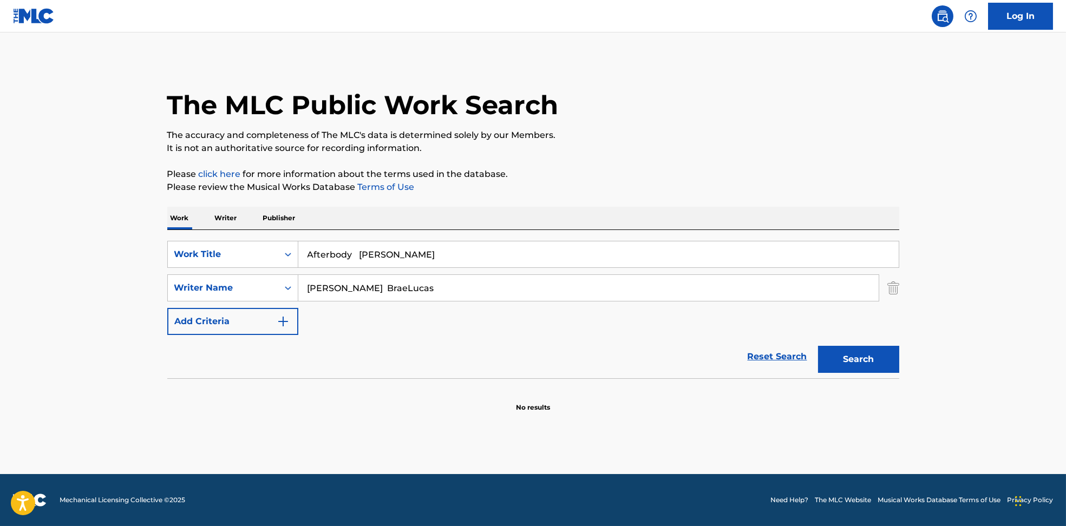
drag, startPoint x: 359, startPoint y: 253, endPoint x: 800, endPoint y: 211, distance: 443.4
click at [785, 215] on div "Work Writer Publisher SearchWithCriteria6810af65-3269-4f1c-99b2-c66b6a334c3d Wo…" at bounding box center [533, 310] width 732 height 206
type input "Afterbody"
click at [748, 110] on div "The MLC Public Work Search" at bounding box center [533, 99] width 732 height 79
drag, startPoint x: 442, startPoint y: 287, endPoint x: 296, endPoint y: 290, distance: 145.7
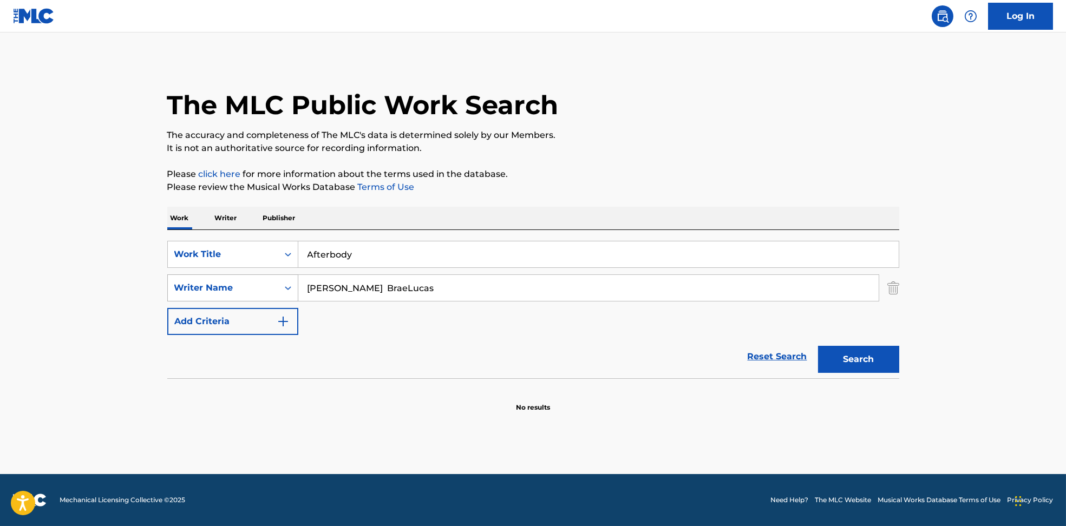
click at [296, 290] on div "SearchWithCriteria594c747f-7121-4f51-88ee-f24a471e32c2 Writer Name [PERSON_NAME]" at bounding box center [533, 288] width 732 height 27
drag, startPoint x: 362, startPoint y: 284, endPoint x: 926, endPoint y: 368, distance: 569.8
click at [974, 360] on main "The MLC Public Work Search The accuracy and completeness of The MLC's data is d…" at bounding box center [533, 253] width 1066 height 442
click at [867, 358] on button "Search" at bounding box center [858, 359] width 81 height 27
drag, startPoint x: 403, startPoint y: 290, endPoint x: 360, endPoint y: 314, distance: 49.0
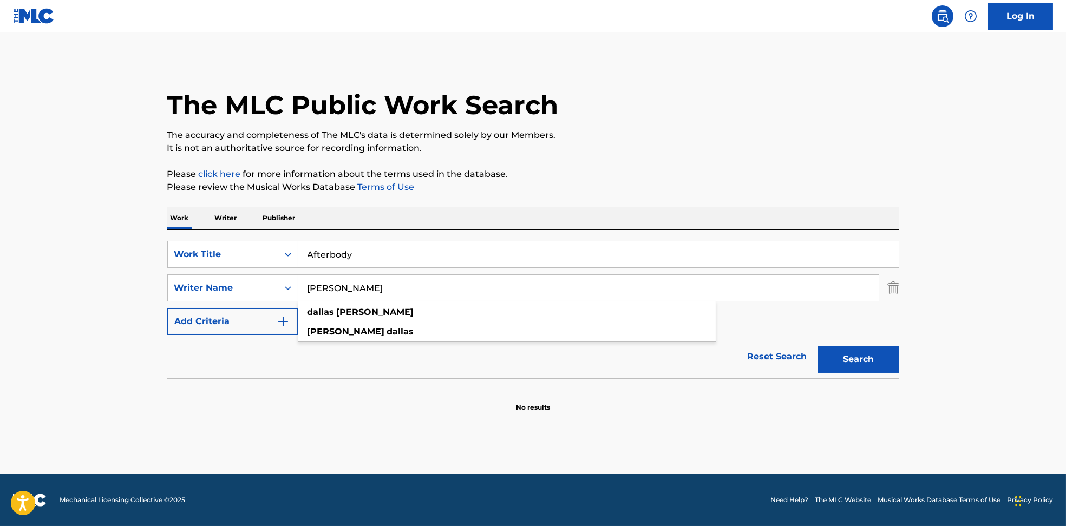
click at [264, 286] on div "SearchWithCriteria594c747f-7121-4f51-88ee-f24a471e32c2 Writer Name [PERSON_NAME…" at bounding box center [533, 288] width 732 height 27
click at [362, 288] on input "[PERSON_NAME]" at bounding box center [588, 288] width 580 height 26
drag, startPoint x: 367, startPoint y: 290, endPoint x: 886, endPoint y: 370, distance: 525.4
click at [796, 342] on form "SearchWithCriteria6810af65-3269-4f1c-99b2-c66b6a334c3d Work Title Afterbody Sea…" at bounding box center [533, 310] width 732 height 138
click at [845, 356] on button "Search" at bounding box center [858, 359] width 81 height 27
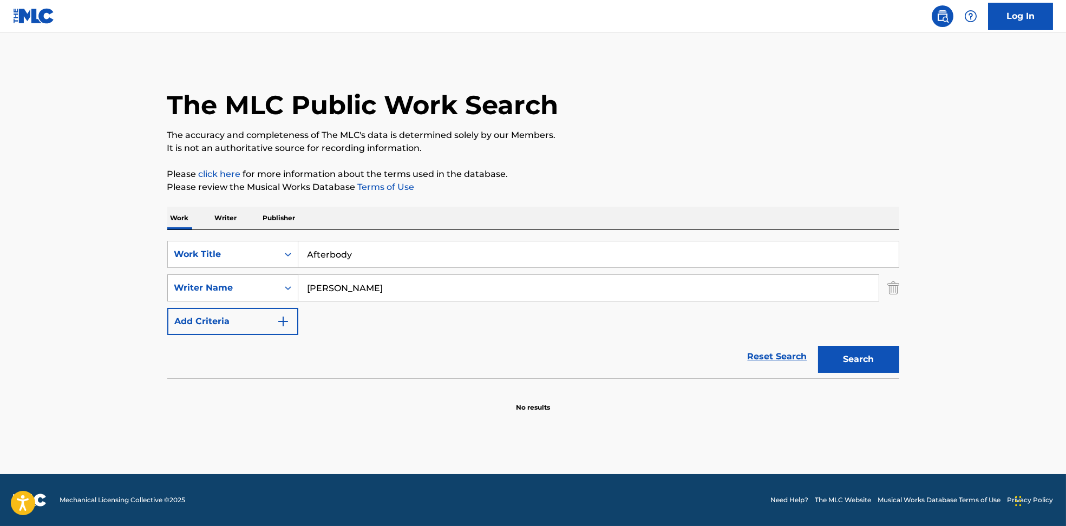
drag, startPoint x: 379, startPoint y: 300, endPoint x: 260, endPoint y: 297, distance: 118.6
click at [260, 297] on div "SearchWithCriteria594c747f-7121-4f51-88ee-f24a471e32c2 Writer Name [PERSON_NAME]" at bounding box center [533, 288] width 732 height 27
click at [876, 361] on button "Search" at bounding box center [858, 359] width 81 height 27
drag, startPoint x: 408, startPoint y: 279, endPoint x: 256, endPoint y: 285, distance: 151.7
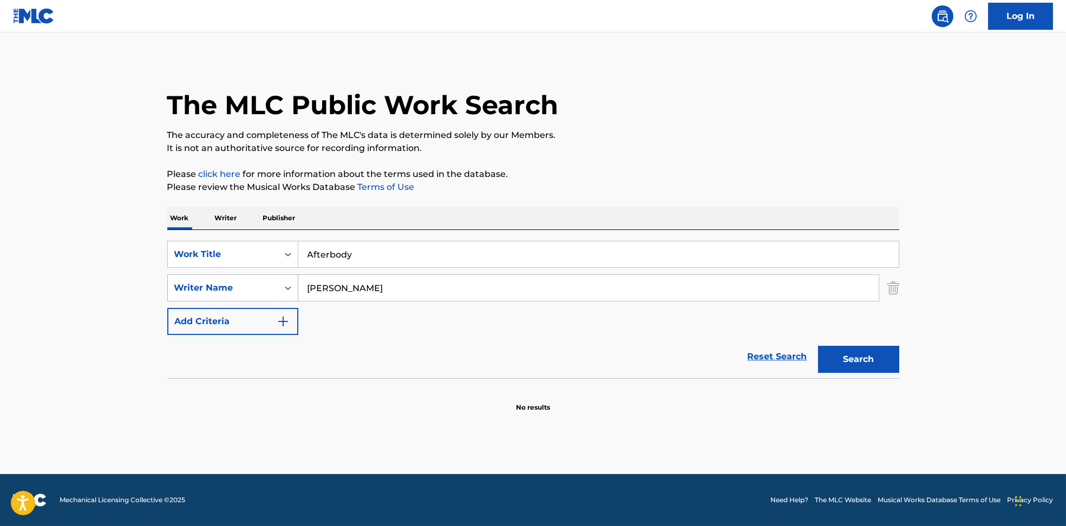
click at [252, 286] on div "SearchWithCriteria594c747f-7121-4f51-88ee-f24a471e32c2 Writer Name [PERSON_NAME]" at bounding box center [533, 288] width 732 height 27
type input "[PERSON_NAME] ThomasJake LawsonZac [PERSON_NAME]"
drag, startPoint x: 382, startPoint y: 259, endPoint x: 281, endPoint y: 262, distance: 101.3
click at [282, 262] on div "SearchWithCriteria6810af65-3269-4f1c-99b2-c66b6a334c3d Work Title Afterbody aft…" at bounding box center [533, 254] width 732 height 27
drag, startPoint x: 357, startPoint y: 254, endPoint x: 612, endPoint y: 227, distance: 256.5
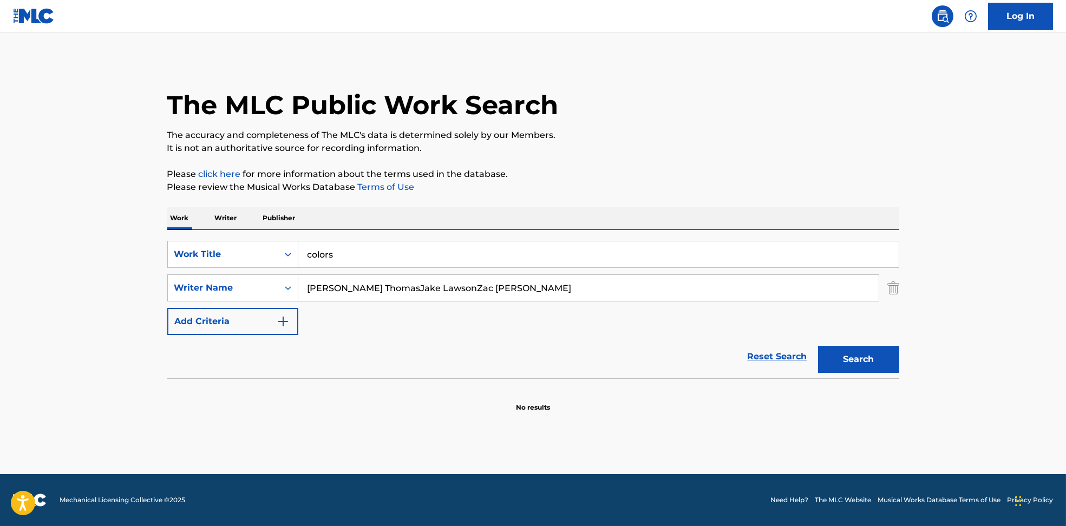
click at [602, 236] on div "SearchWithCriteria6810af65-3269-4f1c-99b2-c66b6a334c3d Work Title colors Search…" at bounding box center [533, 304] width 732 height 148
type input "colors"
click at [611, 173] on p "Please click here for more information about the terms used in the database." at bounding box center [533, 174] width 732 height 13
drag, startPoint x: 371, startPoint y: 286, endPoint x: 935, endPoint y: 392, distance: 573.5
click at [935, 392] on main "The MLC Public Work Search The accuracy and completeness of The MLC's data is d…" at bounding box center [533, 253] width 1066 height 442
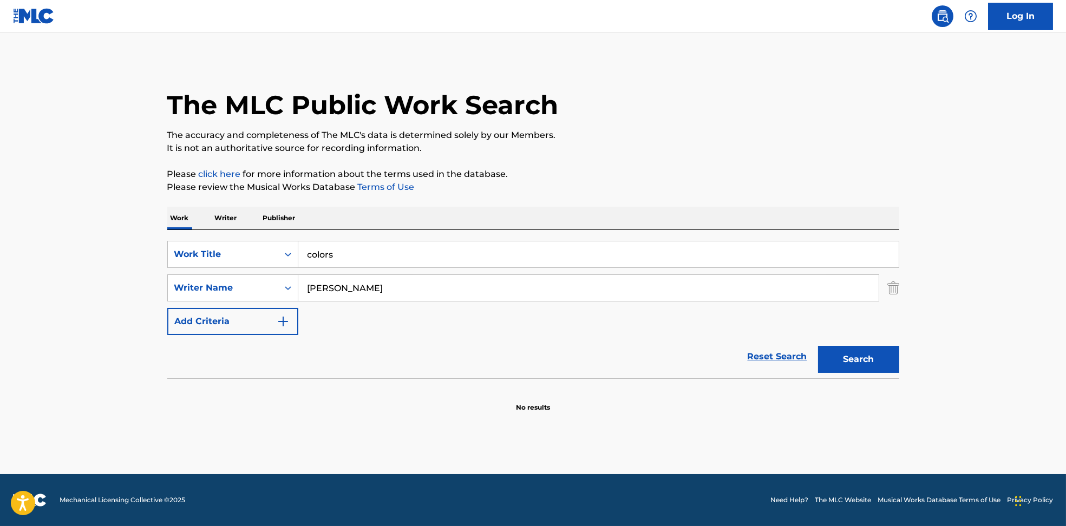
click at [856, 349] on button "Search" at bounding box center [858, 359] width 81 height 27
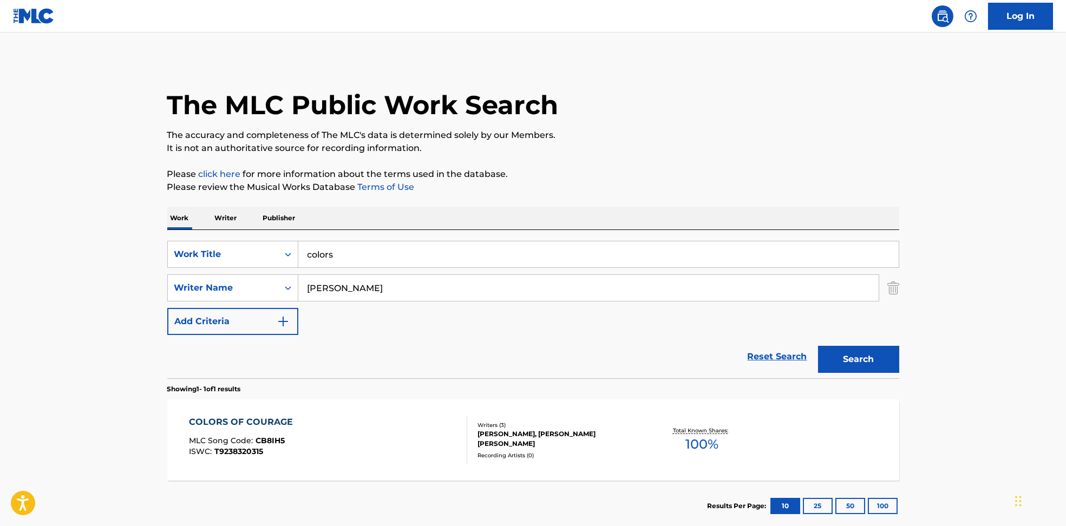
drag, startPoint x: 392, startPoint y: 281, endPoint x: 86, endPoint y: 275, distance: 306.5
click at [86, 275] on main "The MLC Public Work Search The accuracy and completeness of The MLC's data is d…" at bounding box center [533, 284] width 1066 height 505
drag, startPoint x: 364, startPoint y: 288, endPoint x: 883, endPoint y: 366, distance: 524.0
click at [879, 364] on form "SearchWithCriteria6810af65-3269-4f1c-99b2-c66b6a334c3d Work Title colors Search…" at bounding box center [533, 310] width 732 height 138
click at [869, 362] on button "Search" at bounding box center [858, 359] width 81 height 27
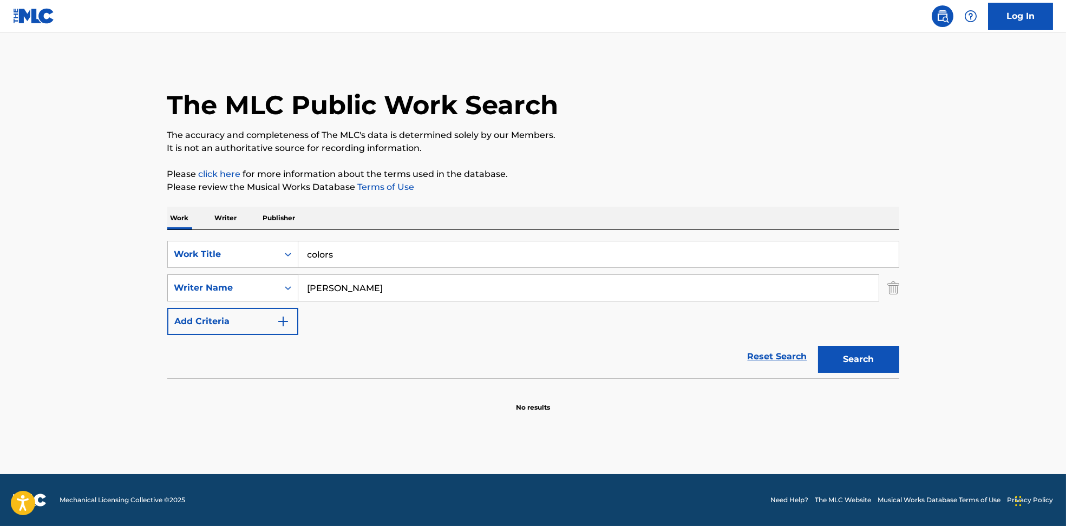
drag, startPoint x: 394, startPoint y: 290, endPoint x: 212, endPoint y: 290, distance: 182.5
click at [212, 290] on div "SearchWithCriteria594c747f-7121-4f51-88ee-f24a471e32c2 Writer Name [PERSON_NAME]" at bounding box center [533, 288] width 732 height 27
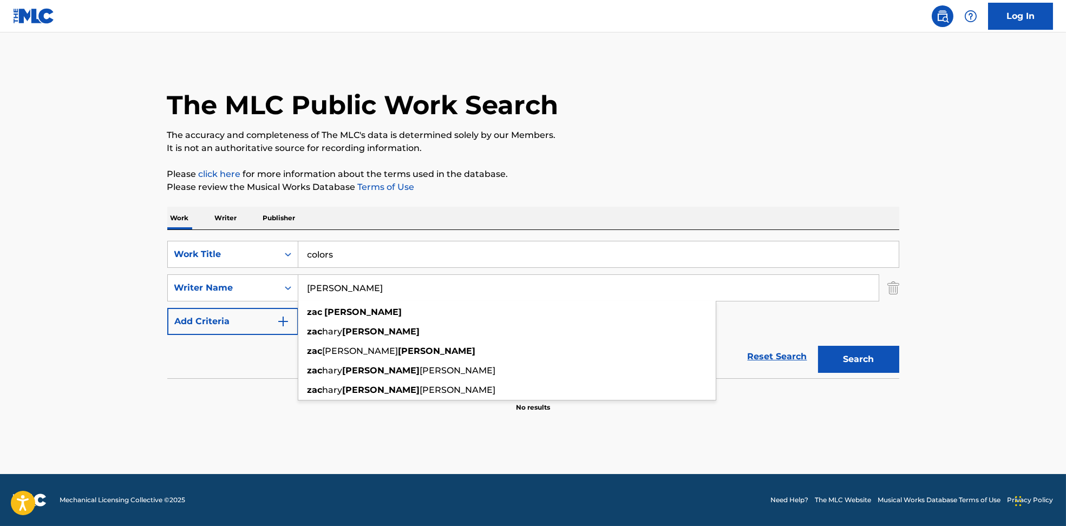
click at [860, 369] on button "Search" at bounding box center [858, 359] width 81 height 27
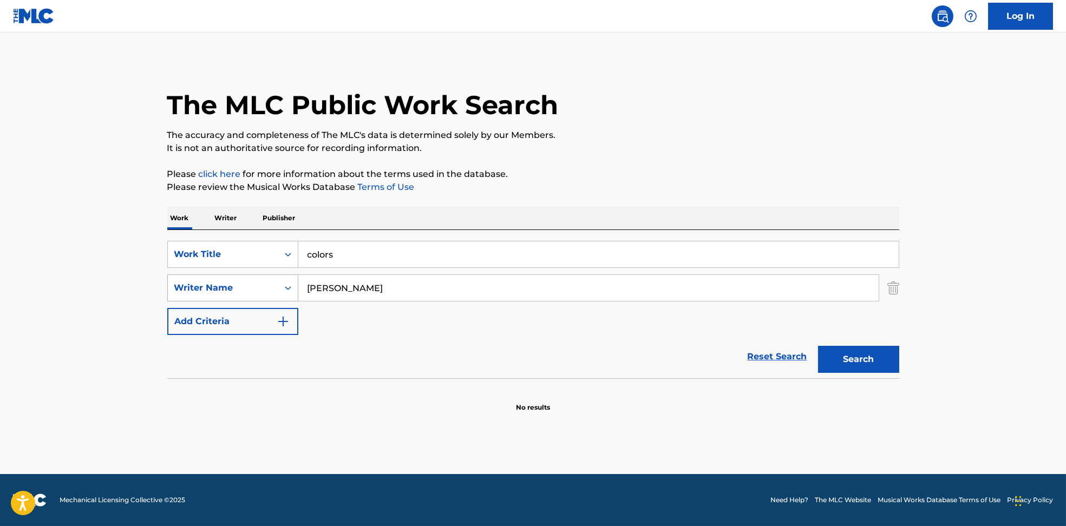
drag, startPoint x: 378, startPoint y: 296, endPoint x: 239, endPoint y: 288, distance: 139.4
click at [239, 288] on div "SearchWithCriteria594c747f-7121-4f51-88ee-f24a471e32c2 Writer Name [PERSON_NAME]" at bounding box center [533, 288] width 732 height 27
type input "[PERSON_NAME] PattinsonWill Sergeant"
click at [246, 254] on div "SearchWithCriteria6810af65-3269-4f1c-99b2-c66b6a334c3d Work Title colors" at bounding box center [533, 254] width 732 height 27
drag, startPoint x: 415, startPoint y: 256, endPoint x: 899, endPoint y: 154, distance: 495.2
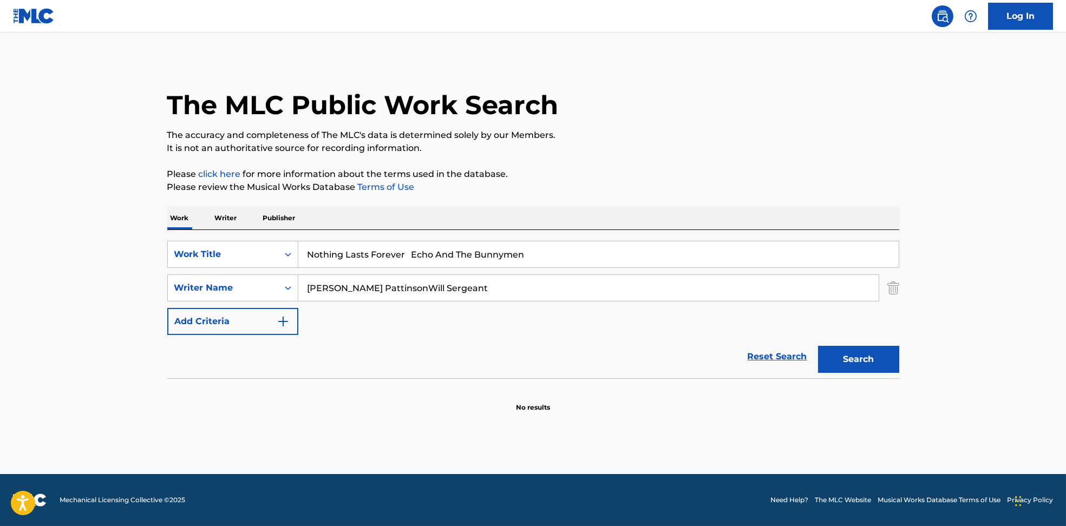
click at [1010, 223] on main "The MLC Public Work Search The accuracy and completeness of The MLC's data is d…" at bounding box center [533, 253] width 1066 height 442
type input "Nothing Lasts Forever"
click at [810, 130] on p "The accuracy and completeness of The MLC's data is determined solely by our Mem…" at bounding box center [533, 135] width 732 height 13
drag, startPoint x: 370, startPoint y: 286, endPoint x: 845, endPoint y: 340, distance: 478.5
click at [818, 323] on div "SearchWithCriteria6810af65-3269-4f1c-99b2-c66b6a334c3d Work Title Nothing Lasts…" at bounding box center [533, 288] width 732 height 94
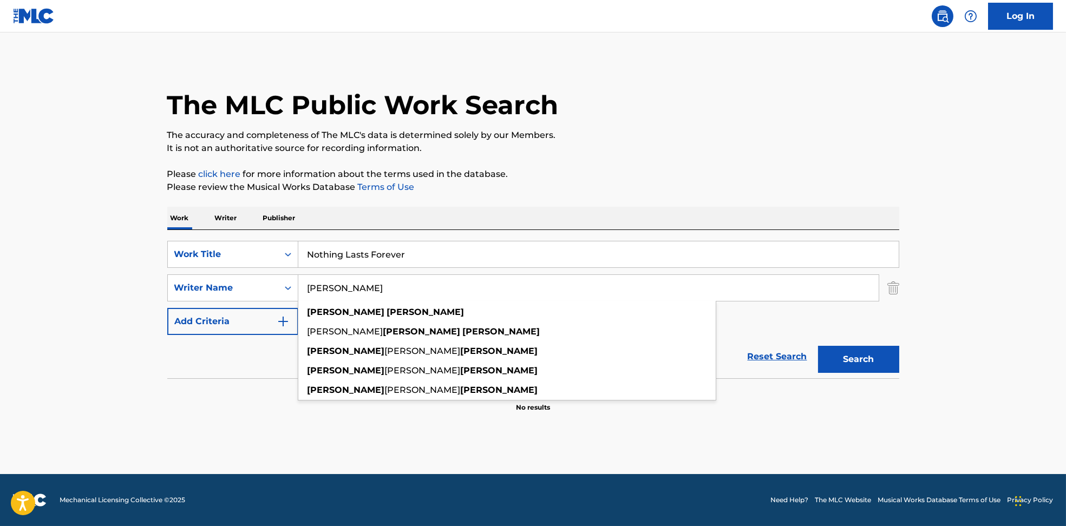
type input "[PERSON_NAME]"
click at [886, 364] on button "Search" at bounding box center [858, 359] width 81 height 27
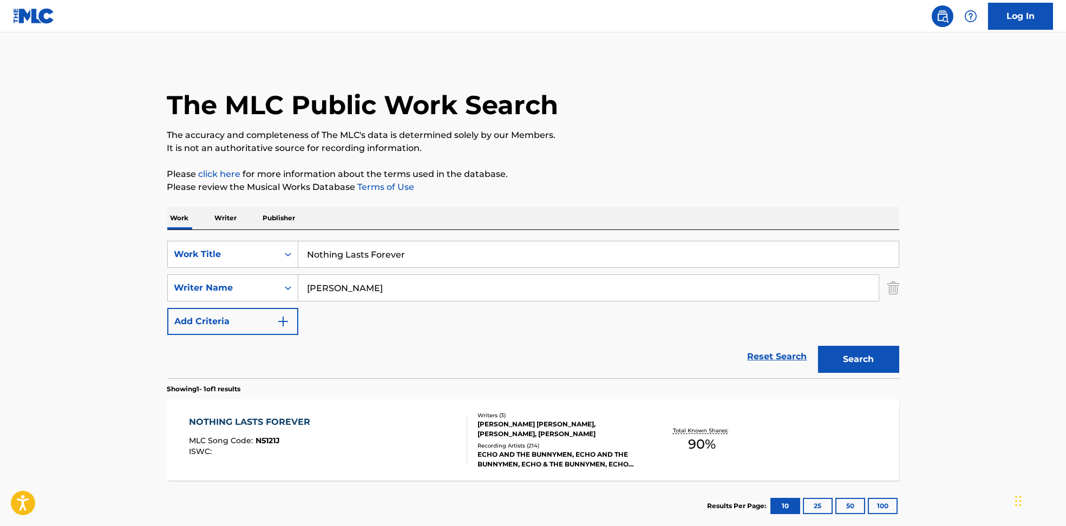
click at [379, 460] on div "NOTHING LASTS FOREVER MLC Song Code : N5121J ISWC :" at bounding box center [328, 440] width 278 height 49
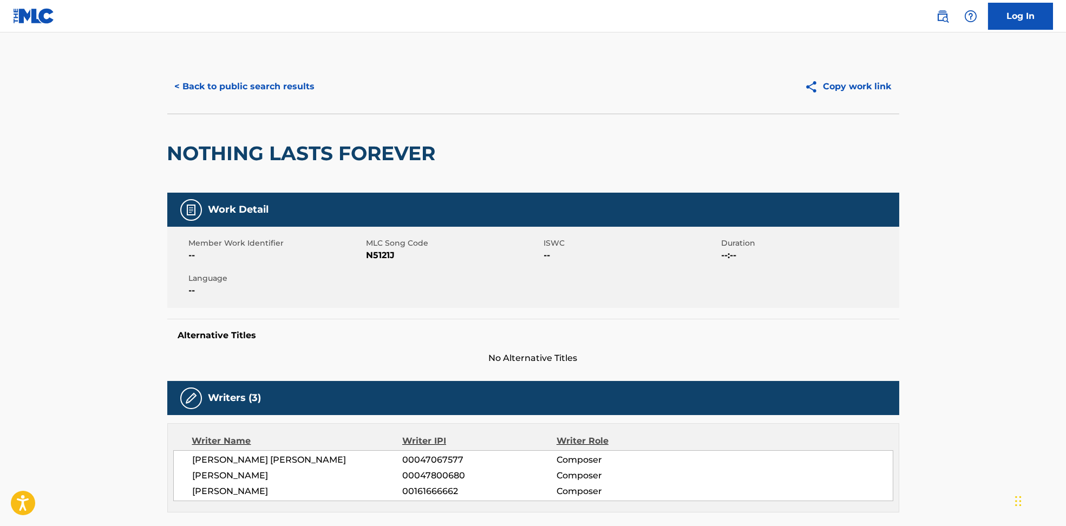
click at [380, 251] on span "N5121J" at bounding box center [454, 255] width 175 height 13
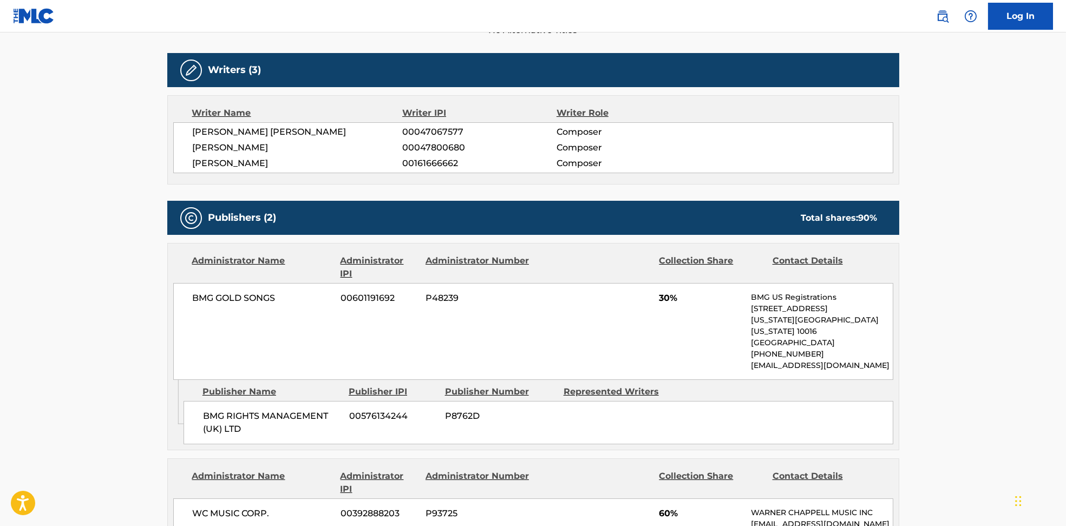
scroll to position [361, 0]
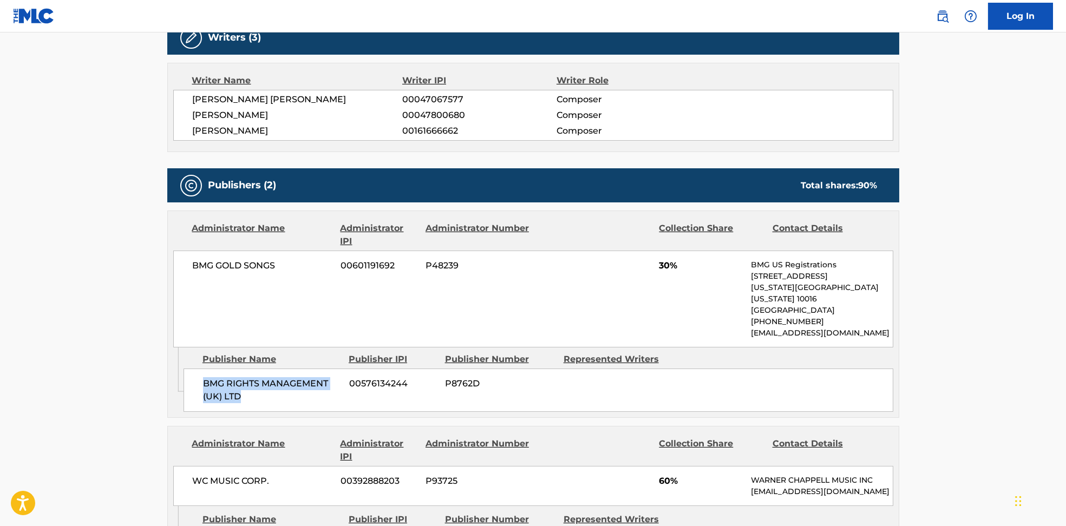
drag, startPoint x: 205, startPoint y: 366, endPoint x: 251, endPoint y: 387, distance: 50.4
click at [251, 387] on span "BMG RIGHTS MANAGEMENT (UK) LTD" at bounding box center [272, 390] width 138 height 26
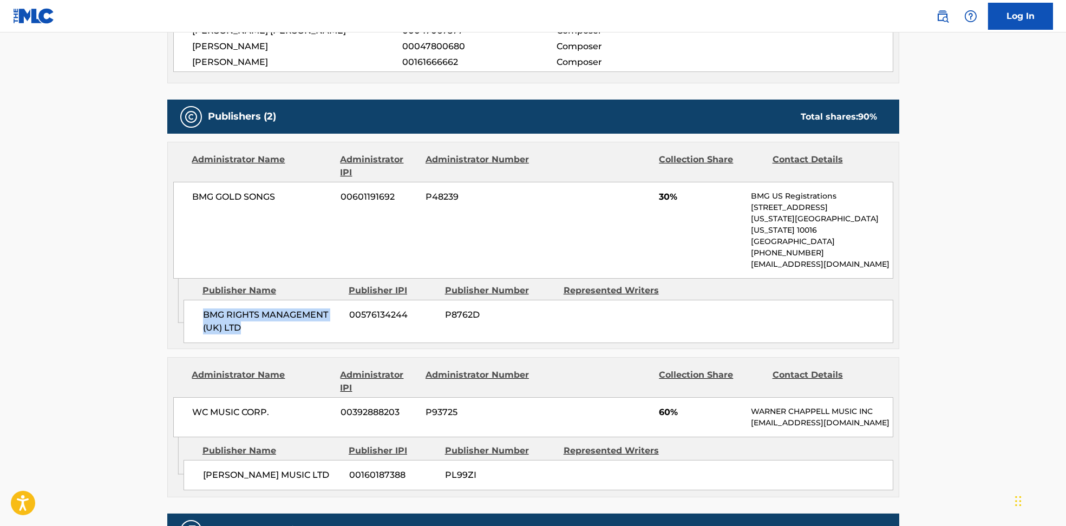
scroll to position [577, 0]
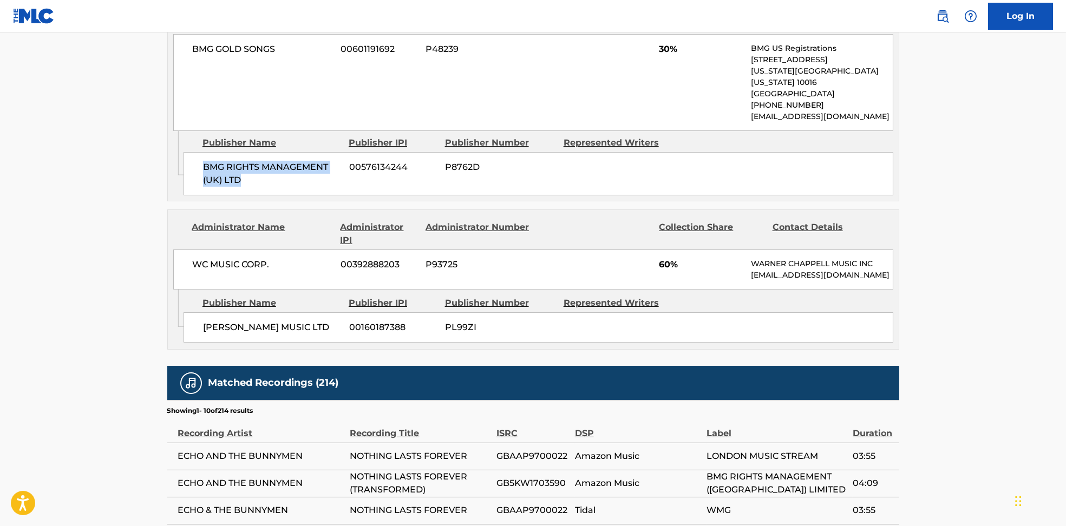
drag, startPoint x: 197, startPoint y: 325, endPoint x: 235, endPoint y: 347, distance: 43.4
click at [235, 343] on div "[PERSON_NAME] MUSIC LTD 00160187388 PL99ZI" at bounding box center [539, 327] width 710 height 30
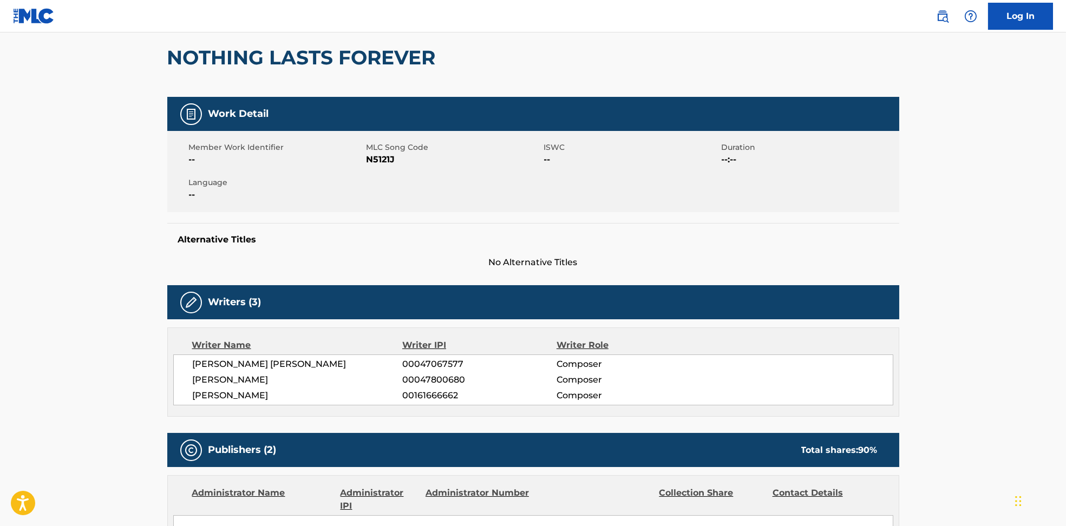
scroll to position [0, 0]
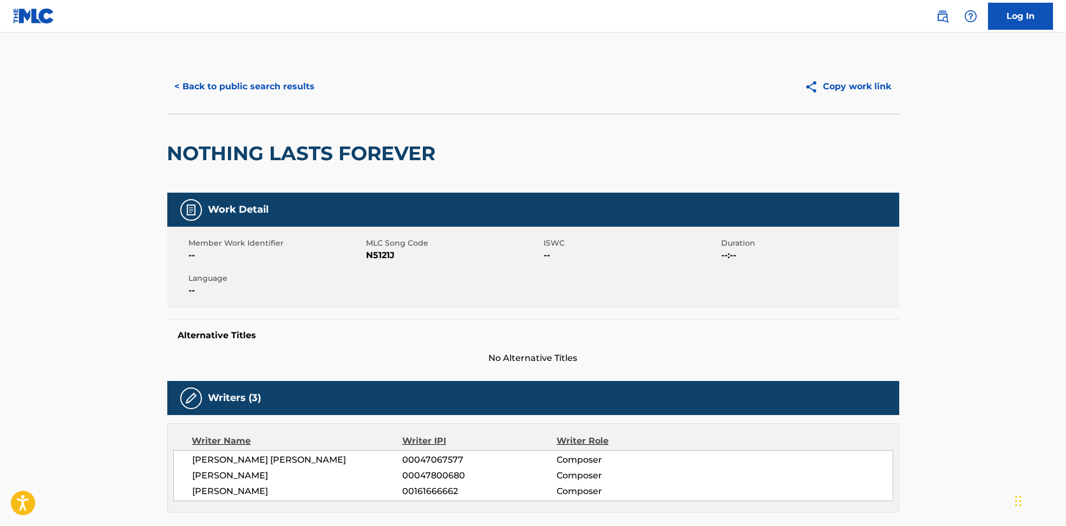
click at [255, 95] on button "< Back to public search results" at bounding box center [244, 86] width 155 height 27
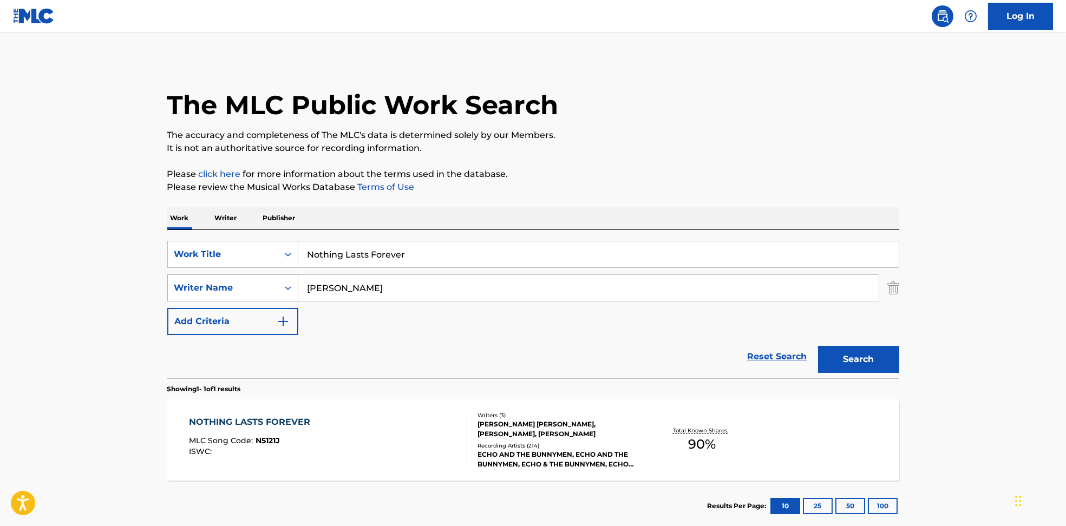
drag, startPoint x: 429, startPoint y: 296, endPoint x: 274, endPoint y: 292, distance: 154.9
click at [274, 292] on div "SearchWithCriteria594c747f-7121-4f51-88ee-f24a471e32c2 Writer Name [PERSON_NAME]" at bounding box center [533, 288] width 732 height 27
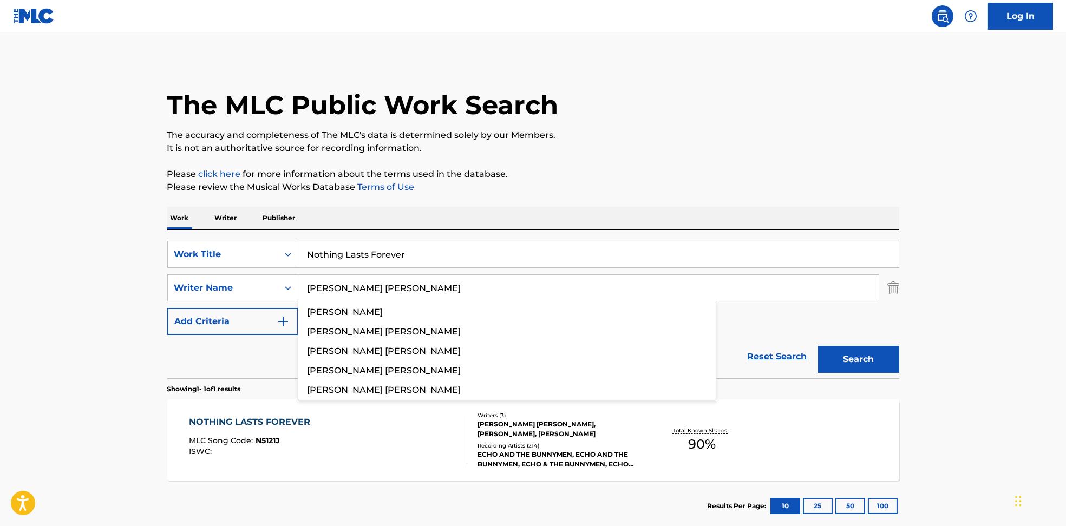
type input "[PERSON_NAME] [PERSON_NAME]"
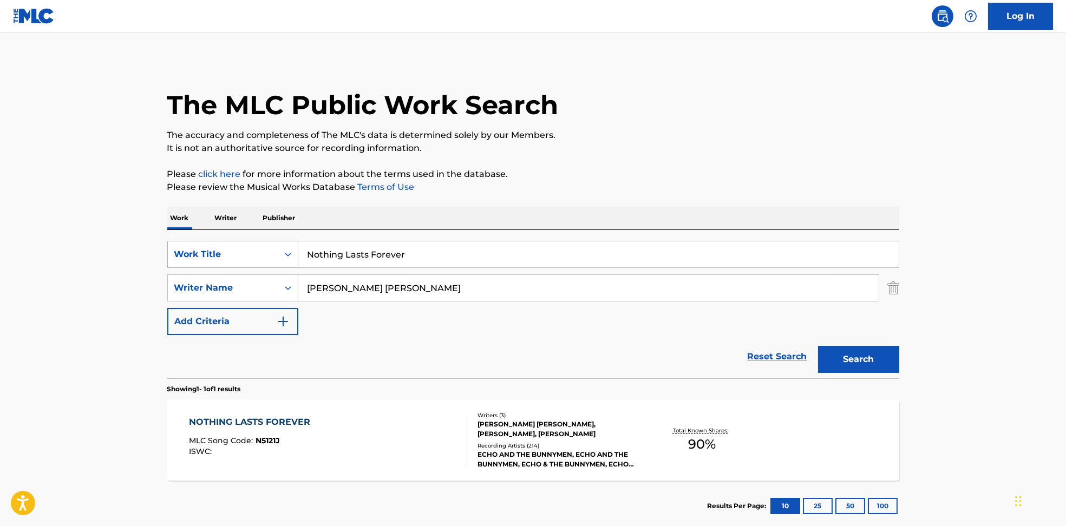
drag, startPoint x: 431, startPoint y: 246, endPoint x: 255, endPoint y: 245, distance: 176.0
click at [255, 245] on div "SearchWithCriteria6810af65-3269-4f1c-99b2-c66b6a334c3d Work Title Nothing Lasts…" at bounding box center [533, 254] width 732 height 27
drag, startPoint x: 363, startPoint y: 251, endPoint x: 712, endPoint y: 199, distance: 352.6
click at [677, 212] on div "Work Writer Publisher SearchWithCriteria6810af65-3269-4f1c-99b2-c66b6a334c3d Wo…" at bounding box center [533, 369] width 732 height 325
type input "Stress Test"
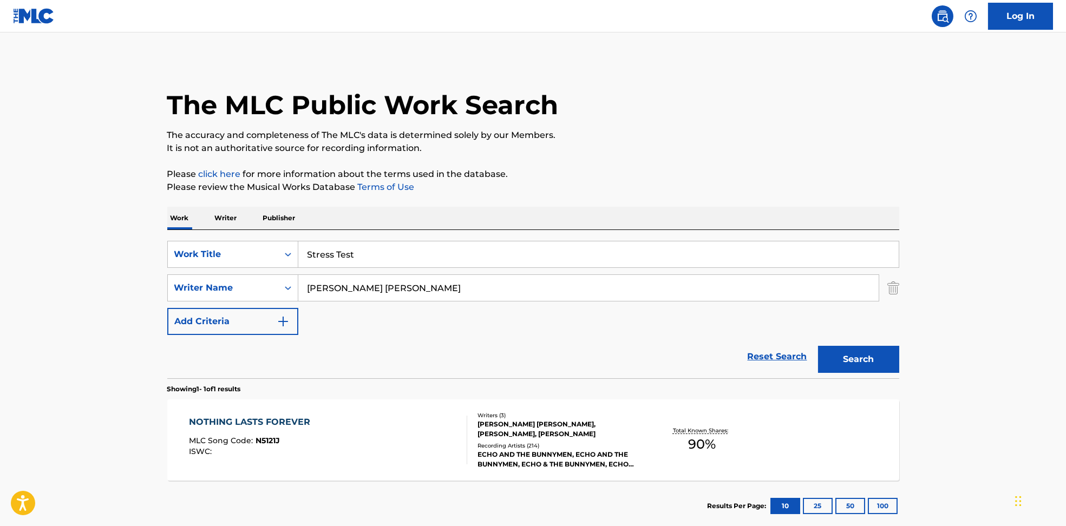
click at [691, 146] on p "It is not an authoritative source for recording information." at bounding box center [533, 148] width 732 height 13
drag, startPoint x: 387, startPoint y: 288, endPoint x: 832, endPoint y: 347, distance: 449.5
click at [820, 341] on form "SearchWithCriteria6810af65-3269-4f1c-99b2-c66b6a334c3d Work Title Stress Test S…" at bounding box center [533, 310] width 732 height 138
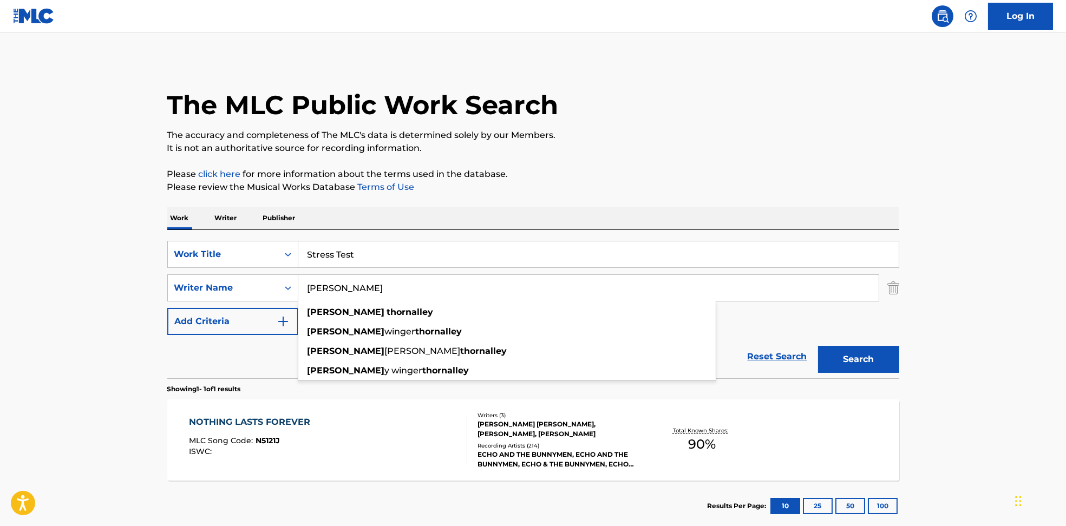
type input "[PERSON_NAME]"
click at [863, 360] on button "Search" at bounding box center [858, 359] width 81 height 27
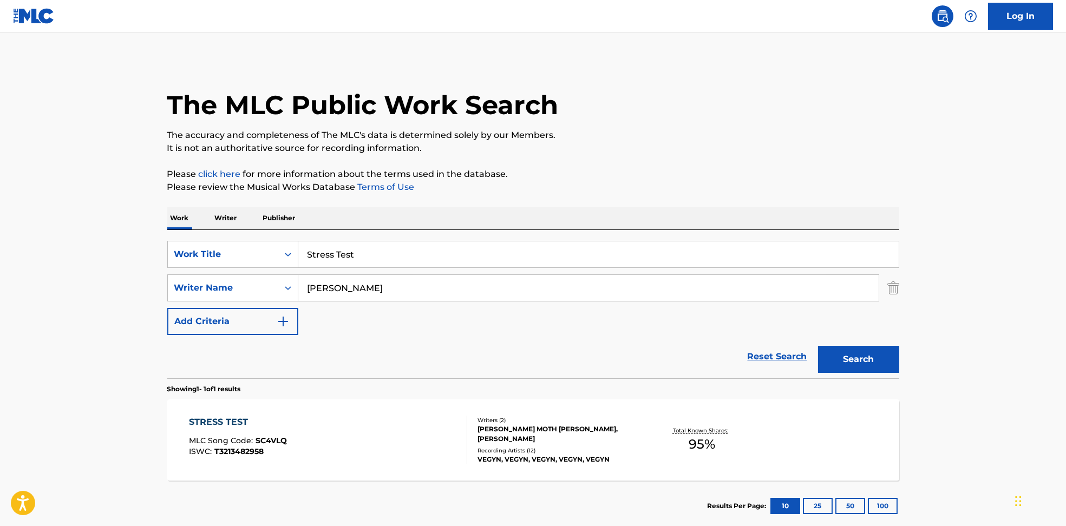
click at [418, 452] on div "STRESS TEST MLC Song Code : SC4VLQ ISWC : T3213482958" at bounding box center [328, 440] width 278 height 49
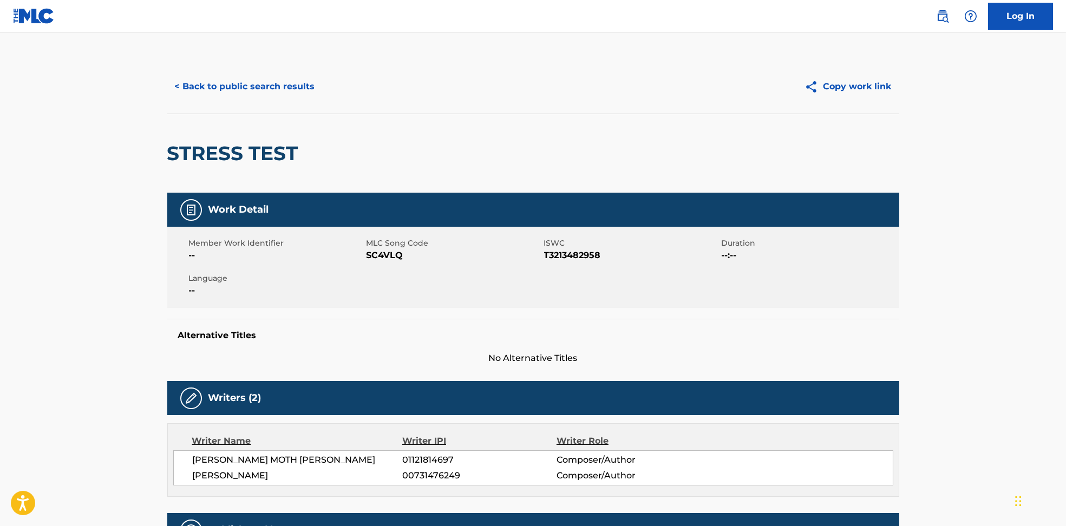
click at [385, 260] on span "SC4VLQ" at bounding box center [454, 255] width 175 height 13
click at [384, 258] on span "SC4VLQ" at bounding box center [454, 255] width 175 height 13
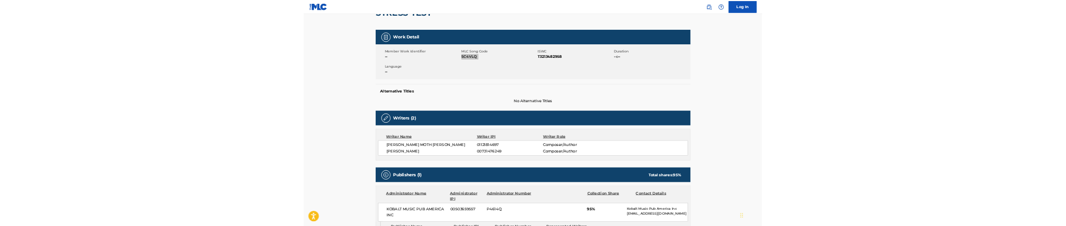
scroll to position [289, 0]
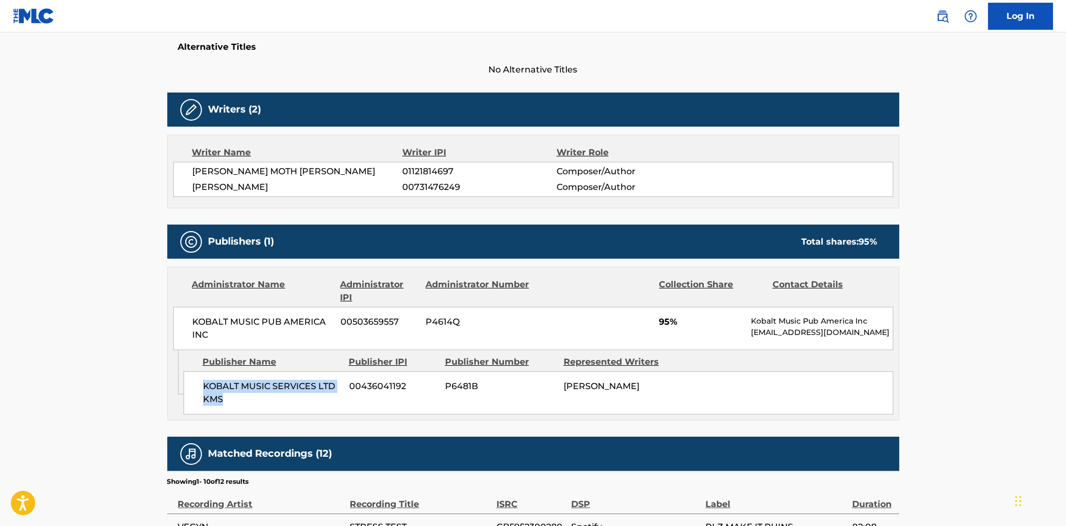
drag, startPoint x: 193, startPoint y: 380, endPoint x: 255, endPoint y: 408, distance: 68.1
click at [255, 408] on div "KOBALT MUSIC SERVICES LTD KMS 00436041192 P6481B [PERSON_NAME]" at bounding box center [539, 392] width 710 height 43
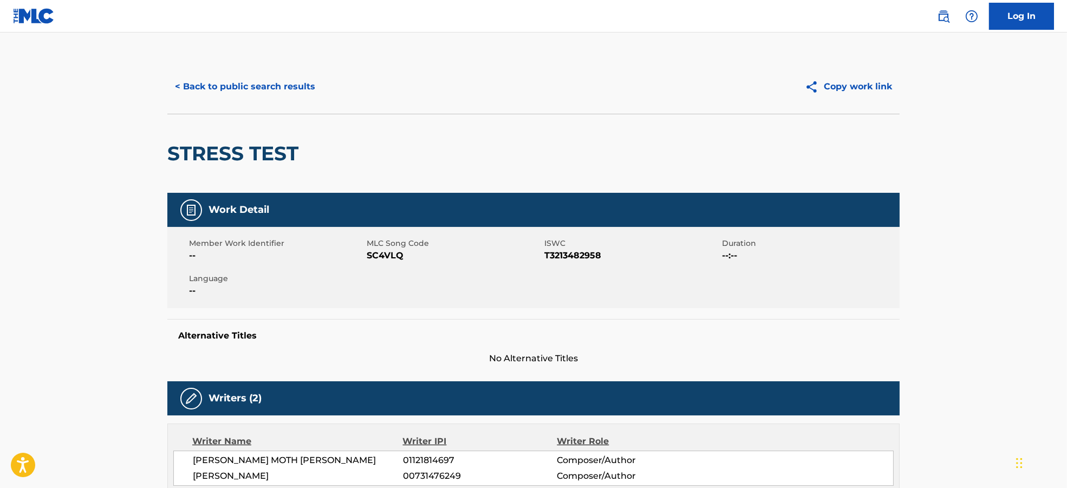
click at [243, 73] on button "< Back to public search results" at bounding box center [244, 86] width 155 height 27
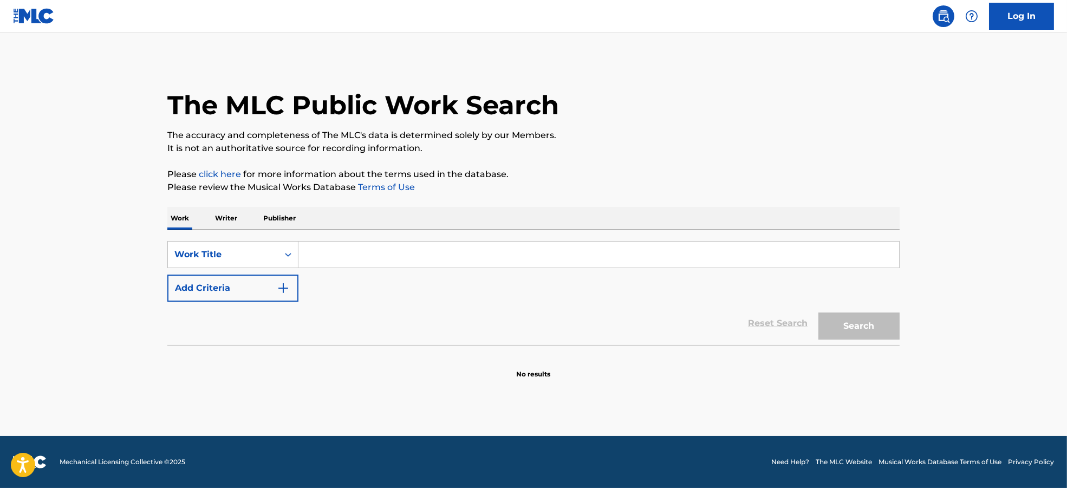
click at [295, 293] on button "Add Criteria" at bounding box center [232, 288] width 131 height 27
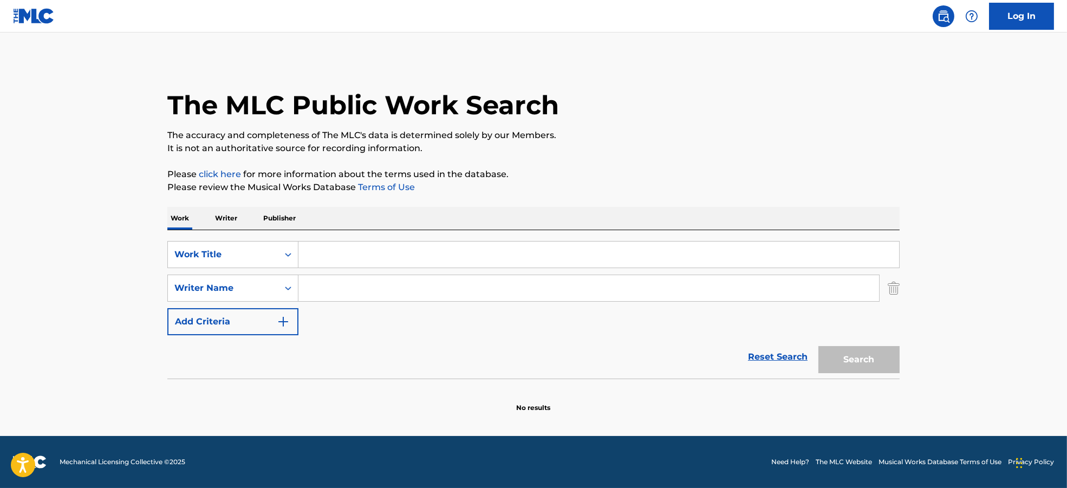
click at [324, 288] on input "Search Form" at bounding box center [588, 288] width 580 height 26
paste input "Ashton Nicole CaseyElvira AnderfjärdLuka KloserSlingerTove Burman"
type input "Ashton Nicole CaseyElvira AnderfjärdLuka KloserSlingerTove Burman"
click at [332, 229] on div "Work Writer Publisher" at bounding box center [533, 218] width 732 height 23
click at [331, 247] on input "Search Form" at bounding box center [598, 255] width 601 height 26
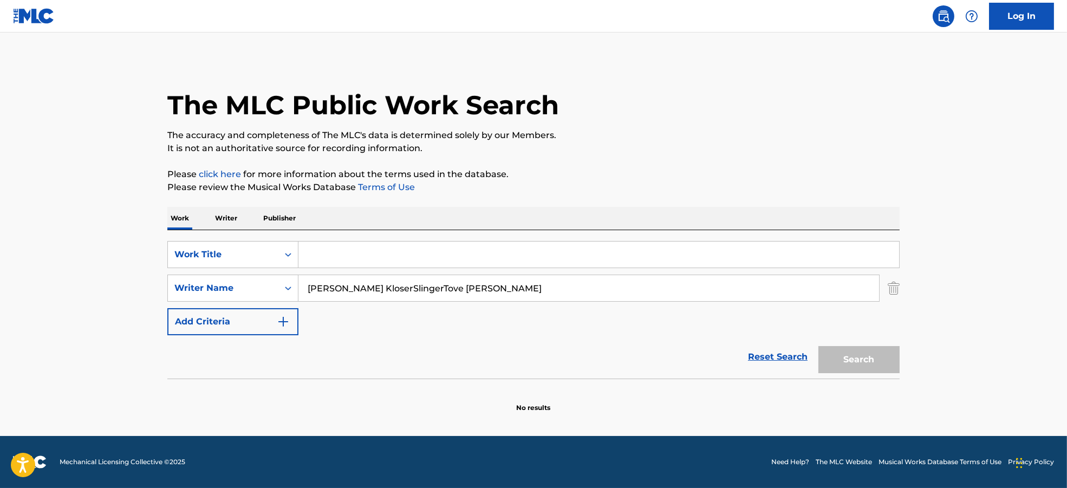
paste input "Trinkets Ashnikko"
drag, startPoint x: 344, startPoint y: 251, endPoint x: 736, endPoint y: 143, distance: 407.1
click at [748, 176] on div "The MLC Public Work Search The accuracy and completeness of The MLC's data is d…" at bounding box center [533, 236] width 758 height 353
type input "Trinkets"
click at [735, 143] on p "It is not an authoritative source for recording information." at bounding box center [533, 148] width 732 height 13
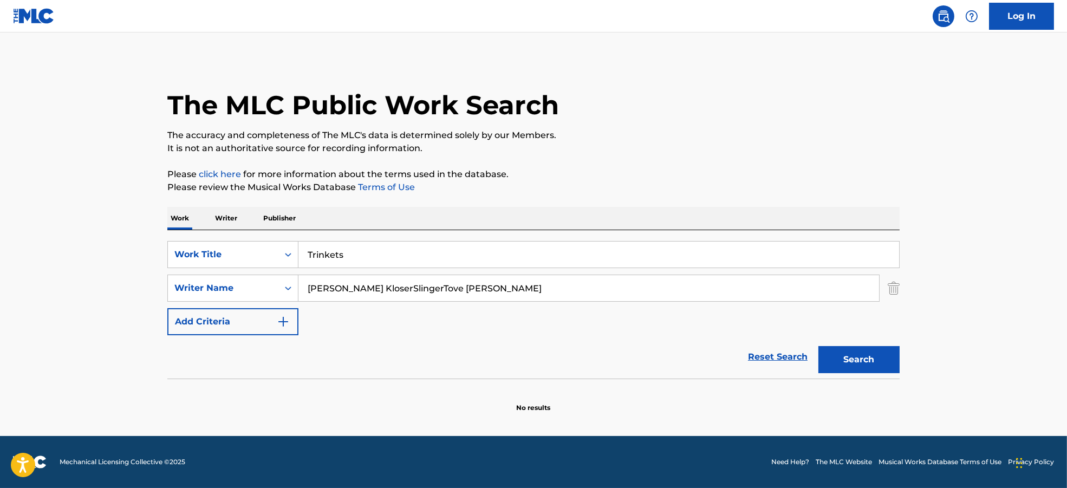
drag, startPoint x: 399, startPoint y: 288, endPoint x: 1015, endPoint y: 374, distance: 621.8
click at [1029, 362] on main "The MLC Public Work Search The accuracy and completeness of The MLC's data is d…" at bounding box center [533, 233] width 1067 height 403
type input "Ashton Nicole Casey"
click at [831, 361] on button "Search" at bounding box center [858, 359] width 81 height 27
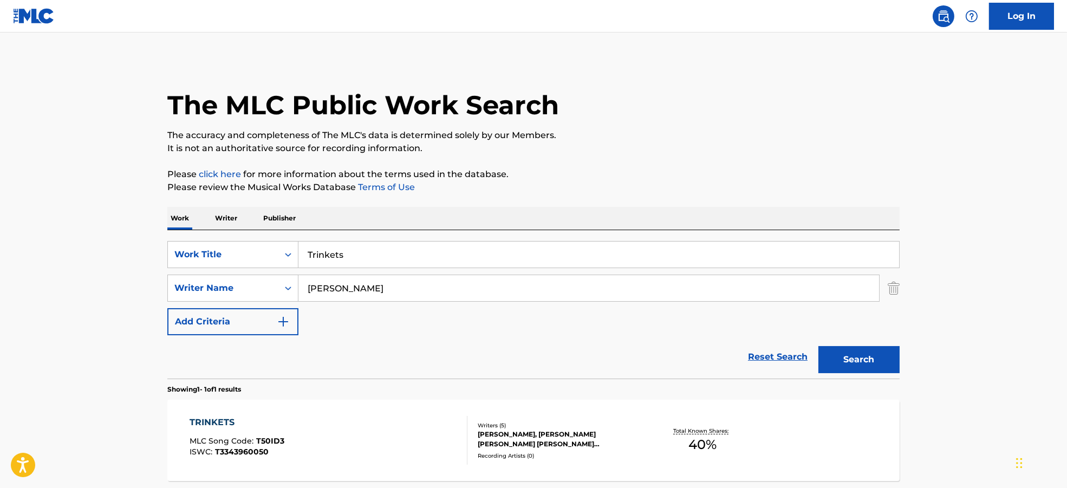
click at [338, 421] on div "TRINKETS MLC Song Code : T50ID3 ISWC : T3343960050" at bounding box center [329, 440] width 278 height 49
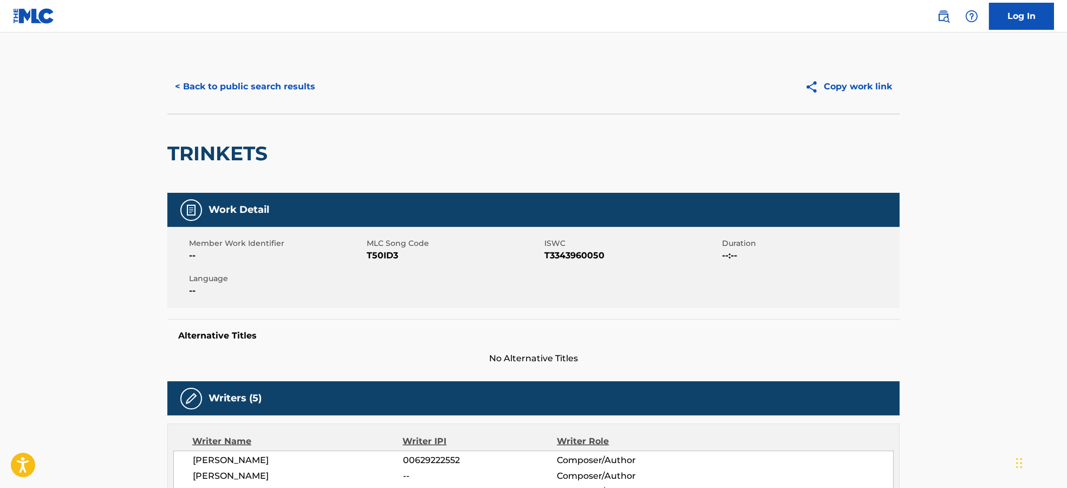
click at [376, 256] on span "T50ID3" at bounding box center [454, 255] width 175 height 13
copy span "T50ID3"
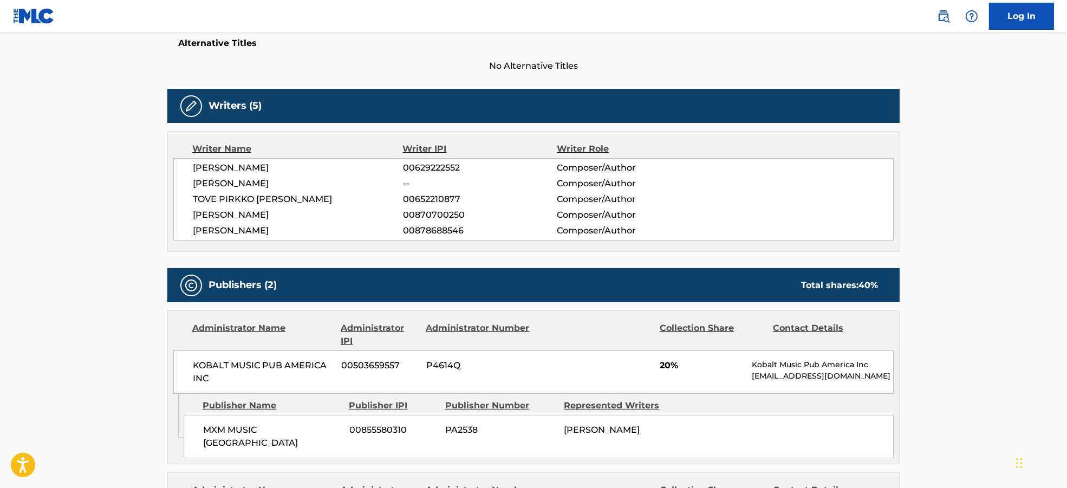
scroll to position [433, 0]
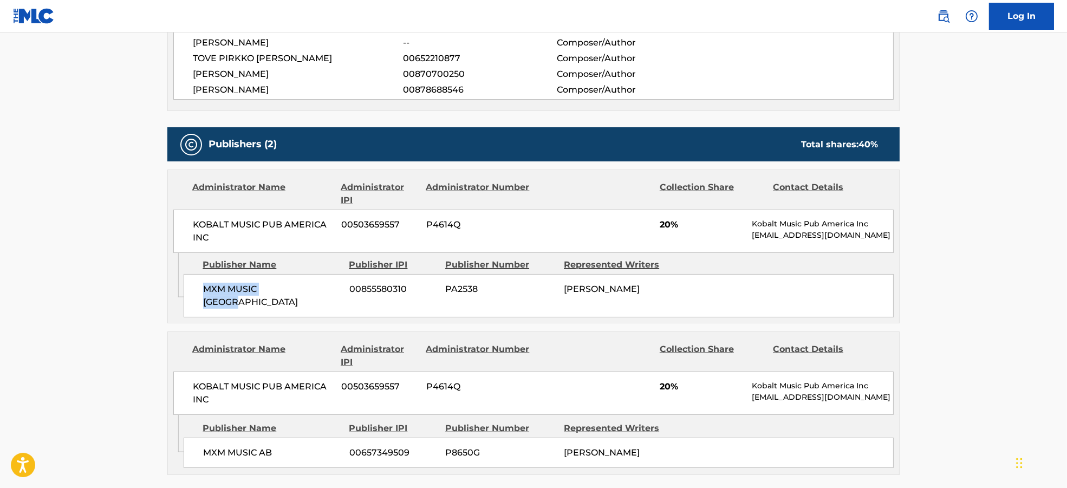
drag, startPoint x: 196, startPoint y: 285, endPoint x: 309, endPoint y: 302, distance: 113.9
click at [309, 302] on div "MXM MUSIC SWEDEN 00855580310 PA2538 ELVIRA ANDERFJAERD" at bounding box center [539, 295] width 710 height 43
copy span "MXM MUSIC SWEDEN"
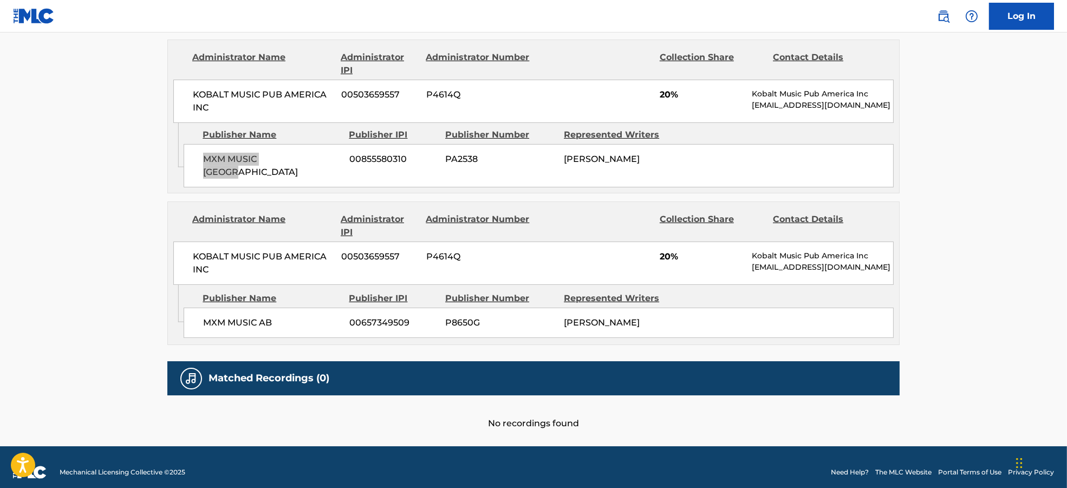
scroll to position [564, 0]
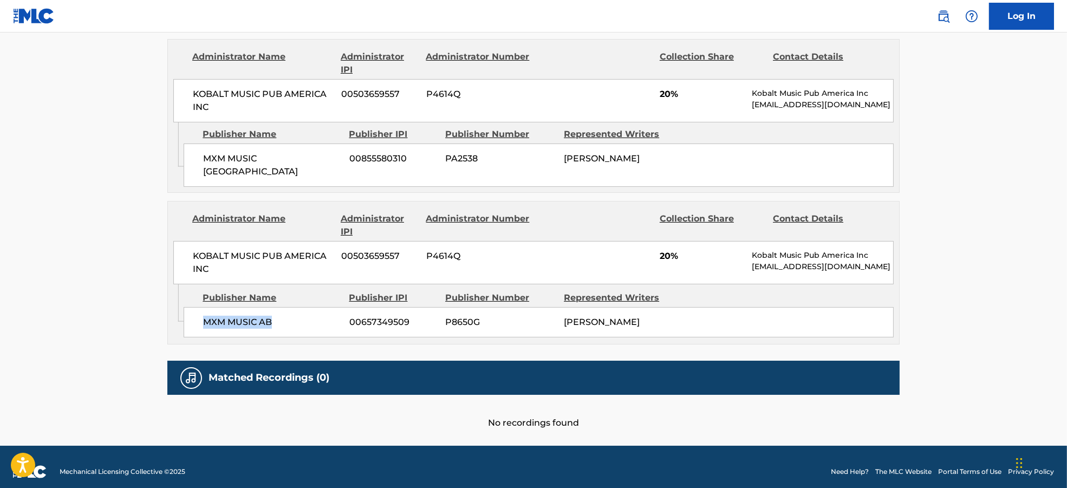
drag, startPoint x: 191, startPoint y: 315, endPoint x: 312, endPoint y: 322, distance: 121.5
click at [312, 322] on div "MXM MUSIC AB 00657349509 P8650G LUKA KLOSER" at bounding box center [539, 322] width 710 height 30
copy span "MXM MUSIC AB"
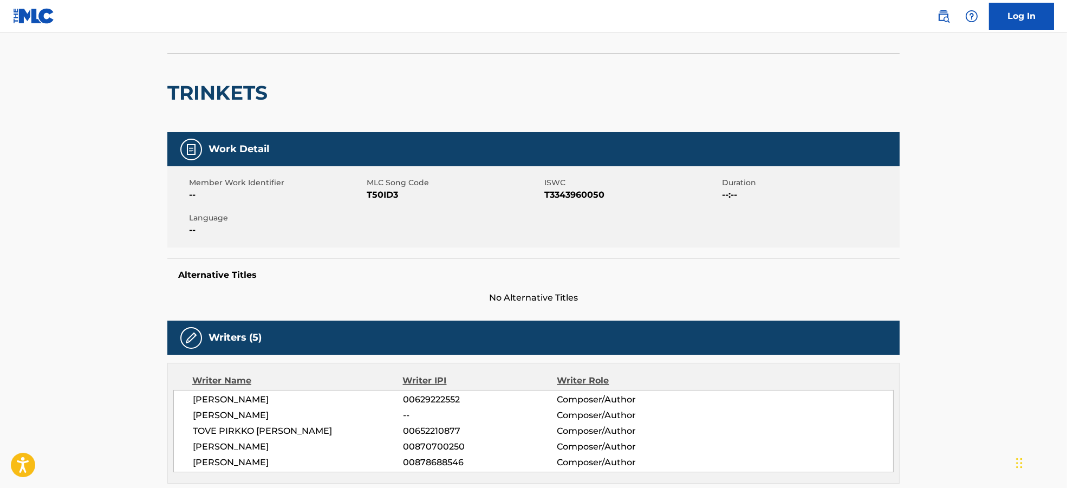
scroll to position [0, 0]
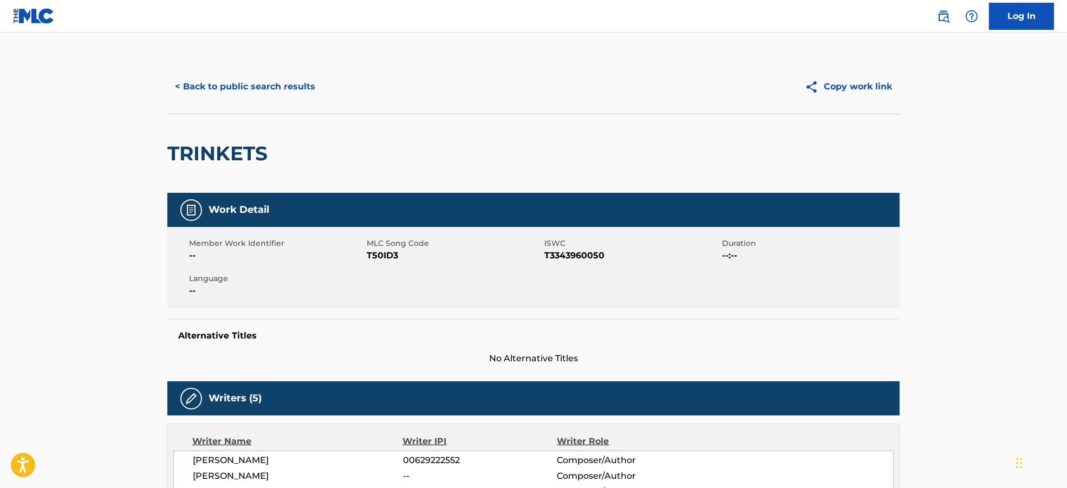
click at [194, 74] on button "< Back to public search results" at bounding box center [244, 86] width 155 height 27
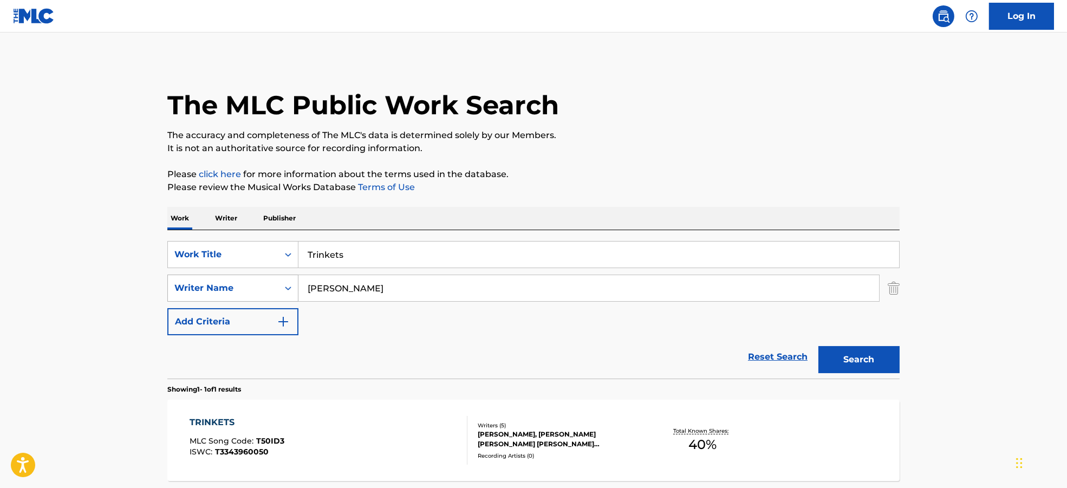
drag, startPoint x: 415, startPoint y: 292, endPoint x: 295, endPoint y: 265, distance: 122.7
click at [283, 275] on div "SearchWithCriteria9944ca93-3bb9-4a34-b127-ab9ee16f744a Writer Name Ashton Nicol…" at bounding box center [533, 288] width 732 height 27
paste input "ClaptoneGilbert VierichSebastian Pringle"
type input "ClaptoneGilbert VierichSebastian Pringle"
drag, startPoint x: 377, startPoint y: 250, endPoint x: 293, endPoint y: 250, distance: 84.5
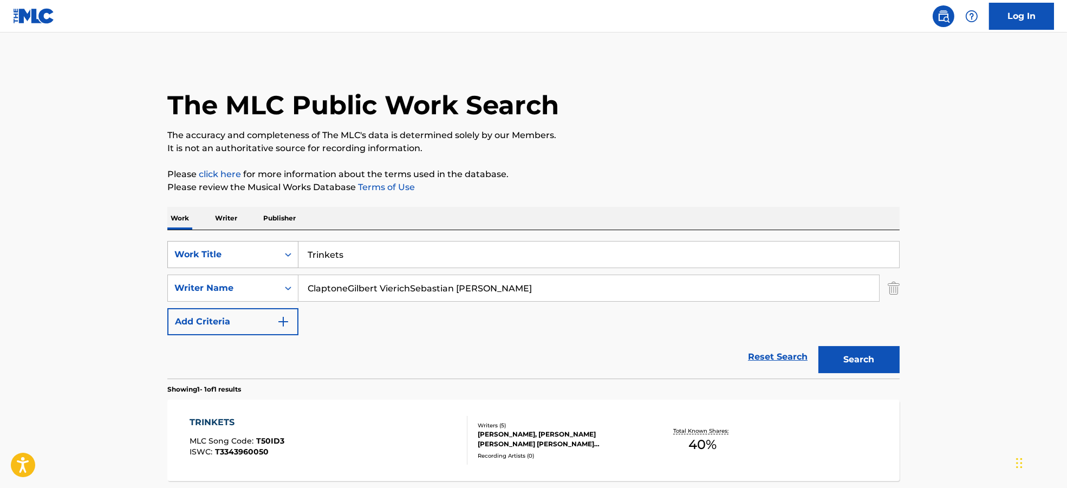
click at [293, 250] on div "SearchWithCriteria7ead3527-73f7-4d5a-b7cb-2a10692a4586 Work Title Trinkets" at bounding box center [533, 254] width 732 height 27
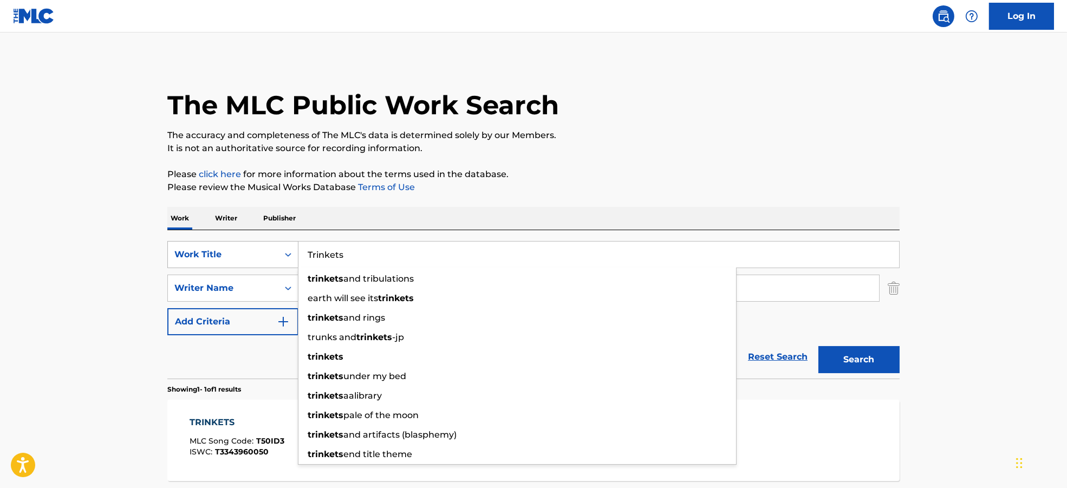
paste input "Turn Up The Love Claptone"
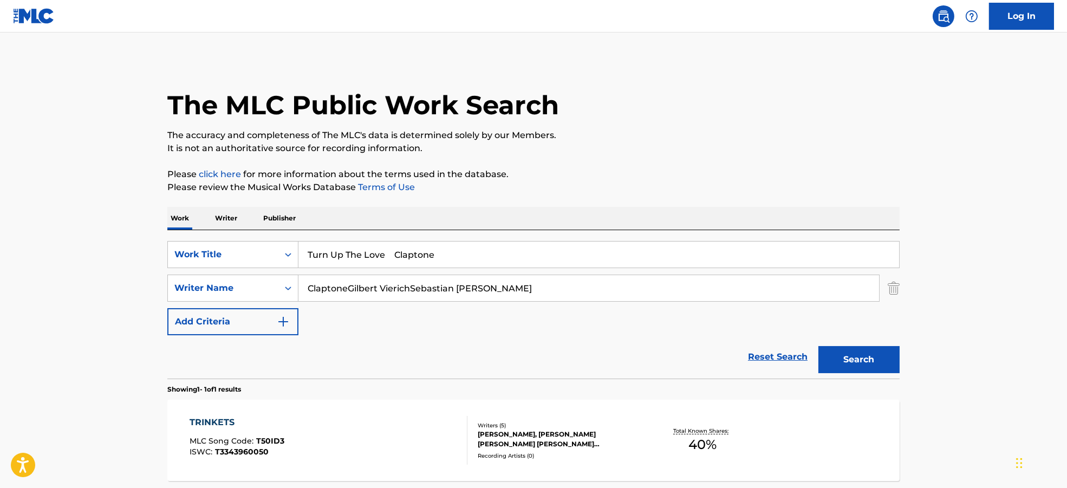
drag, startPoint x: 400, startPoint y: 252, endPoint x: 659, endPoint y: 221, distance: 260.6
click at [620, 242] on input "Turn Up The Love Claptone" at bounding box center [598, 255] width 601 height 26
type input "Turn Up The Love"
click at [662, 166] on div "The MLC Public Work Search The accuracy and completeness of The MLC's data is d…" at bounding box center [533, 296] width 758 height 472
drag, startPoint x: 411, startPoint y: 287, endPoint x: 194, endPoint y: 301, distance: 217.6
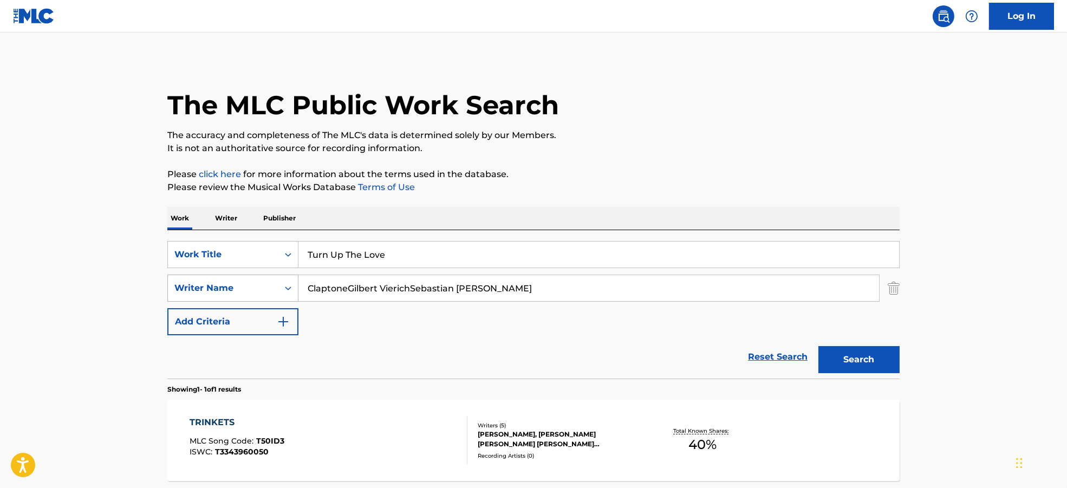
click at [194, 301] on div "SearchWithCriteria9944ca93-3bb9-4a34-b127-ab9ee16f744a Writer Name ClaptoneGilb…" at bounding box center [533, 288] width 732 height 27
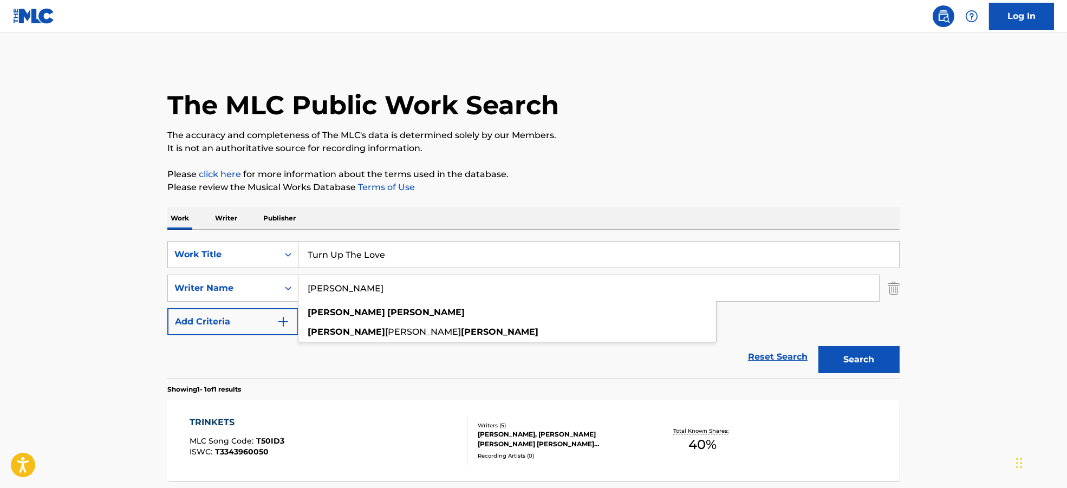
type input "Sebastian Pringle"
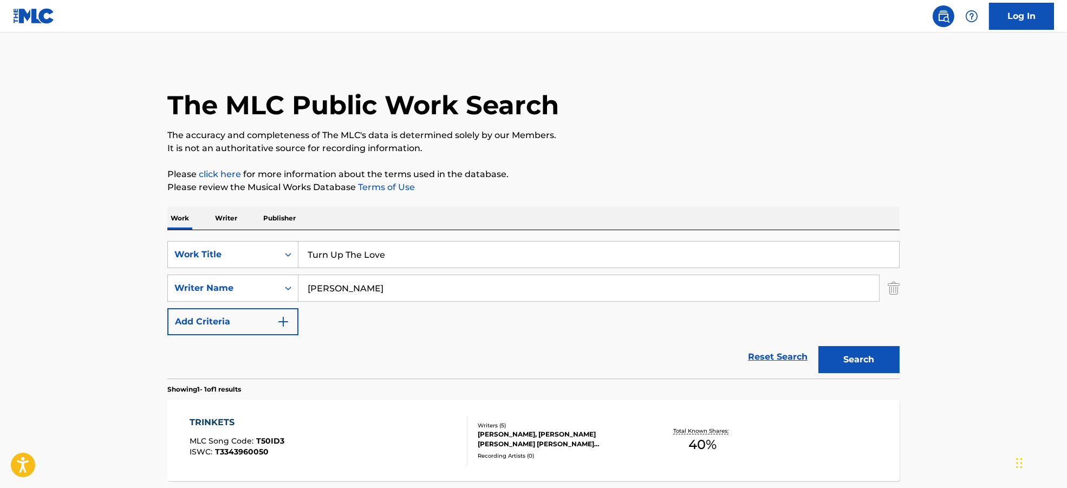
click at [825, 367] on button "Search" at bounding box center [858, 359] width 81 height 27
click at [354, 433] on div "TURN UP THE LOVE MLC Song Code : TW48GB ISWC :" at bounding box center [329, 440] width 278 height 49
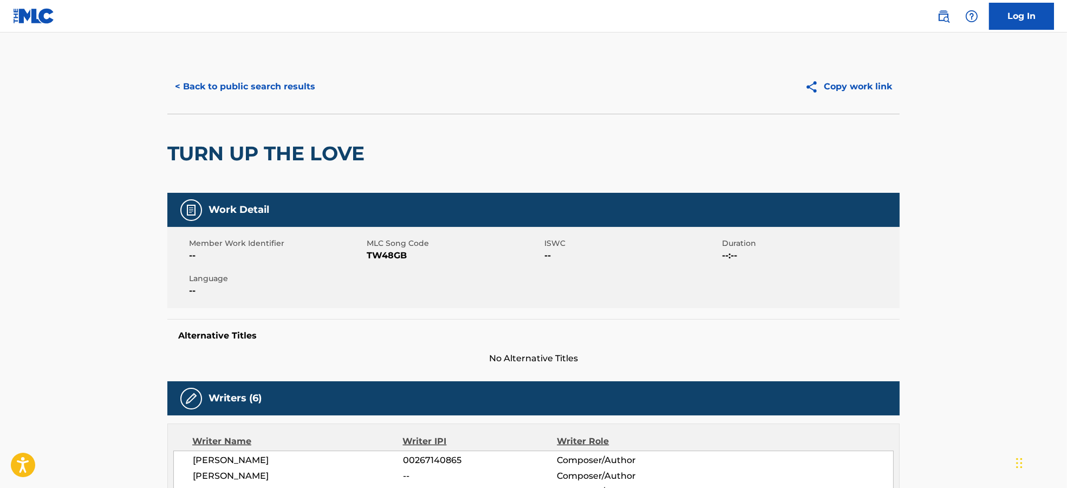
click at [375, 258] on span "TW48GB" at bounding box center [454, 255] width 175 height 13
copy span "TW48GB"
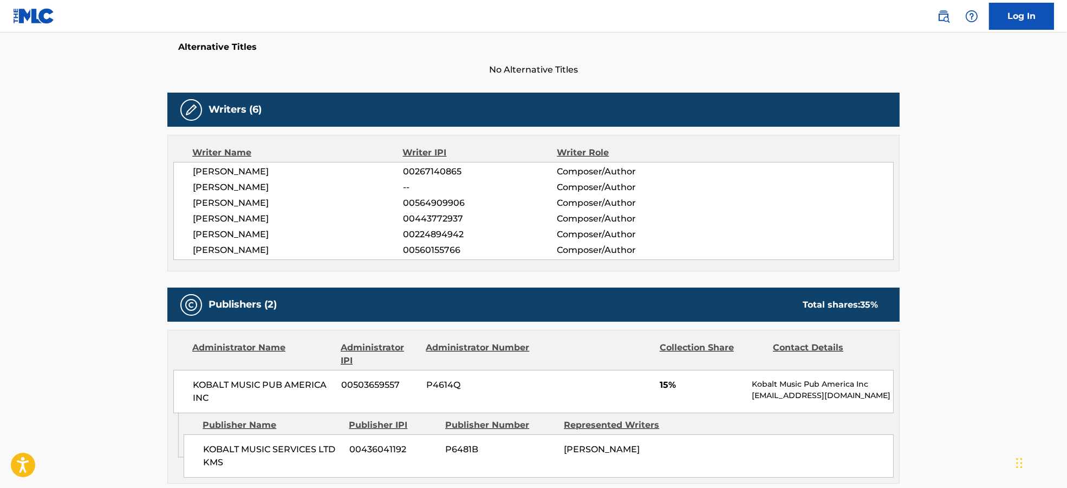
click at [210, 177] on span "CHRISTOPH GOETTSCH" at bounding box center [298, 171] width 210 height 13
click at [208, 174] on span "CHRISTOPH GOETTSCH" at bounding box center [298, 171] width 210 height 13
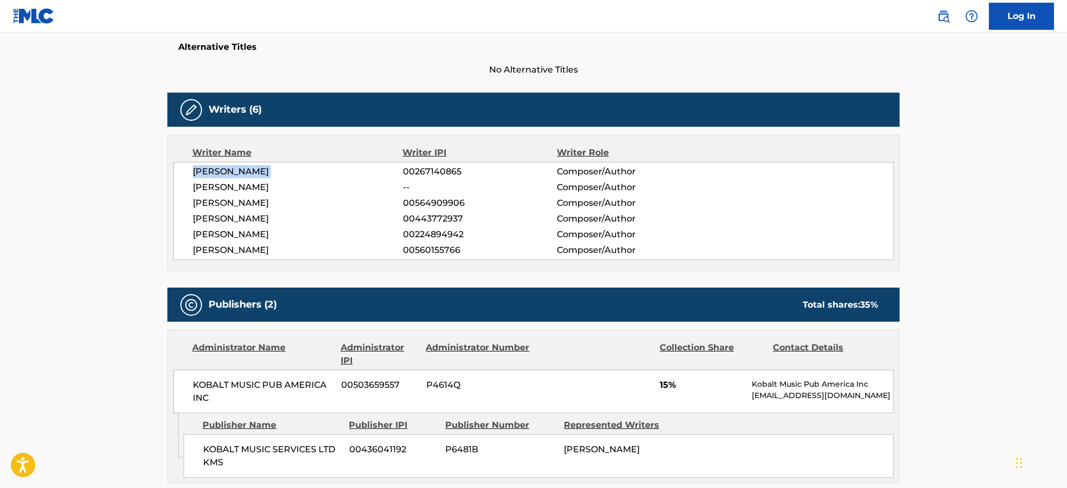
click at [208, 174] on span "CHRISTOPH GOETTSCH" at bounding box center [298, 171] width 210 height 13
copy div "CHRISTOPH GOETTSCH"
click at [223, 186] on span "SEBASTIAN PRINGLE" at bounding box center [298, 187] width 210 height 13
click at [224, 186] on span "SEBASTIAN PRINGLE" at bounding box center [298, 187] width 210 height 13
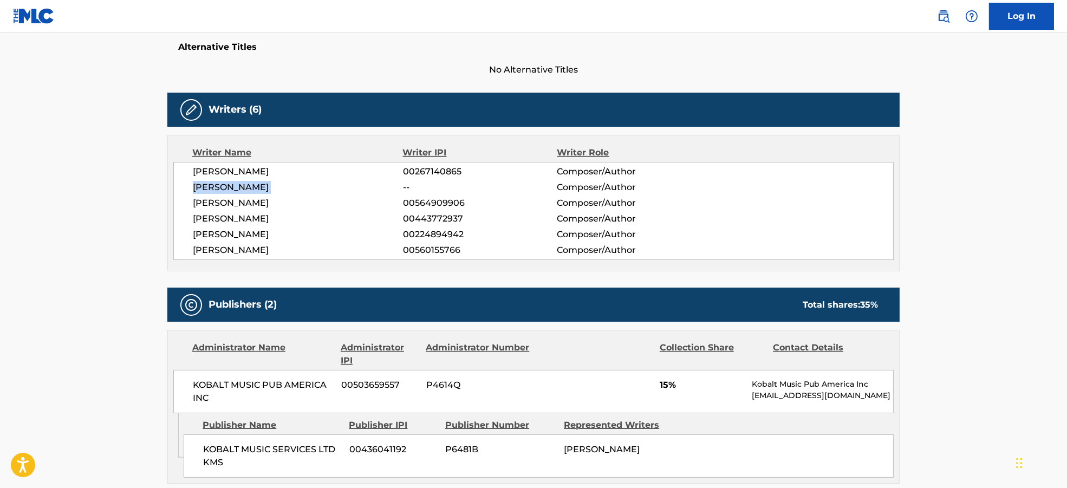
click at [224, 186] on span "SEBASTIAN PRINGLE" at bounding box center [298, 187] width 210 height 13
copy div "SEBASTIAN PRINGLE"
click at [229, 199] on span "GILBERT VIERICH" at bounding box center [298, 203] width 210 height 13
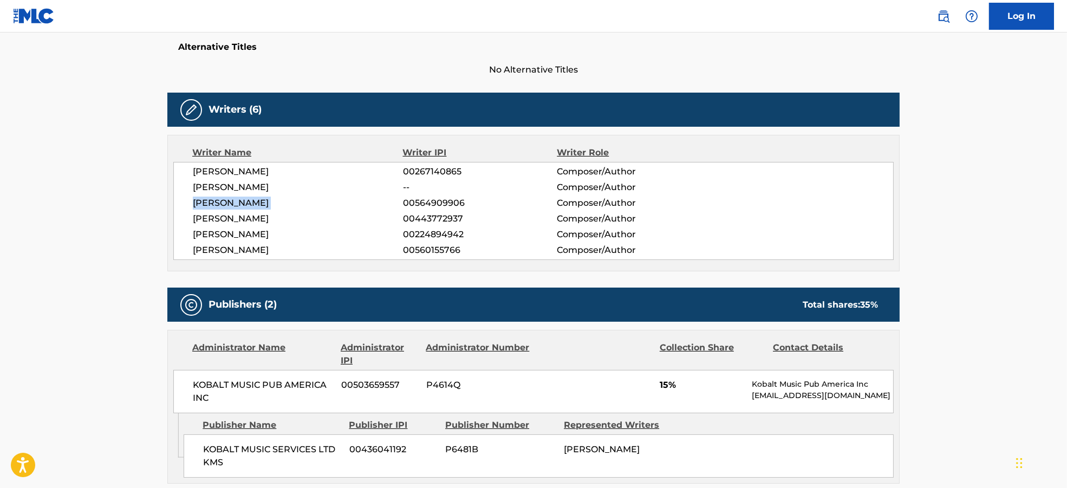
click at [229, 199] on span "GILBERT VIERICH" at bounding box center [298, 203] width 210 height 13
copy div "GILBERT VIERICH"
click at [198, 221] on span "SEBASTIAN ARMAN" at bounding box center [298, 218] width 210 height 13
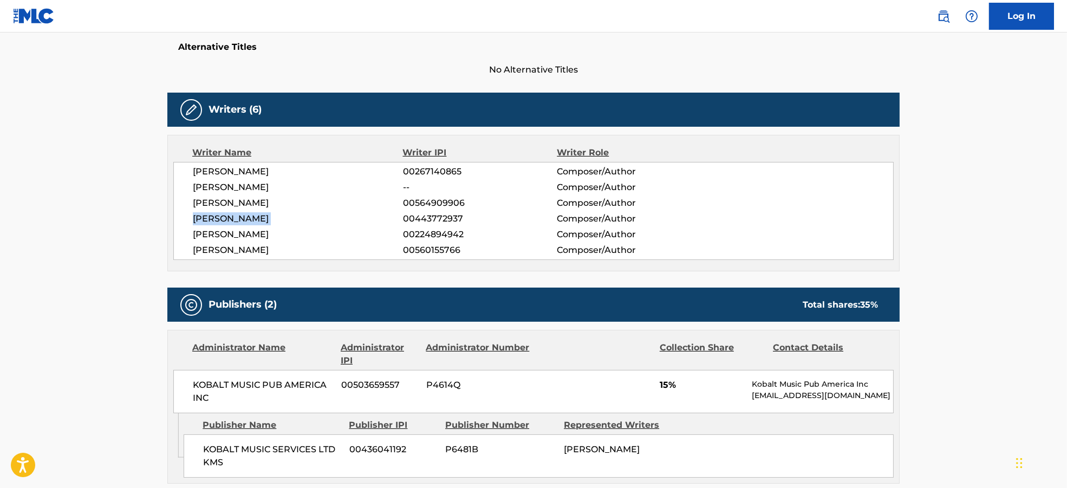
copy div "SEBASTIAN ARMAN"
click at [219, 230] on span "JOACIM BO PERSSON" at bounding box center [298, 234] width 210 height 13
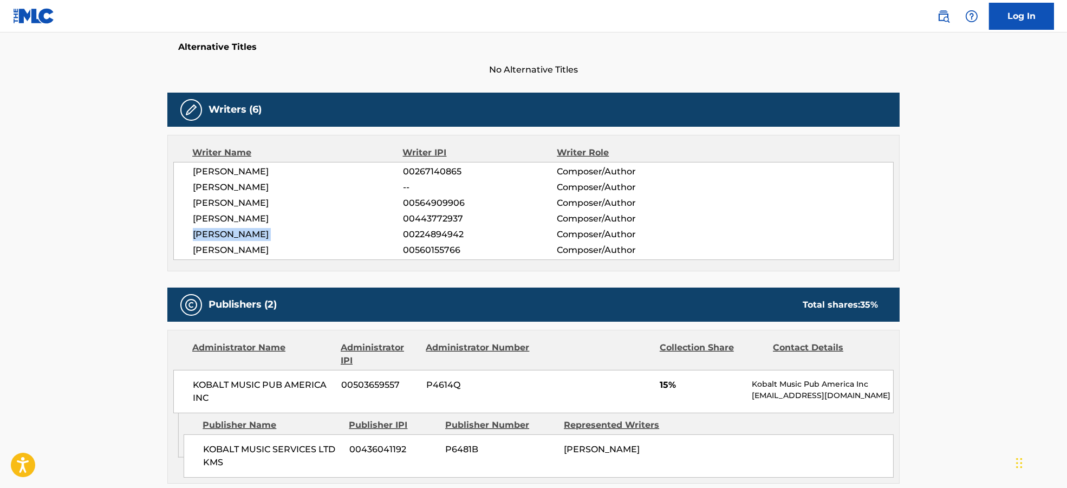
copy div "JOACIM BO PERSSON"
click at [224, 251] on span "DANIEL BREMS" at bounding box center [298, 250] width 210 height 13
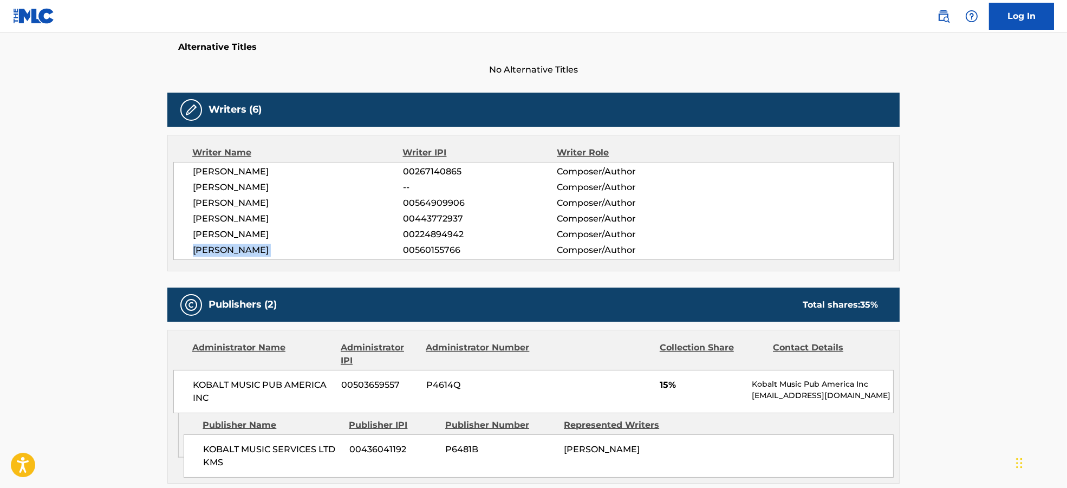
copy div "DANIEL BREMS"
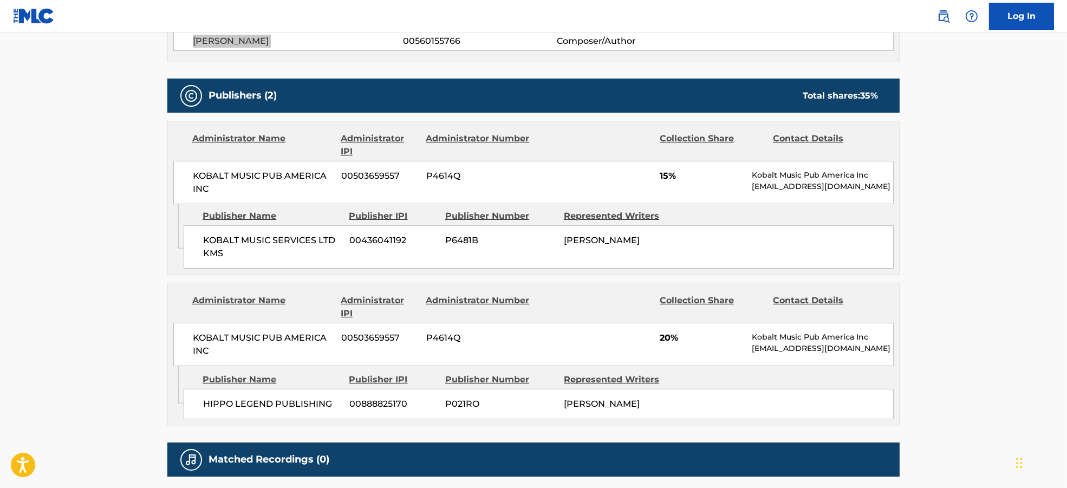
scroll to position [505, 0]
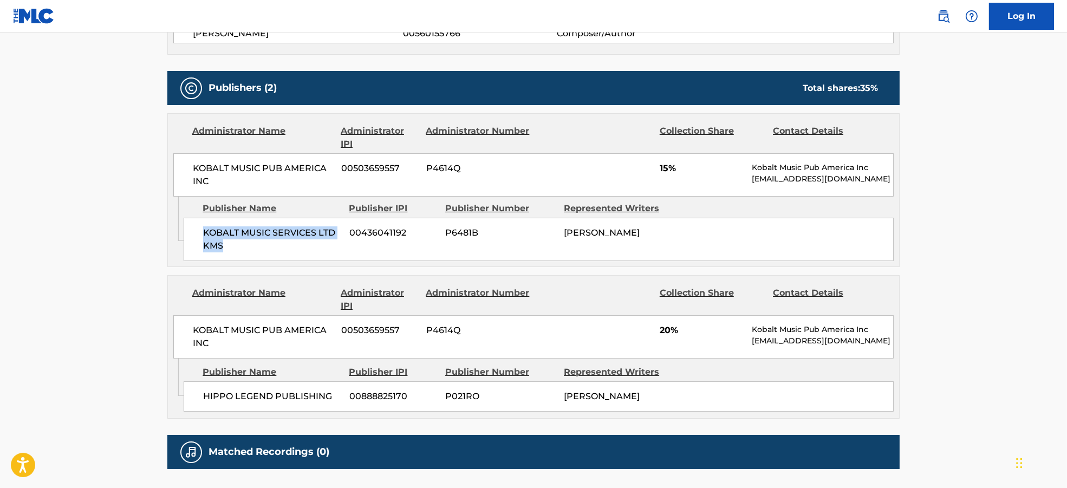
drag, startPoint x: 211, startPoint y: 229, endPoint x: 243, endPoint y: 258, distance: 42.9
click at [243, 258] on div "KOBALT MUSIC SERVICES LTD KMS 00436041192 P6481B SEBASTIAN ARMAN" at bounding box center [539, 239] width 710 height 43
drag, startPoint x: 200, startPoint y: 394, endPoint x: 330, endPoint y: 402, distance: 130.2
click at [330, 402] on div "HIPPO LEGEND PUBLISHING 00888825170 P021RO JOACIM BO PERSSON" at bounding box center [539, 396] width 710 height 30
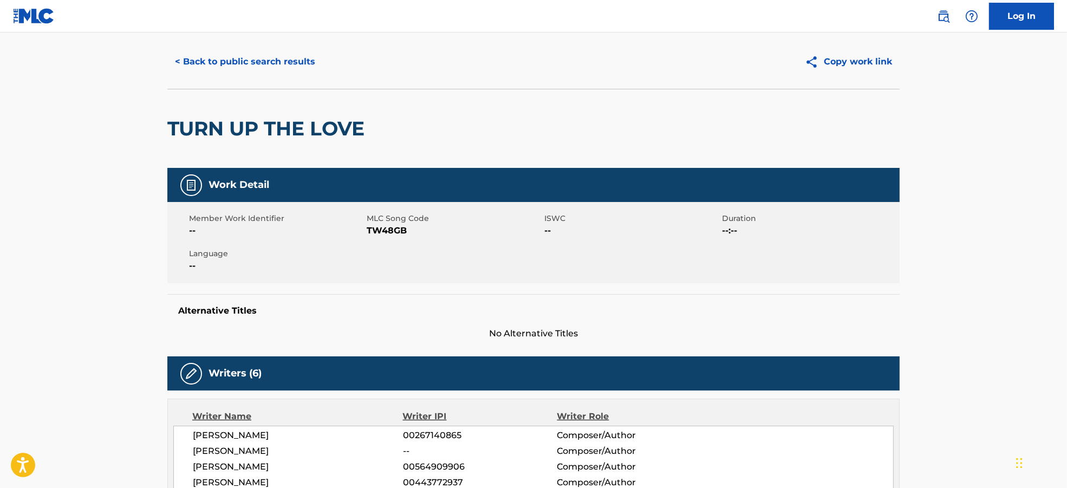
scroll to position [0, 0]
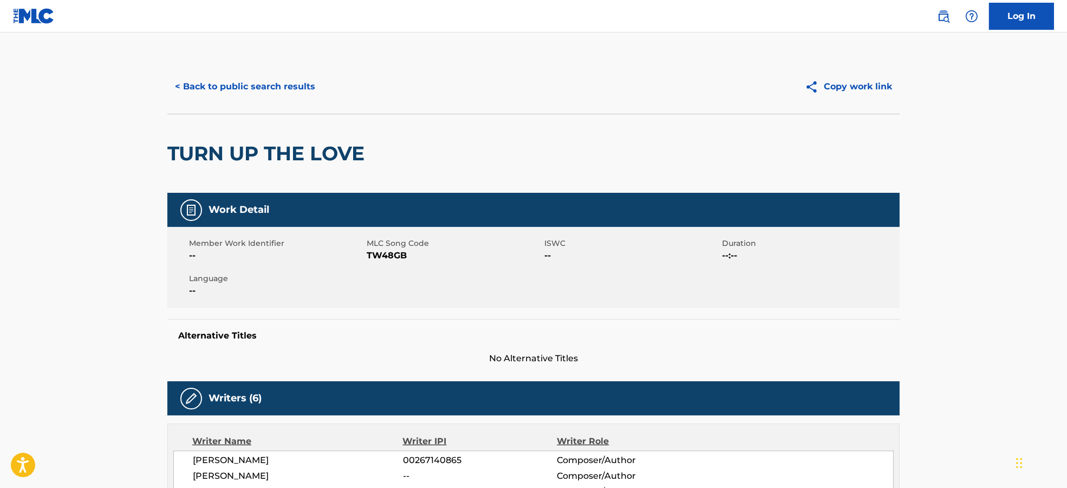
click at [262, 91] on button "< Back to public search results" at bounding box center [244, 86] width 155 height 27
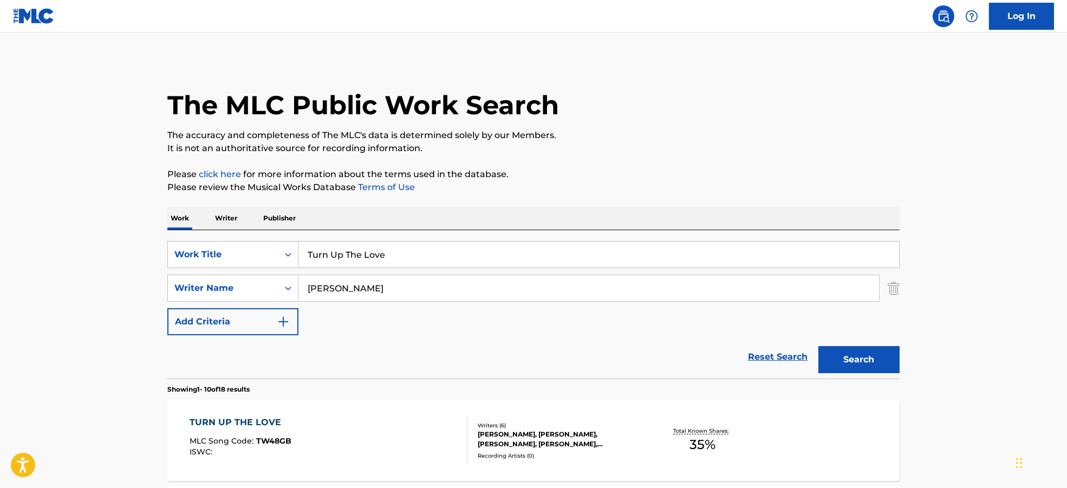
click at [423, 424] on div "TURN UP THE LOVE MLC Song Code : TW48GB ISWC :" at bounding box center [329, 440] width 278 height 49
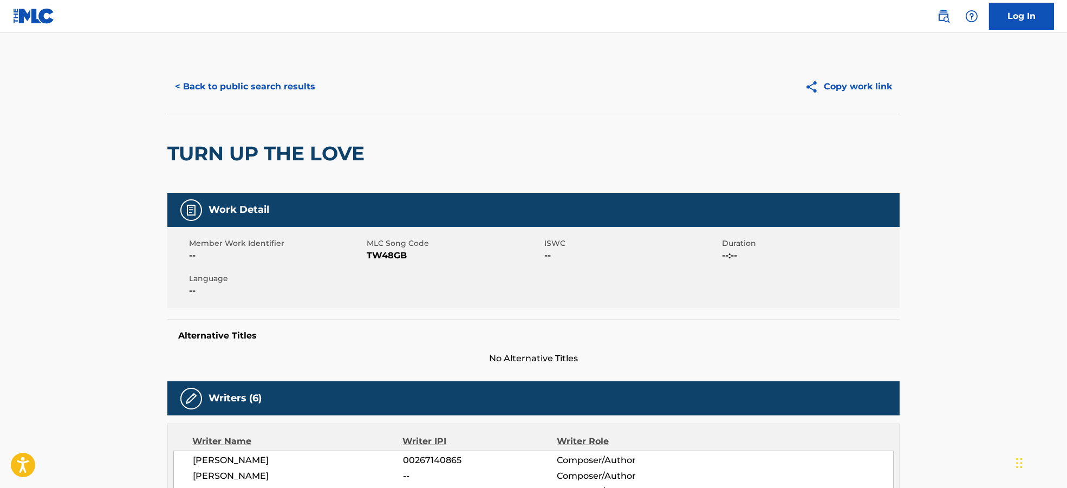
click at [375, 262] on div "Member Work Identifier -- MLC Song Code TW48GB ISWC -- Duration --:-- Language …" at bounding box center [533, 267] width 732 height 81
click at [376, 256] on span "TW48GB" at bounding box center [454, 255] width 175 height 13
click at [252, 86] on button "< Back to public search results" at bounding box center [244, 86] width 155 height 27
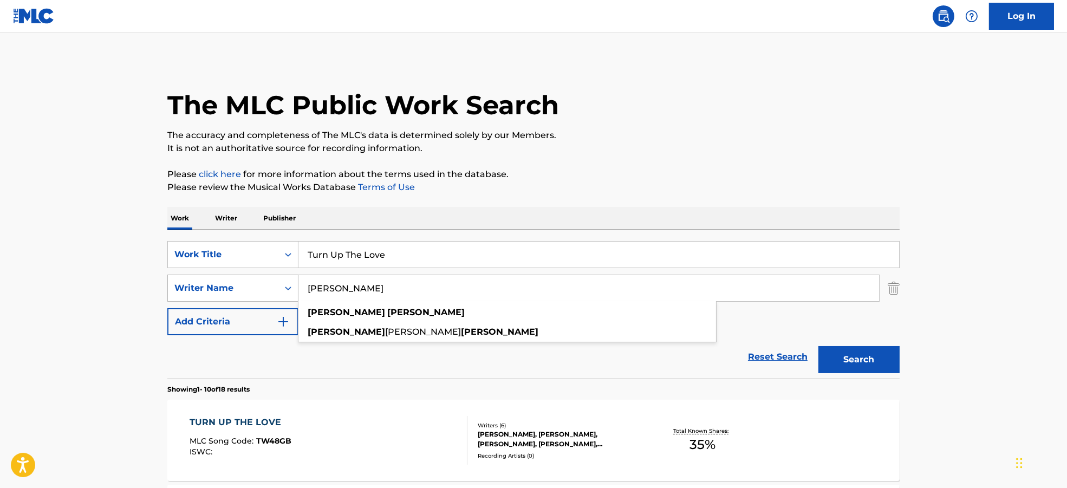
drag, startPoint x: 396, startPoint y: 292, endPoint x: 243, endPoint y: 292, distance: 153.8
click at [243, 292] on div "SearchWithCriteria9944ca93-3bb9-4a34-b127-ab9ee16f744a Writer Name Sebastian Pr…" at bounding box center [533, 288] width 732 height 27
paste input "Kieran Mbouyi Mandiangu"
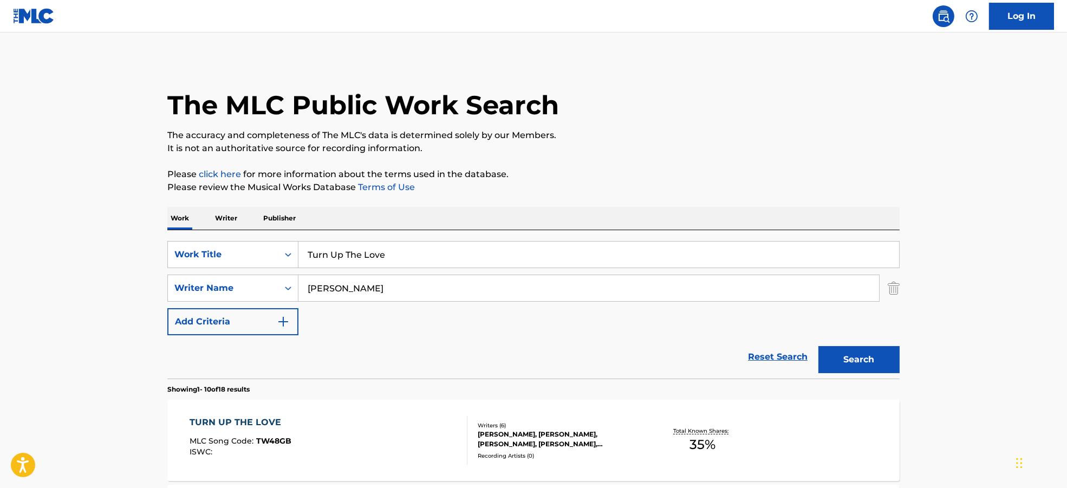
click at [862, 354] on button "Search" at bounding box center [858, 359] width 81 height 27
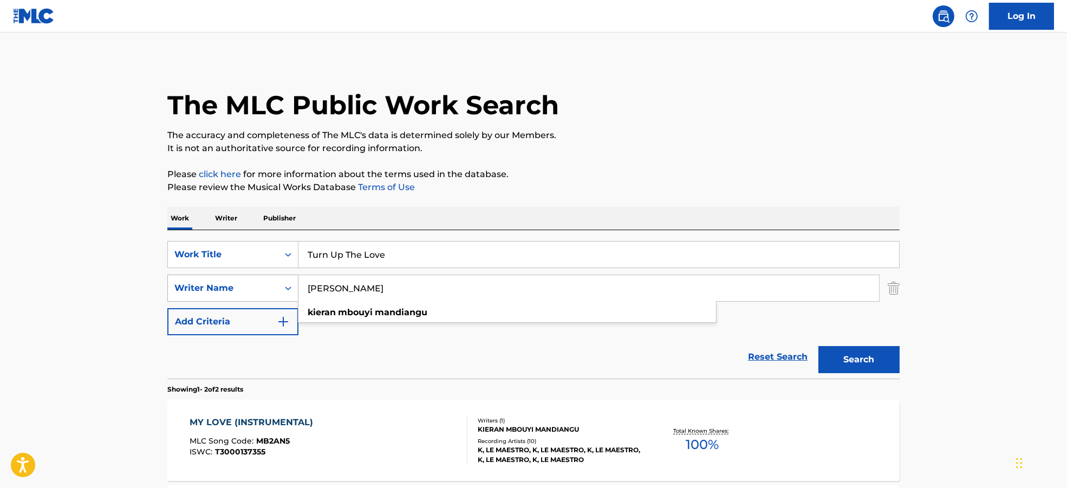
drag, startPoint x: 373, startPoint y: 290, endPoint x: 193, endPoint y: 295, distance: 179.9
click at [193, 295] on div "SearchWithCriteria9944ca93-3bb9-4a34-b127-ab9ee16f744a Writer Name Kieran Mbouy…" at bounding box center [533, 288] width 732 height 27
click at [839, 358] on button "Search" at bounding box center [858, 359] width 81 height 27
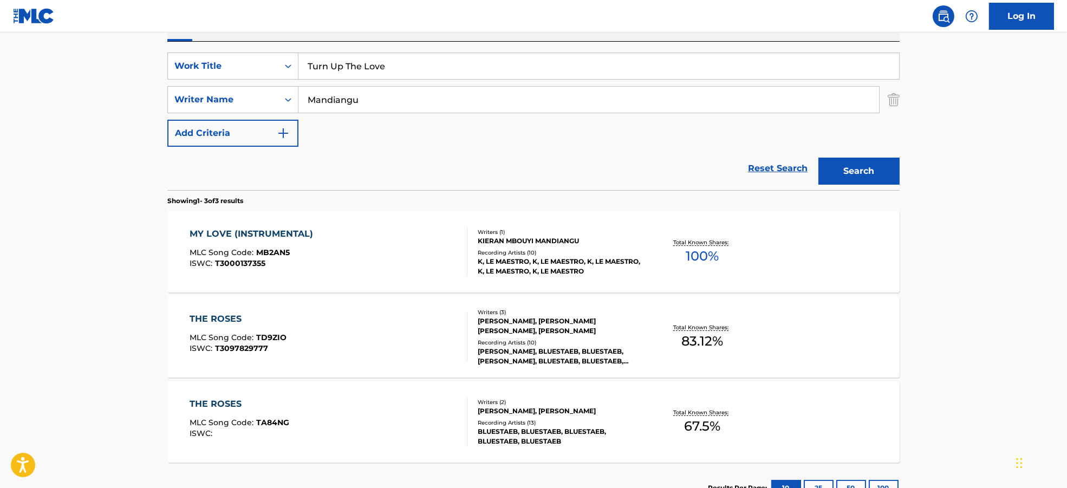
scroll to position [127, 0]
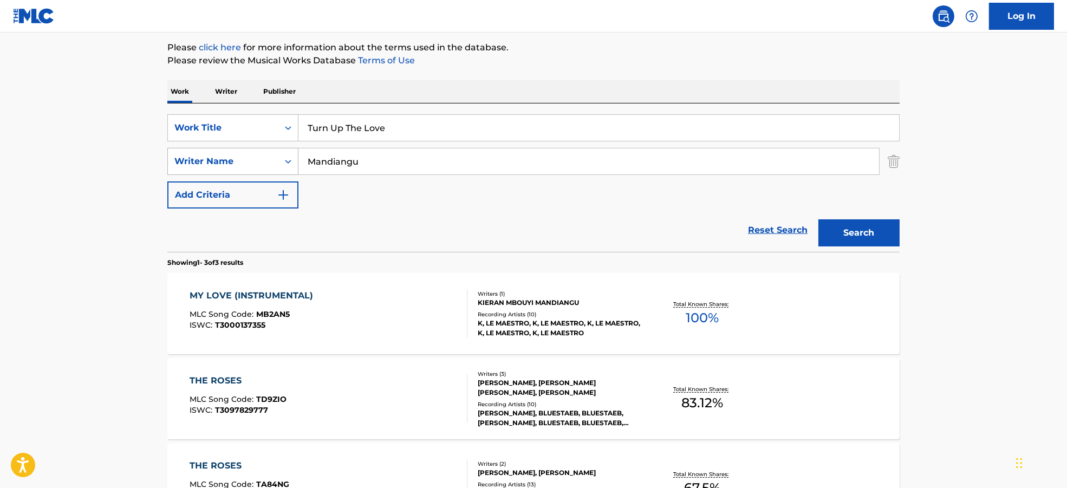
drag, startPoint x: 360, startPoint y: 161, endPoint x: 222, endPoint y: 167, distance: 137.7
click at [222, 167] on div "SearchWithCriteria9944ca93-3bb9-4a34-b127-ab9ee16f744a Writer Name Mandiangu" at bounding box center [533, 161] width 732 height 27
paste input "Kieran Mbouyi"
drag, startPoint x: 425, startPoint y: 162, endPoint x: 195, endPoint y: 160, distance: 229.6
click at [195, 160] on div "SearchWithCriteria9944ca93-3bb9-4a34-b127-ab9ee16f744a Writer Name Kieran Mbouy…" at bounding box center [533, 161] width 732 height 27
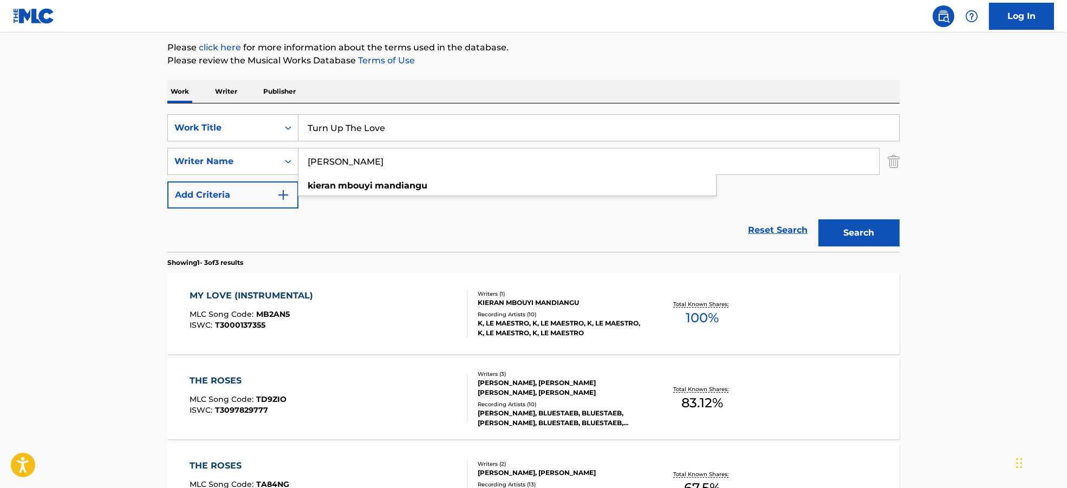
paste input "Amaria Mcgee"
drag, startPoint x: 371, startPoint y: 160, endPoint x: 923, endPoint y: 195, distance: 552.9
click at [910, 192] on div "The MLC Public Work Search The accuracy and completeness of The MLC's data is d…" at bounding box center [533, 254] width 758 height 642
click at [879, 236] on button "Search" at bounding box center [858, 232] width 81 height 27
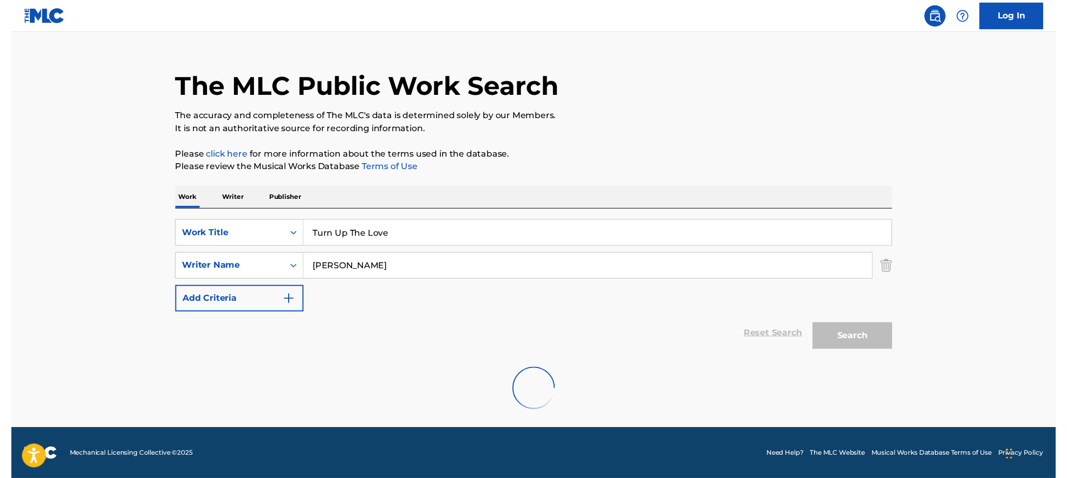
scroll to position [101, 0]
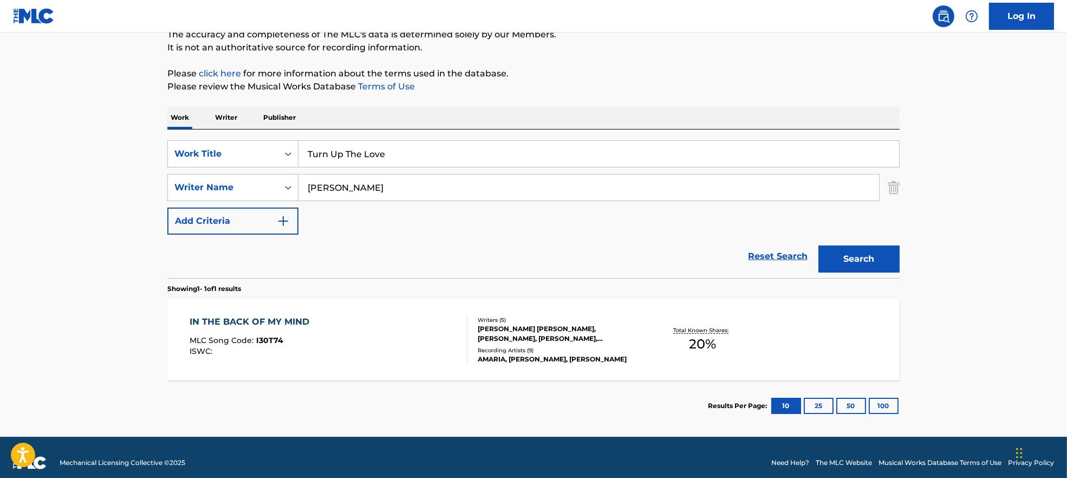
drag, startPoint x: 394, startPoint y: 194, endPoint x: 348, endPoint y: 166, distance: 53.7
click at [271, 191] on div "SearchWithCriteria9944ca93-3bb9-4a34-b127-ab9ee16f744a Writer Name Amaria Mcgee" at bounding box center [533, 187] width 732 height 27
paste input "Dillon Maurer"
type input "Dillon Maurer"
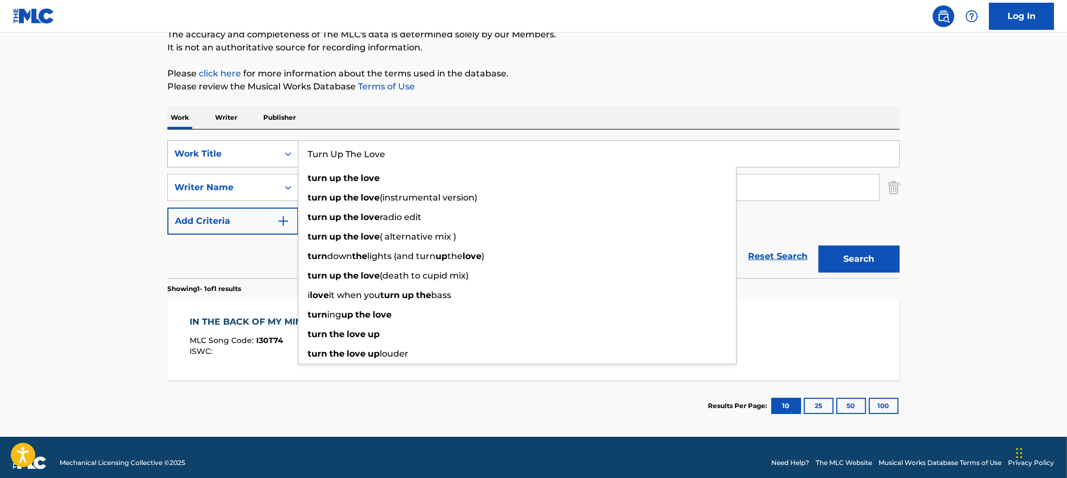
drag, startPoint x: 422, startPoint y: 150, endPoint x: 236, endPoint y: 149, distance: 186.3
click at [236, 149] on div "SearchWithCriteria7ead3527-73f7-4d5a-b7cb-2a10692a4586 Work Title Turn Up The L…" at bounding box center [533, 153] width 732 height 27
paste input "Yoga Flame [Kai Alcé Dance Remix] Dillon"
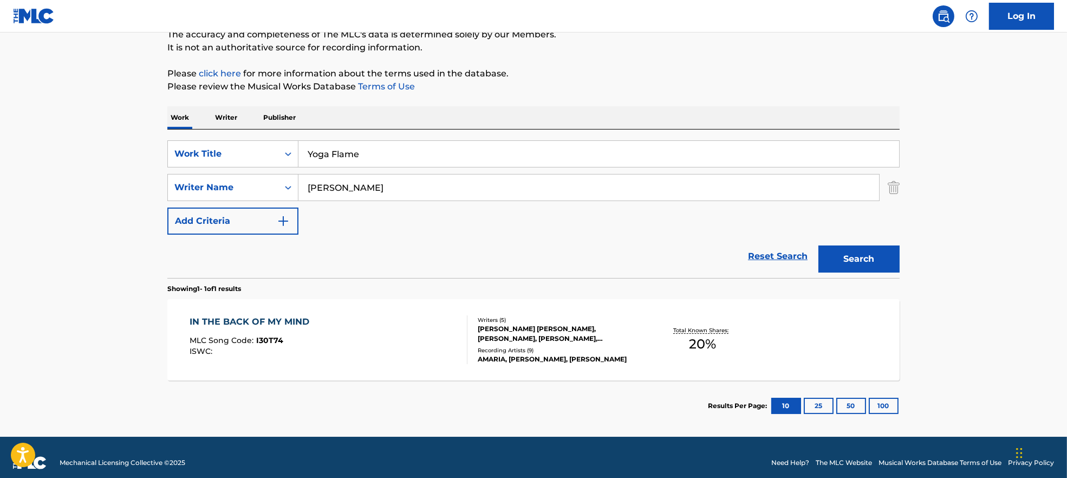
drag, startPoint x: 366, startPoint y: 148, endPoint x: 728, endPoint y: 165, distance: 363.2
click at [726, 178] on div "SearchWithCriteria7ead3527-73f7-4d5a-b7cb-2a10692a4586 Work Title Yoga Flame Se…" at bounding box center [533, 187] width 732 height 94
click at [709, 96] on div "The MLC Public Work Search The accuracy and completeness of The MLC's data is d…" at bounding box center [533, 195] width 758 height 472
click at [852, 259] on button "Search" at bounding box center [858, 258] width 81 height 27
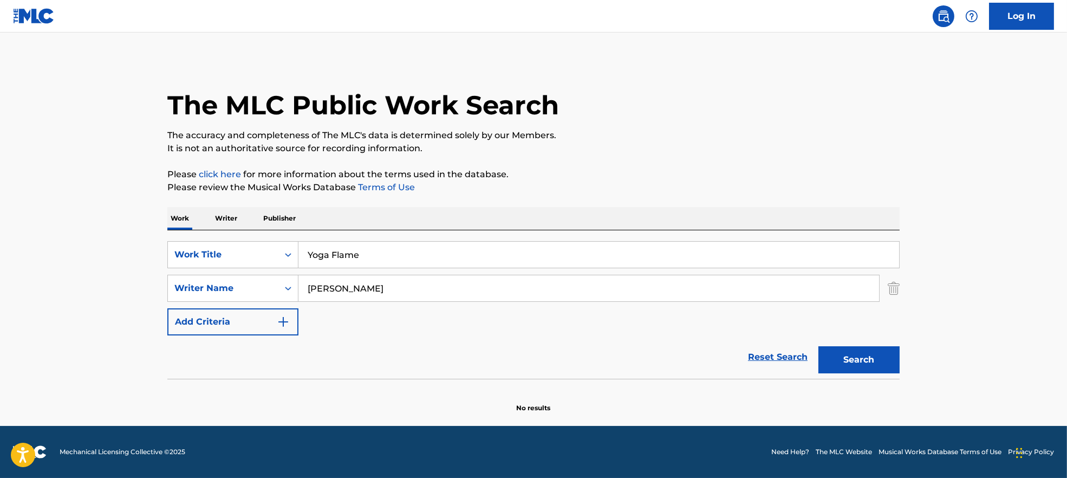
scroll to position [0, 0]
drag, startPoint x: 419, startPoint y: 92, endPoint x: 427, endPoint y: 155, distance: 63.3
click at [426, 148] on div "The MLC Public Work Search The accuracy and completeness of The MLC's data is d…" at bounding box center [533, 236] width 758 height 353
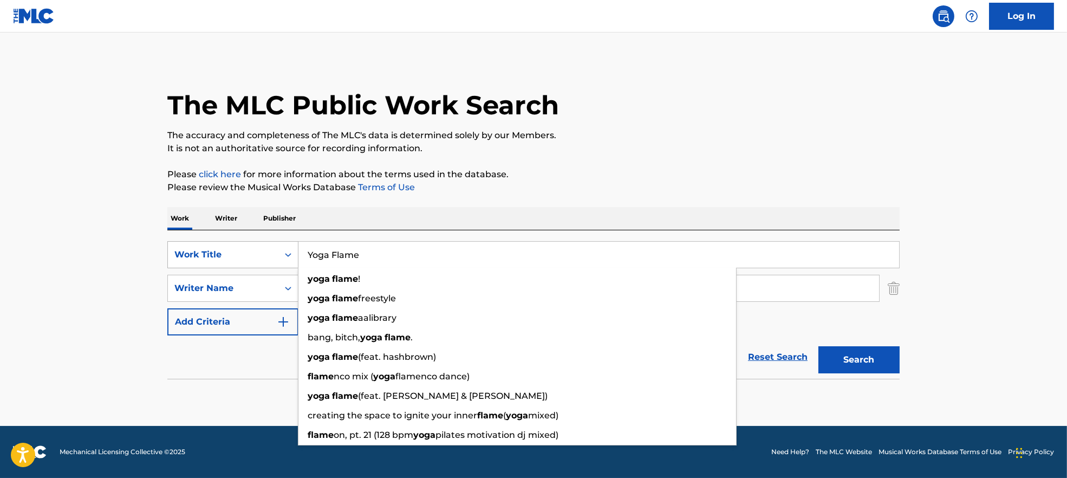
drag, startPoint x: 425, startPoint y: 258, endPoint x: 244, endPoint y: 260, distance: 180.9
click at [244, 260] on div "SearchWithCriteria7ead3527-73f7-4d5a-b7cb-2a10692a4586 Work Title Yoga Flame yo…" at bounding box center [533, 254] width 732 height 27
paste input "Thirst Trap Audrey Hobert"
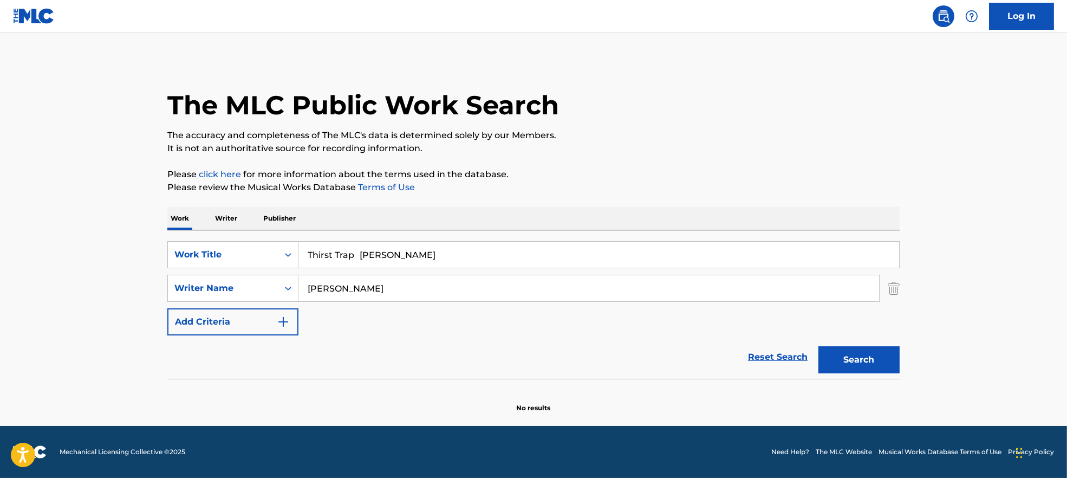
click at [338, 265] on input "Thirst Trap Audrey Hobert" at bounding box center [598, 255] width 601 height 26
drag, startPoint x: 357, startPoint y: 255, endPoint x: 616, endPoint y: 250, distance: 259.4
click at [616, 254] on input "Thirst Trap Audrey Hobert" at bounding box center [598, 255] width 601 height 26
type input "Thirst Trap"
click at [601, 163] on div "The MLC Public Work Search The accuracy and completeness of The MLC's data is d…" at bounding box center [533, 236] width 758 height 353
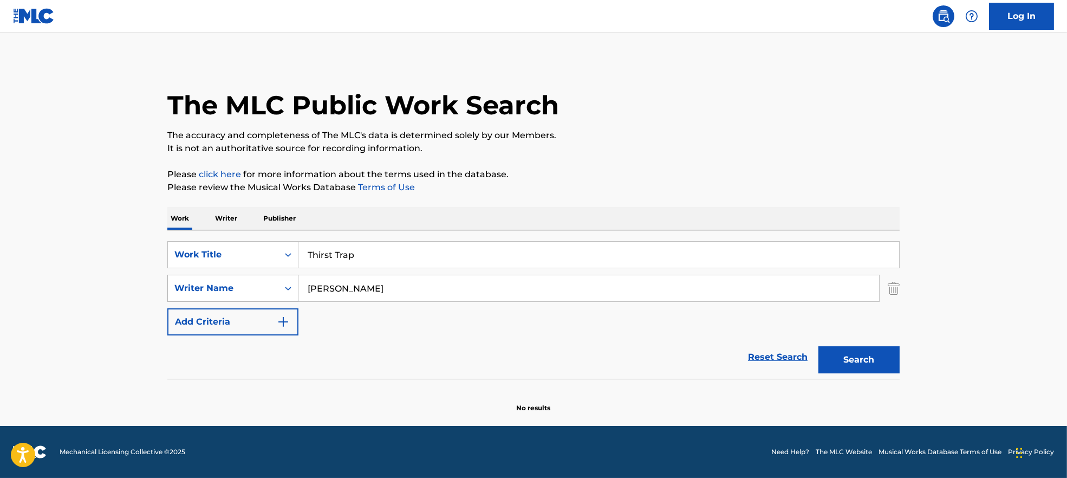
drag, startPoint x: 357, startPoint y: 291, endPoint x: 273, endPoint y: 301, distance: 85.1
click at [242, 290] on div "SearchWithCriteria9944ca93-3bb9-4a34-b127-ab9ee16f744a Writer Name Dillon Maurer" at bounding box center [533, 288] width 732 height 27
paste input "Audrey Hobert"
click at [838, 350] on button "Search" at bounding box center [858, 359] width 81 height 27
drag, startPoint x: 359, startPoint y: 279, endPoint x: 514, endPoint y: 317, distance: 159.3
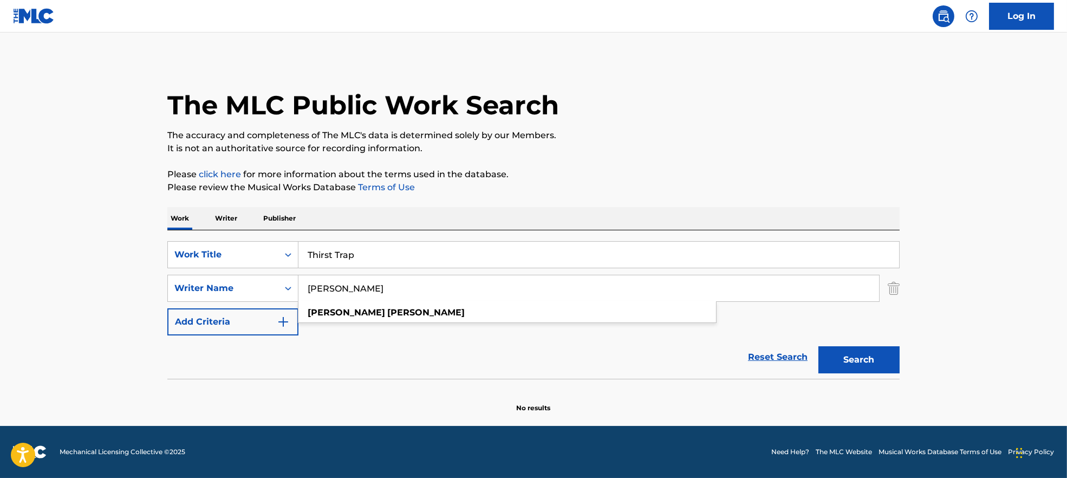
click at [261, 314] on div "SearchWithCriteria7ead3527-73f7-4d5a-b7cb-2a10692a4586 Work Title Thirst Trap S…" at bounding box center [533, 288] width 732 height 94
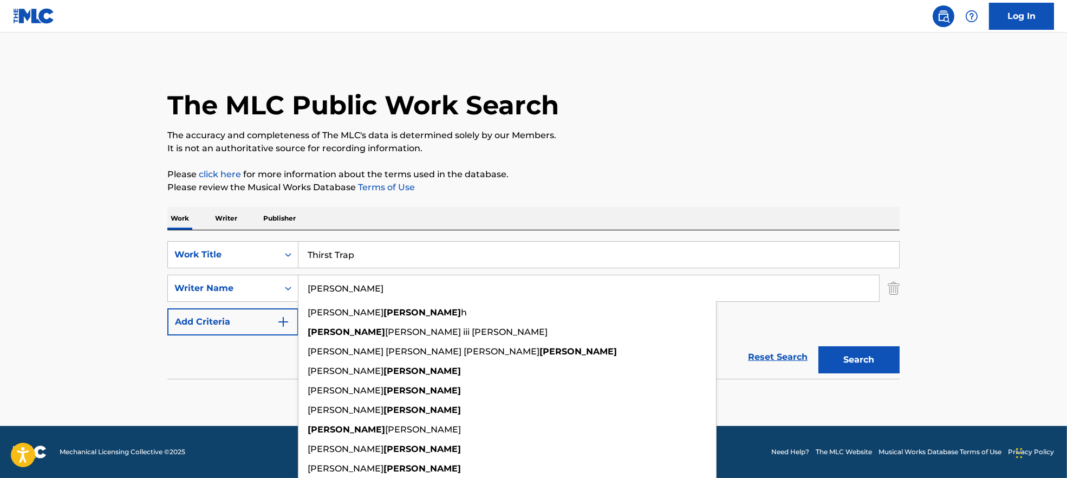
click at [859, 368] on button "Search" at bounding box center [858, 359] width 81 height 27
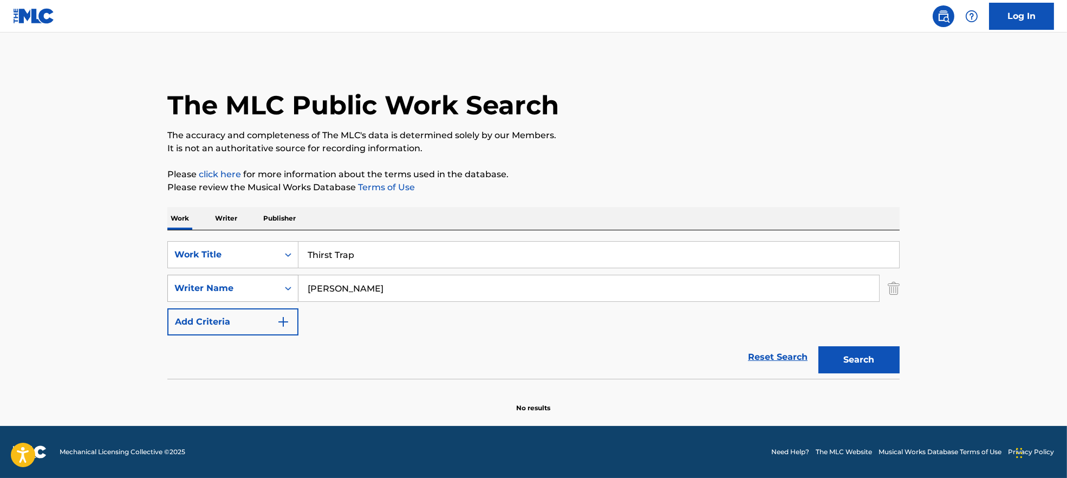
drag, startPoint x: 347, startPoint y: 291, endPoint x: 263, endPoint y: 276, distance: 85.2
click at [242, 284] on div "SearchWithCriteria9944ca93-3bb9-4a34-b127-ab9ee16f744a Writer Name Hobert" at bounding box center [533, 288] width 732 height 27
paste input "Audrey HobertMatthew Fildey"
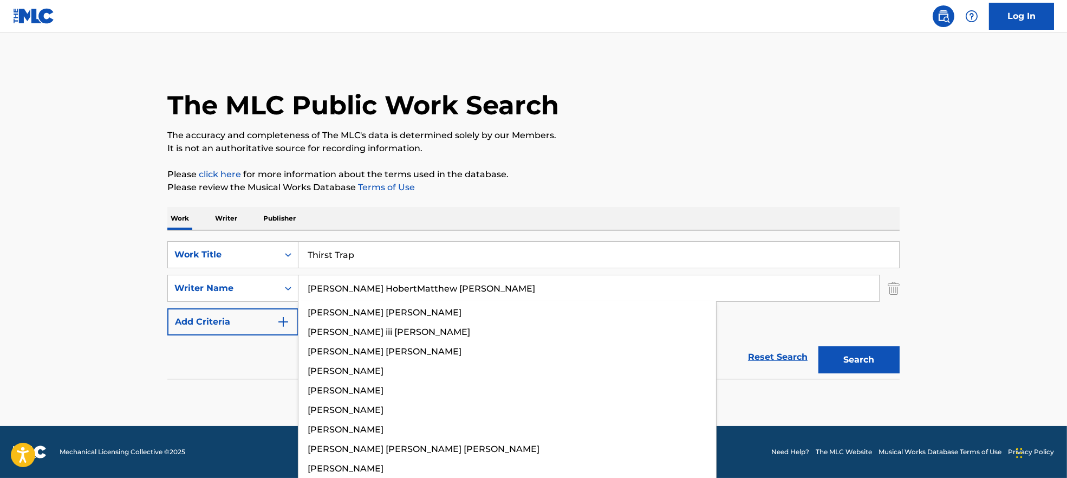
type input "Audrey HobertMatthew Fildey"
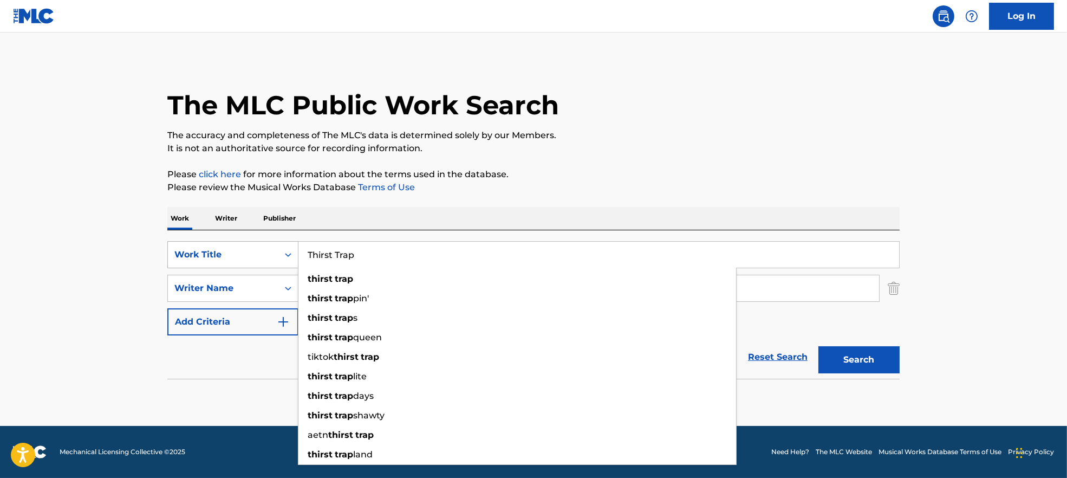
drag, startPoint x: 367, startPoint y: 248, endPoint x: 229, endPoint y: 248, distance: 137.5
click at [229, 248] on div "SearchWithCriteria7ead3527-73f7-4d5a-b7cb-2a10692a4586 Work Title Thirst Trap t…" at bounding box center [533, 254] width 732 height 27
paste input "Shooting star Audrey Hobert"
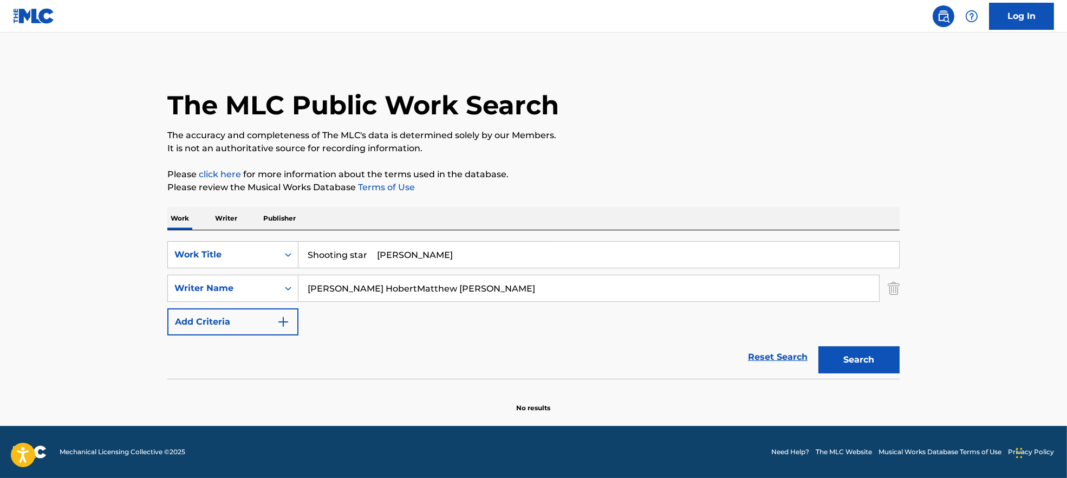
drag, startPoint x: 396, startPoint y: 257, endPoint x: 818, endPoint y: 148, distance: 435.0
click at [810, 177] on div "The MLC Public Work Search The accuracy and completeness of The MLC's data is d…" at bounding box center [533, 236] width 758 height 353
type input "Shooting star"
click at [808, 136] on p "The accuracy and completeness of The MLC's data is determined solely by our Mem…" at bounding box center [533, 135] width 732 height 13
drag, startPoint x: 375, startPoint y: 289, endPoint x: 832, endPoint y: 298, distance: 456.6
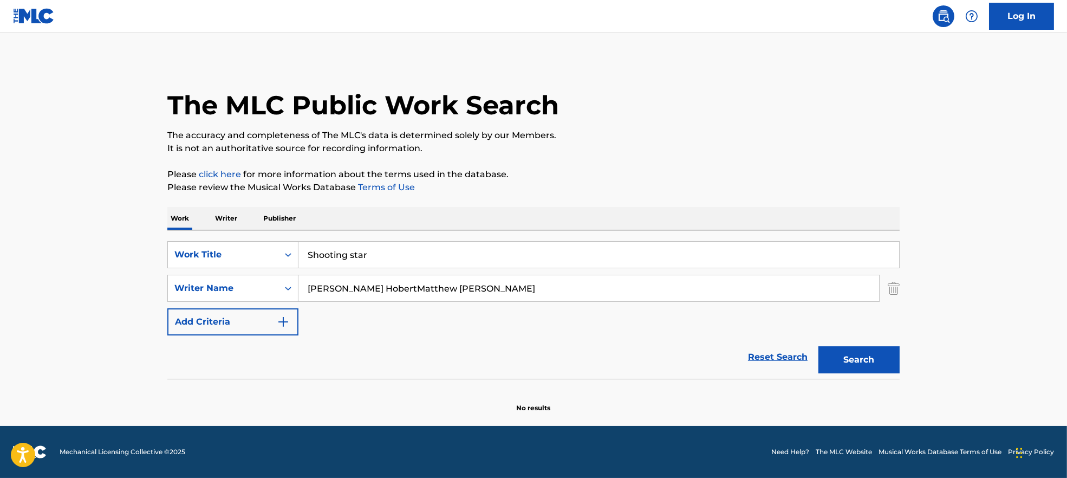
click at [828, 297] on input "Audrey HobertMatthew Fildey" at bounding box center [588, 288] width 580 height 26
click at [873, 351] on button "Search" at bounding box center [858, 359] width 81 height 27
drag, startPoint x: 382, startPoint y: 284, endPoint x: 262, endPoint y: 286, distance: 120.8
click at [262, 286] on div "SearchWithCriteria9944ca93-3bb9-4a34-b127-ab9ee16f744a Writer Name Audrey Hober…" at bounding box center [533, 288] width 732 height 27
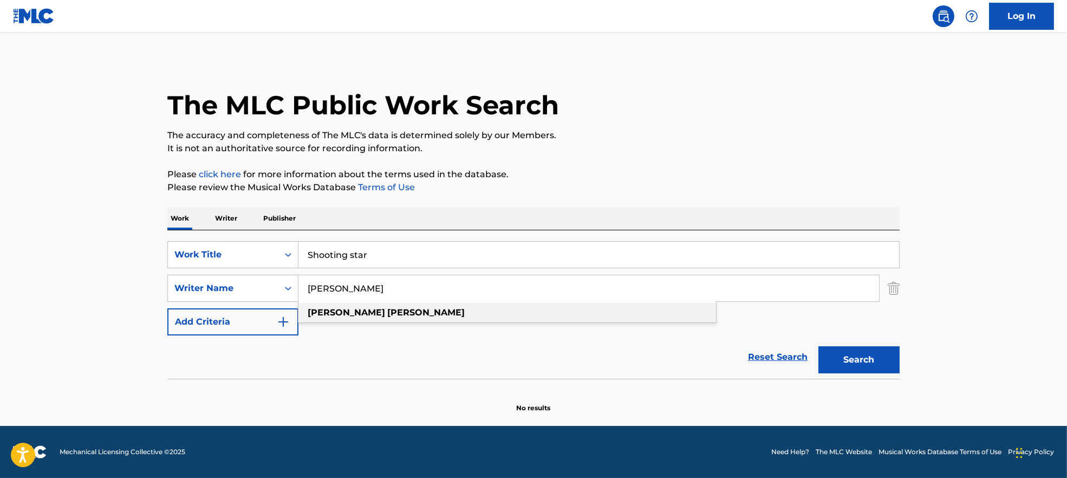
paste input "Matthew Fildey"
click at [851, 364] on button "Search" at bounding box center [858, 359] width 81 height 27
drag, startPoint x: 414, startPoint y: 298, endPoint x: 240, endPoint y: 301, distance: 173.9
click at [240, 301] on div "SearchWithCriteria9944ca93-3bb9-4a34-b127-ab9ee16f744a Writer Name Matthew Fild…" at bounding box center [533, 288] width 732 height 27
paste input "Audrey Hobert"
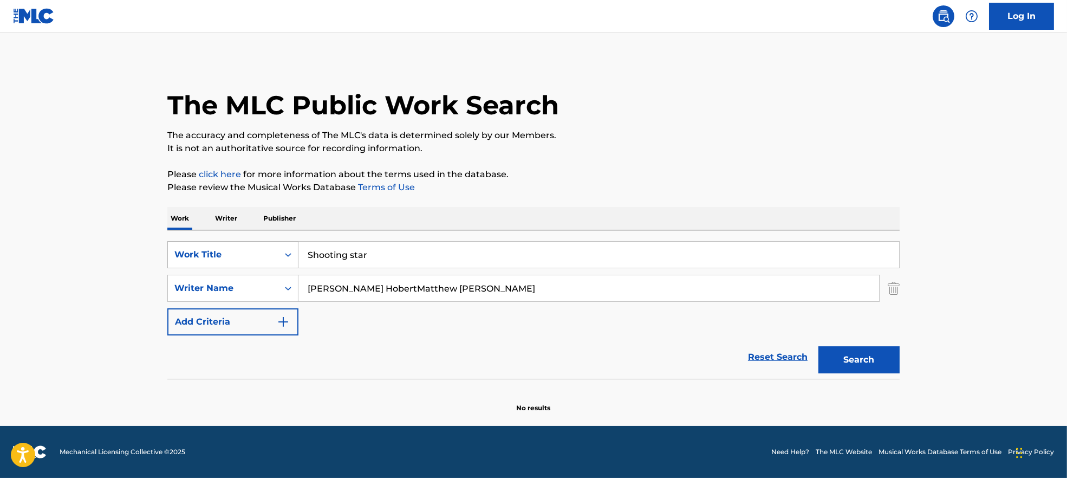
type input "Audrey HobertMatthew Fildey"
click at [219, 251] on div "SearchWithCriteria7ead3527-73f7-4d5a-b7cb-2a10692a4586 Work Title Shooting star" at bounding box center [533, 254] width 732 height 27
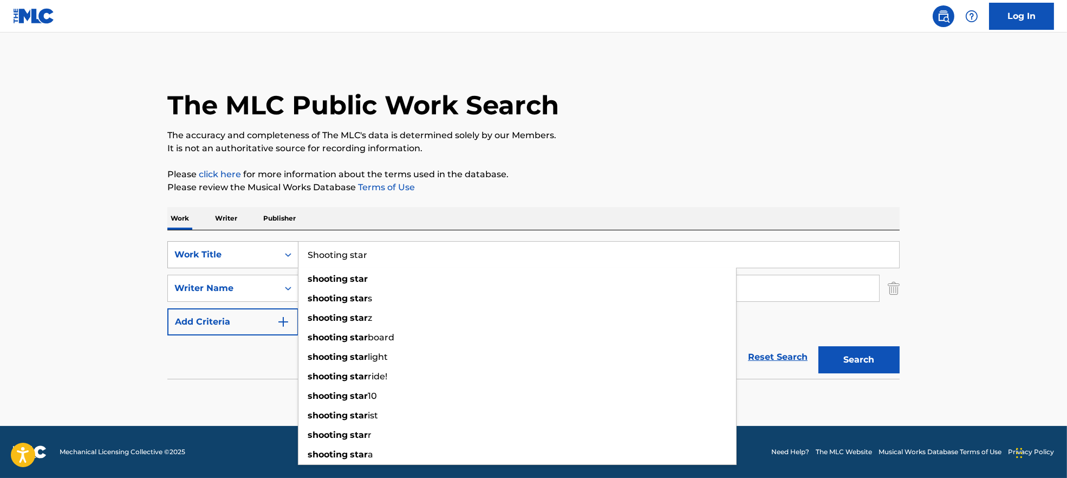
paste input "Silver Jubilee Audrey Hober"
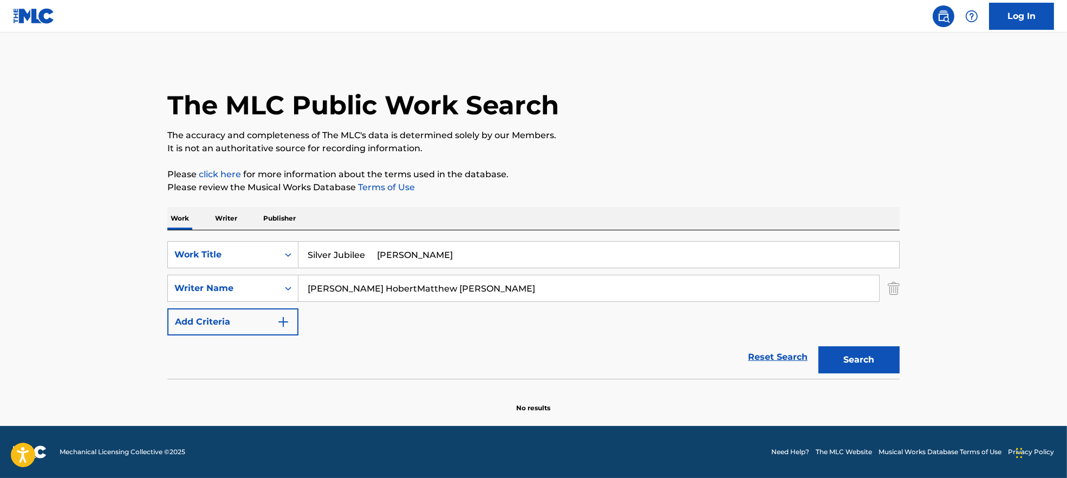
drag, startPoint x: 390, startPoint y: 259, endPoint x: 729, endPoint y: 182, distance: 347.6
click at [717, 220] on div "Work Writer Publisher SearchWithCriteria7ead3527-73f7-4d5a-b7cb-2a10692a4586 Wo…" at bounding box center [533, 310] width 732 height 206
type input "Silver Jubilee"
click at [724, 175] on p "Please click here for more information about the terms used in the database." at bounding box center [533, 174] width 732 height 13
drag, startPoint x: 374, startPoint y: 288, endPoint x: 999, endPoint y: 363, distance: 628.9
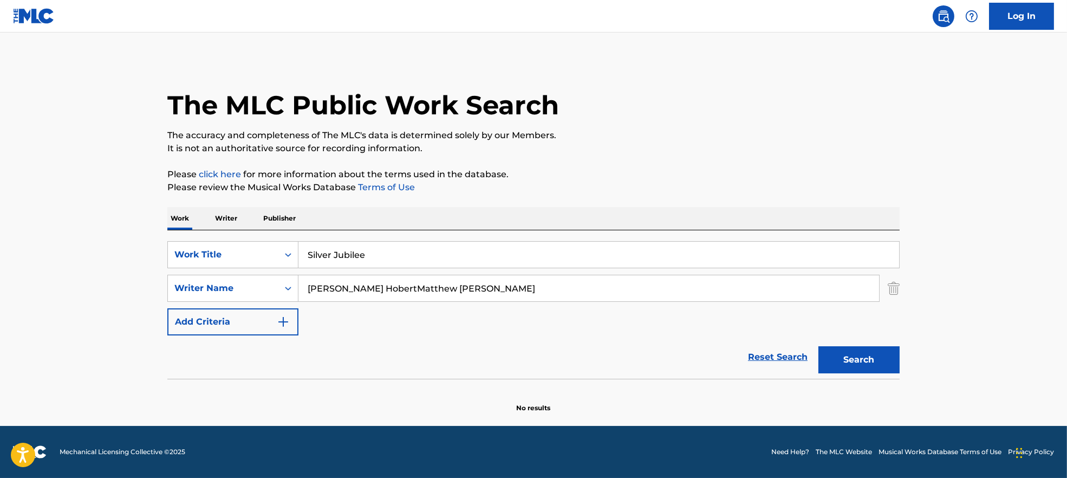
click at [1044, 332] on main "The MLC Public Work Search The accuracy and completeness of The MLC's data is d…" at bounding box center [533, 228] width 1067 height 393
click at [854, 353] on button "Search" at bounding box center [858, 359] width 81 height 27
drag, startPoint x: 390, startPoint y: 288, endPoint x: 472, endPoint y: 336, distance: 94.6
click at [208, 290] on div "SearchWithCriteria9944ca93-3bb9-4a34-b127-ab9ee16f744a Writer Name Audrey Hobert" at bounding box center [533, 288] width 732 height 27
paste input "Matthew Fildey"
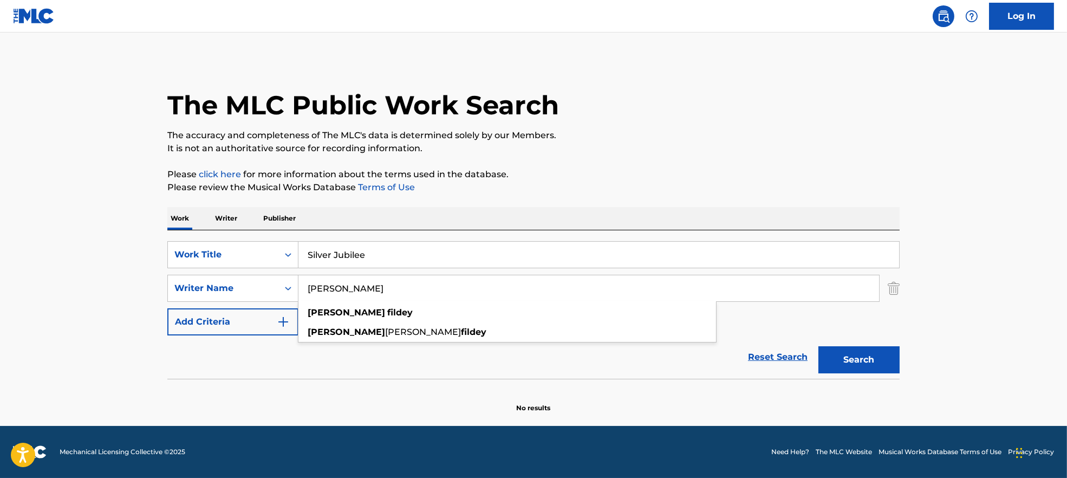
type input "Matthew Fildey"
click at [848, 356] on button "Search" at bounding box center [858, 359] width 81 height 27
